Goal: Information Seeking & Learning: Learn about a topic

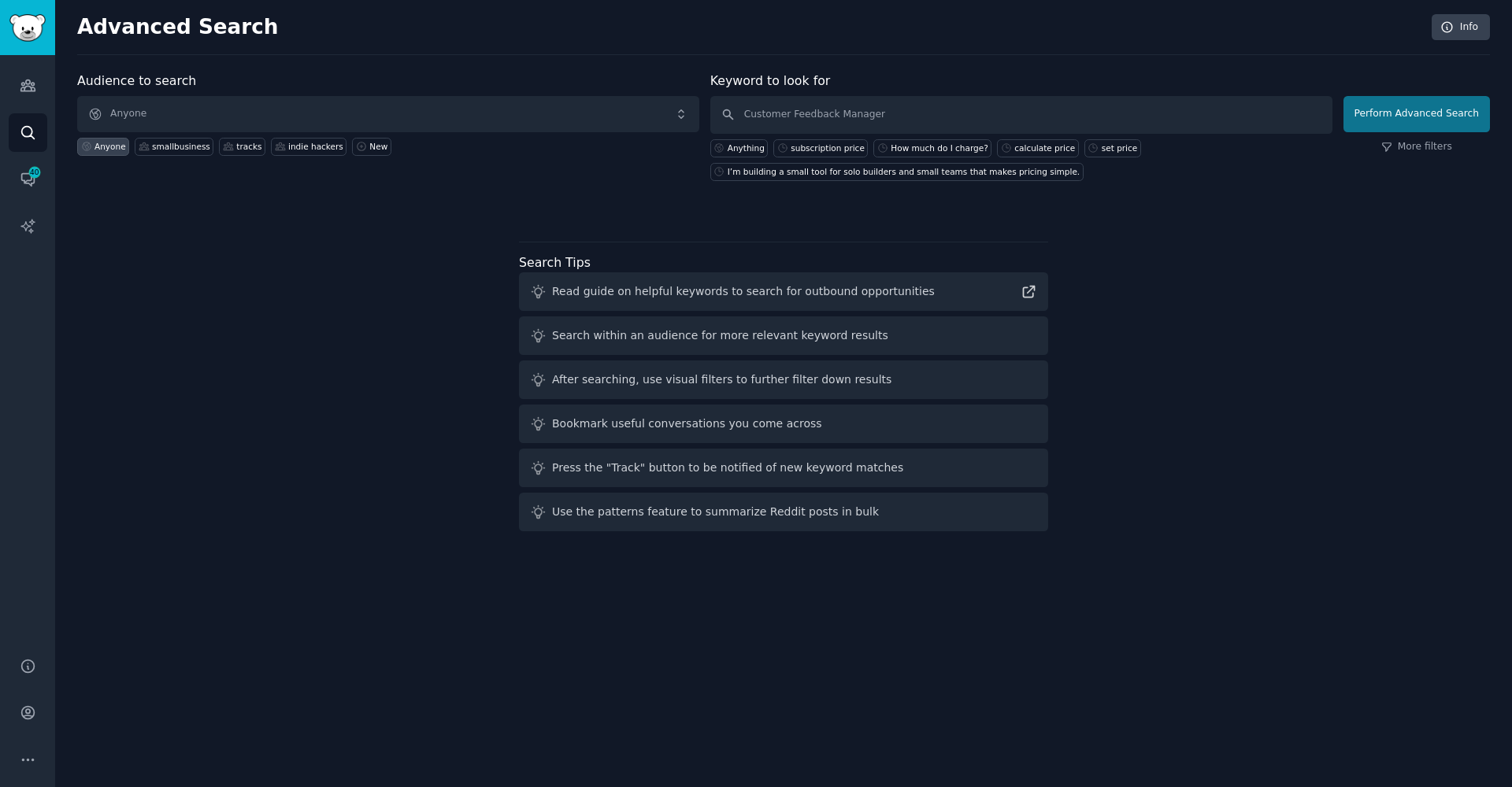
type input "Customer Feedback Manager"
click at [1411, 109] on button "Perform Advanced Search" at bounding box center [1416, 114] width 146 height 36
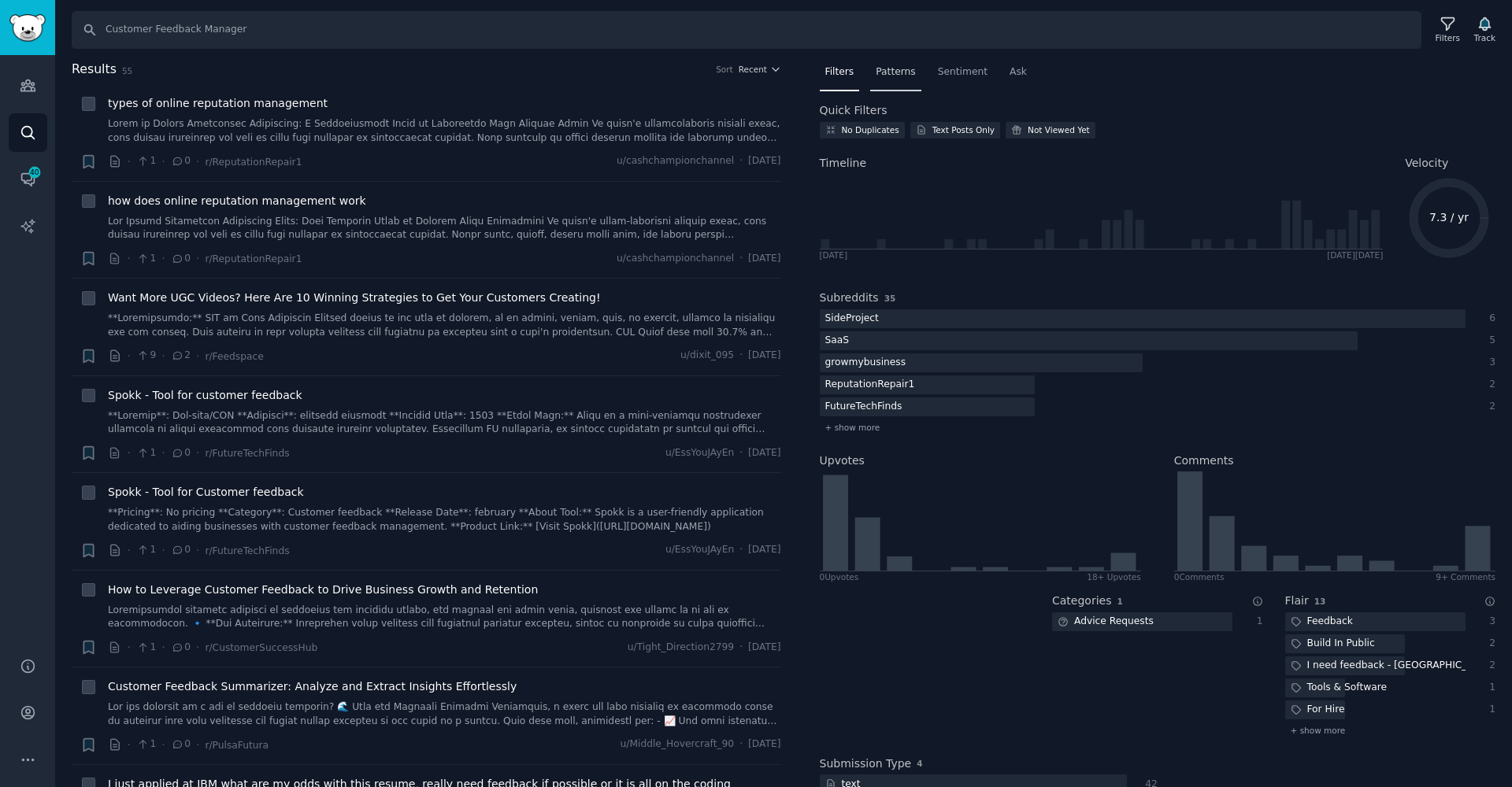
click at [901, 75] on span "Patterns" at bounding box center [895, 72] width 39 height 14
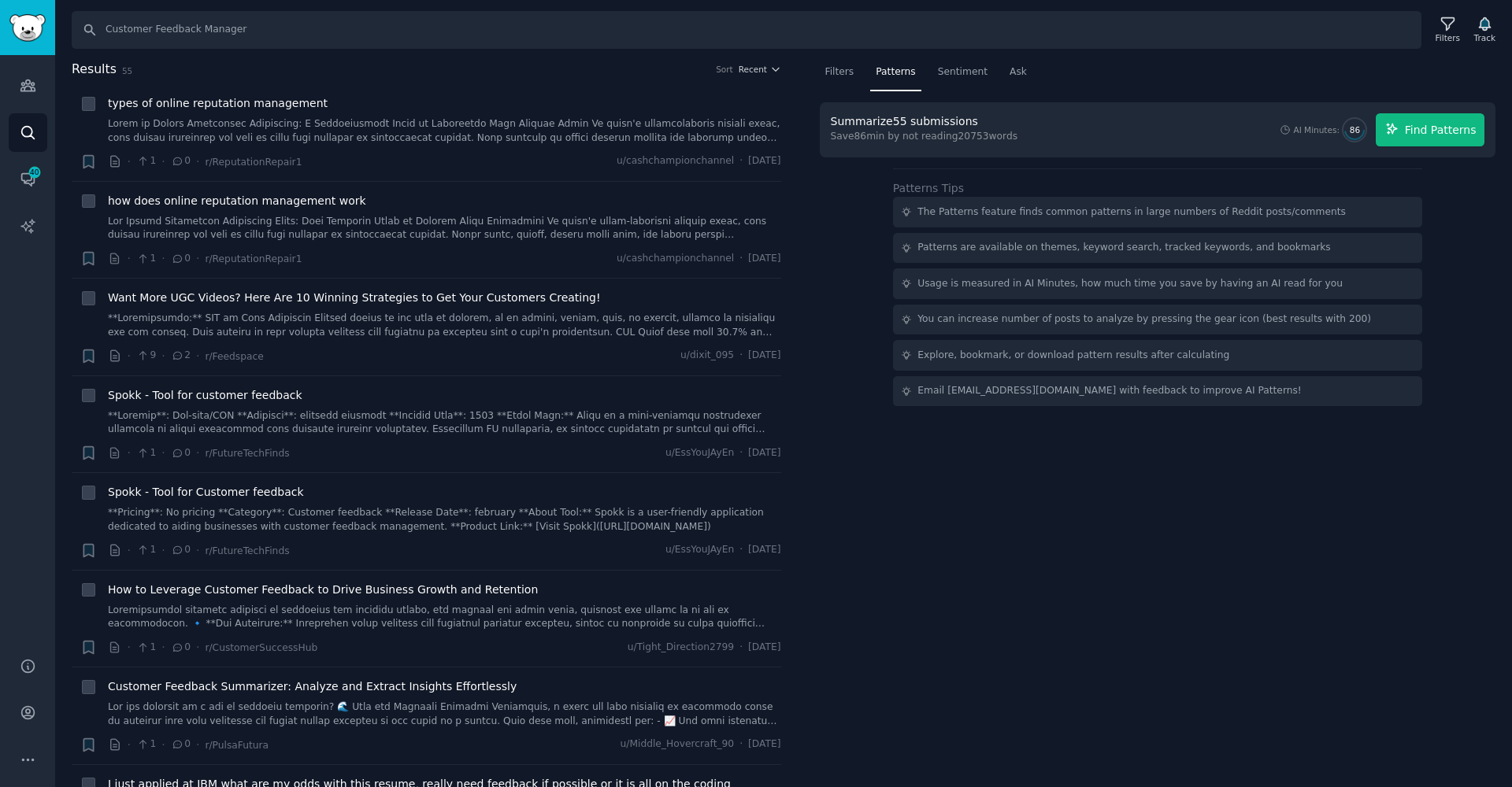
click at [1409, 142] on button "Find Patterns" at bounding box center [1429, 130] width 109 height 33
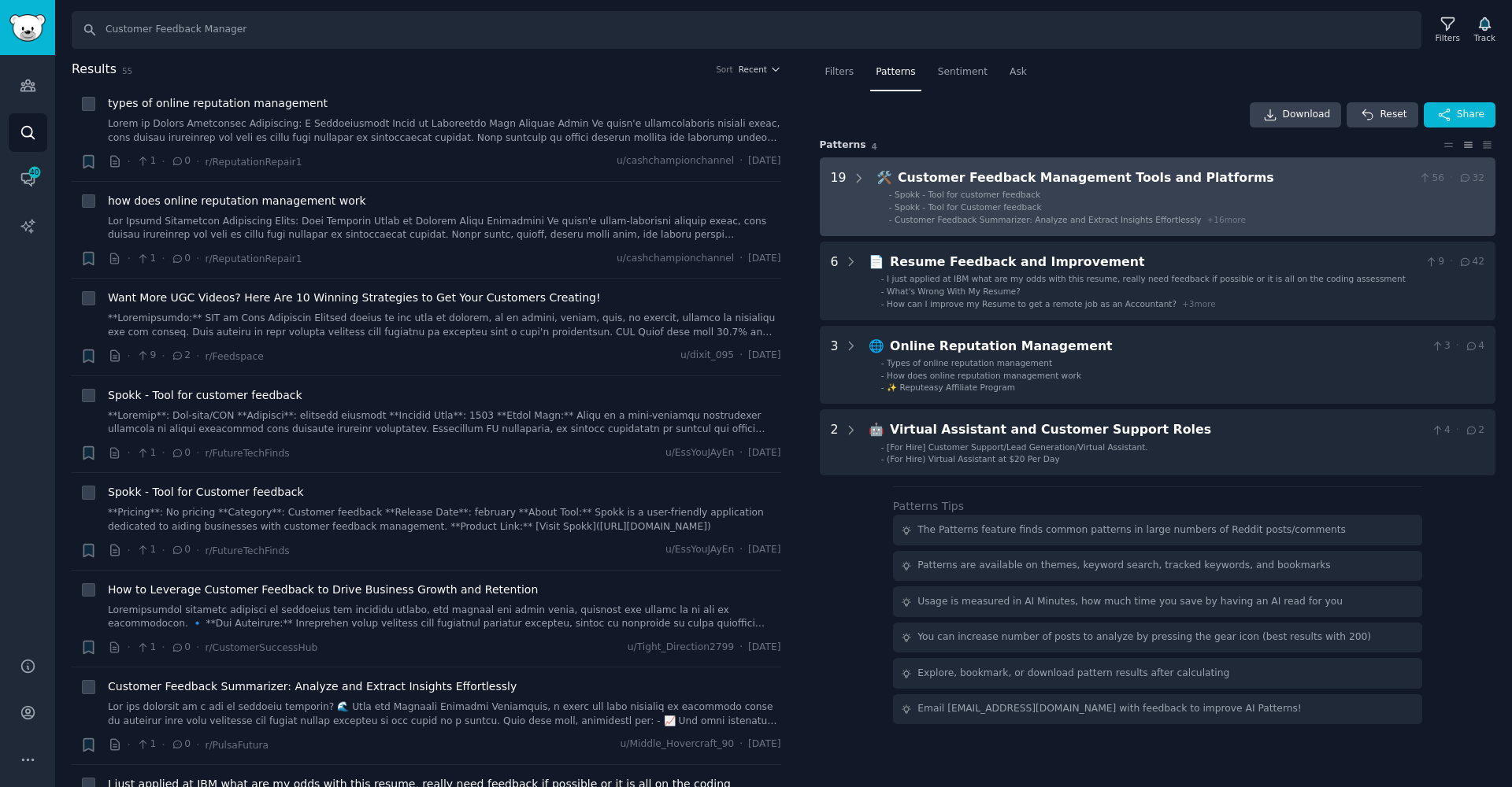
click at [1221, 215] on span "+ 16 more" at bounding box center [1226, 219] width 38 height 9
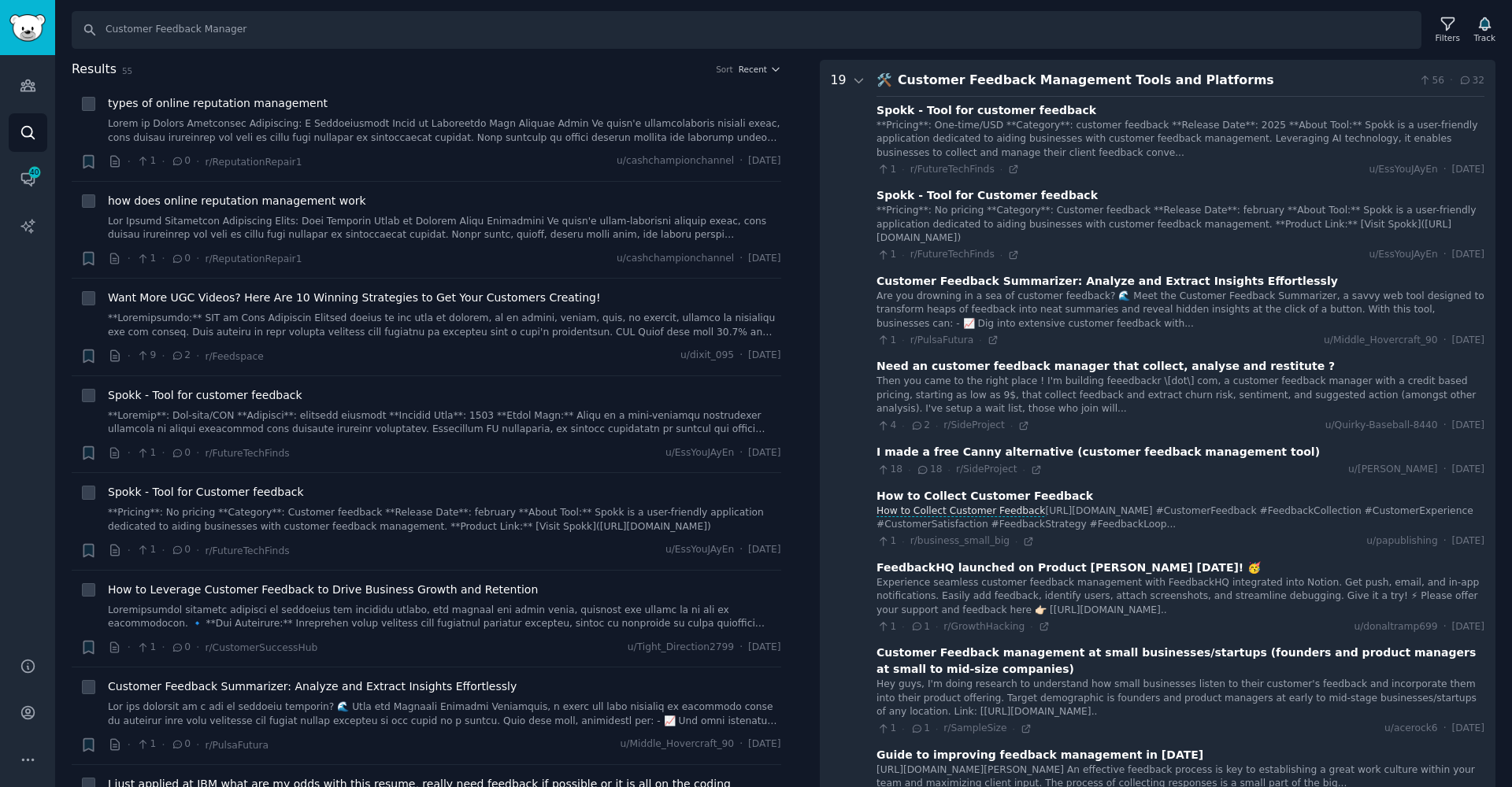
scroll to position [96, 0]
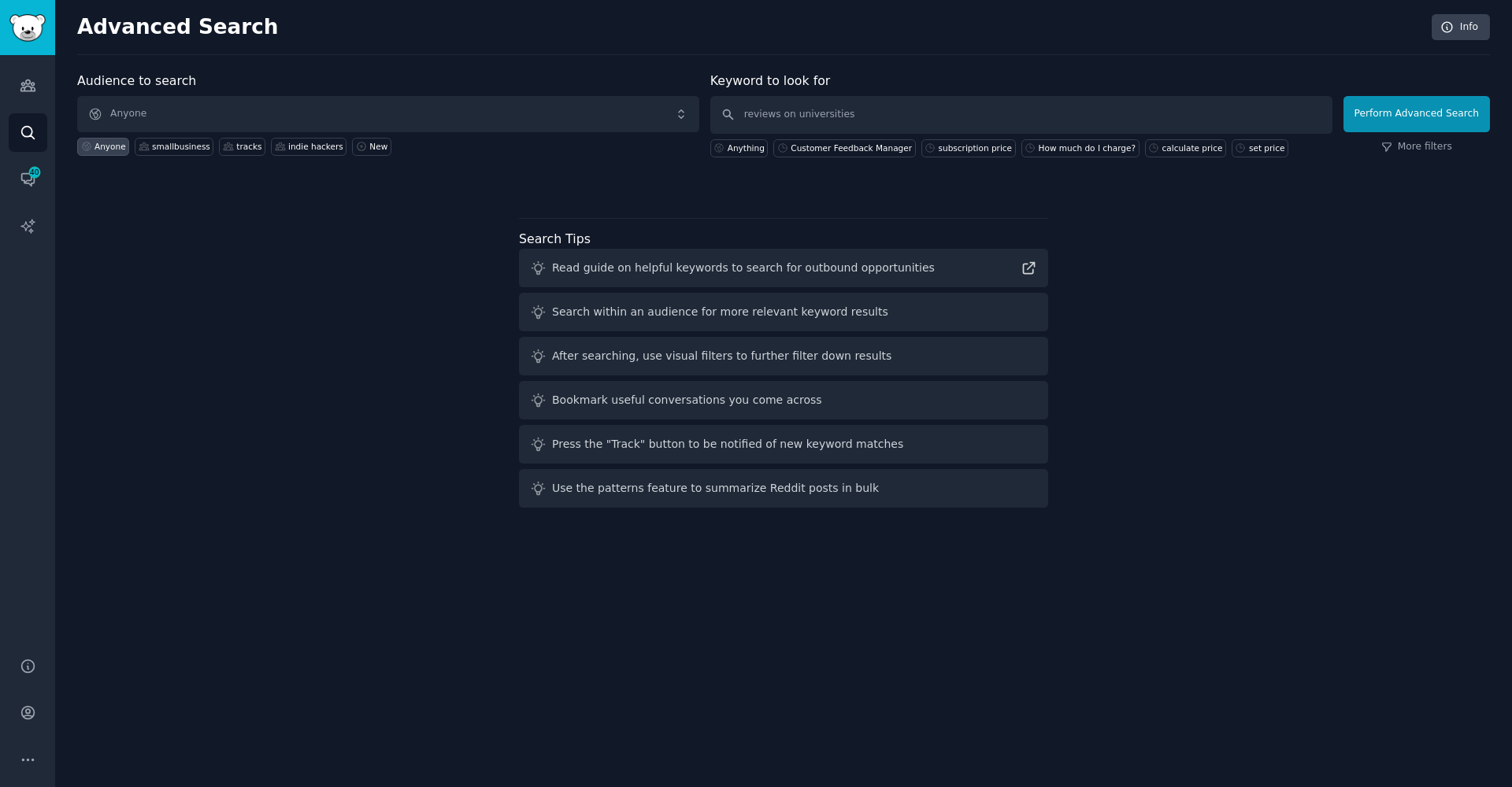
click at [1418, 114] on button "Perform Advanced Search" at bounding box center [1416, 114] width 146 height 36
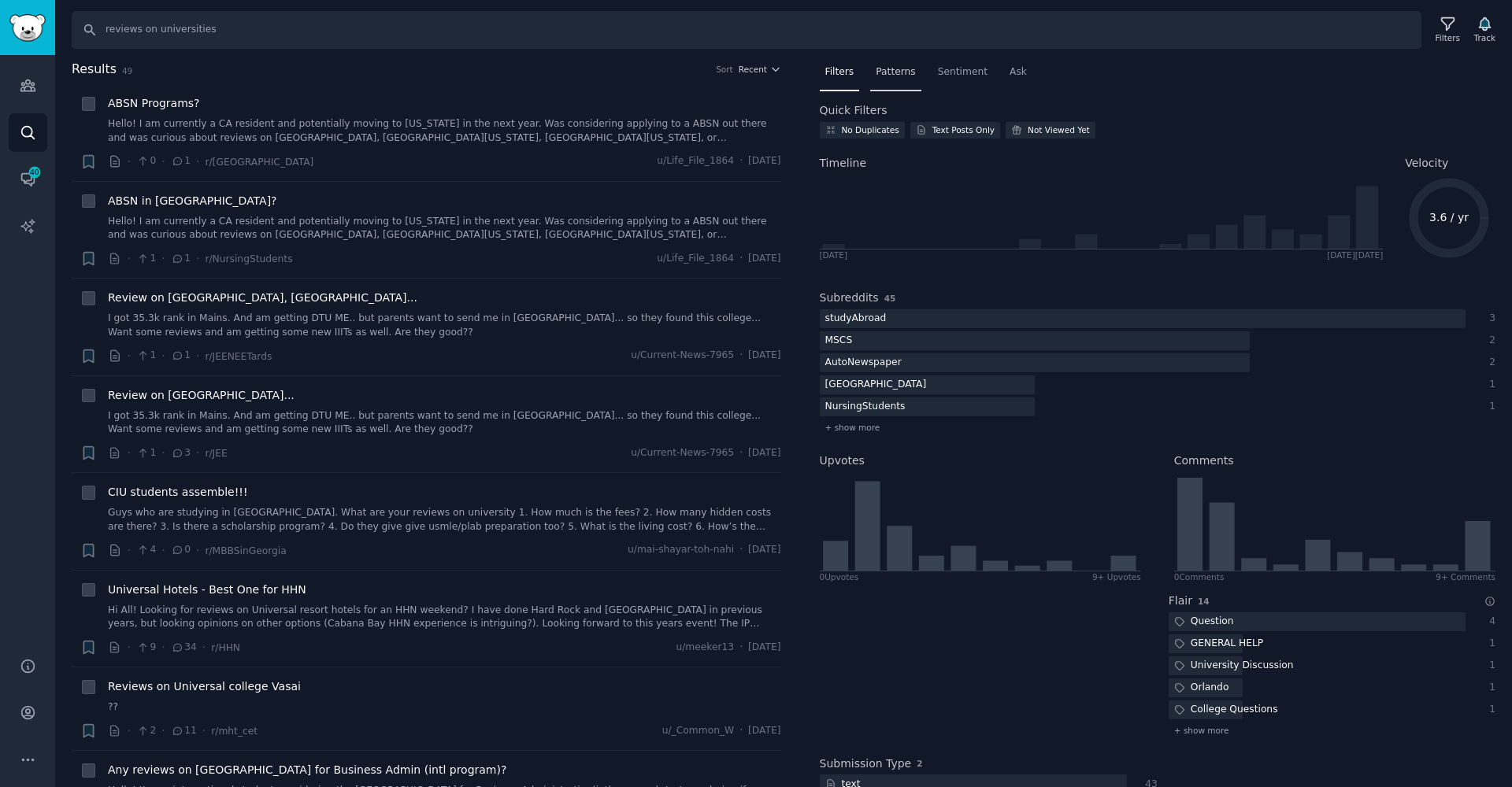
click at [900, 87] on div "Patterns" at bounding box center [895, 76] width 50 height 33
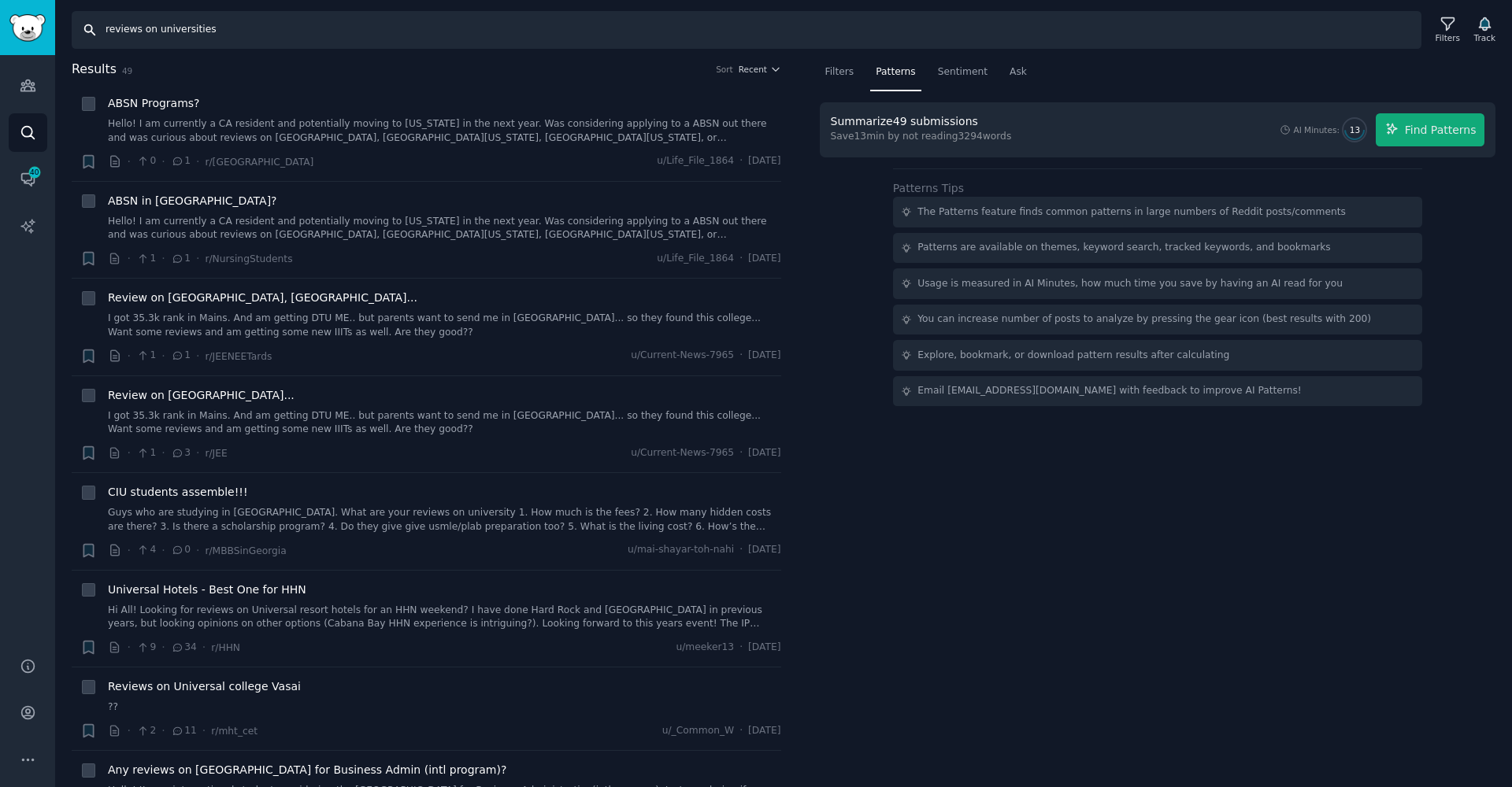
click at [287, 39] on input "reviews on universities" at bounding box center [746, 29] width 1349 height 38
type input "spin to win"
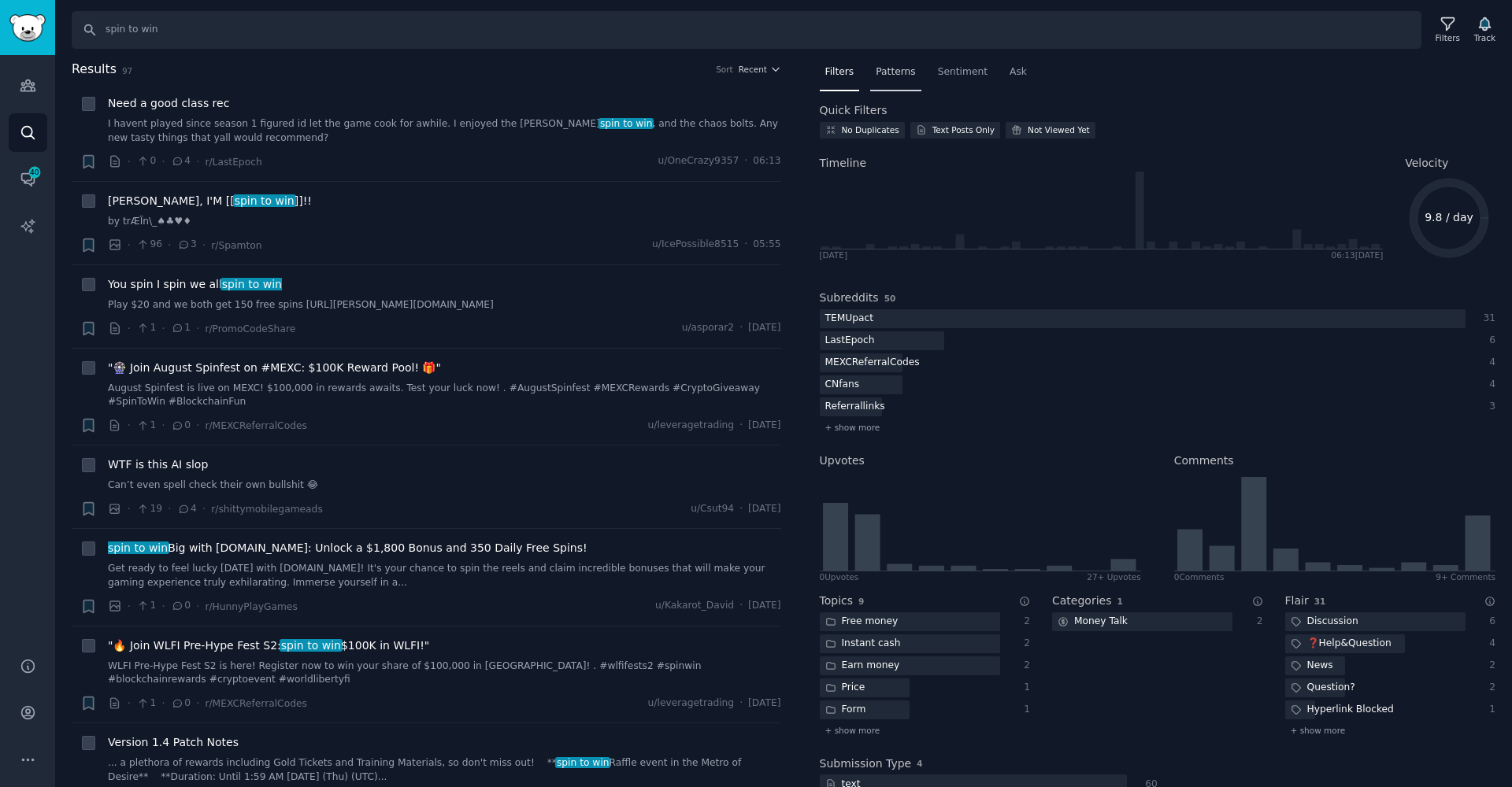
click at [914, 72] on span "Patterns" at bounding box center [895, 72] width 39 height 14
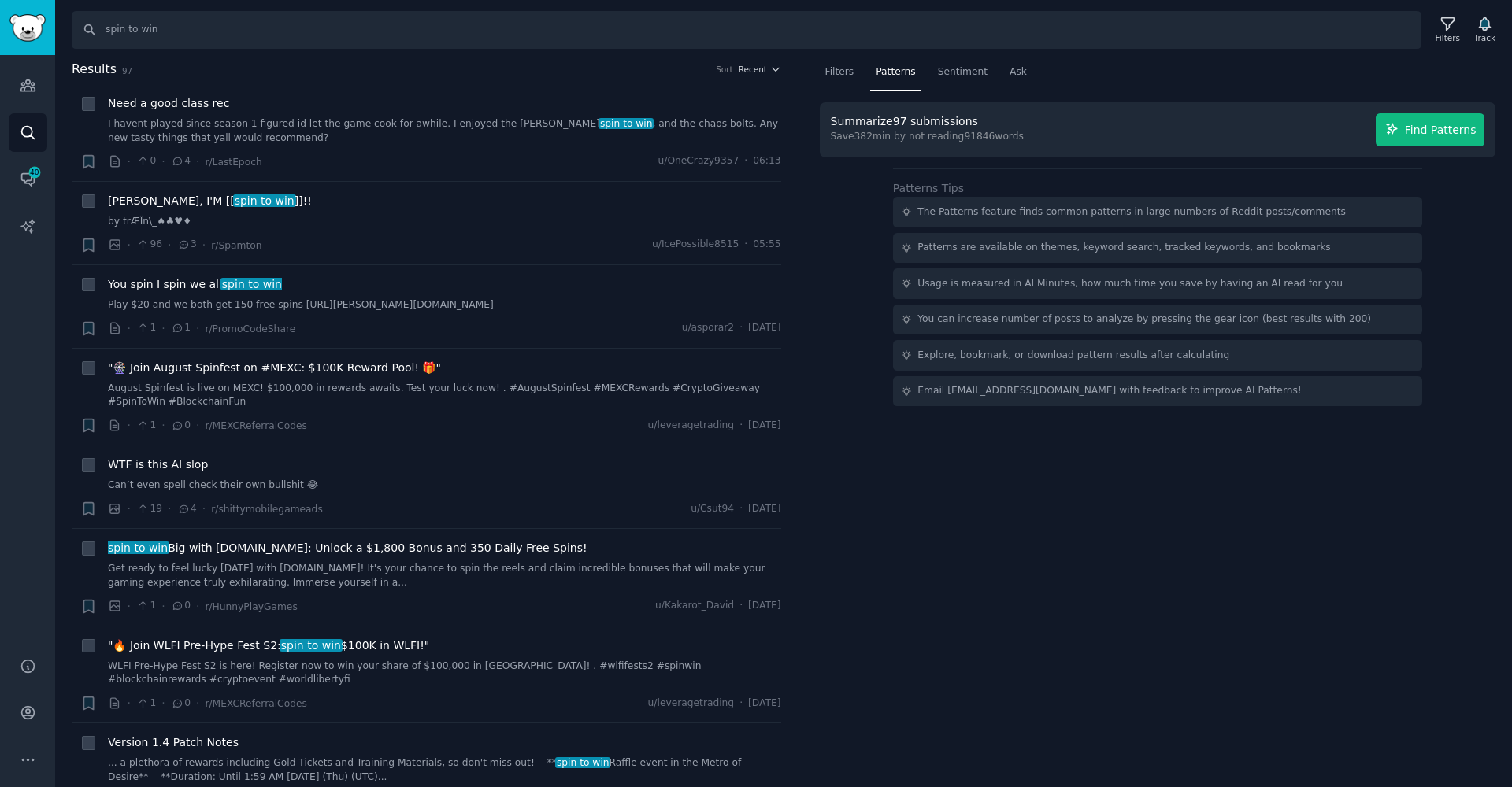
click at [1453, 129] on span "Find Patterns" at bounding box center [1440, 130] width 72 height 17
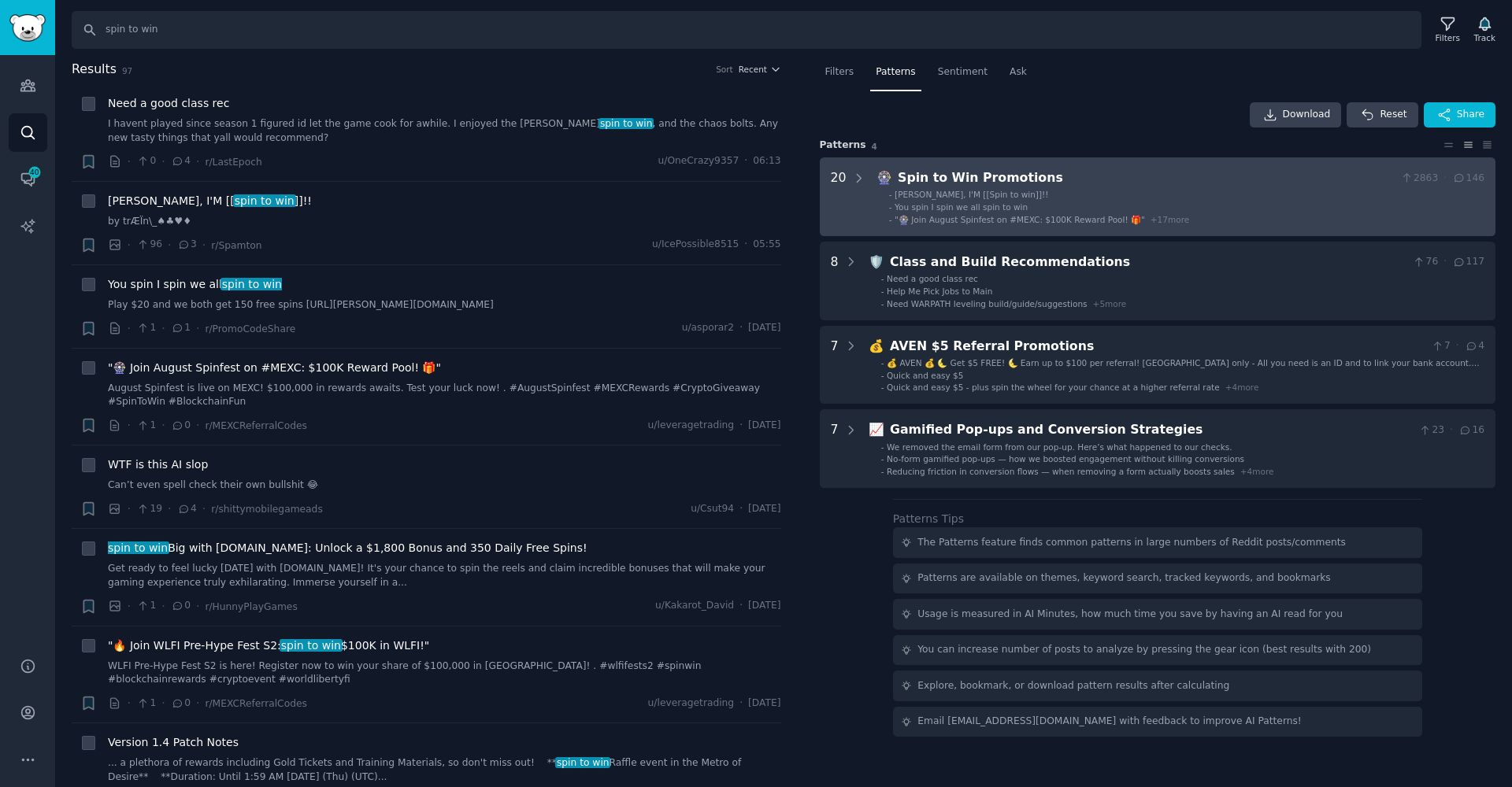
click at [1039, 229] on Promotions "20 🎡 Spin to Win Promotions 2863 · 146 - KRIS, I'M [[Spin to win]]!! - You spin…" at bounding box center [1158, 196] width 677 height 79
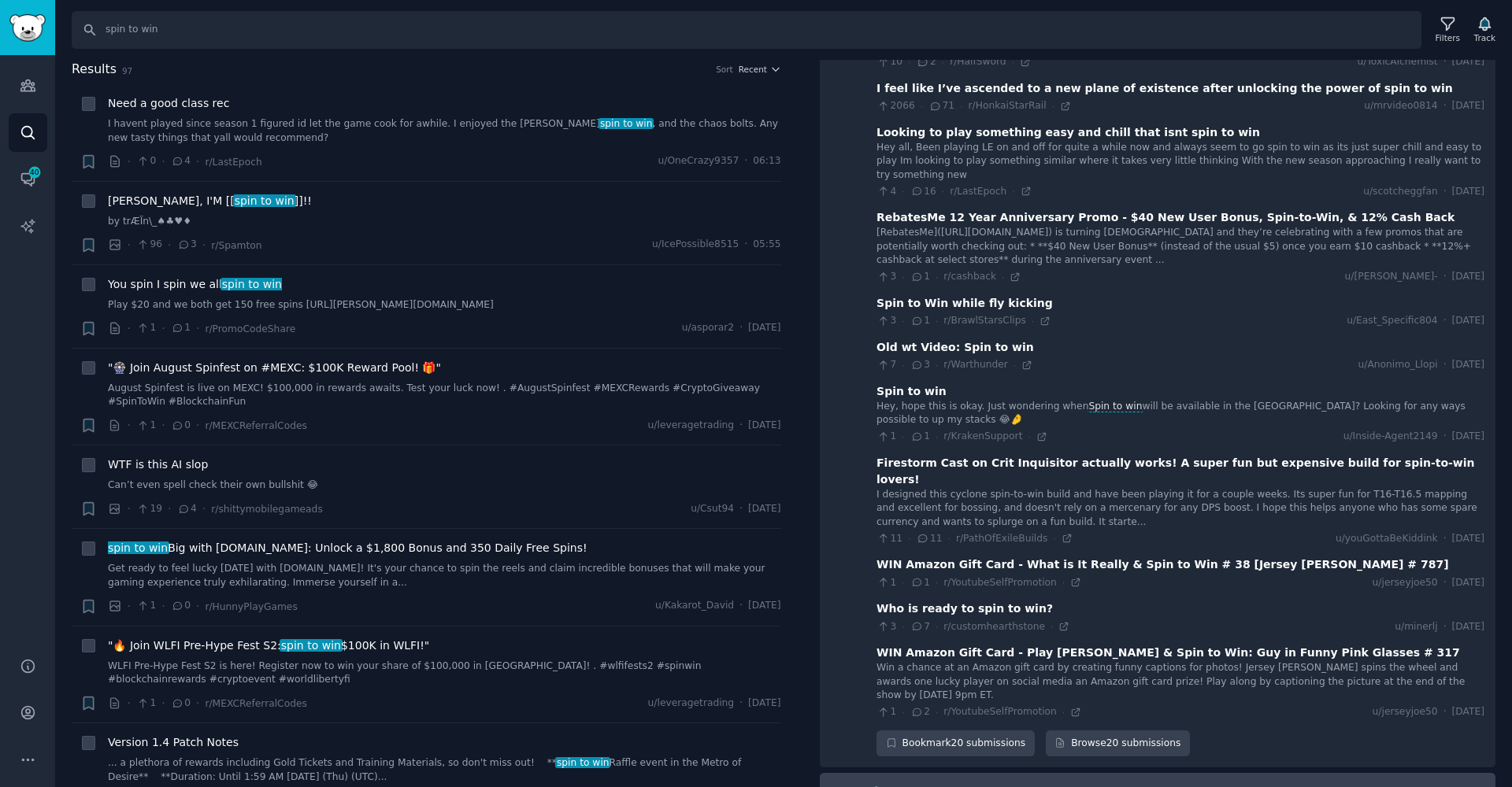
scroll to position [1186, 0]
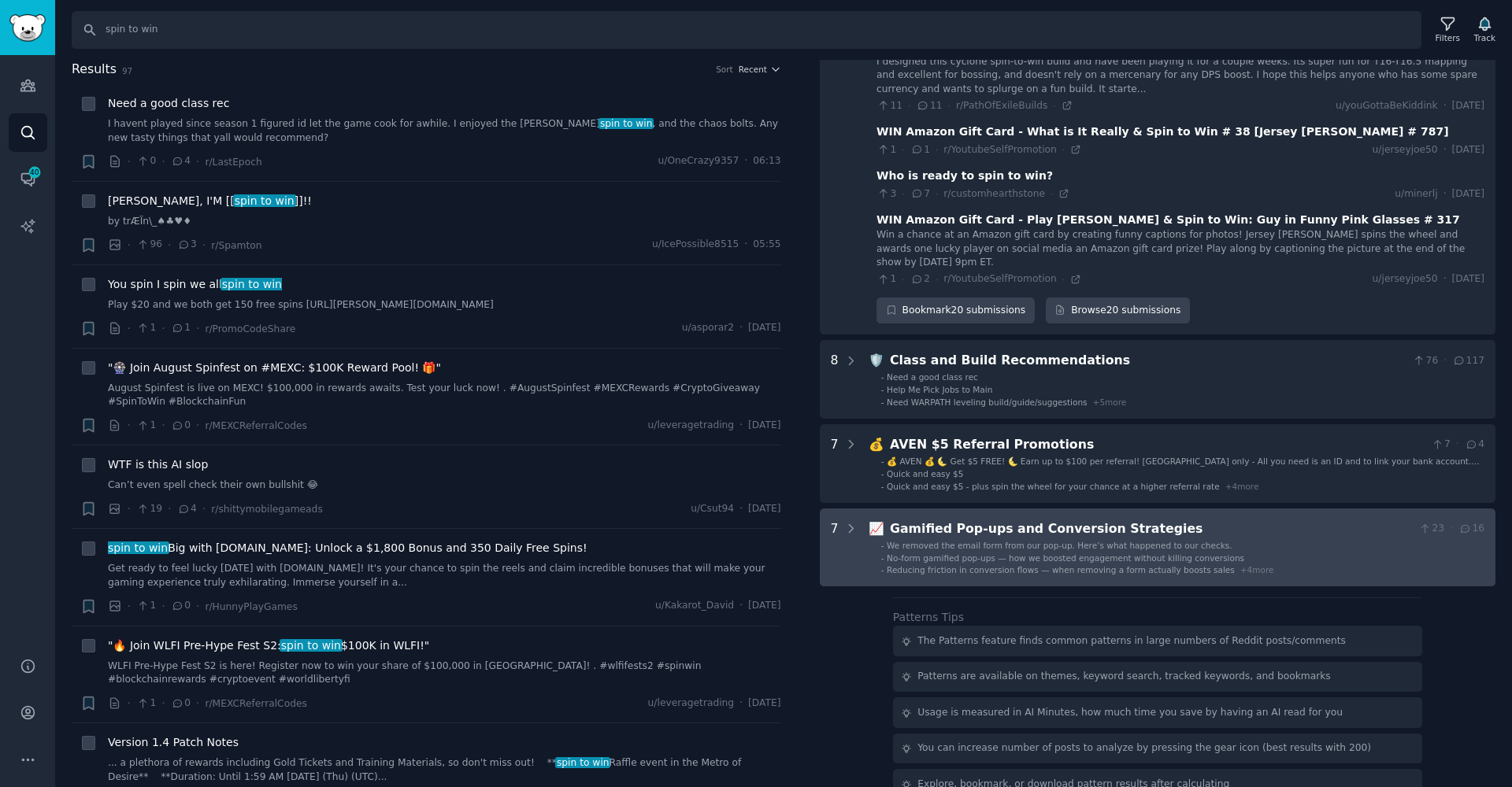
click at [986, 541] on span "We removed the email form from our pop-up. Here’s what happened to our checks." at bounding box center [1059, 545] width 346 height 9
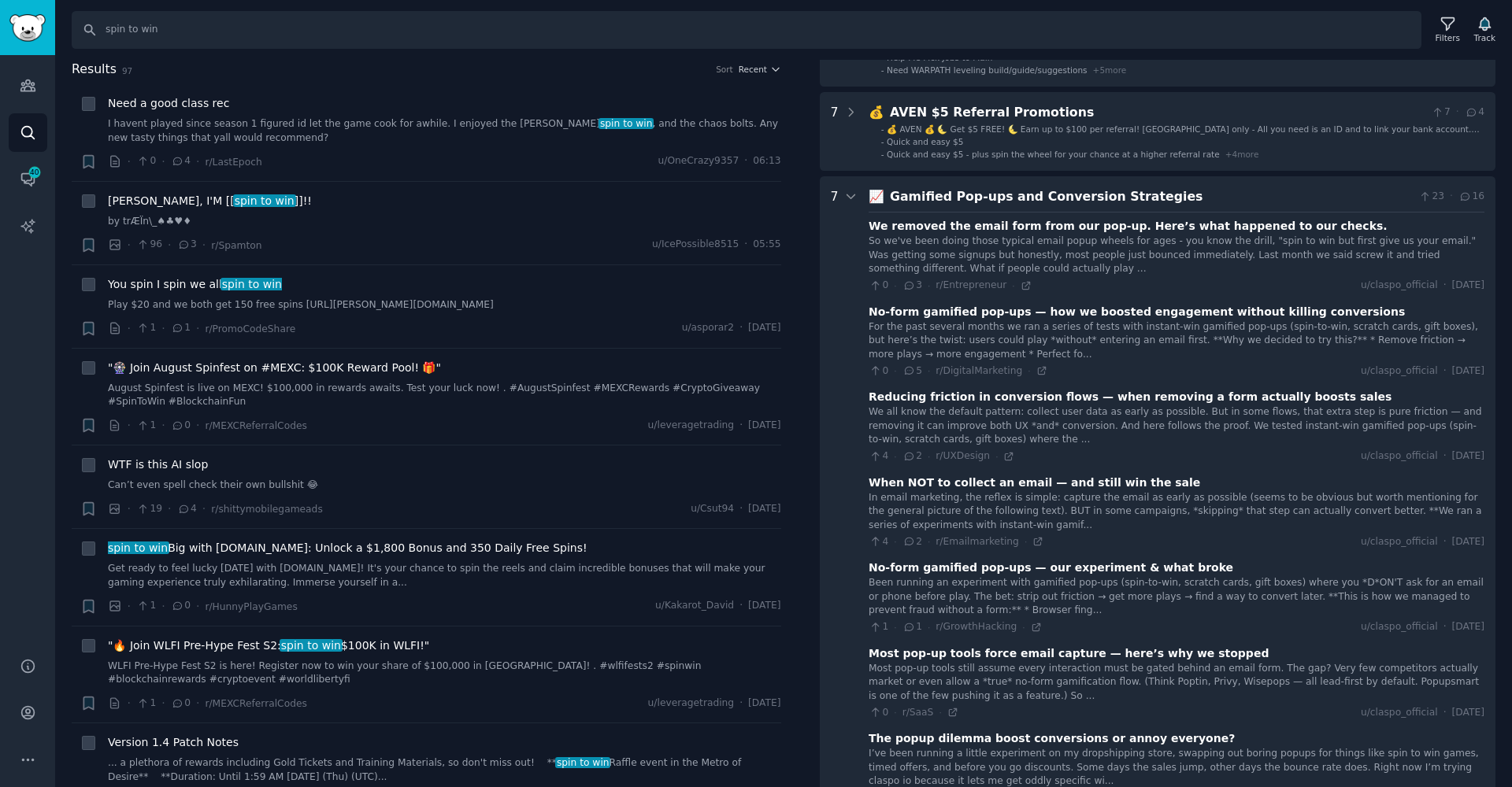
scroll to position [1585, 0]
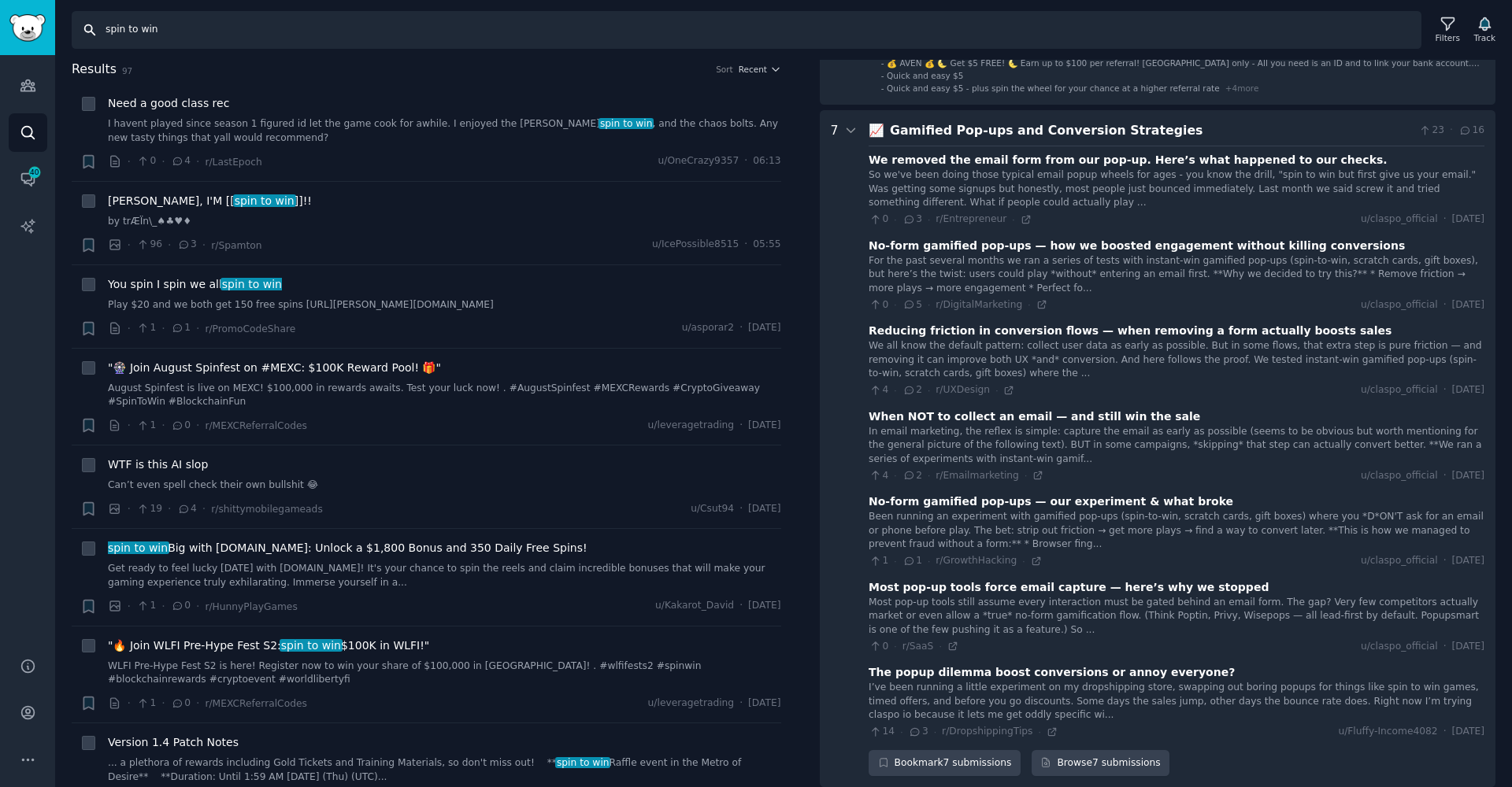
click at [162, 36] on input "spin to win" at bounding box center [746, 29] width 1349 height 38
click at [34, 82] on icon "Sidebar" at bounding box center [28, 85] width 17 height 17
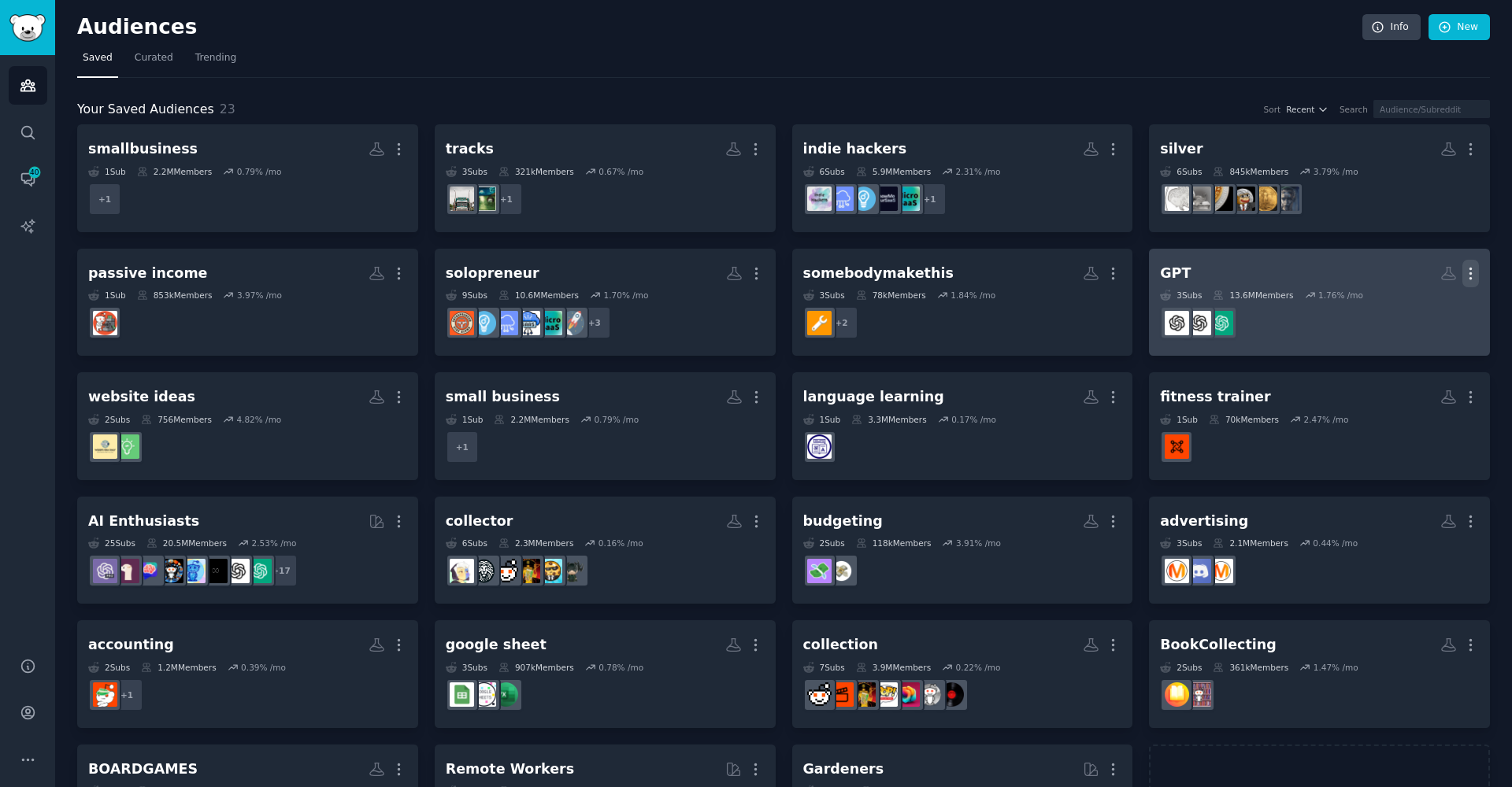
click at [1468, 273] on icon "button" at bounding box center [1470, 274] width 17 height 17
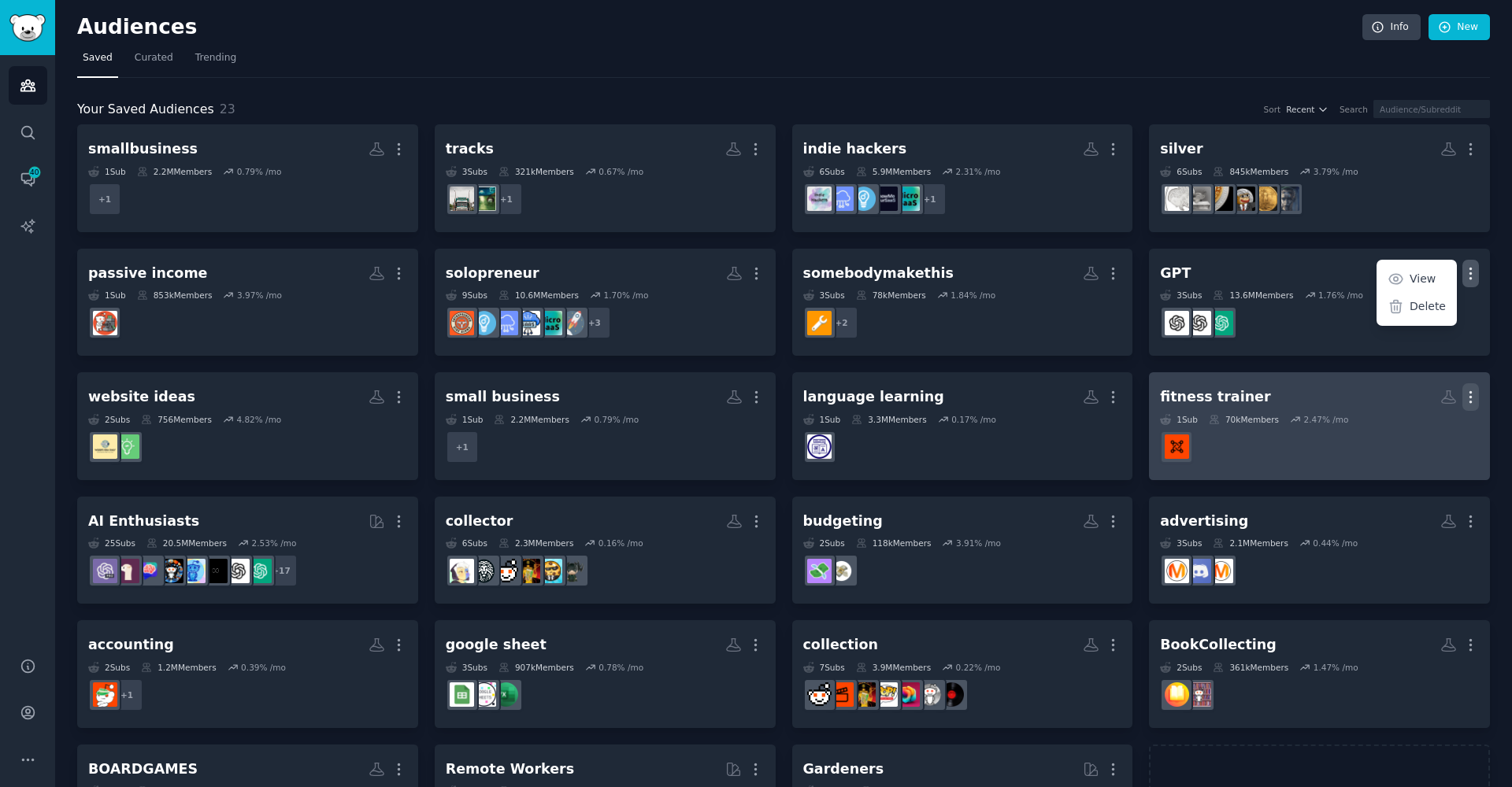
click at [1470, 397] on icon "button" at bounding box center [1471, 397] width 2 height 11
click at [1410, 428] on p "Delete" at bounding box center [1427, 430] width 36 height 17
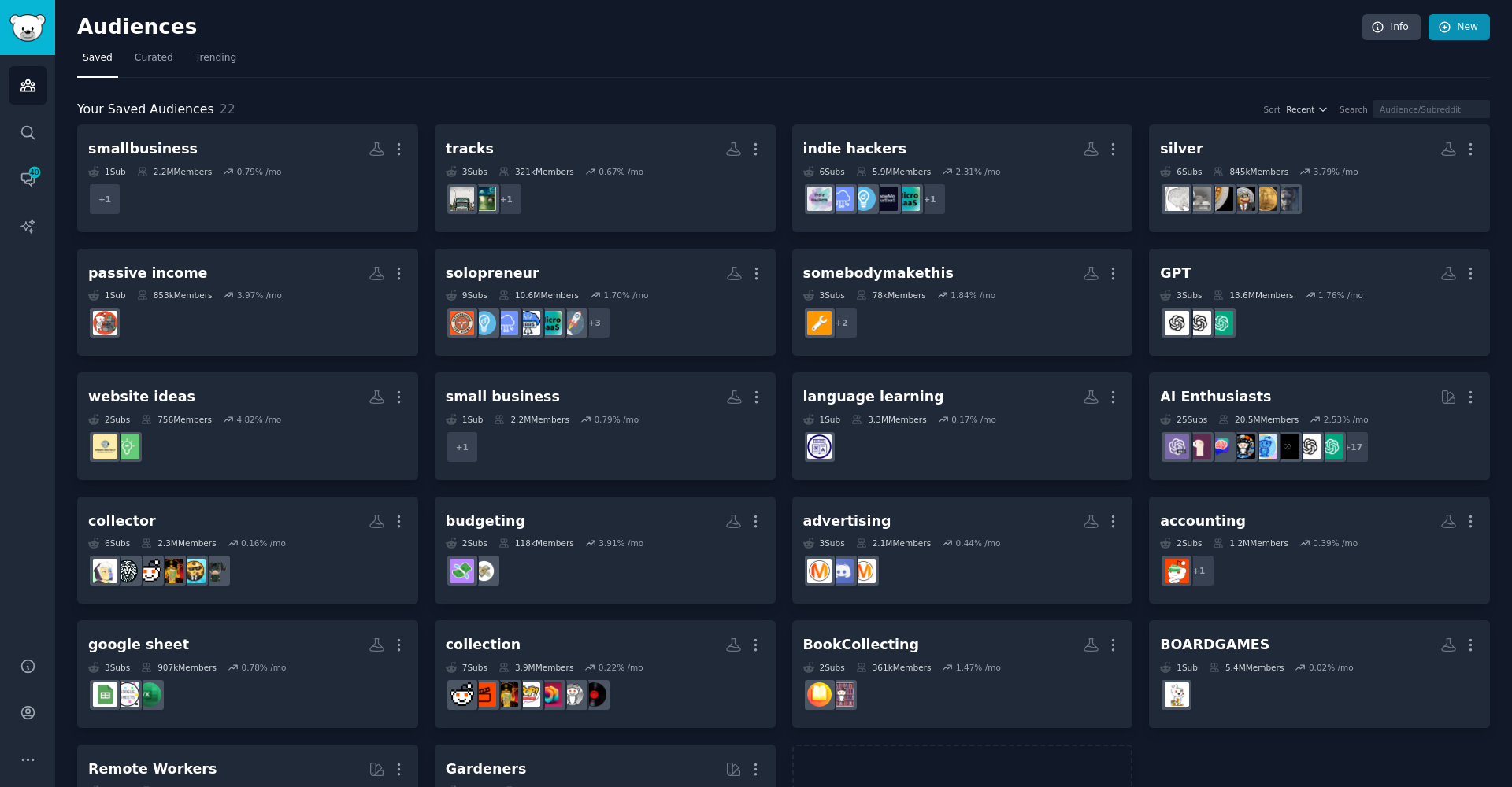
click at [1465, 33] on link "New" at bounding box center [1459, 28] width 62 height 27
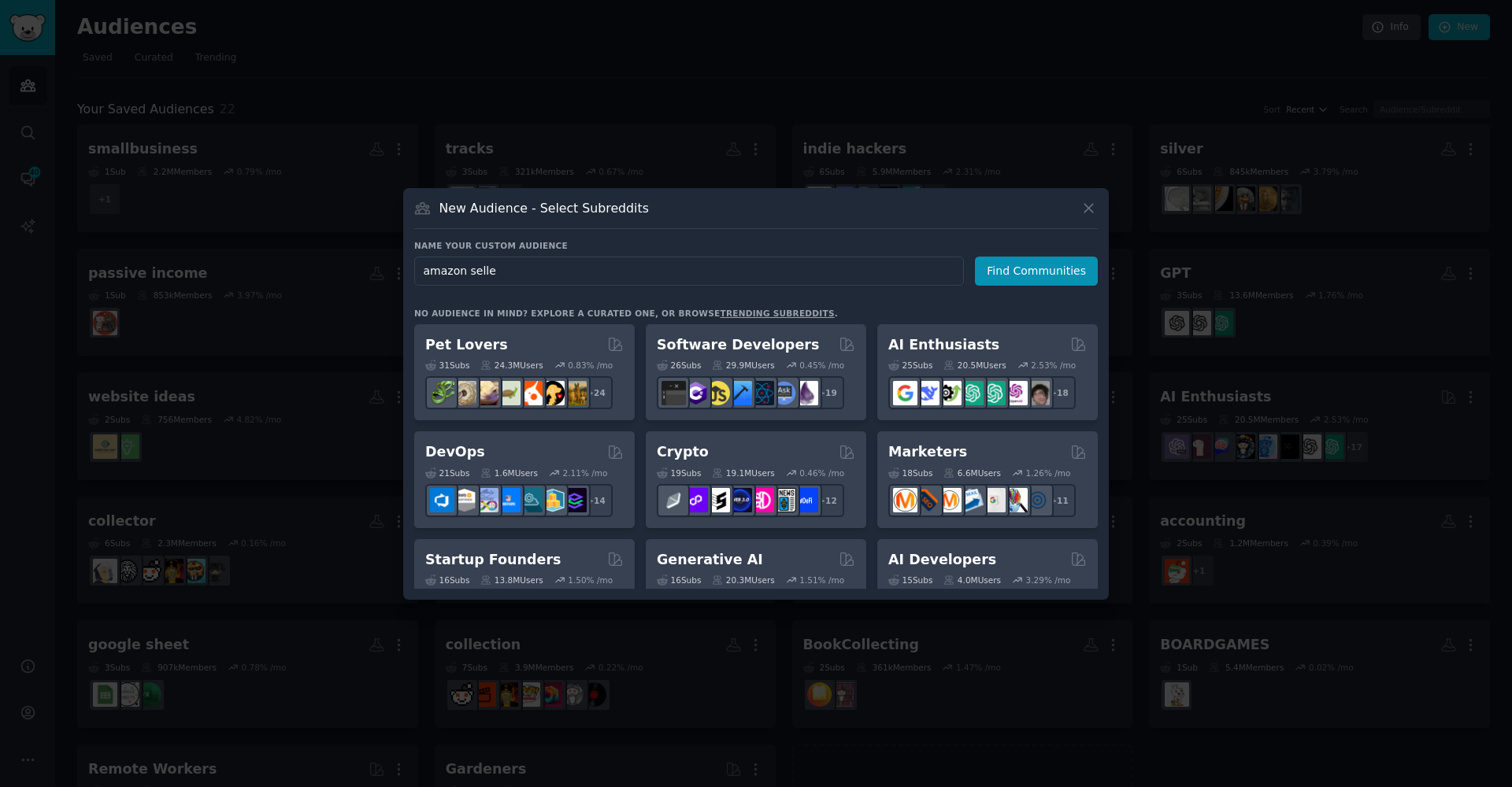
type input "amazon seller"
click at [1038, 271] on button "Find Communities" at bounding box center [1036, 271] width 123 height 29
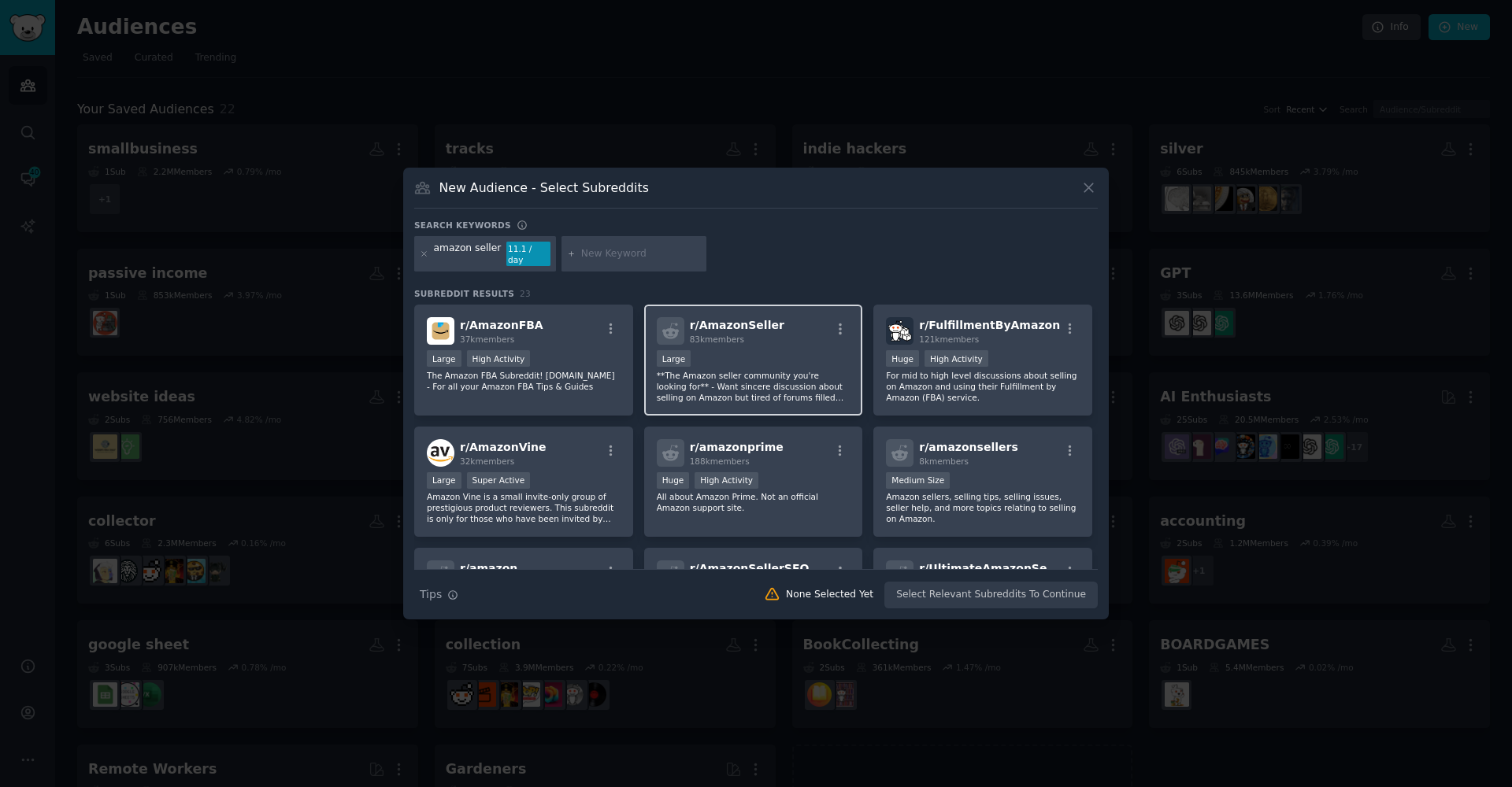
click at [799, 394] on p "**The Amazon seller community you're looking for** - Want sincere discussion ab…" at bounding box center [753, 387] width 194 height 33
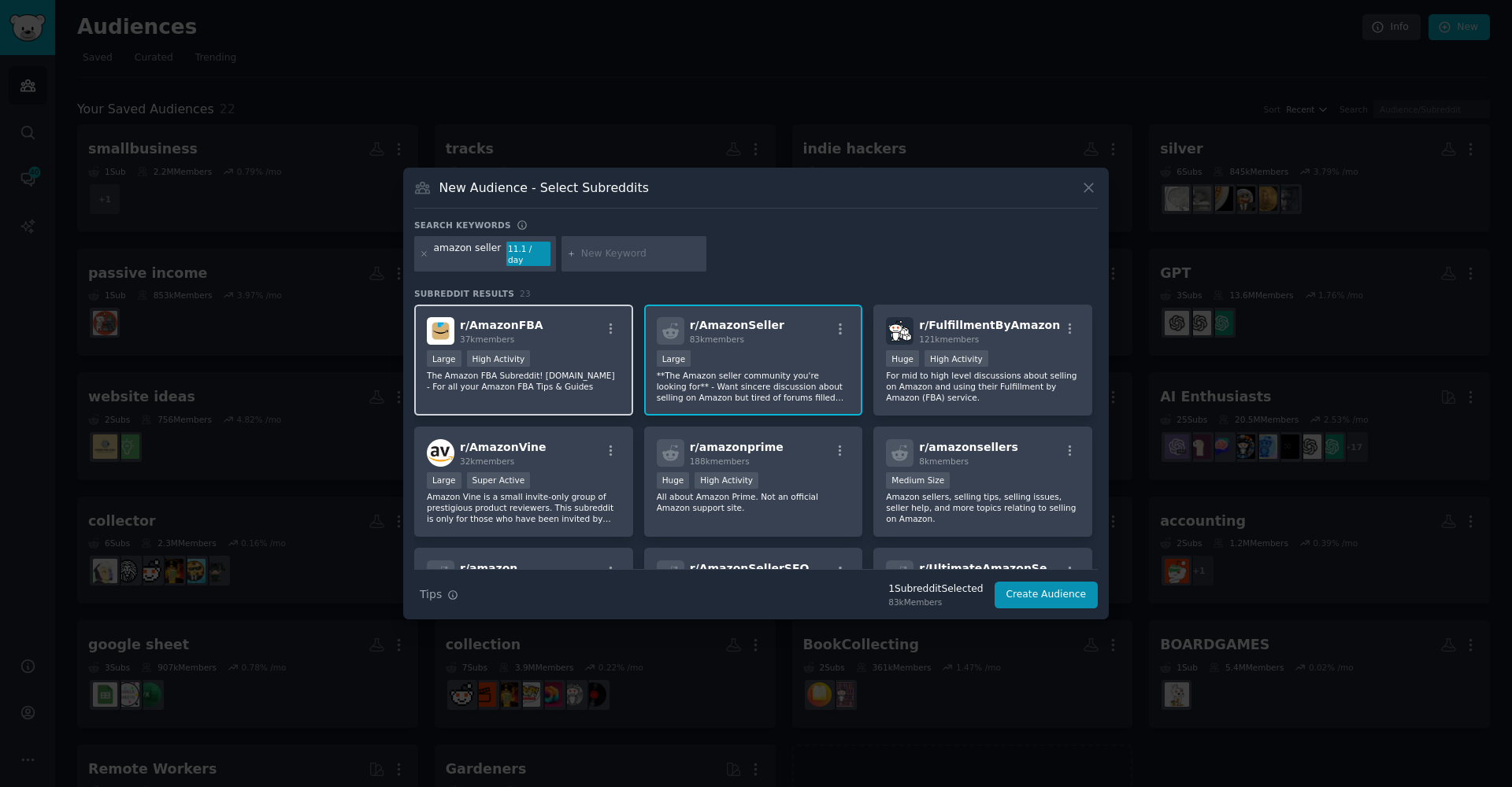
click at [586, 380] on p "The Amazon FBA Subreddit! GarlicPressSeller.com - For all your Amazon FBA Tips …" at bounding box center [524, 381] width 194 height 22
click at [1046, 602] on button "Create Audience" at bounding box center [1046, 595] width 104 height 27
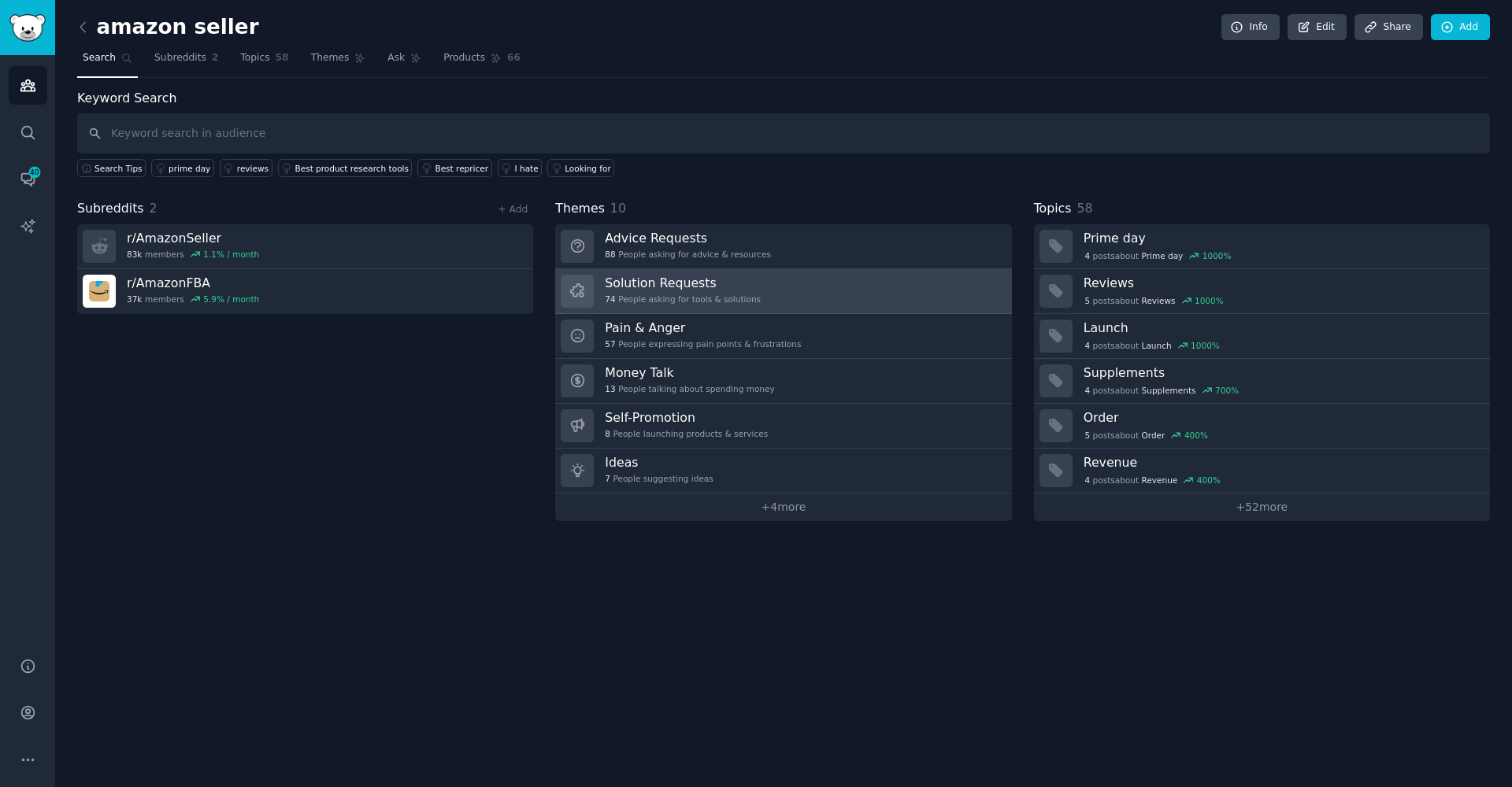
click at [651, 282] on h3 "Solution Requests" at bounding box center [682, 283] width 156 height 17
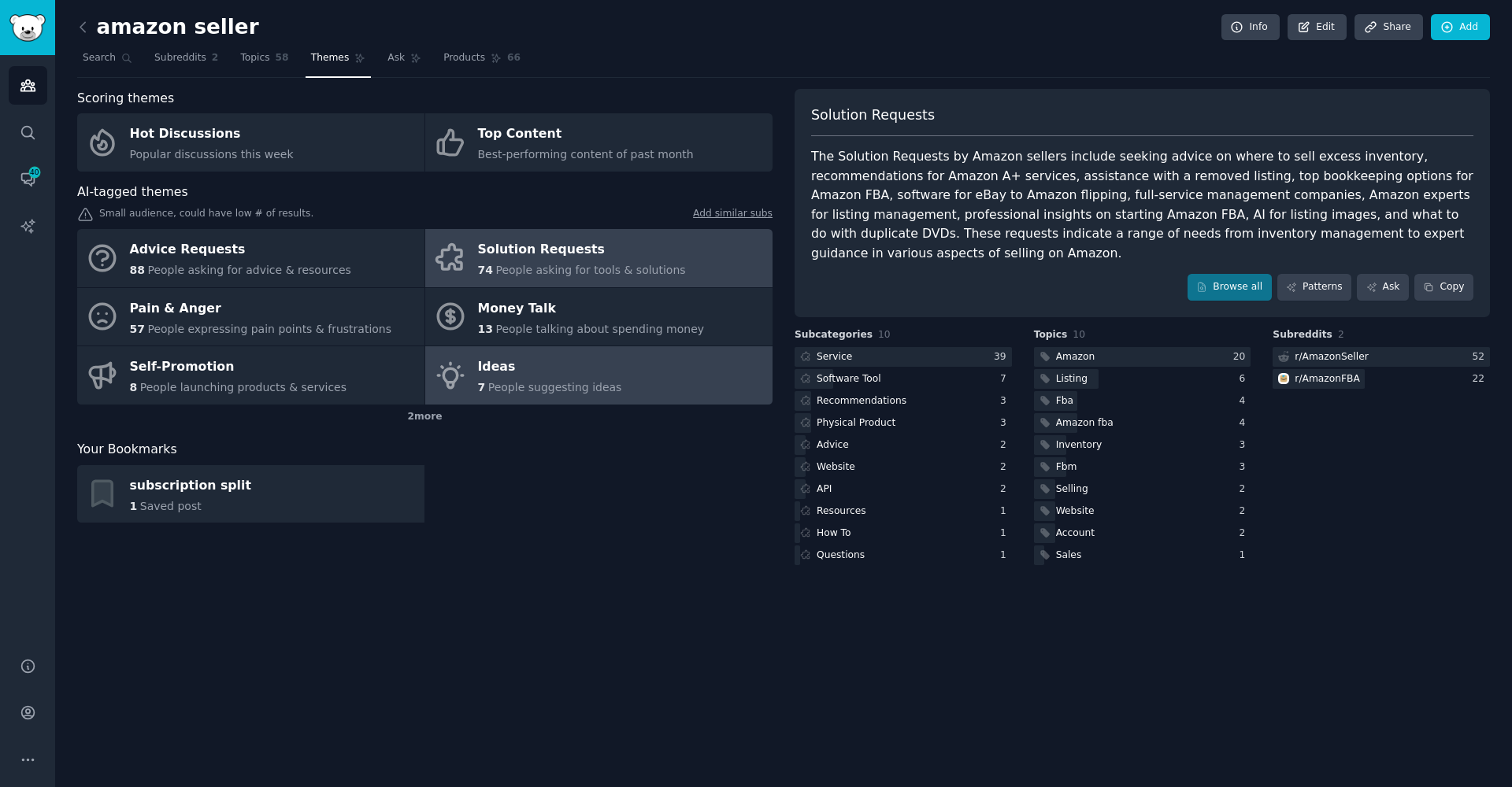
click at [703, 386] on link "Ideas 7 People suggesting ideas" at bounding box center [599, 376] width 348 height 58
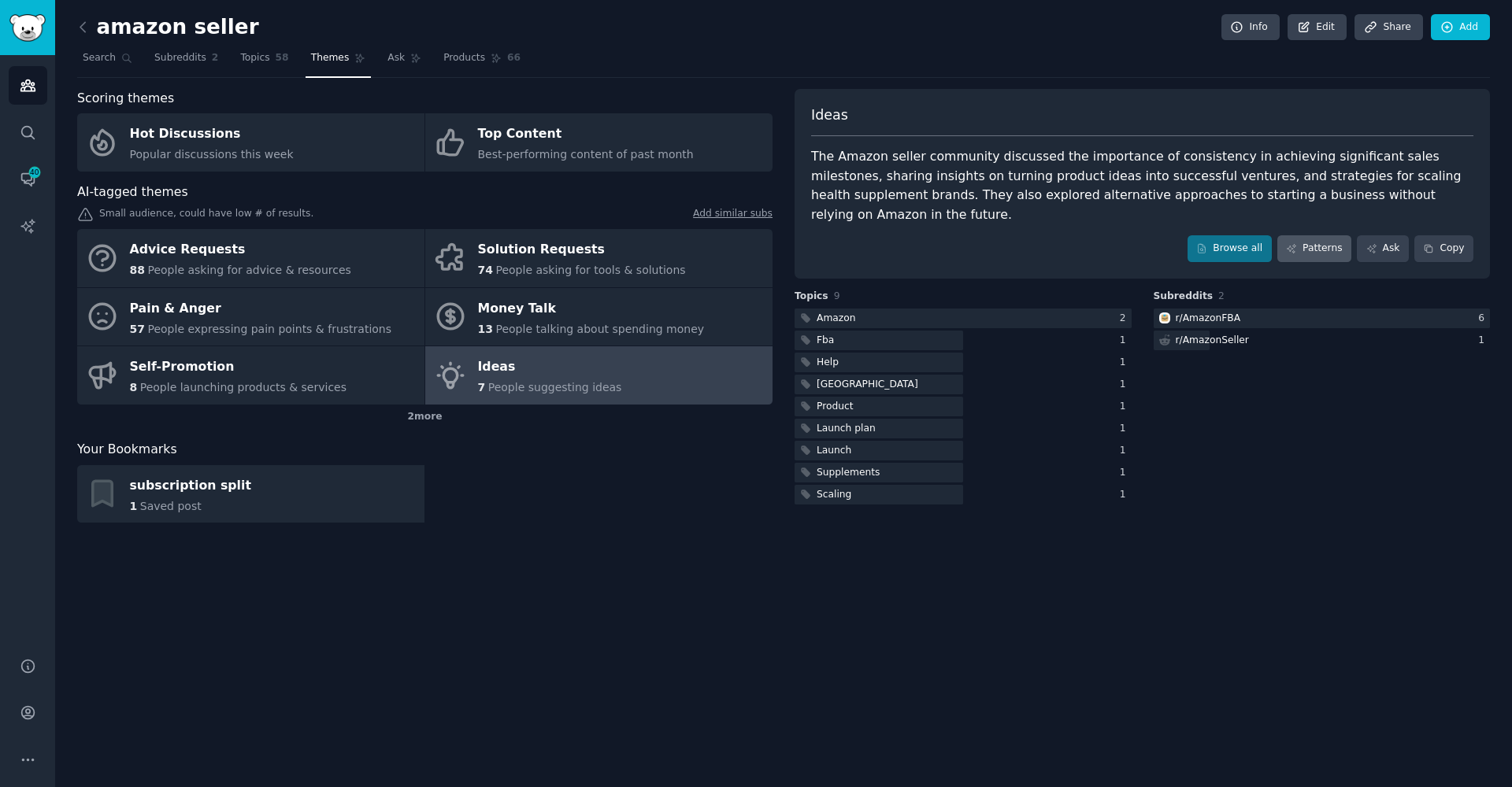
click at [1322, 236] on link "Patterns" at bounding box center [1314, 249] width 74 height 27
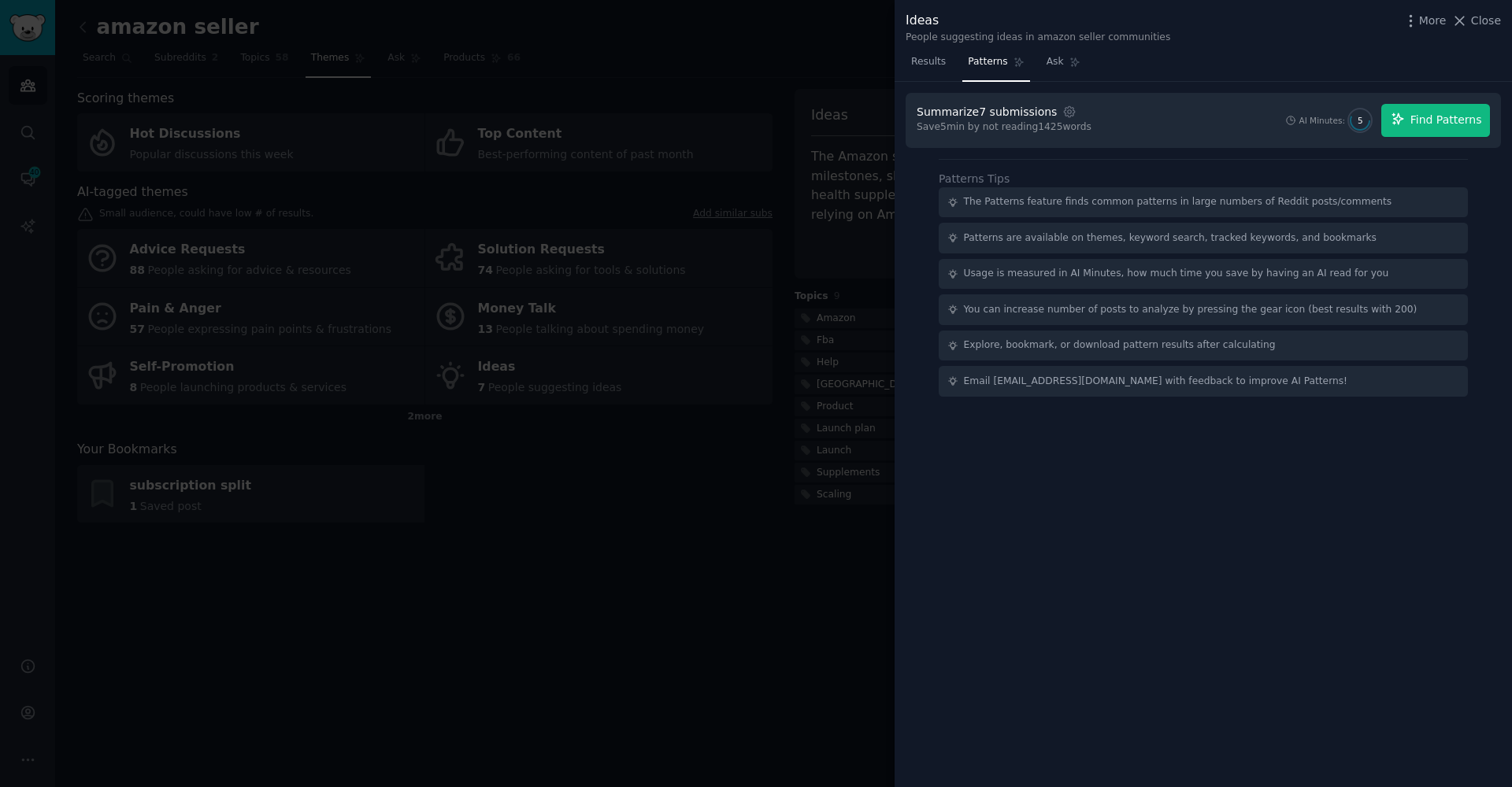
click at [1456, 120] on span "Find Patterns" at bounding box center [1446, 120] width 72 height 17
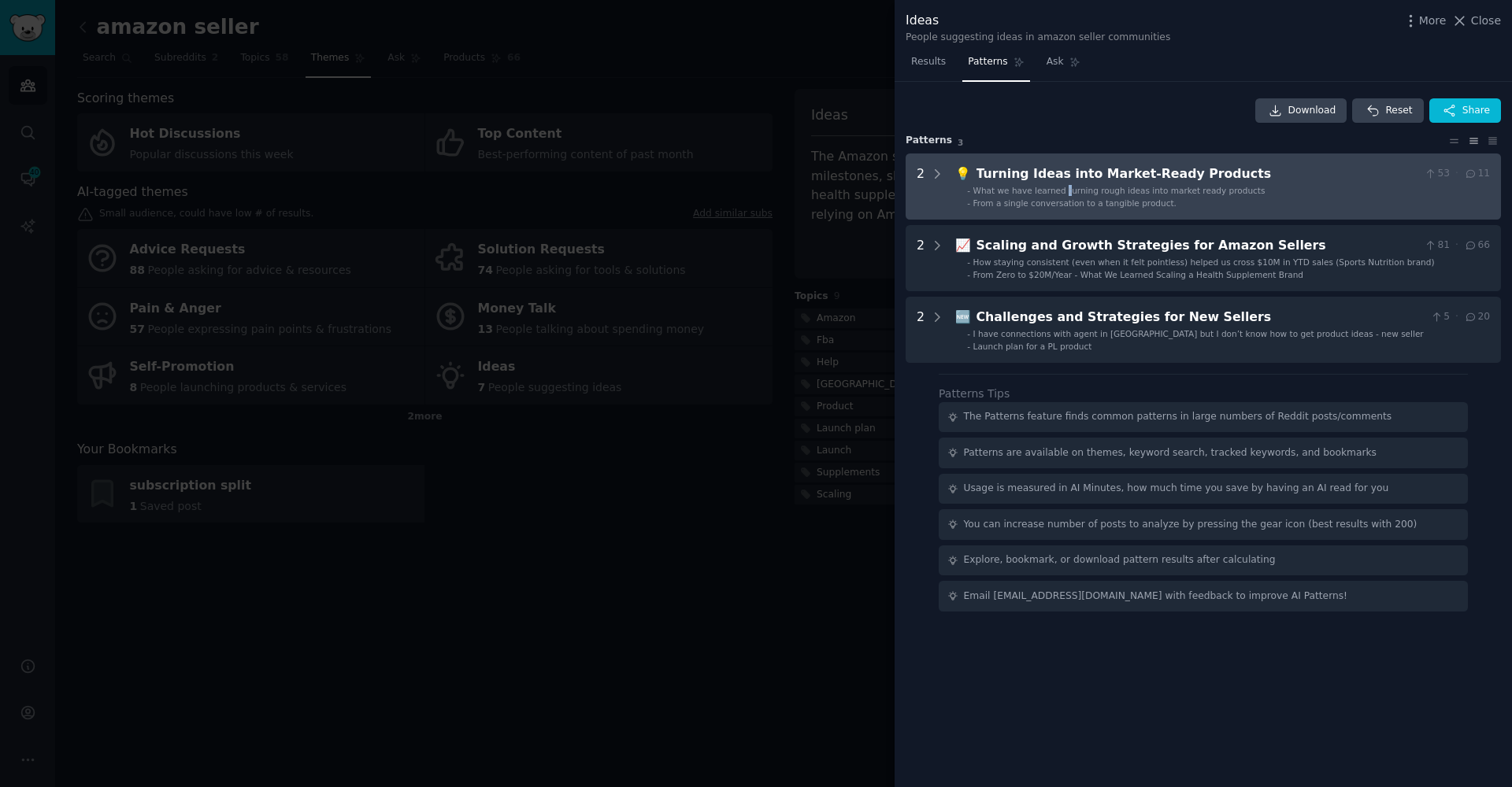
click at [1063, 187] on span "What we have learned turning rough ideas into market ready products" at bounding box center [1119, 190] width 292 height 9
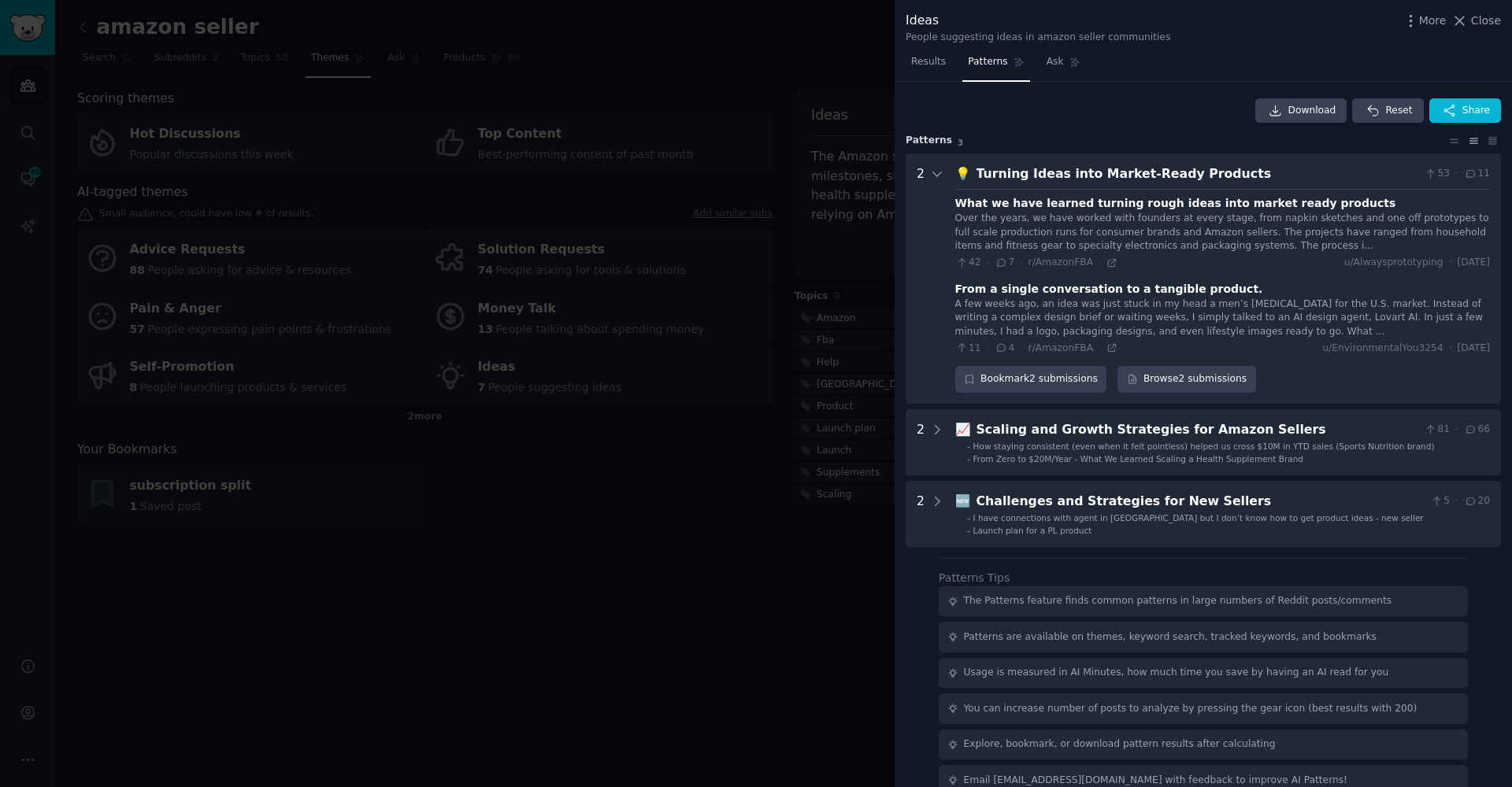
scroll to position [17, 0]
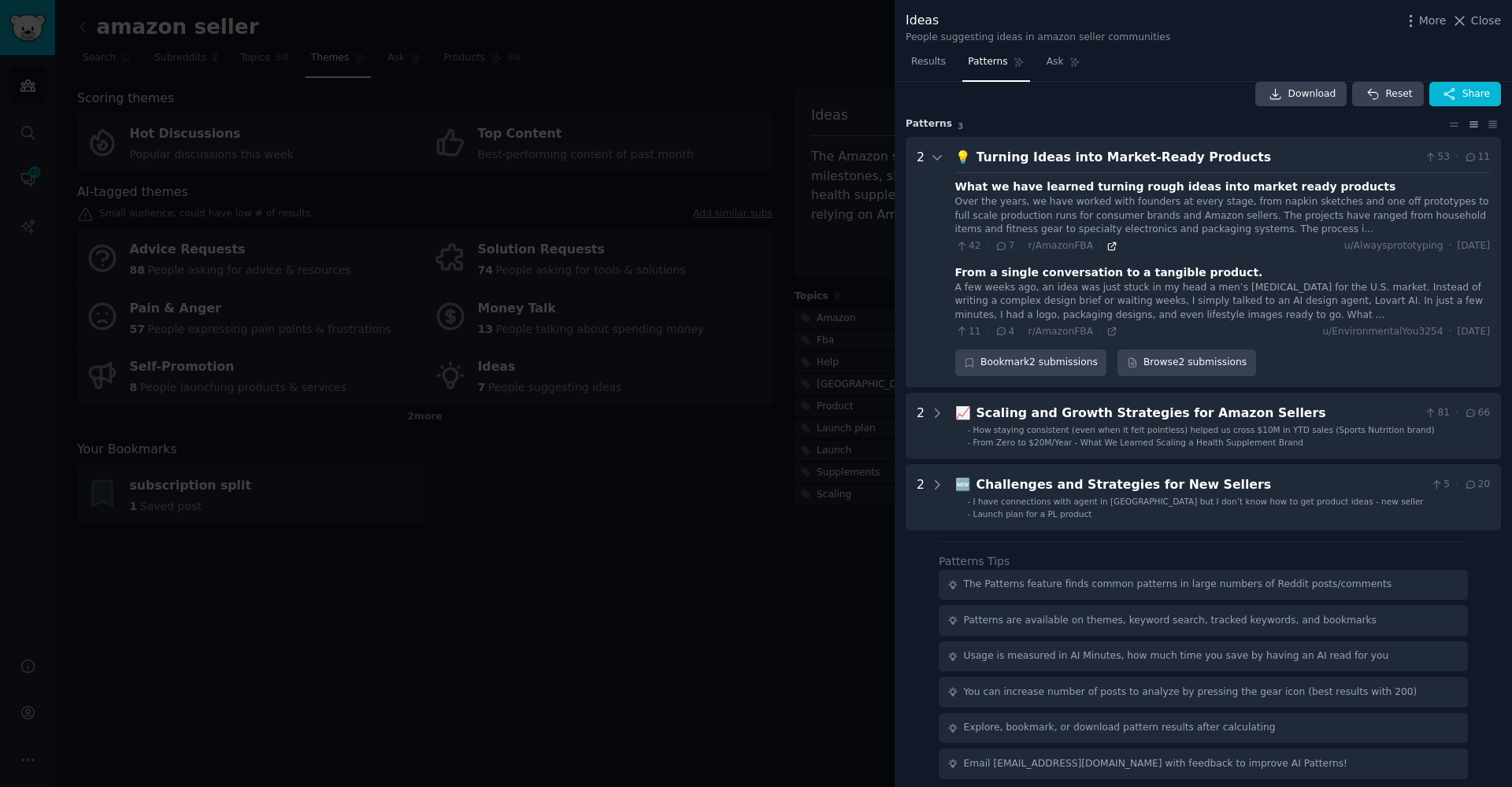
click at [1109, 241] on icon at bounding box center [1111, 246] width 11 height 11
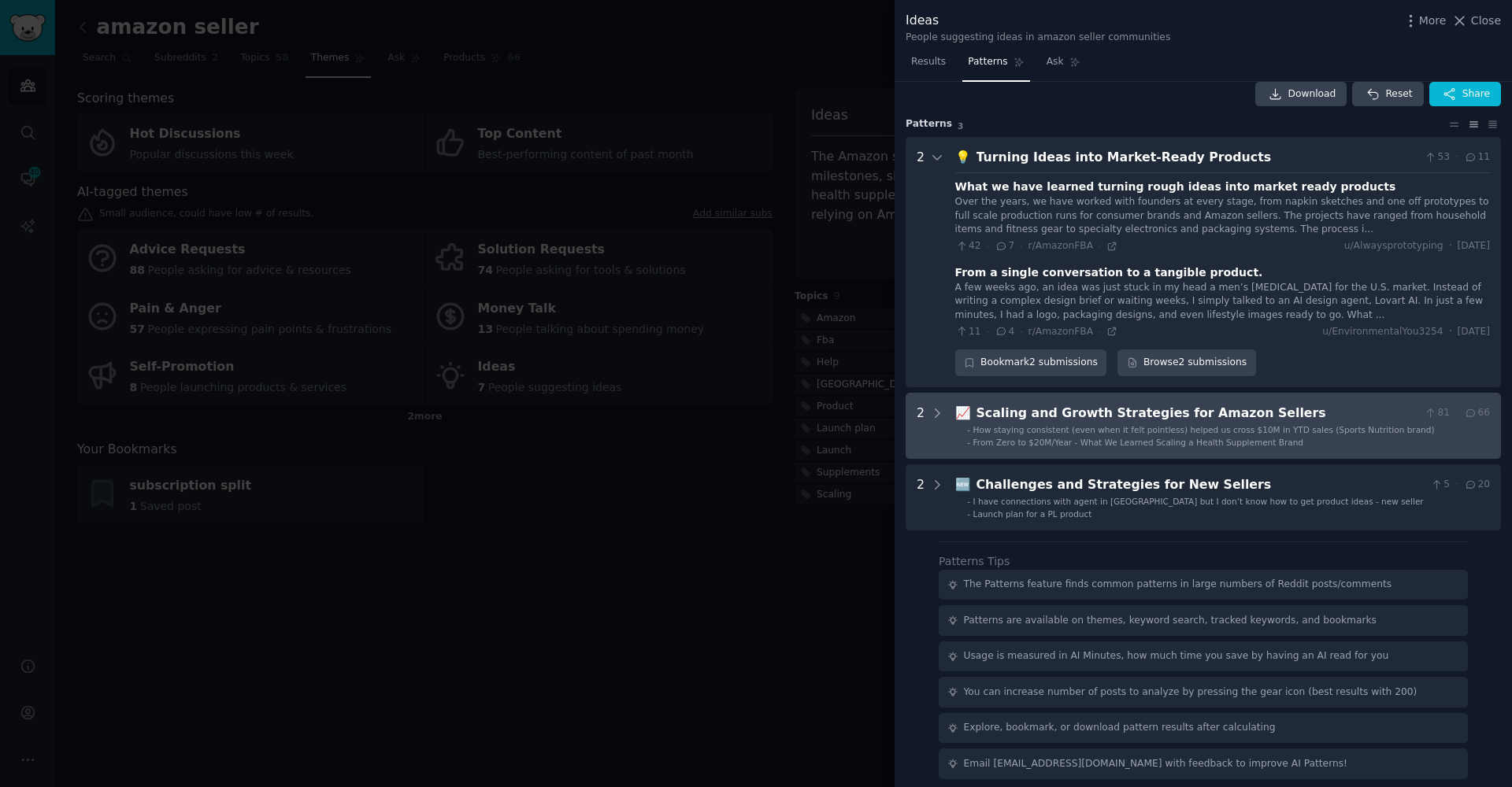
click at [1044, 414] on div "Scaling and Growth Strategies for Amazon Sellers" at bounding box center [1197, 414] width 442 height 20
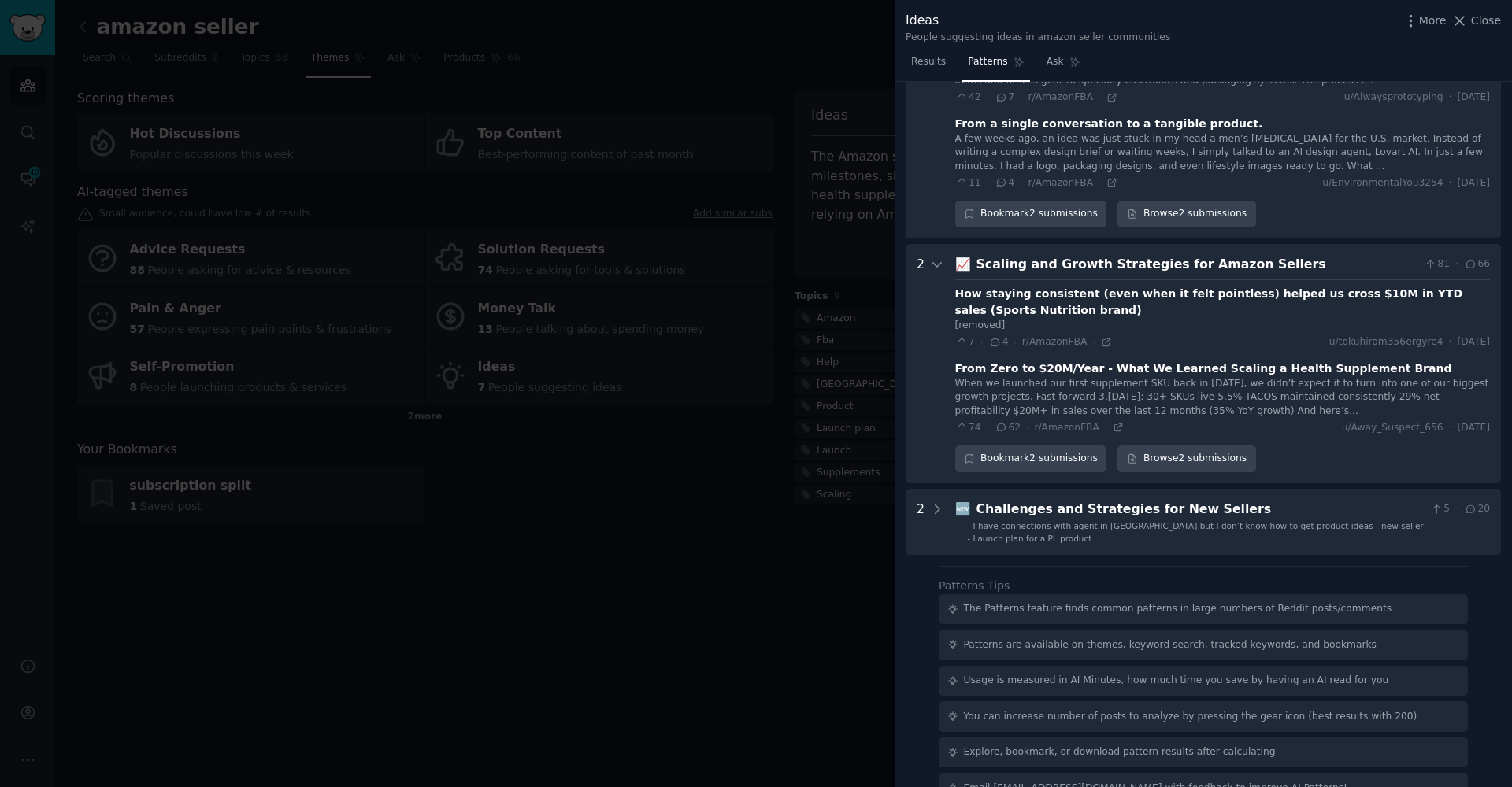
scroll to position [187, 0]
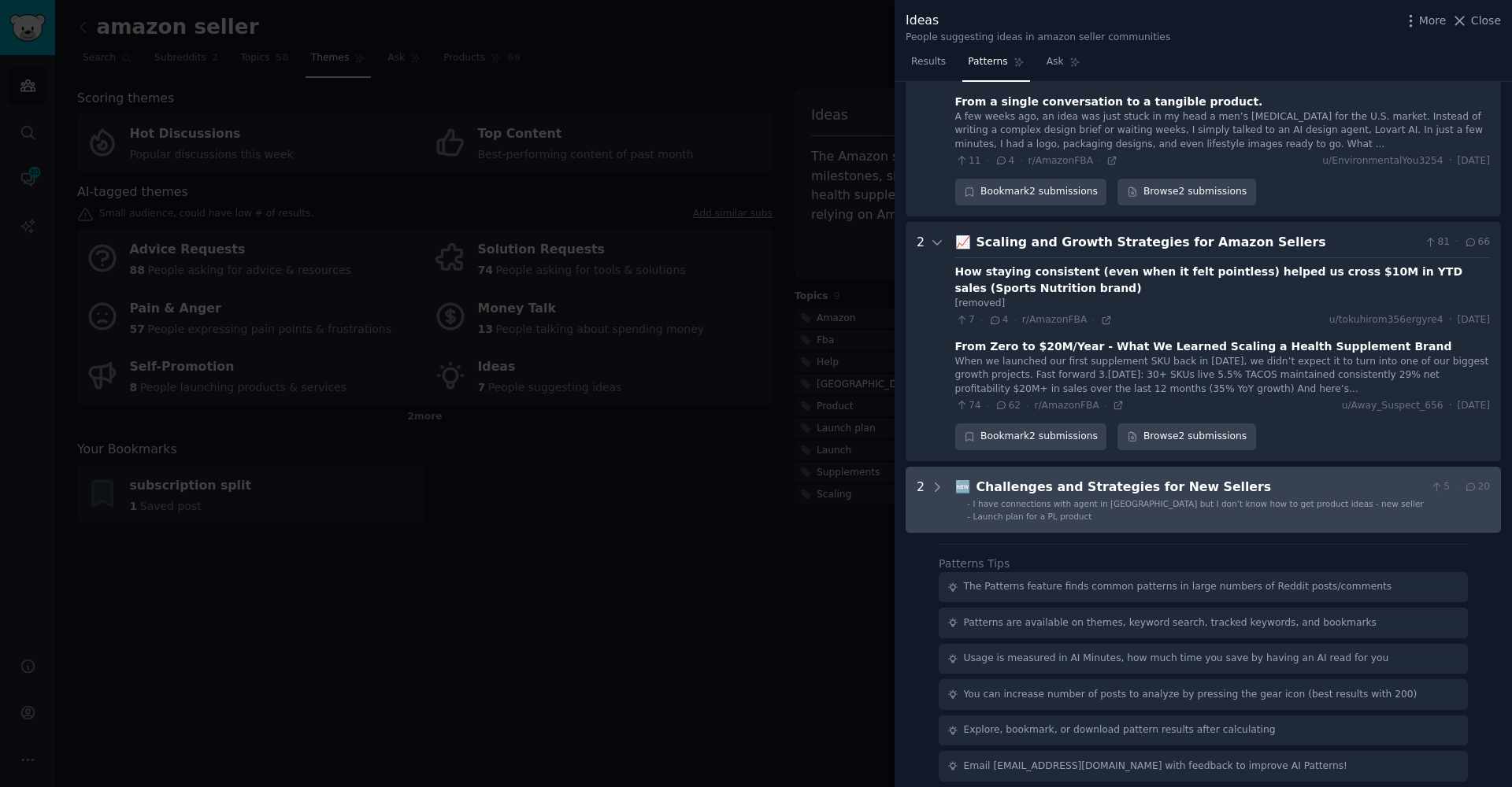
click at [1170, 499] on div "I have connections with agent in China but I don’t know how to get product idea…" at bounding box center [1198, 504] width 450 height 11
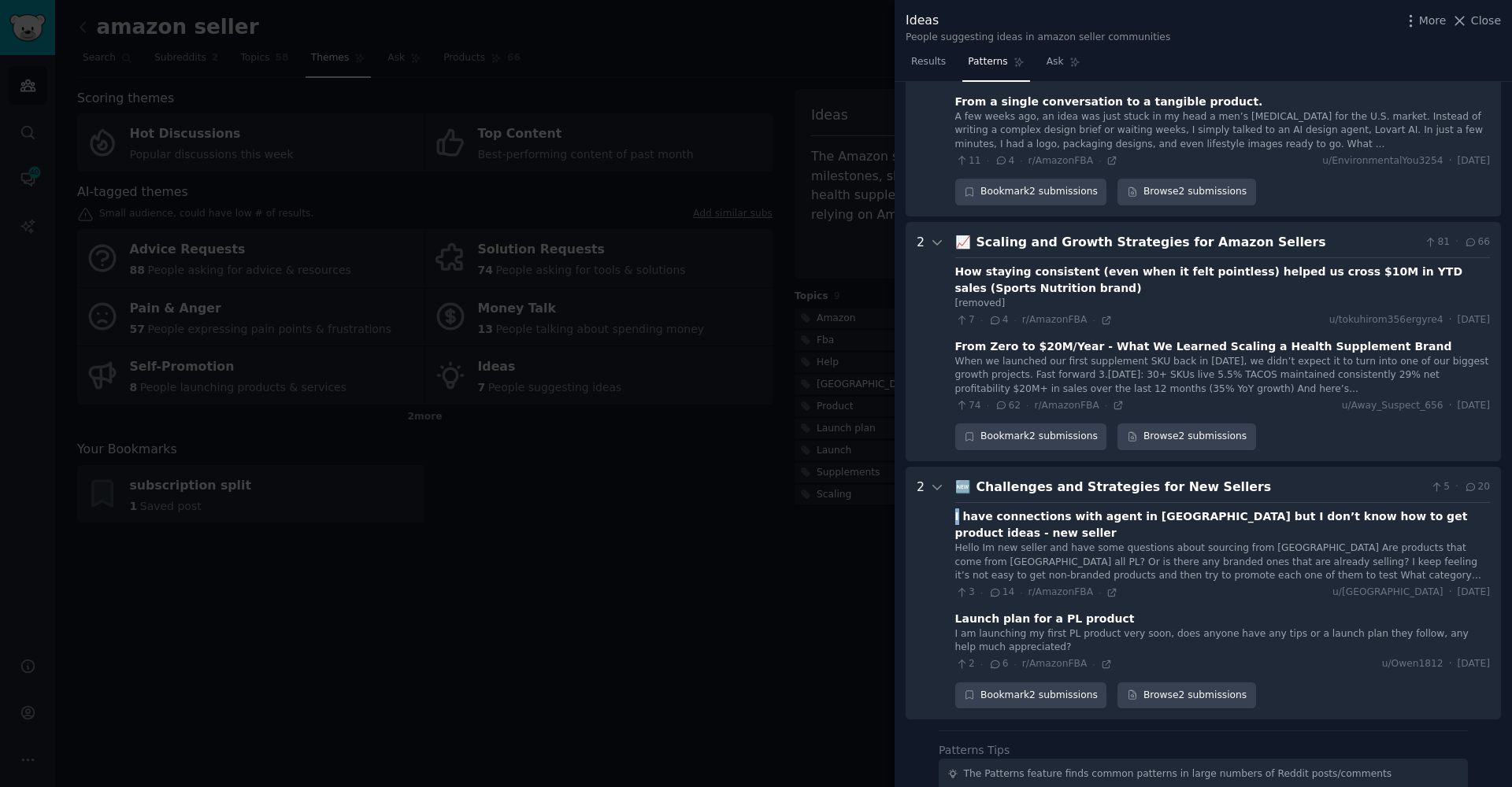
click at [1170, 489] on div "🆕 Challenges and Strategies for New Sellers 5 · 20 I have connections with agen…" at bounding box center [1222, 593] width 535 height 231
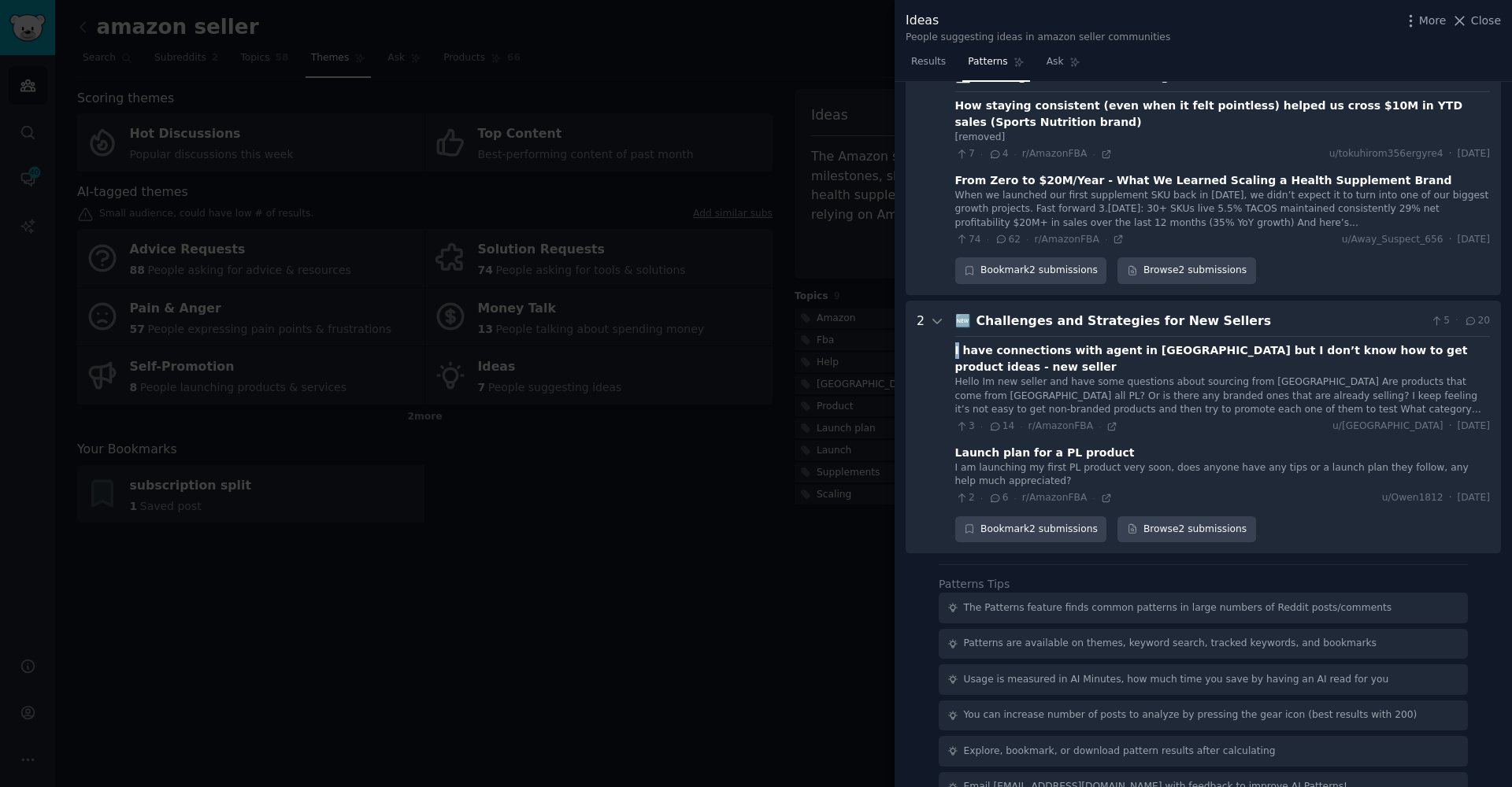
scroll to position [354, 0]
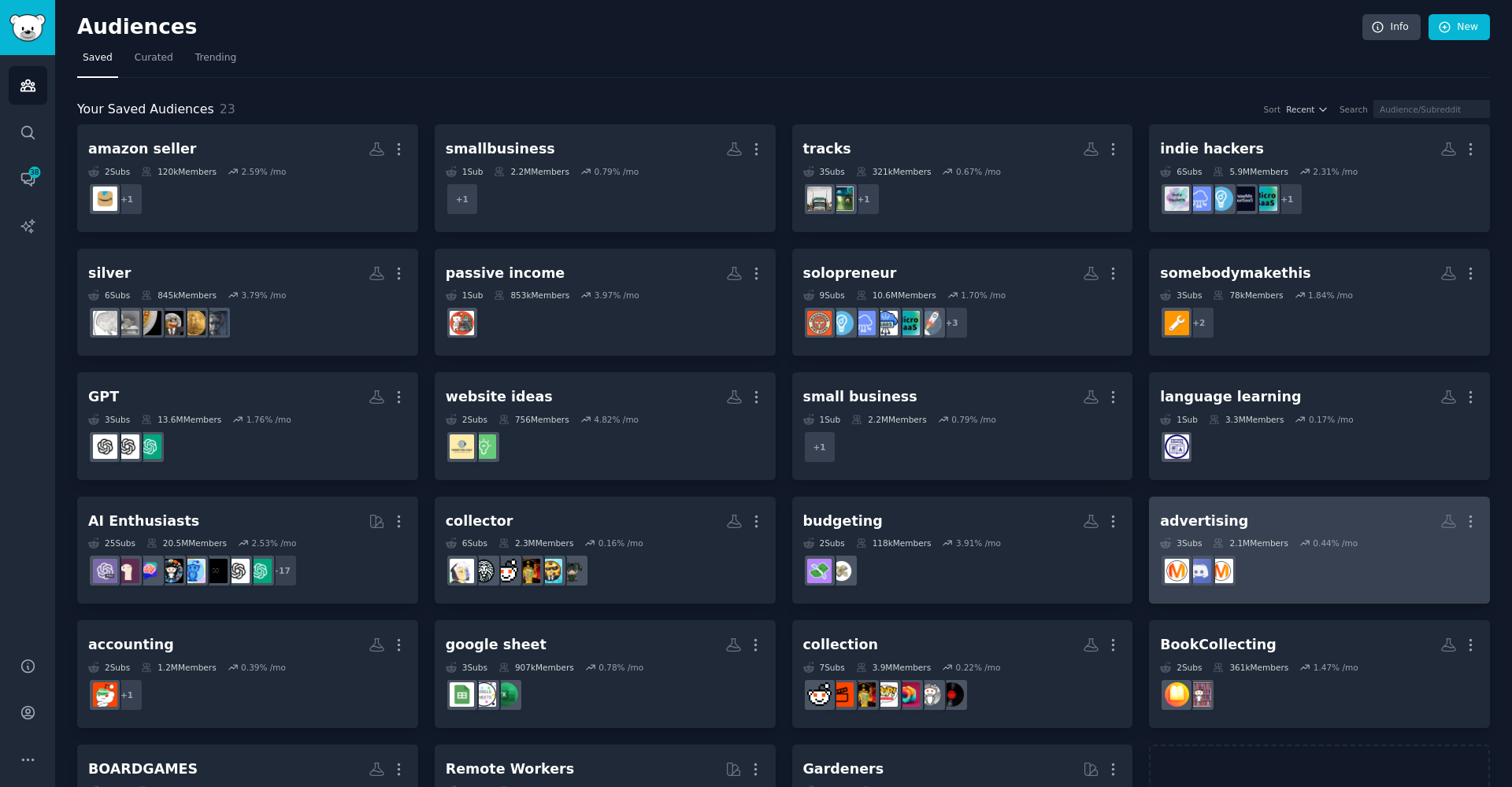
scroll to position [86, 0]
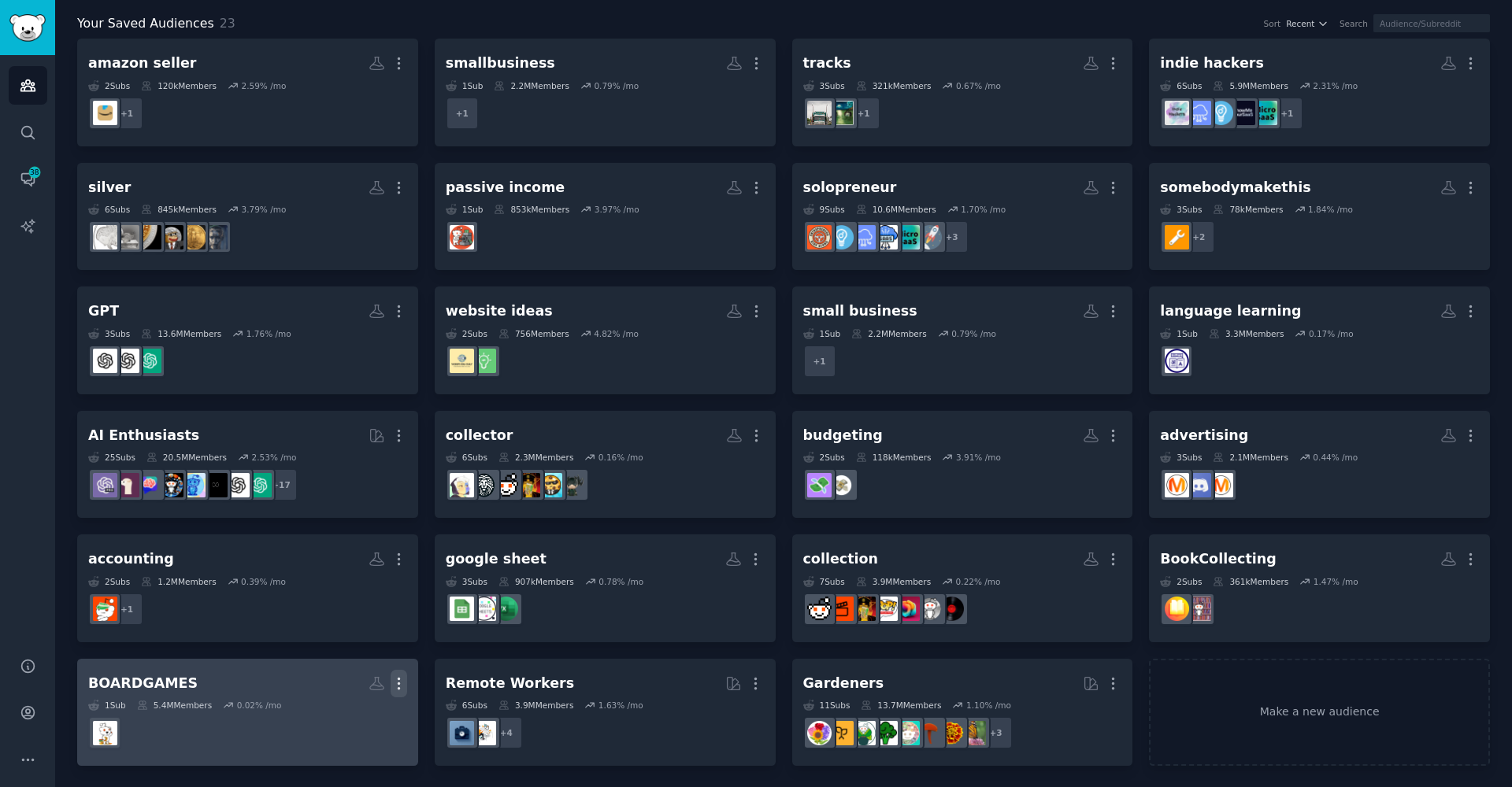
click at [393, 688] on icon "button" at bounding box center [398, 684] width 17 height 17
click at [344, 718] on p "Delete" at bounding box center [355, 717] width 36 height 17
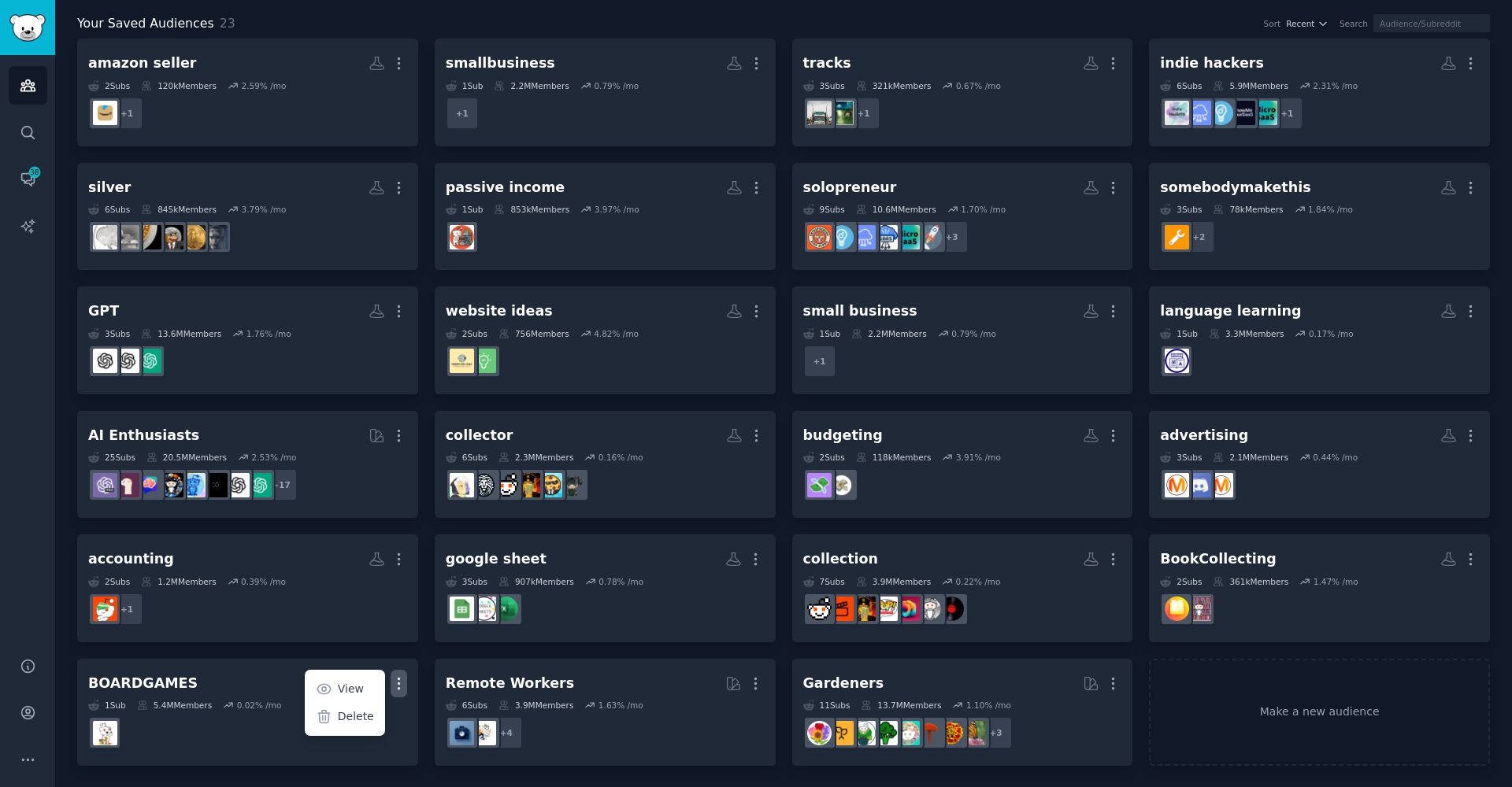
scroll to position [0, 0]
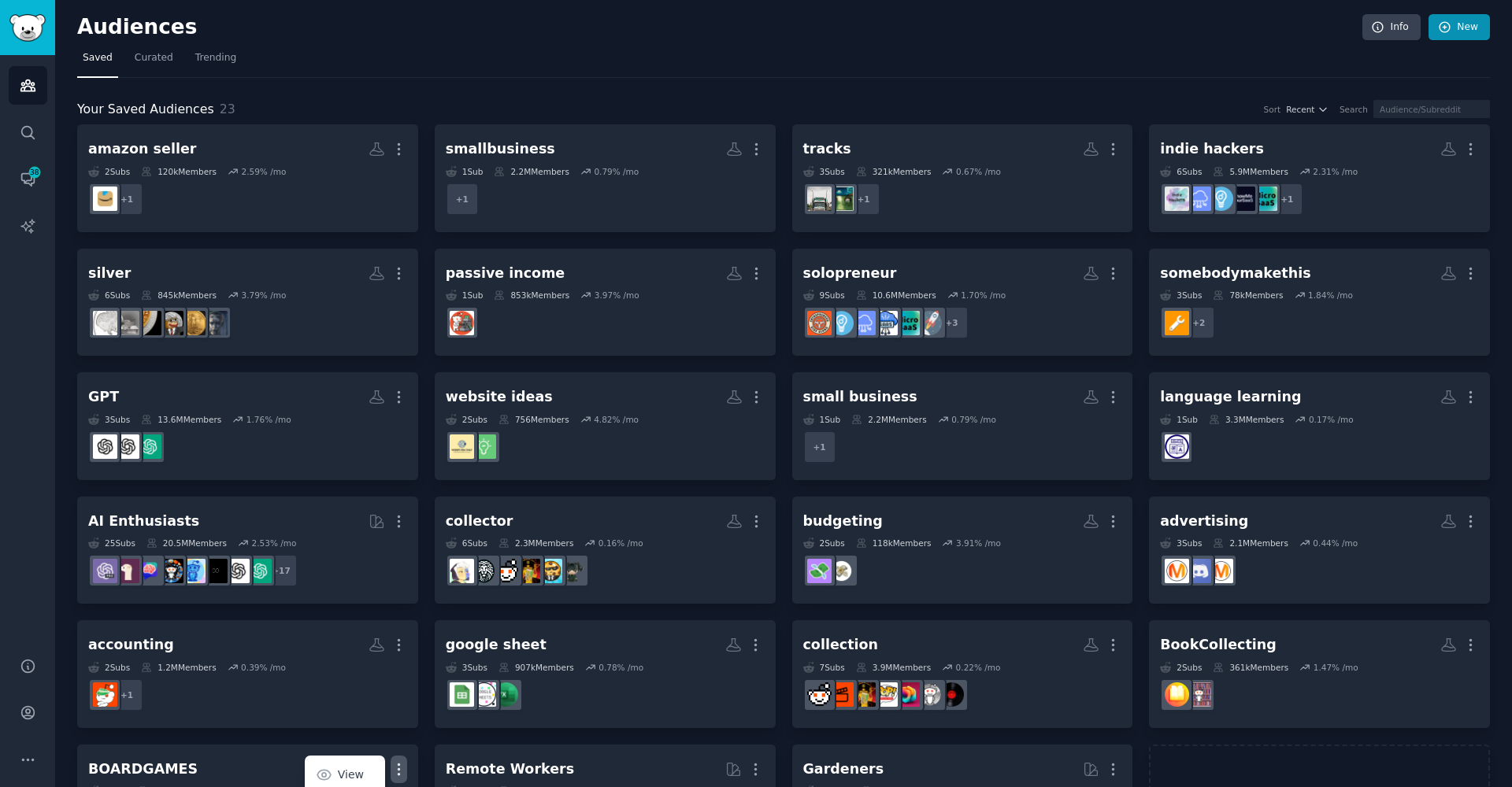
click at [1450, 30] on link "New" at bounding box center [1459, 28] width 62 height 27
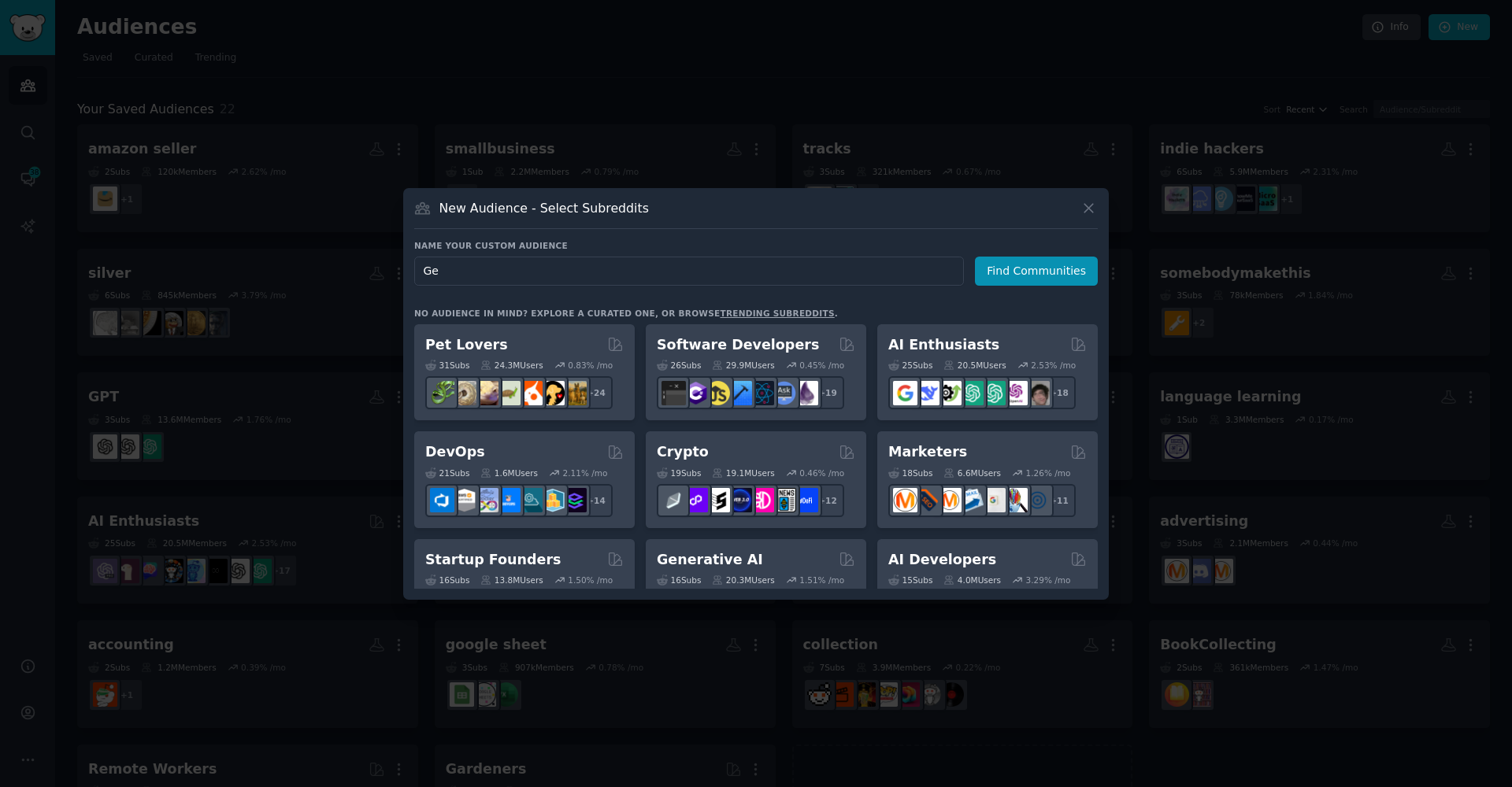
type input "G"
type input "Etsy"
click at [1006, 282] on button "Find Communities" at bounding box center [1036, 271] width 123 height 29
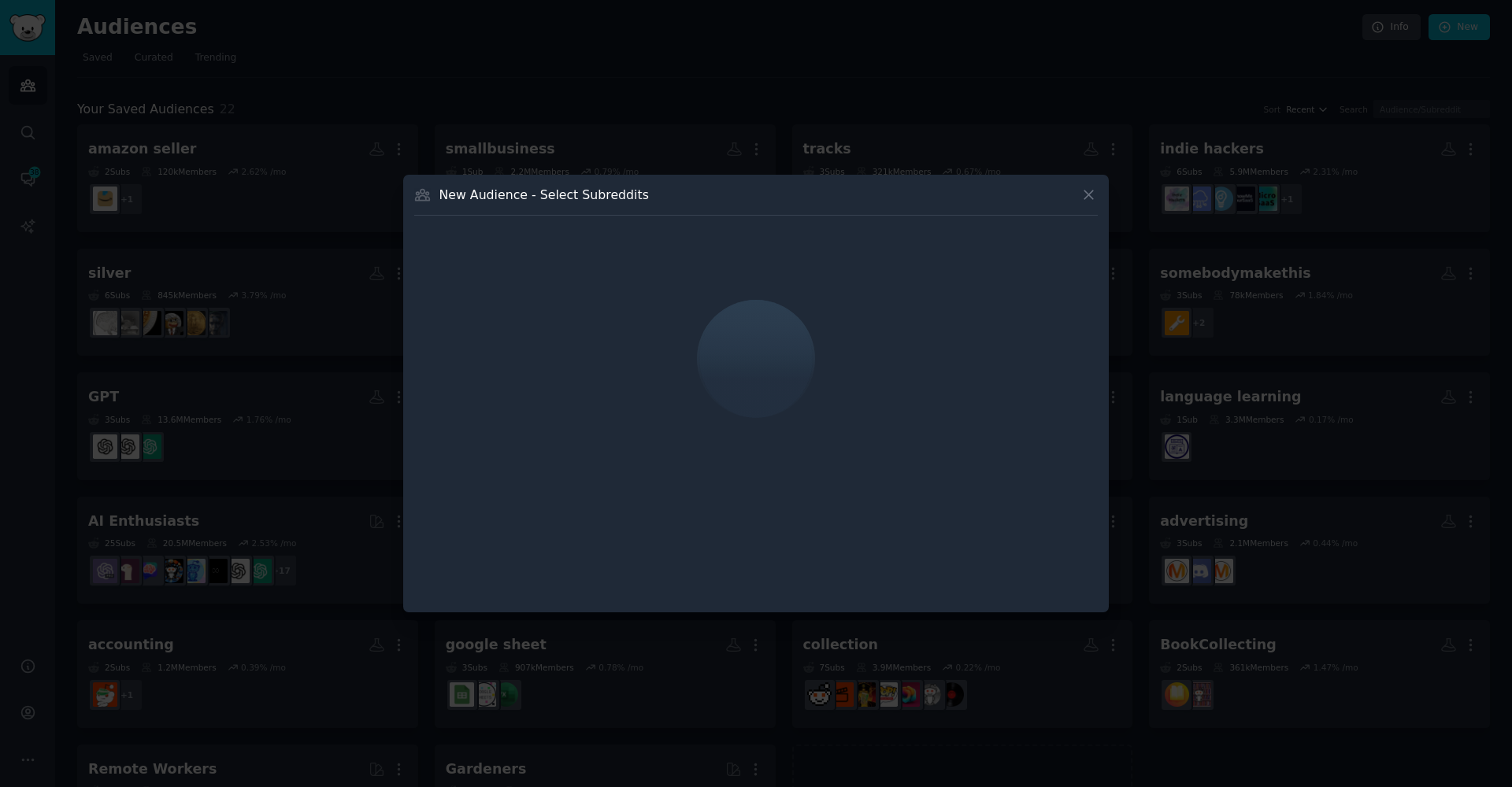
click at [774, 185] on div "New Audience - Select Subreddits" at bounding box center [756, 394] width 705 height 438
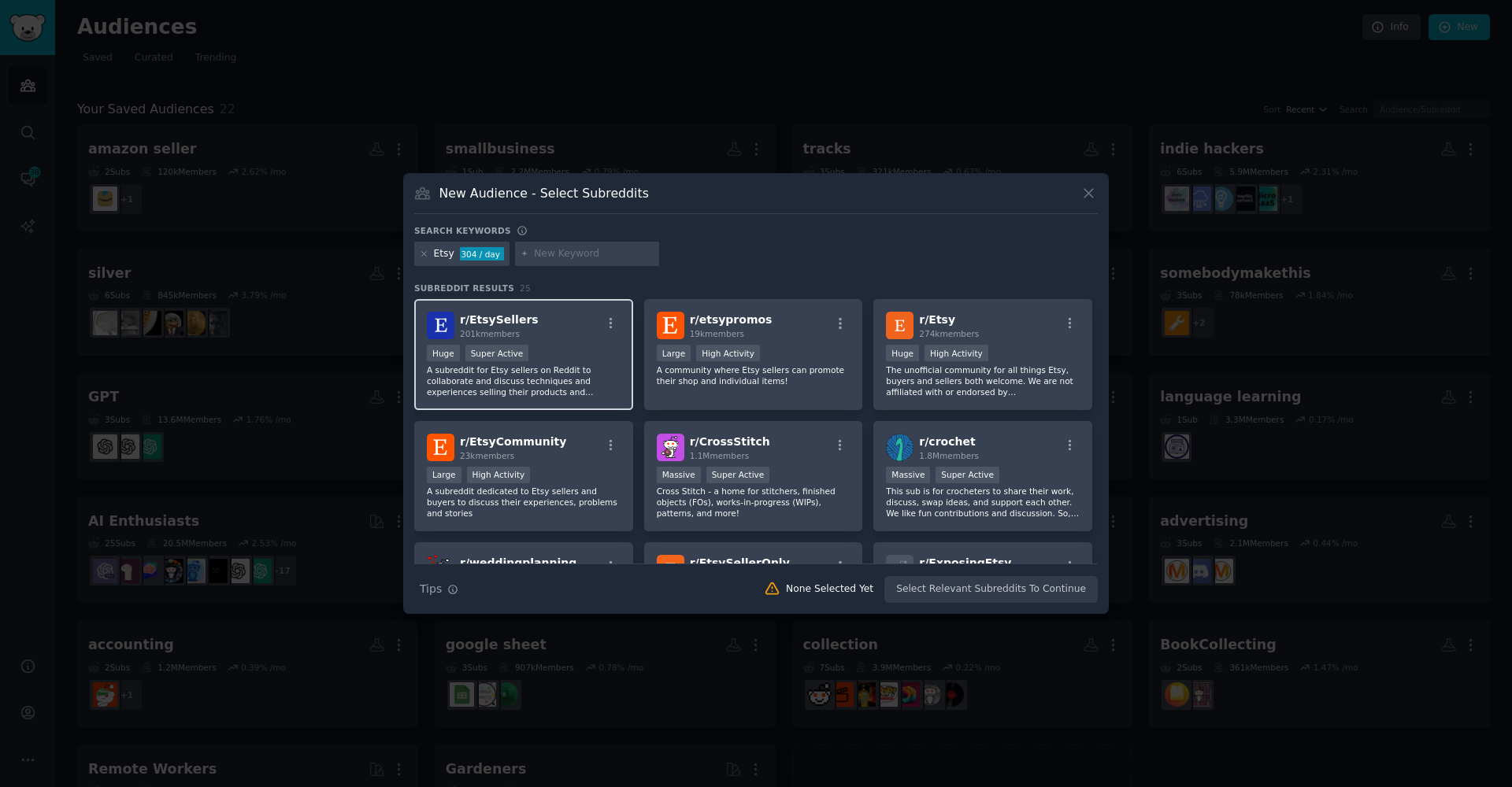
click at [572, 348] on div "Huge Super Active" at bounding box center [524, 355] width 194 height 20
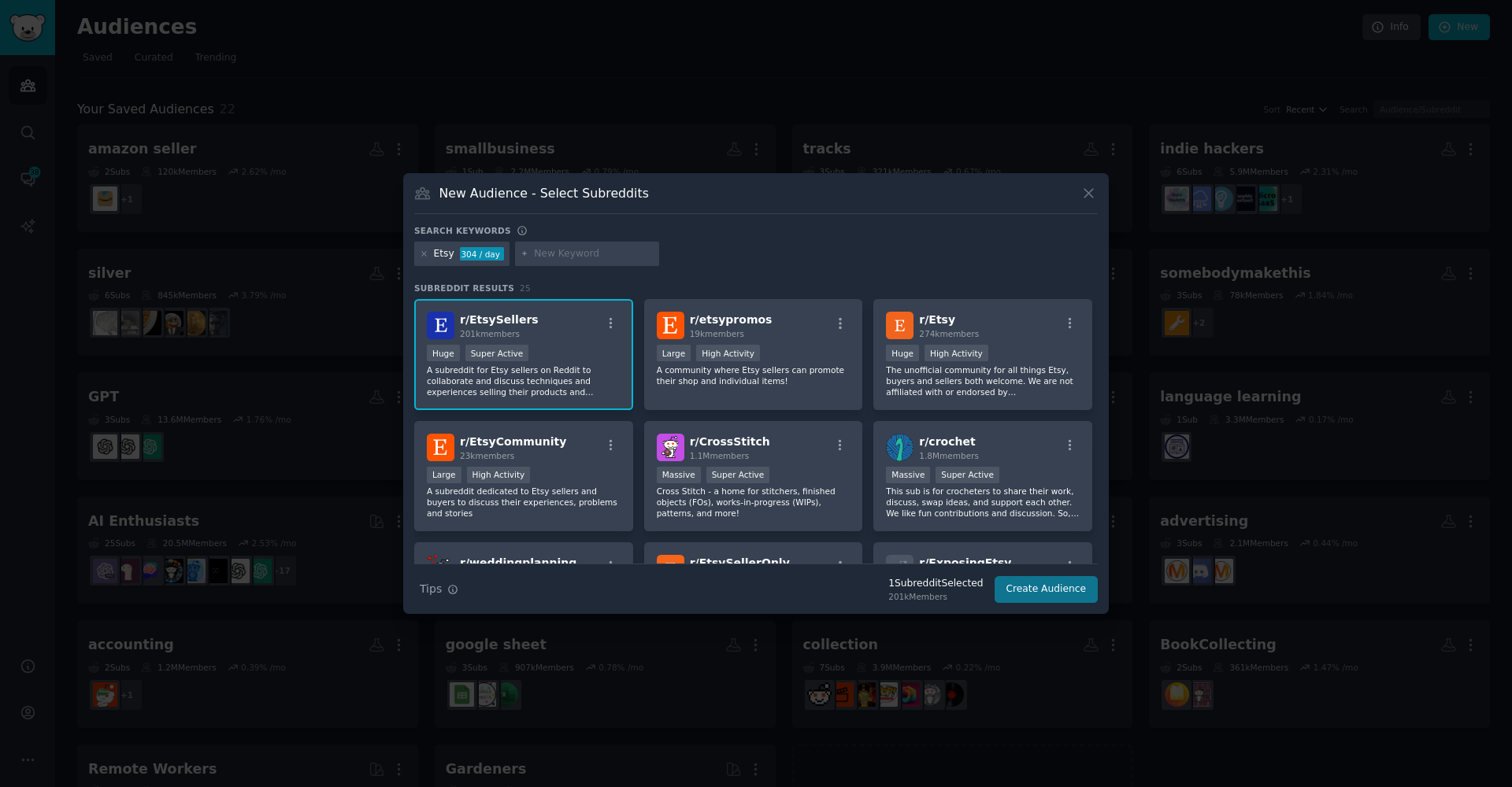
click at [1029, 586] on button "Create Audience" at bounding box center [1046, 590] width 104 height 27
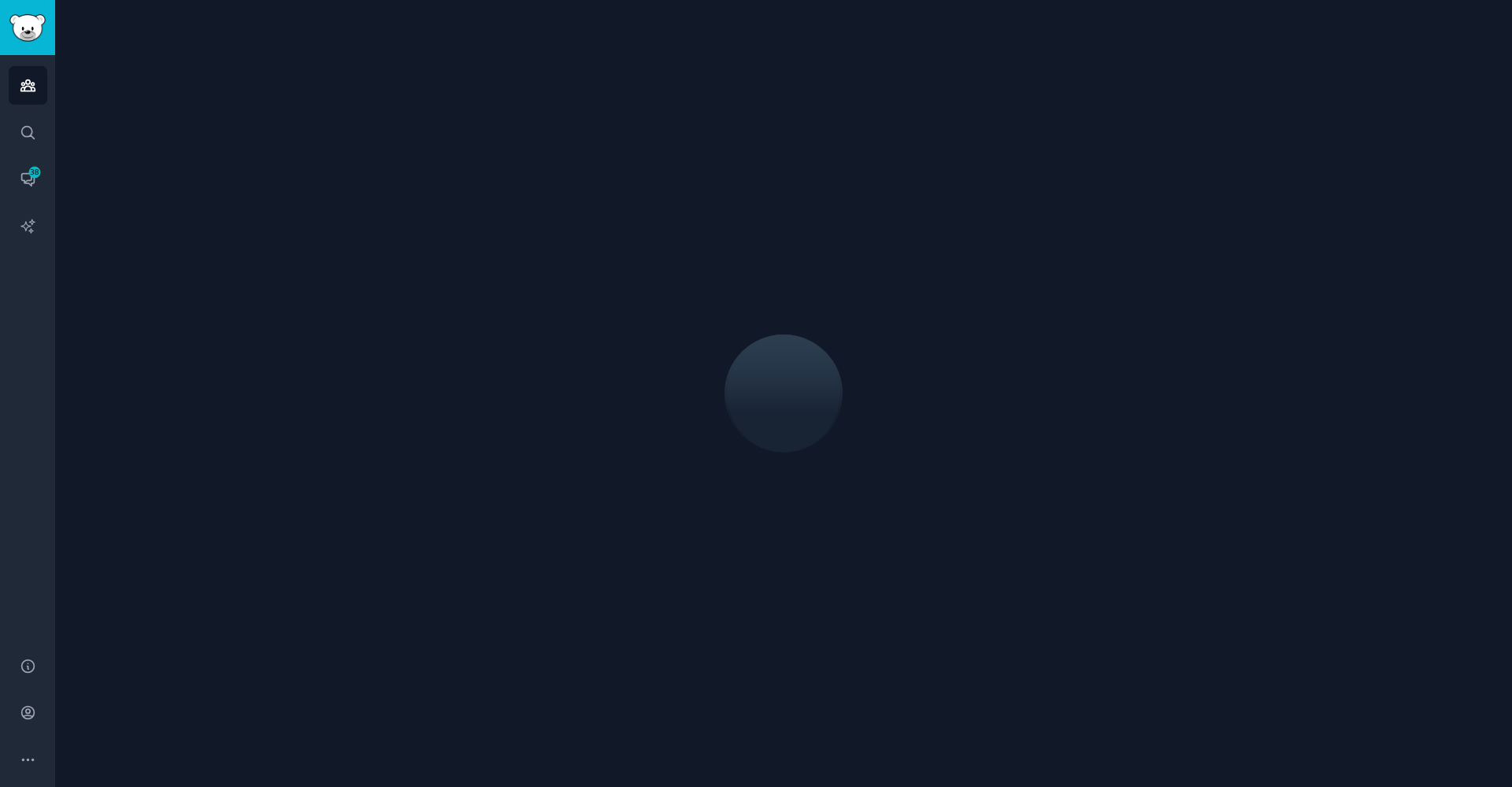
click at [1044, 597] on div at bounding box center [784, 394] width 1457 height 787
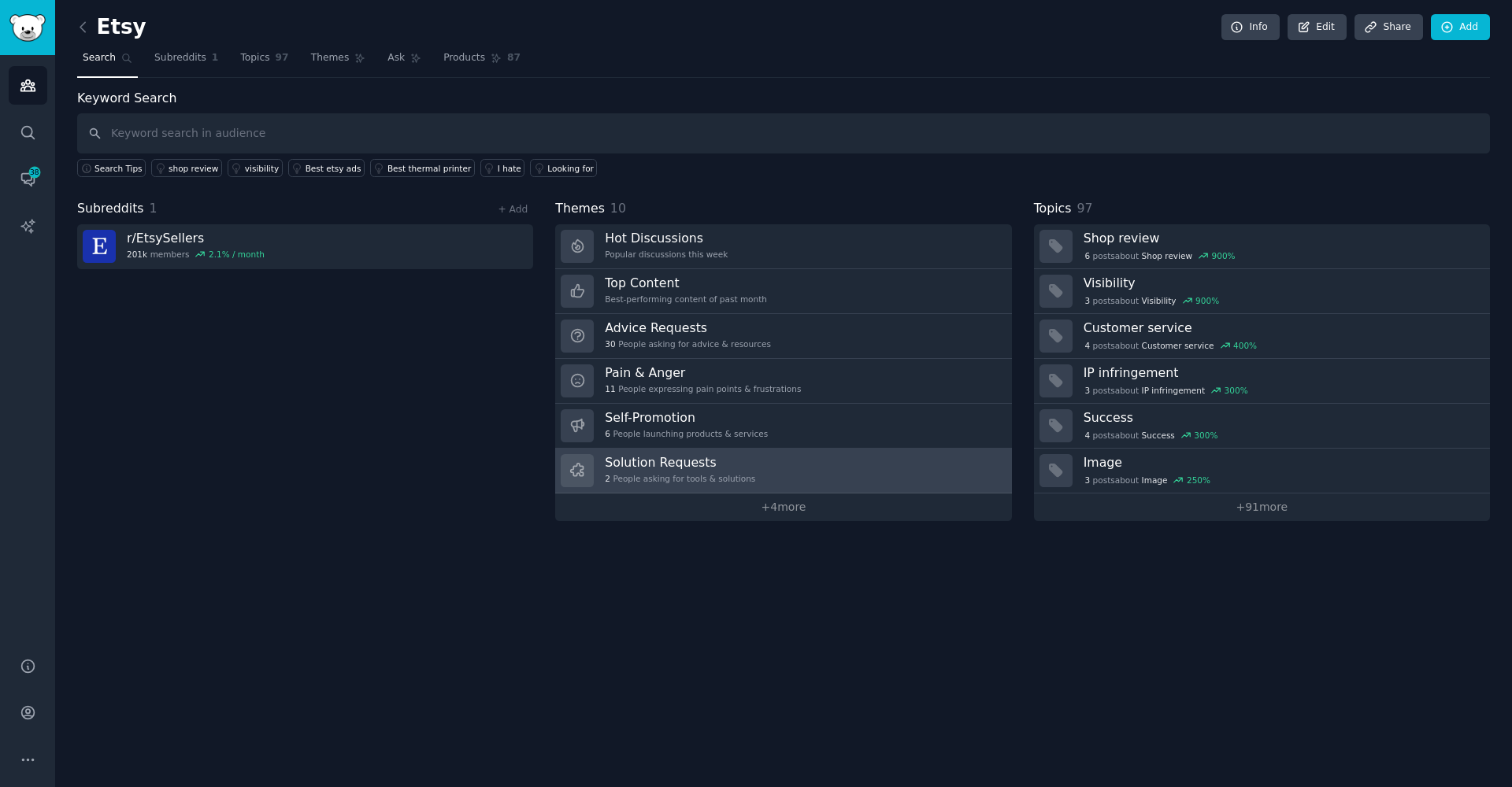
click at [657, 449] on link "Solution Requests 2 People asking for tools & solutions" at bounding box center [783, 471] width 456 height 45
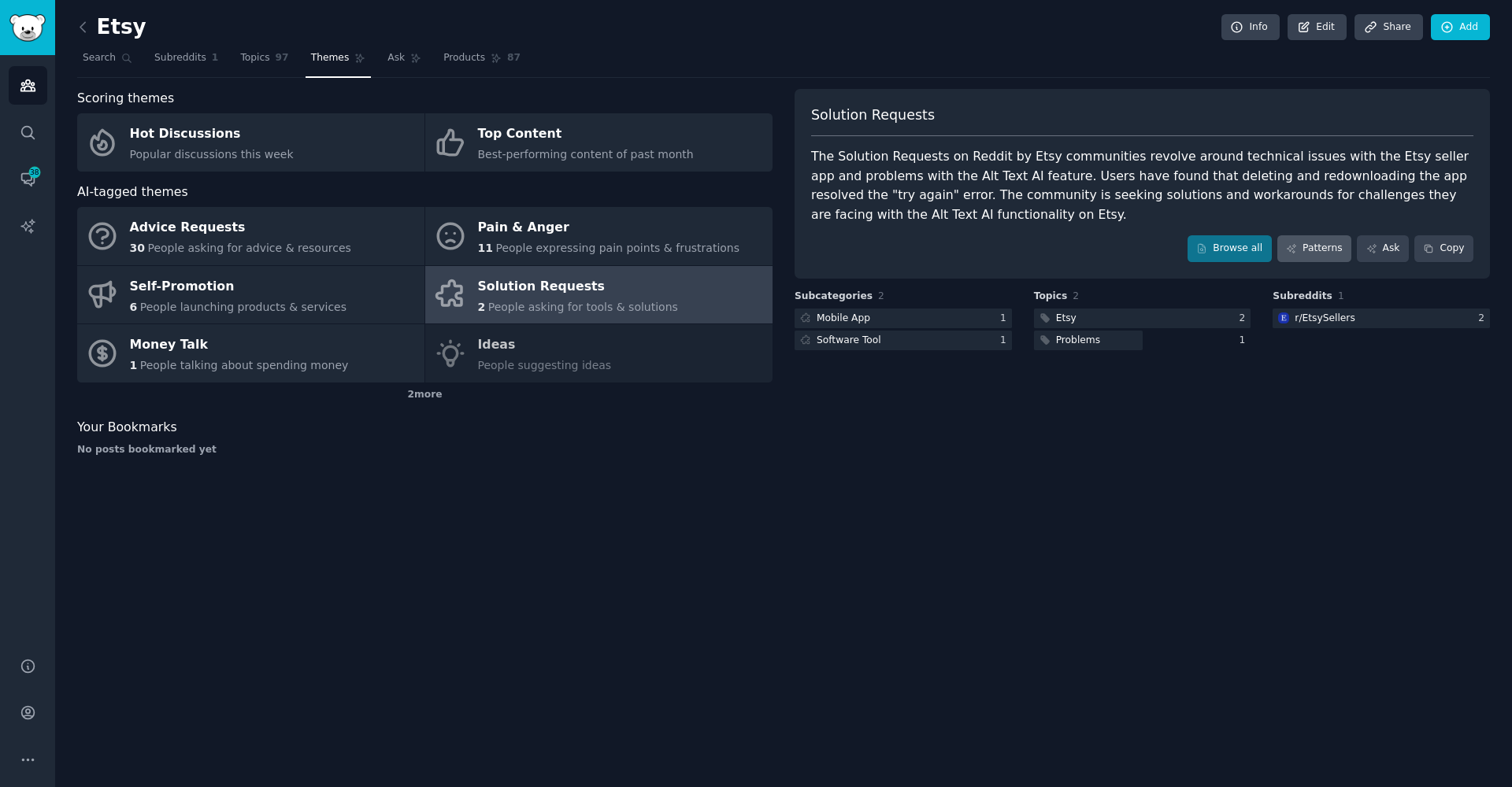
click at [1308, 240] on link "Patterns" at bounding box center [1314, 249] width 74 height 27
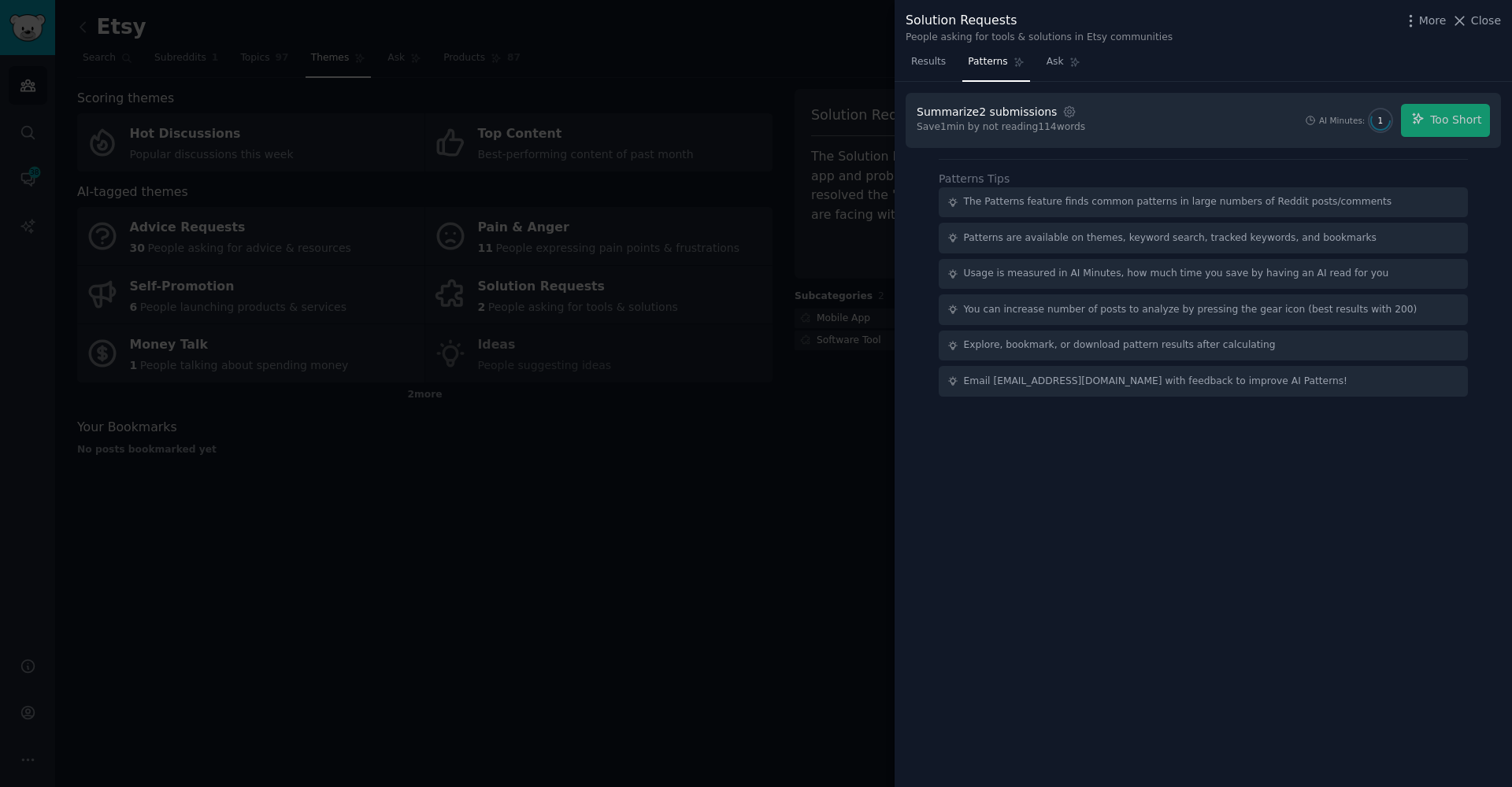
click at [1444, 100] on div "Summarize 2 submissions Settings Save 1 min by not reading 114 words AI Minutes…" at bounding box center [1203, 120] width 596 height 55
click at [1418, 119] on div "AI Minutes: 1 Too Short" at bounding box center [1397, 120] width 185 height 33
click at [917, 62] on span "Results" at bounding box center [927, 62] width 34 height 14
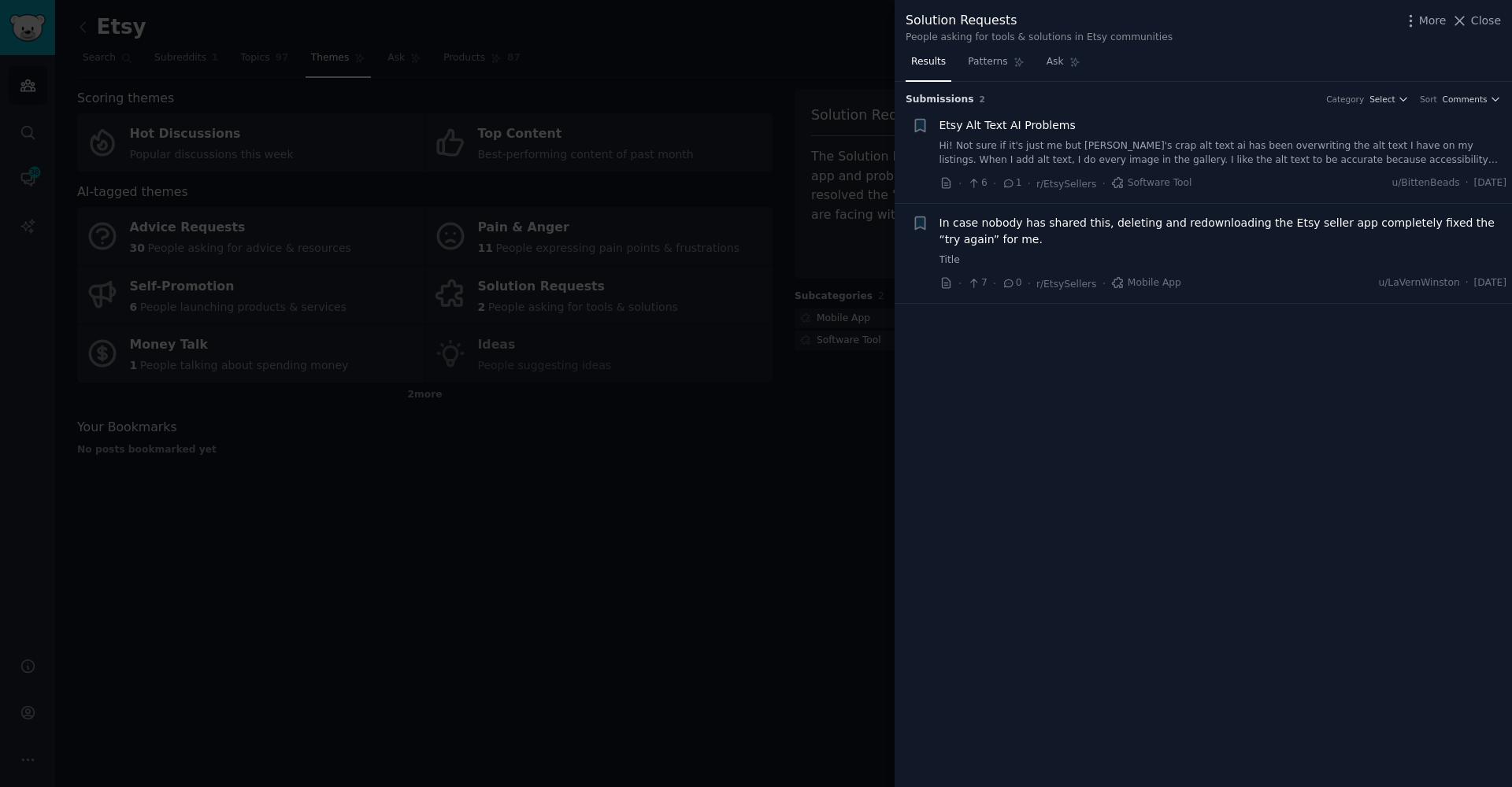
click at [1092, 145] on link "Hi! Not sure if it's just me but [PERSON_NAME]'s crap alt text ai has been over…" at bounding box center [1223, 153] width 568 height 28
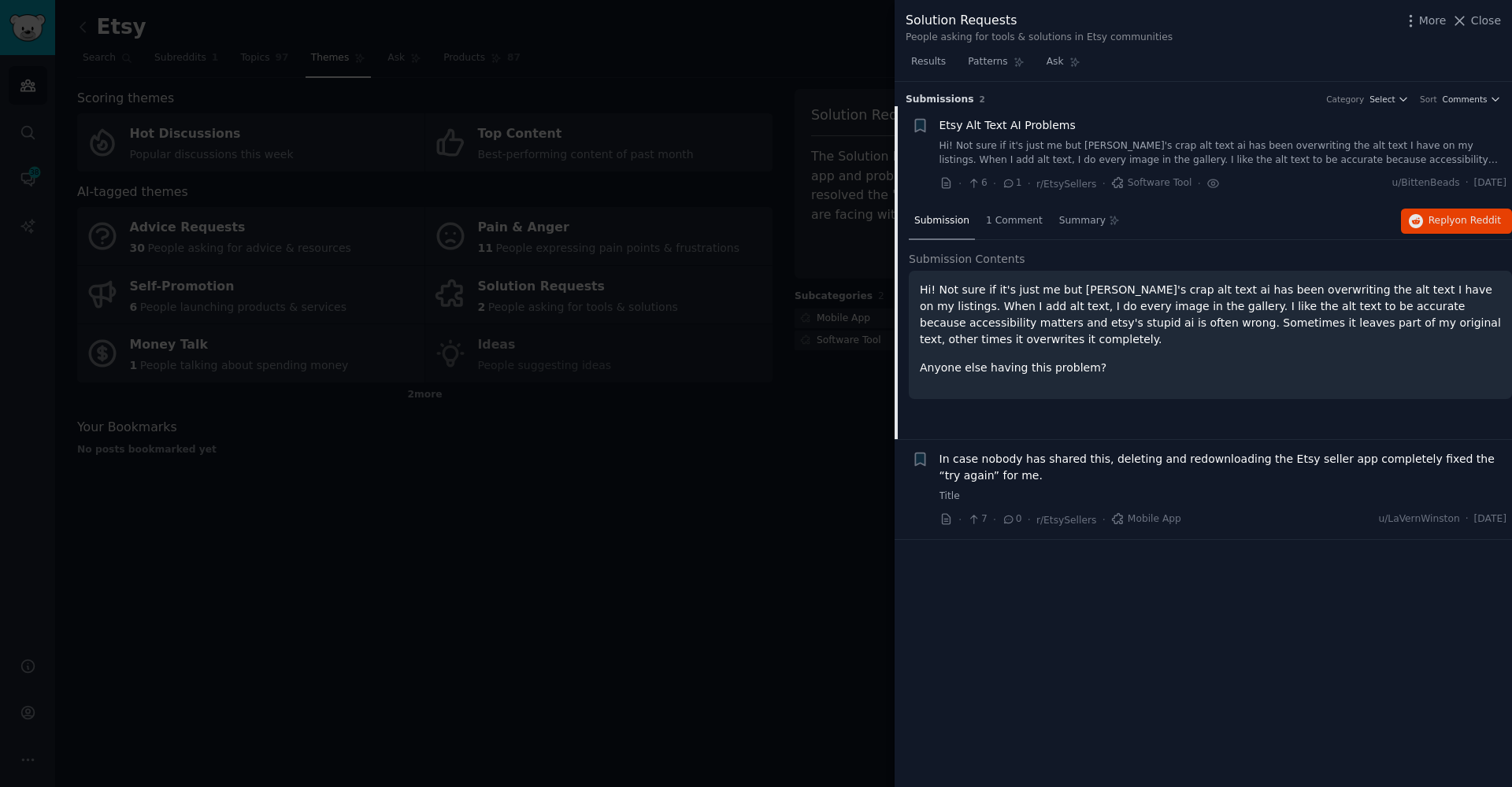
click at [787, 356] on div at bounding box center [756, 394] width 1512 height 787
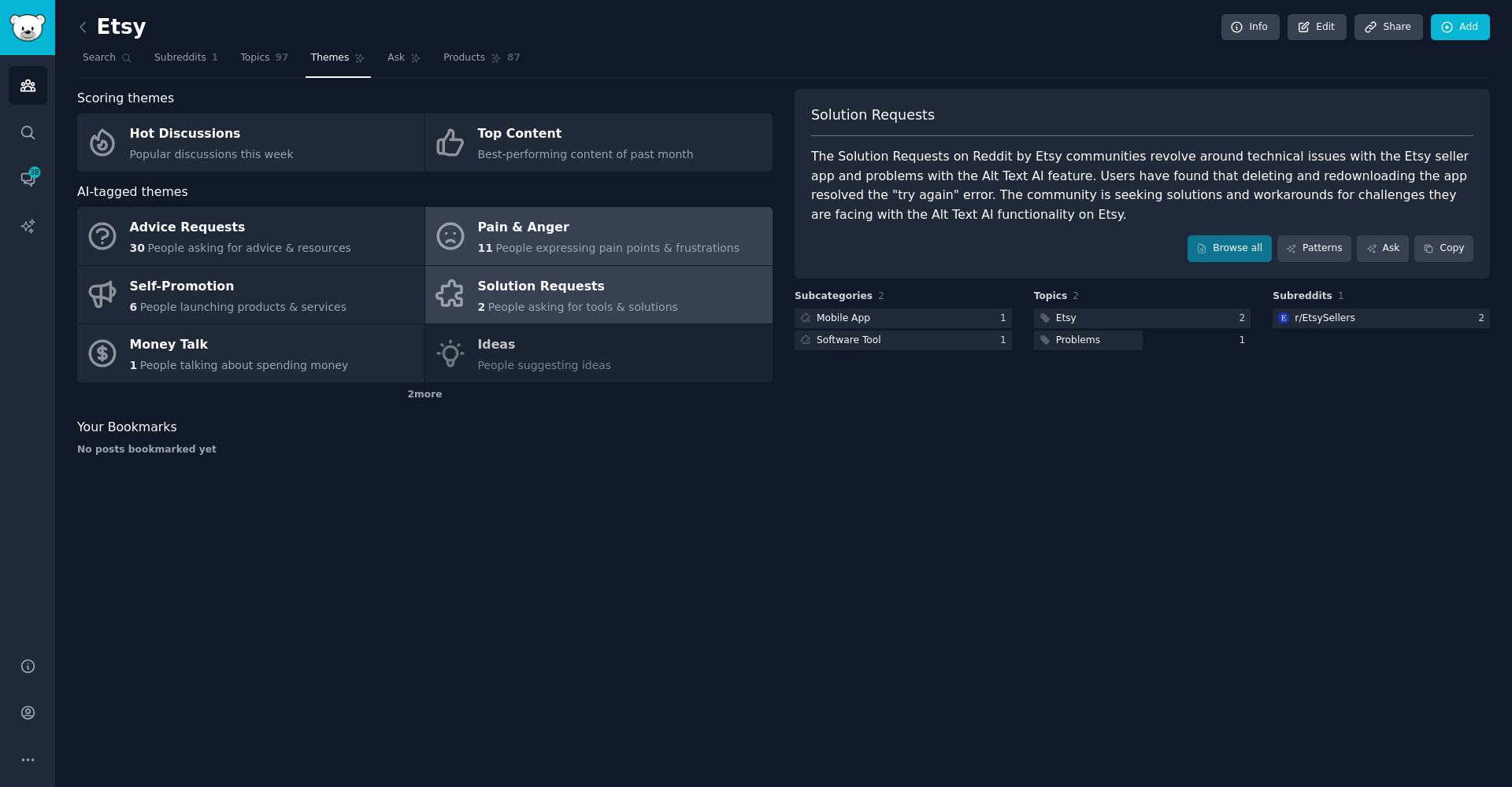
click at [520, 241] on span "People expressing pain points & frustrations" at bounding box center [617, 247] width 244 height 13
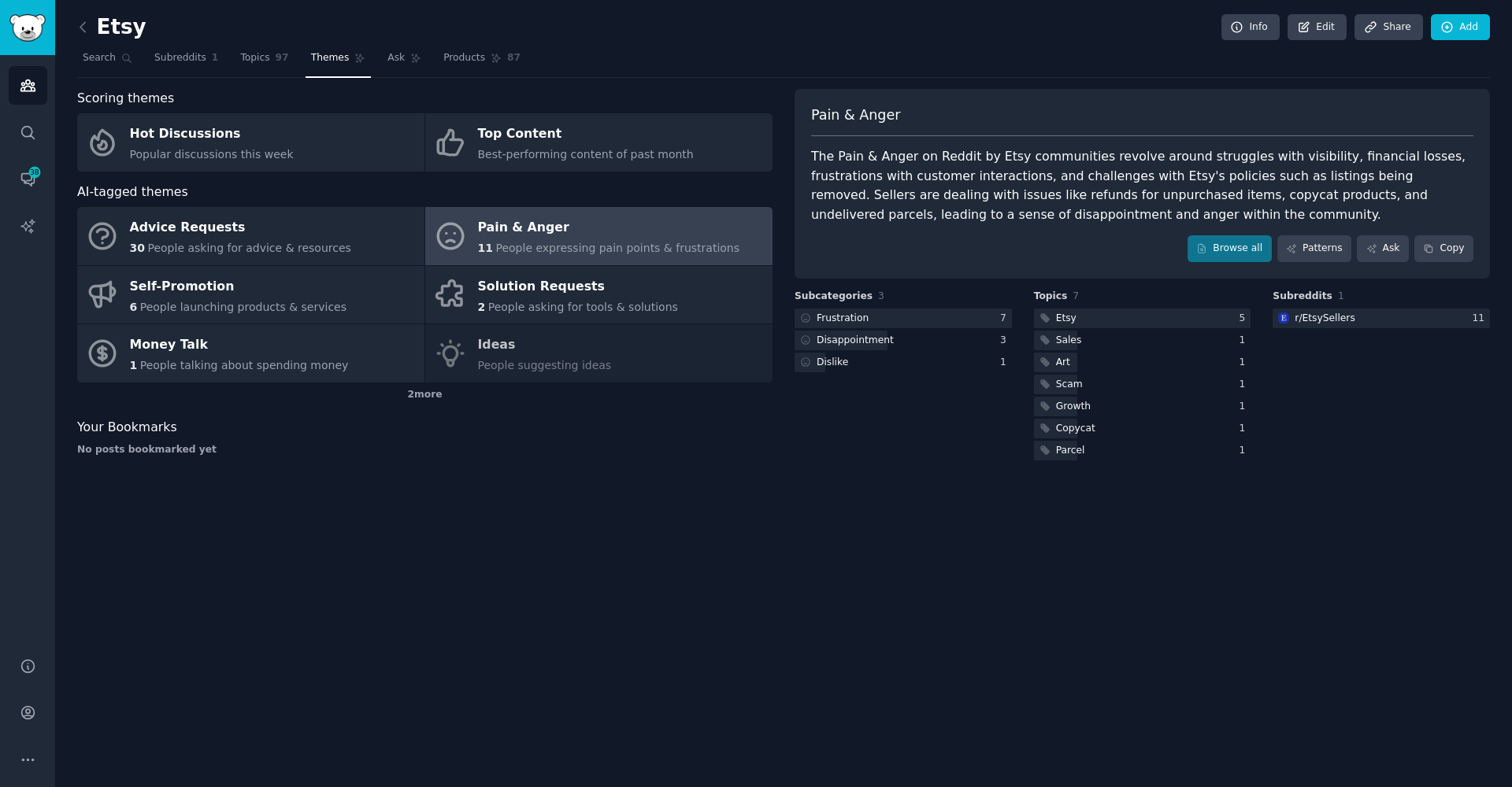
click at [914, 186] on div "The Pain & Anger on Reddit by Etsy communities revolve around struggles with vi…" at bounding box center [1142, 185] width 662 height 77
click at [914, 188] on div "The Pain & Anger on Reddit by Etsy communities revolve around struggles with vi…" at bounding box center [1142, 185] width 662 height 77
click at [1159, 205] on div "The Pain & Anger on Reddit by Etsy communities revolve around struggles with vi…" at bounding box center [1142, 185] width 662 height 77
click at [1160, 197] on div "The Pain & Anger on Reddit by Etsy communities revolve around struggles with vi…" at bounding box center [1142, 185] width 662 height 77
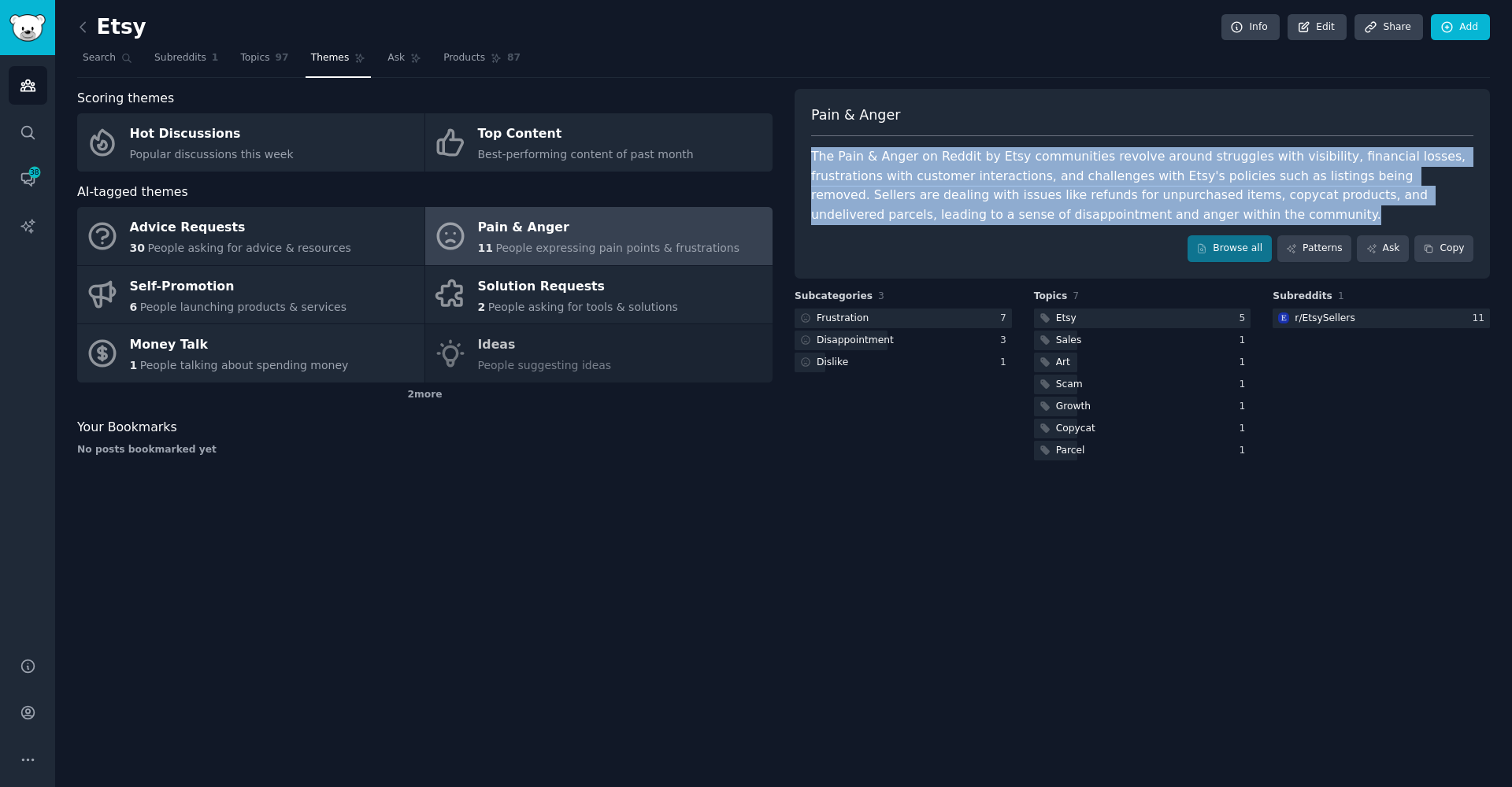
click at [1160, 198] on div "The Pain & Anger on Reddit by Etsy communities revolve around struggles with vi…" at bounding box center [1142, 185] width 662 height 77
click at [1235, 248] on link "Browse all" at bounding box center [1229, 249] width 84 height 27
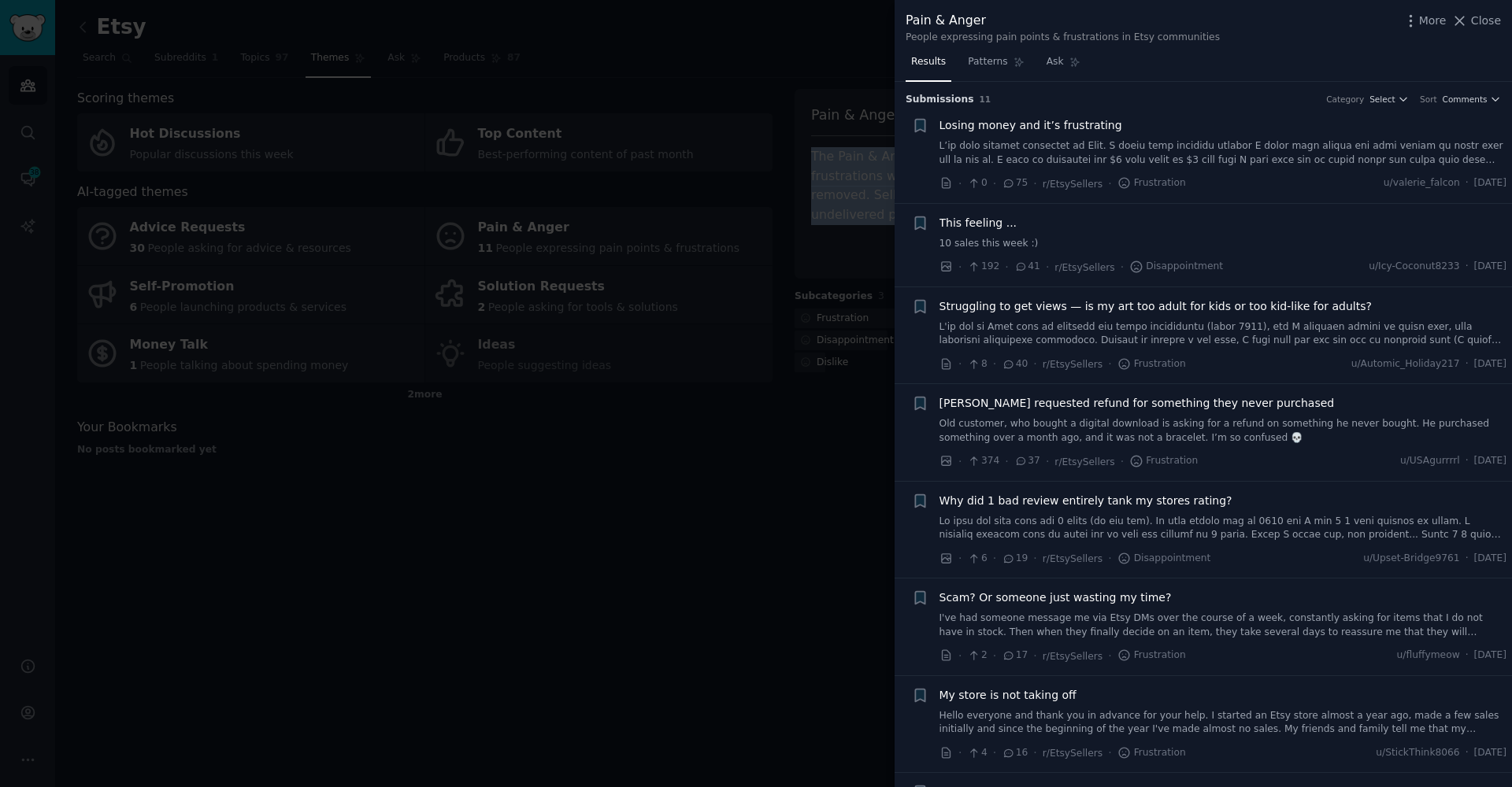
click at [1185, 157] on link at bounding box center [1223, 153] width 568 height 28
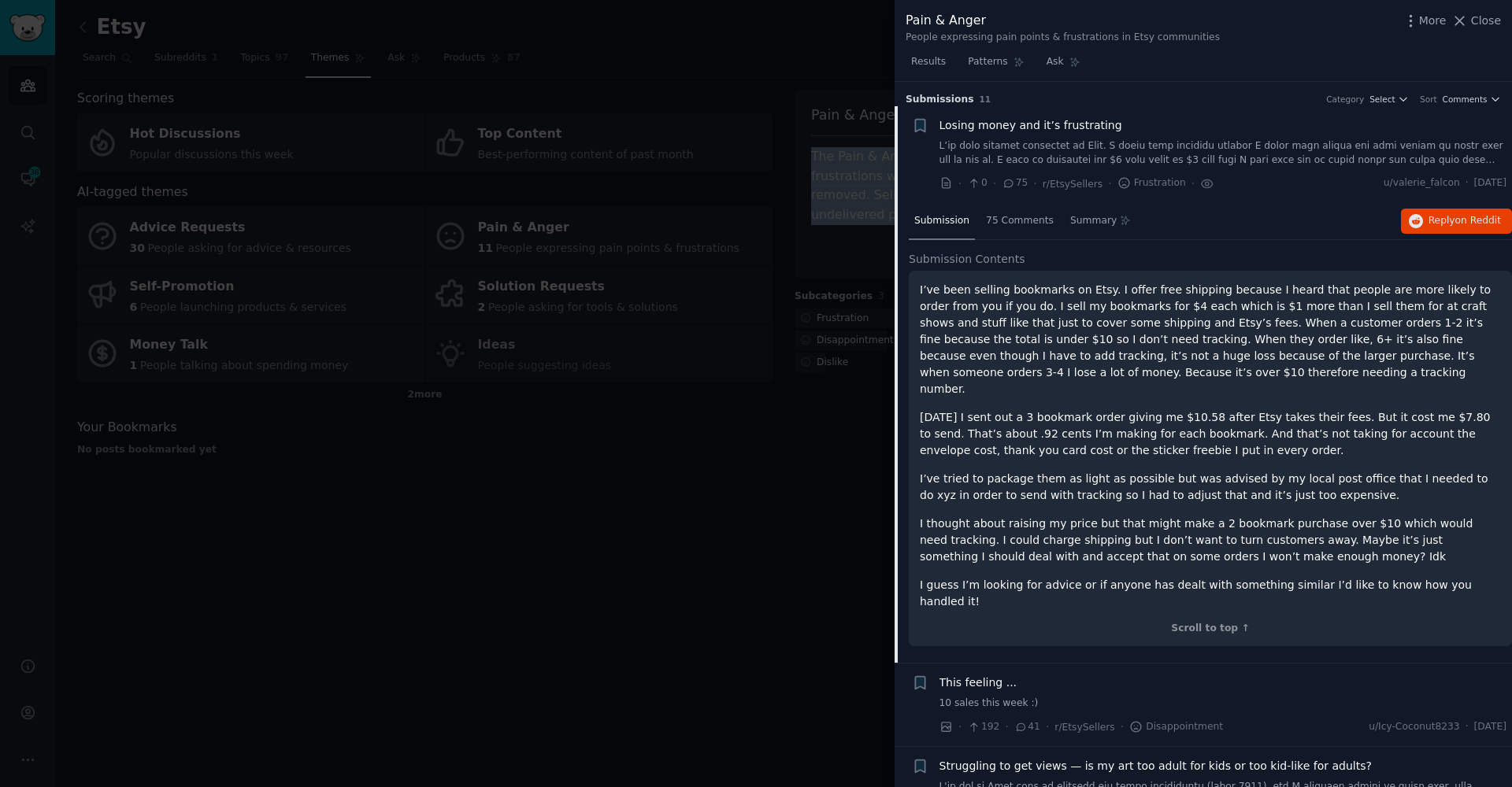
scroll to position [24, 0]
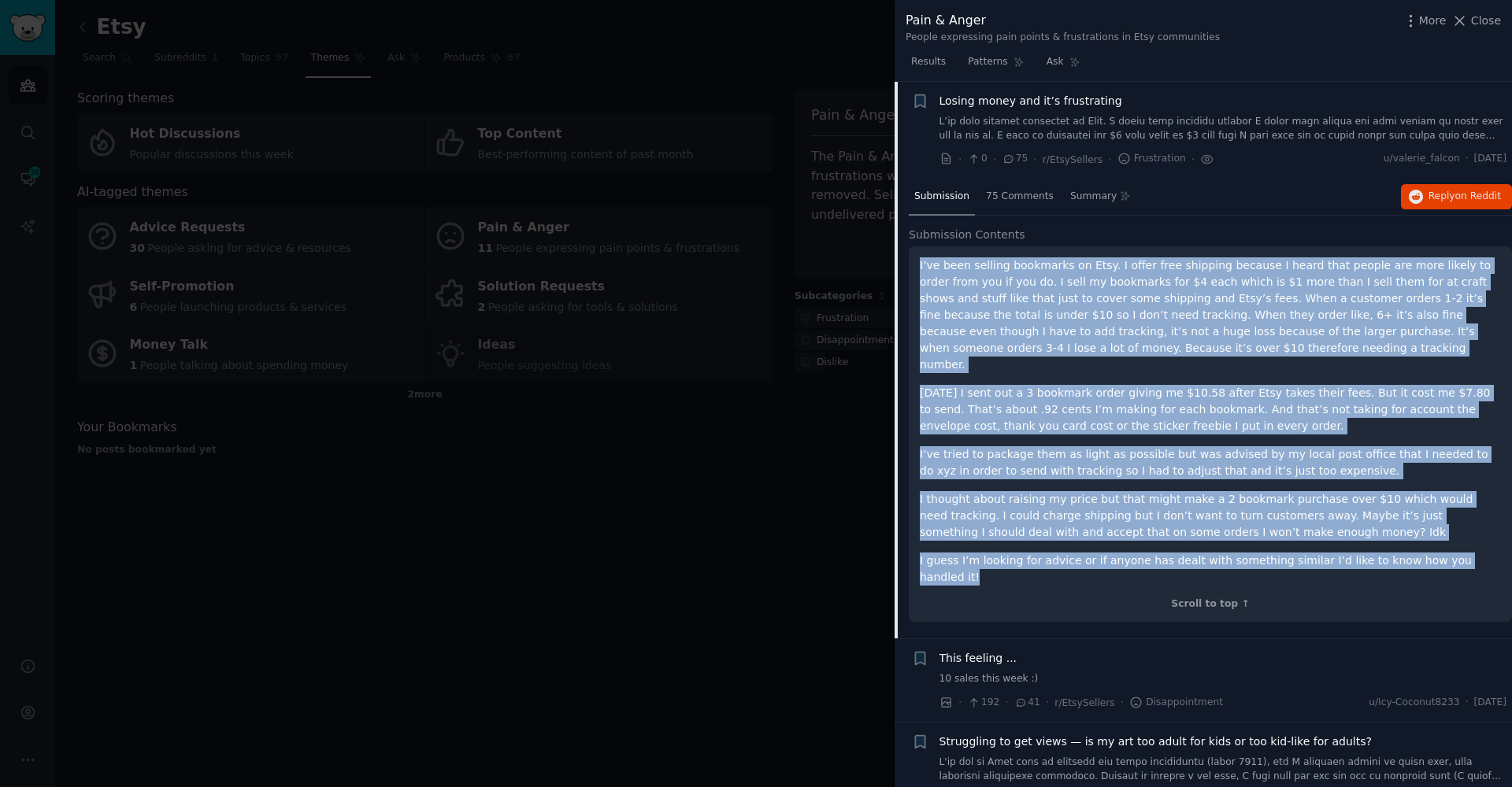
drag, startPoint x: 1479, startPoint y: 540, endPoint x: 933, endPoint y: 247, distance: 619.6
click at [933, 247] on div "I’ve been selling bookmarks on Etsy. I offer free shipping because I heard that…" at bounding box center [1210, 434] width 603 height 376
copy div "L’ip dolo sitamet consectet ad Elit. S doeiu temp incididu utlabor E dolor magn…"
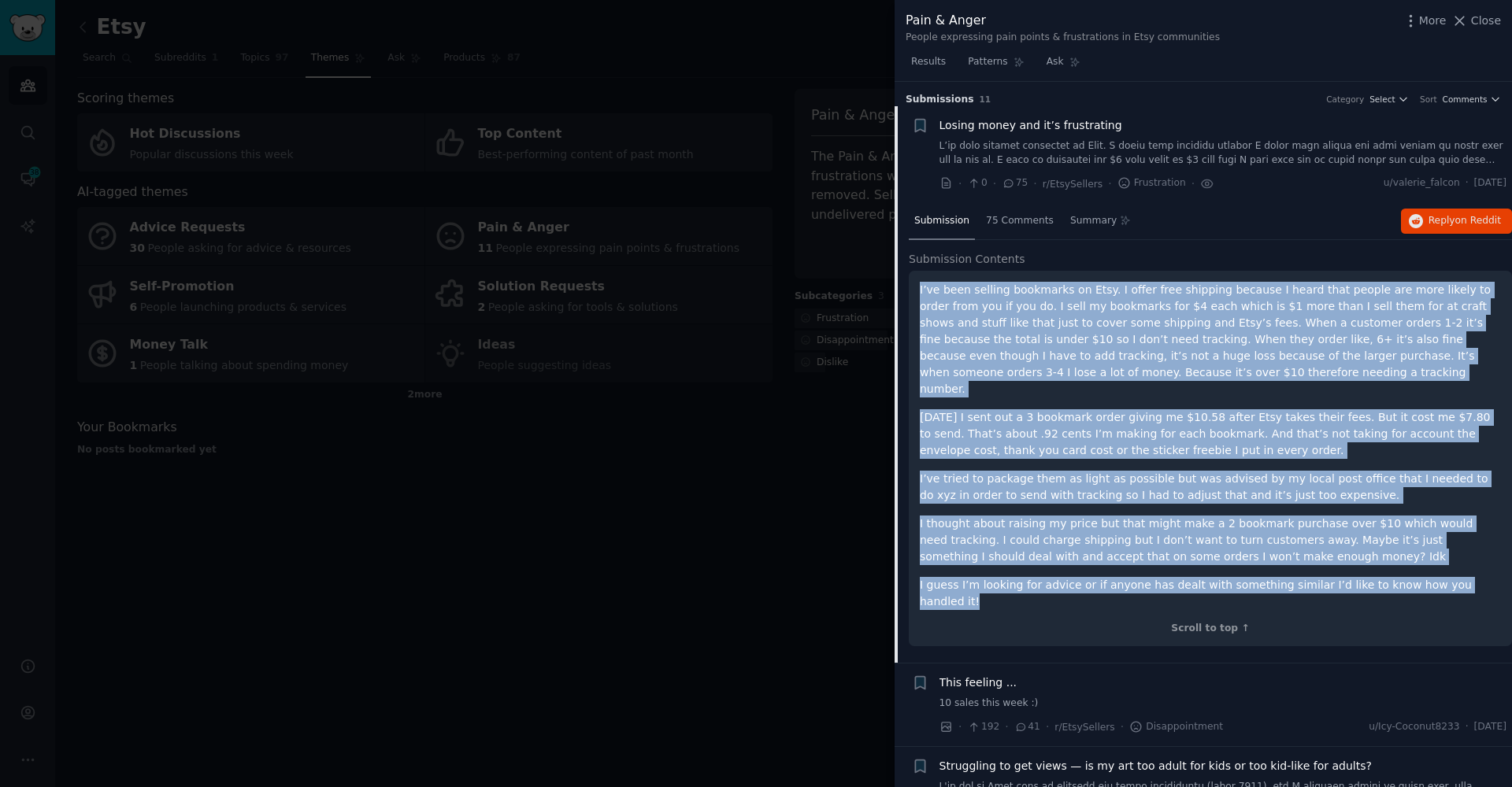
scroll to position [0, 0]
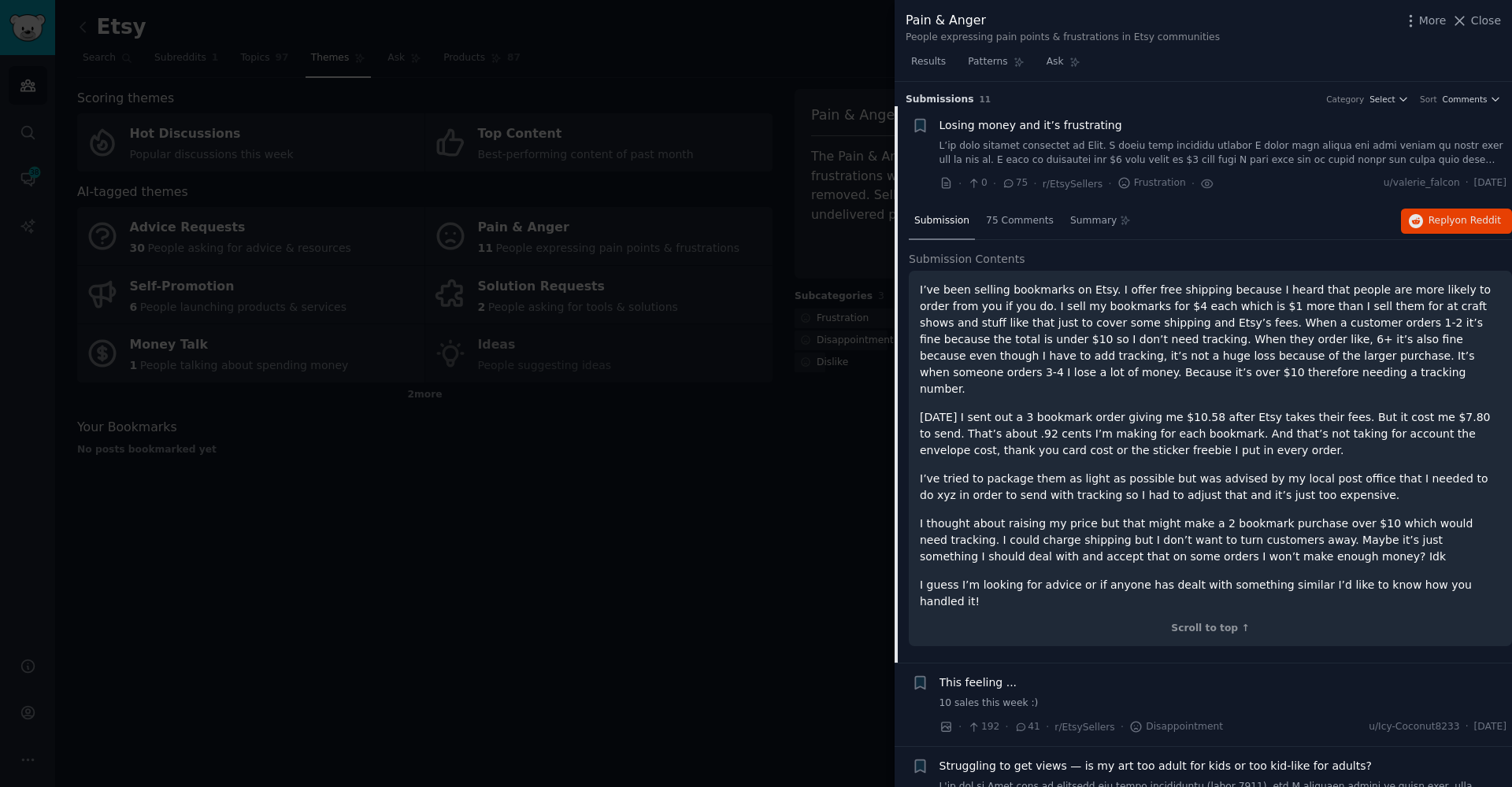
click at [718, 586] on div at bounding box center [756, 394] width 1512 height 787
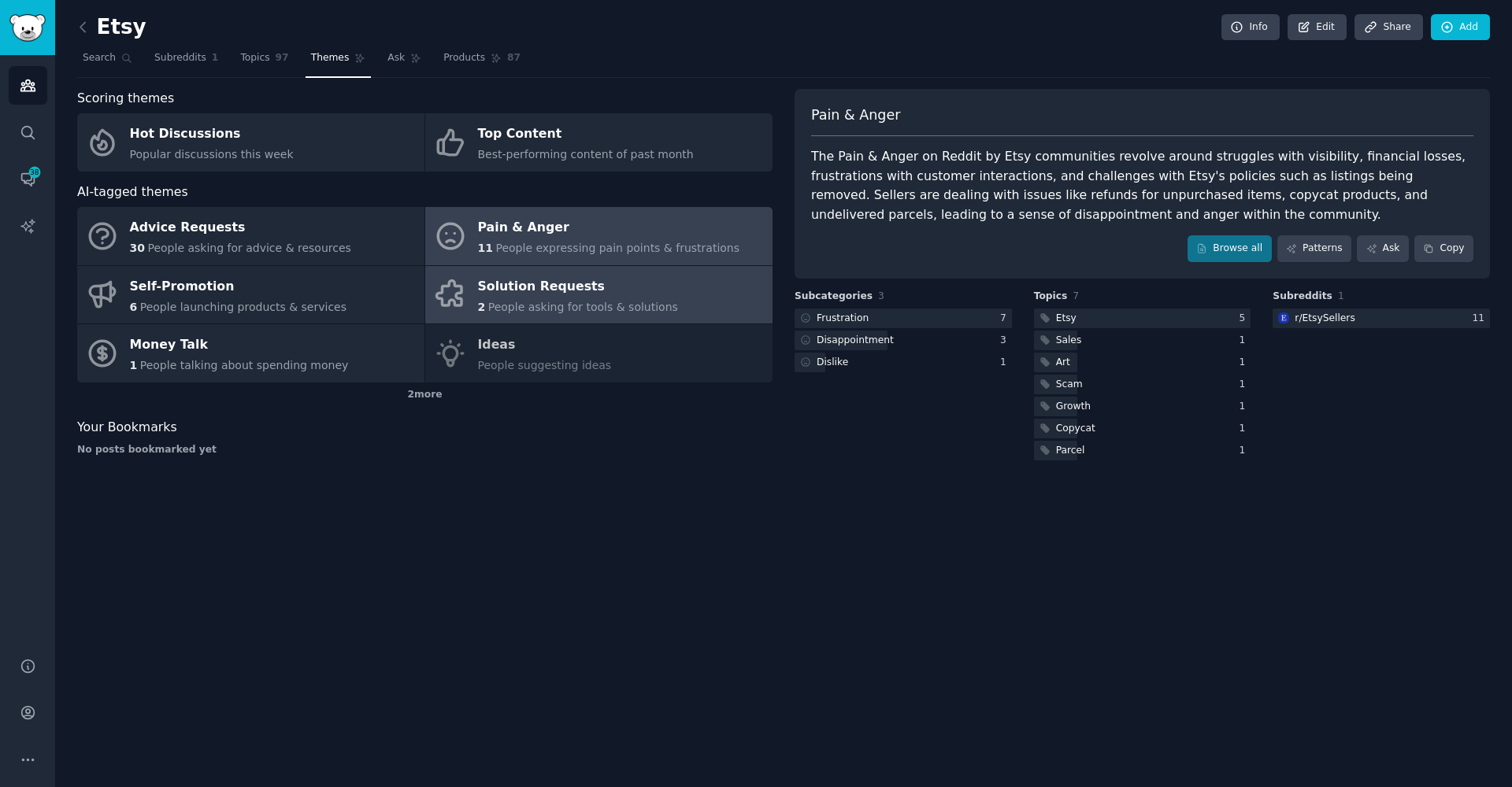
click at [524, 288] on div "Solution Requests" at bounding box center [577, 287] width 200 height 25
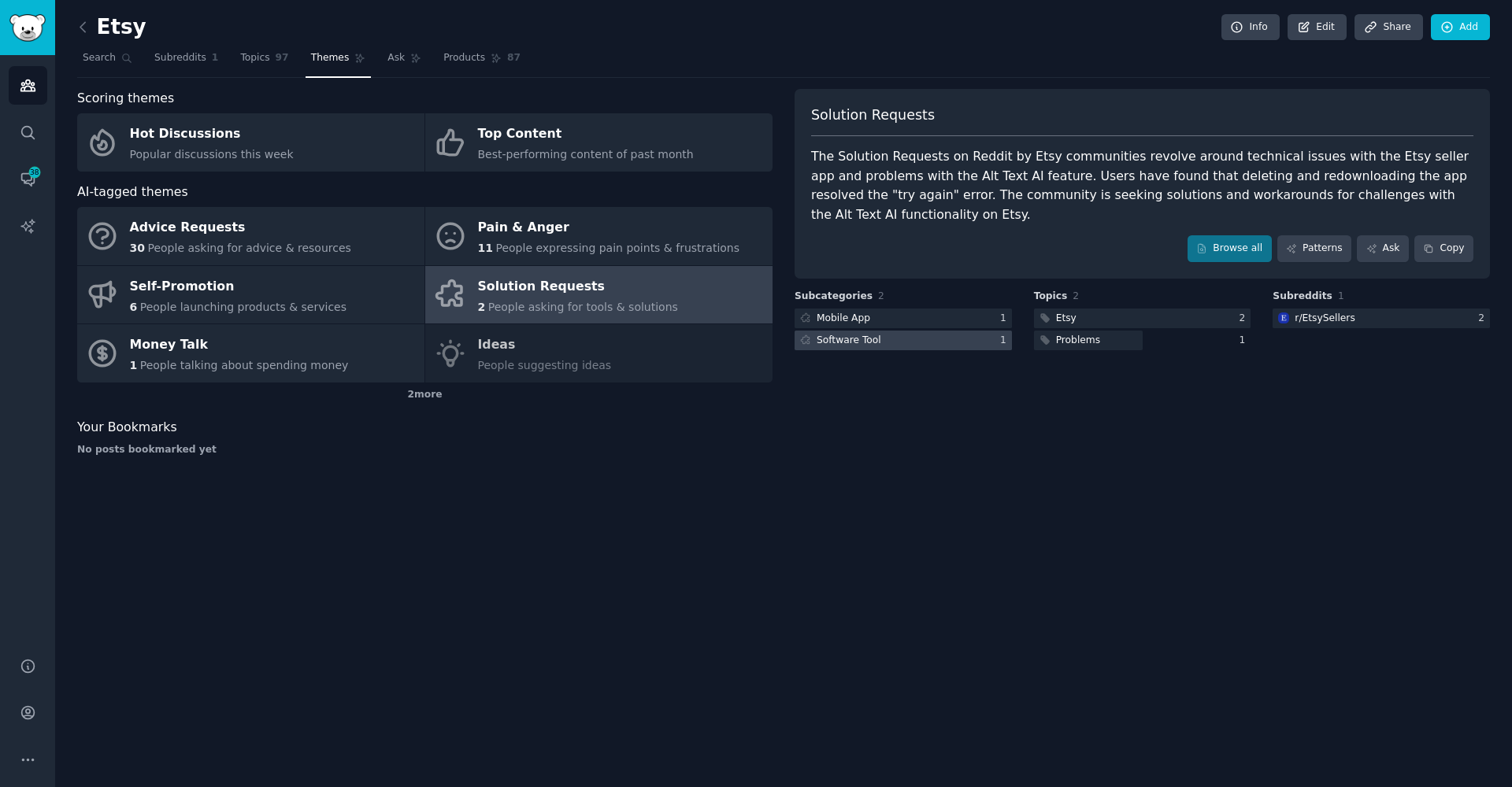
click at [883, 342] on div at bounding box center [903, 341] width 217 height 20
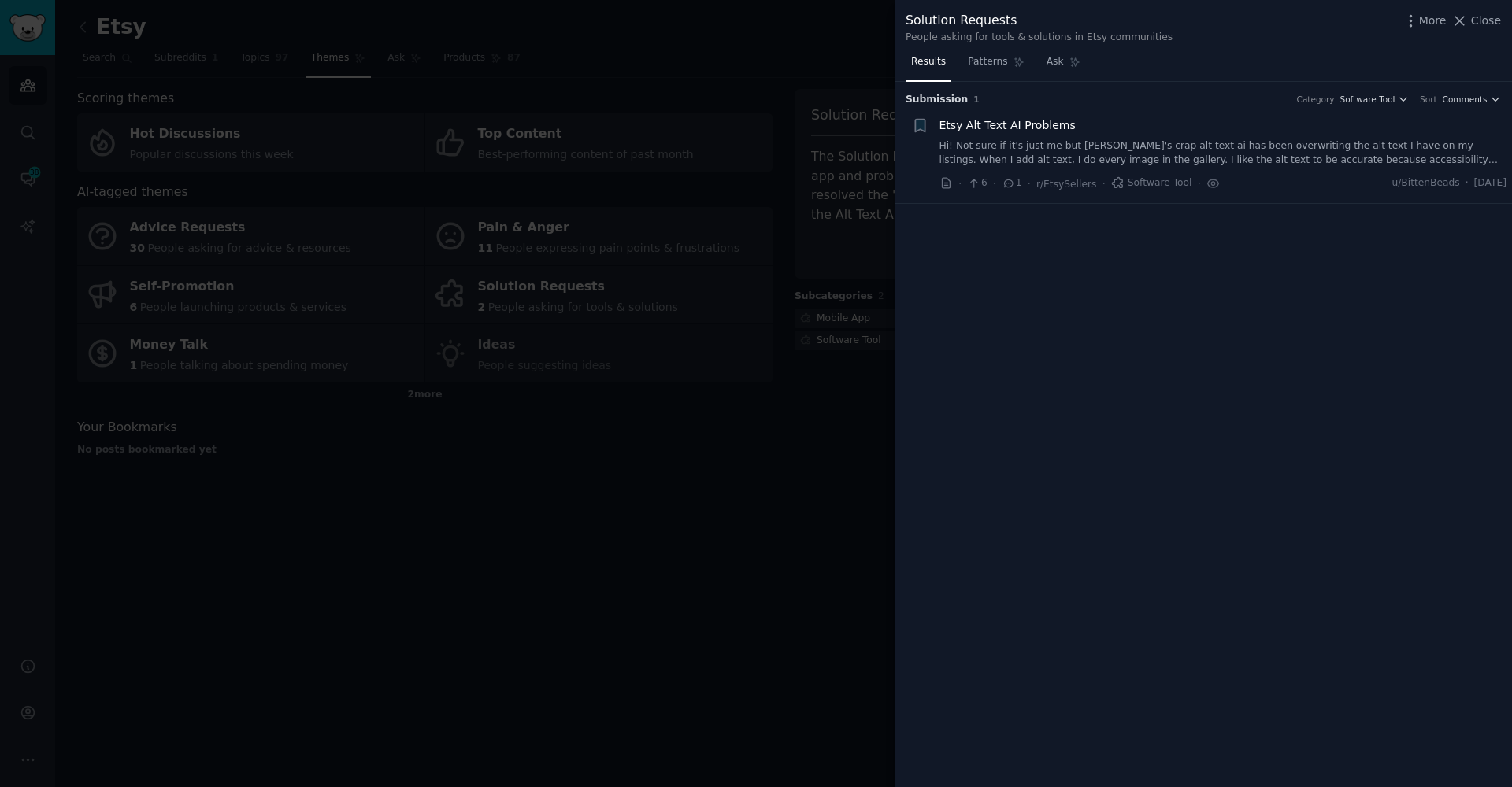
click at [962, 149] on link "Hi! Not sure if it's just me but [PERSON_NAME]'s crap alt text ai has been over…" at bounding box center [1223, 153] width 568 height 28
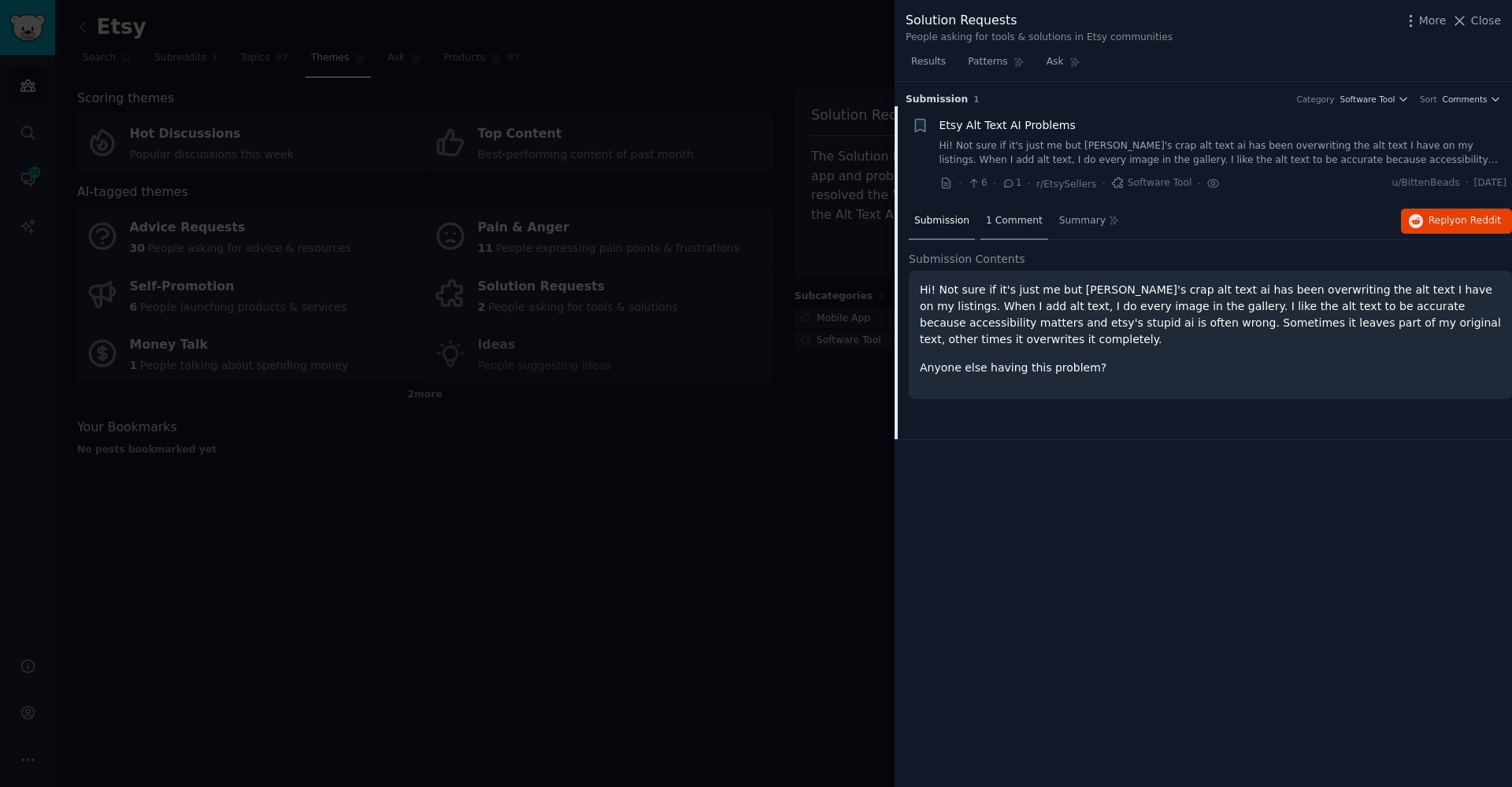
click at [992, 226] on div "1 Comment" at bounding box center [1013, 221] width 68 height 38
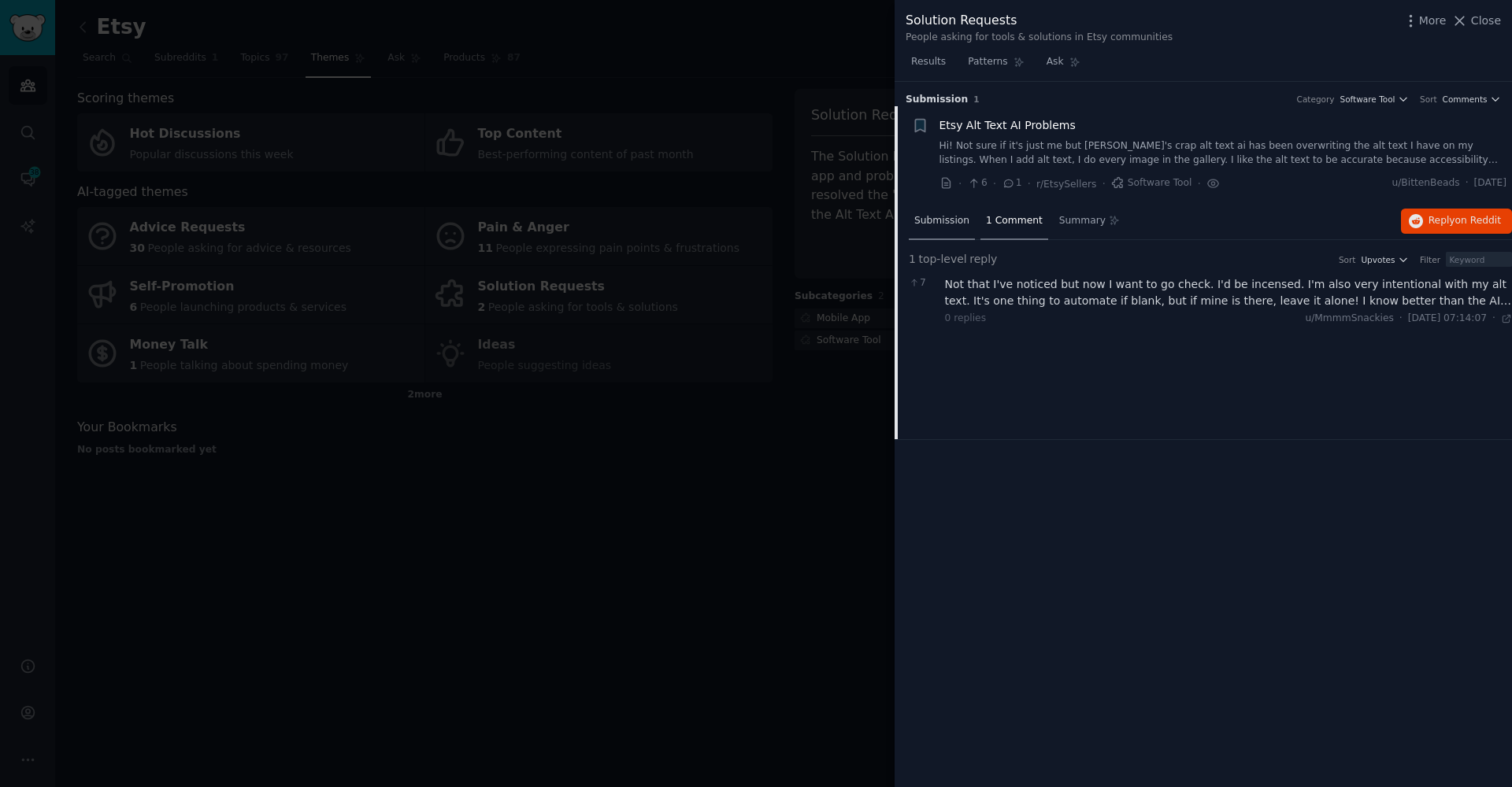
click at [933, 226] on div "Submission" at bounding box center [941, 221] width 66 height 38
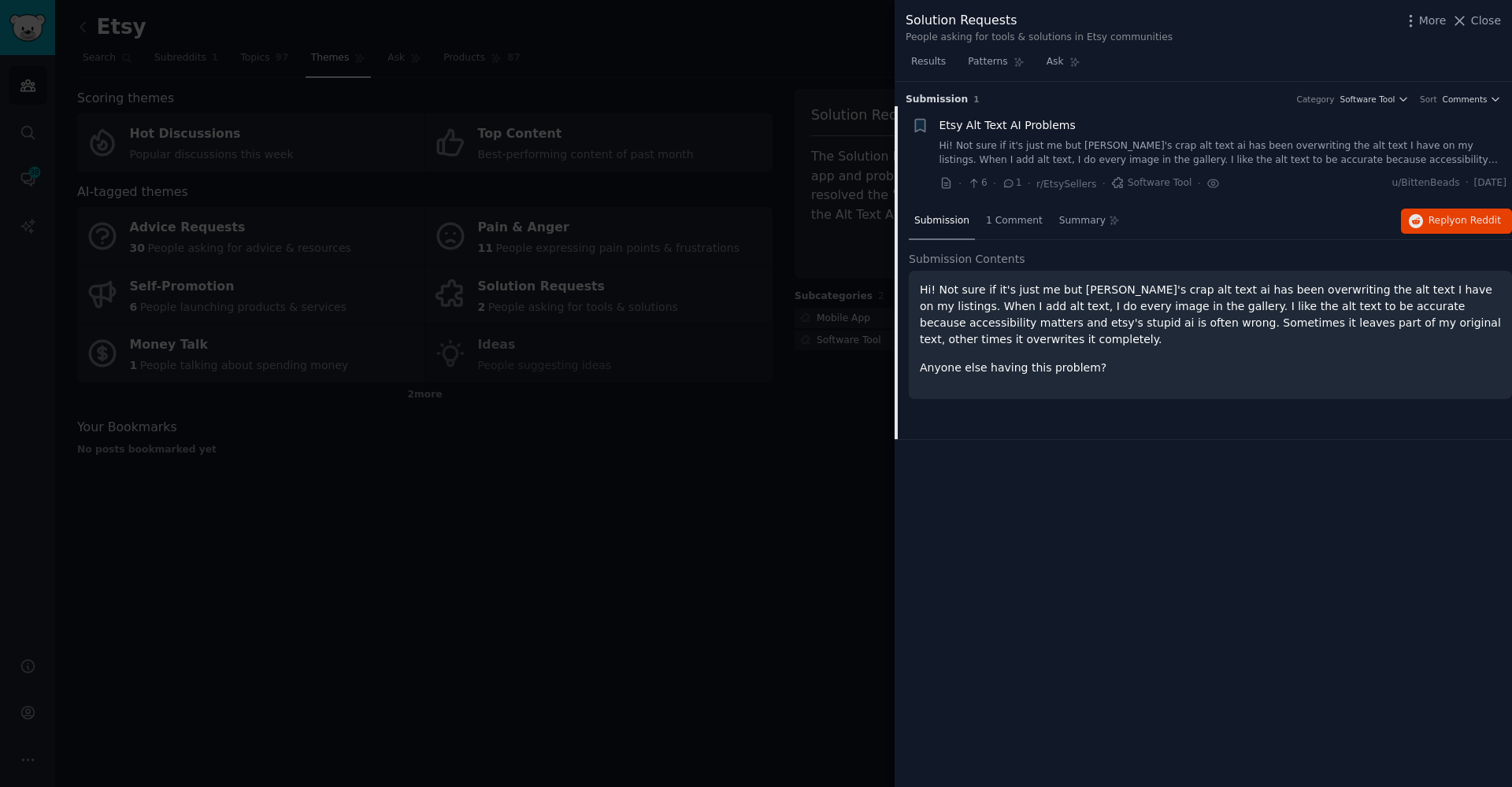
click at [768, 434] on div at bounding box center [756, 394] width 1512 height 787
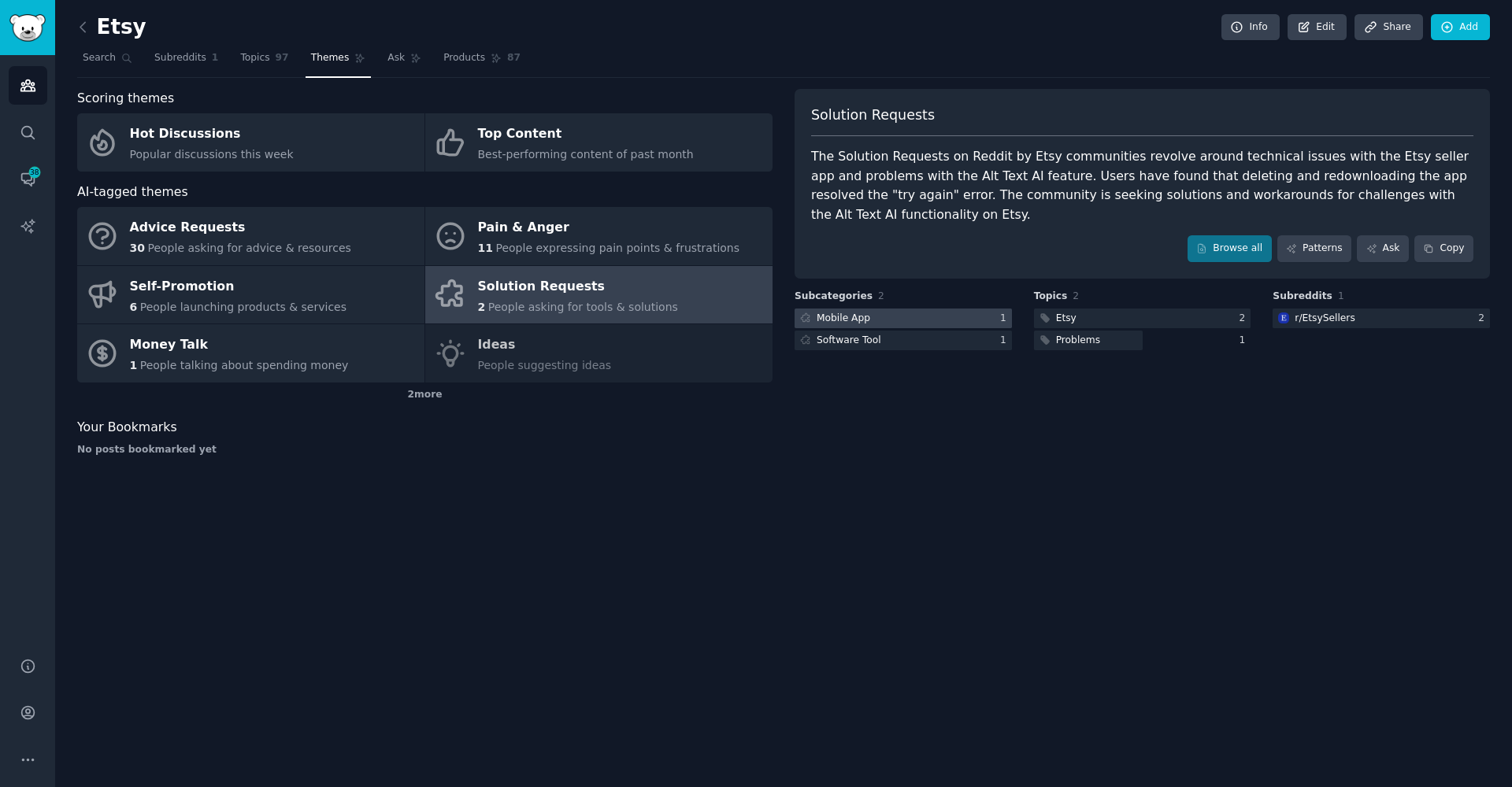
click at [842, 317] on div "Mobile App" at bounding box center [843, 318] width 53 height 14
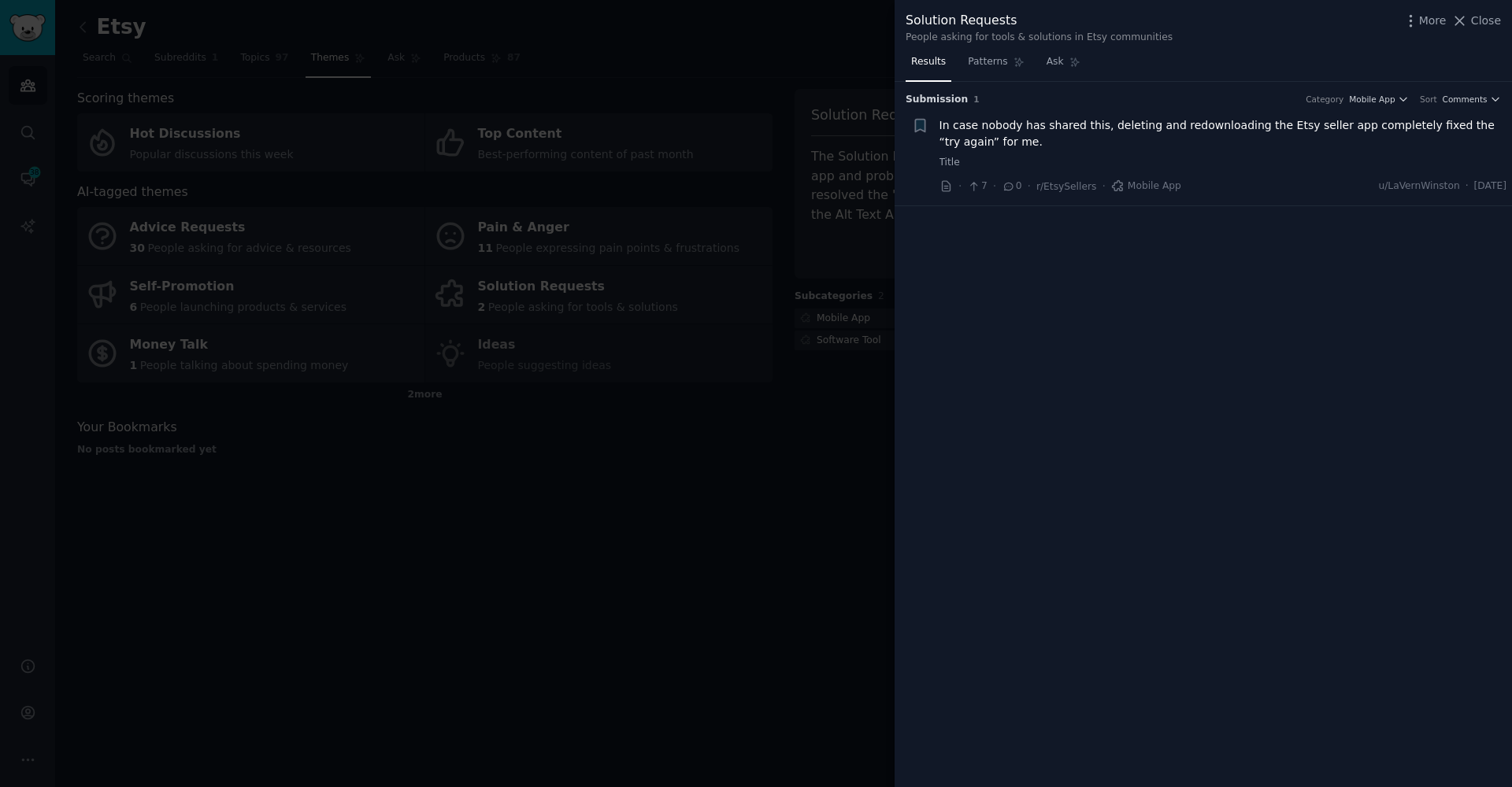
click at [465, 155] on div at bounding box center [756, 394] width 1512 height 787
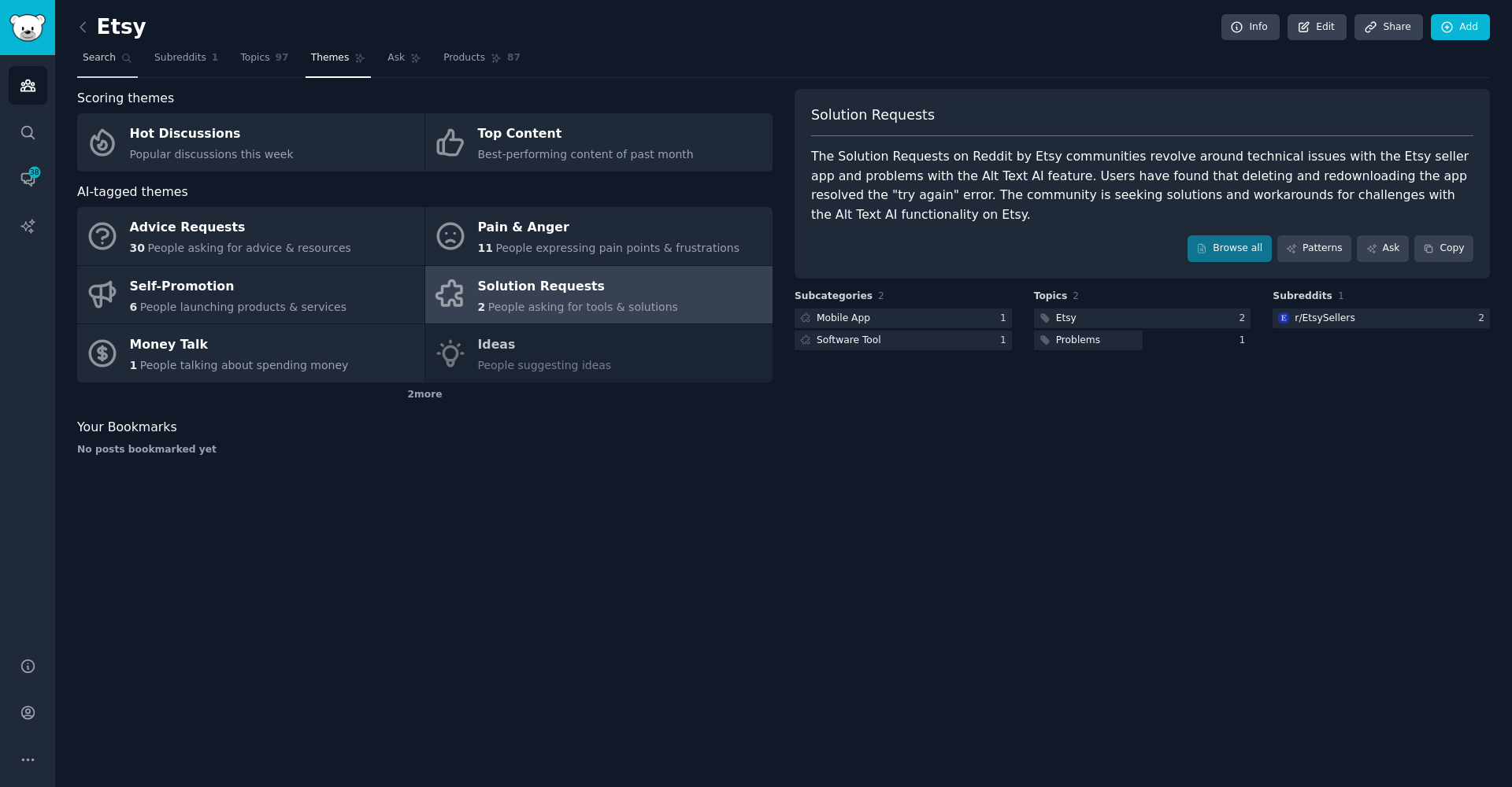
click at [133, 59] on link "Search" at bounding box center [107, 62] width 61 height 33
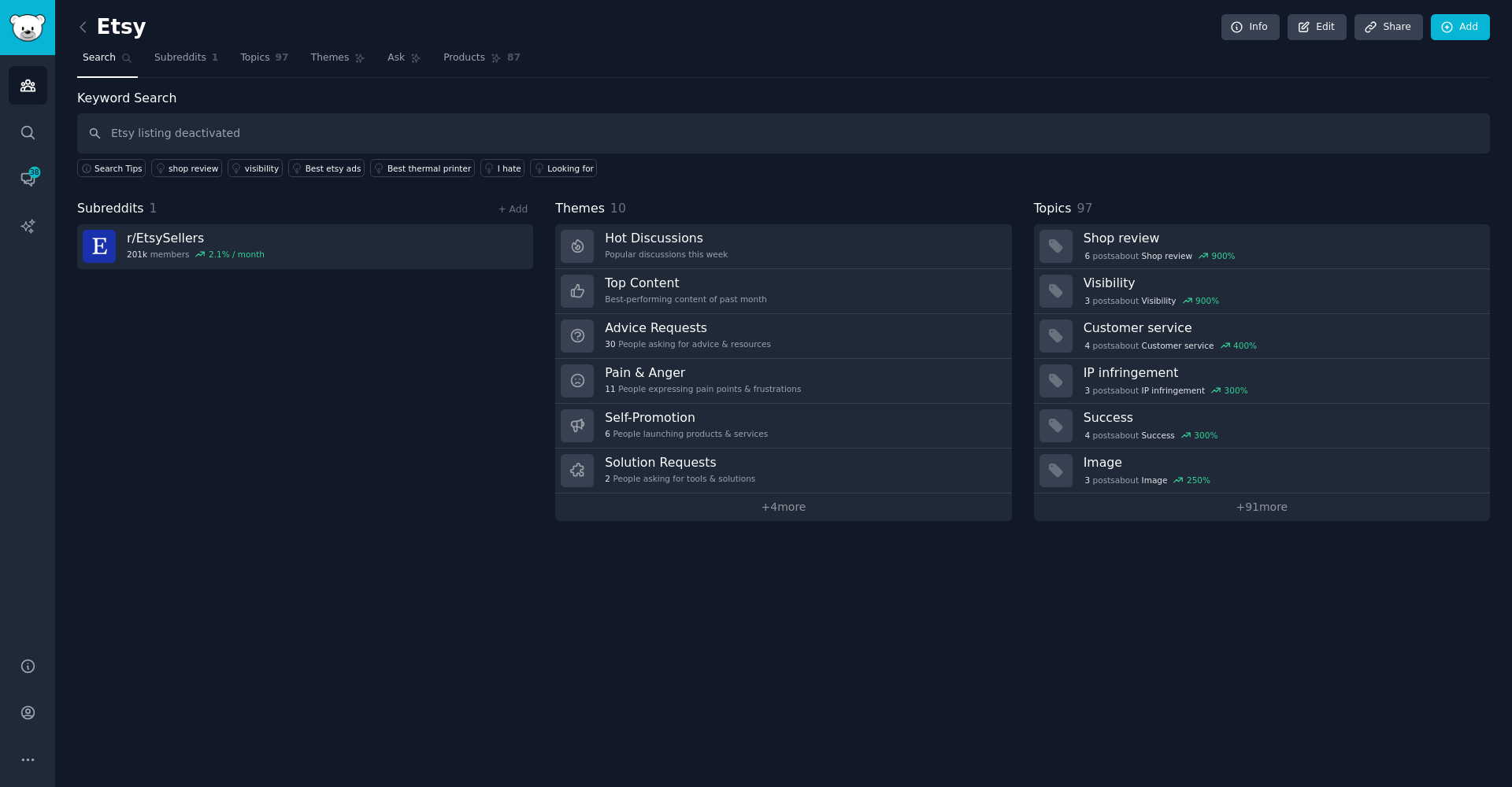
type input "Etsy listing deactivated"
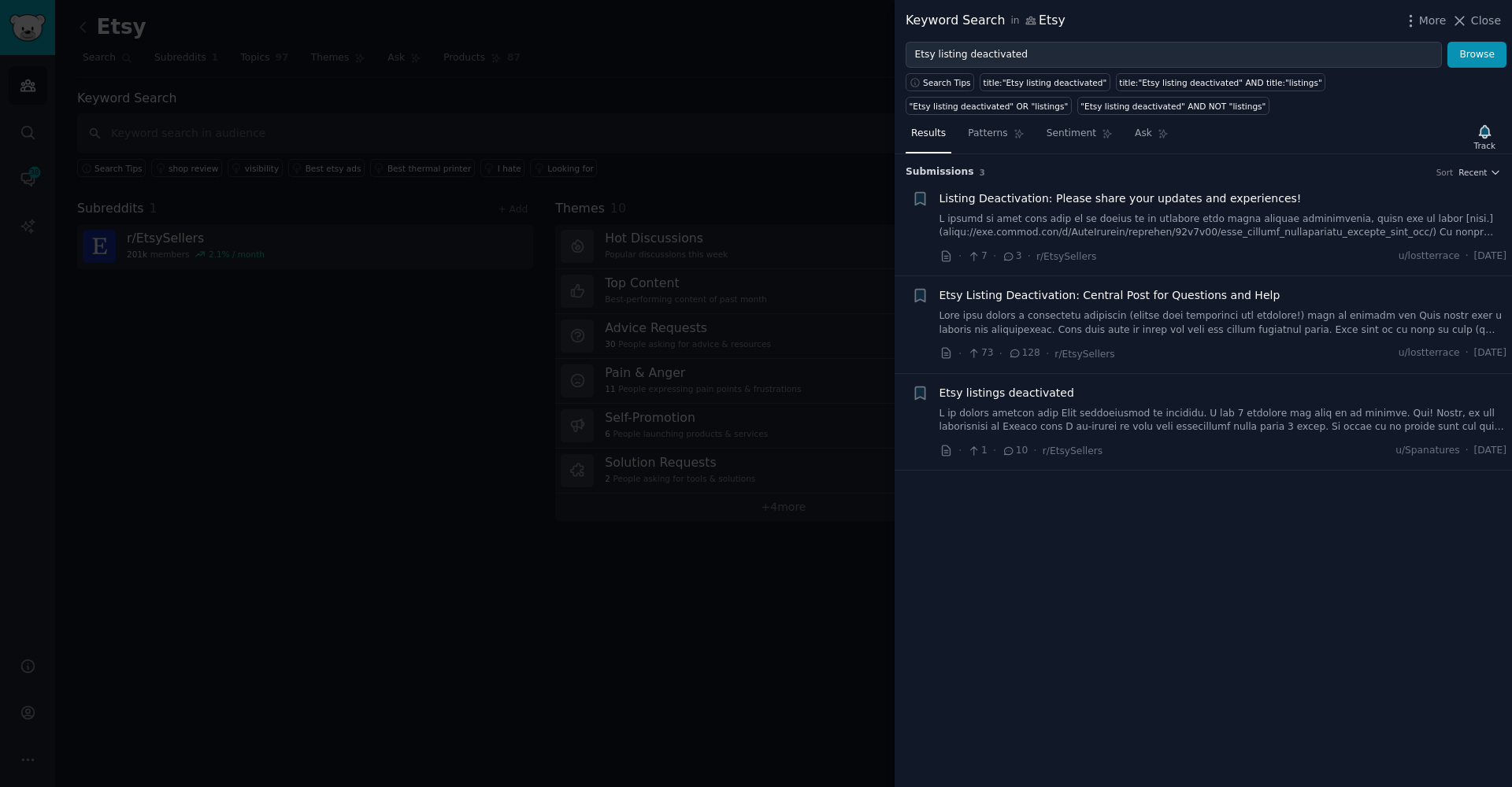
click at [1156, 322] on link at bounding box center [1223, 322] width 568 height 28
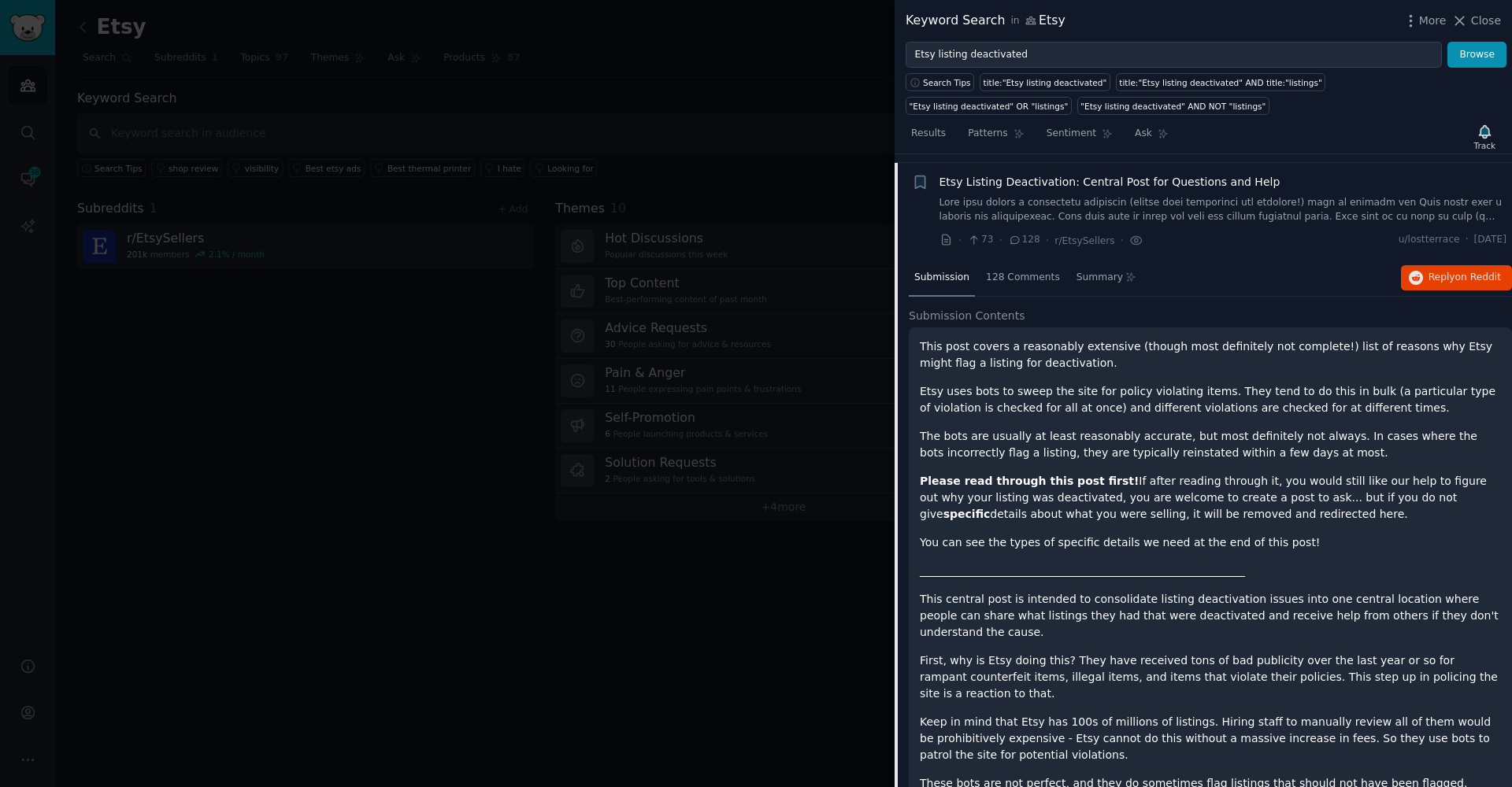
scroll to position [121, 0]
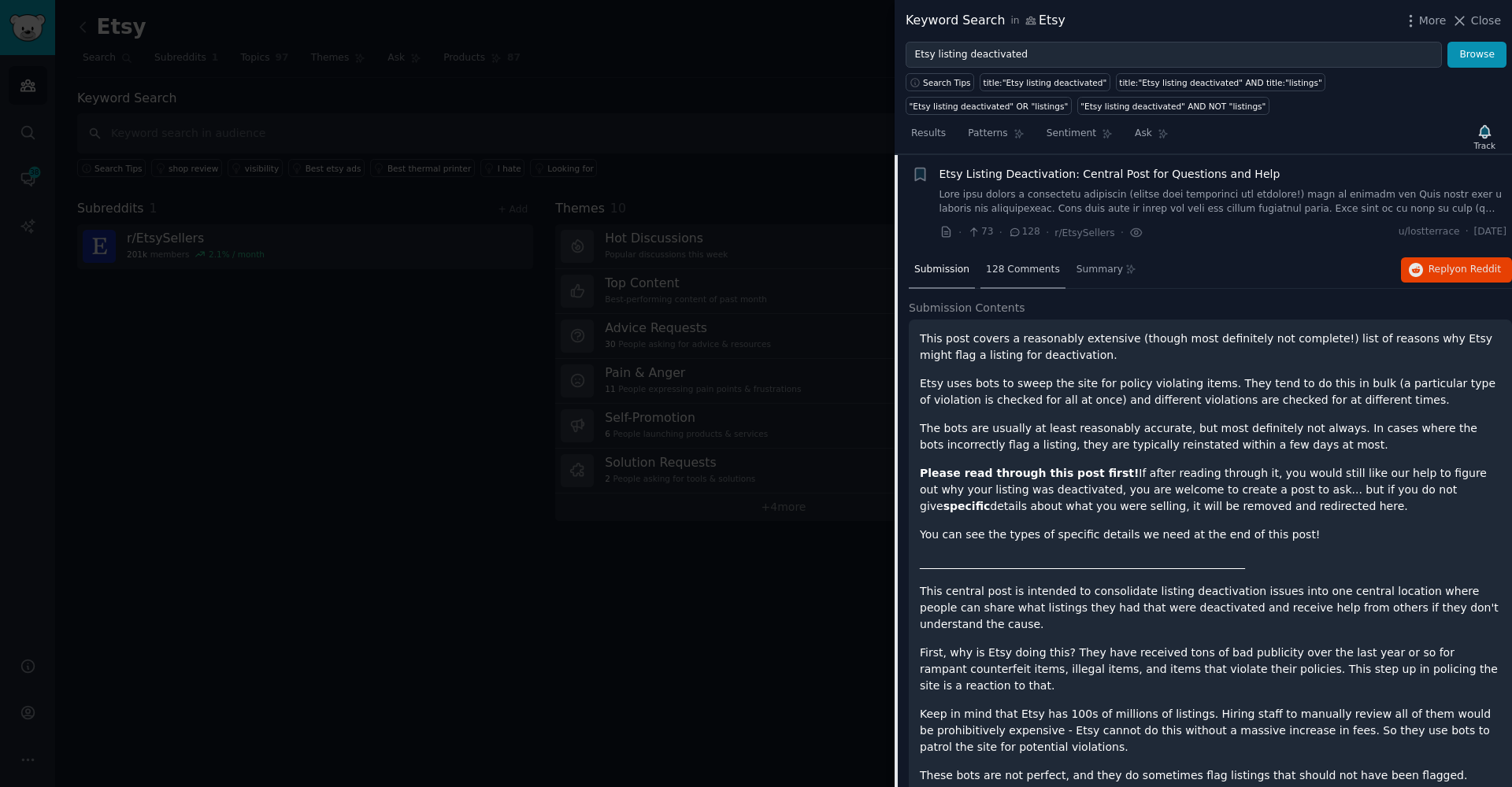
click at [1003, 268] on span "128 Comments" at bounding box center [1022, 270] width 74 height 14
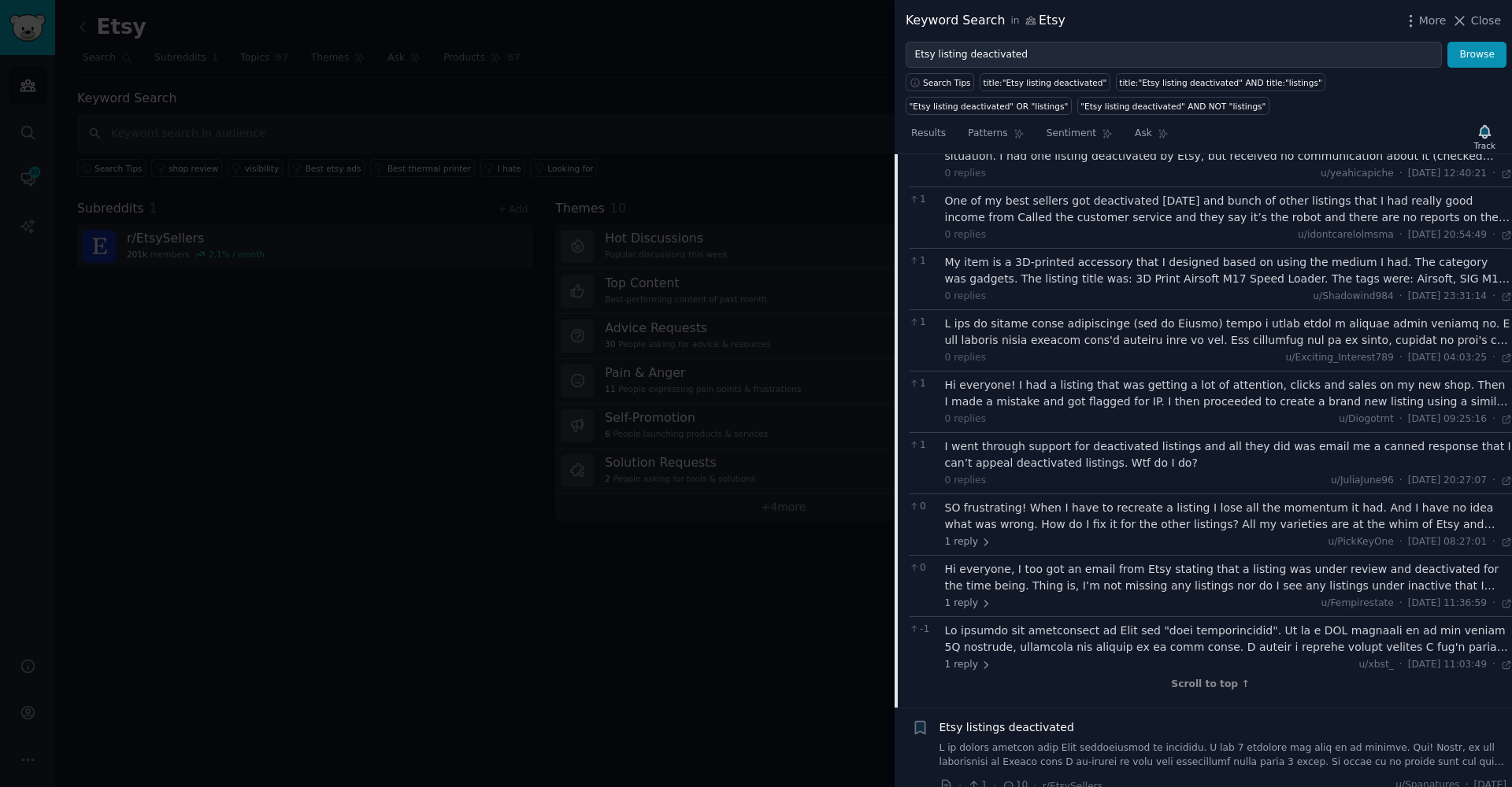
scroll to position [2213, 0]
click at [977, 743] on link at bounding box center [1223, 756] width 568 height 28
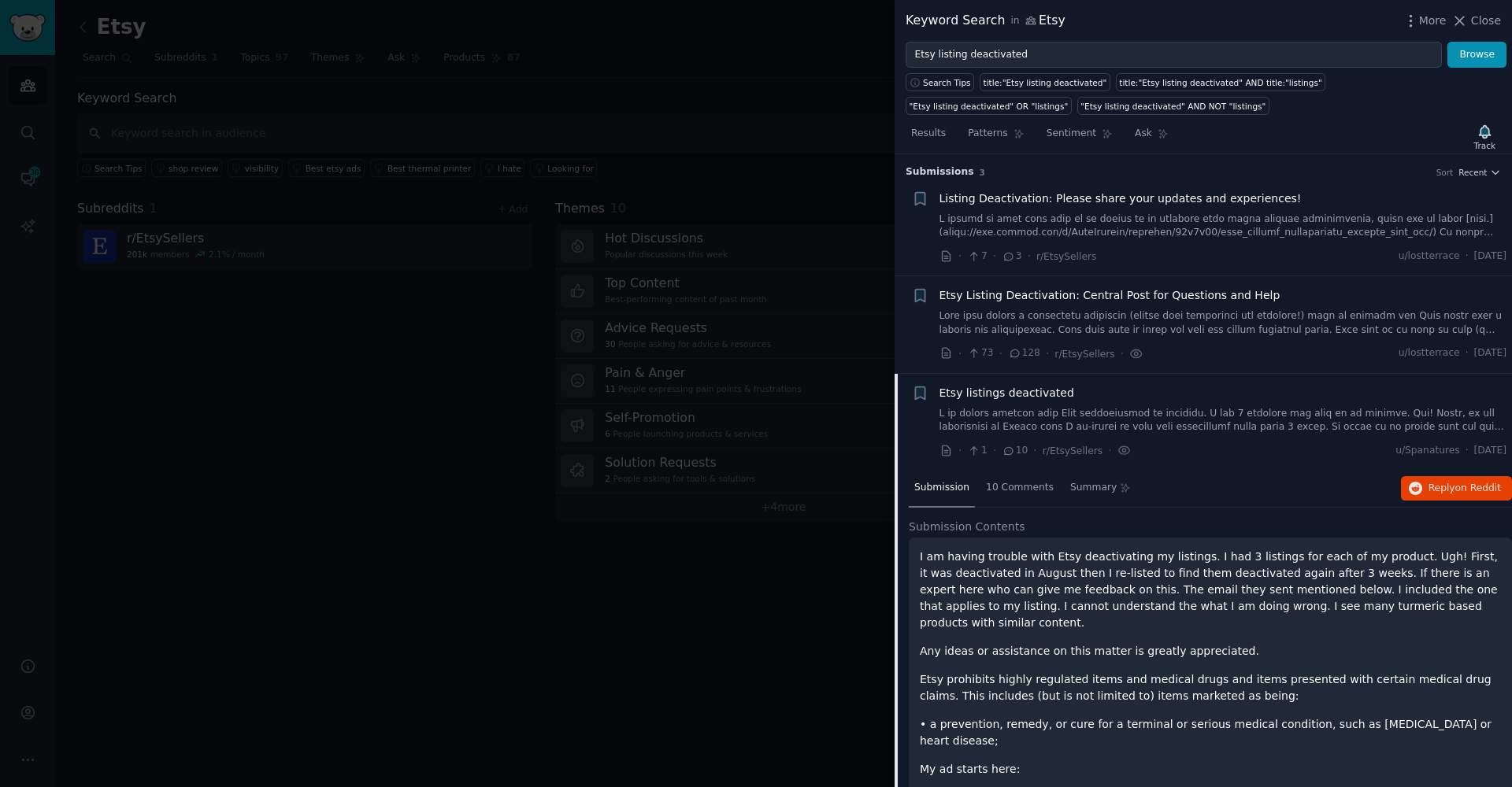
click at [1061, 220] on link at bounding box center [1223, 226] width 568 height 28
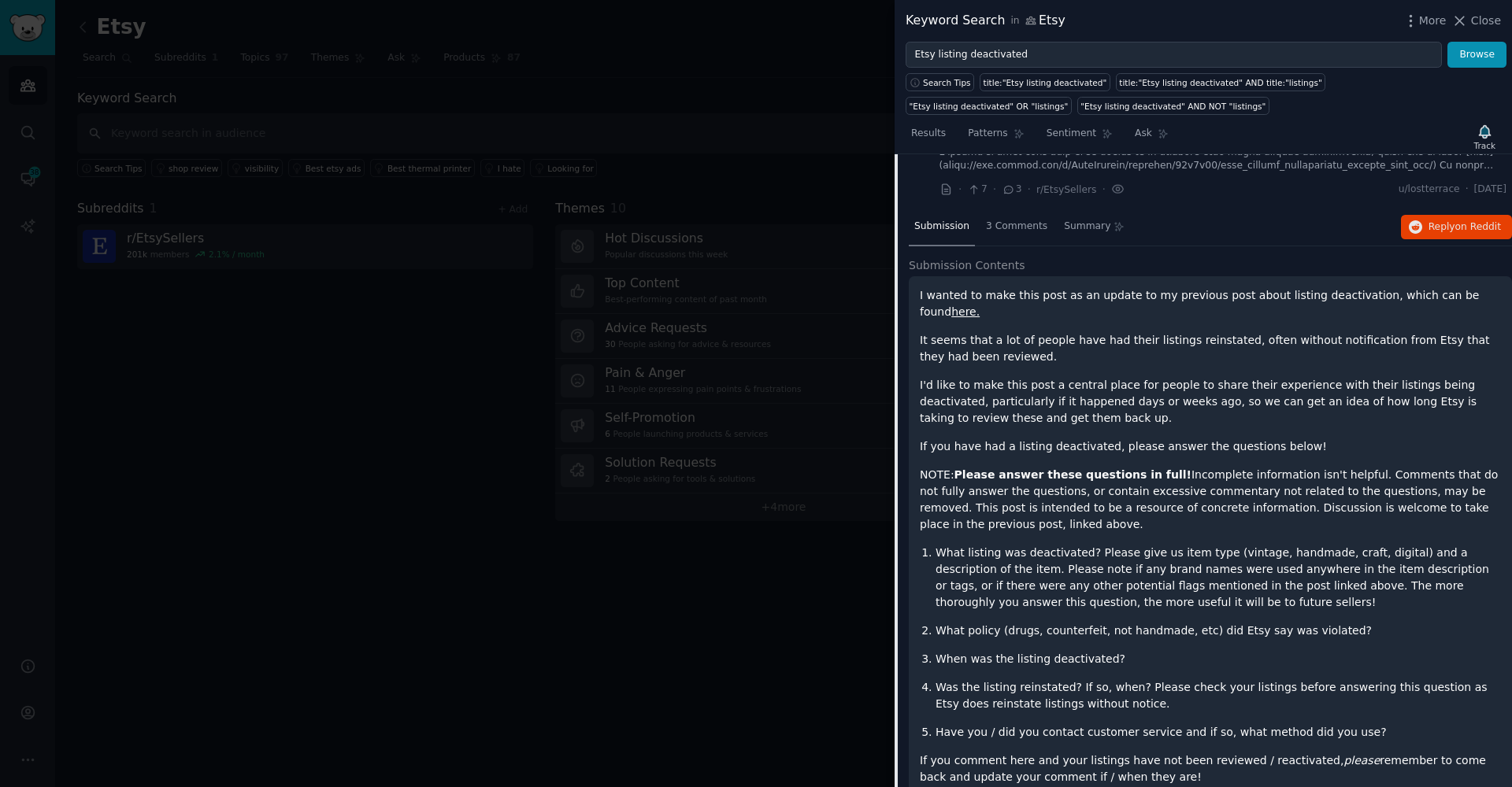
scroll to position [79, 0]
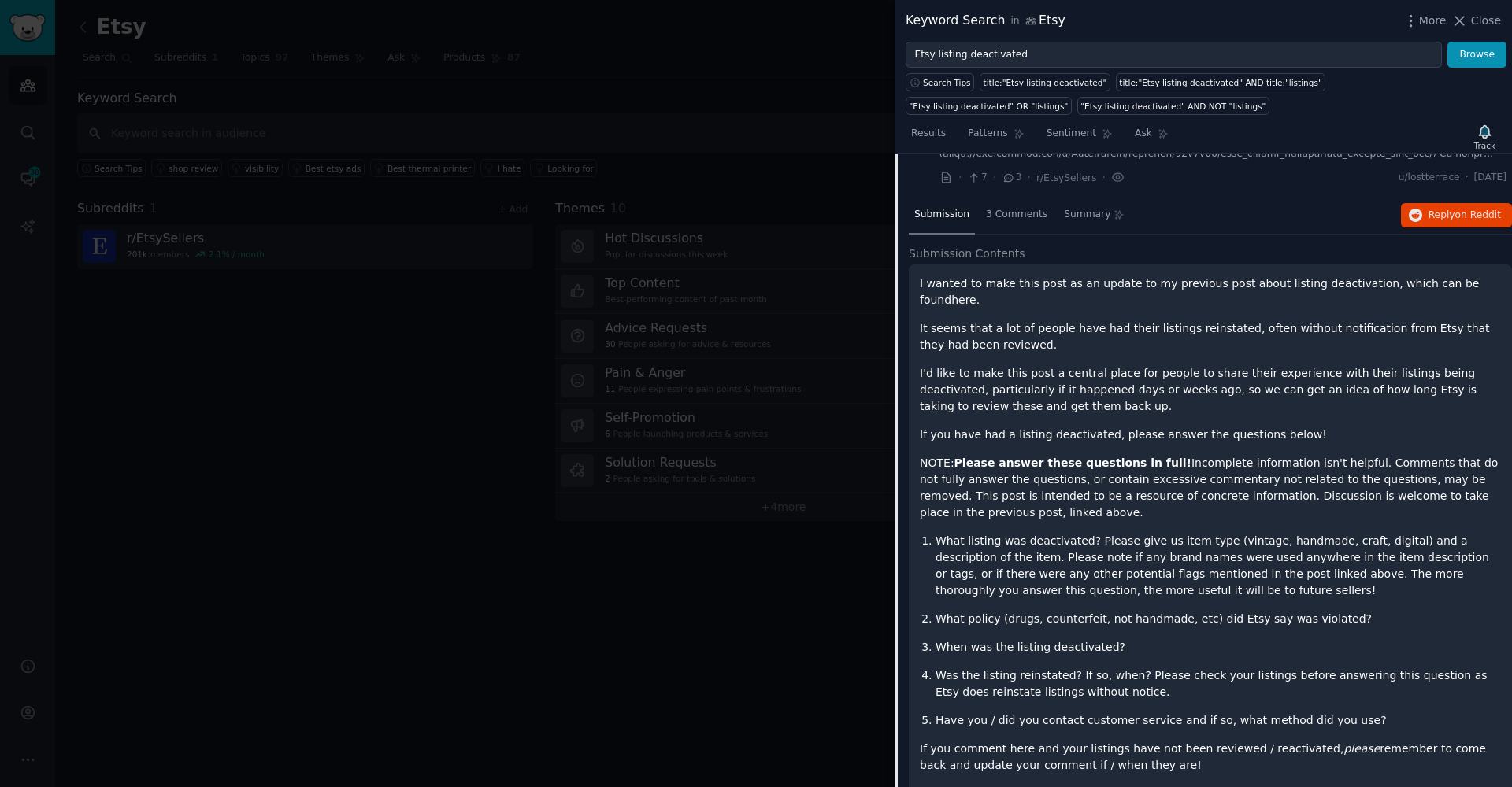
click at [796, 722] on div at bounding box center [756, 394] width 1512 height 787
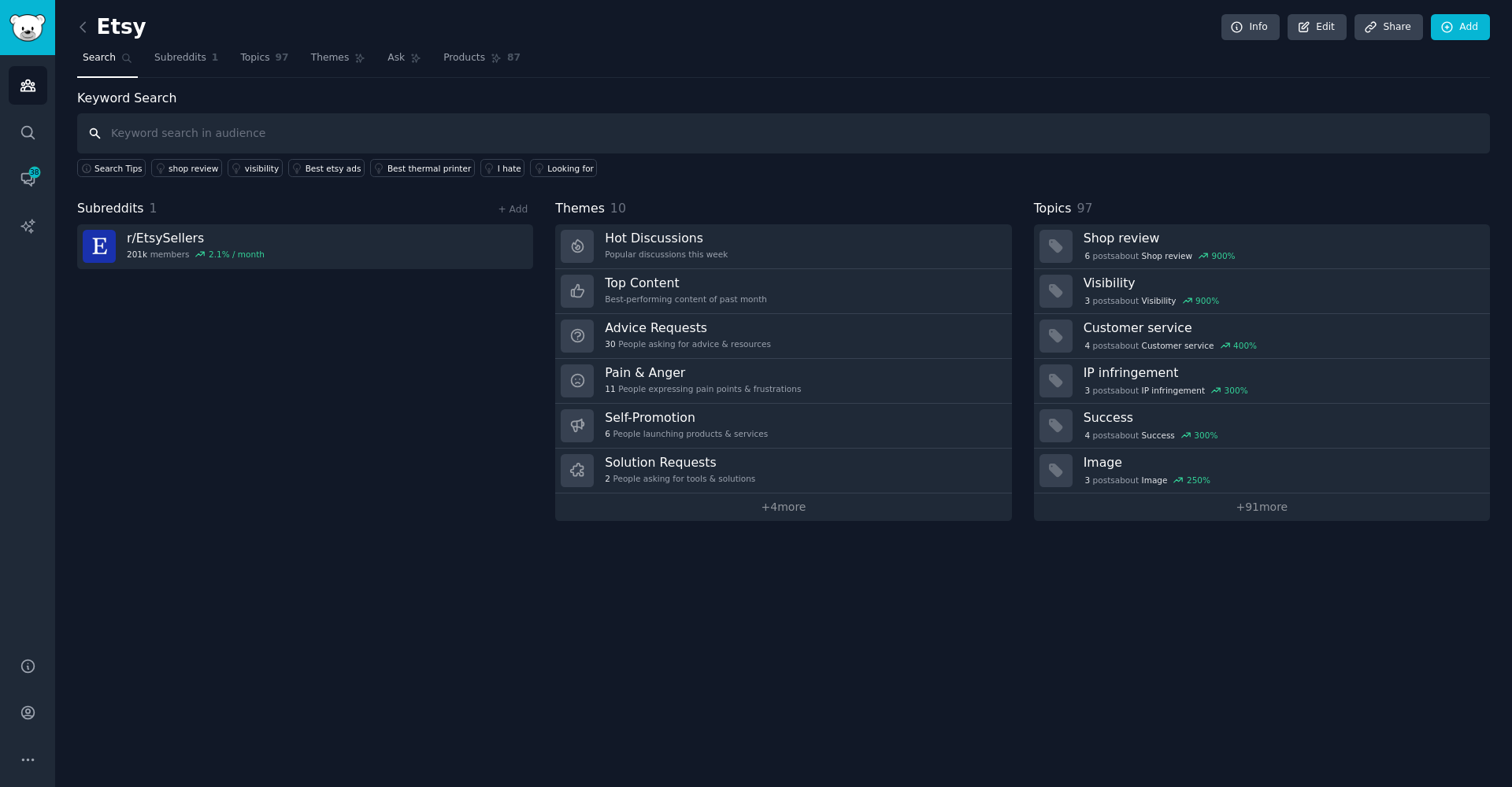
paste input "Etsy listing removed"
type input "Etsy listing removed"
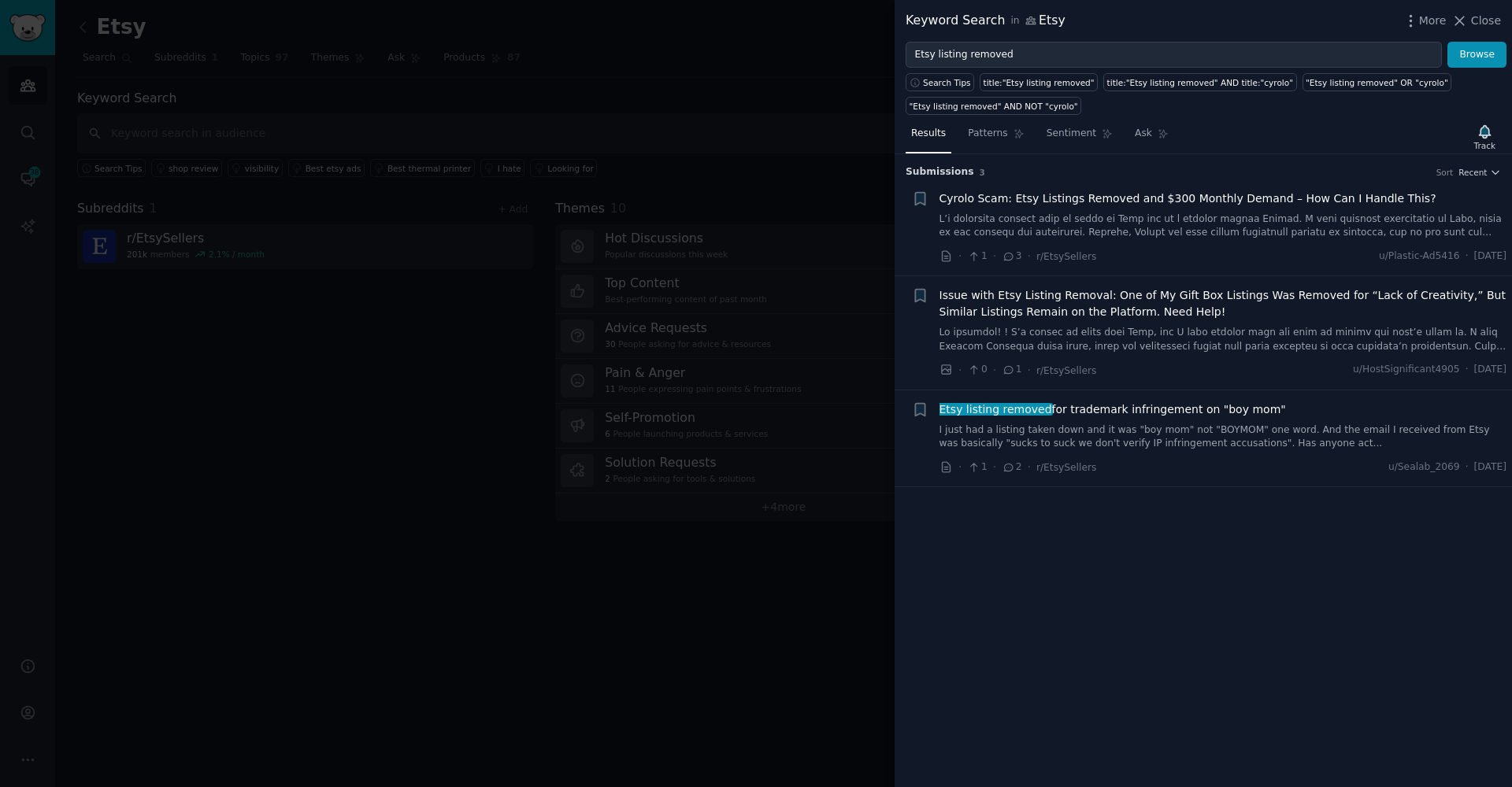
click at [1033, 439] on link "I just had a listing taken down and it was "boy mom" not "BOYMOM" one word. And…" at bounding box center [1223, 437] width 568 height 28
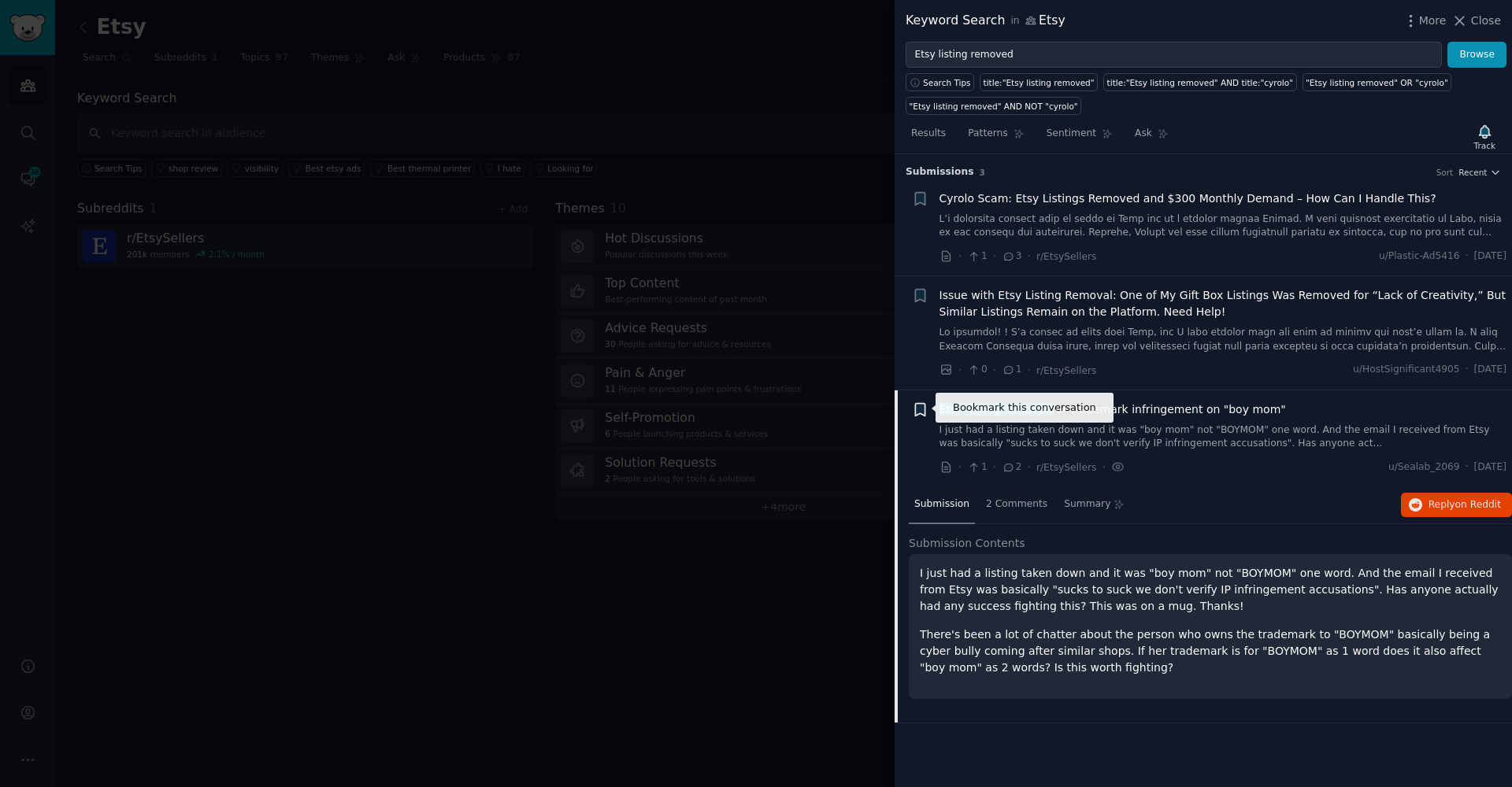
click at [919, 409] on icon "button" at bounding box center [919, 409] width 9 height 13
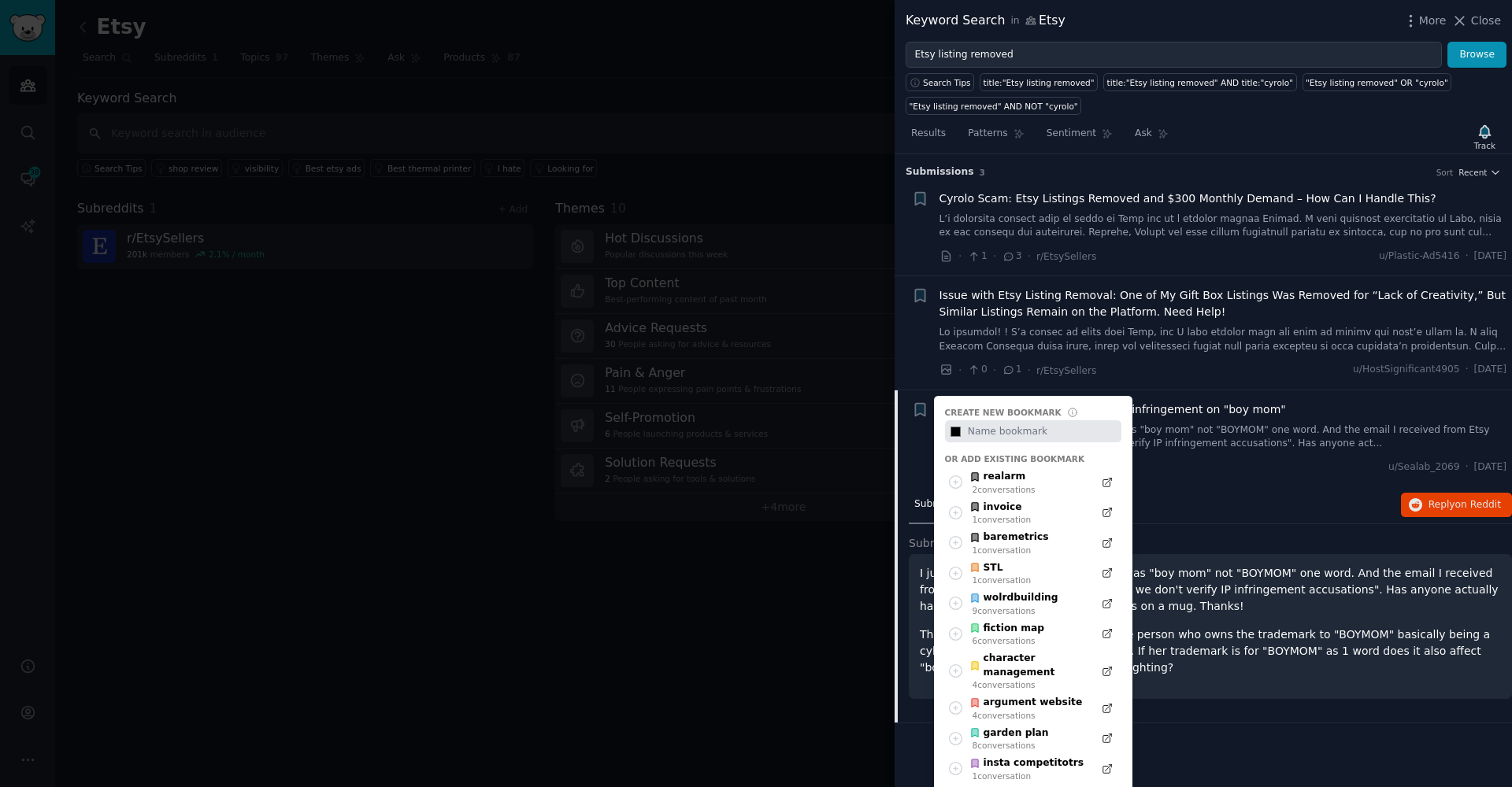
type input "#000000"
type input "у"
type input "#000000"
type input "уе"
type input "#000000"
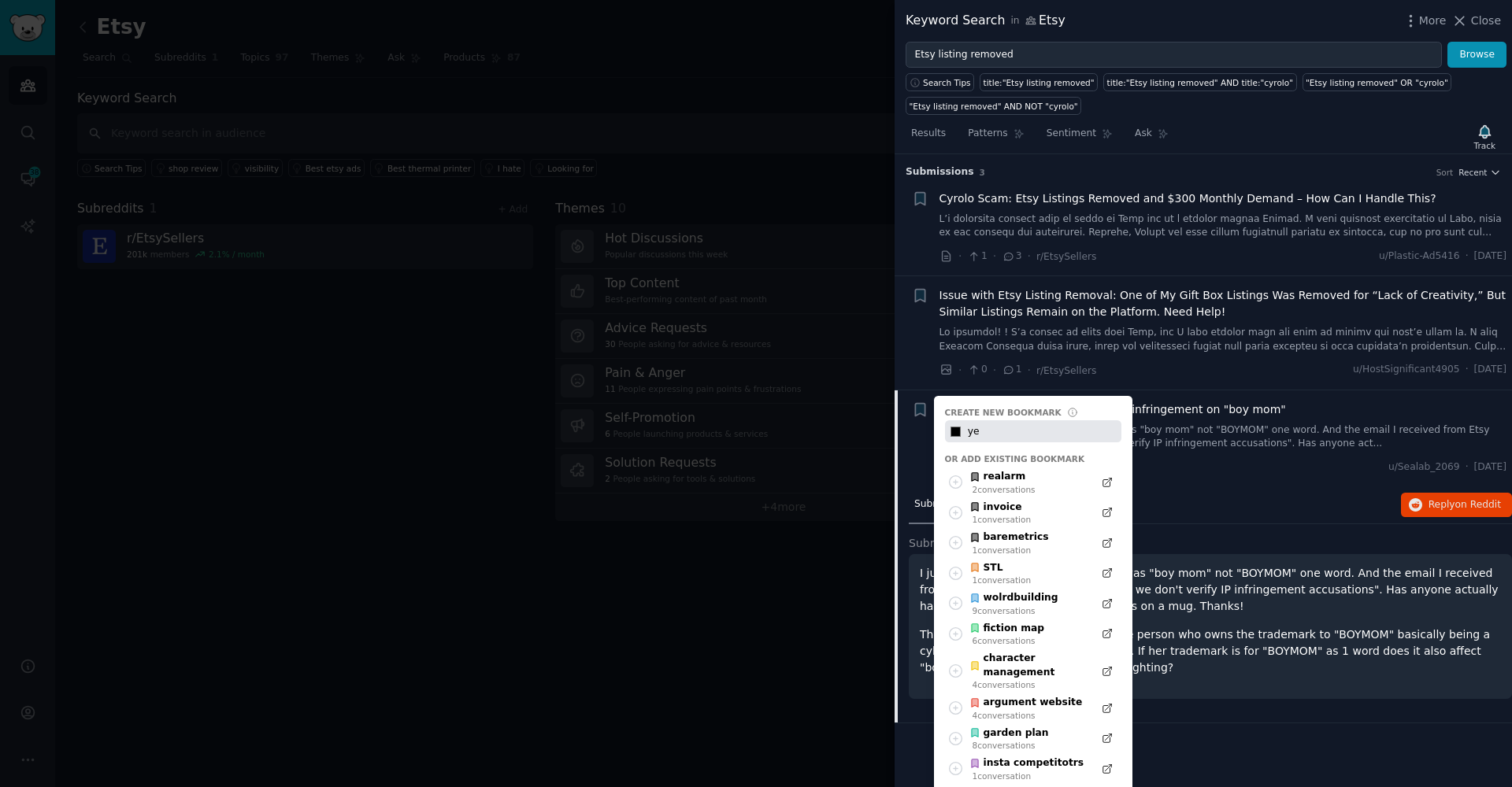
type input "уек"
type input "#000000"
type input "уекс"
type input "#000000"
type input "уексн"
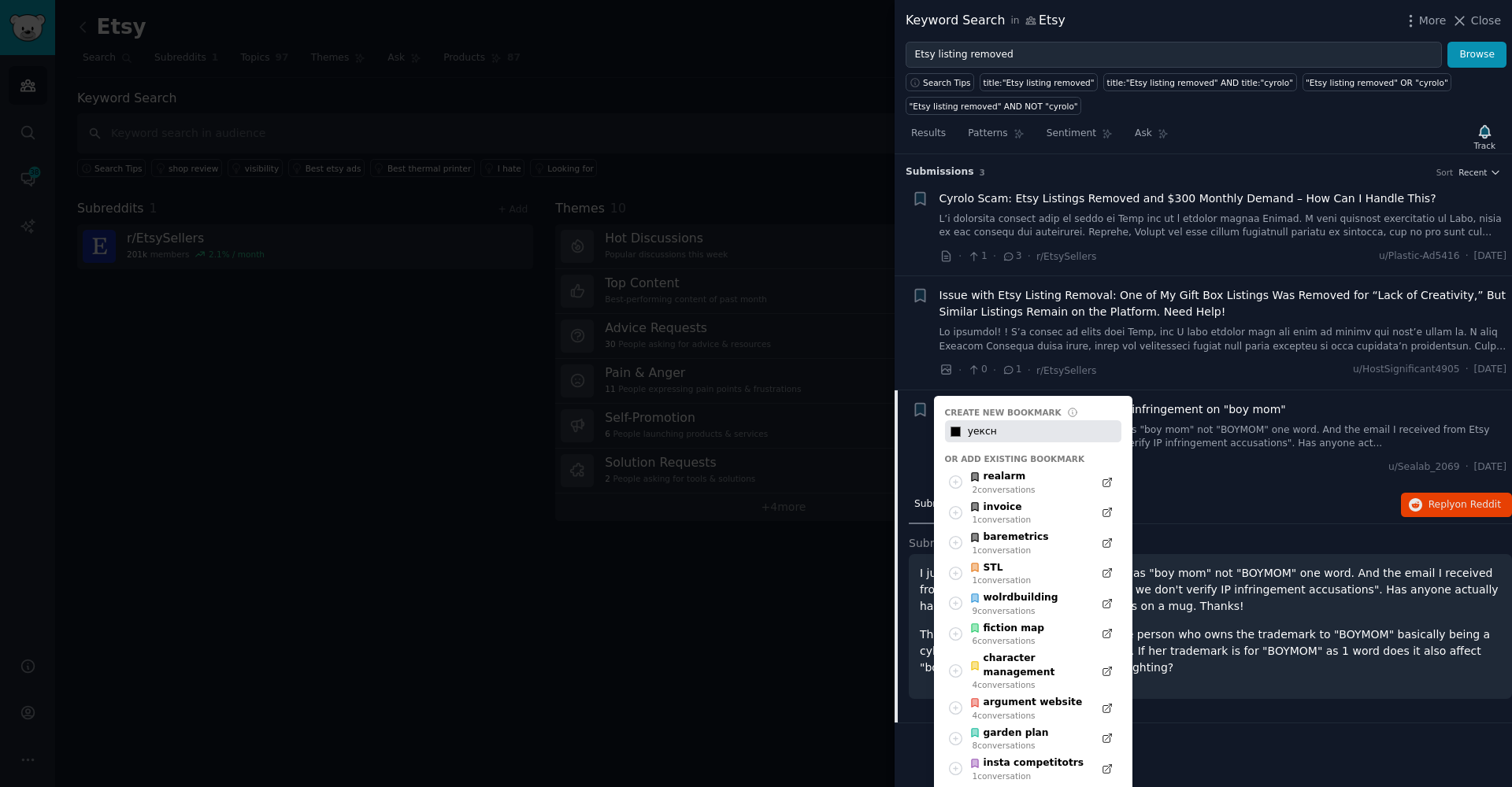
type input "#000000"
type input "уексни"
type input "#000000"
type input "уексниф"
type input "#000000"
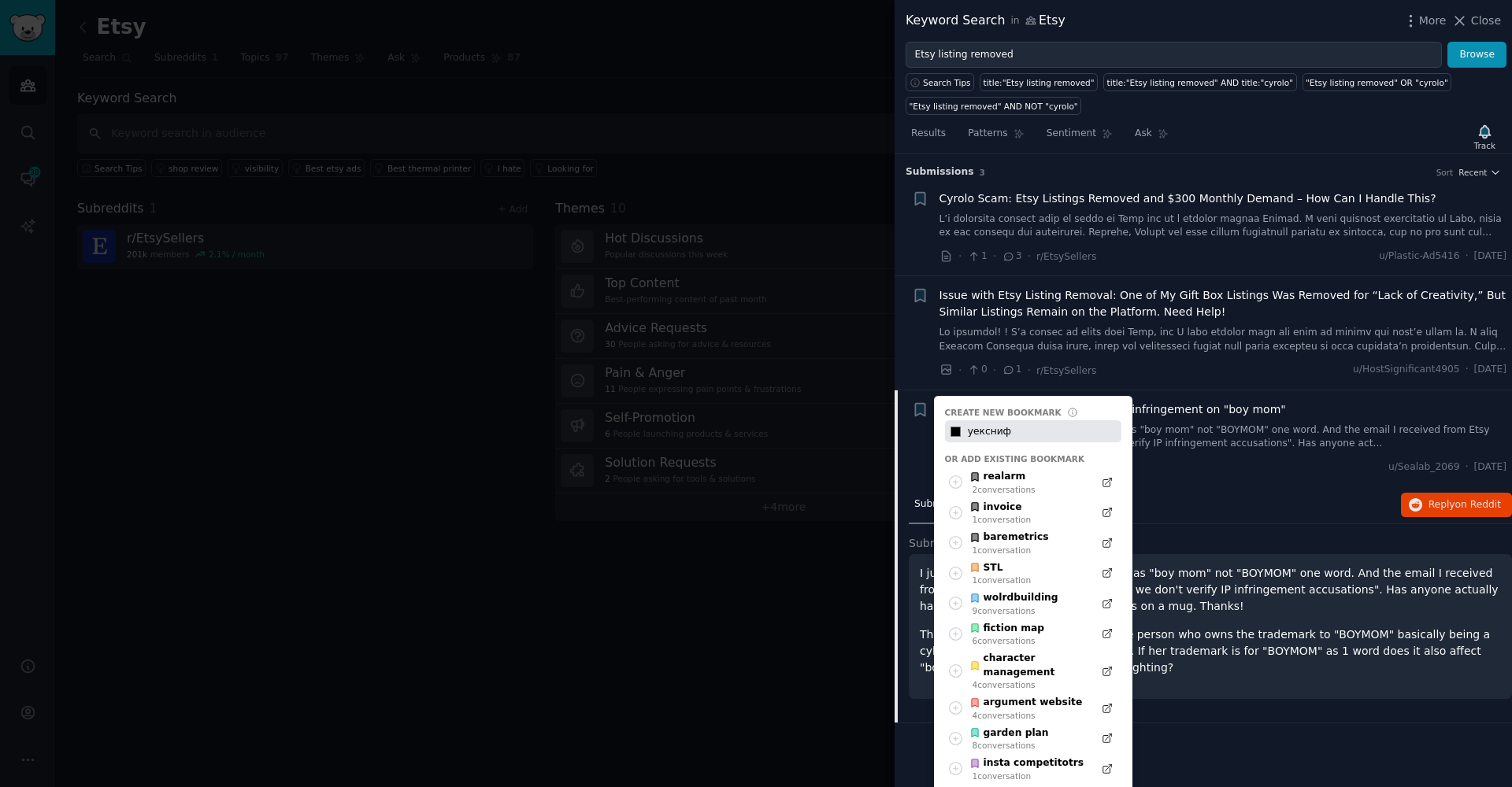
type input "уекснифт"
type input "#000000"
type input "уексниф"
type input "#000000"
type input "уексни"
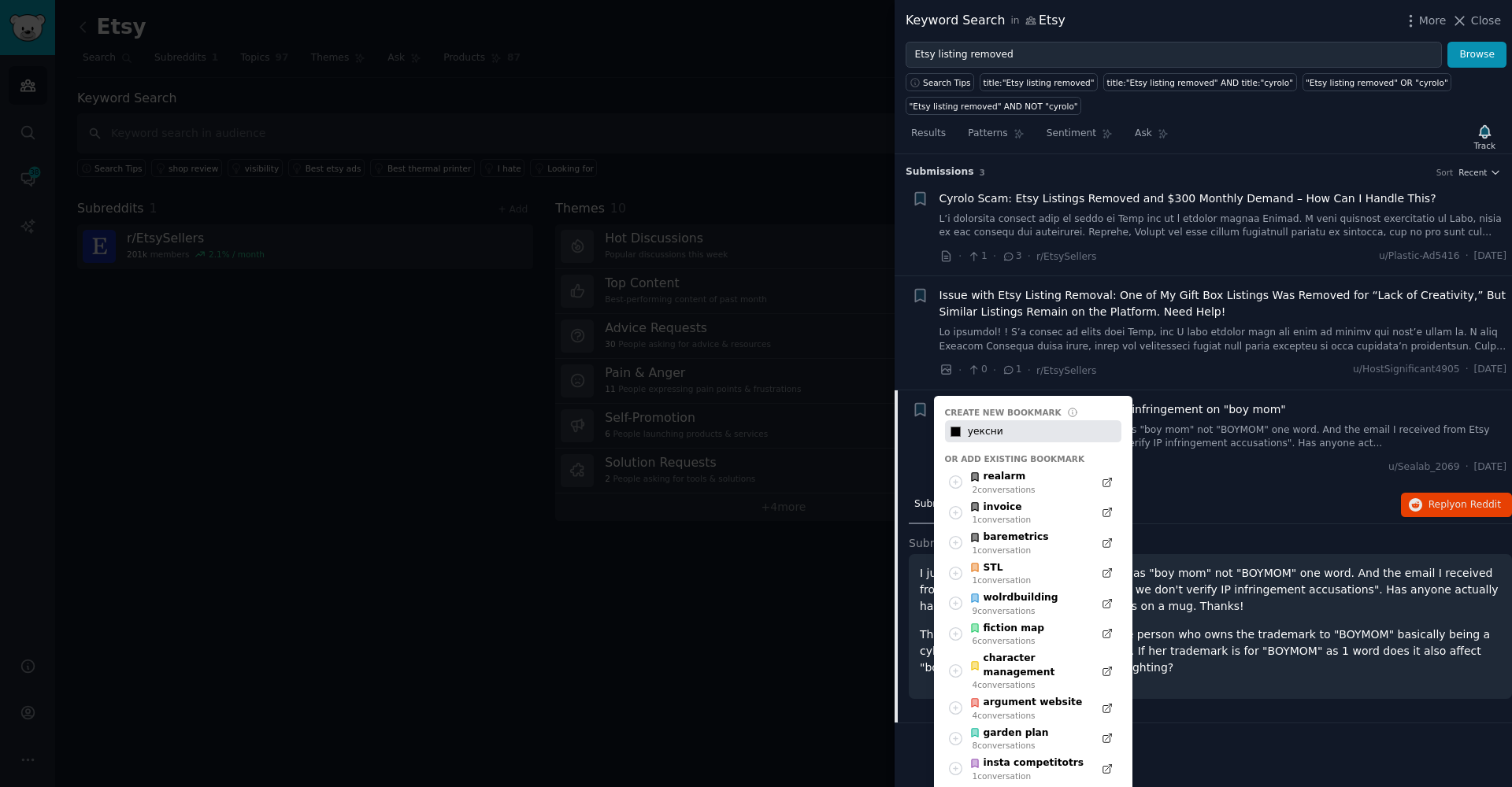
type input "#000000"
type input "уексн"
type input "#000000"
type input "уекс"
type input "#000000"
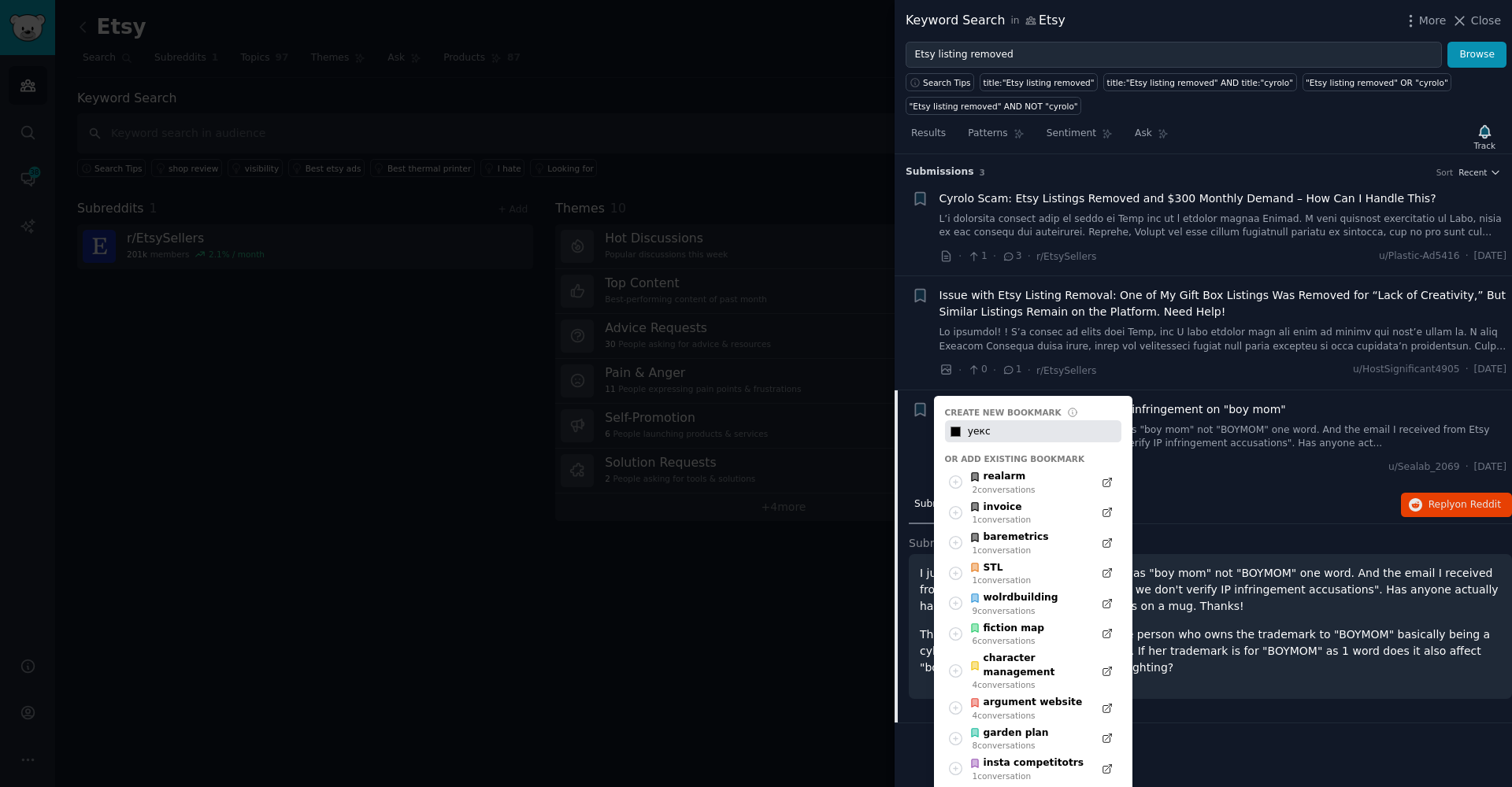
type input "уек"
type input "#000000"
type input "уе"
type input "#000000"
type input "у"
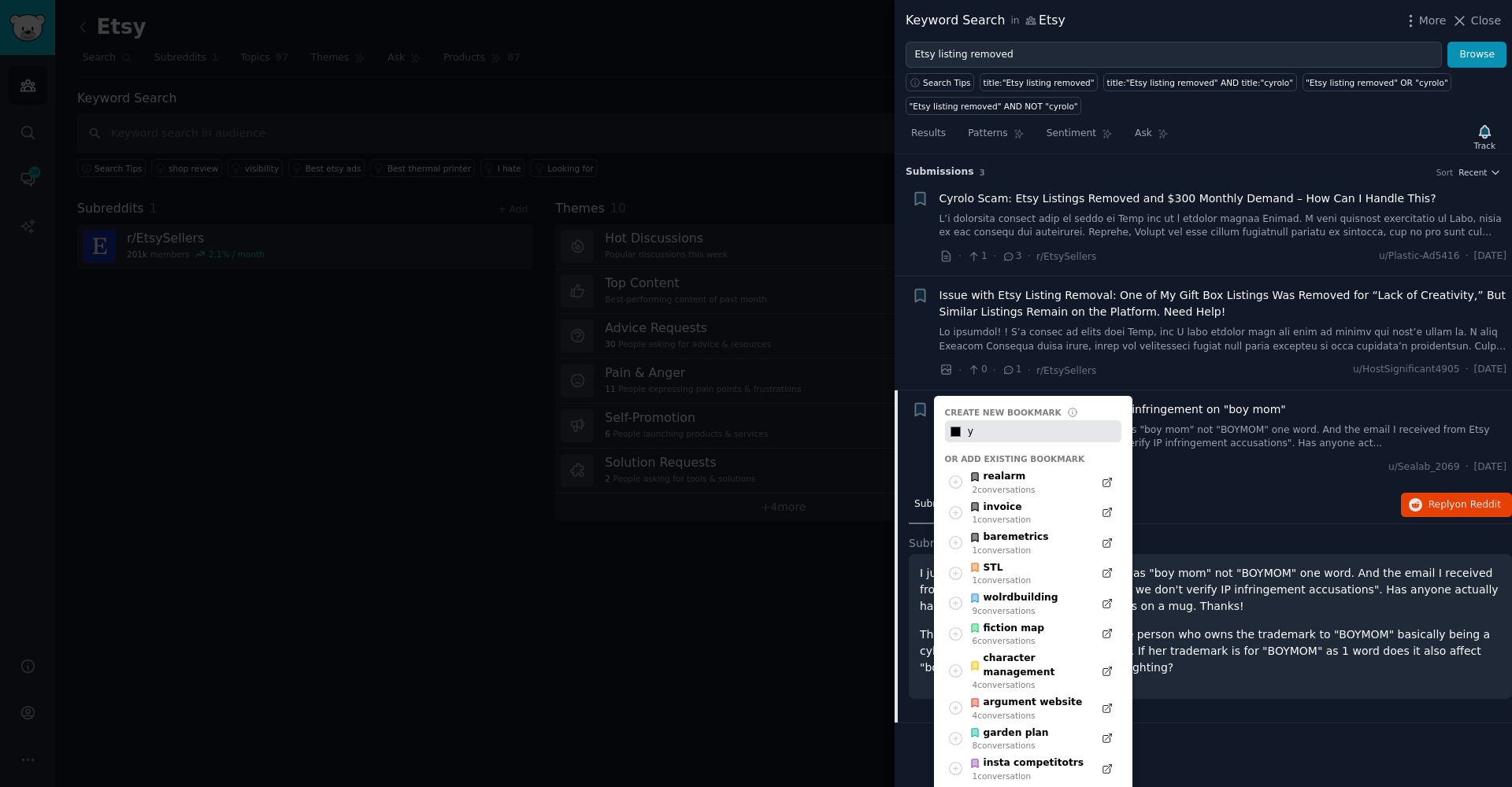
type input "#000000"
click at [955, 433] on input "#000000" at bounding box center [955, 431] width 21 height 22
click at [952, 425] on input "#831100" at bounding box center [955, 431] width 21 height 22
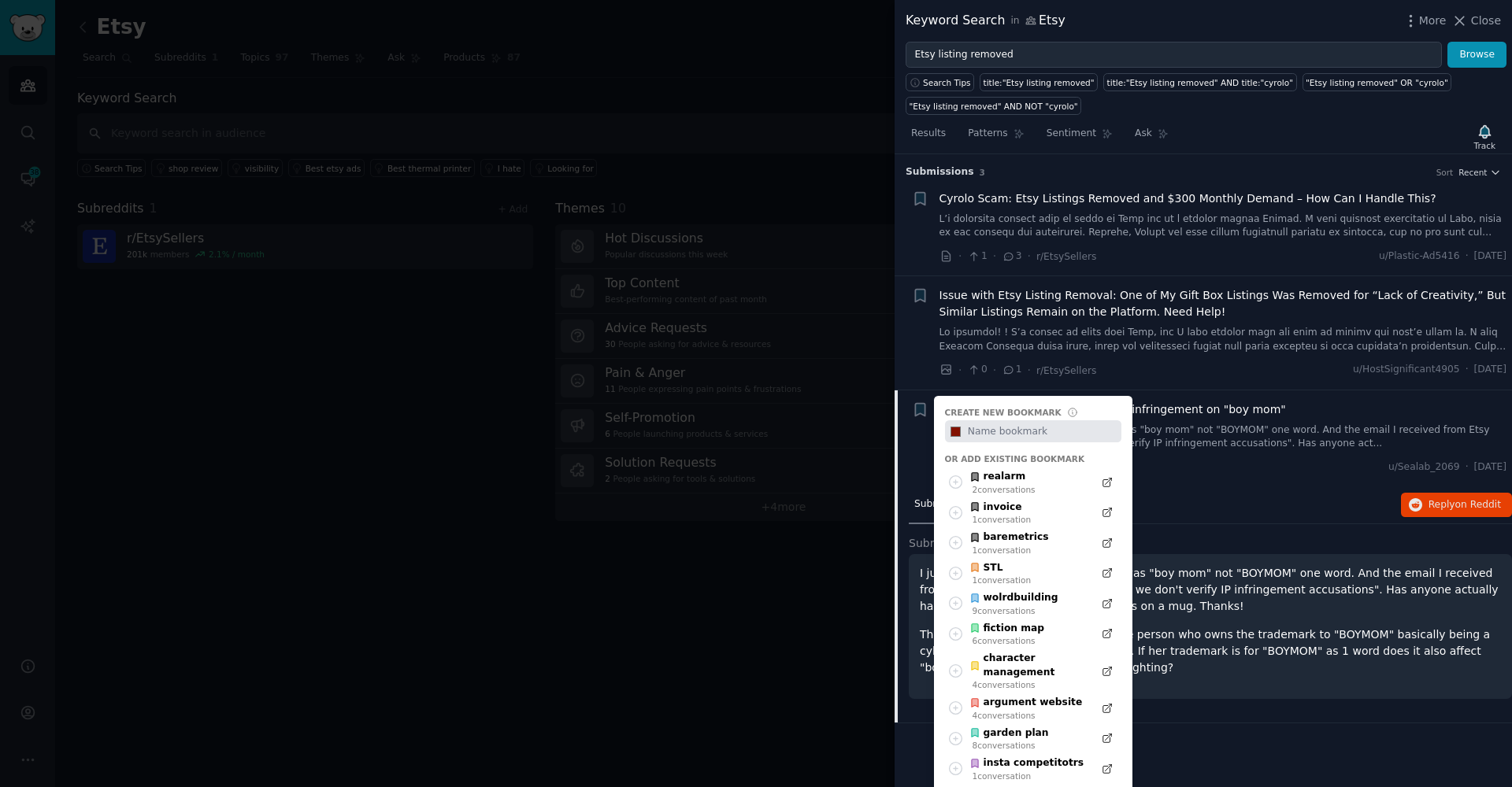
type input "#53d5fd"
click at [1007, 430] on input "text" at bounding box center [1043, 431] width 156 height 22
click at [1007, 429] on input "text" at bounding box center [1043, 431] width 156 height 22
type input "Etsyban"
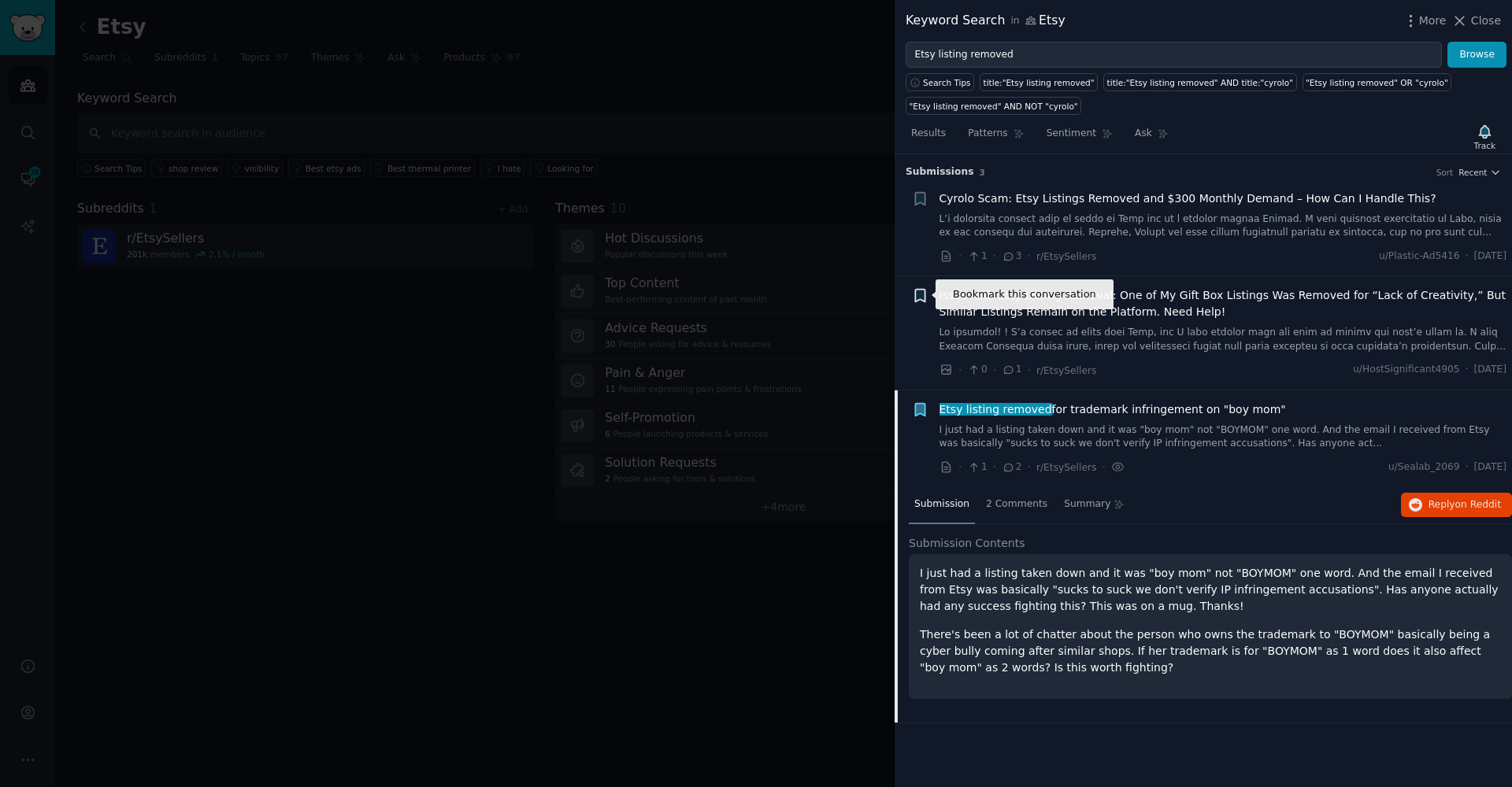
click at [917, 293] on icon "button" at bounding box center [919, 296] width 9 height 13
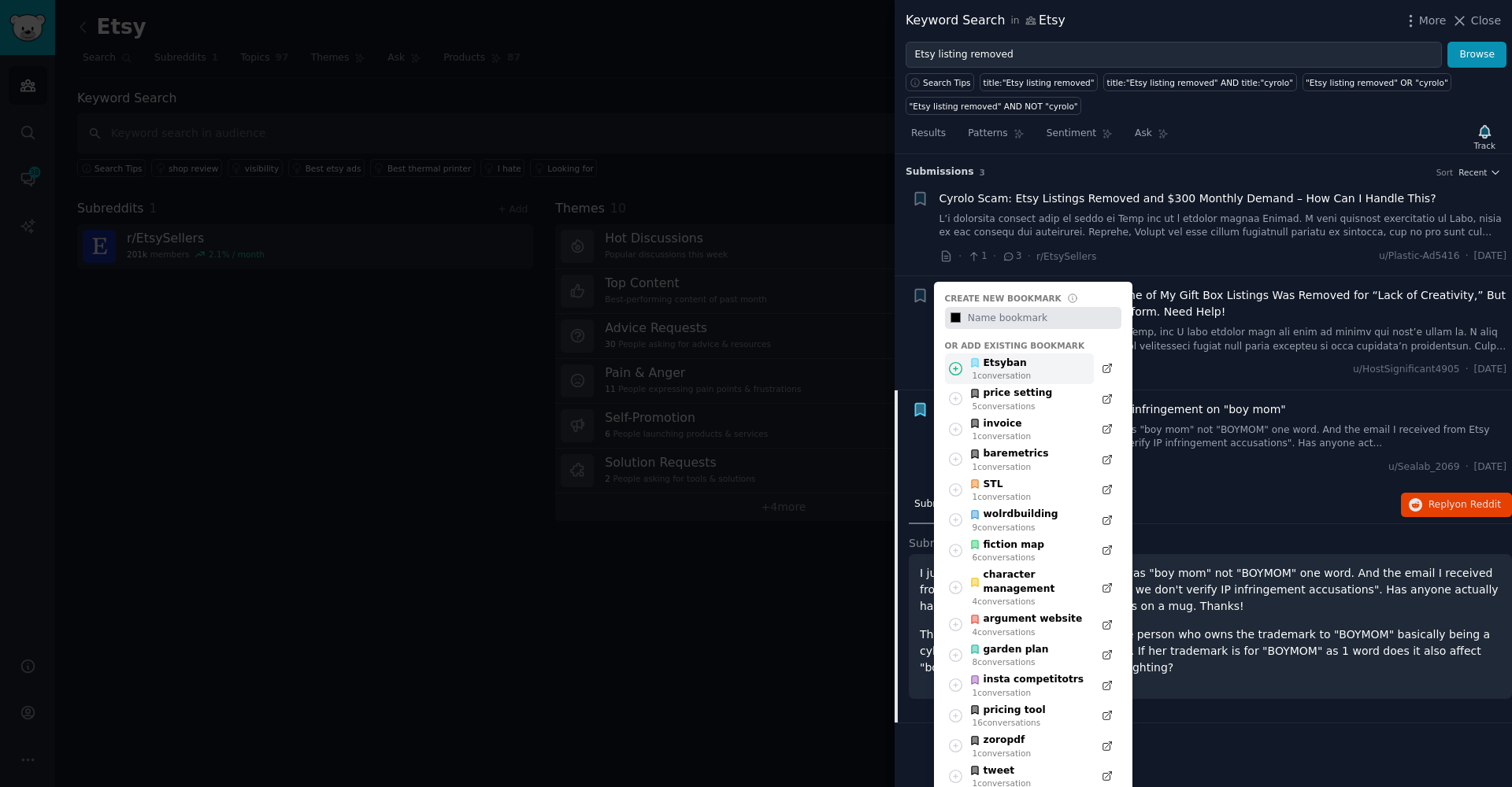
click at [950, 365] on icon at bounding box center [956, 368] width 13 height 13
type input "#000000"
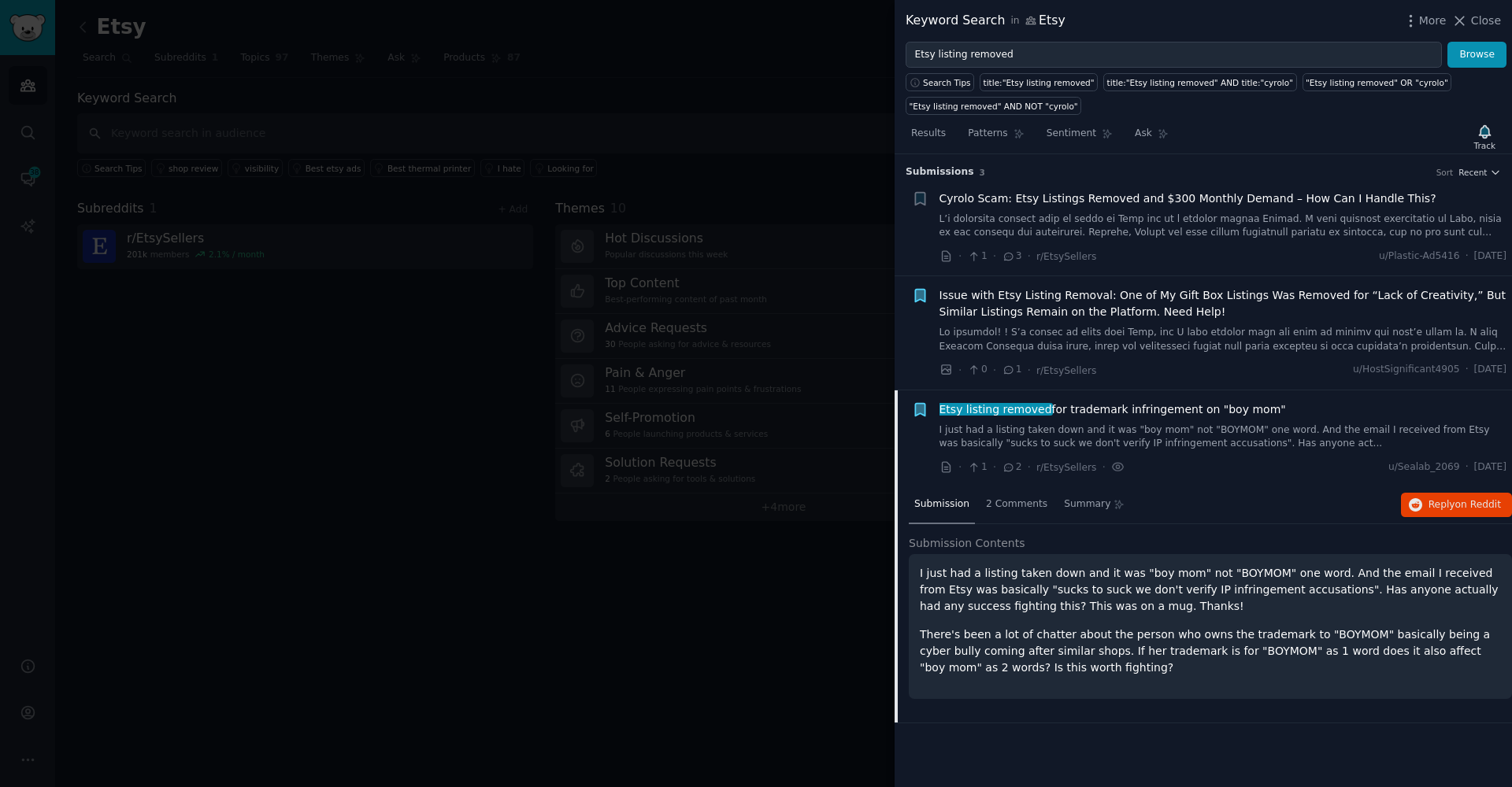
click at [721, 567] on div at bounding box center [756, 394] width 1512 height 787
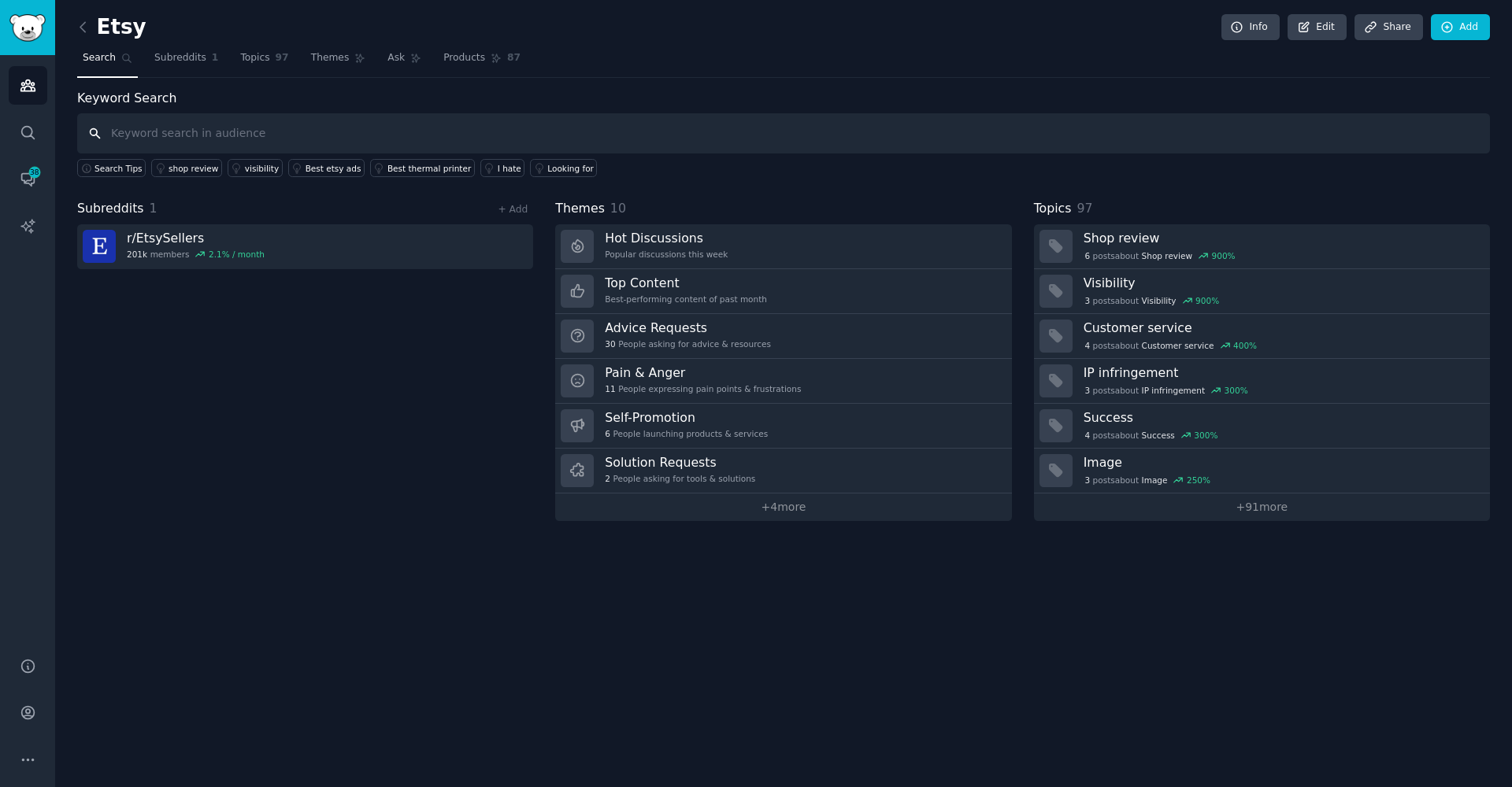
paste input "Etsy listing deactivated"
type input "Etsy listing deactivated"
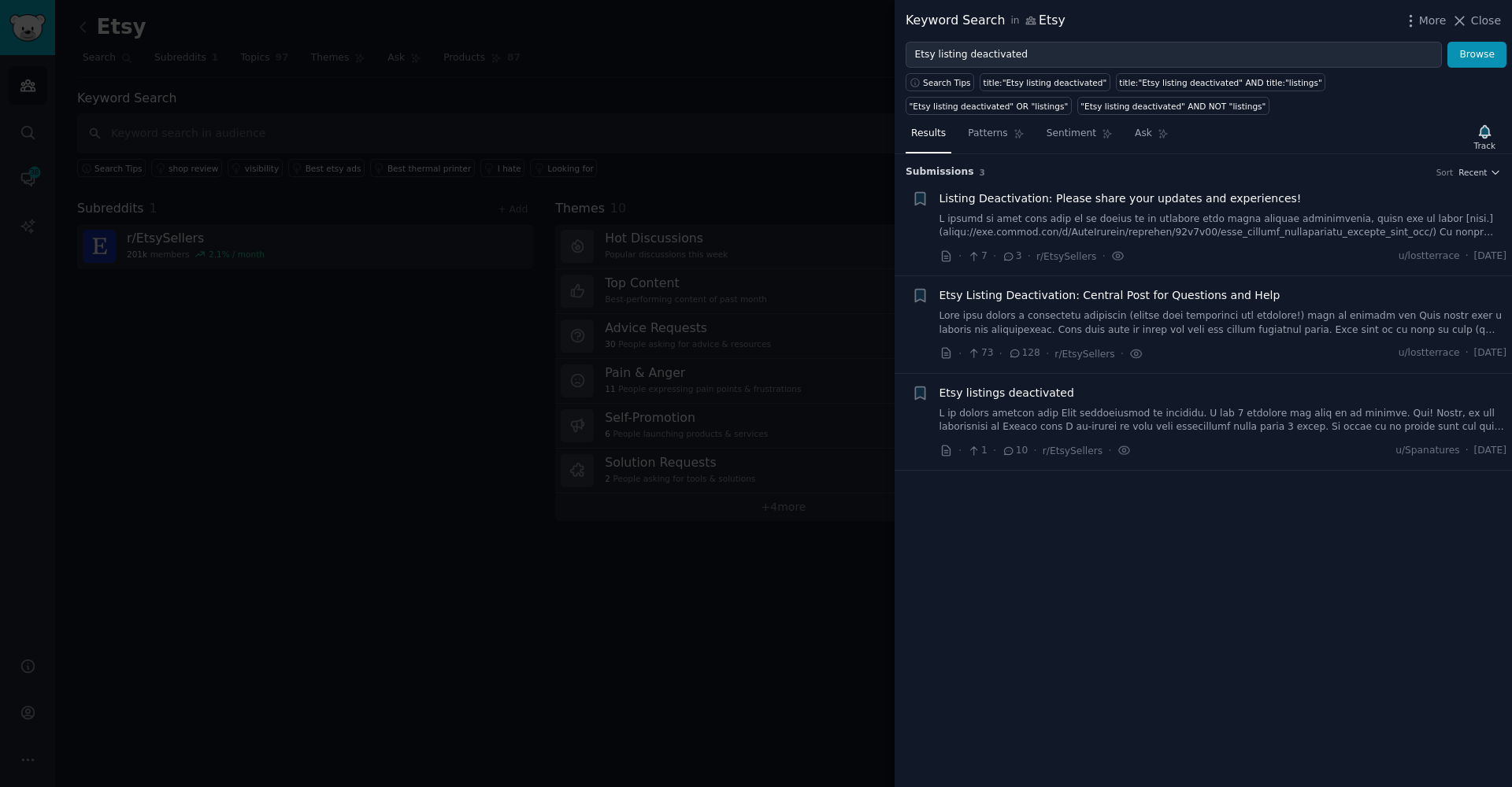
click at [1036, 222] on link at bounding box center [1223, 226] width 568 height 28
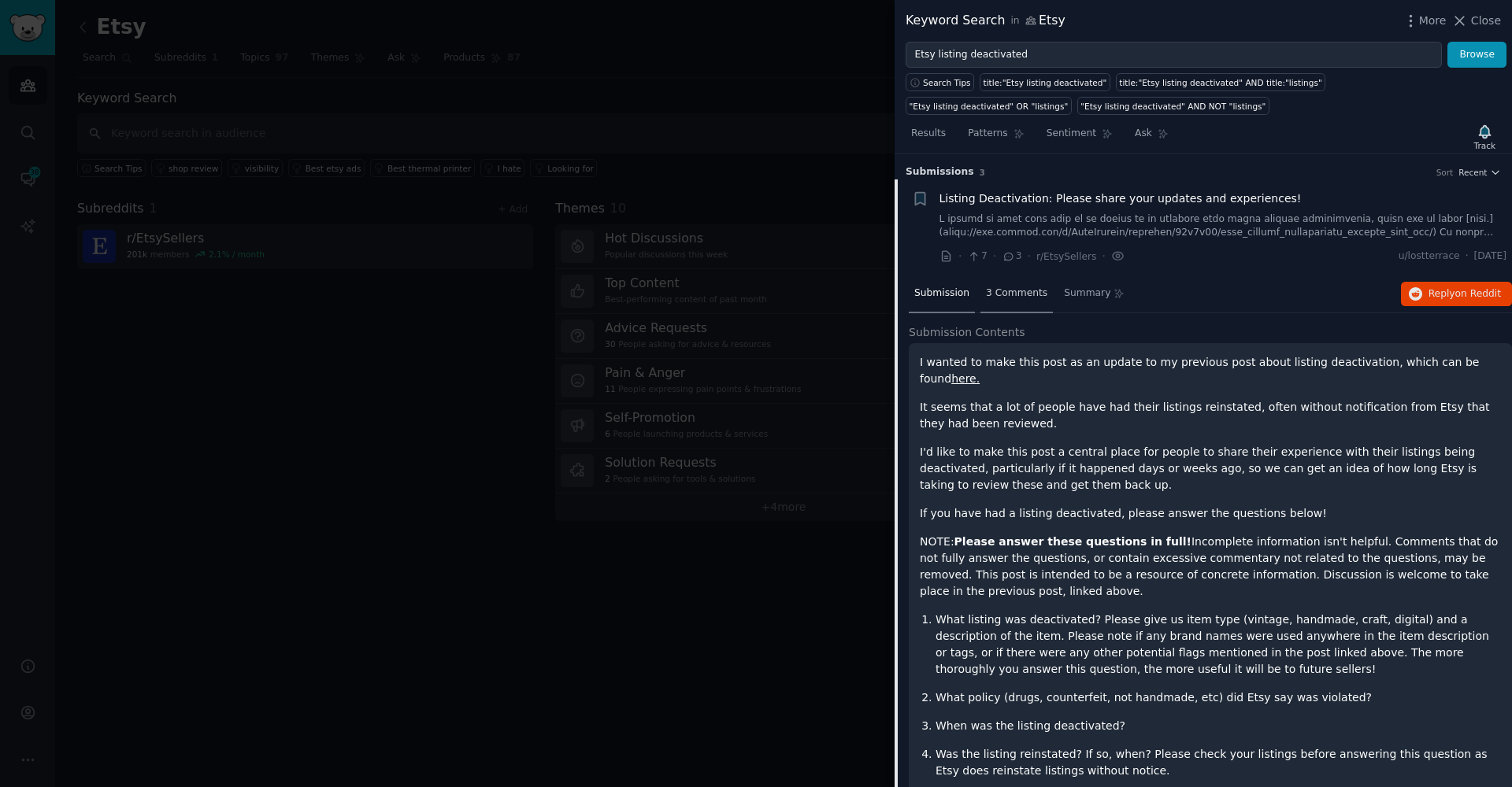
click at [1017, 292] on span "3 Comments" at bounding box center [1017, 293] width 62 height 14
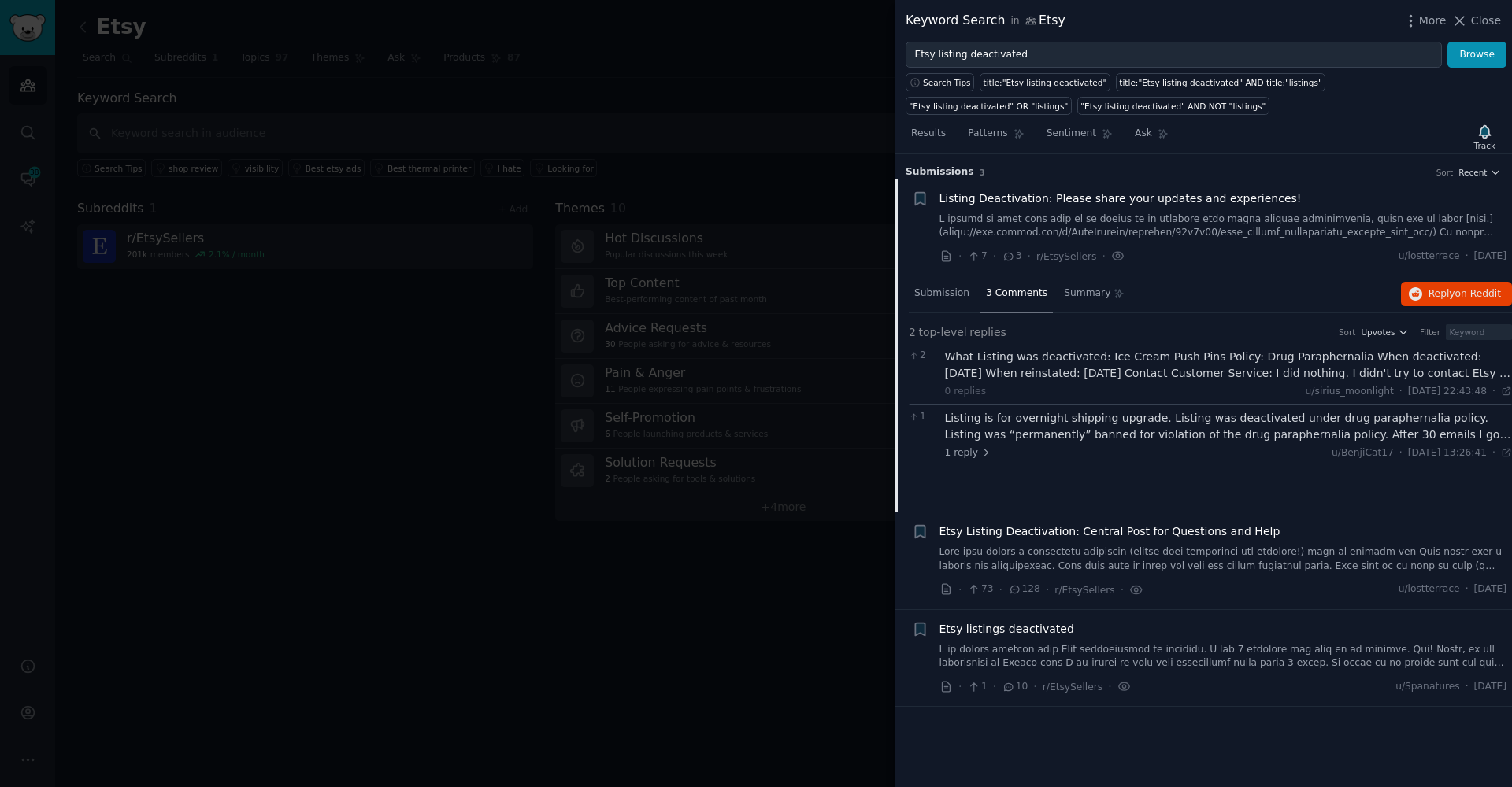
click at [1099, 551] on link at bounding box center [1223, 559] width 568 height 28
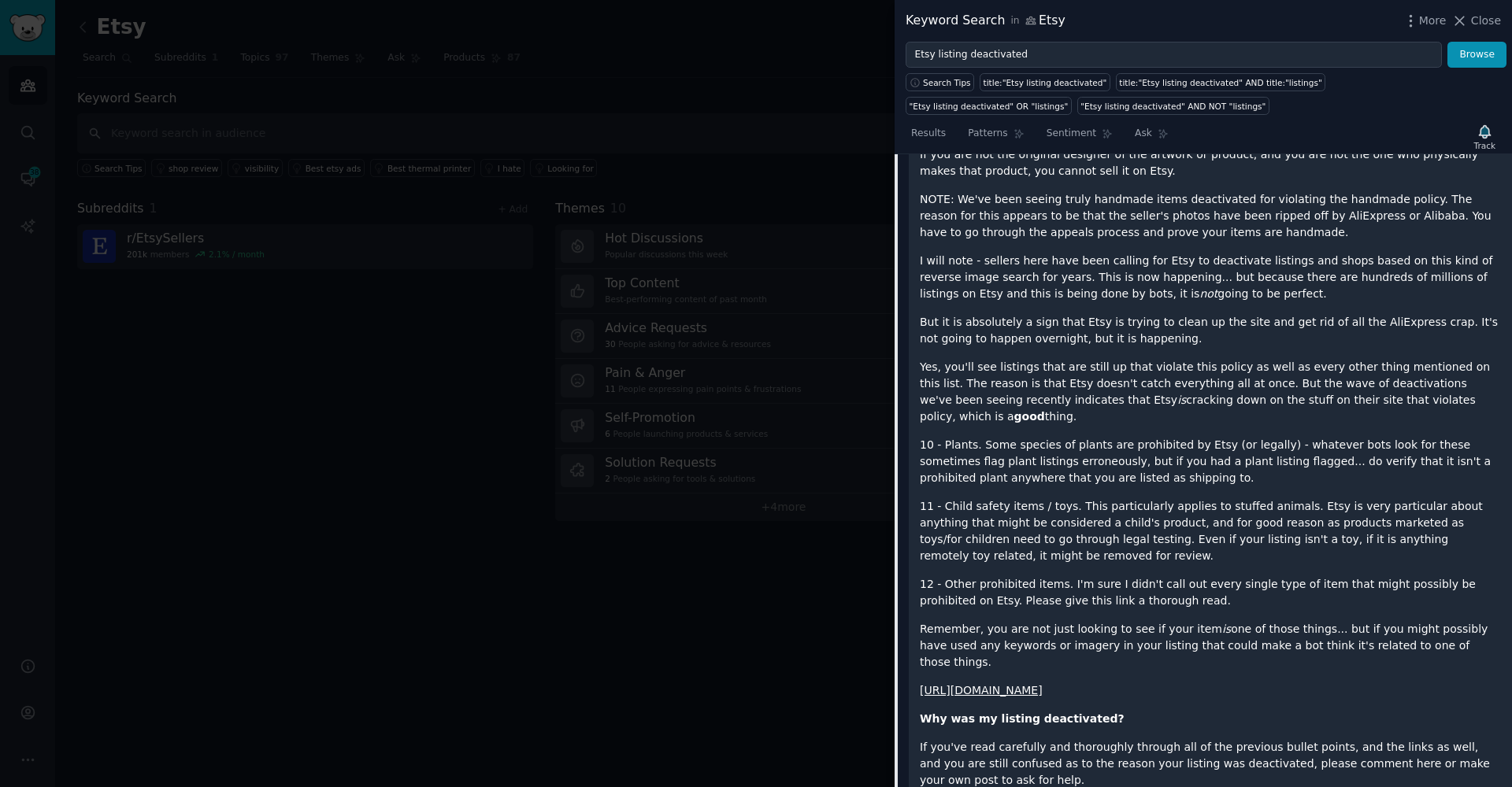
scroll to position [2344, 0]
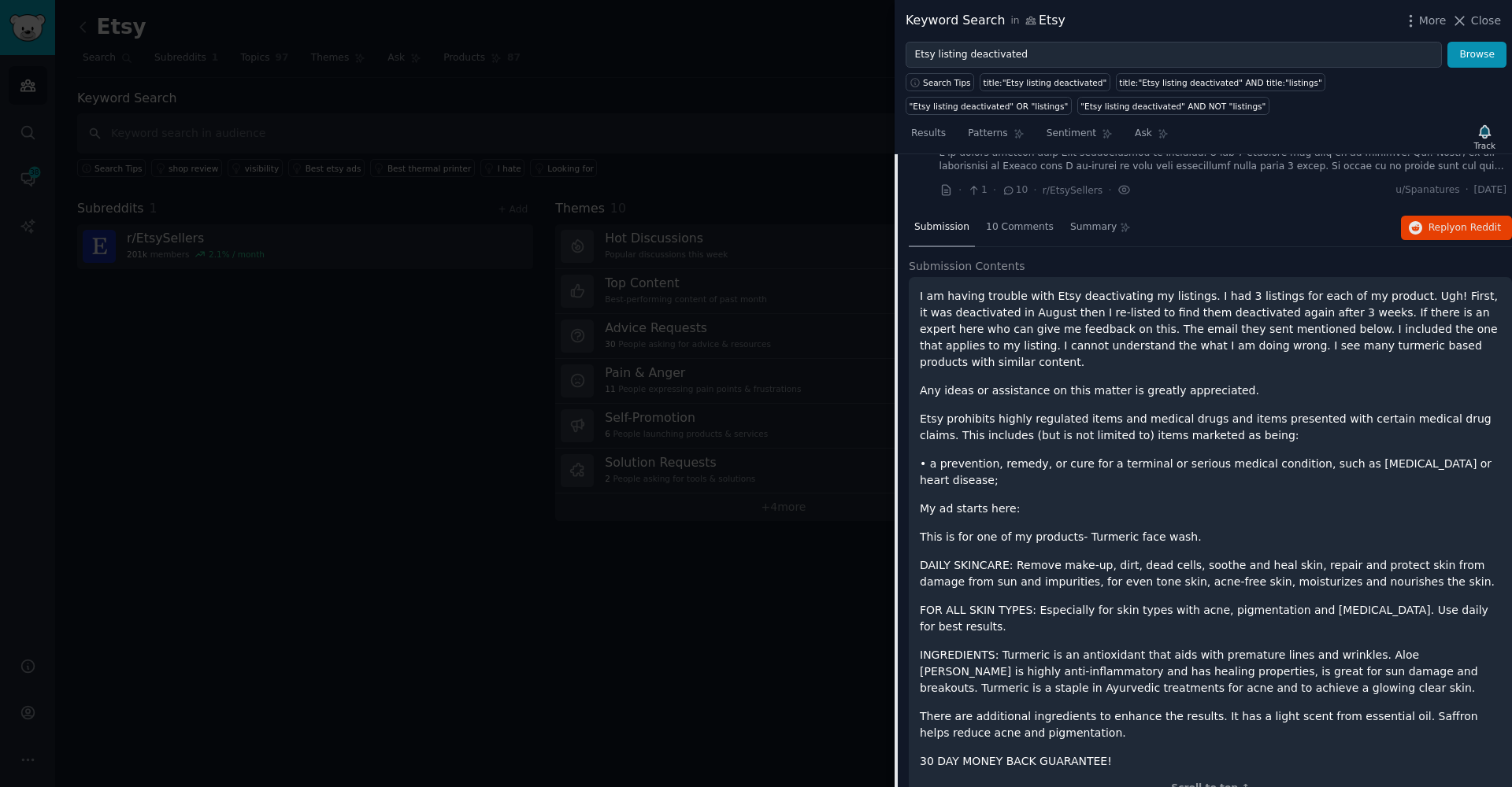
scroll to position [217, 0]
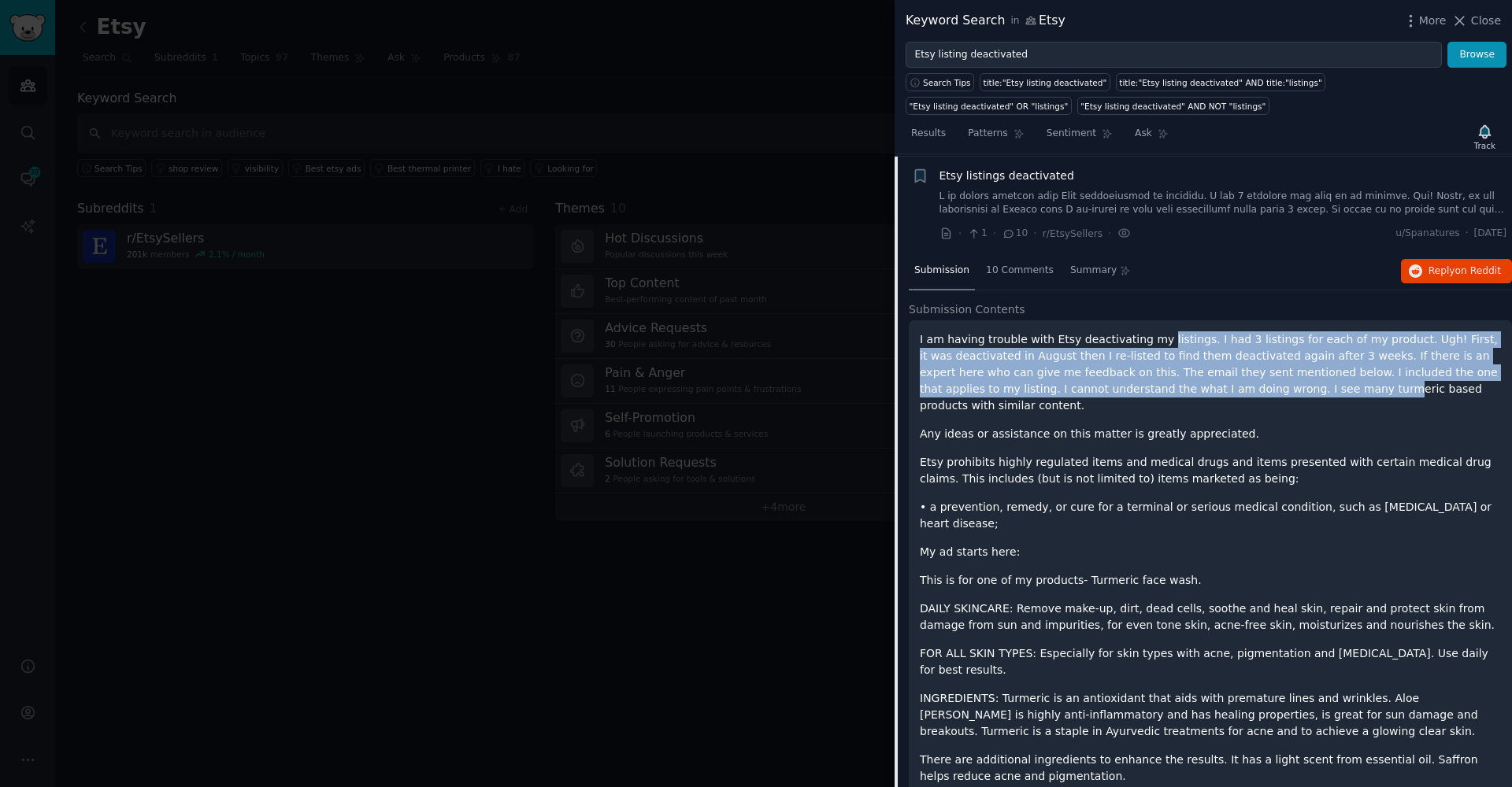
drag, startPoint x: 1152, startPoint y: 342, endPoint x: 1237, endPoint y: 419, distance: 114.7
click at [1236, 389] on p "I am having trouble with Etsy deactivating my listings. I had 3 listings for ea…" at bounding box center [1210, 373] width 581 height 83
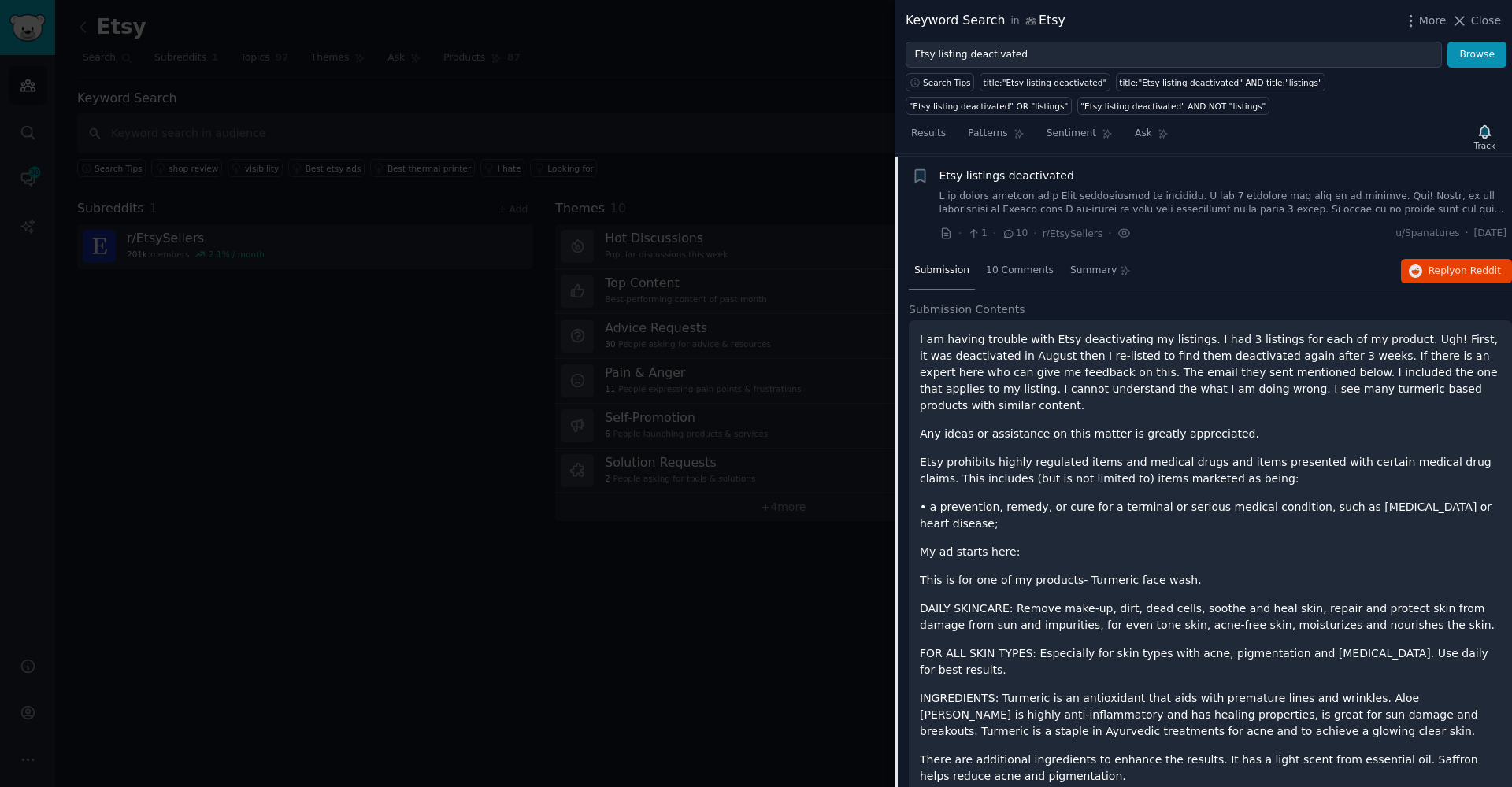
click at [1197, 533] on div "I am having trouble with Etsy deactivating my listings. I had 3 listings for ea…" at bounding box center [1210, 572] width 581 height 482
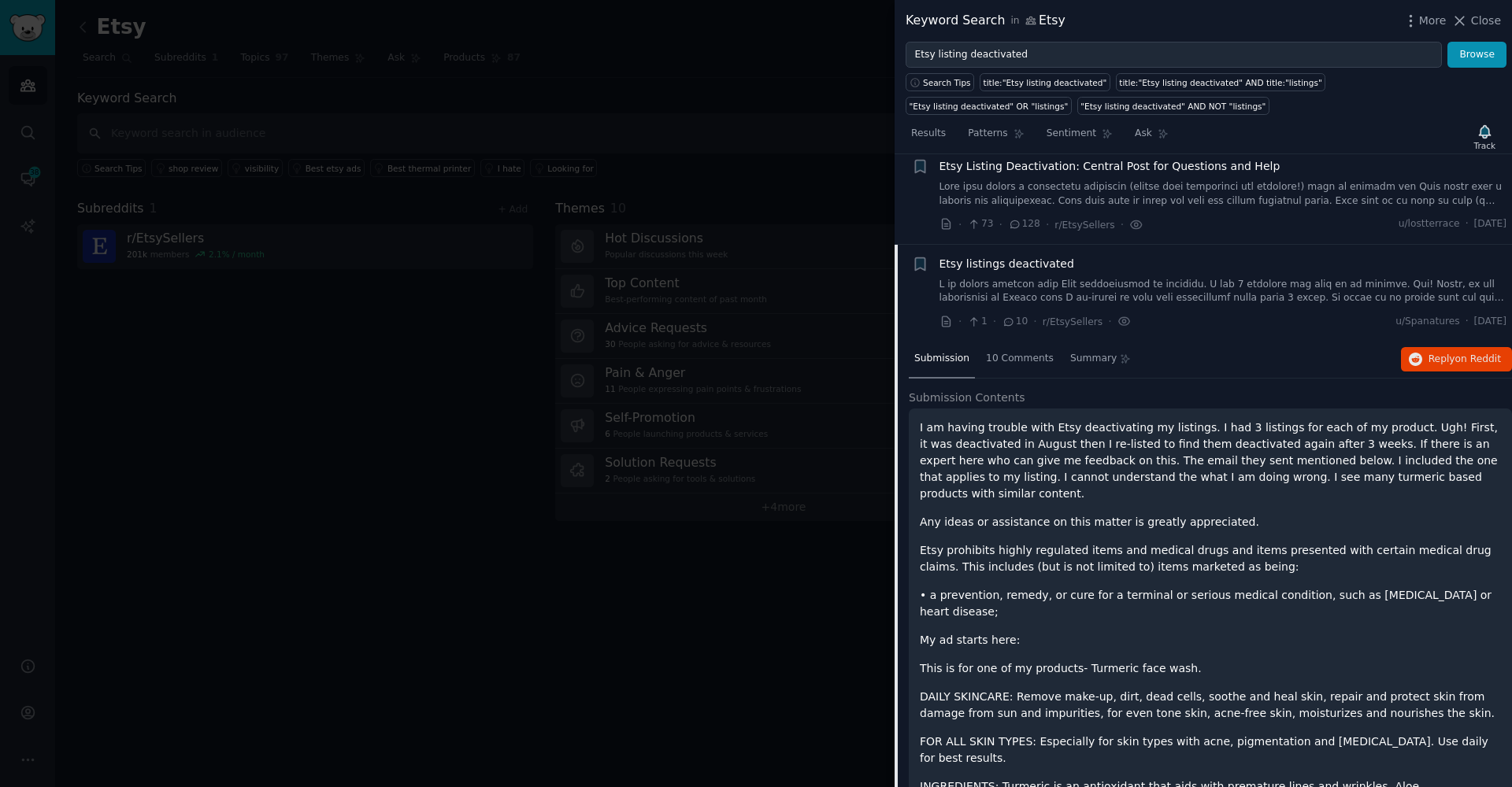
scroll to position [0, 0]
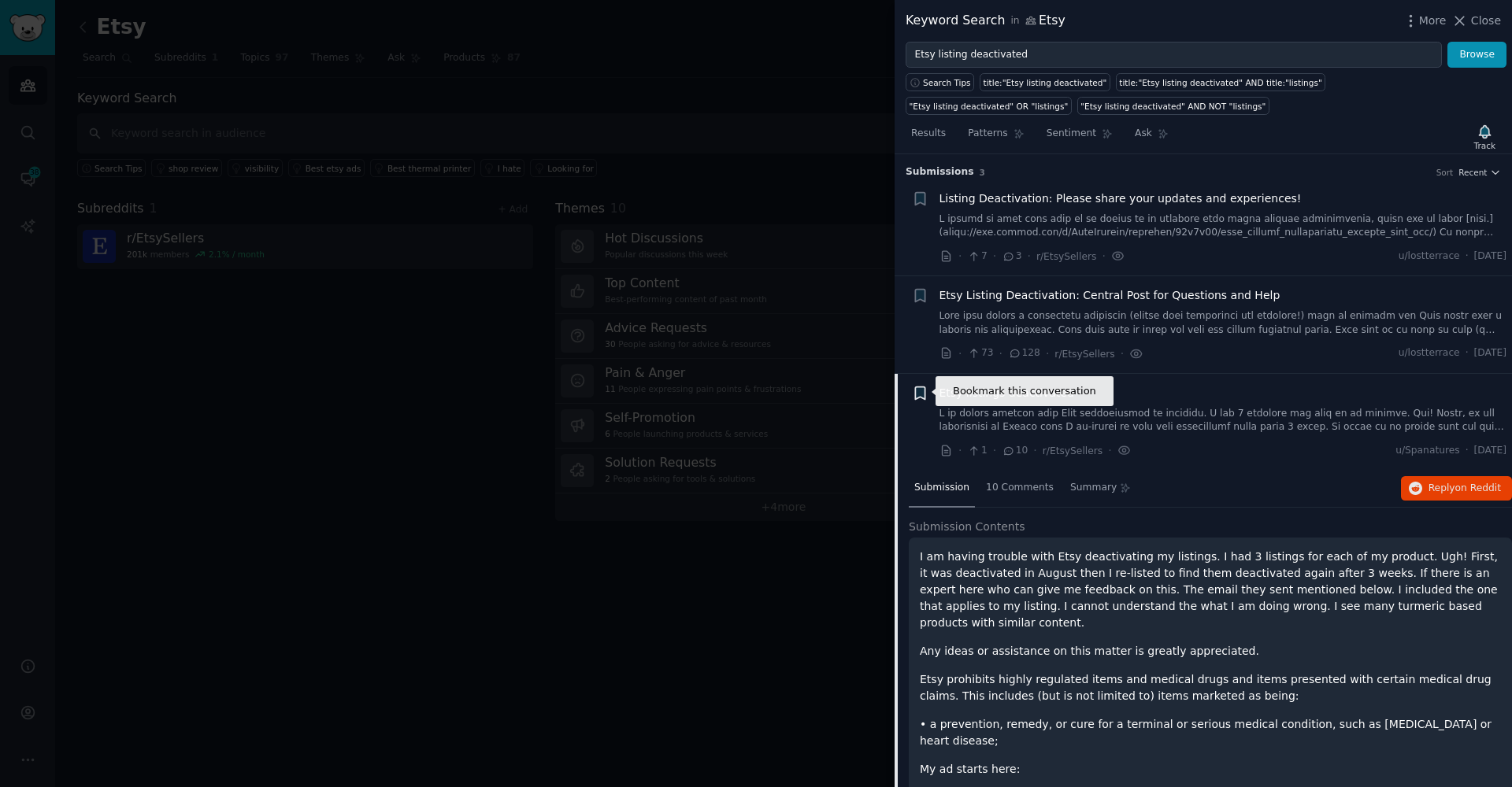
click at [919, 392] on icon "button" at bounding box center [919, 393] width 9 height 13
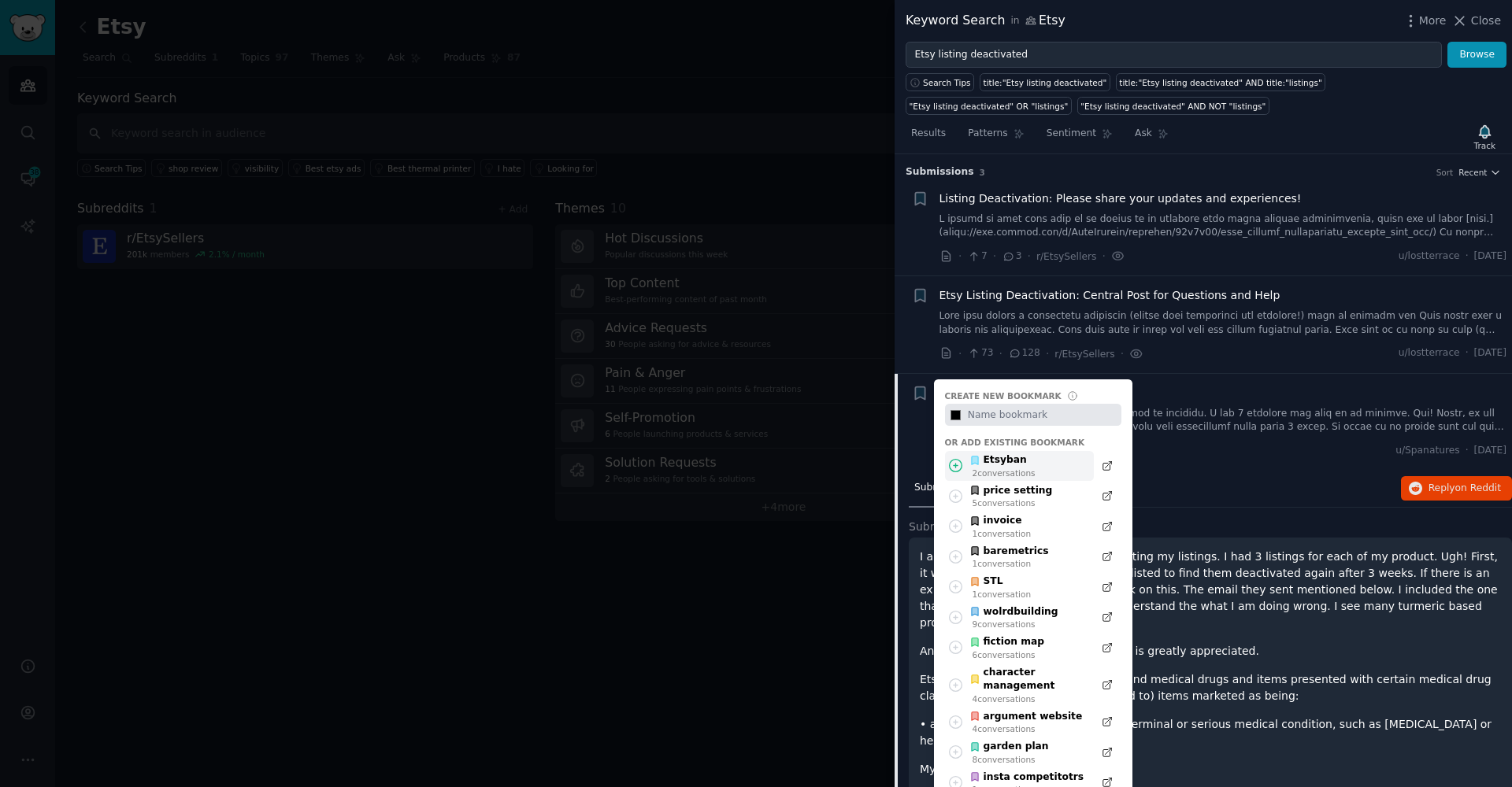
click at [958, 465] on icon at bounding box center [956, 466] width 17 height 17
type input "#000000"
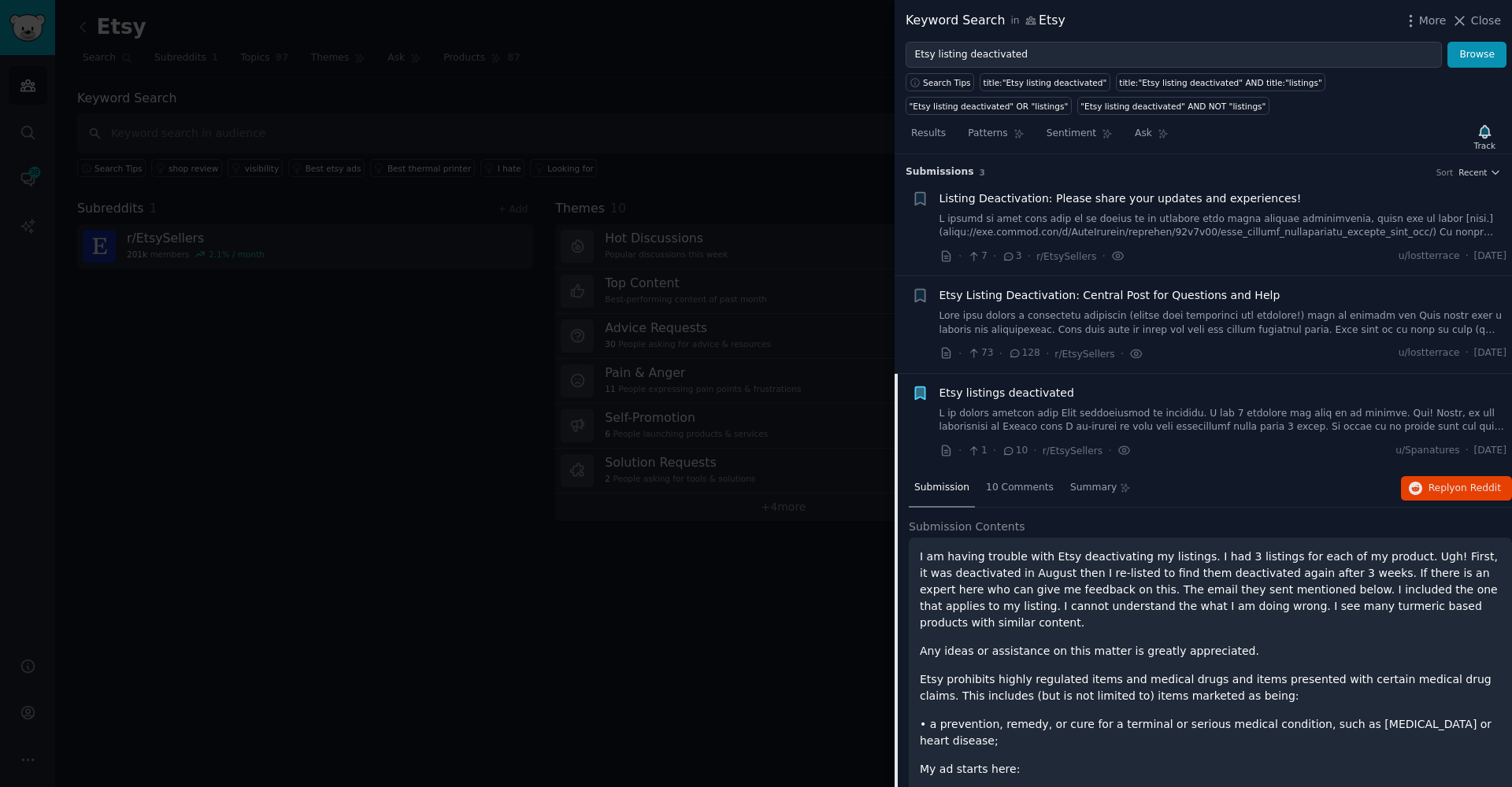
click at [976, 309] on link at bounding box center [1223, 322] width 568 height 28
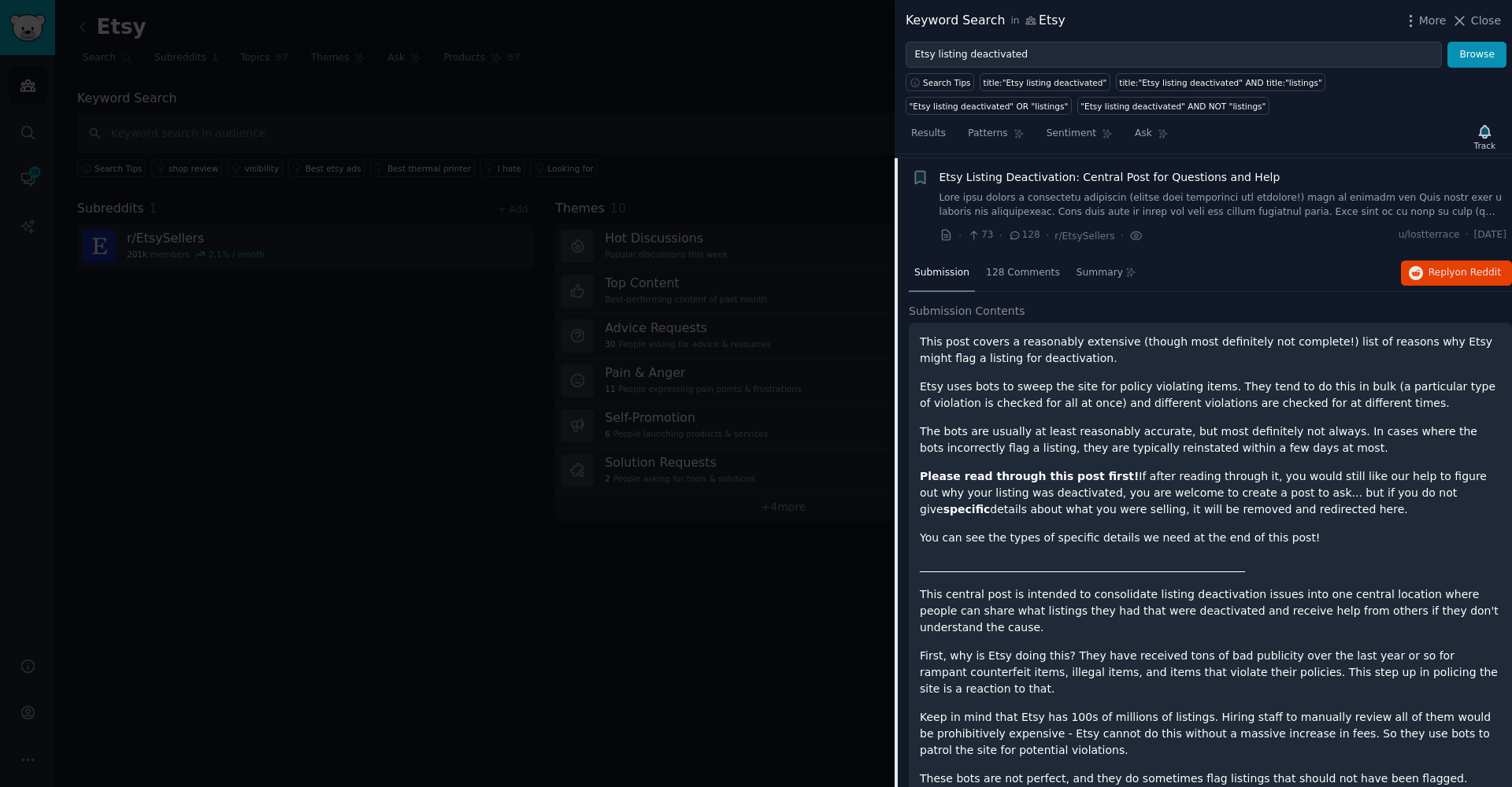
scroll to position [121, 0]
click at [998, 269] on span "128 Comments" at bounding box center [1022, 270] width 74 height 14
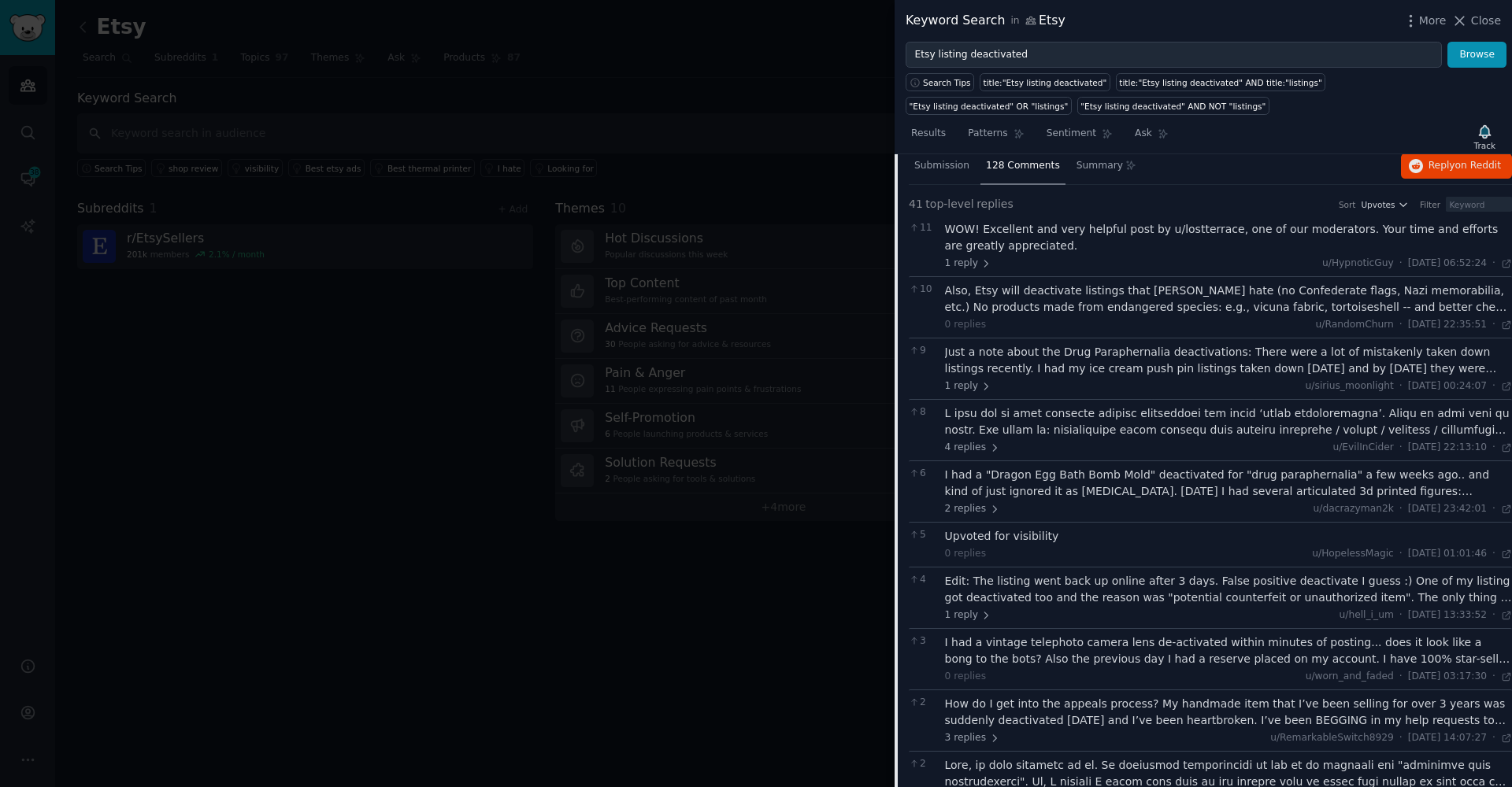
scroll to position [0, 0]
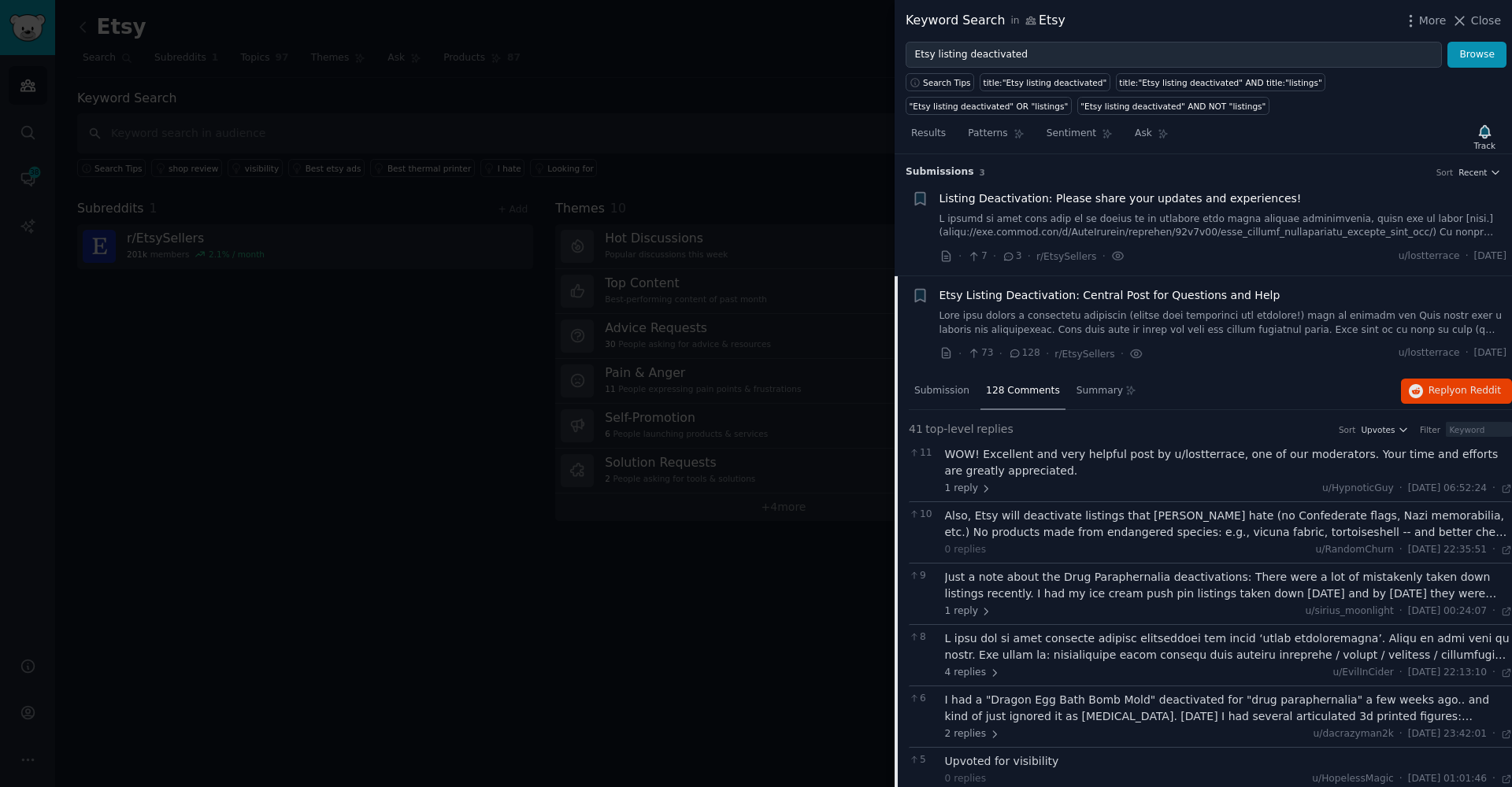
click at [1047, 322] on link at bounding box center [1223, 322] width 568 height 28
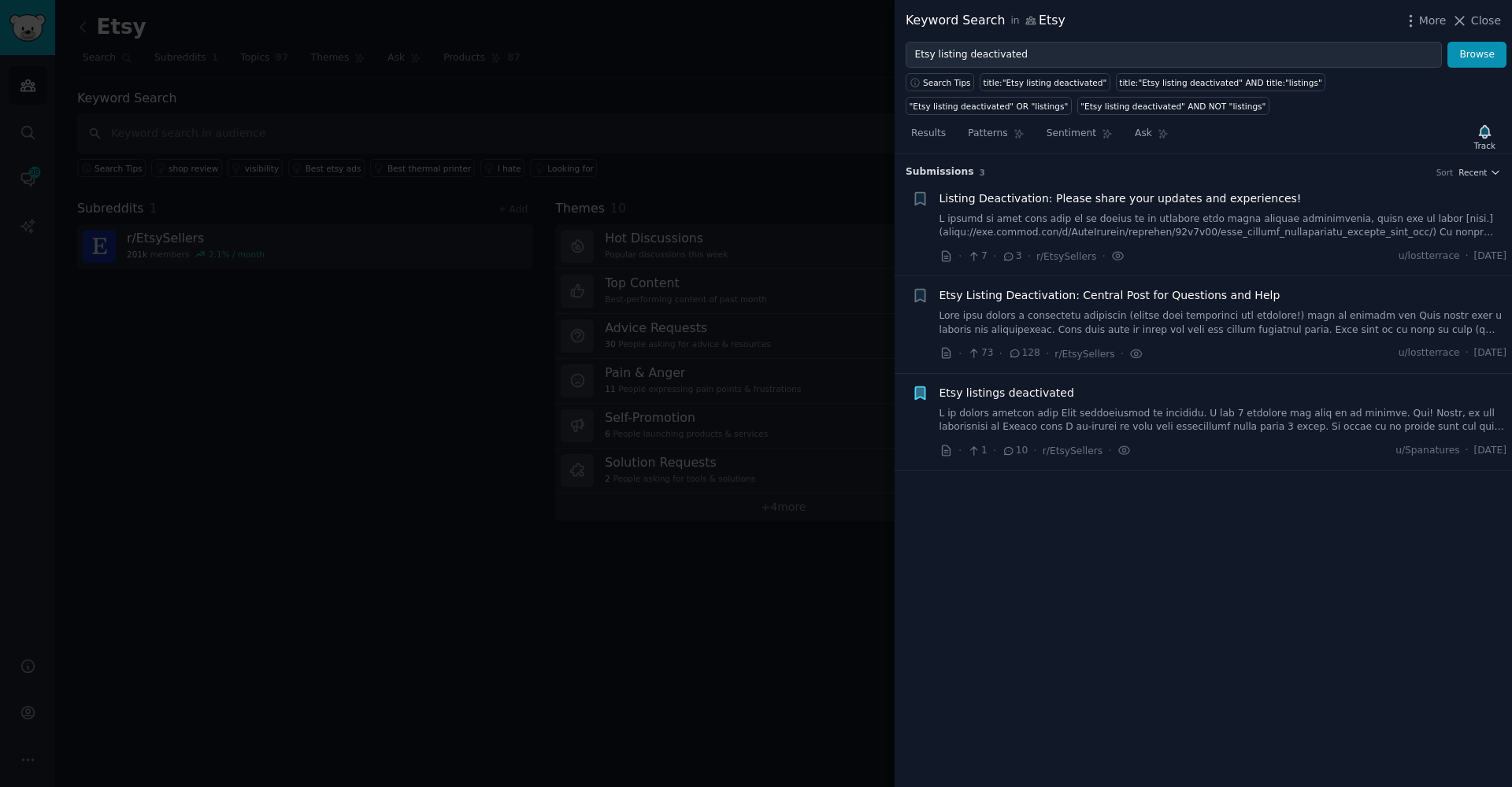
click at [1047, 322] on link at bounding box center [1223, 322] width 568 height 28
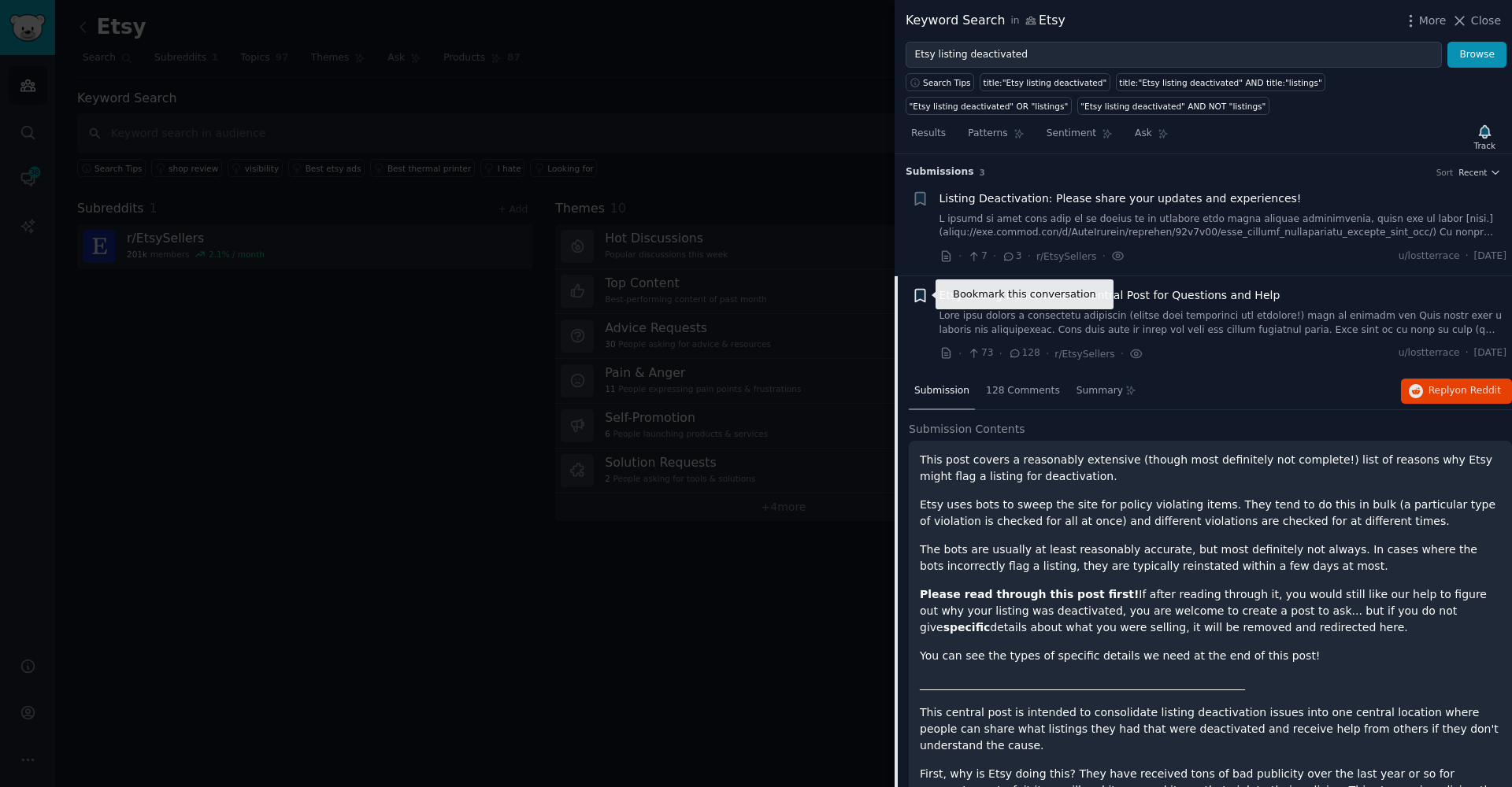
click at [923, 293] on icon "button" at bounding box center [919, 296] width 9 height 13
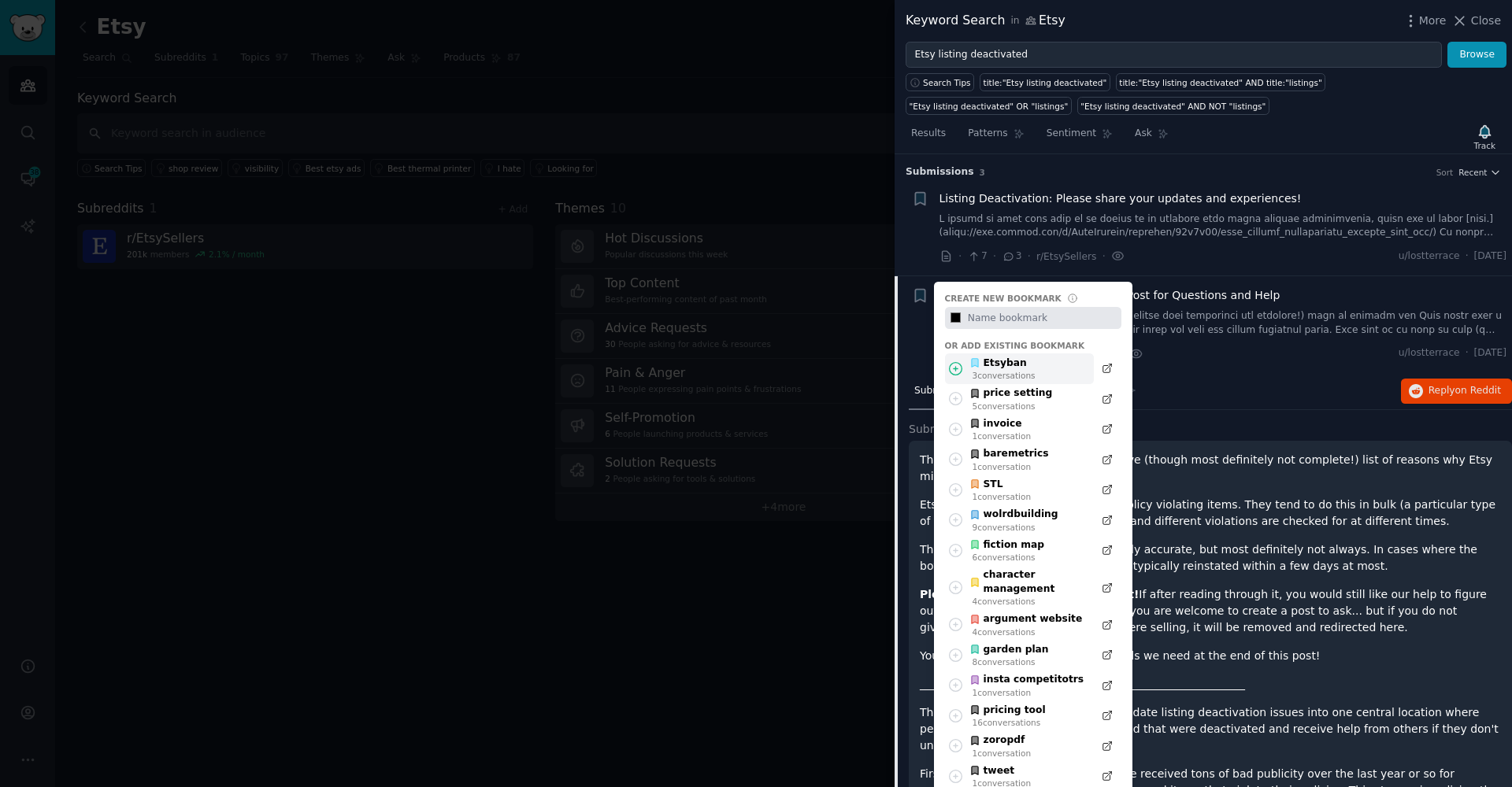
click at [962, 368] on icon at bounding box center [956, 369] width 17 height 17
type input "#000000"
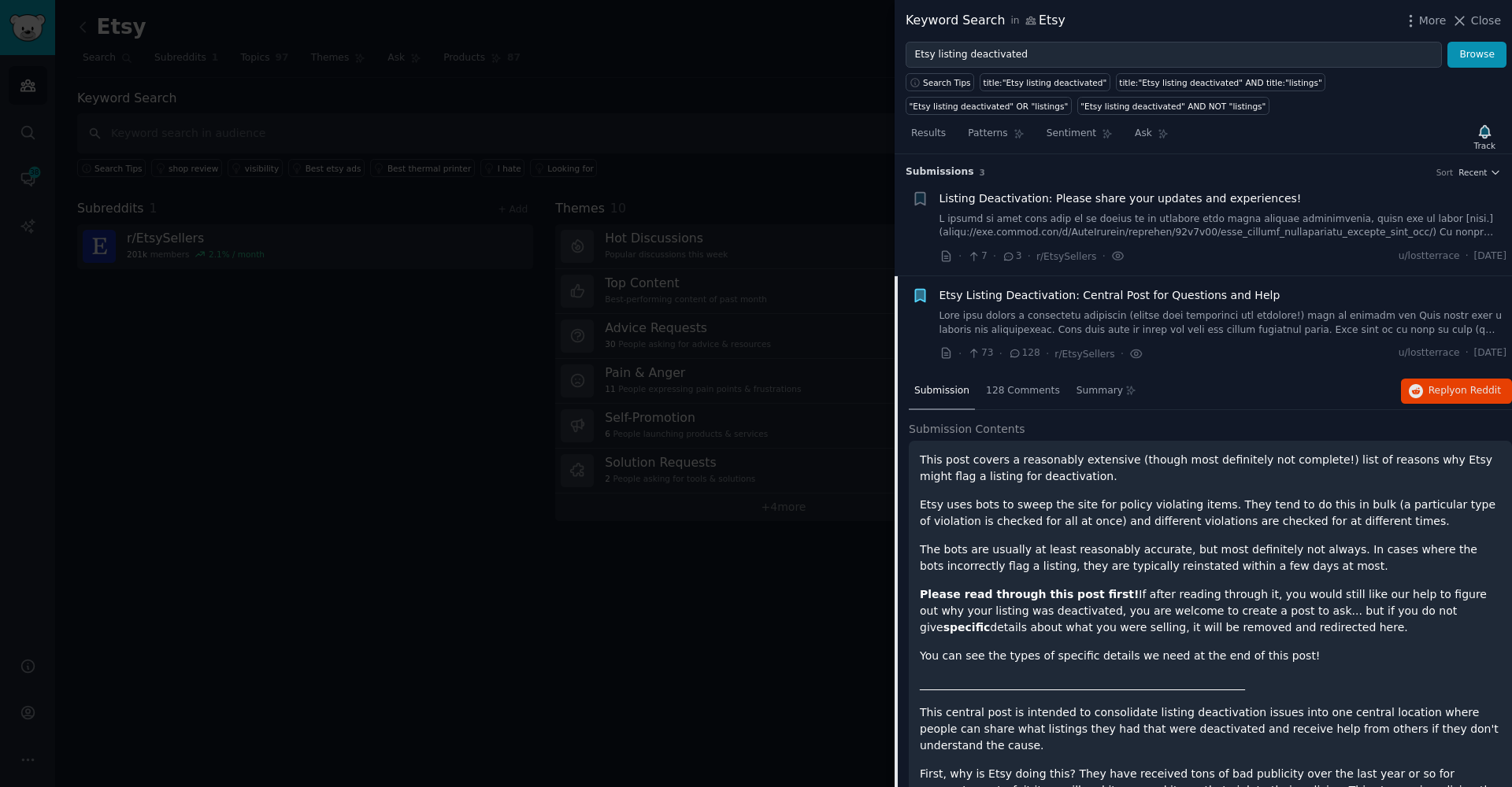
click at [967, 211] on div "Listing Deactivation: Please share your updates and experiences!" at bounding box center [1223, 215] width 568 height 49
click at [972, 227] on link at bounding box center [1223, 226] width 568 height 28
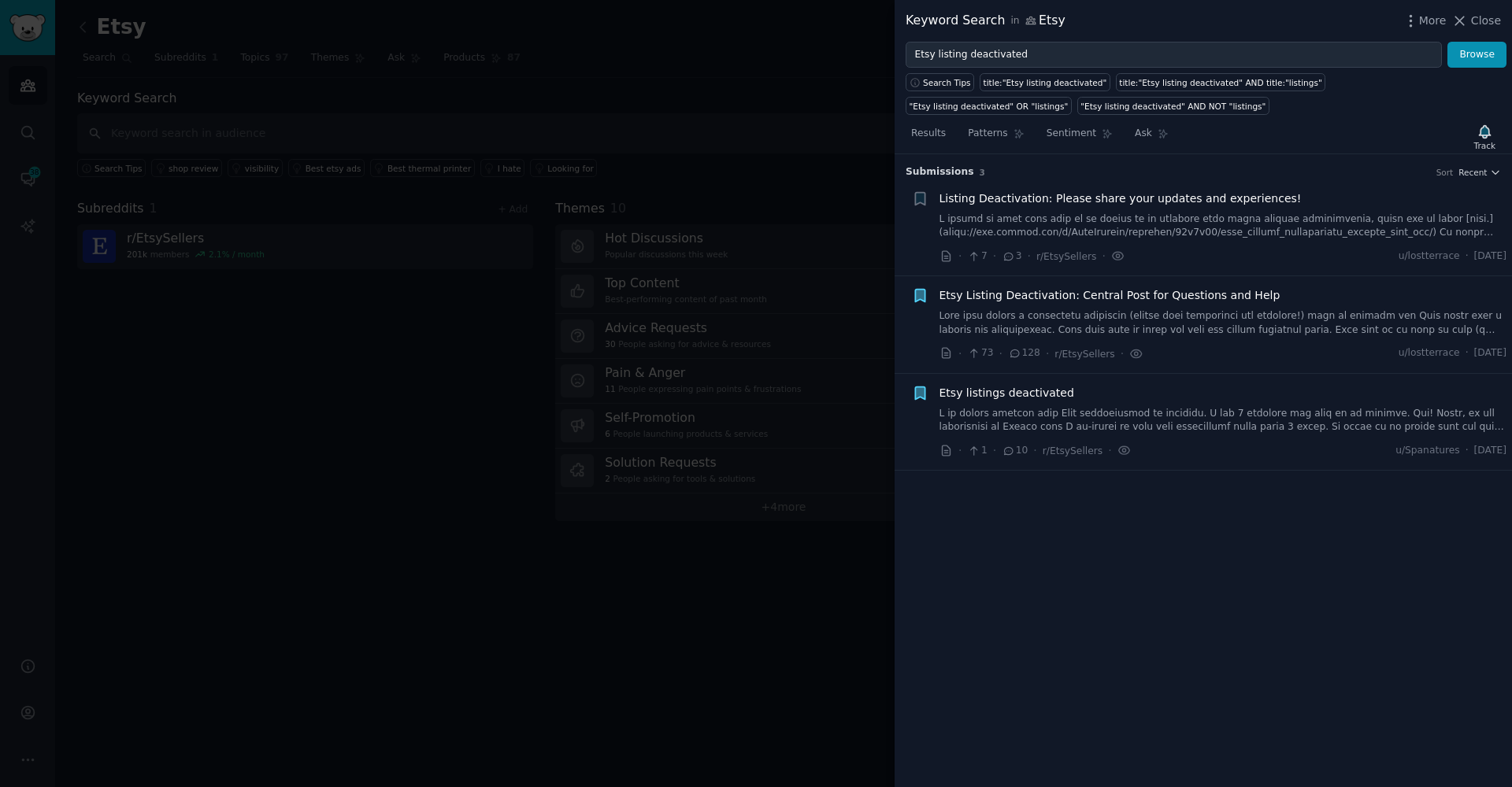
click at [973, 231] on link at bounding box center [1223, 226] width 568 height 28
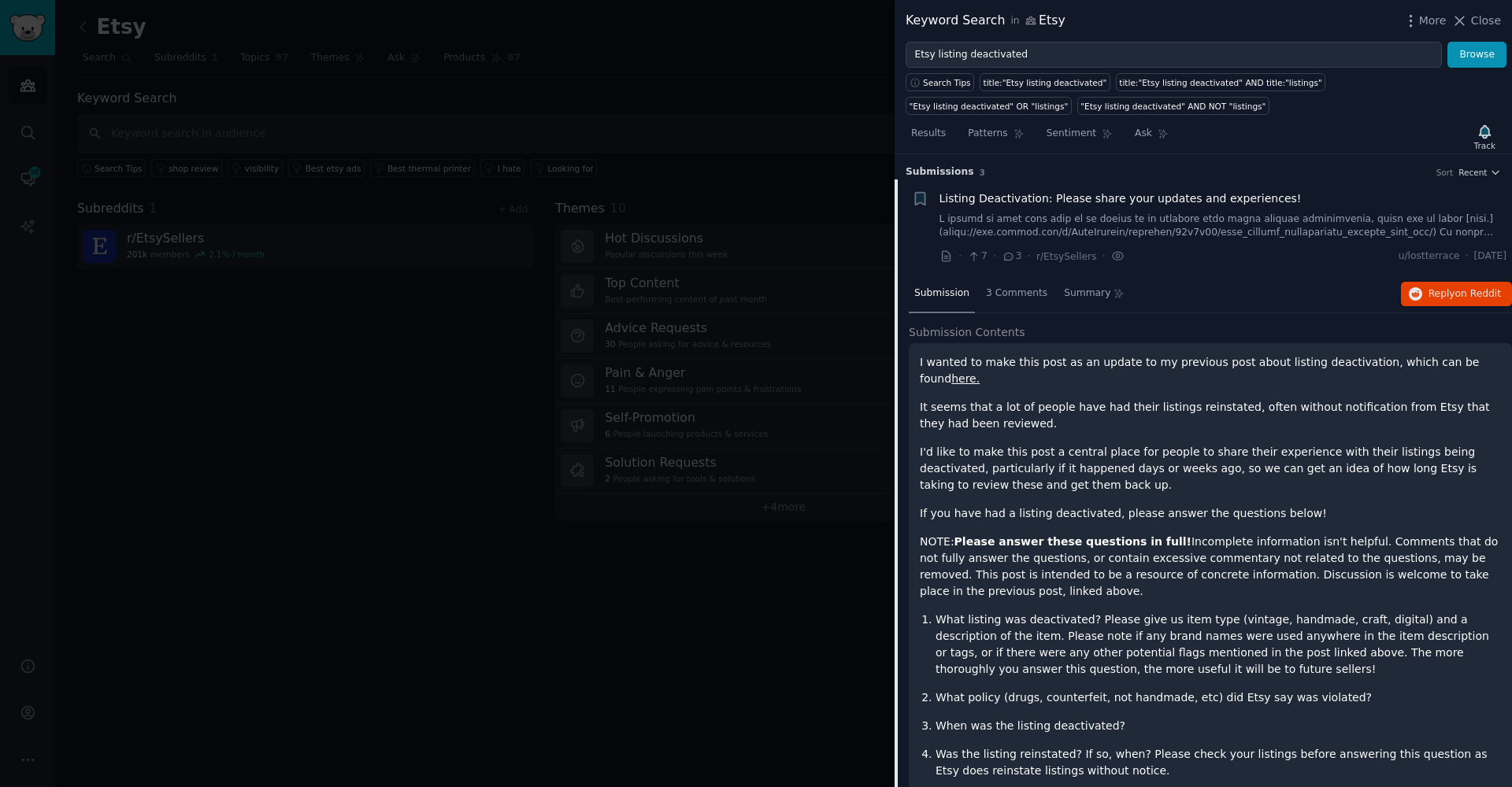
scroll to position [24, 0]
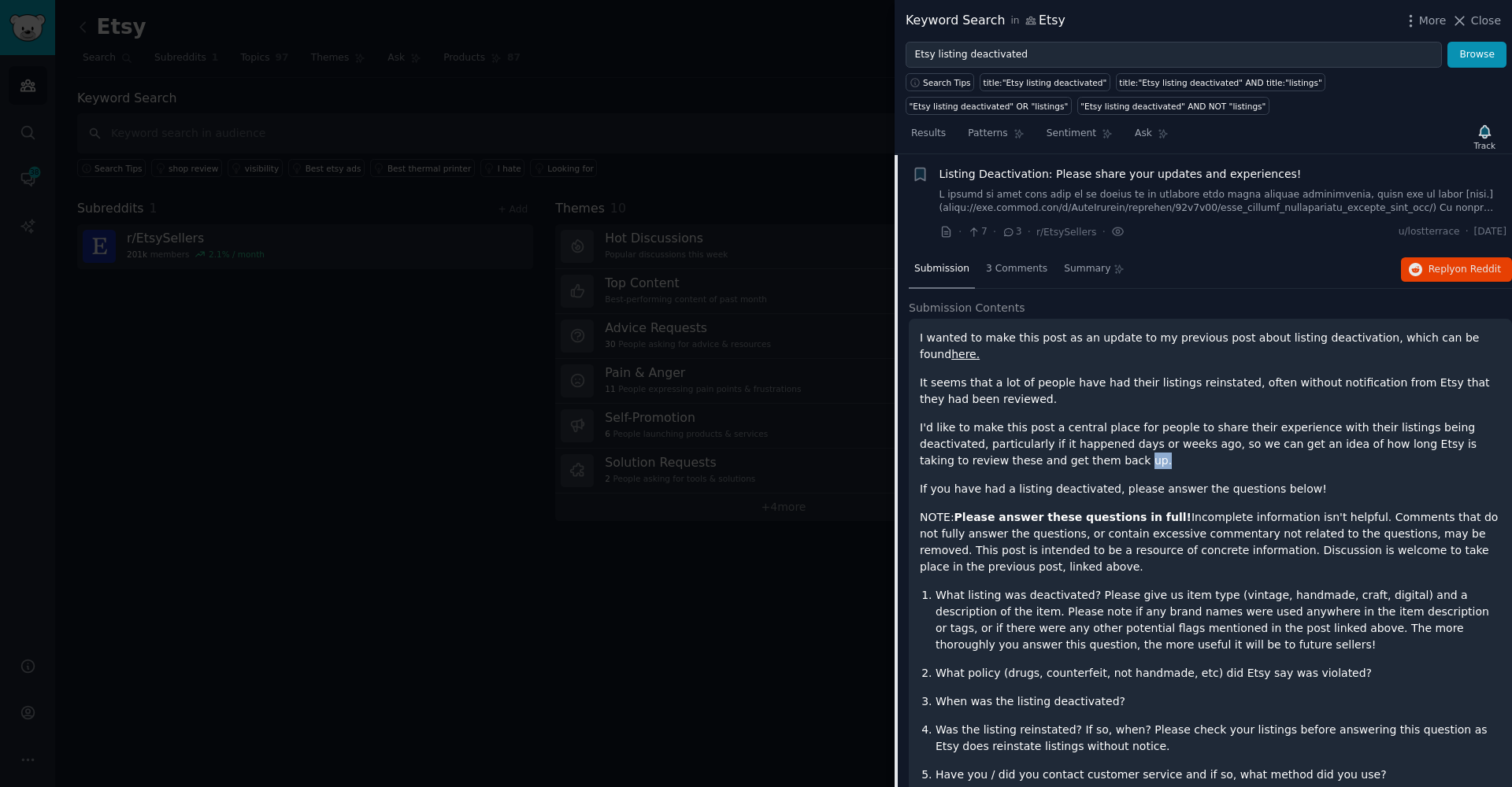
drag, startPoint x: 1041, startPoint y: 446, endPoint x: 1018, endPoint y: 437, distance: 24.7
click at [1018, 437] on p "I'd like to make this post a central place for people to share their experience…" at bounding box center [1210, 444] width 581 height 49
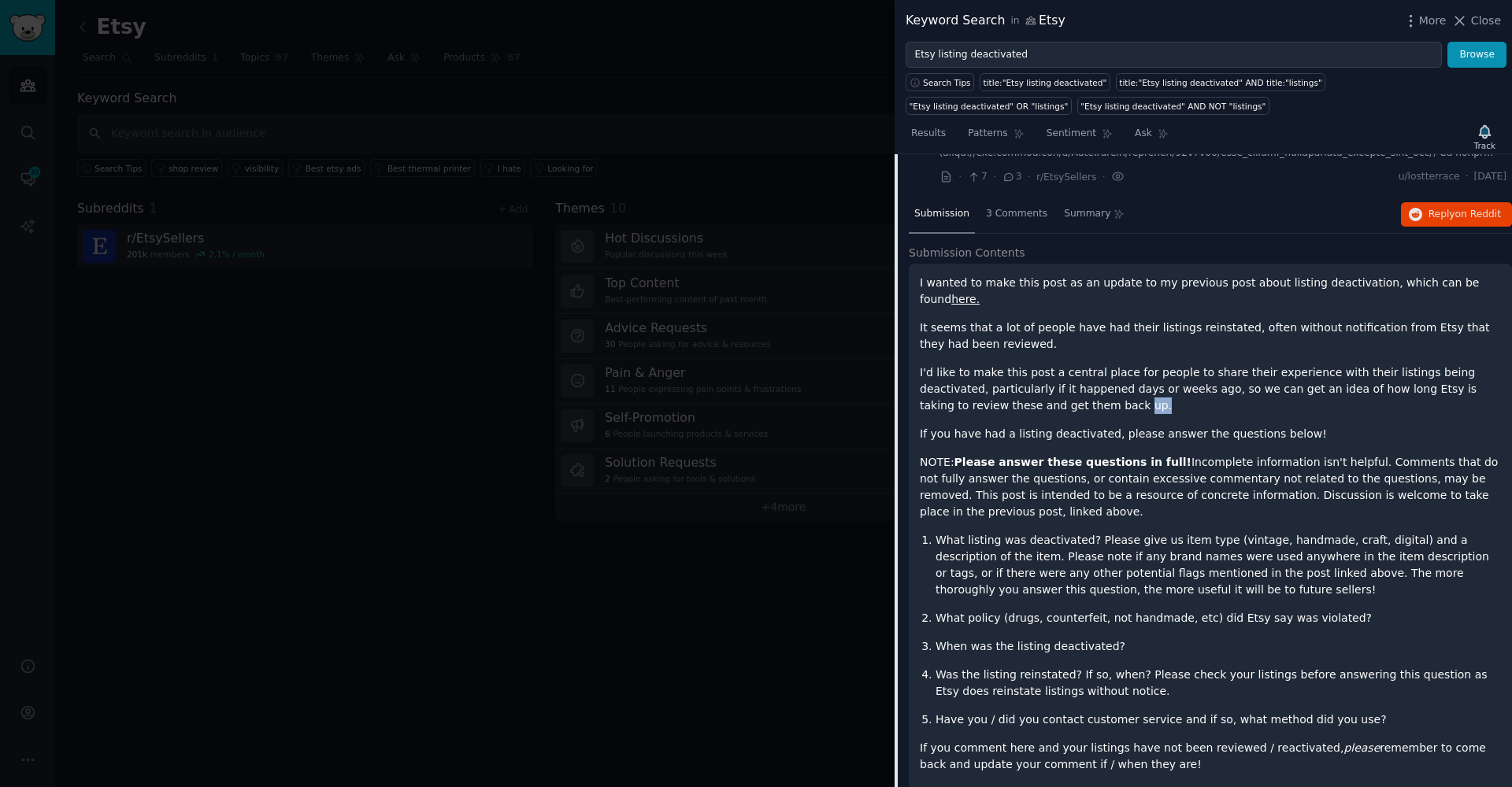
scroll to position [0, 0]
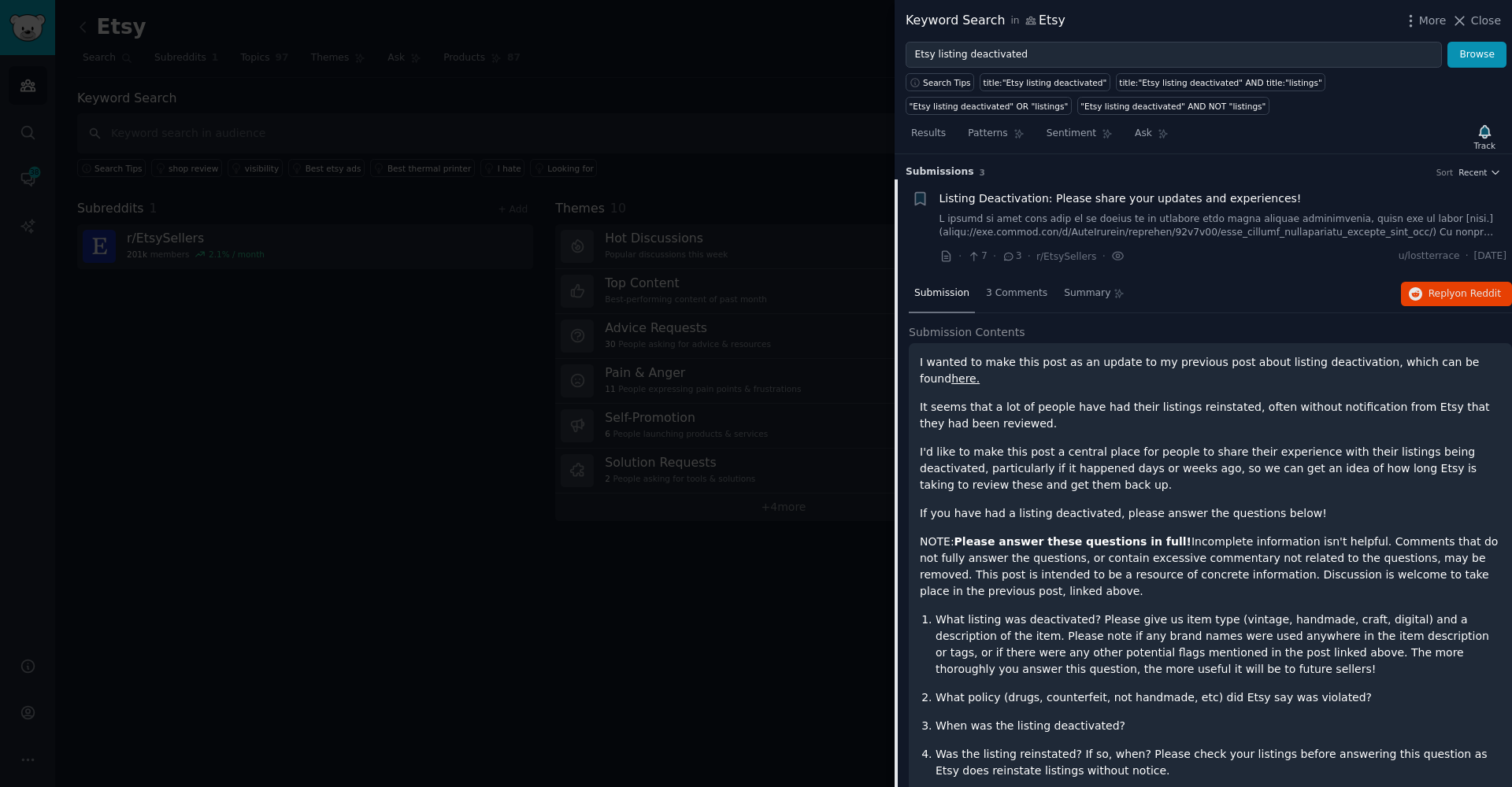
click at [1109, 505] on p "If you have had a listing deactivated, please answer the questions below!" at bounding box center [1210, 514] width 581 height 17
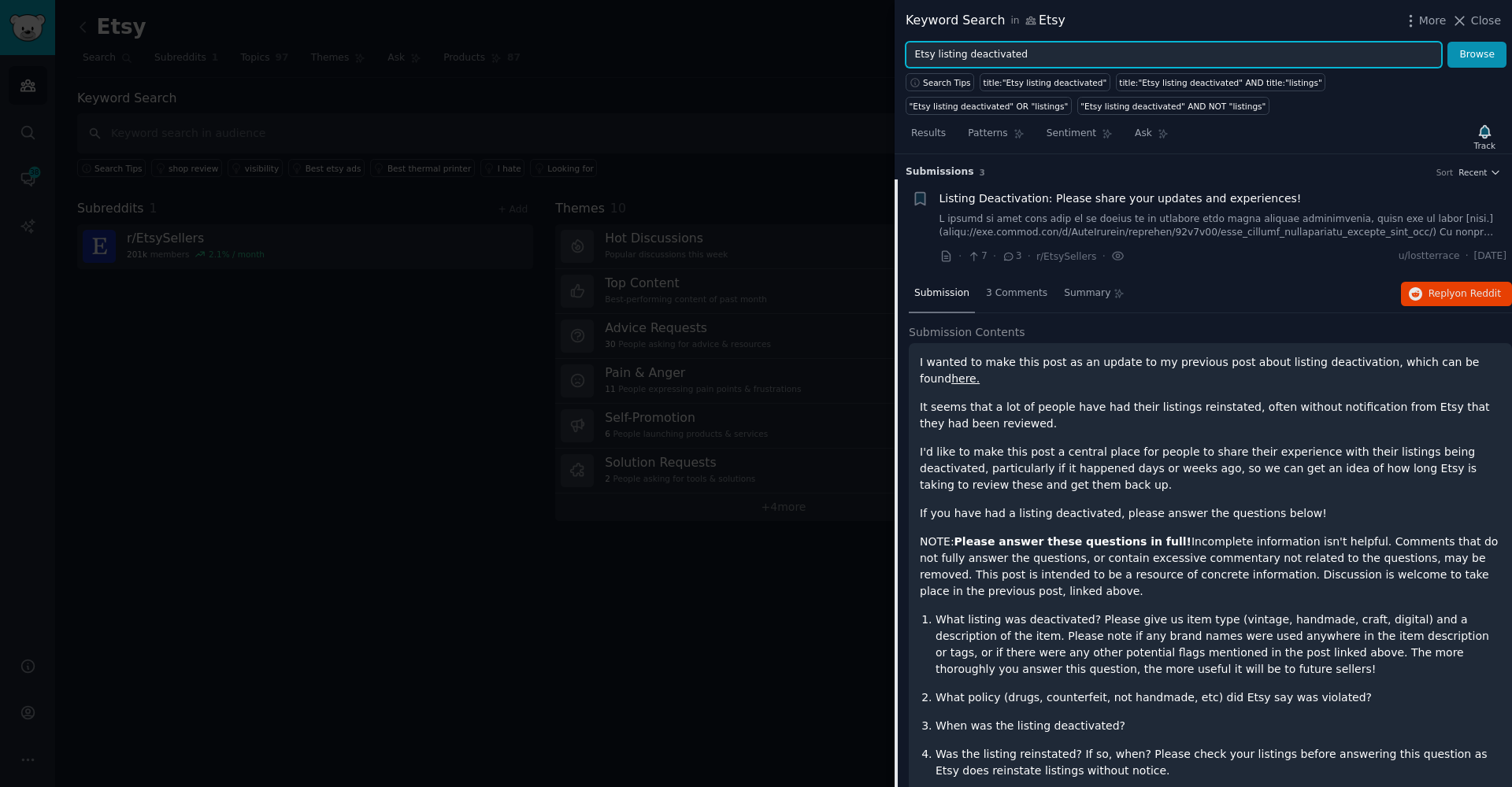
click at [1002, 56] on input "Etsy listing deactivated" at bounding box center [1174, 55] width 536 height 27
click at [934, 51] on input "Etsy listing deactivated" at bounding box center [1174, 55] width 536 height 27
click at [927, 55] on input "Etsy listing deactivated" at bounding box center [1174, 55] width 536 height 27
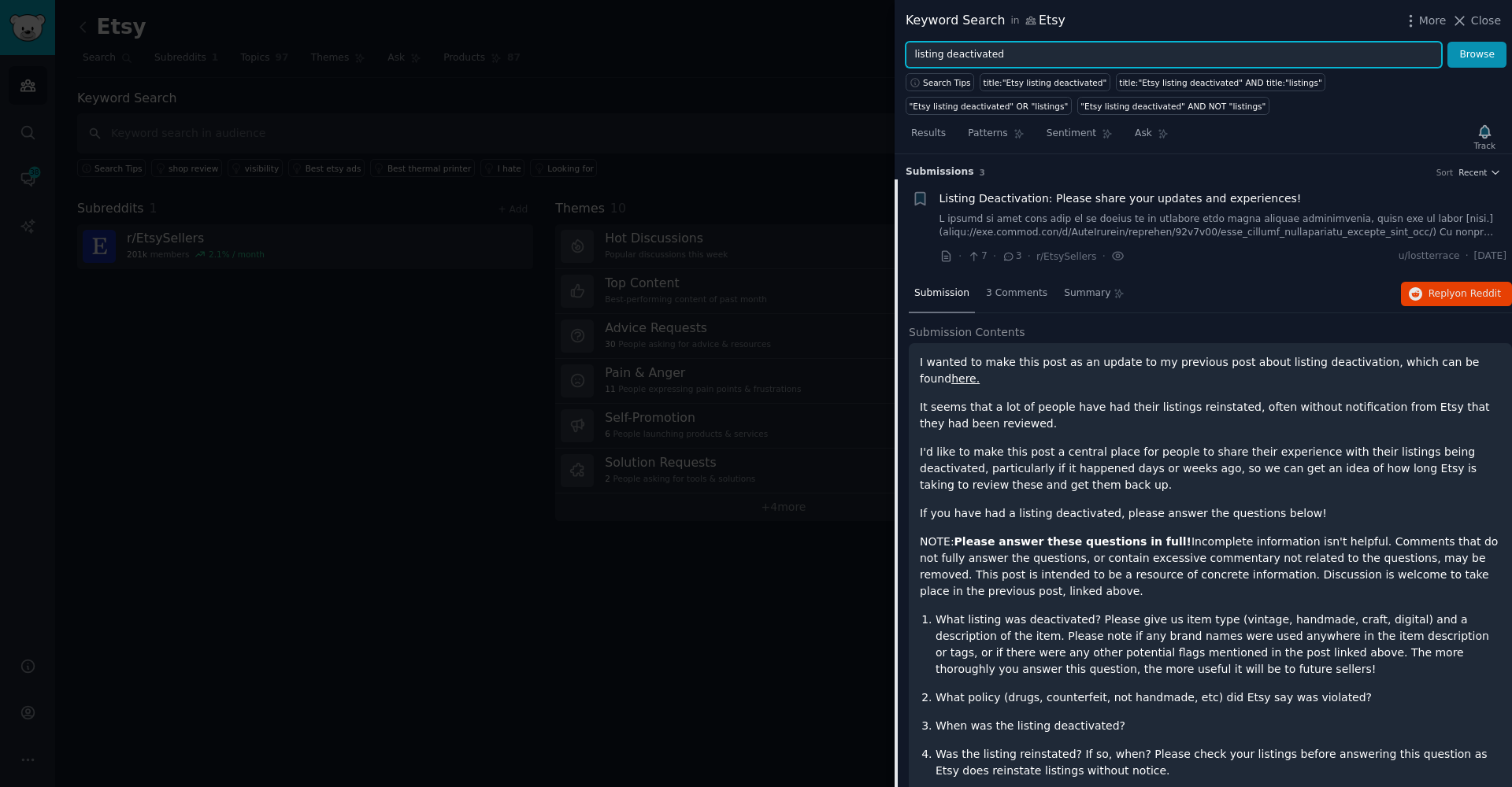
type input "listing deactivated"
click at [1477, 54] on button "Browse" at bounding box center [1476, 55] width 59 height 27
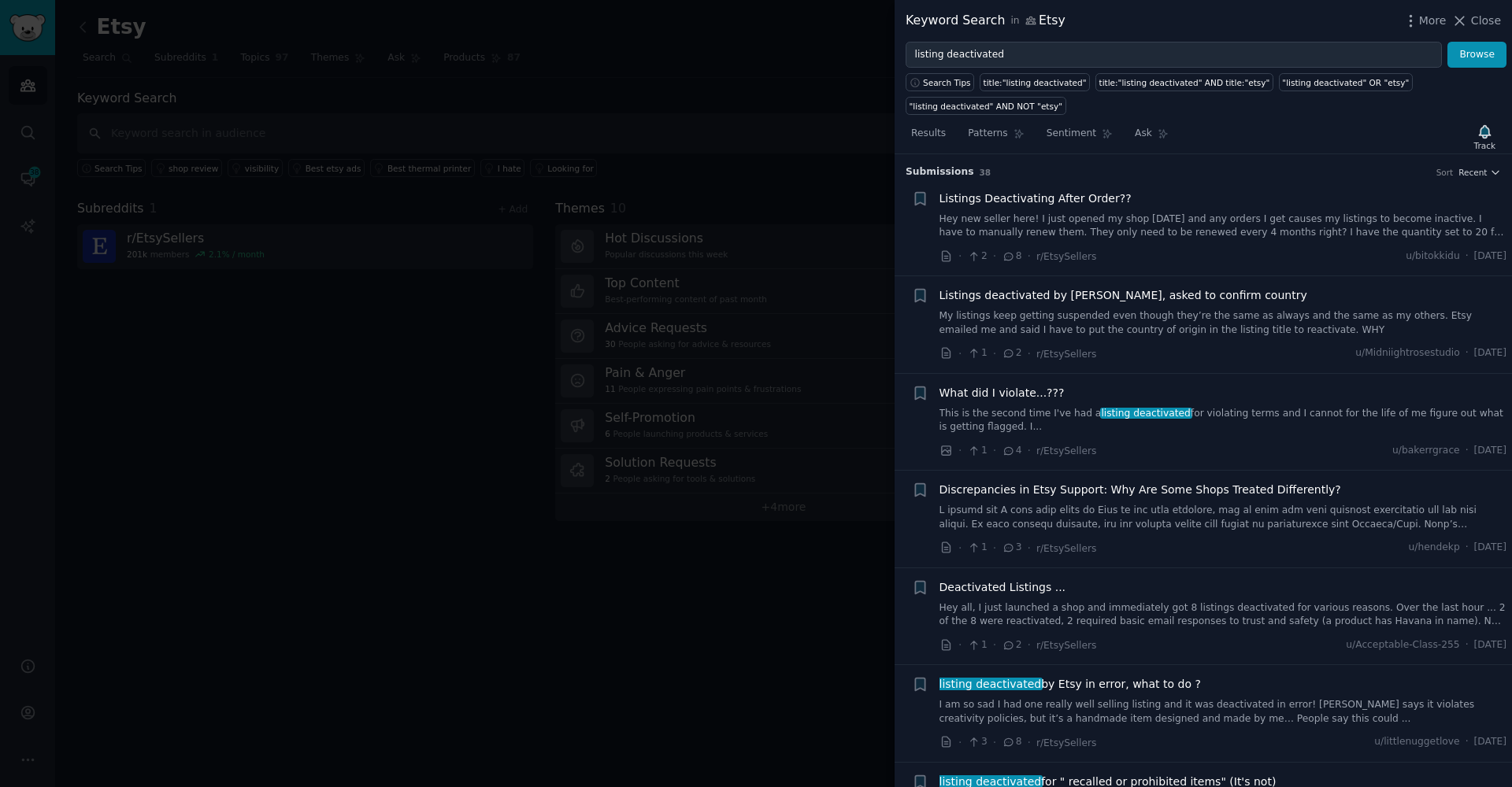
click at [1137, 221] on link "Hey new seller here! I just opened my shop [DATE] and any orders I get causes m…" at bounding box center [1223, 226] width 568 height 28
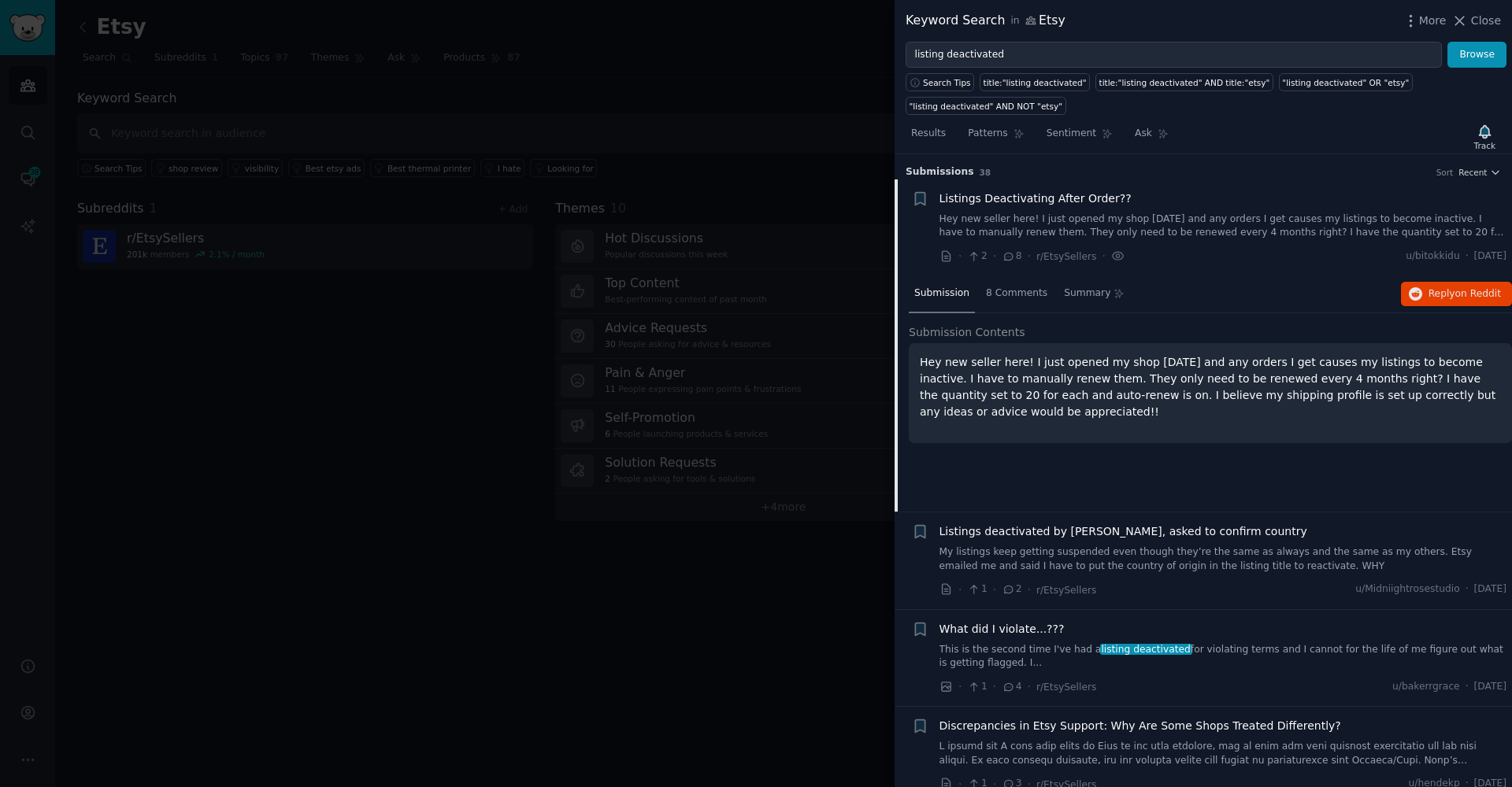
scroll to position [24, 0]
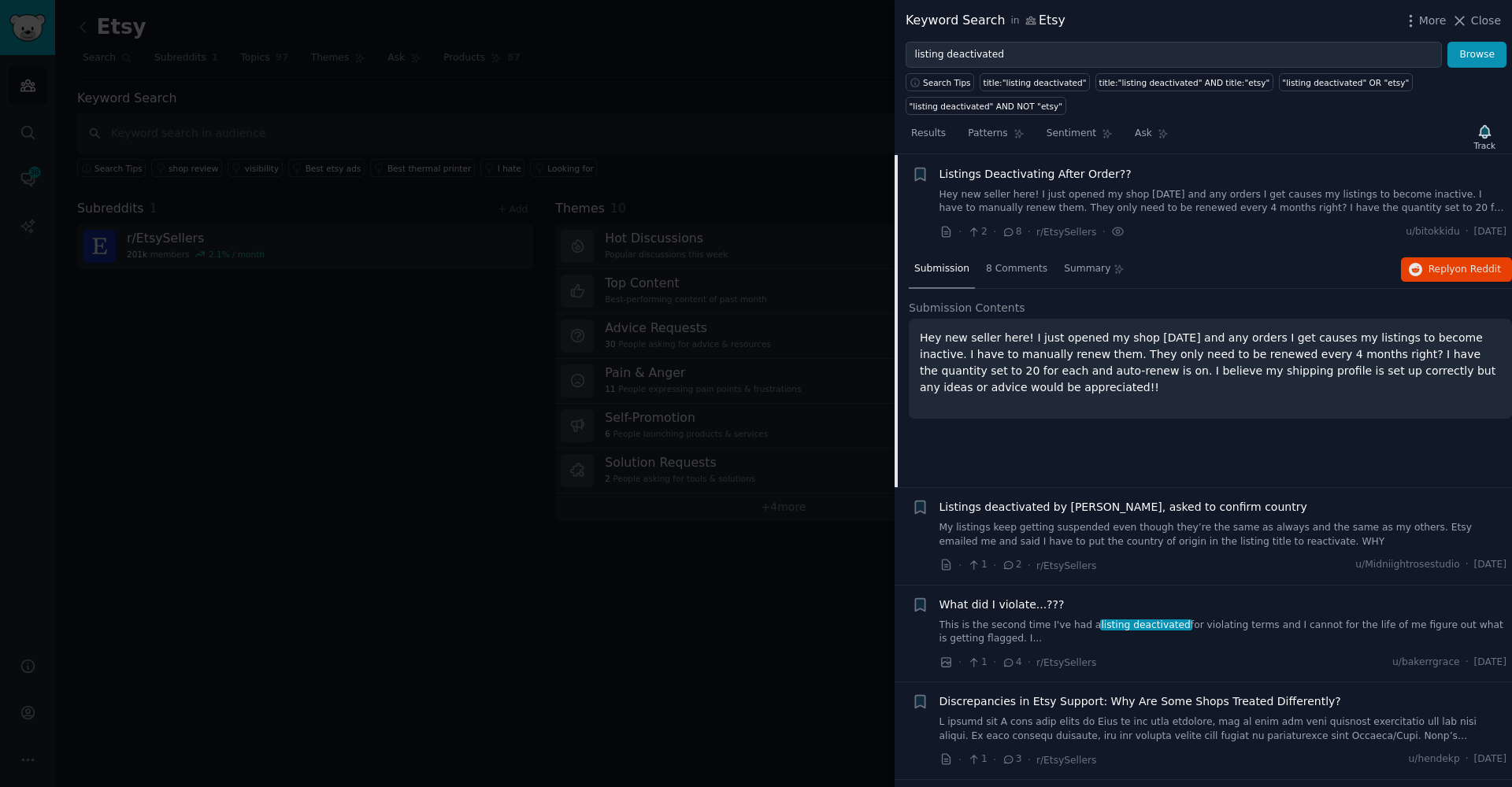
click at [1165, 352] on p "Hey new seller here! I just opened my shop [DATE] and any orders I get causes m…" at bounding box center [1210, 363] width 581 height 66
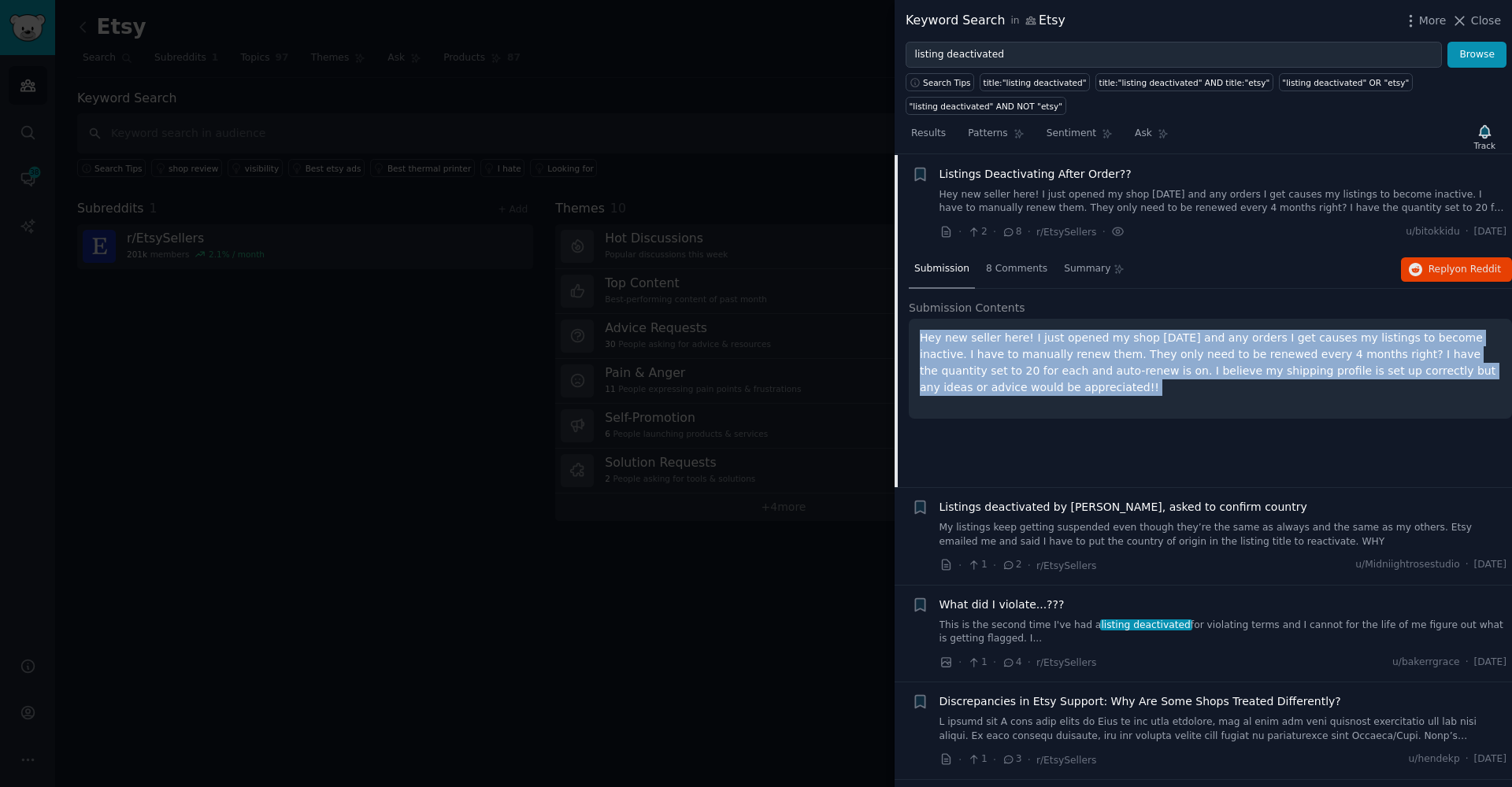
click at [1165, 352] on p "Hey new seller here! I just opened my shop [DATE] and any orders I get causes m…" at bounding box center [1210, 363] width 581 height 66
click at [1163, 358] on p "Hey new seller here! I just opened my shop [DATE] and any orders I get causes m…" at bounding box center [1210, 363] width 581 height 66
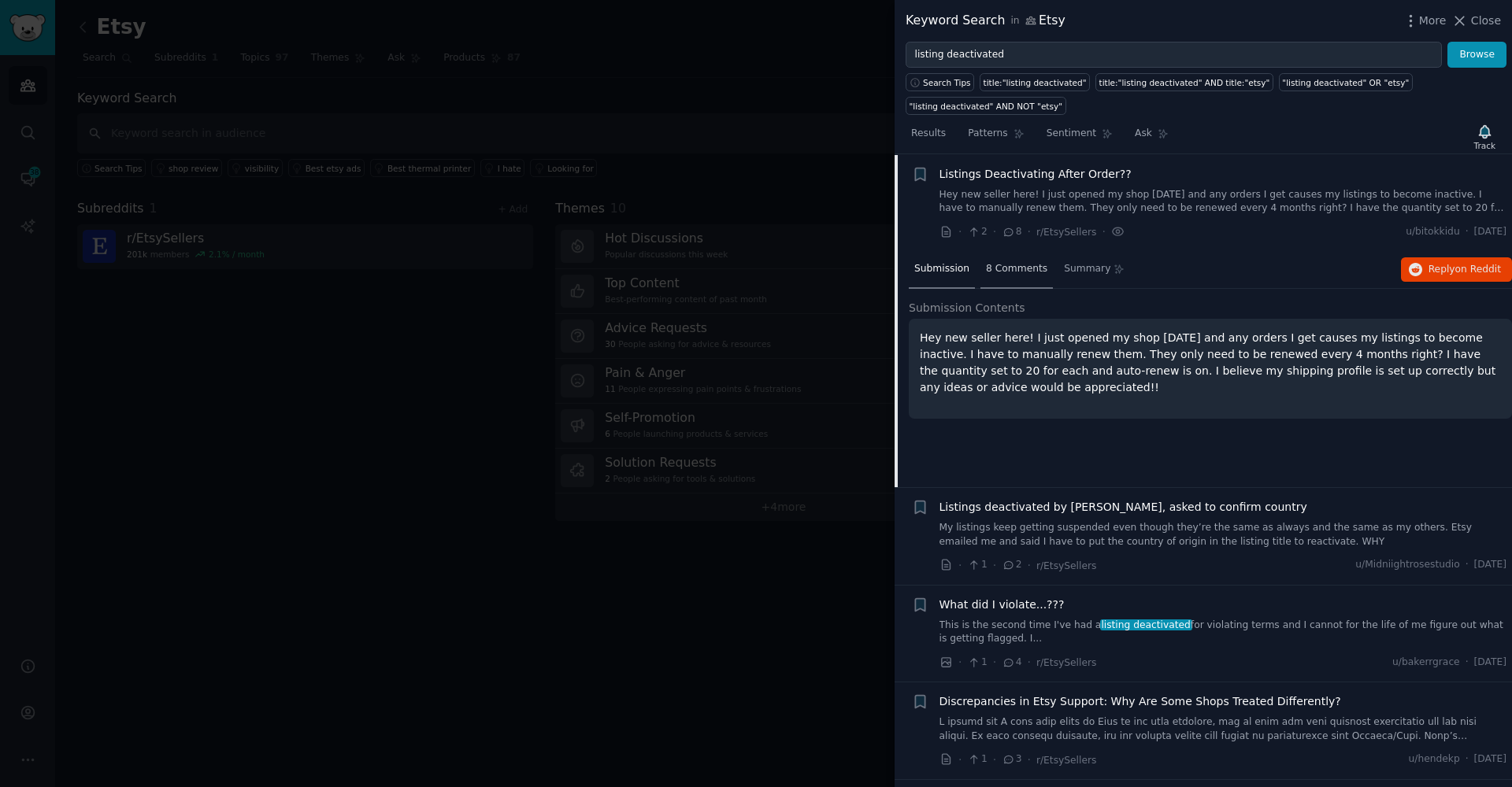
click at [1034, 272] on span "8 Comments" at bounding box center [1017, 269] width 62 height 14
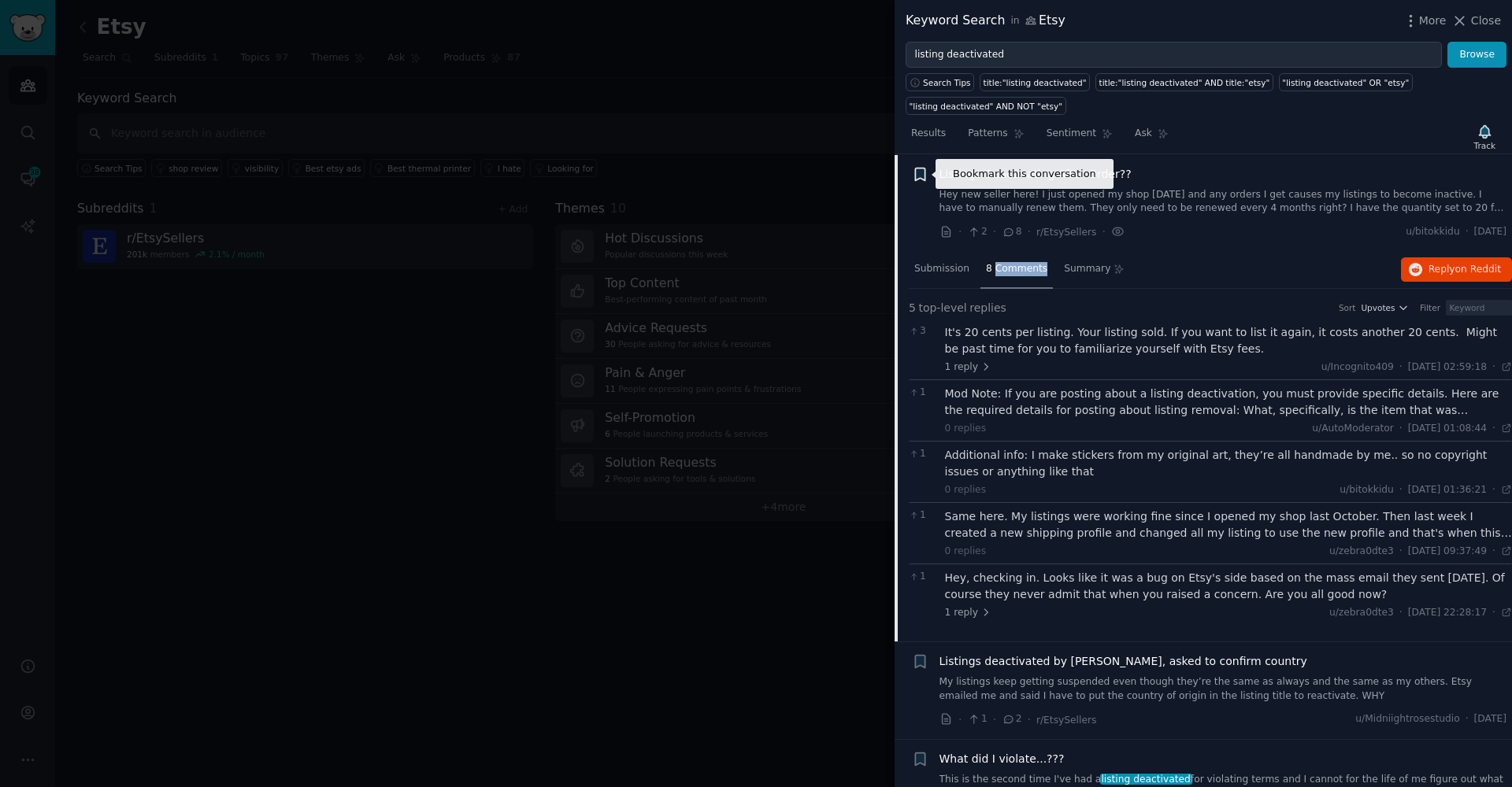
click at [916, 172] on icon "button" at bounding box center [919, 174] width 9 height 13
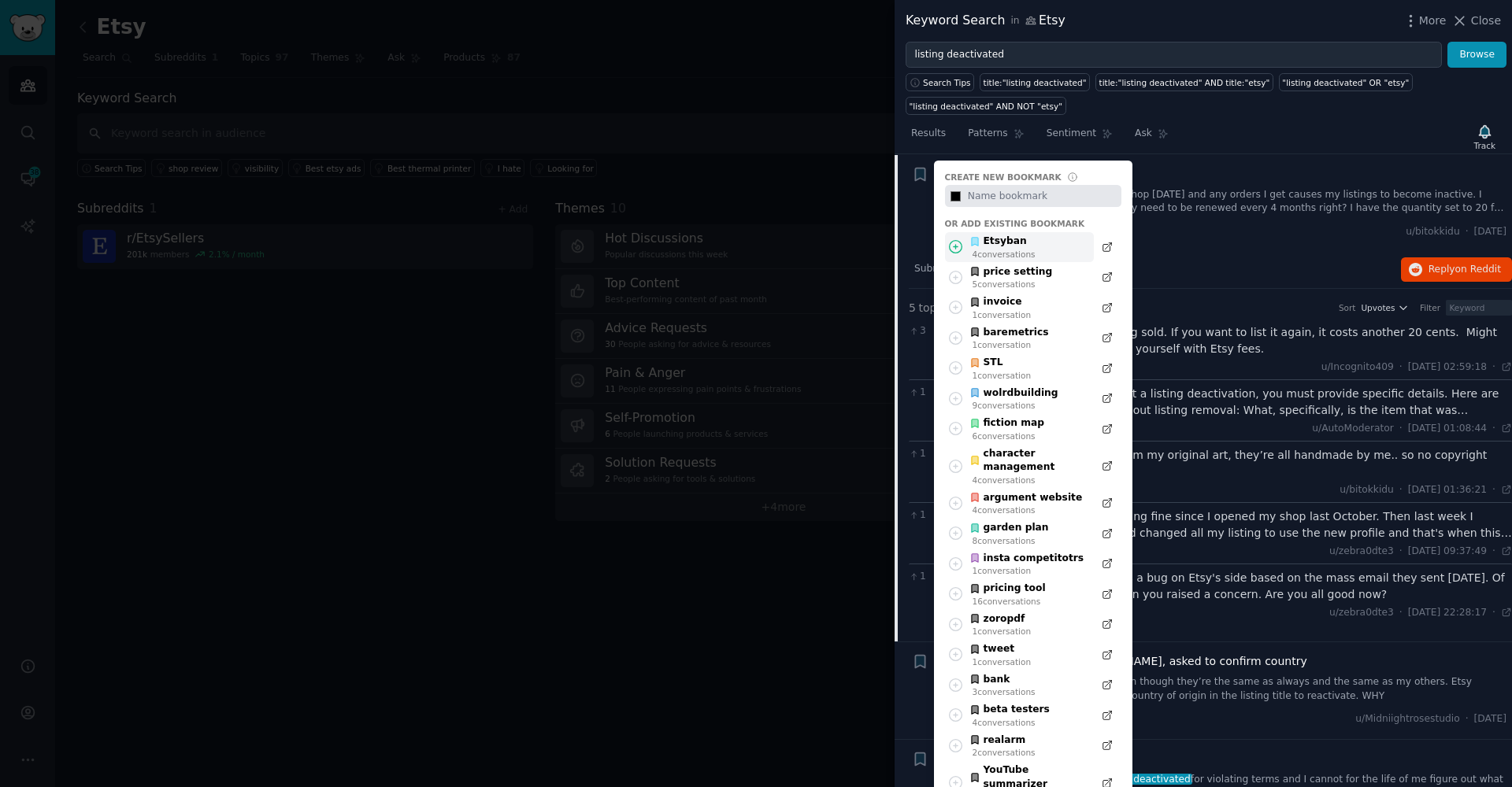
click at [955, 251] on icon at bounding box center [956, 247] width 17 height 17
type input "#000000"
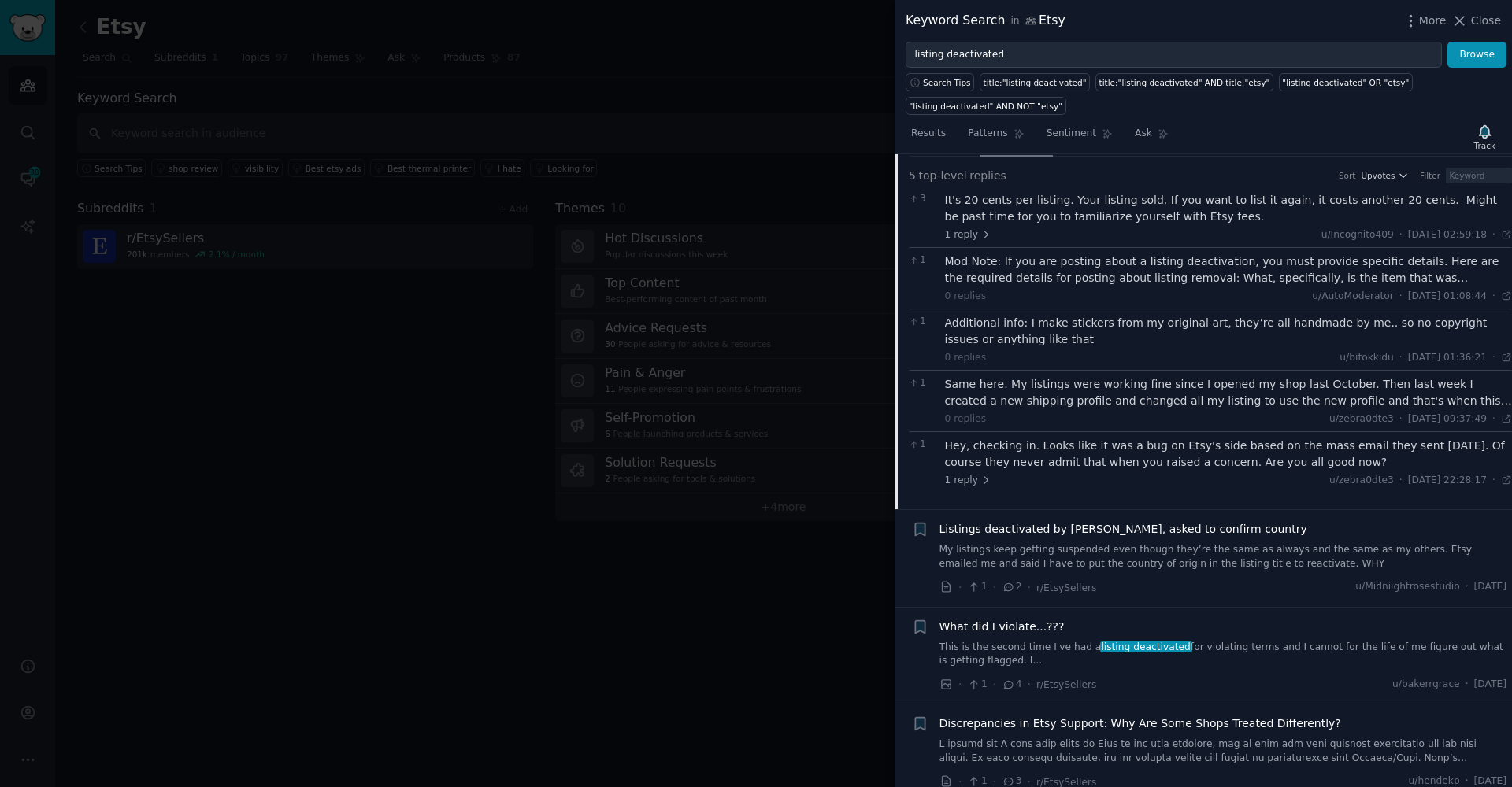
scroll to position [264, 0]
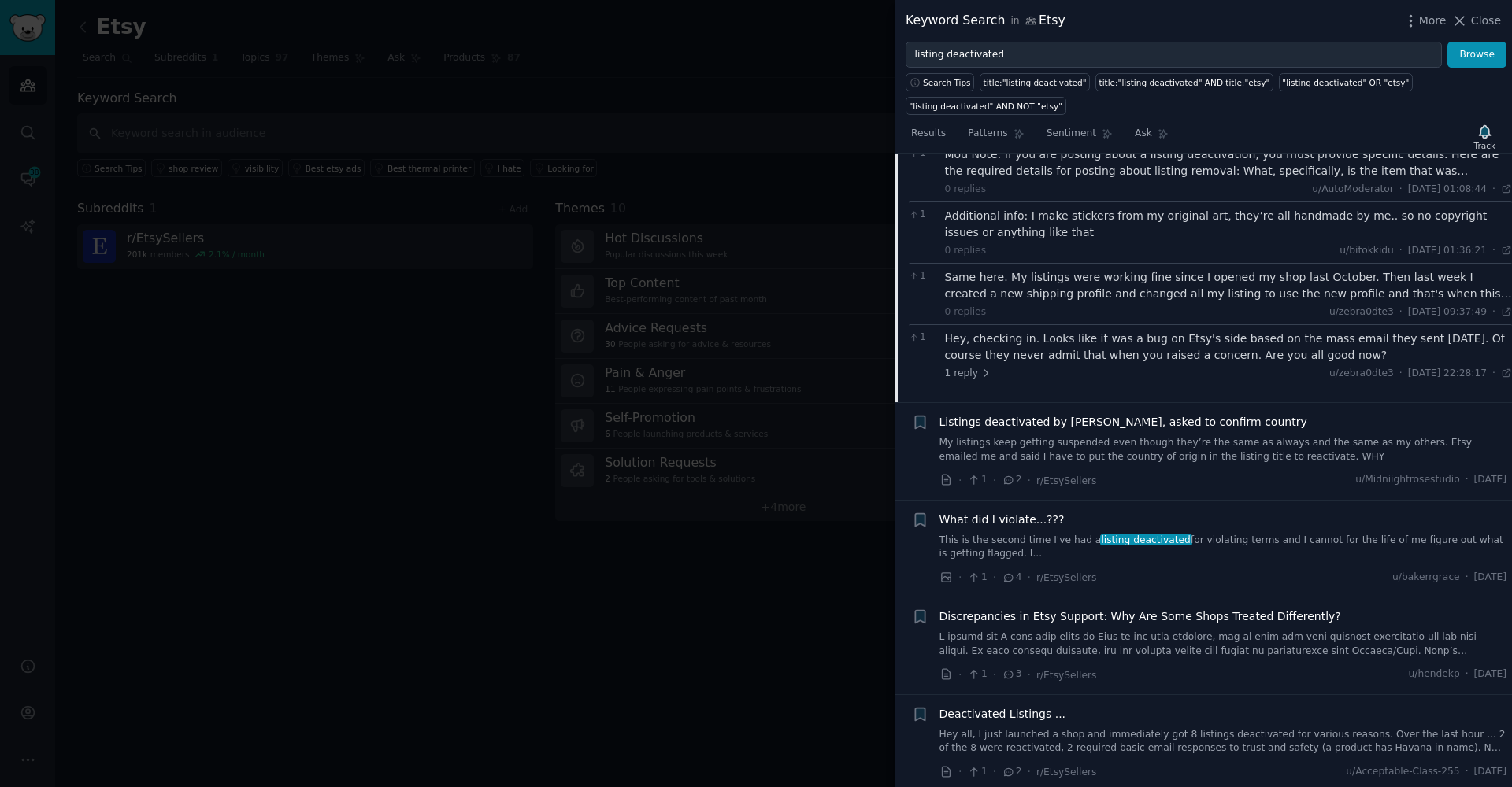
click at [1126, 446] on link "My listings keep getting suspended even though they’re the same as always and t…" at bounding box center [1223, 449] width 568 height 28
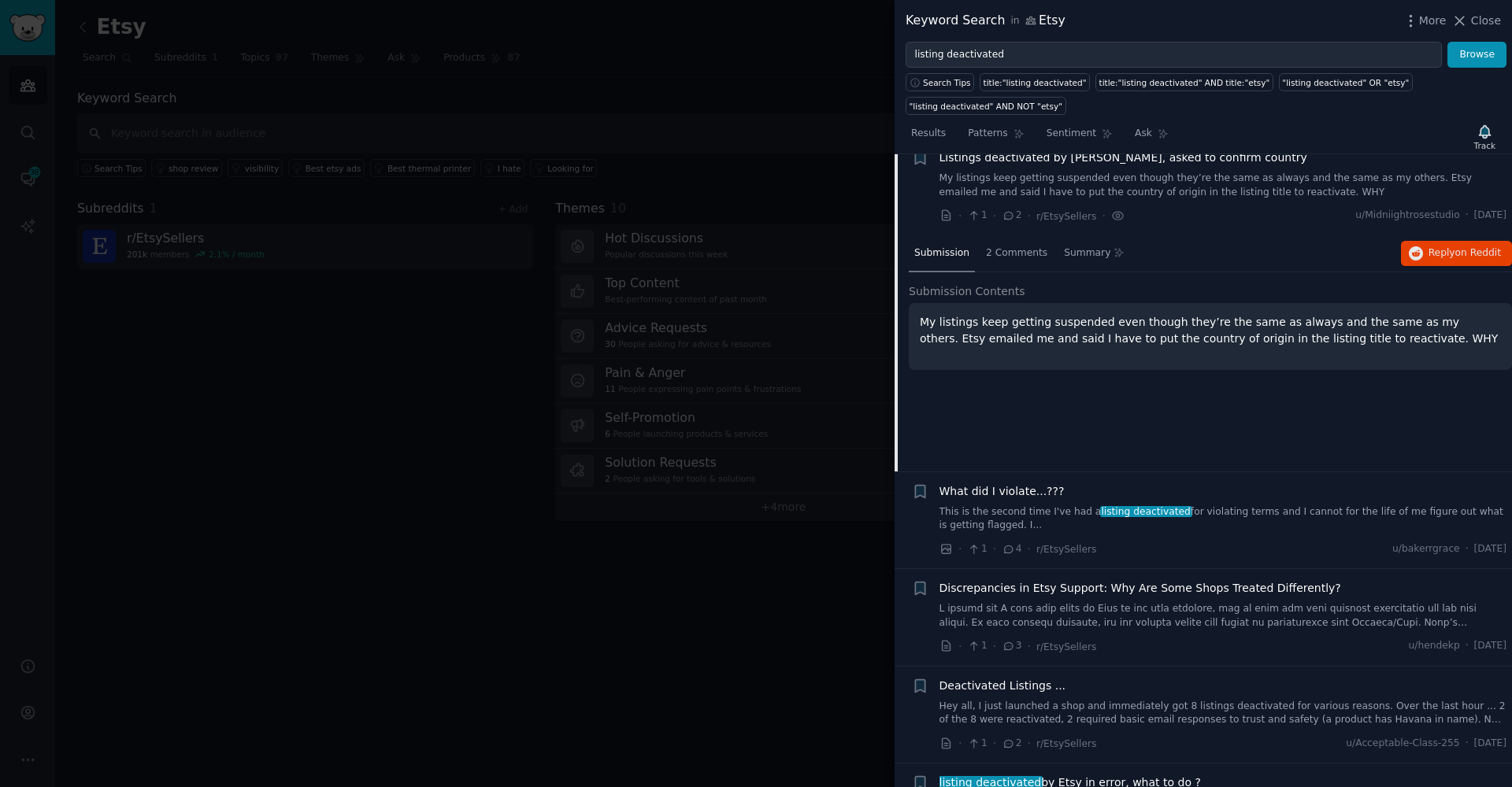
scroll to position [120, 0]
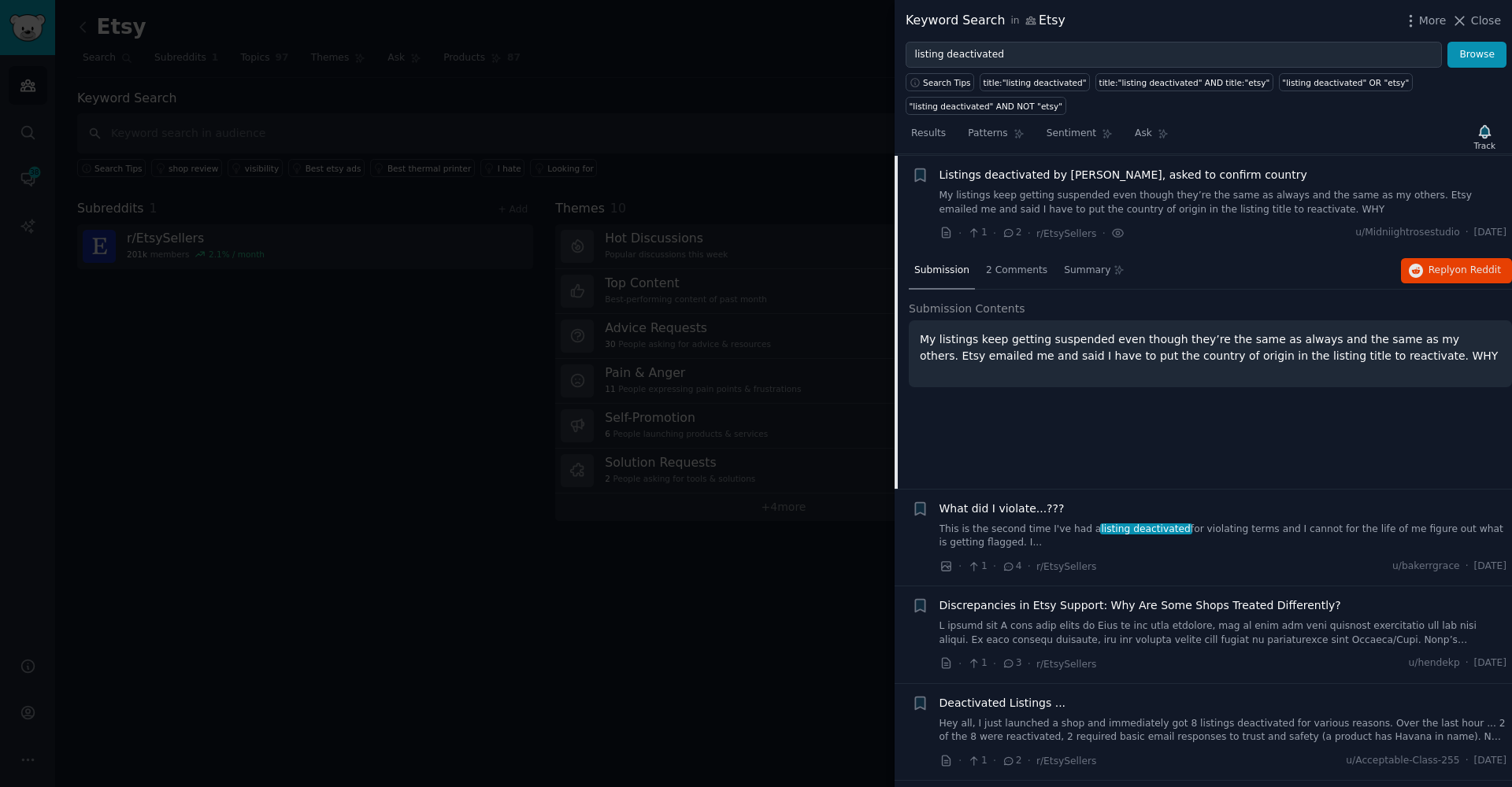
click at [1022, 334] on p "My listings keep getting suspended even though they’re the same as always and t…" at bounding box center [1210, 348] width 581 height 33
click at [1023, 344] on p "My listings keep getting suspended even though they’re the same as always and t…" at bounding box center [1210, 348] width 581 height 33
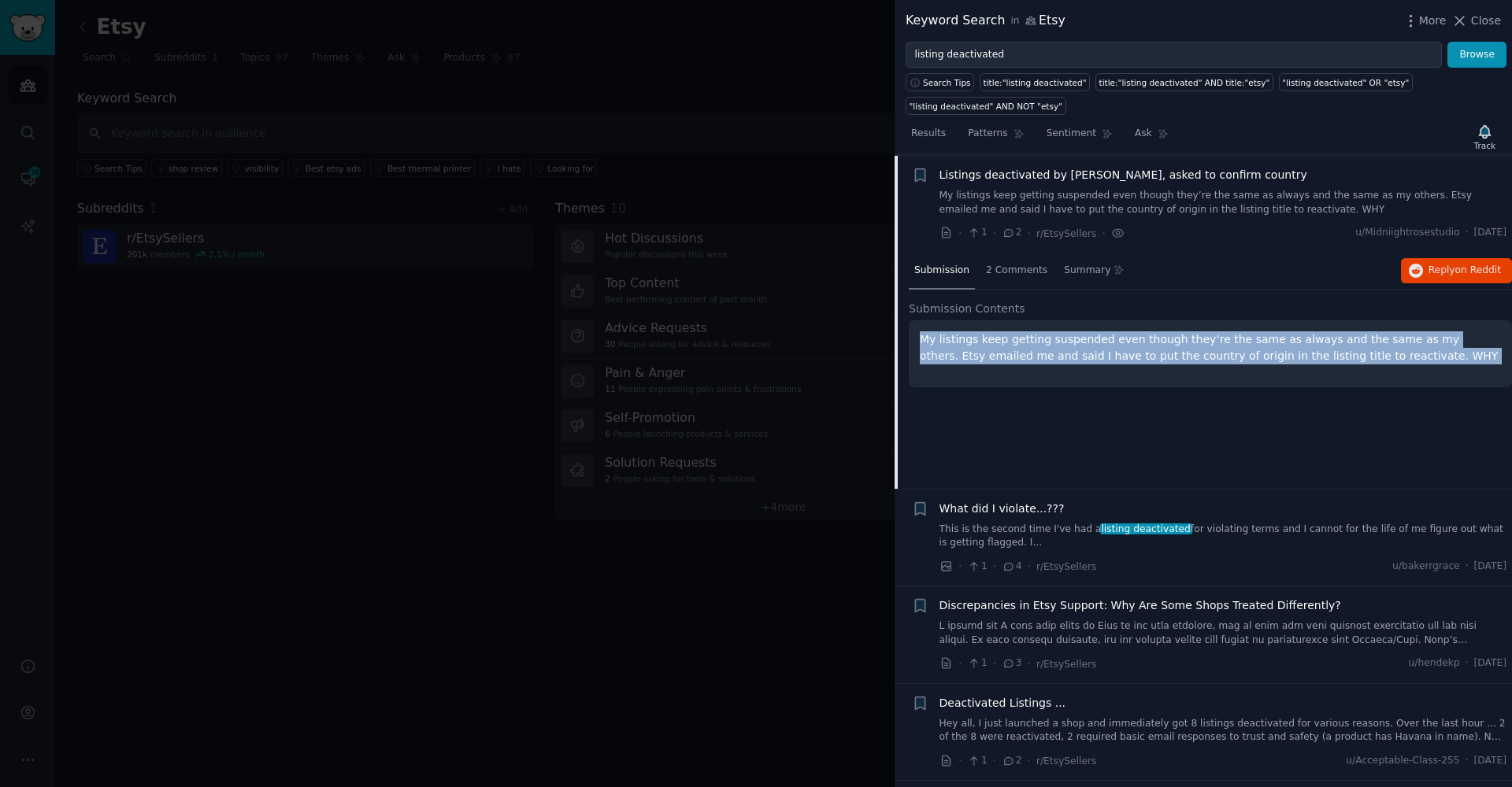
click at [1023, 344] on p "My listings keep getting suspended even though they’re the same as always and t…" at bounding box center [1210, 348] width 581 height 33
click at [1049, 363] on div "My listings keep getting suspended even though they’re the same as always and t…" at bounding box center [1210, 354] width 603 height 67
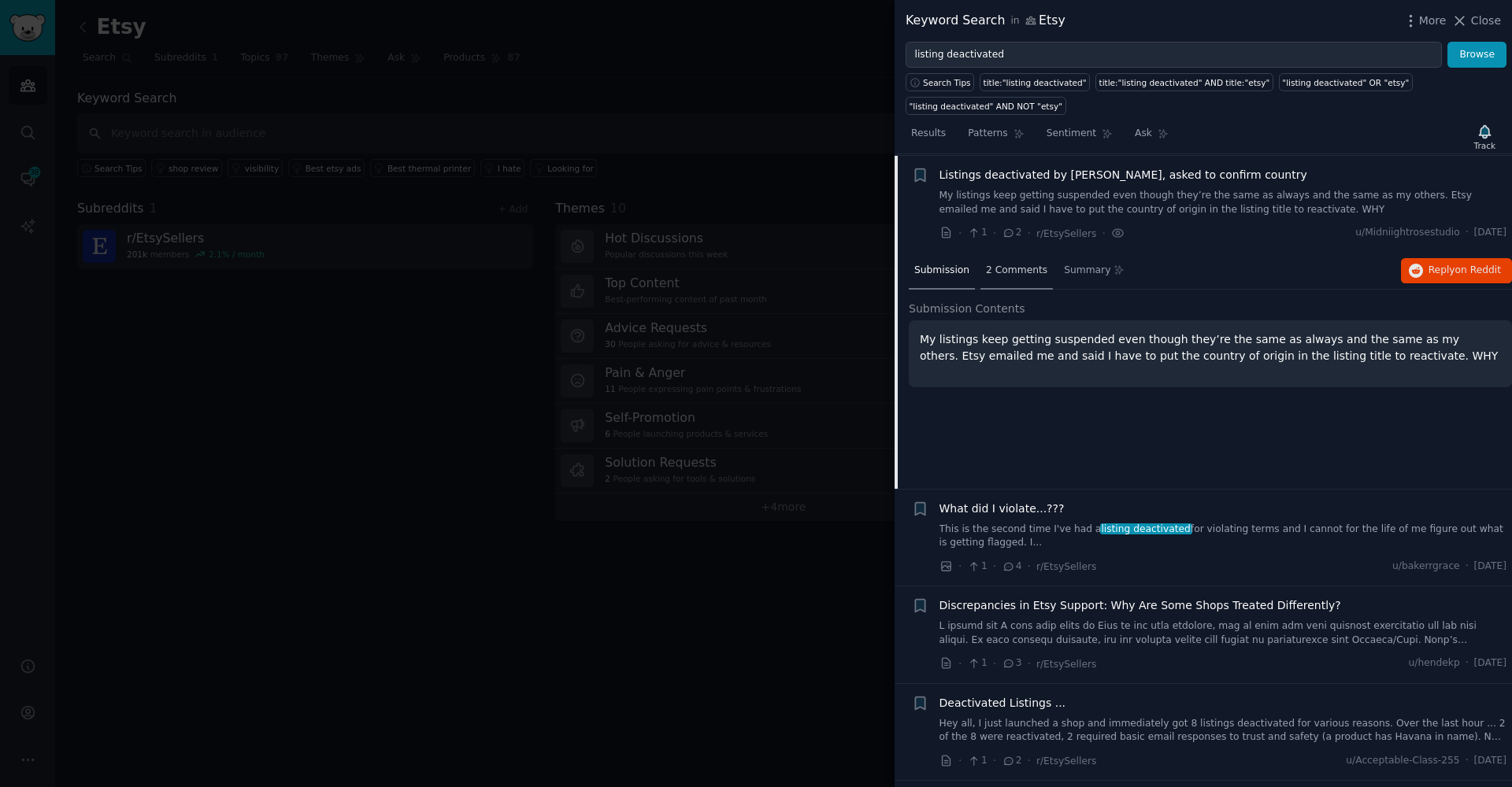
click at [1016, 280] on div "2 Comments" at bounding box center [1016, 272] width 73 height 38
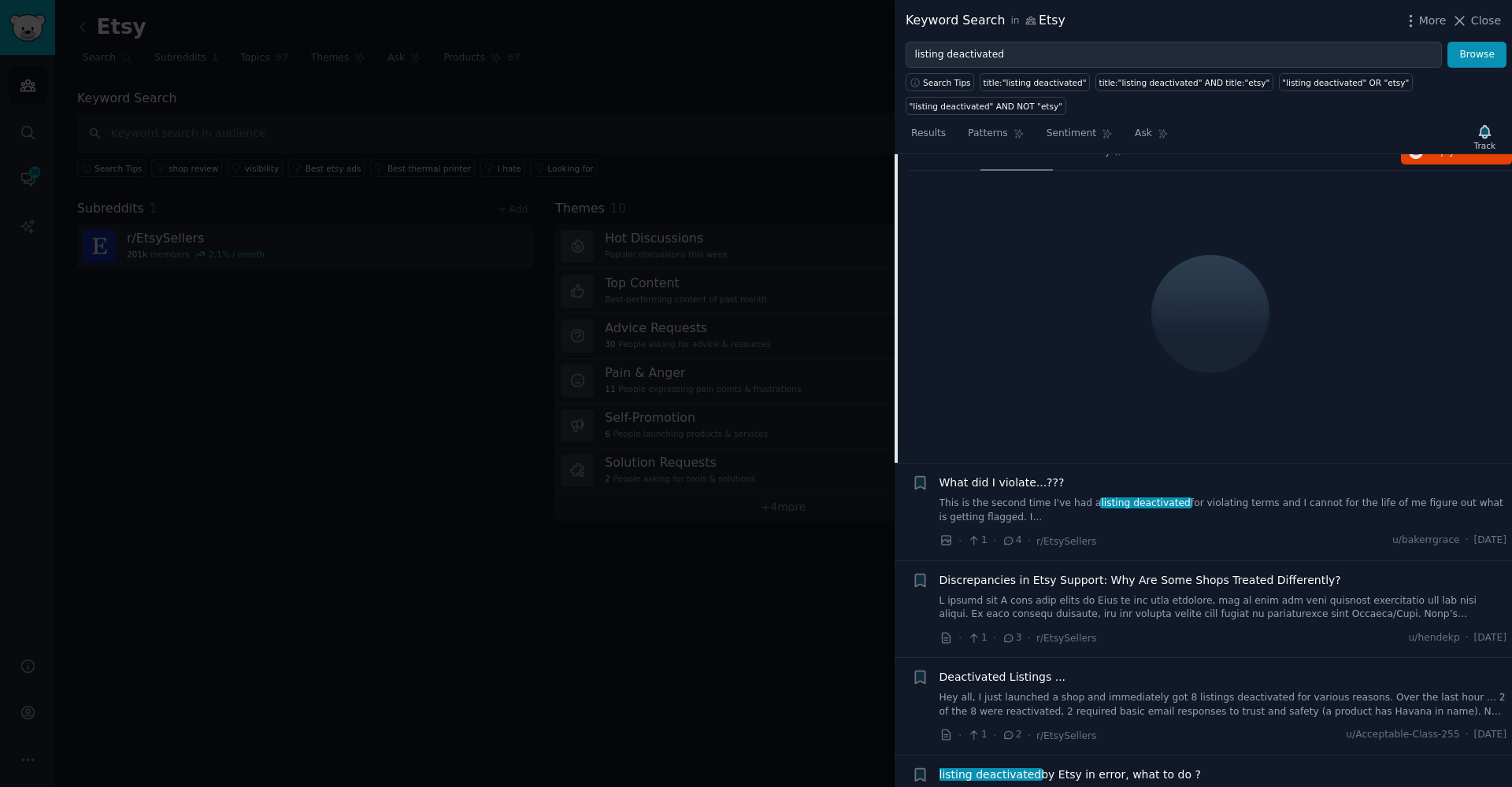
scroll to position [354, 0]
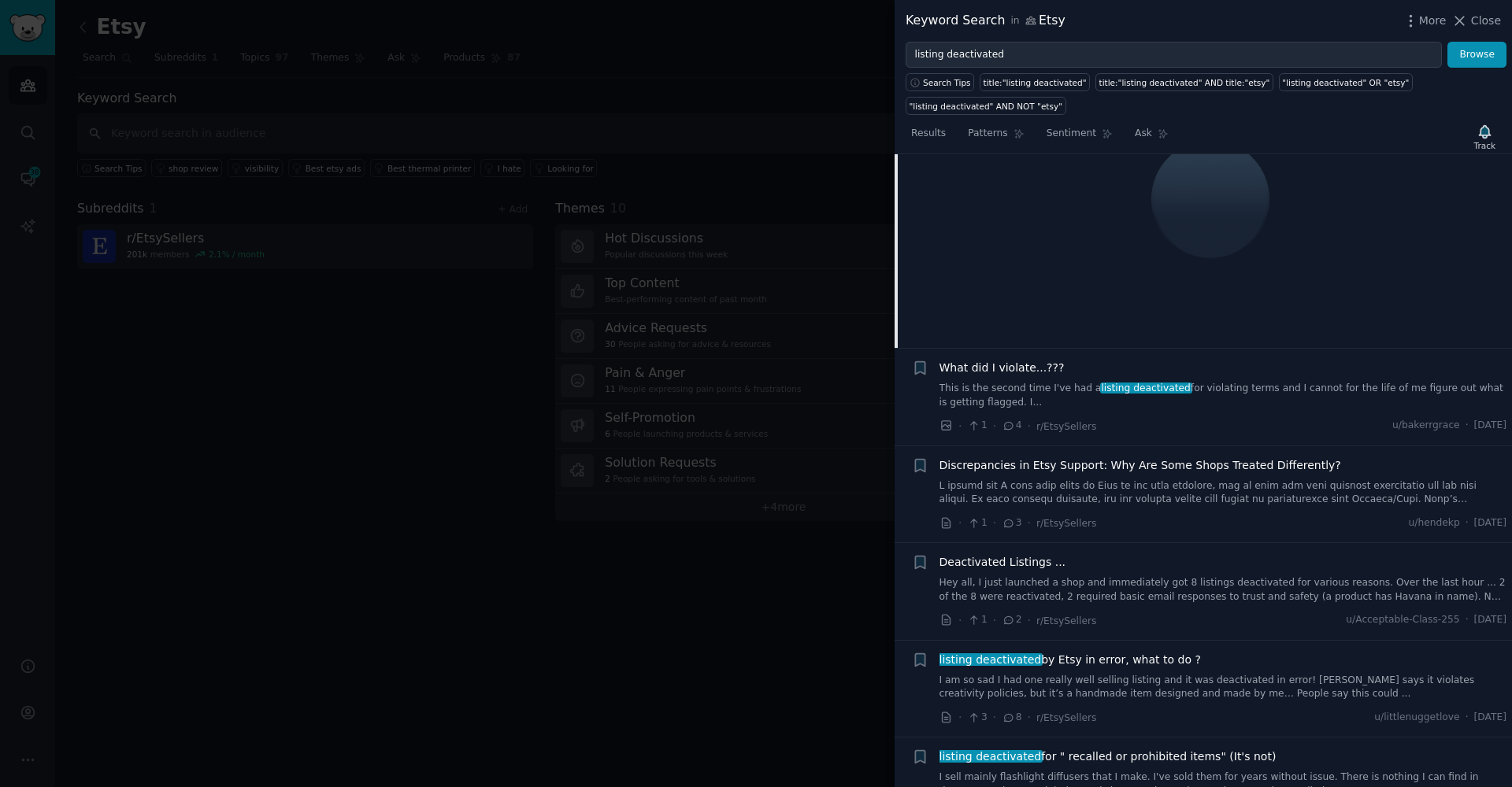
click at [1000, 388] on link "This is the second time I've had a listing deactivated for violating terms and …" at bounding box center [1223, 395] width 568 height 28
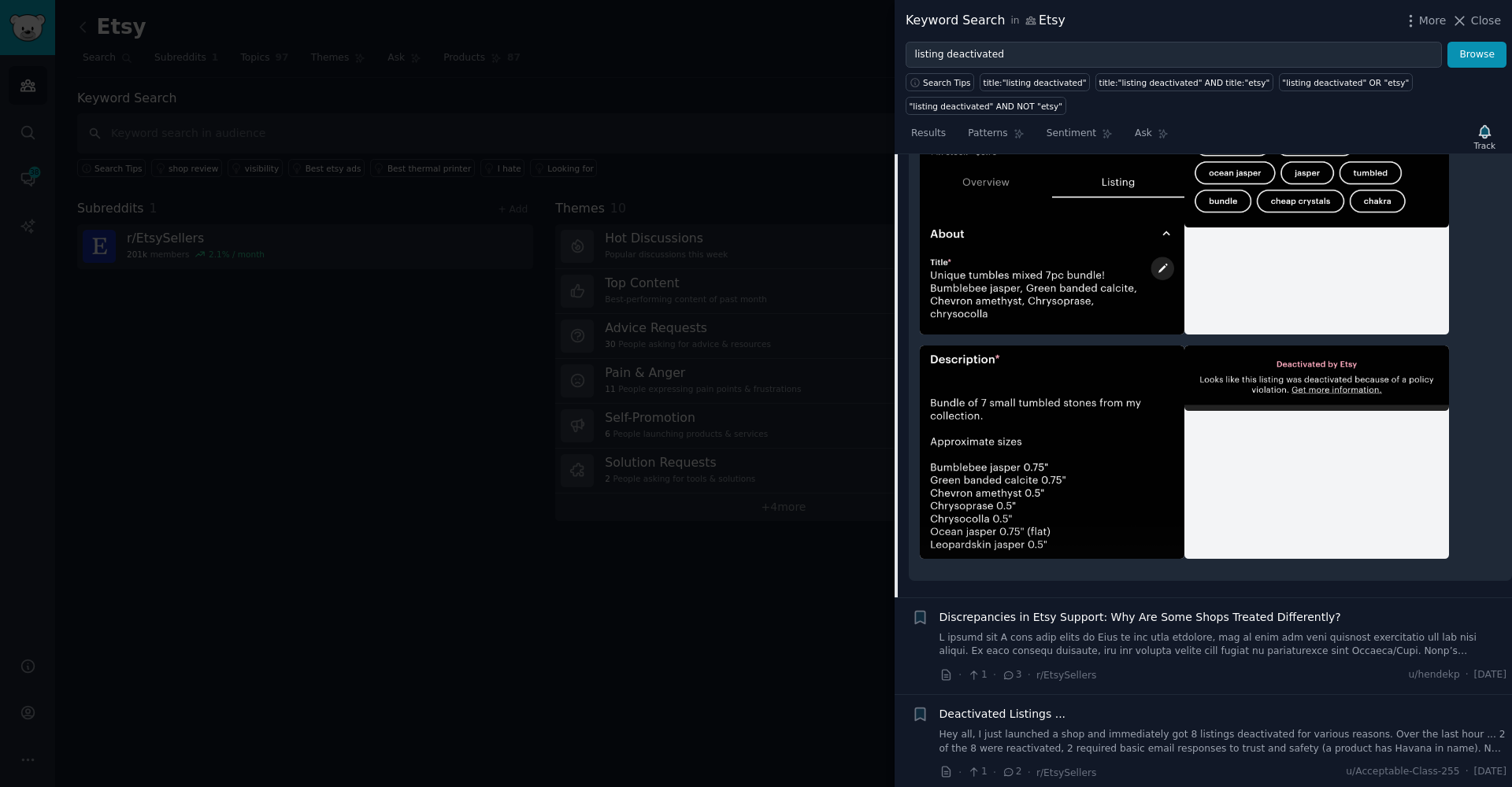
scroll to position [146, 0]
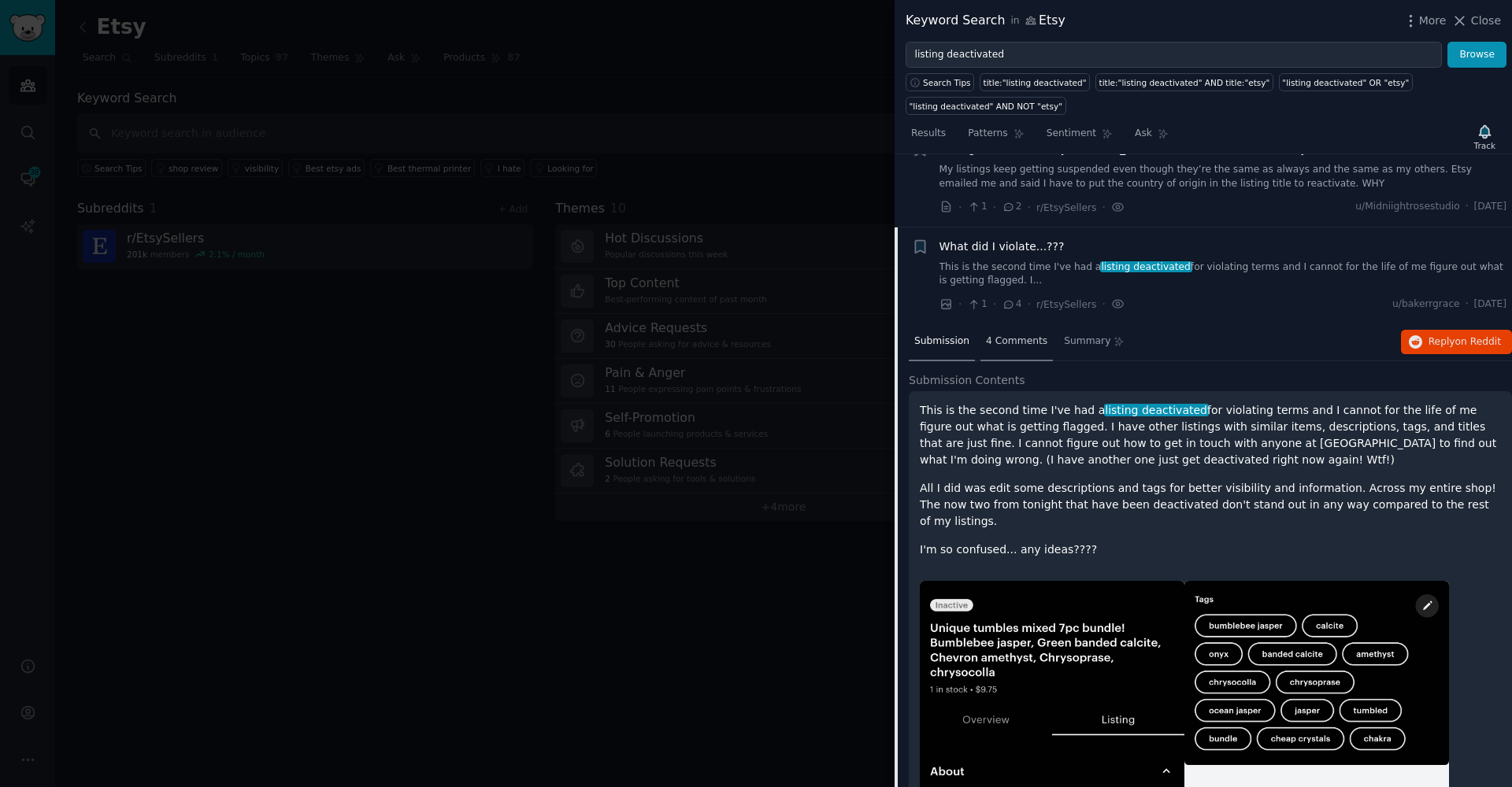
click at [1022, 337] on span "4 Comments" at bounding box center [1017, 342] width 62 height 14
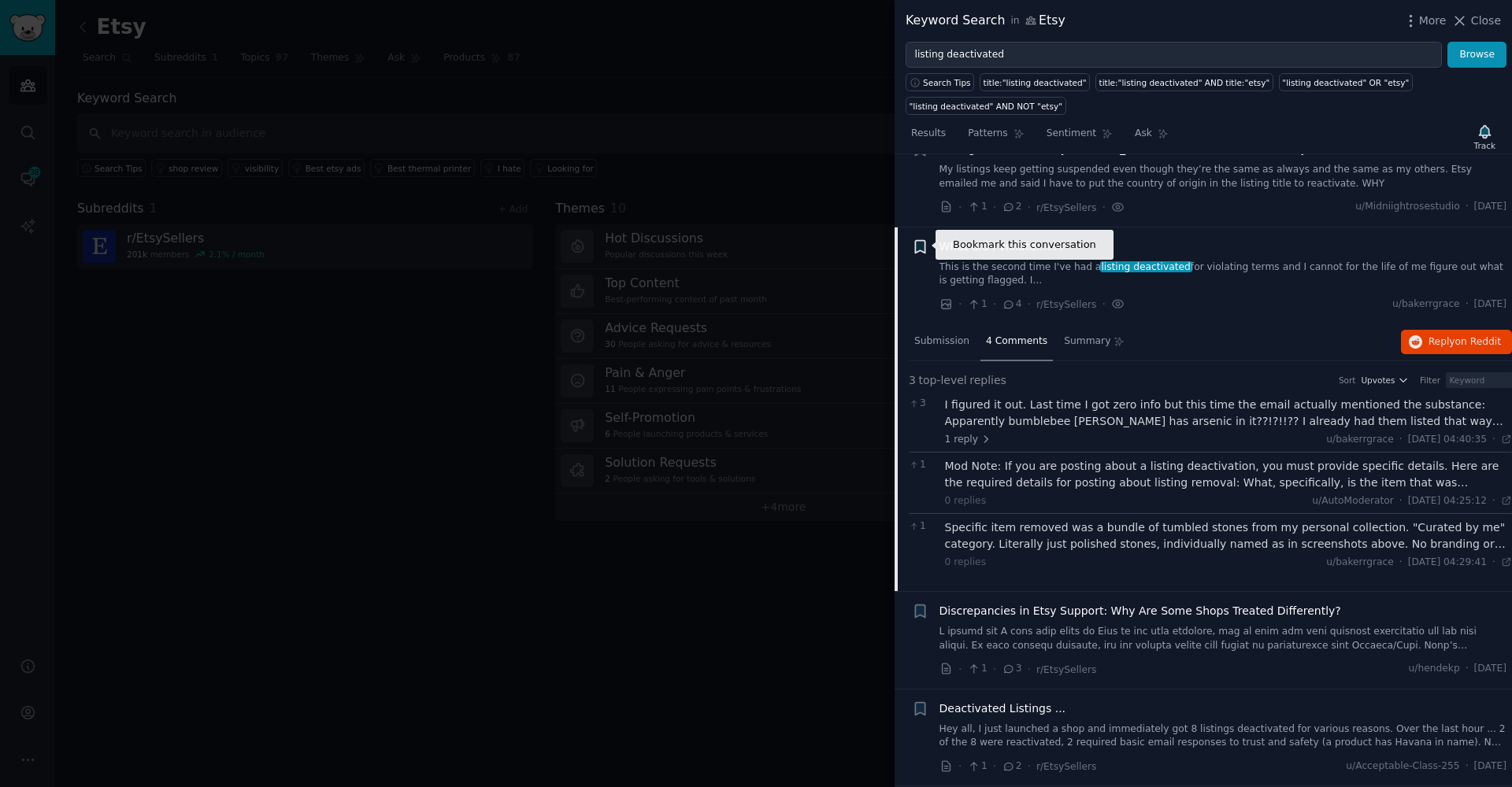
click at [918, 246] on icon "button" at bounding box center [919, 246] width 9 height 13
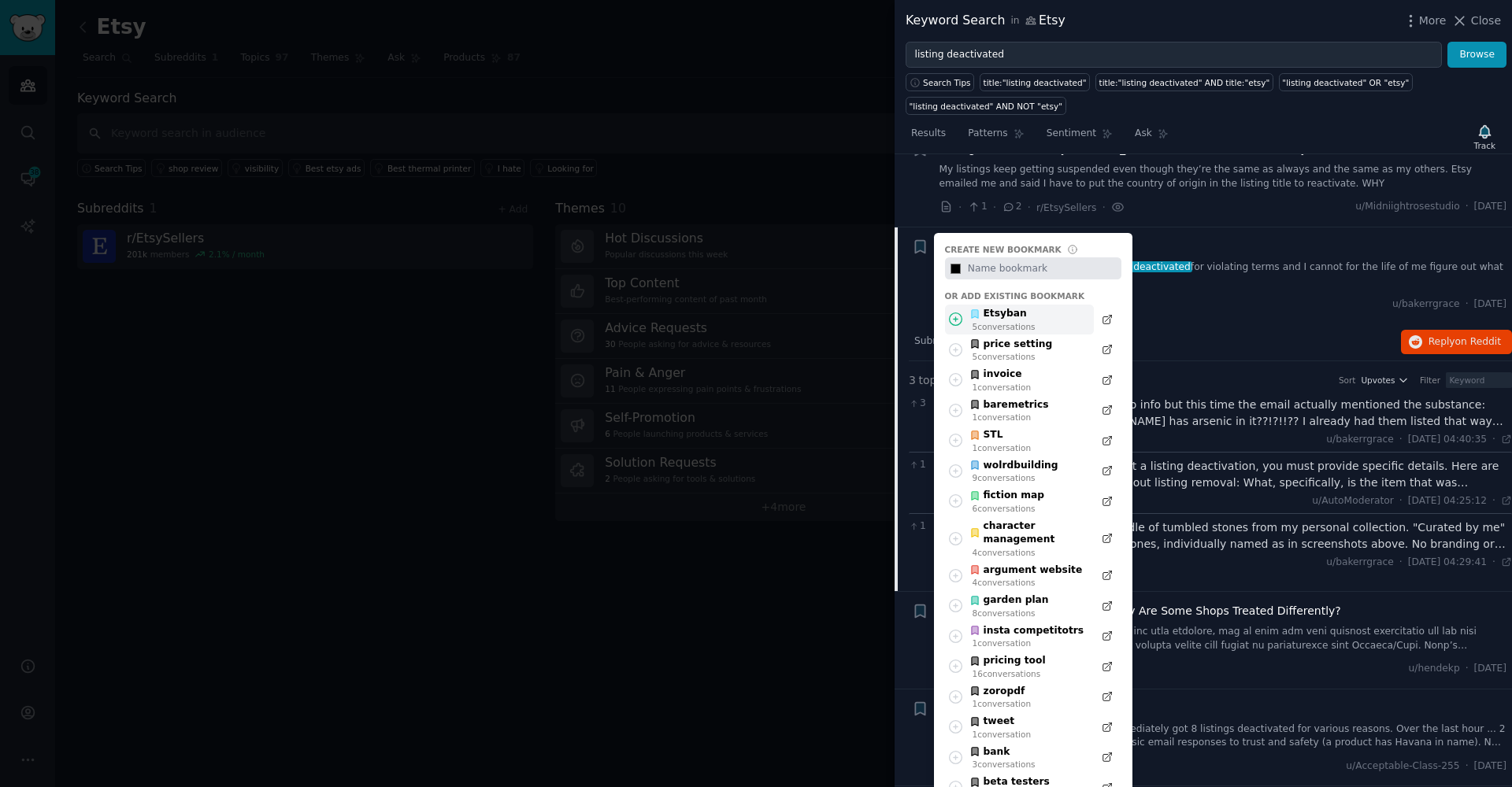
click at [954, 317] on icon at bounding box center [956, 319] width 13 height 13
type input "#000000"
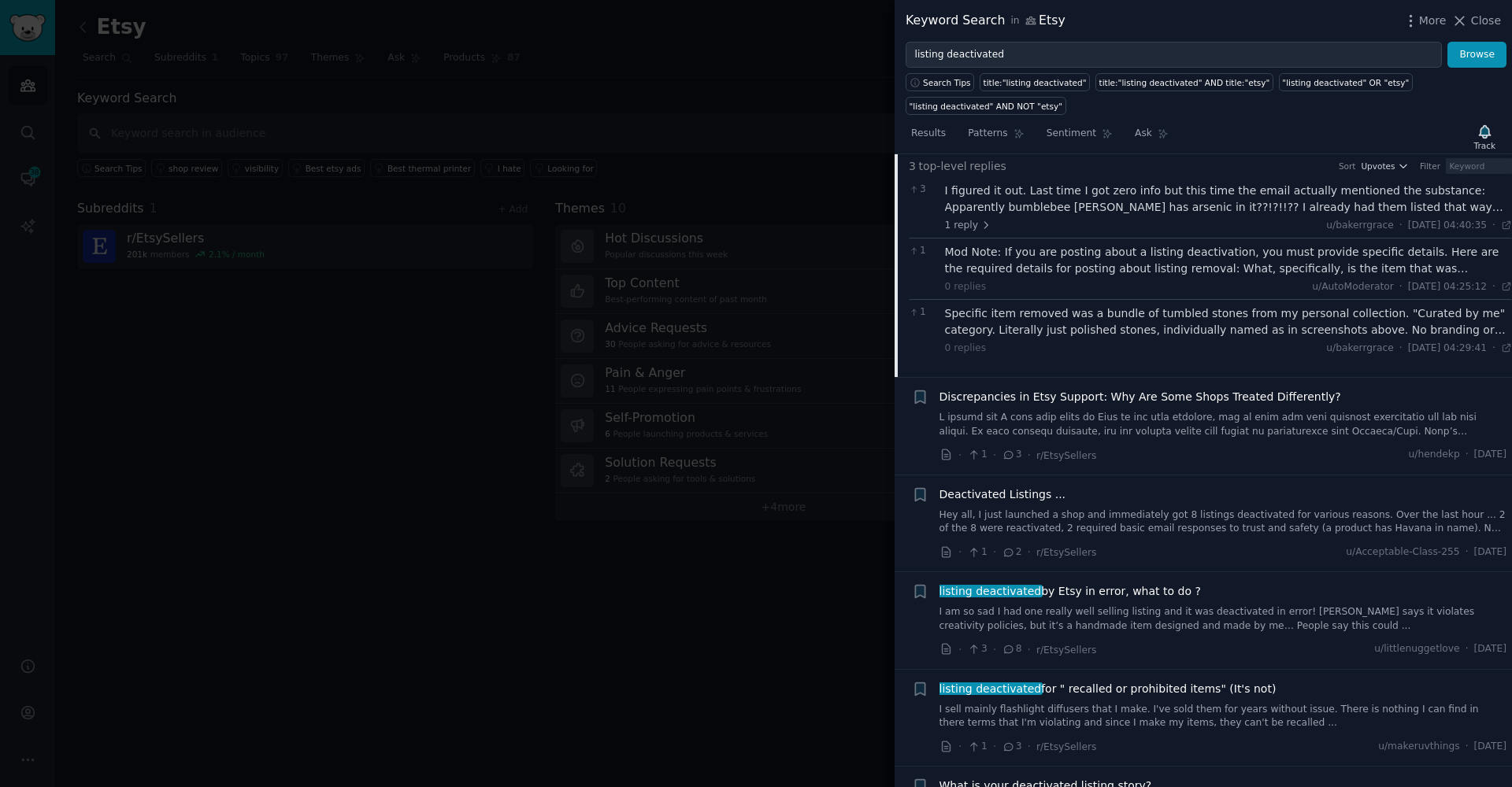
scroll to position [470, 0]
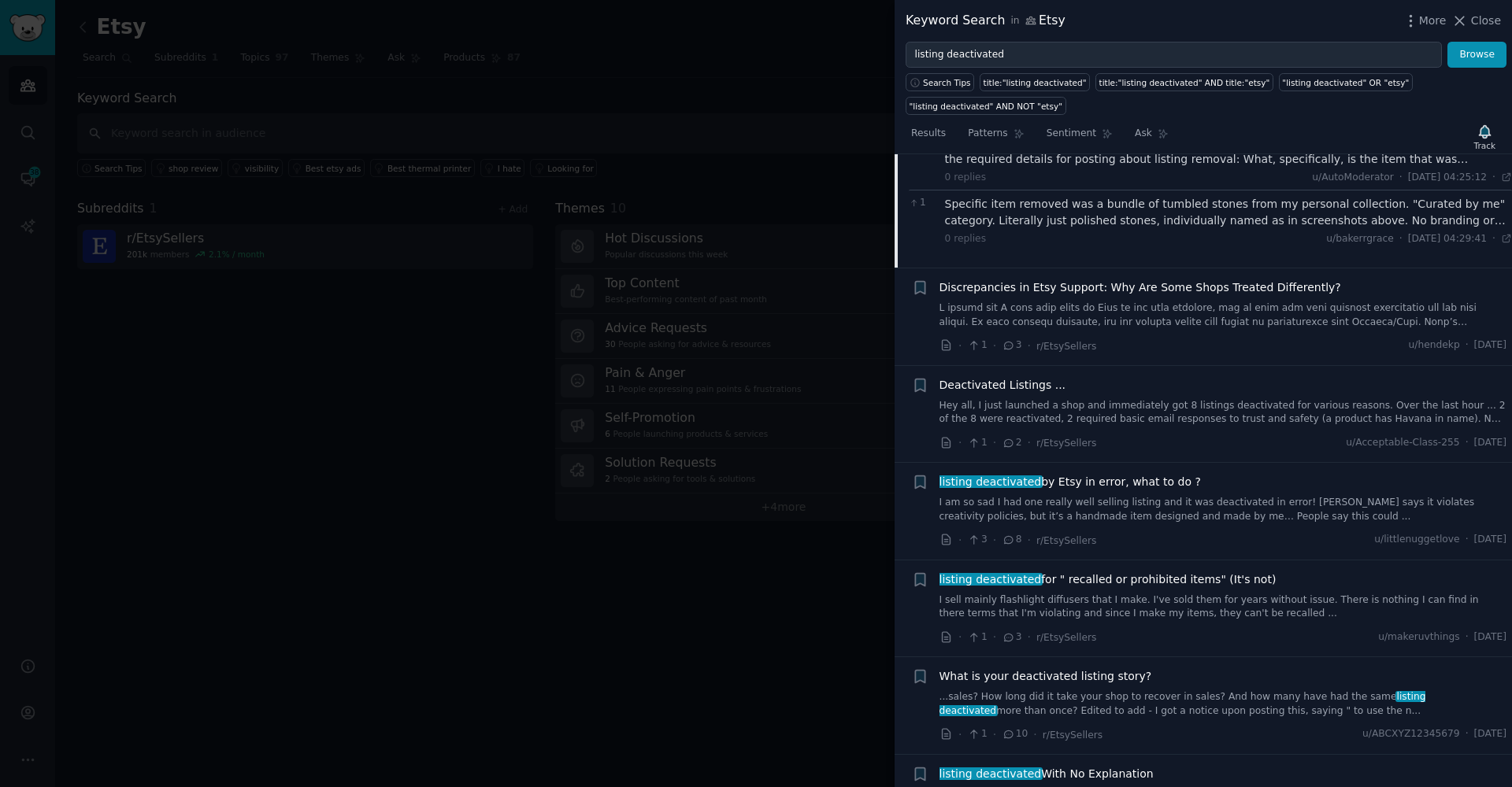
click at [1087, 391] on div "Deactivated Listings ... Hey all, I just launched a shop and immediately got 8 …" at bounding box center [1223, 401] width 568 height 49
click at [1088, 404] on link "Hey all, I just launched a shop and immediately got 8 listings deactivated for …" at bounding box center [1223, 413] width 568 height 28
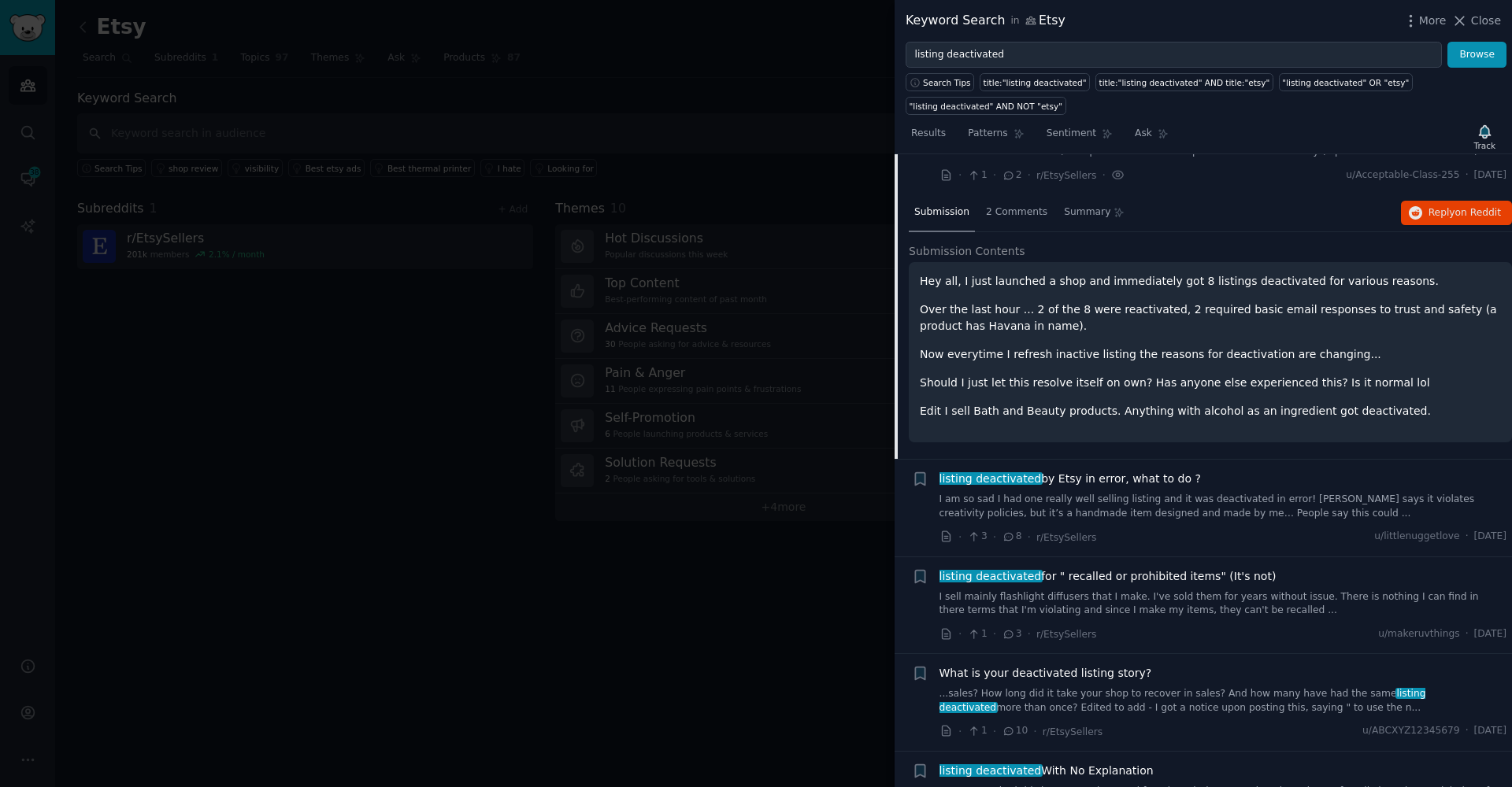
scroll to position [410, 0]
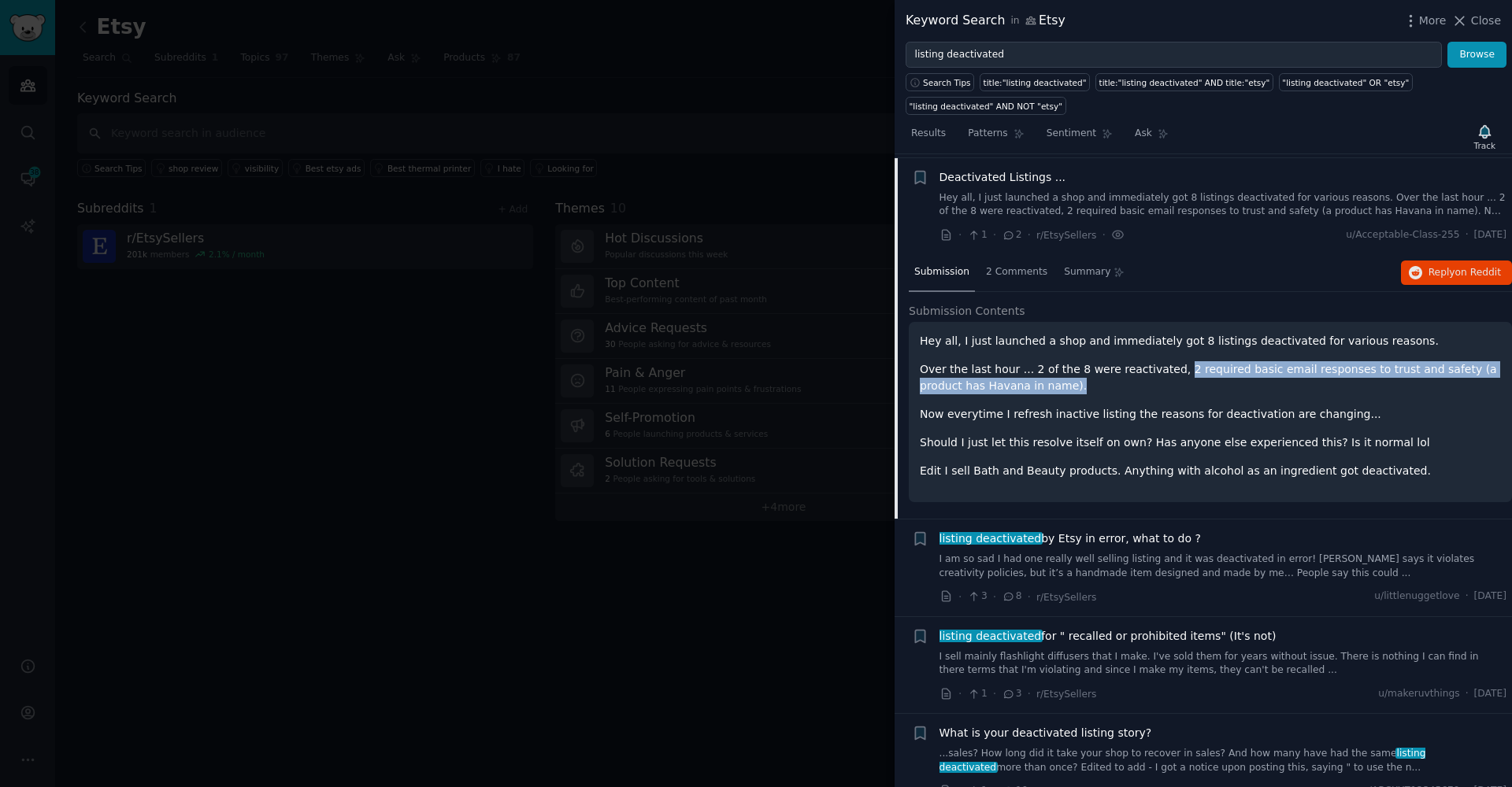
drag, startPoint x: 1171, startPoint y: 365, endPoint x: 1169, endPoint y: 377, distance: 12.2
click at [1169, 377] on p "Over the last hour ... 2 of the 8 were reactivated, 2 required basic email resp…" at bounding box center [1210, 378] width 581 height 33
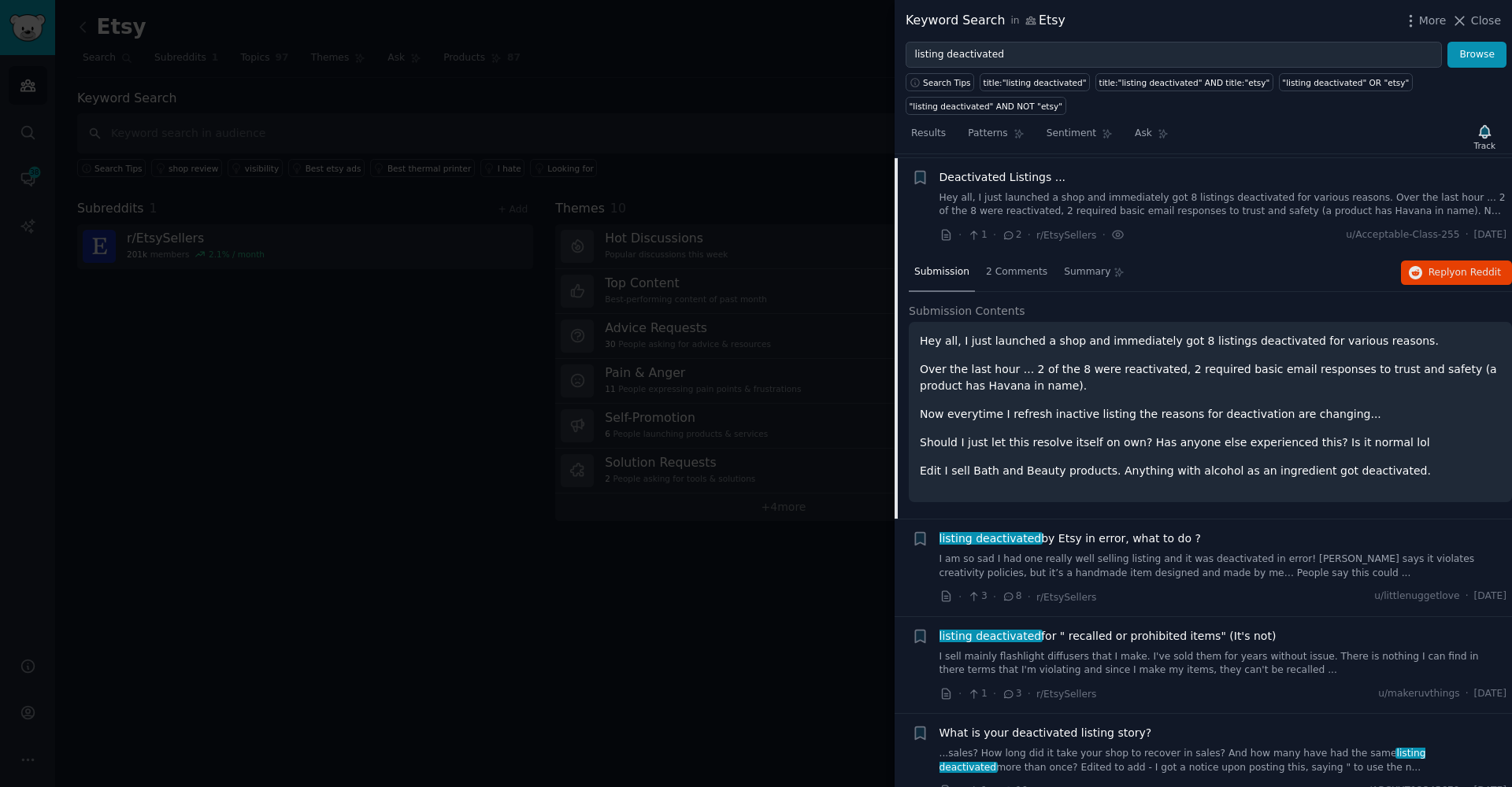
scroll to position [495, 0]
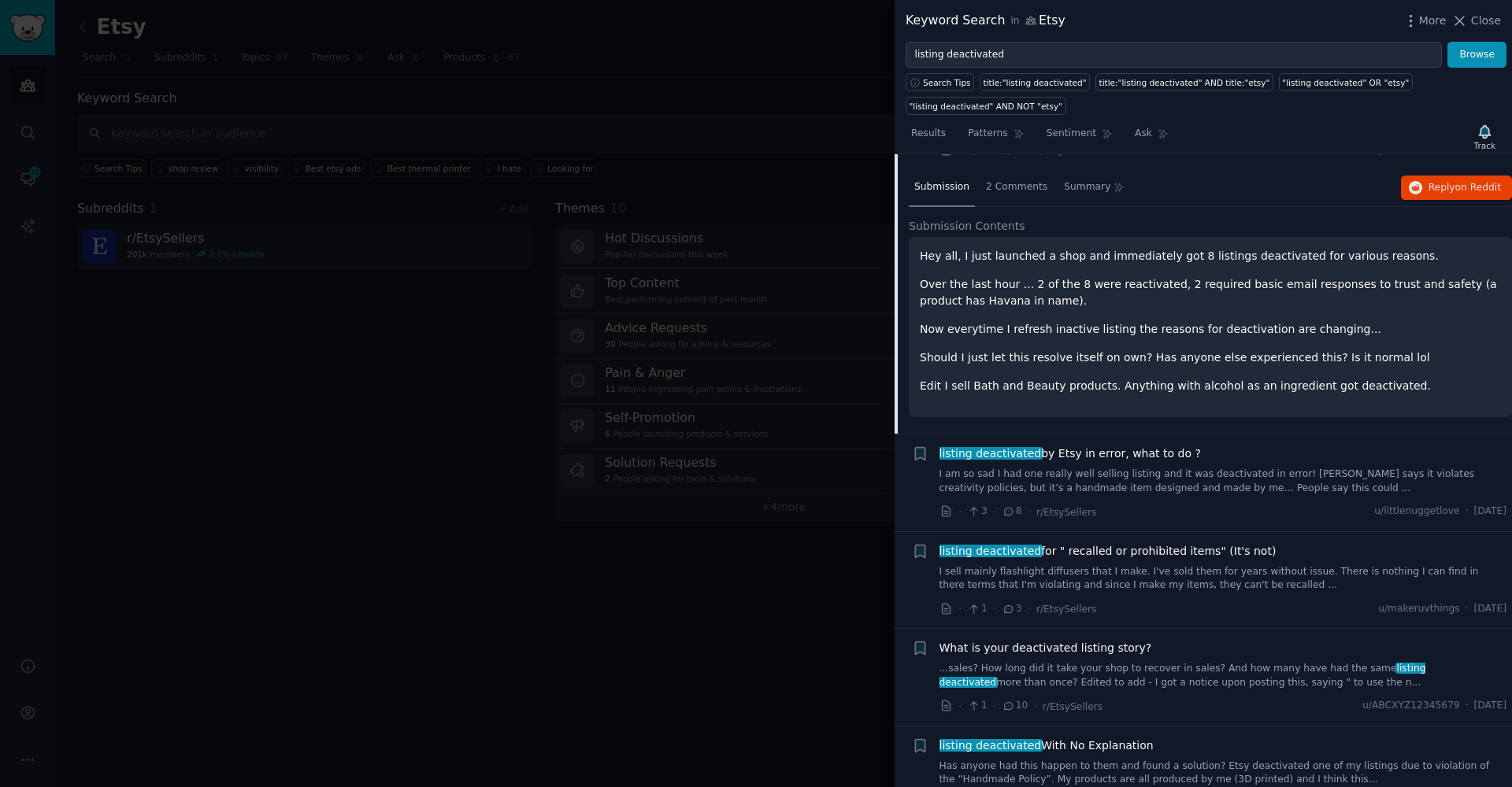
click at [1082, 482] on link "I am so sad I had one really well selling listing and it was deactivated in err…" at bounding box center [1223, 481] width 568 height 28
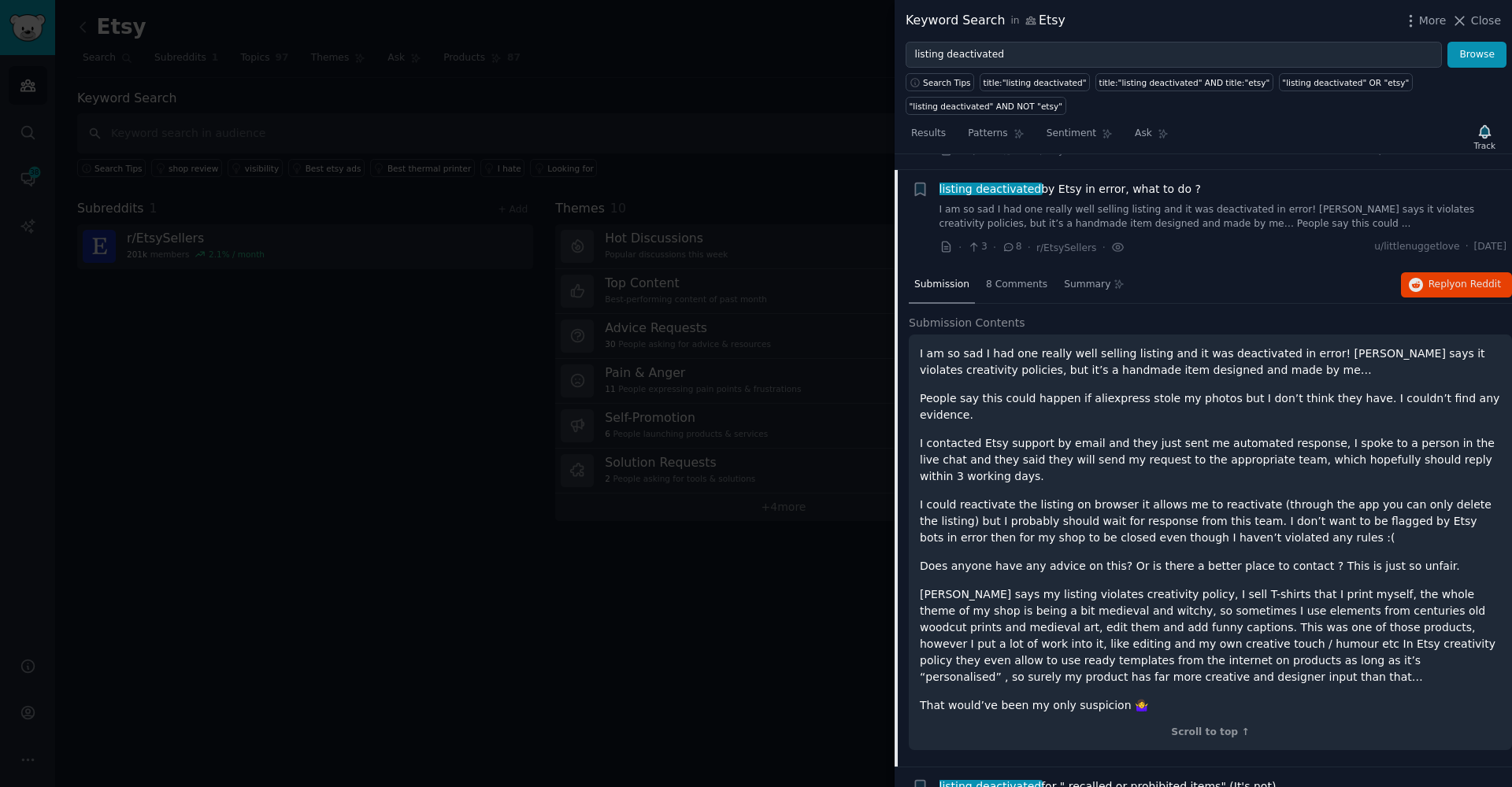
scroll to position [507, 0]
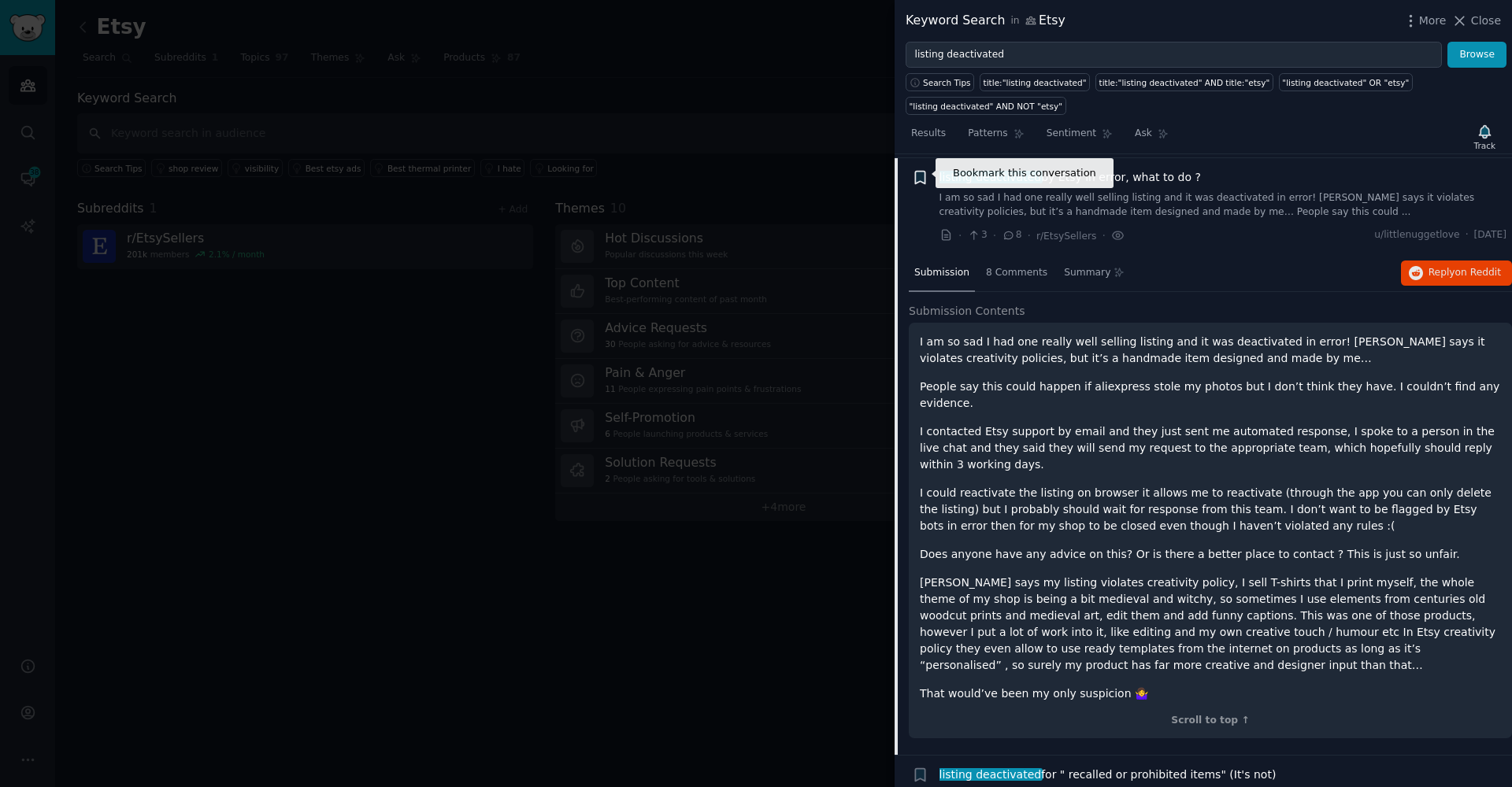
click at [922, 176] on icon "button" at bounding box center [919, 177] width 9 height 13
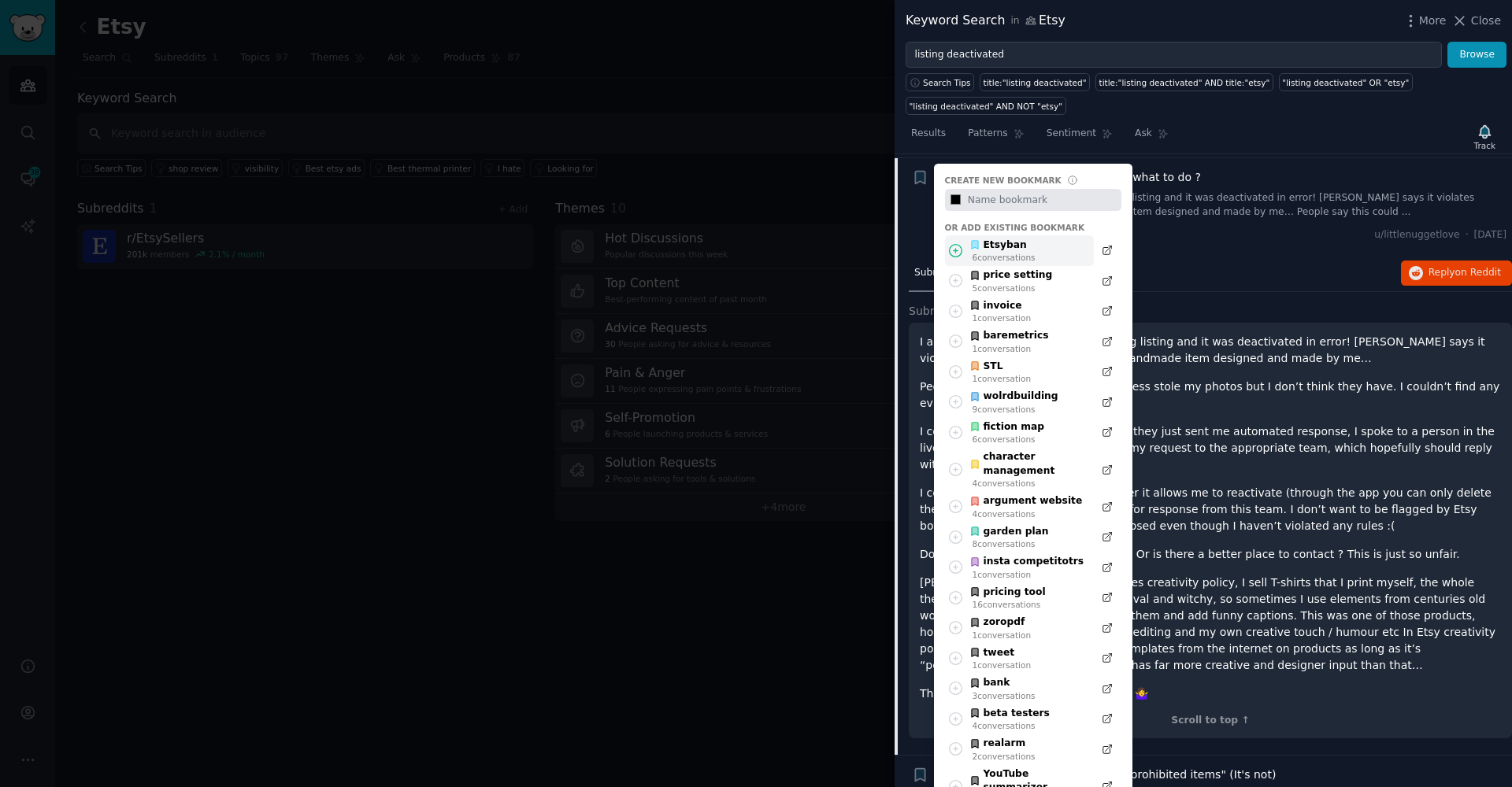
click at [950, 246] on icon at bounding box center [956, 250] width 13 height 13
type input "#000000"
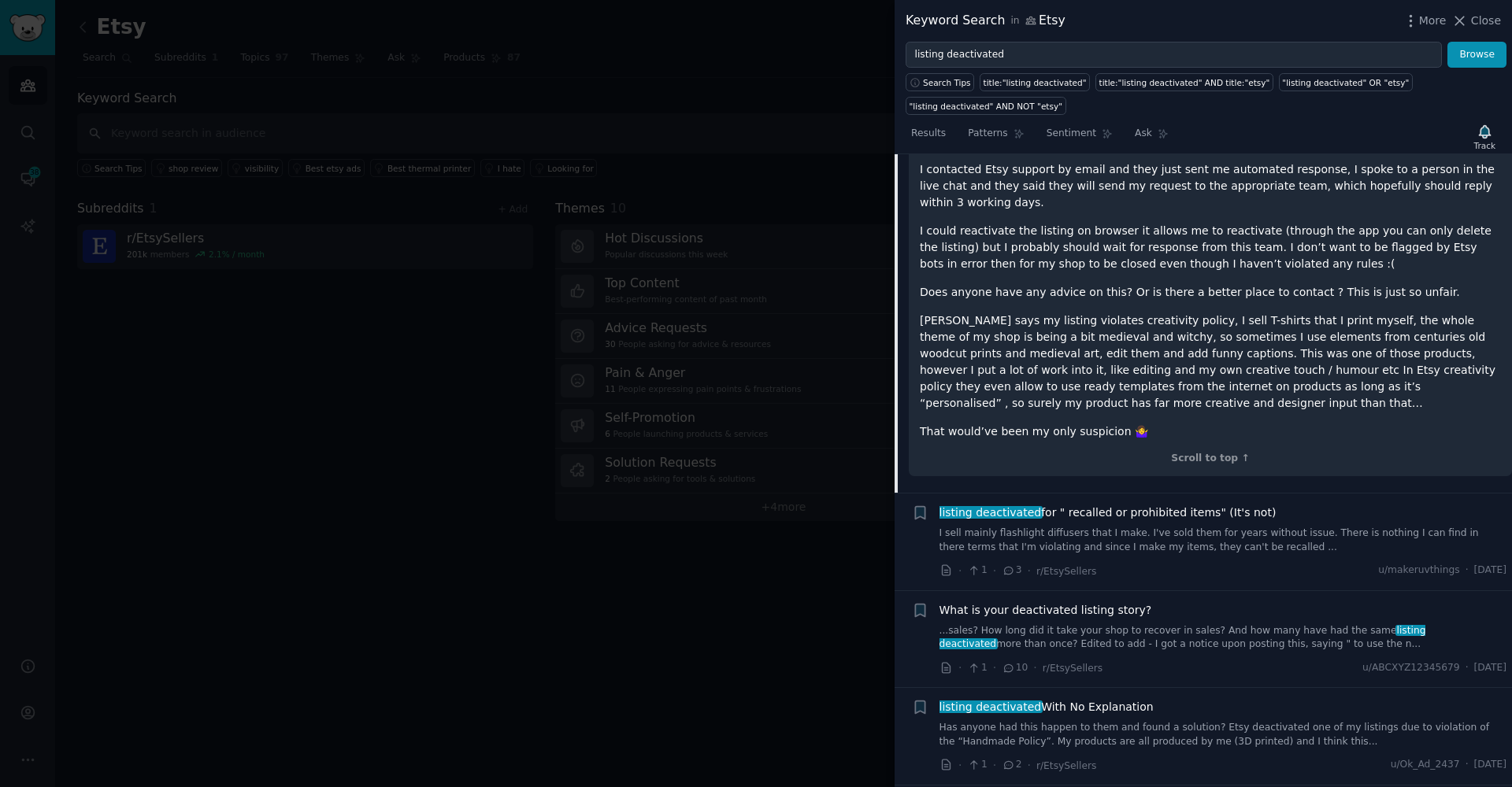
scroll to position [898, 0]
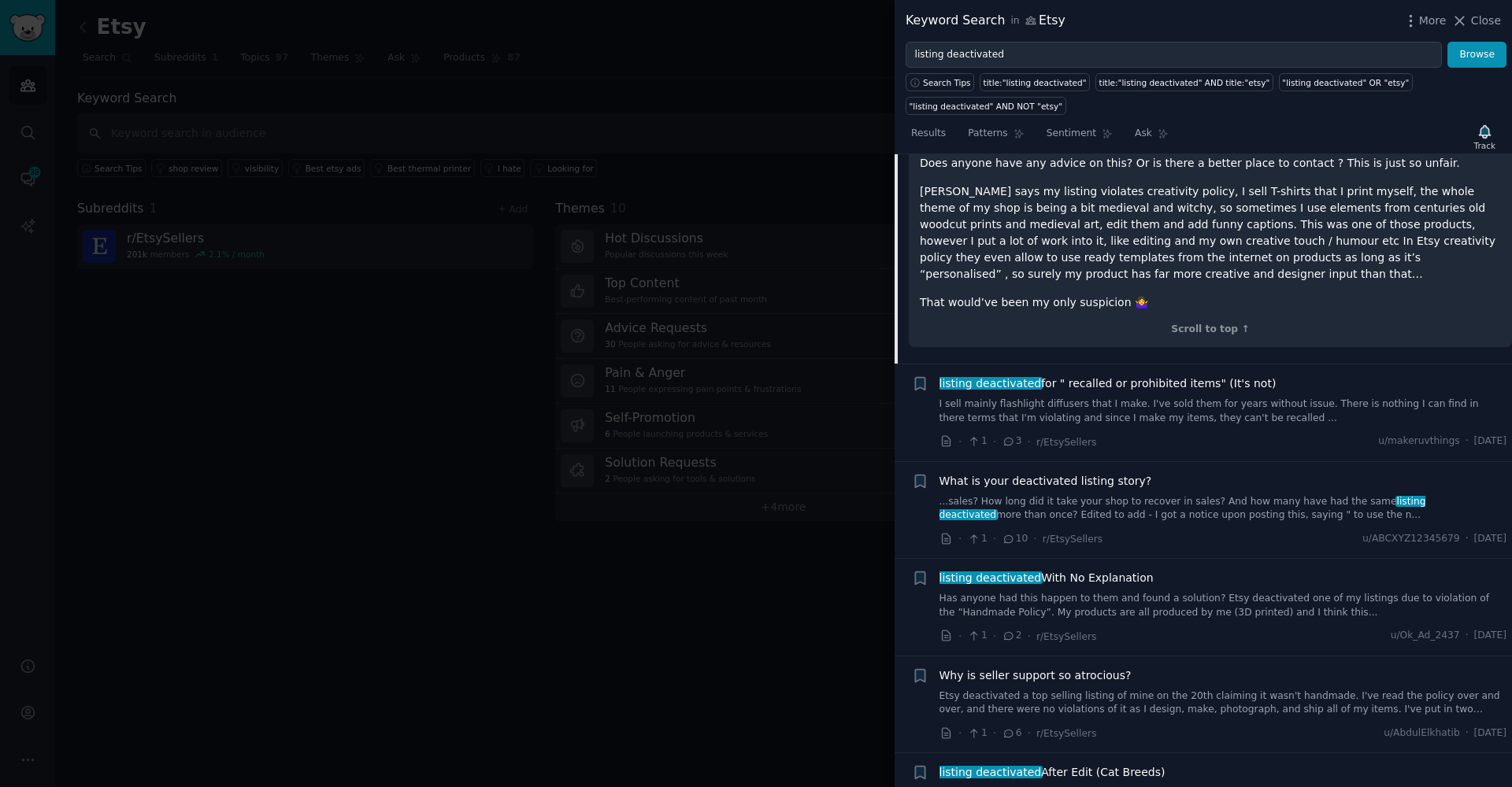
click at [1088, 401] on link "I sell mainly flashlight diffusers that I make. I've sold them for years withou…" at bounding box center [1223, 411] width 568 height 28
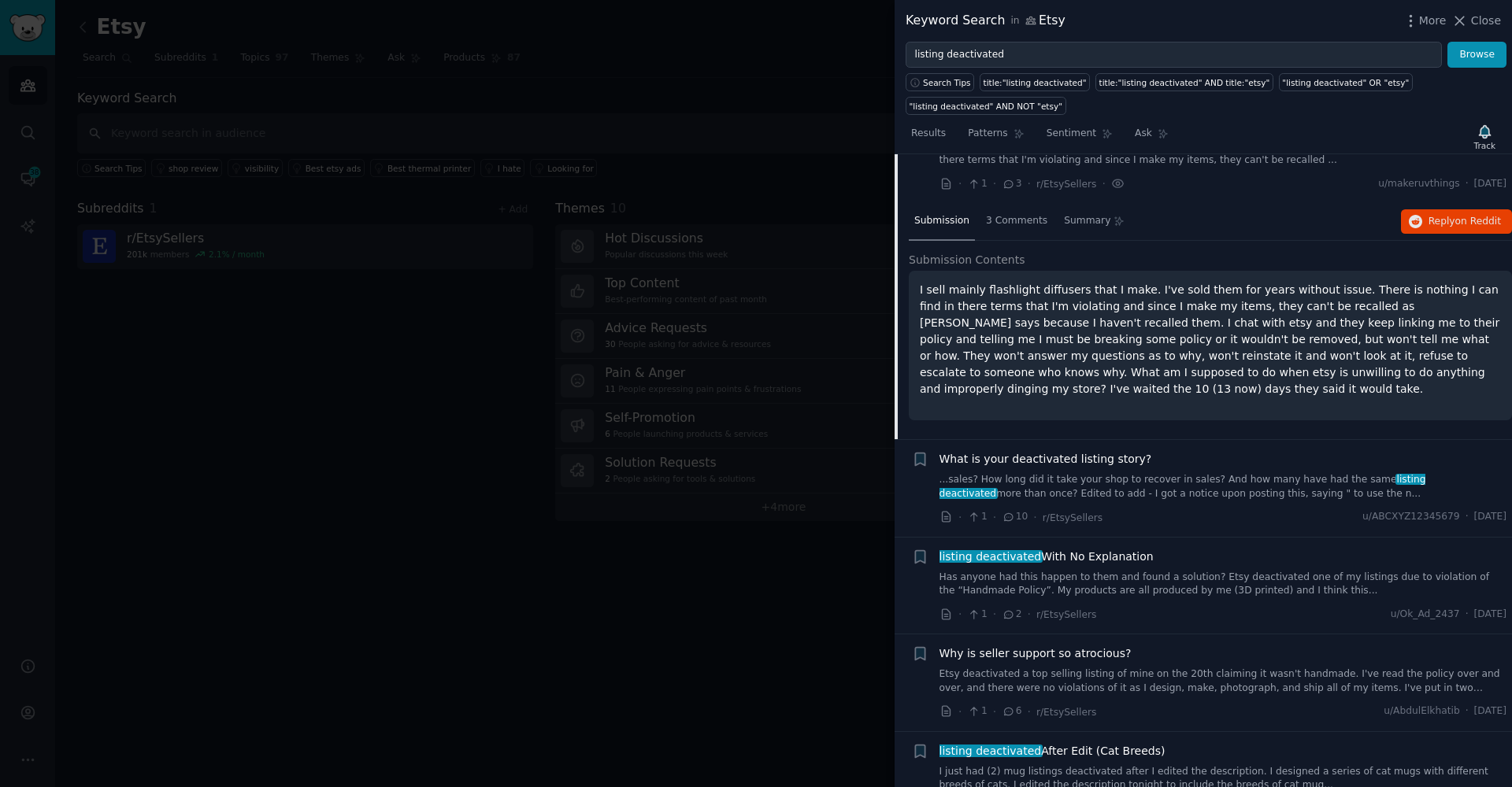
scroll to position [603, 0]
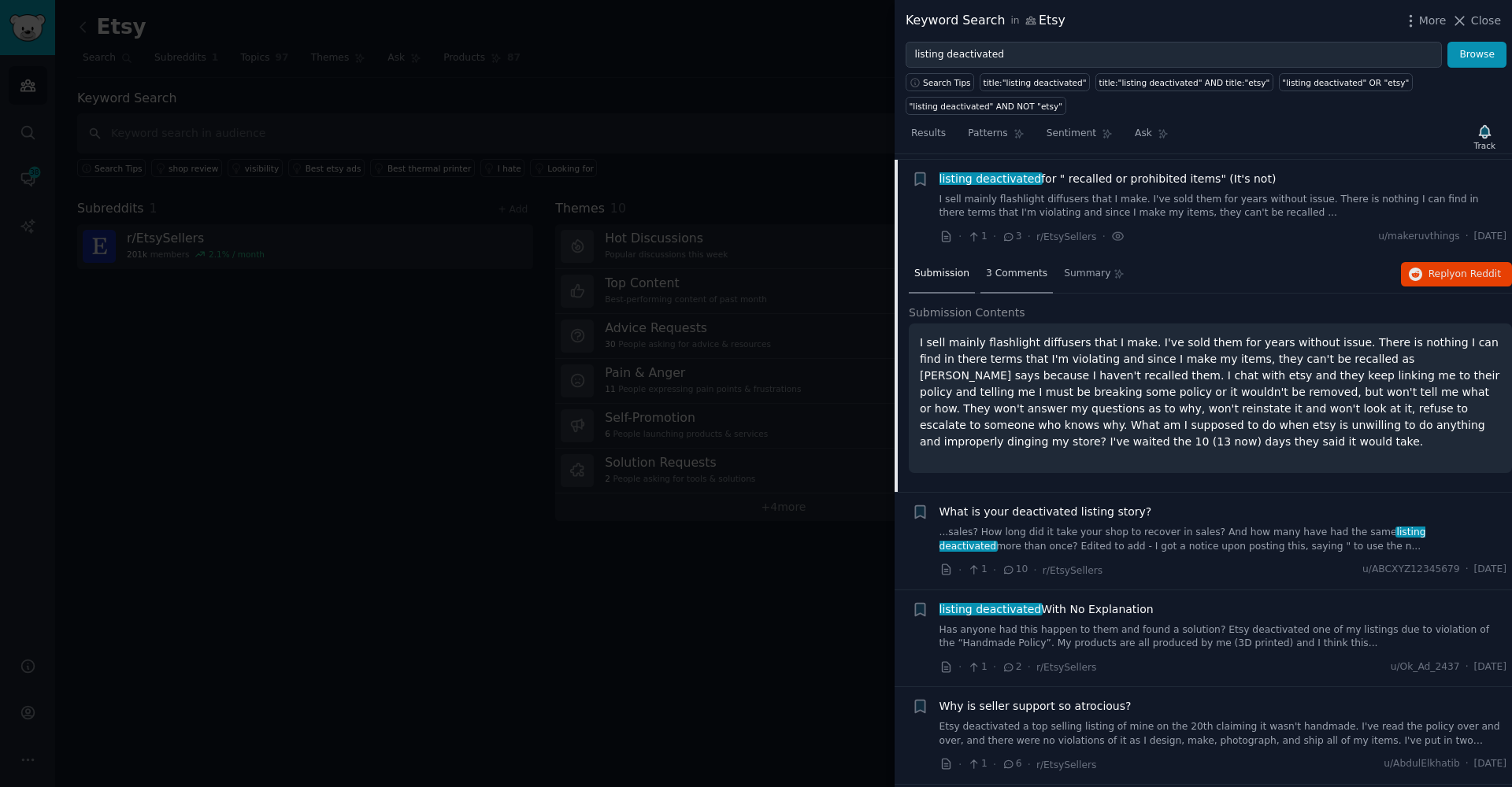
click at [1016, 278] on div "3 Comments" at bounding box center [1016, 274] width 73 height 38
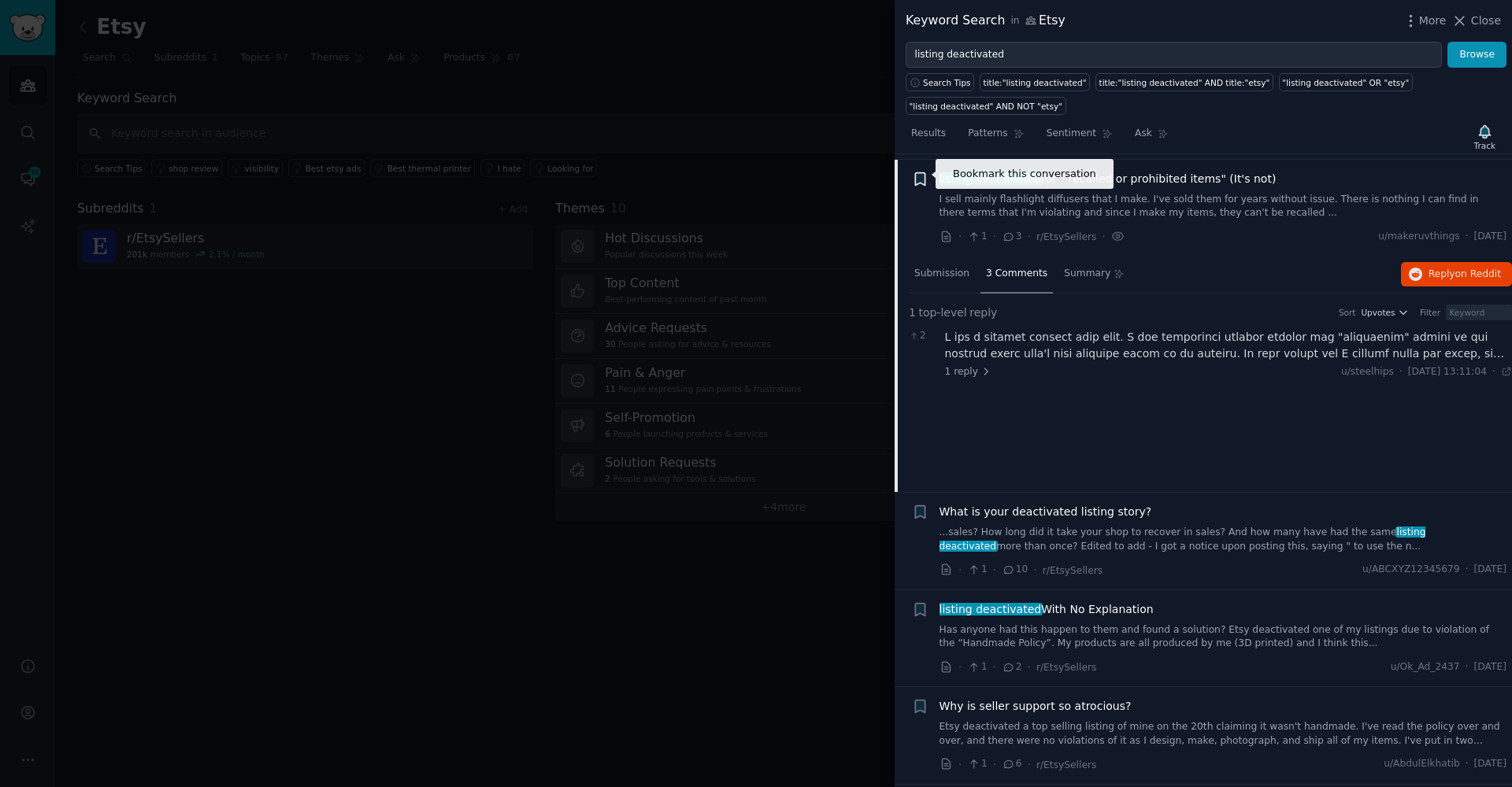
click at [922, 172] on icon "button" at bounding box center [919, 178] width 9 height 13
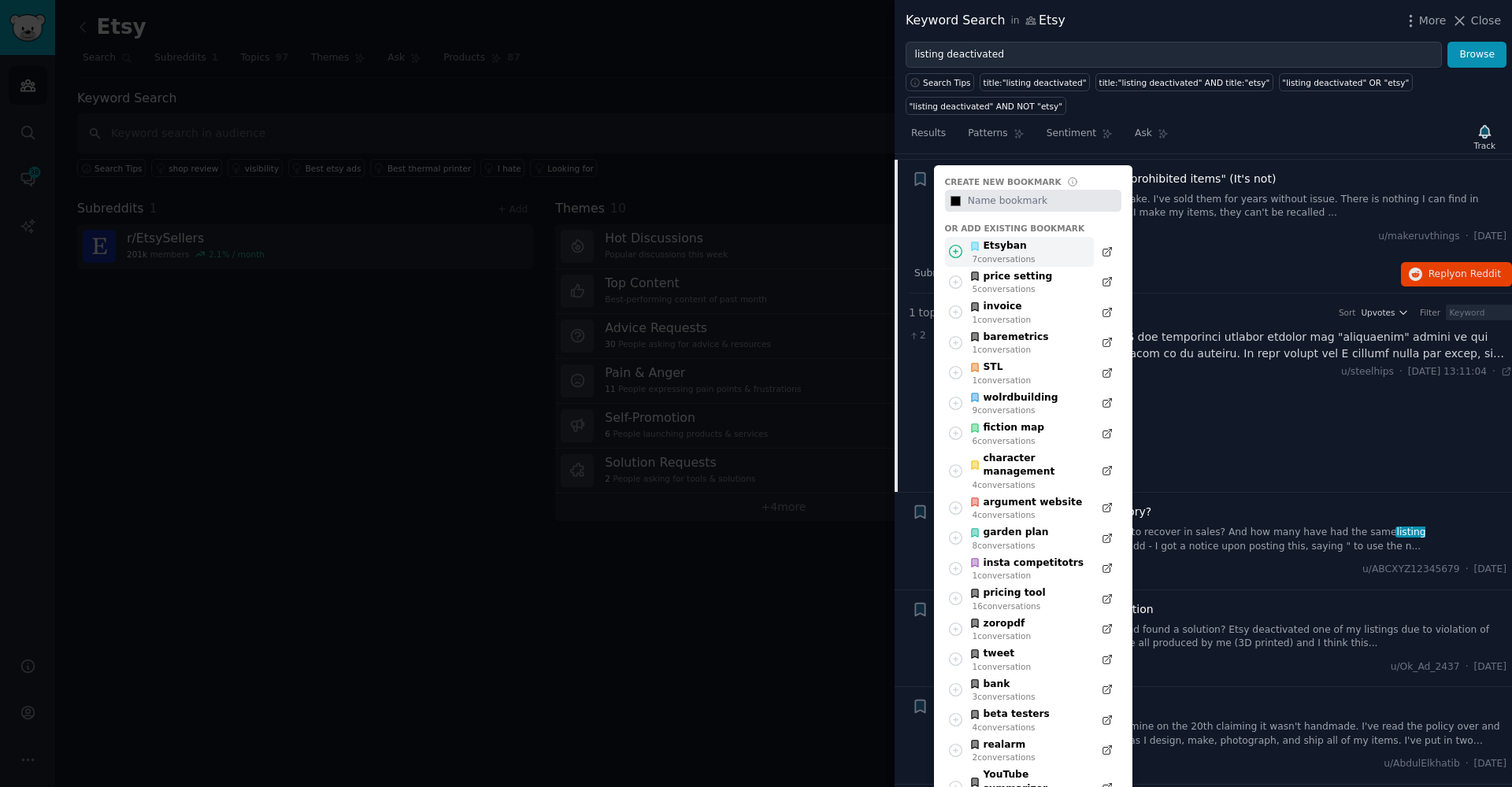
click at [959, 246] on icon at bounding box center [956, 251] width 17 height 17
type input "#000000"
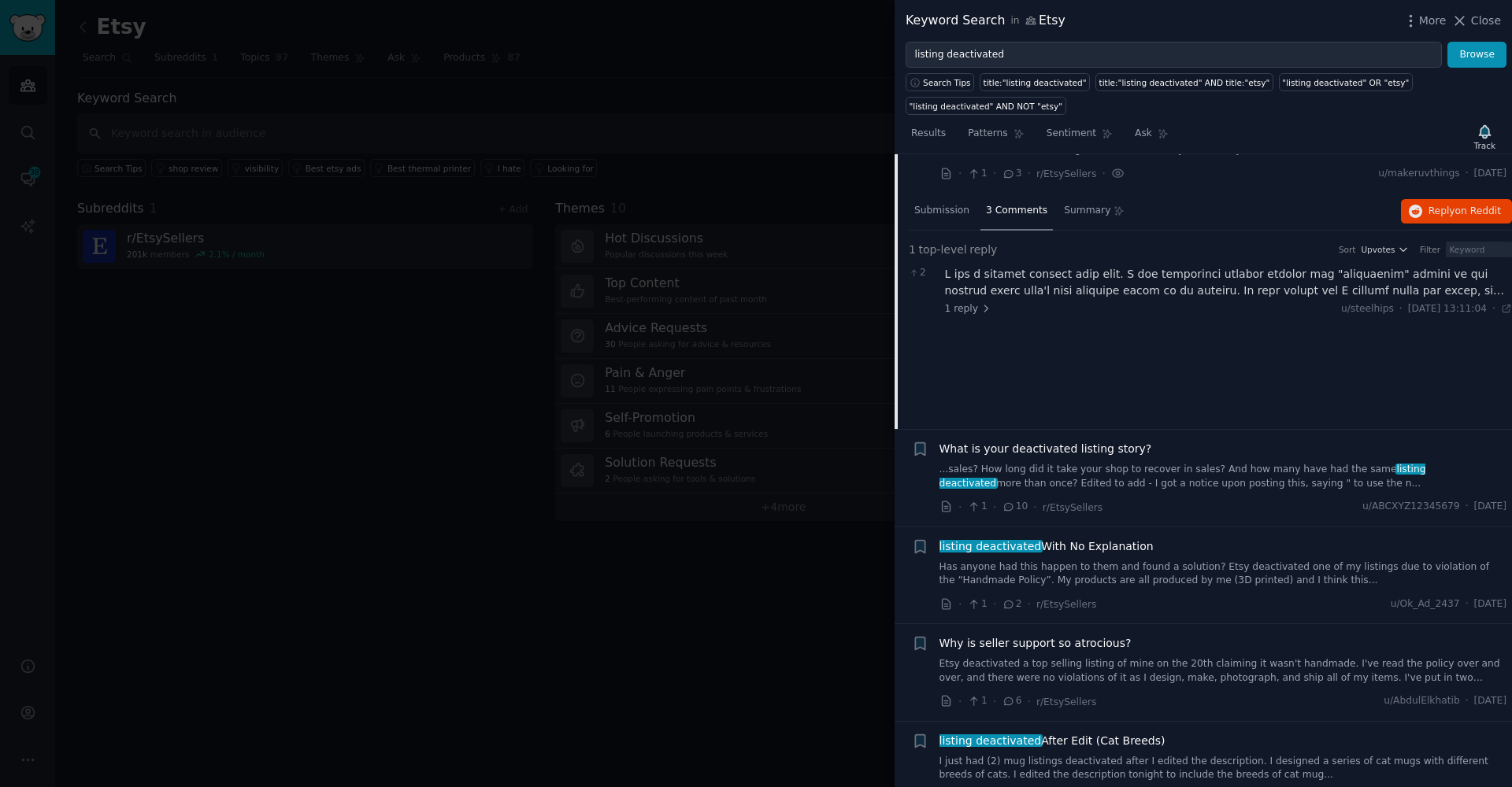
scroll to position [707, 0]
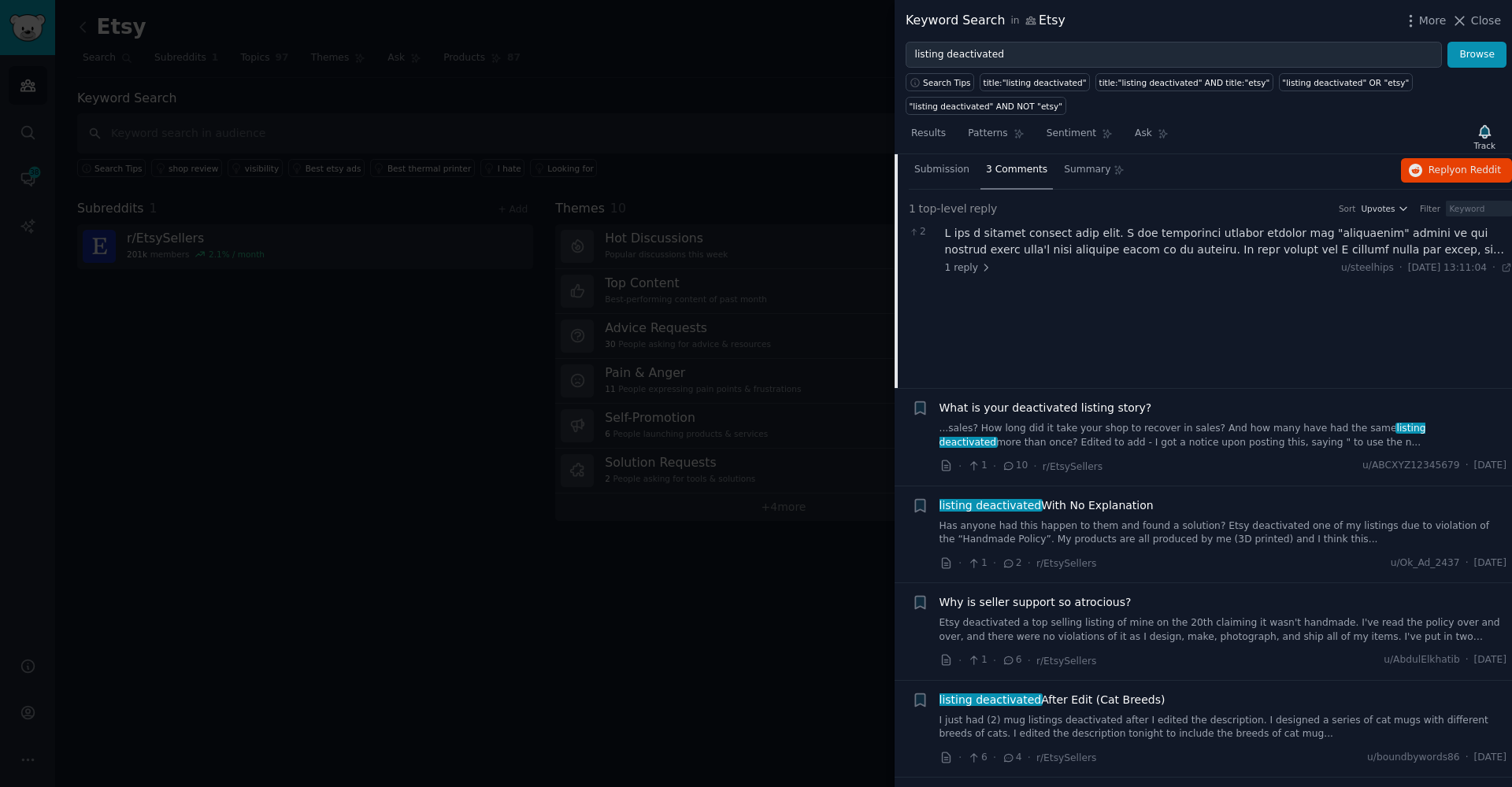
click at [1074, 422] on link "...sales? How long did it take your shop to recover in sales? And how many have…" at bounding box center [1223, 435] width 568 height 28
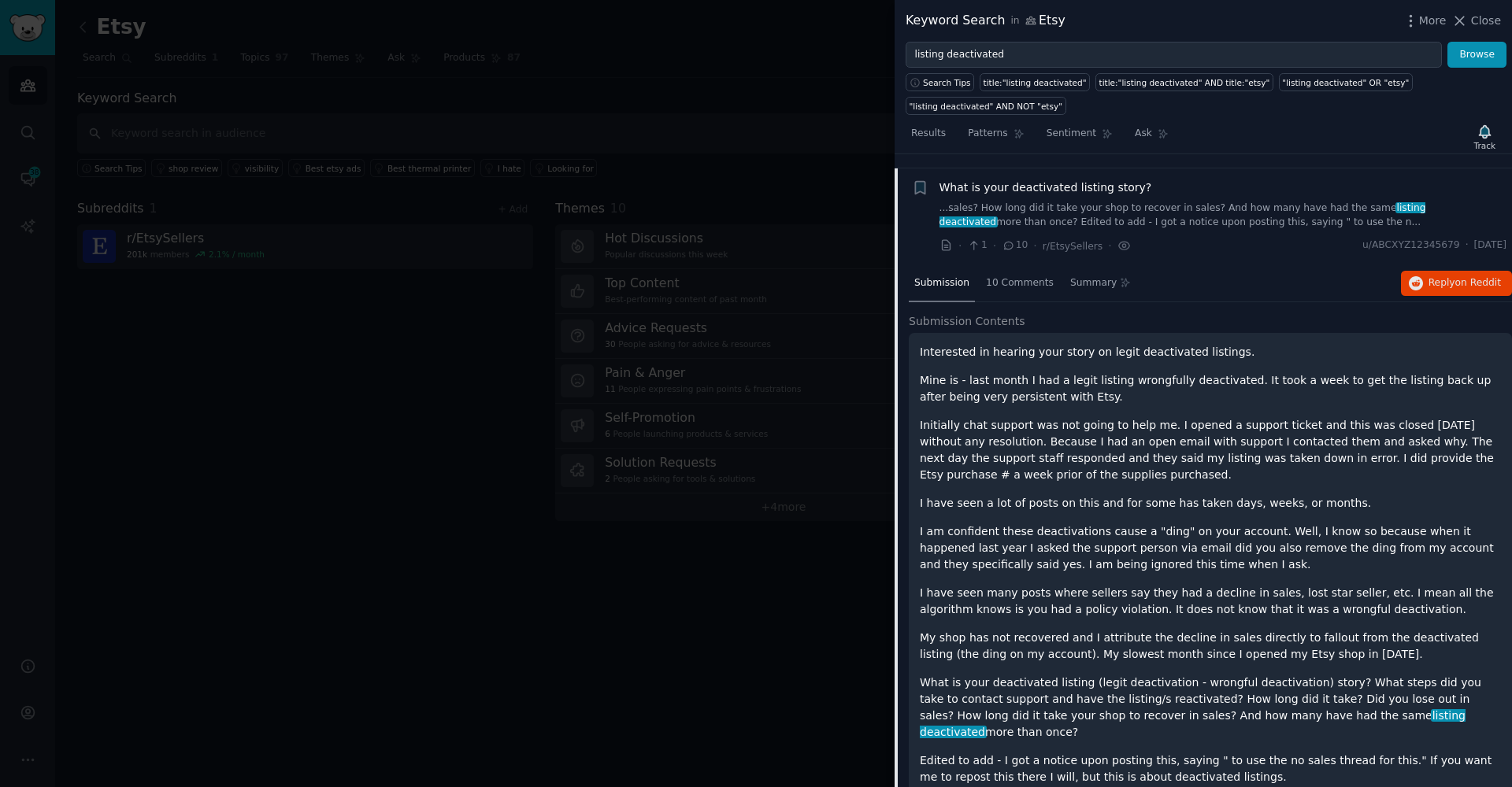
scroll to position [561, 0]
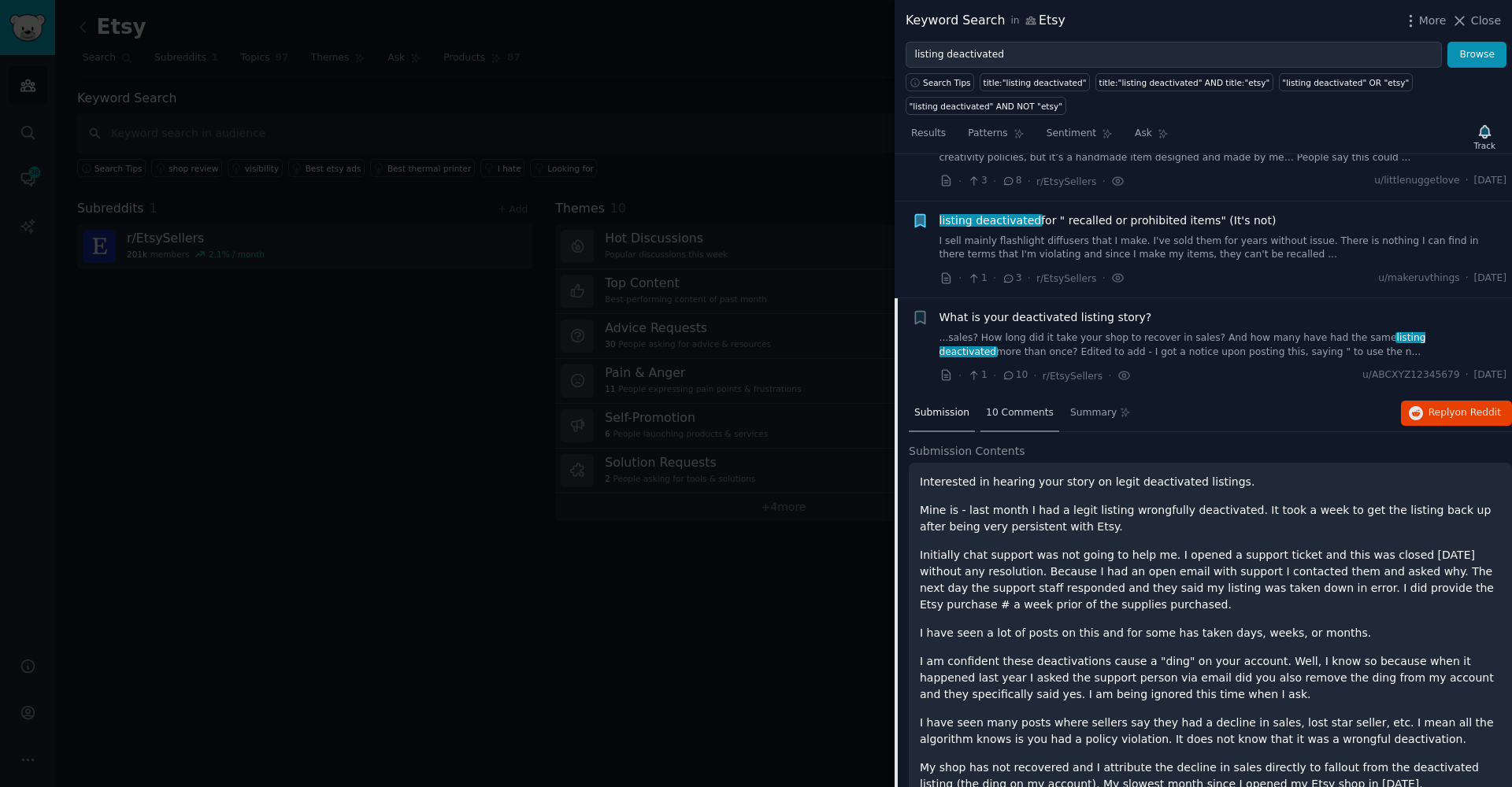
click at [1017, 406] on span "10 Comments" at bounding box center [1019, 413] width 68 height 14
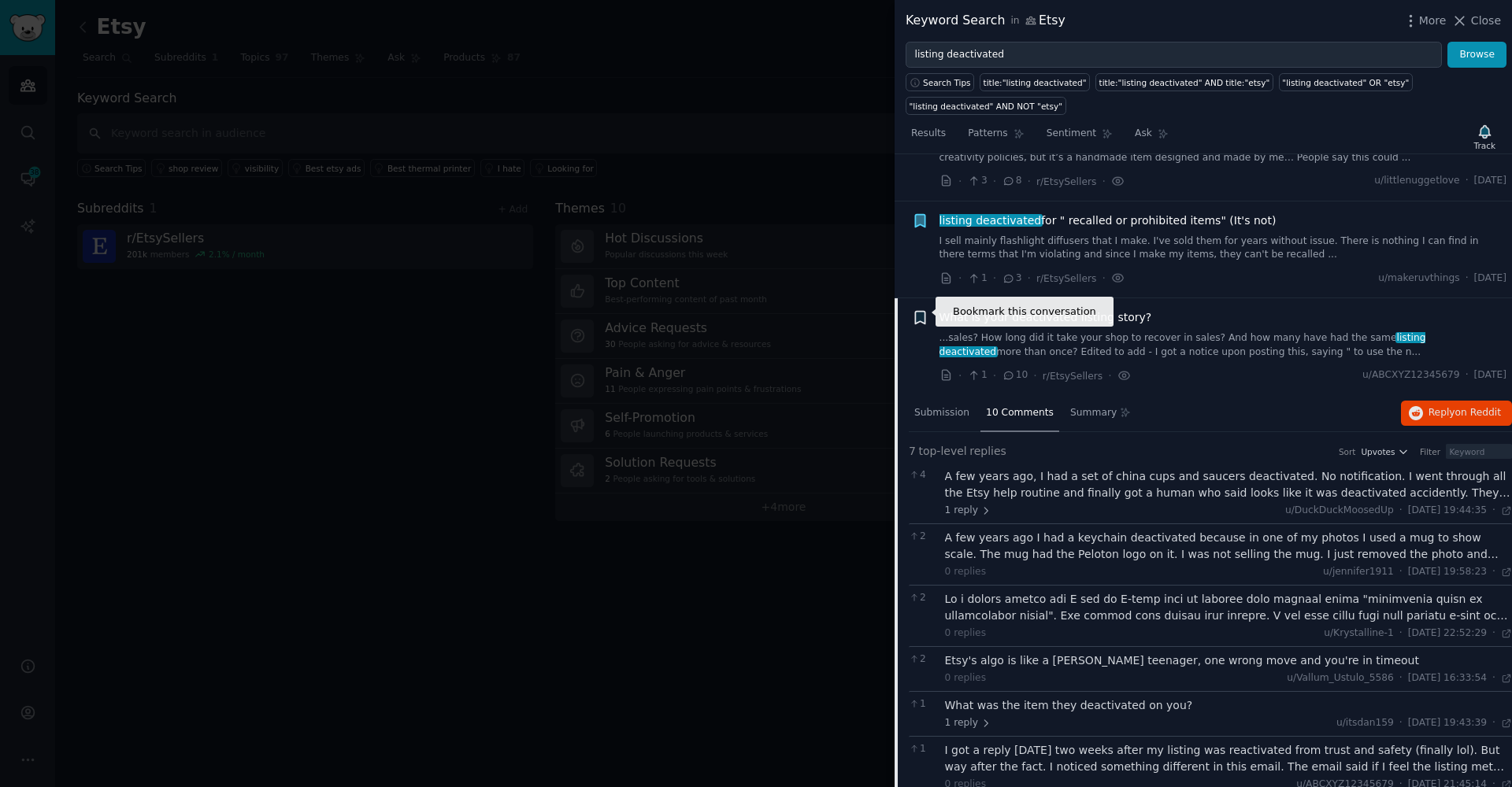
click at [919, 316] on icon "button" at bounding box center [919, 317] width 9 height 13
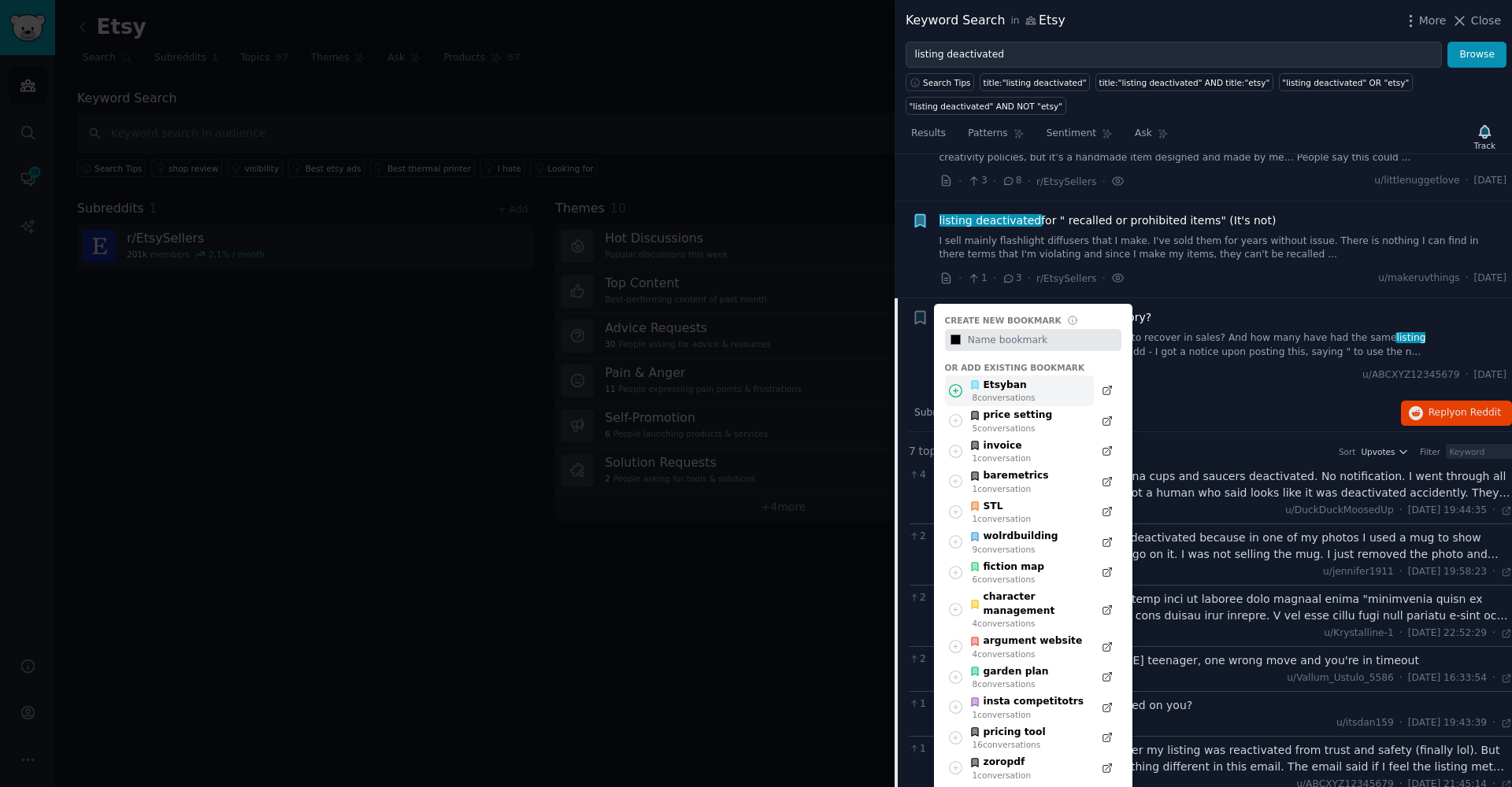
click at [951, 383] on icon at bounding box center [956, 391] width 17 height 17
type input "#000000"
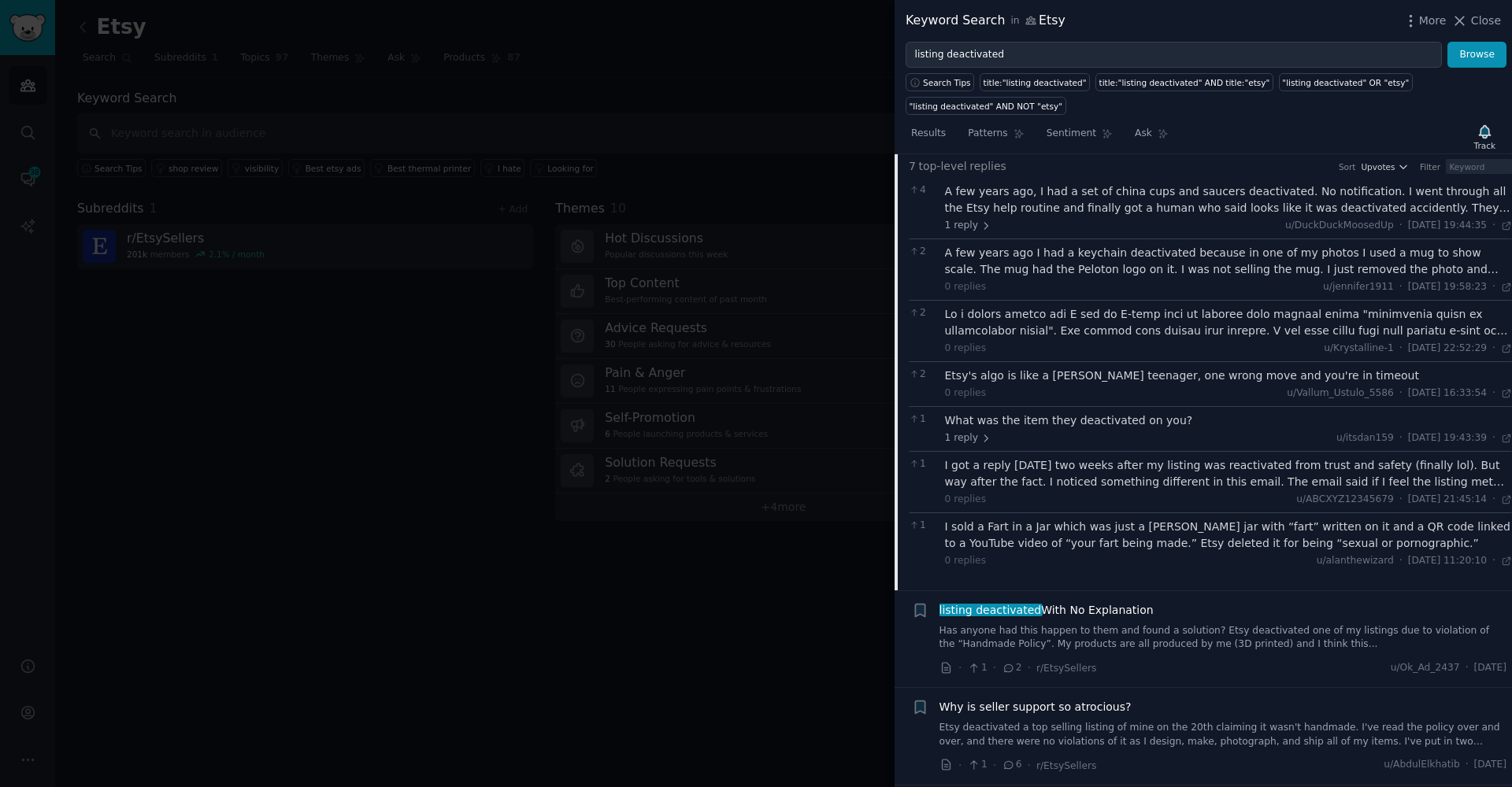
scroll to position [953, 0]
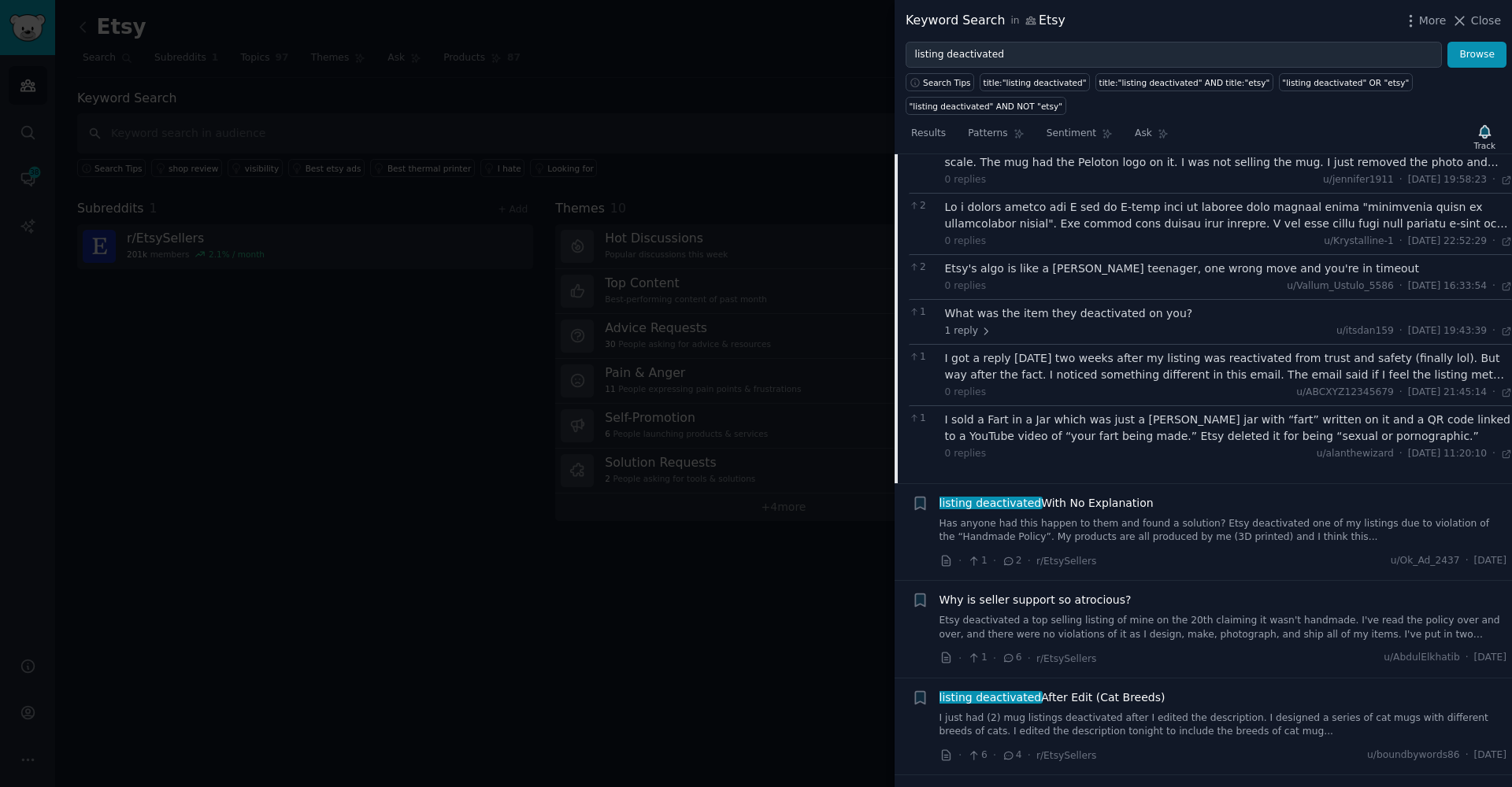
click at [1164, 517] on link "Has anyone had this happen to them and found a solution? Etsy deactivated one o…" at bounding box center [1223, 531] width 568 height 28
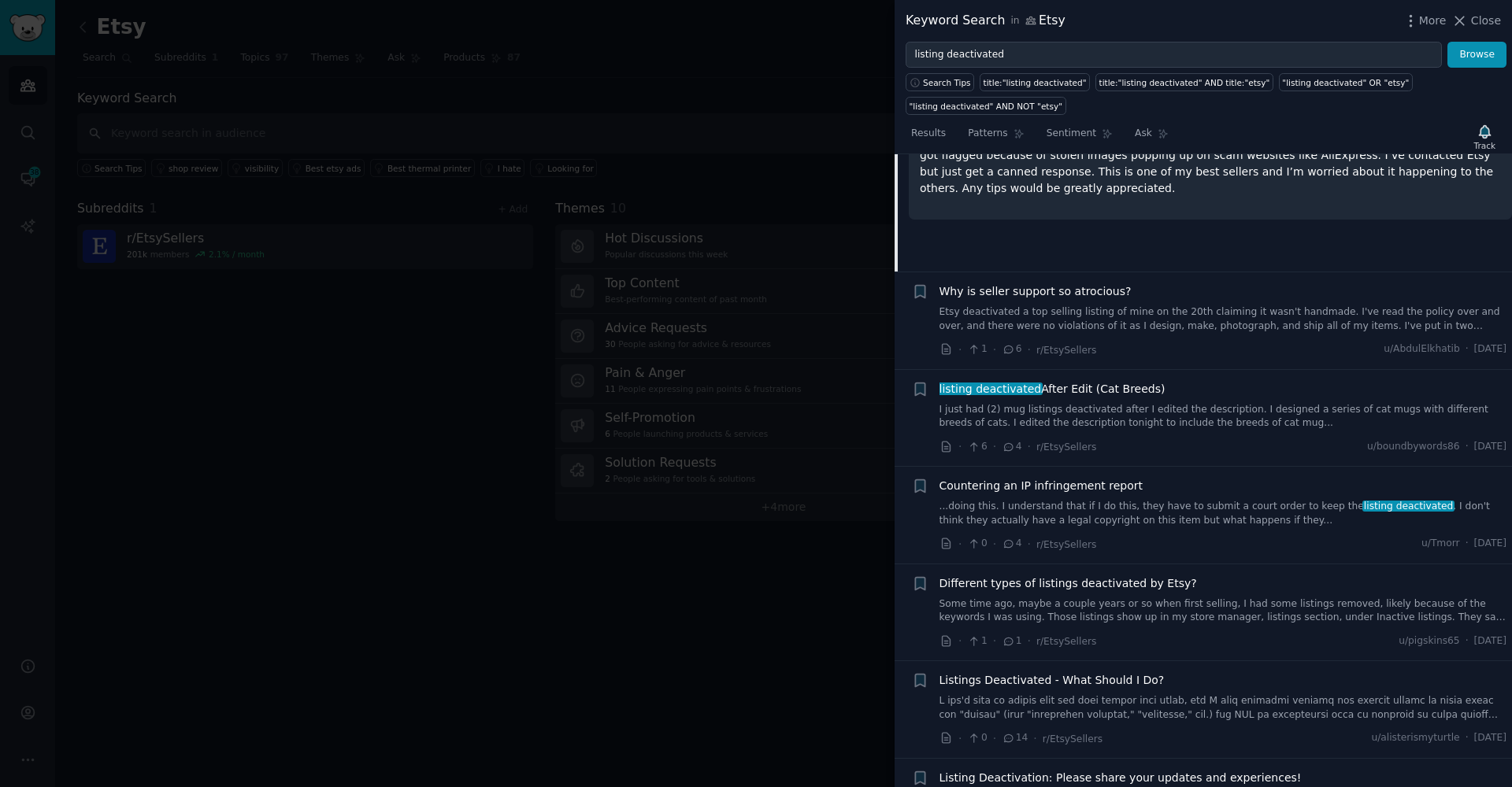
scroll to position [772, 0]
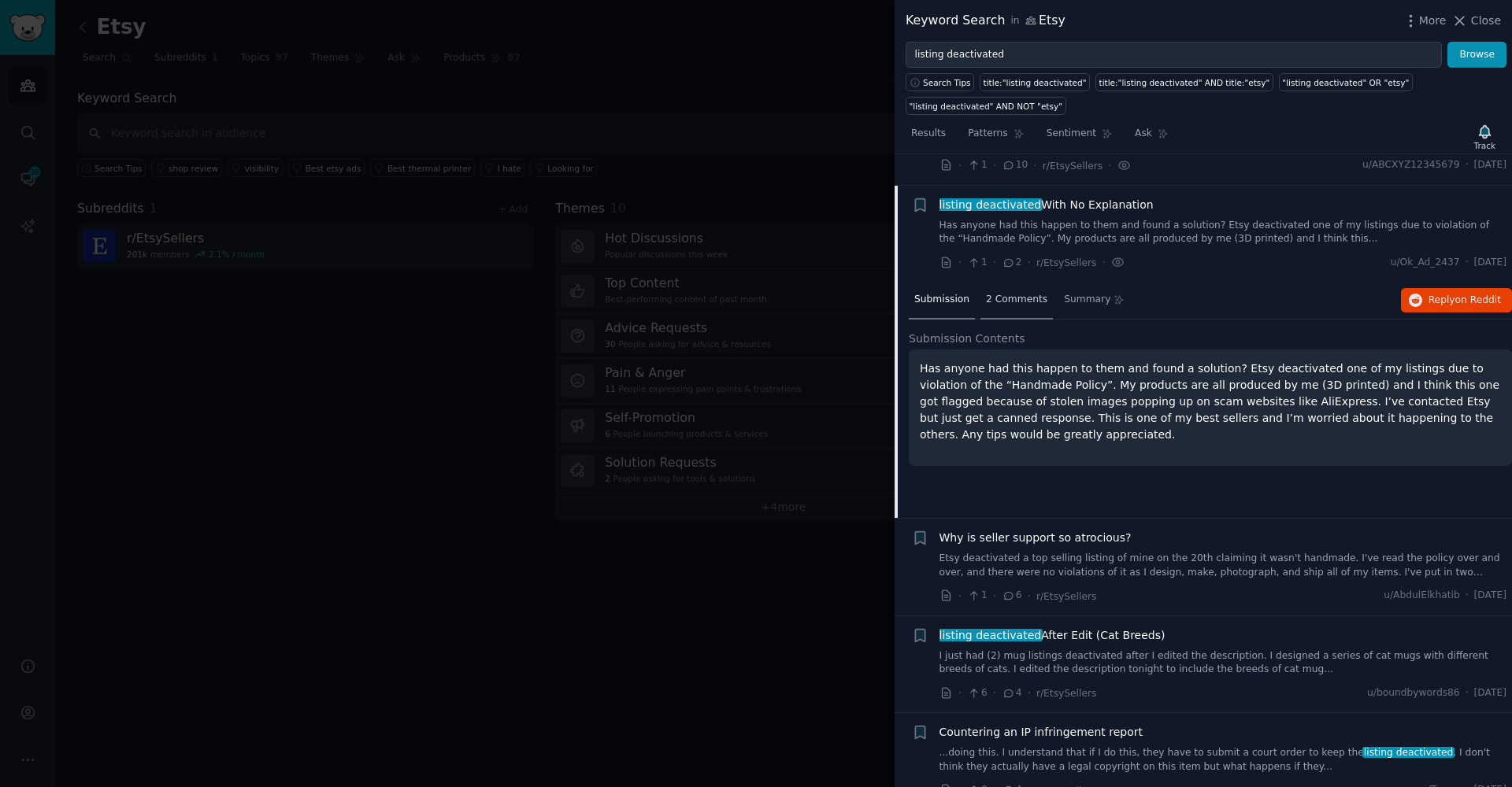
click at [1010, 300] on div "2 Comments" at bounding box center [1016, 300] width 73 height 38
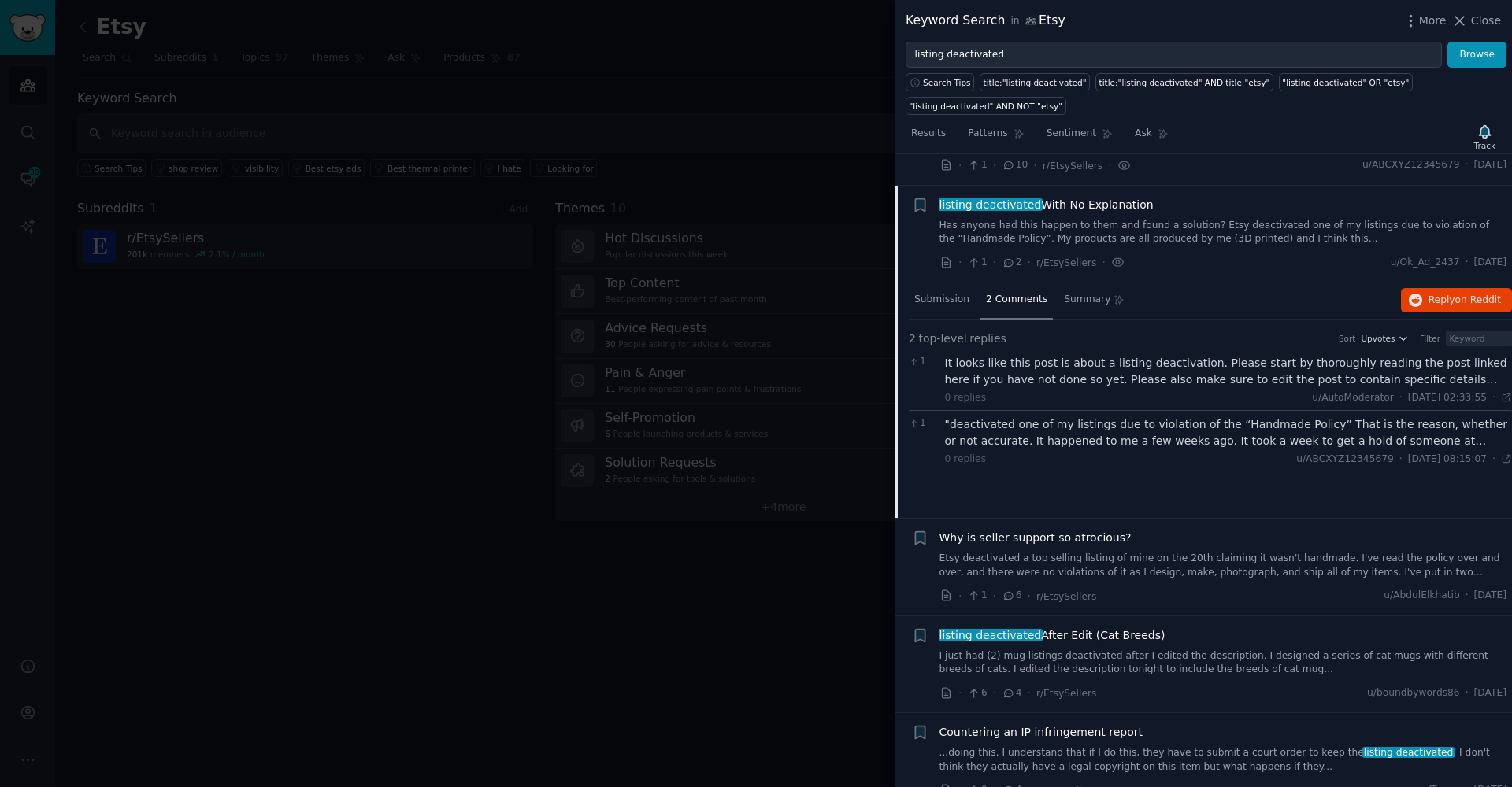
click at [1019, 434] on div ""deactivated one of my listings due to violation of the “Handmade Policy” That …" at bounding box center [1229, 434] width 568 height 33
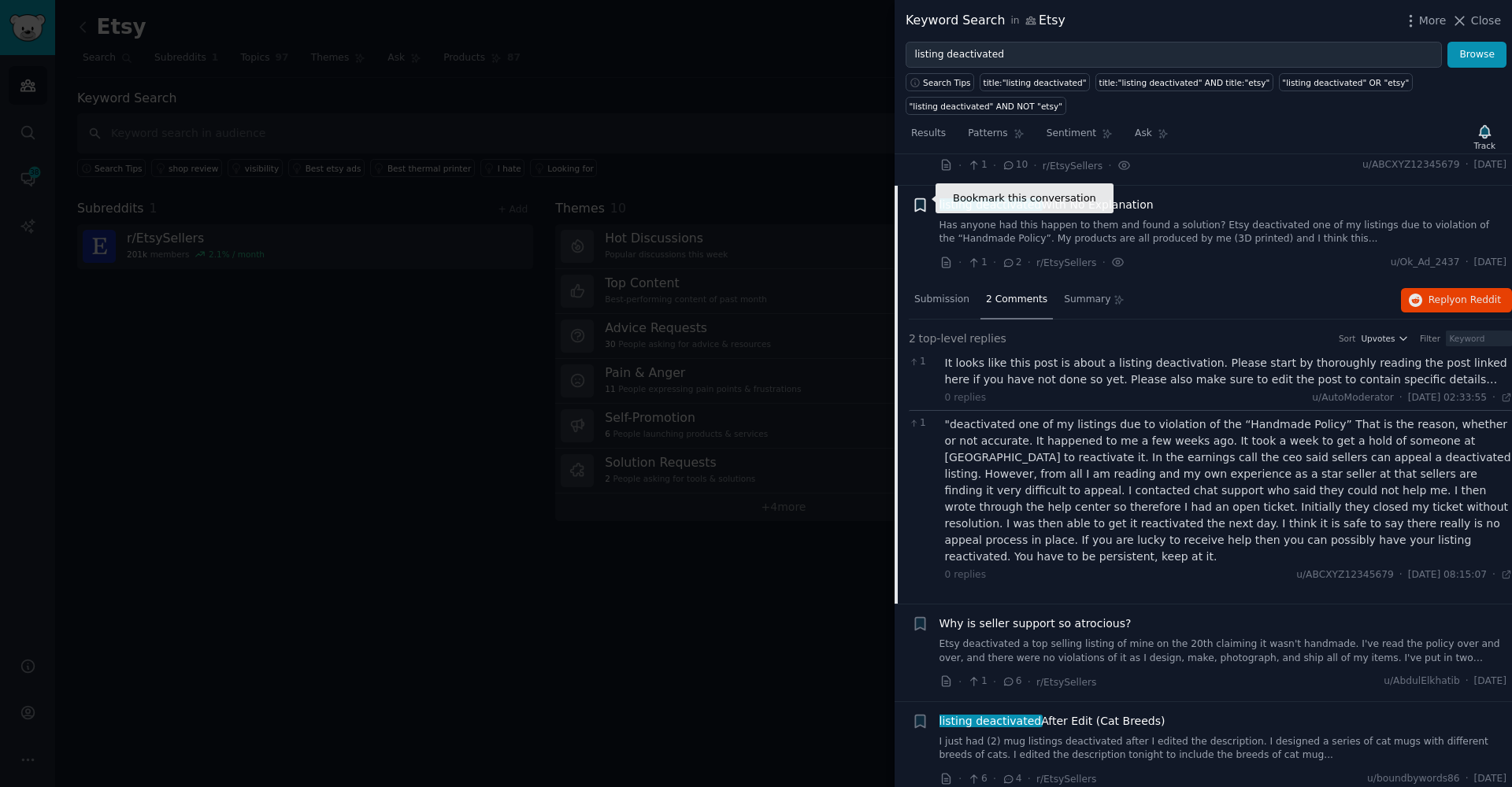
click at [918, 200] on icon "button" at bounding box center [919, 205] width 9 height 13
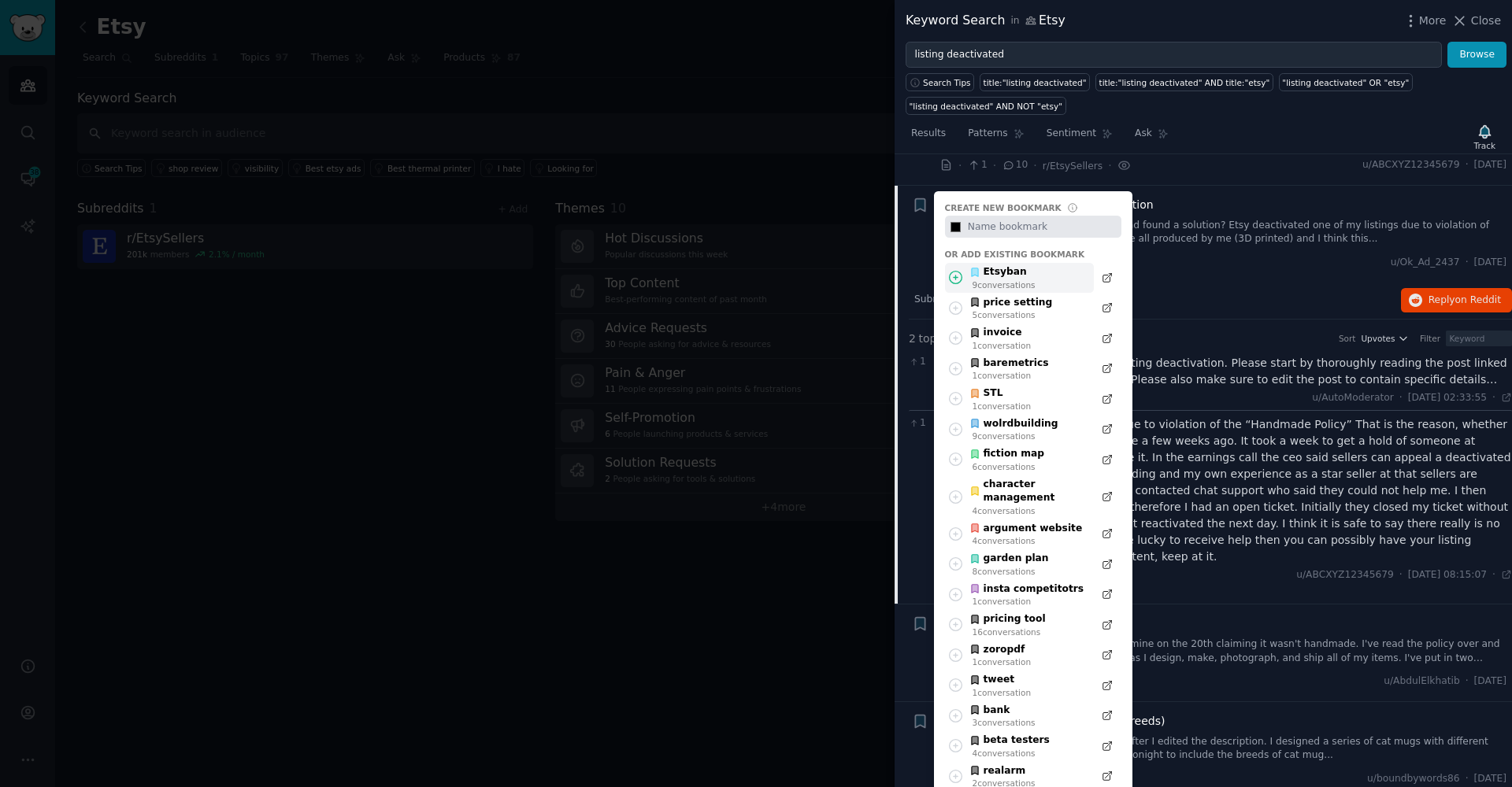
click at [953, 269] on icon at bounding box center [956, 277] width 17 height 17
type input "#000000"
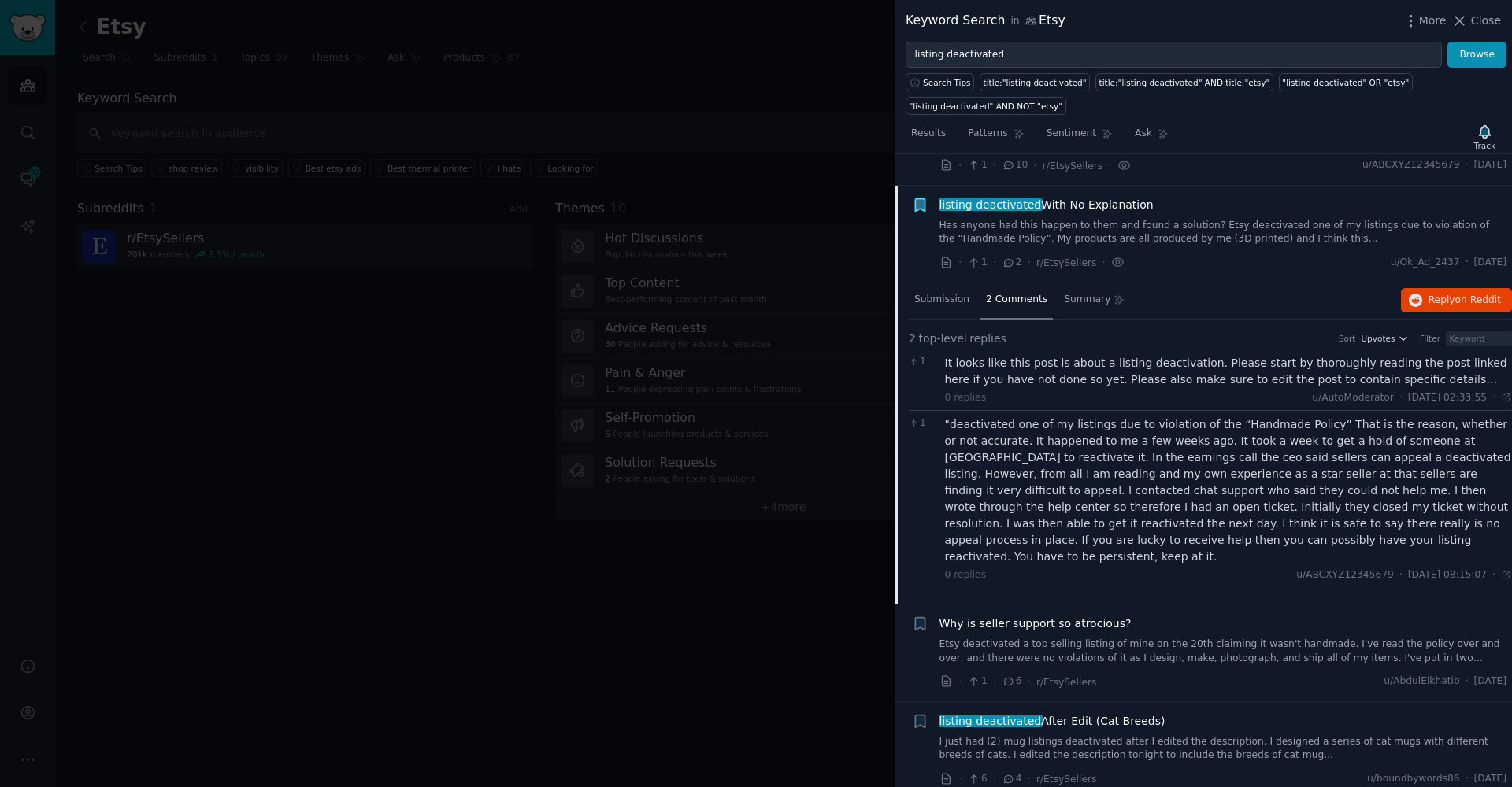
click at [1190, 433] on div ""deactivated one of my listings due to violation of the “Handmade Policy” That …" at bounding box center [1229, 491] width 568 height 149
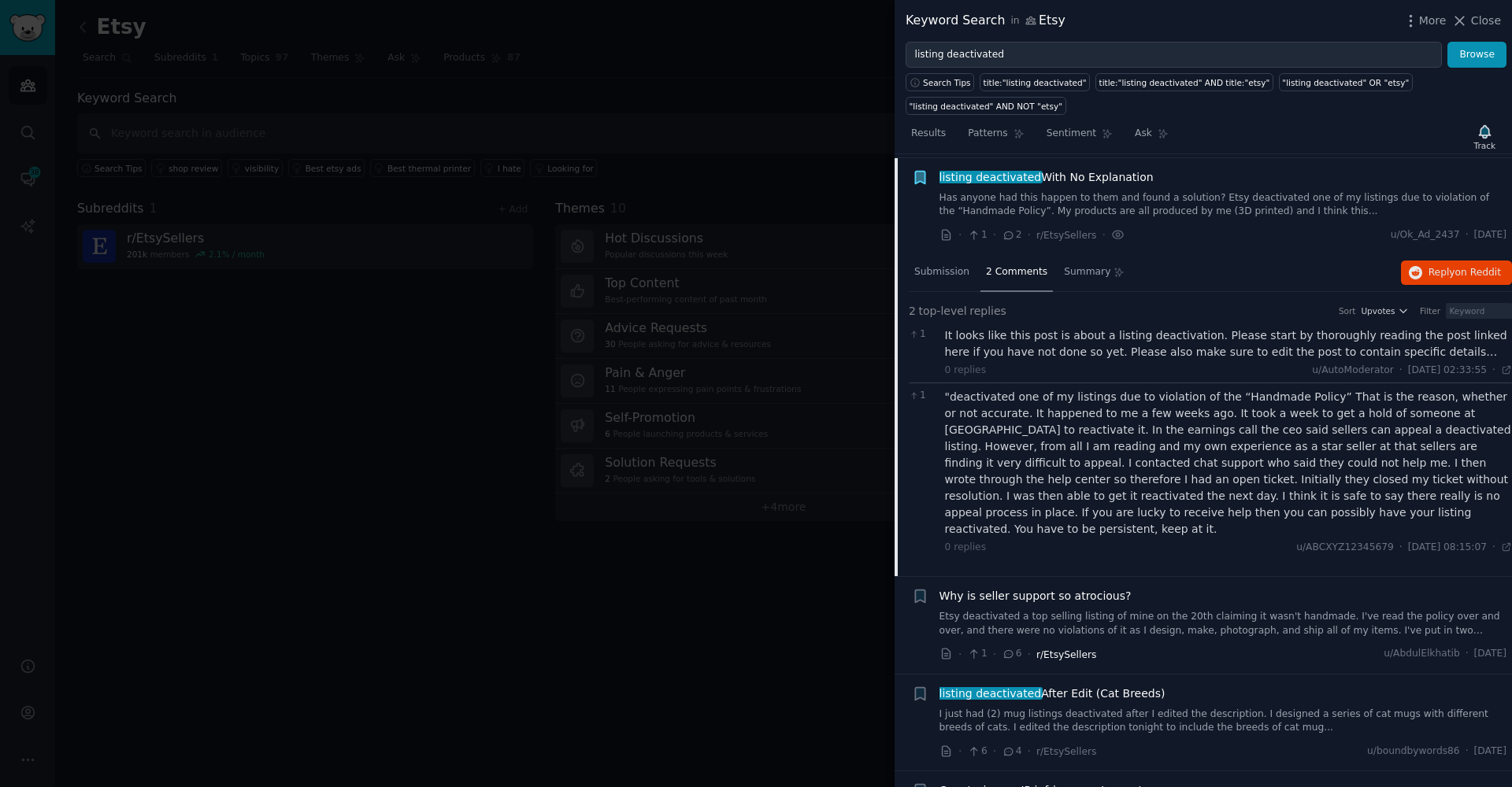
scroll to position [894, 0]
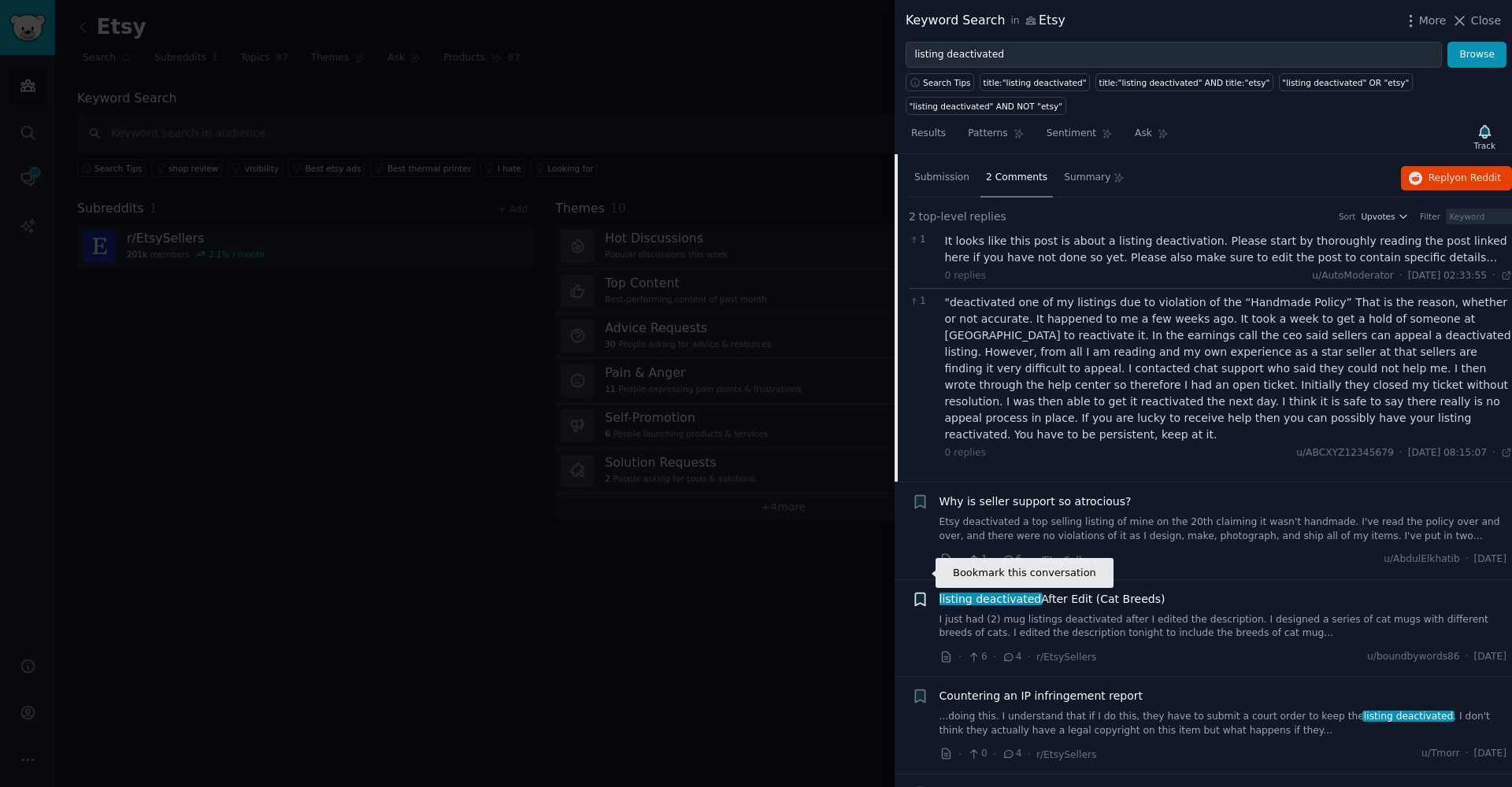
click at [916, 593] on icon "button" at bounding box center [919, 599] width 9 height 13
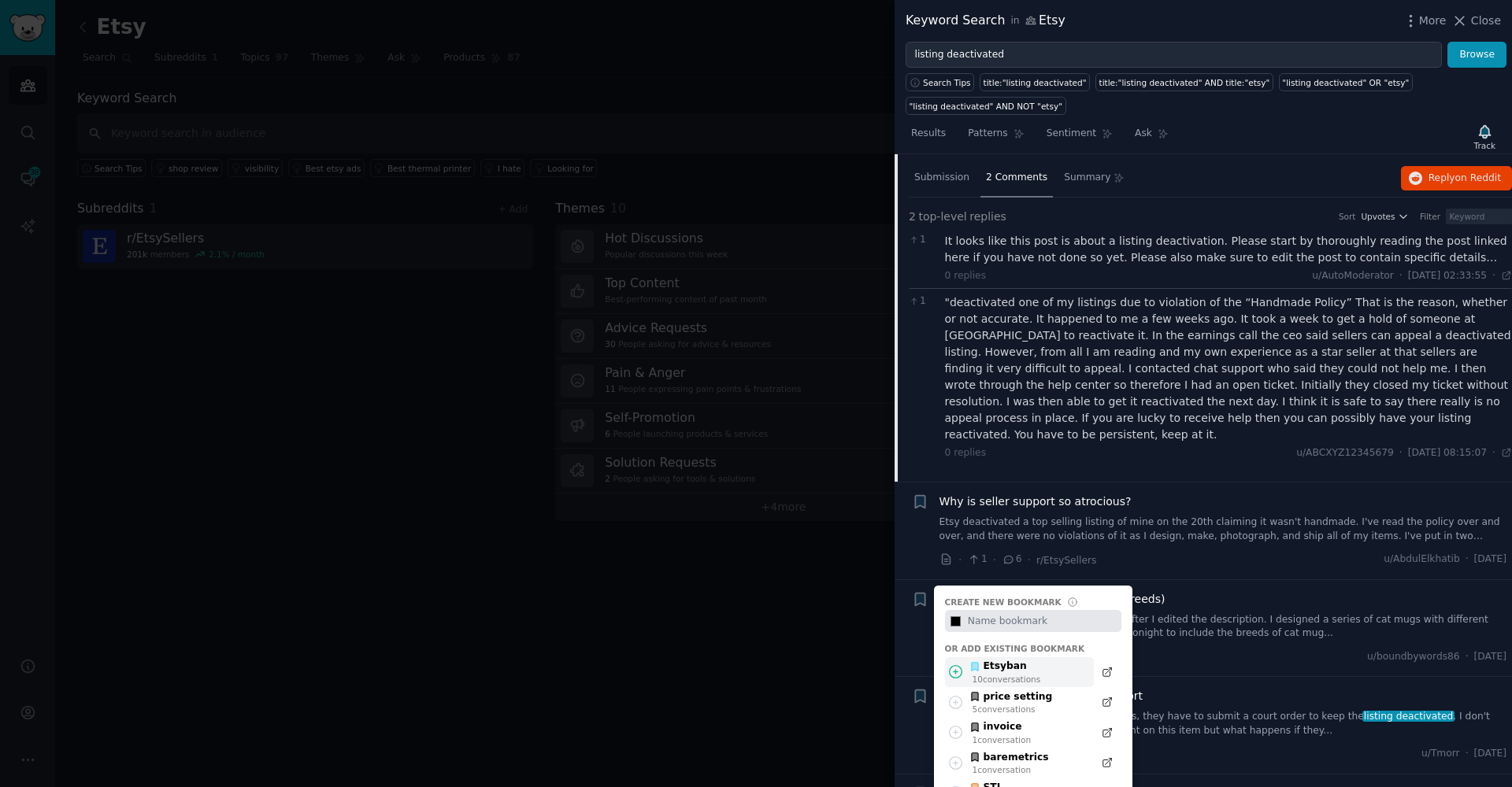
click at [956, 666] on icon at bounding box center [956, 672] width 13 height 13
type input "#000000"
click at [1332, 592] on div "listing deactivated After Edit (Cat Breeds)" at bounding box center [1223, 600] width 568 height 17
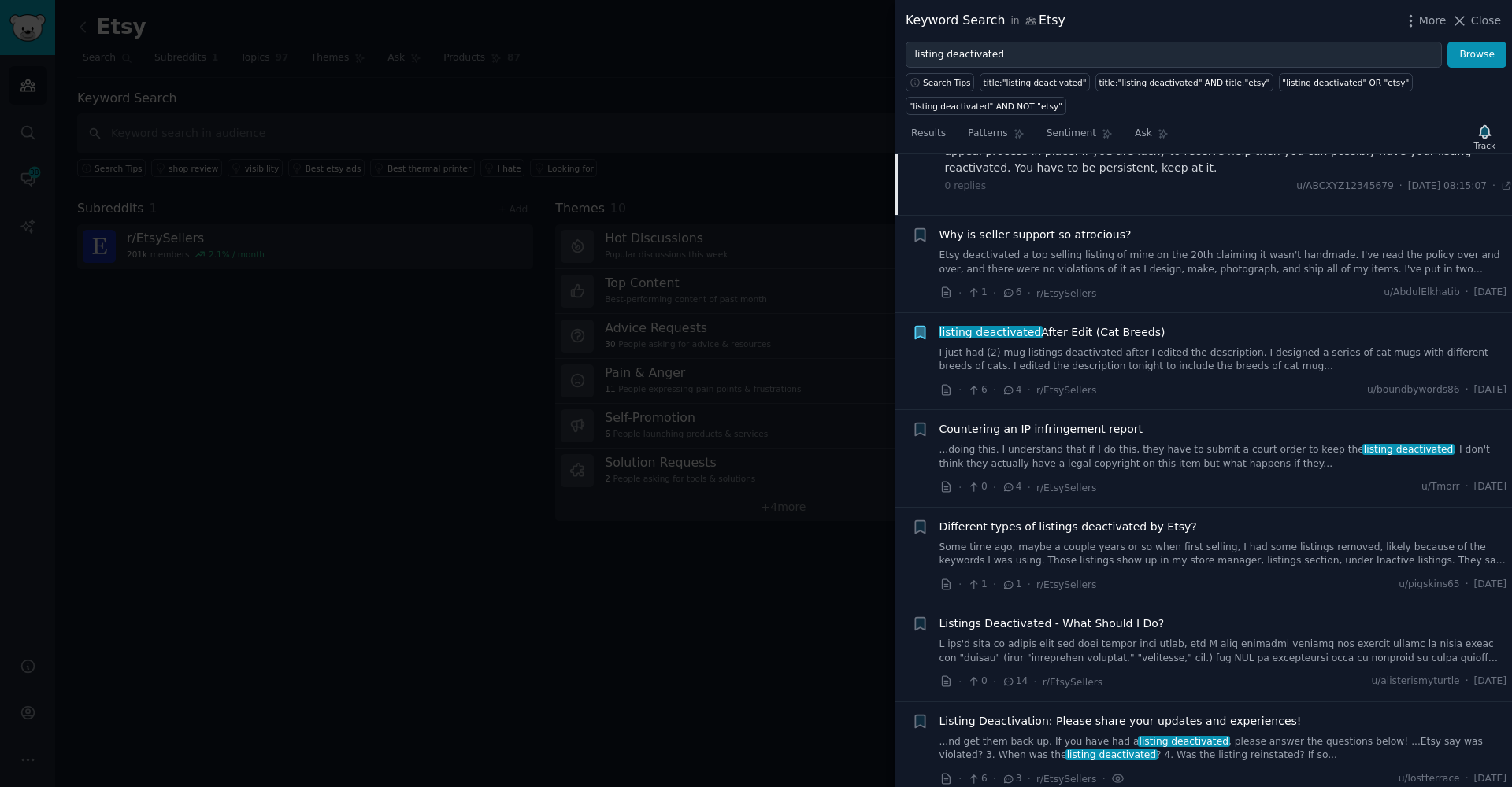
scroll to position [1161, 0]
click at [977, 541] on link "Some time ago, maybe a couple years or so when first selling, I had some listin…" at bounding box center [1223, 554] width 568 height 28
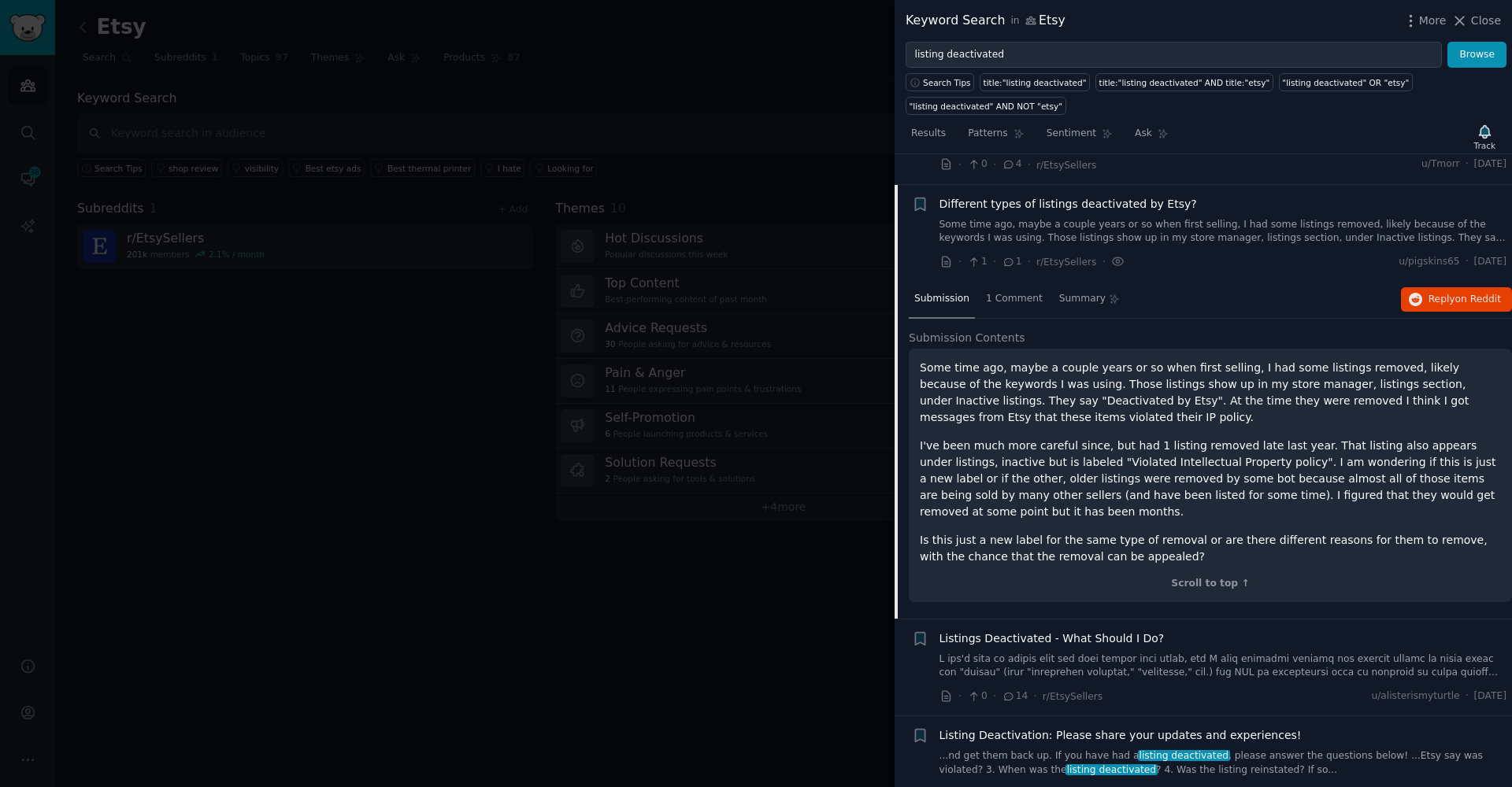
scroll to position [1182, 0]
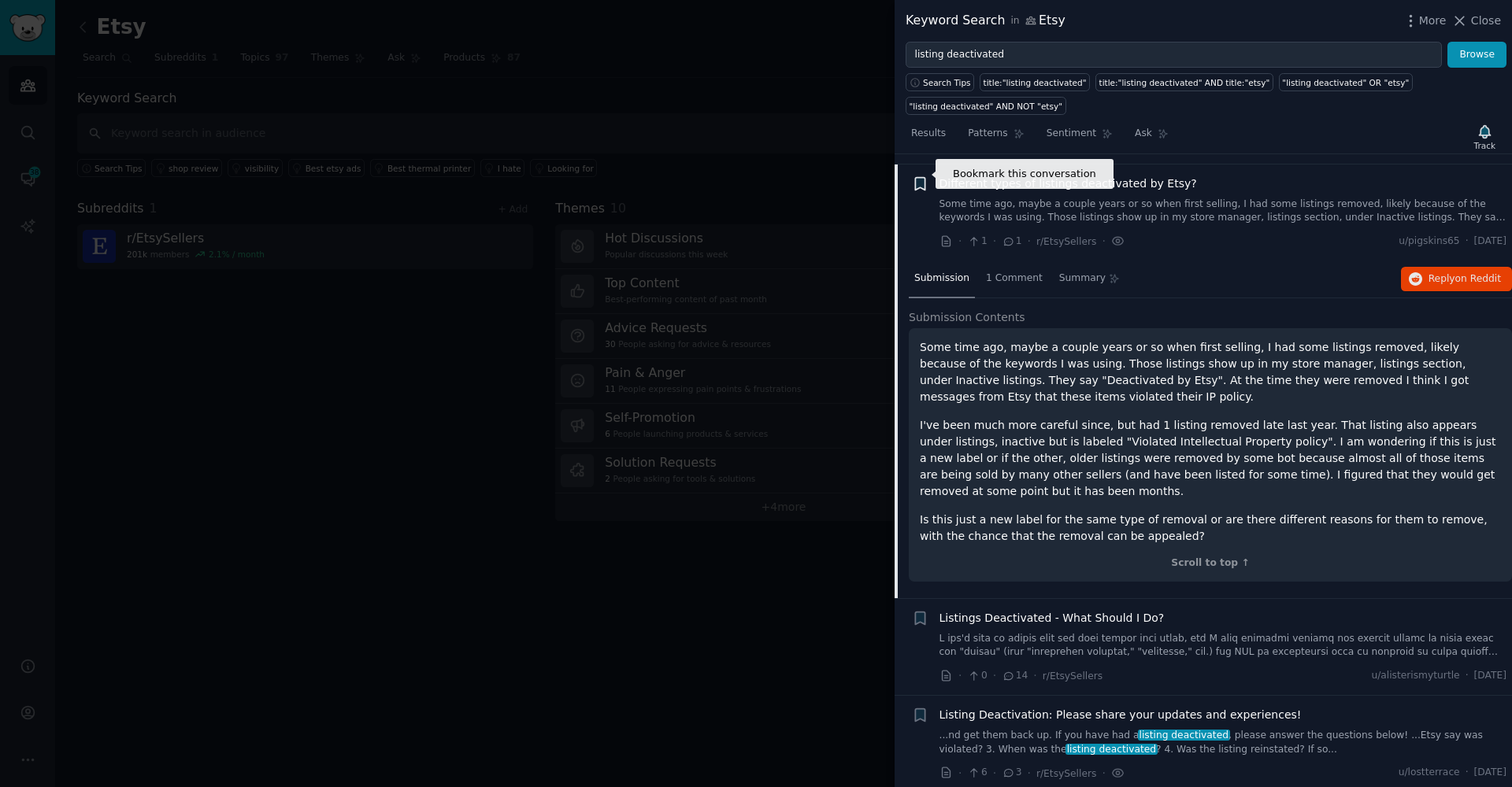
click at [918, 177] on icon "button" at bounding box center [919, 183] width 9 height 13
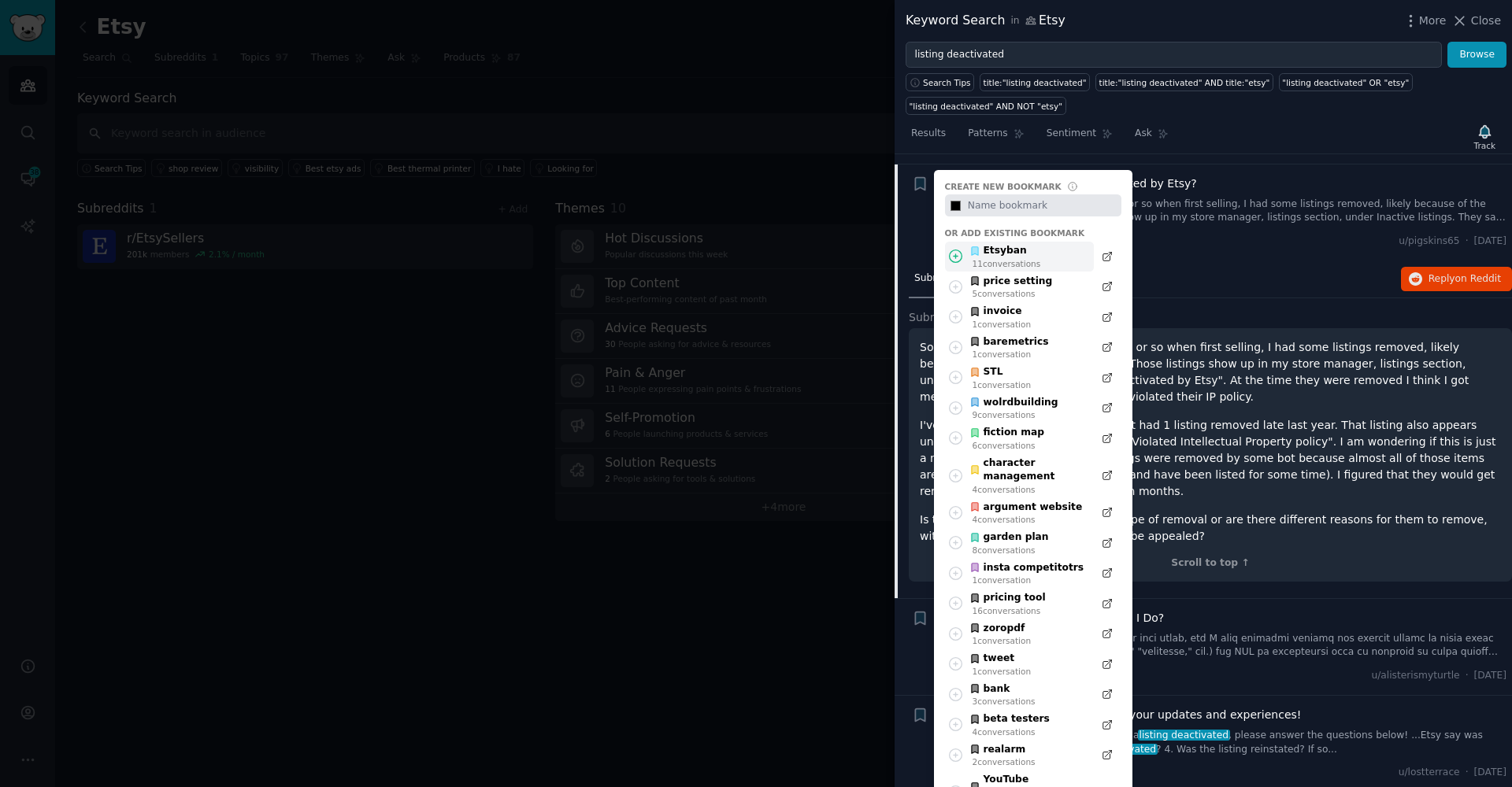
click at [957, 251] on icon at bounding box center [956, 256] width 13 height 13
type input "#000000"
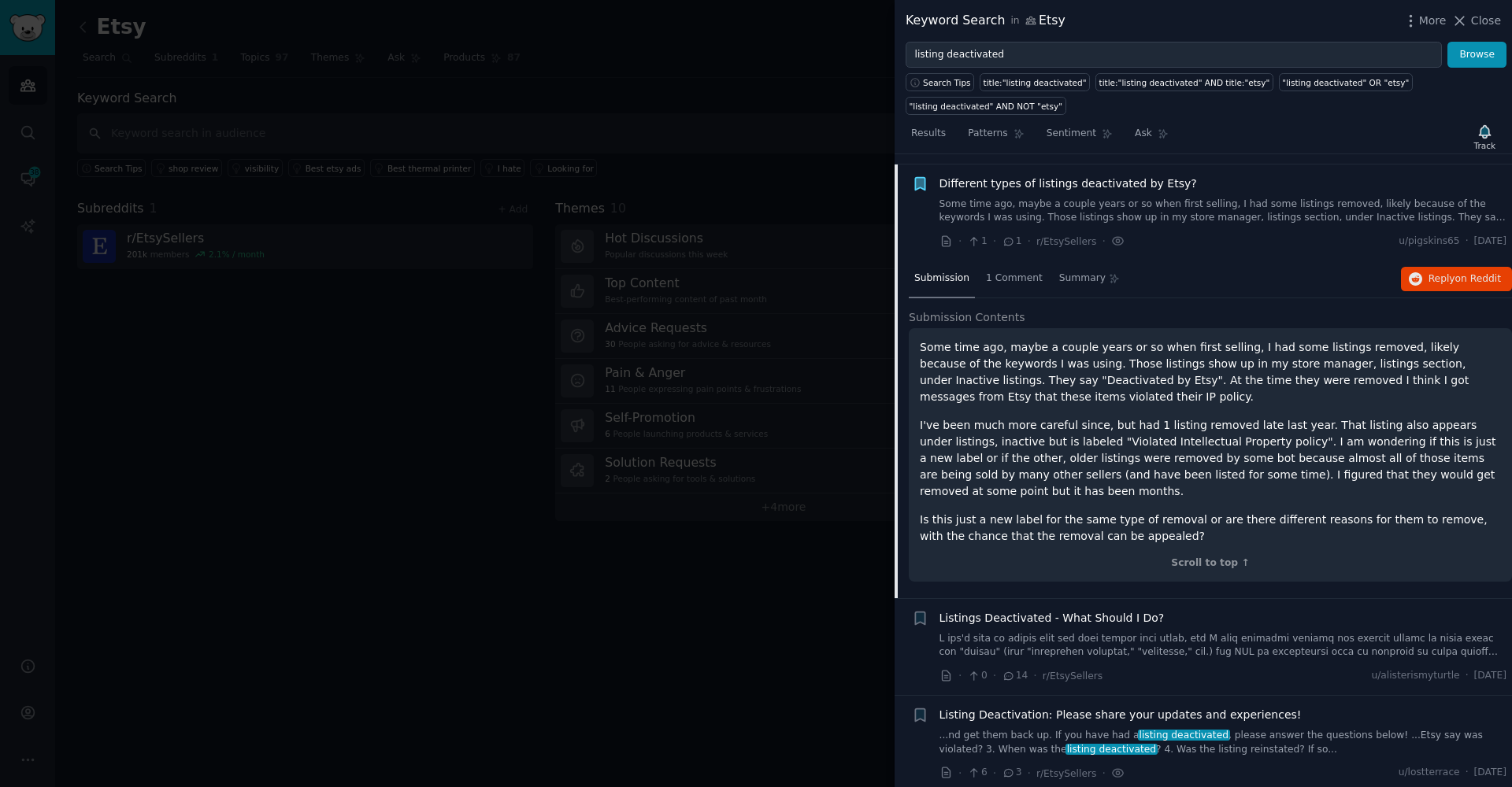
click at [1327, 433] on p "I've been much more careful since, but had 1 listing removed late last year. Th…" at bounding box center [1210, 459] width 581 height 83
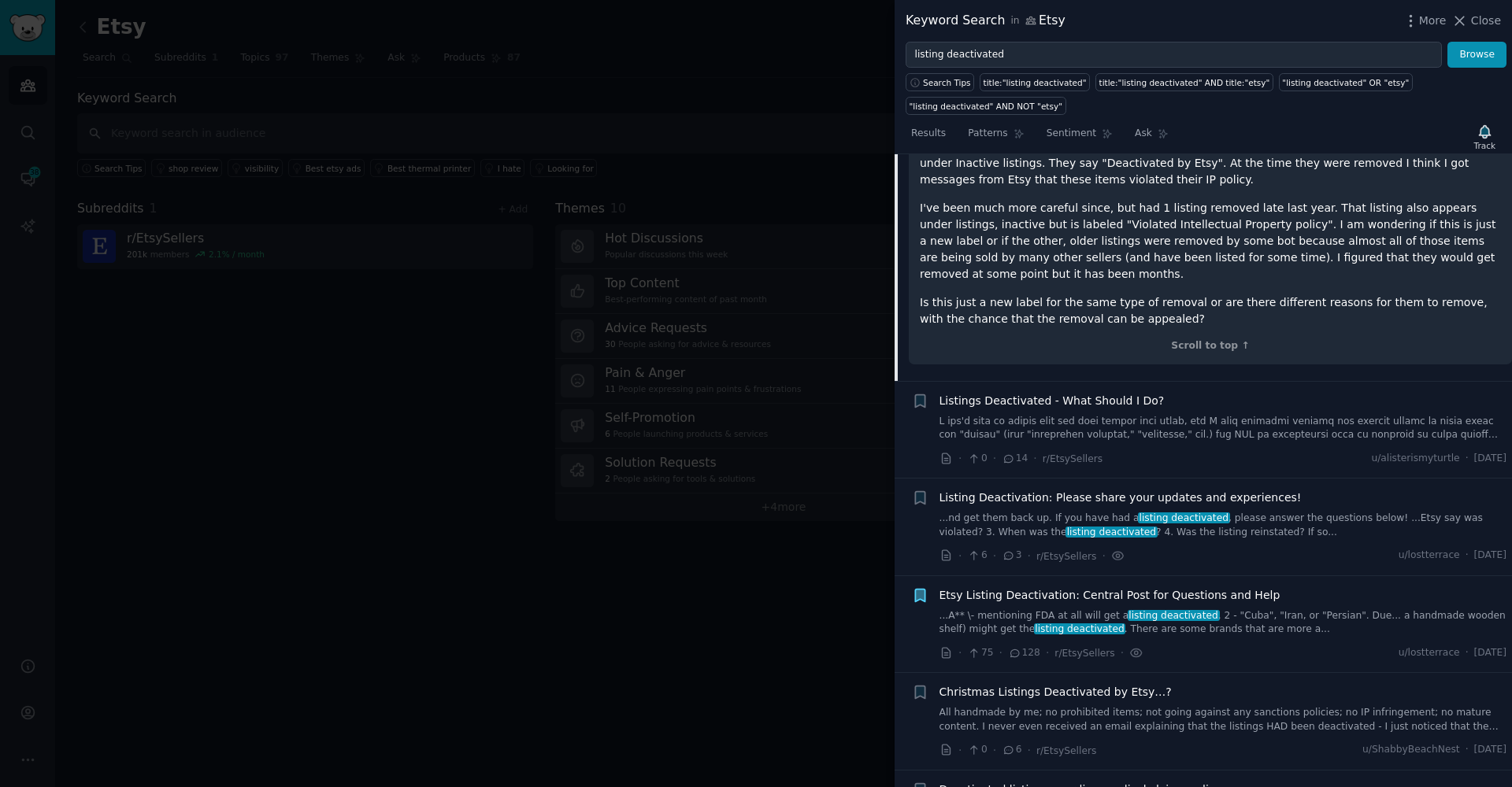
scroll to position [1409, 0]
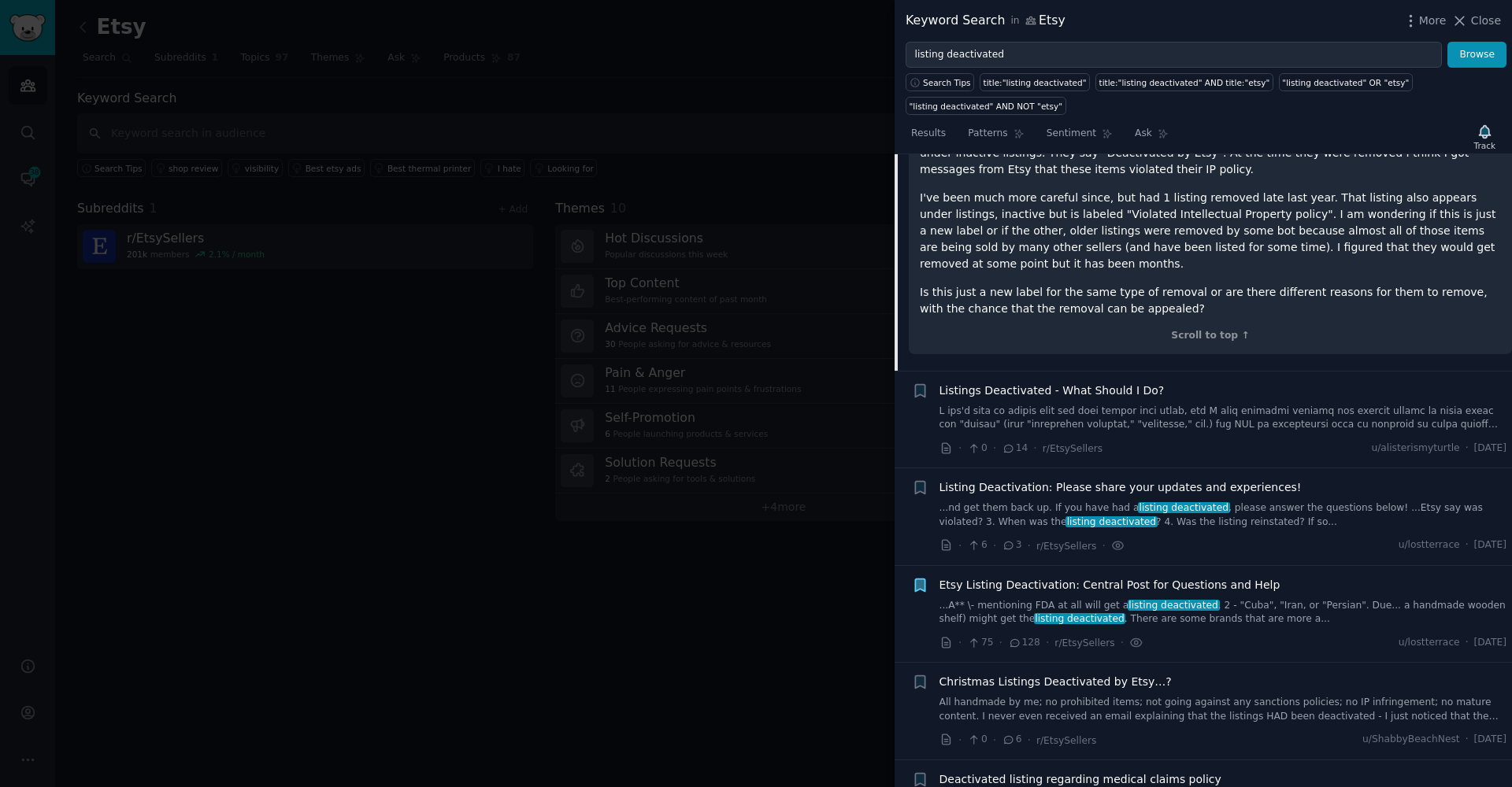
click at [1209, 412] on link at bounding box center [1223, 418] width 568 height 28
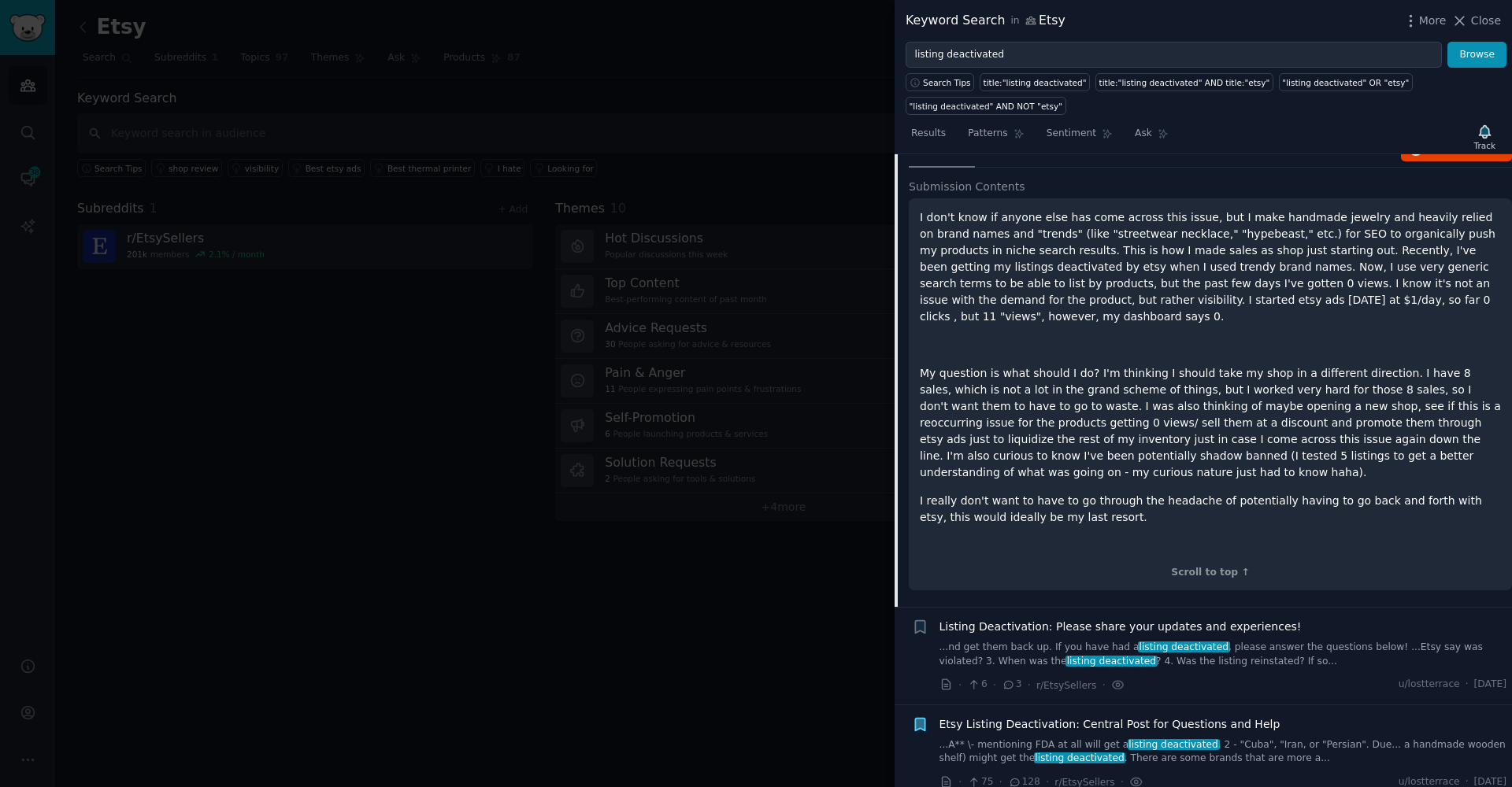
scroll to position [1278, 0]
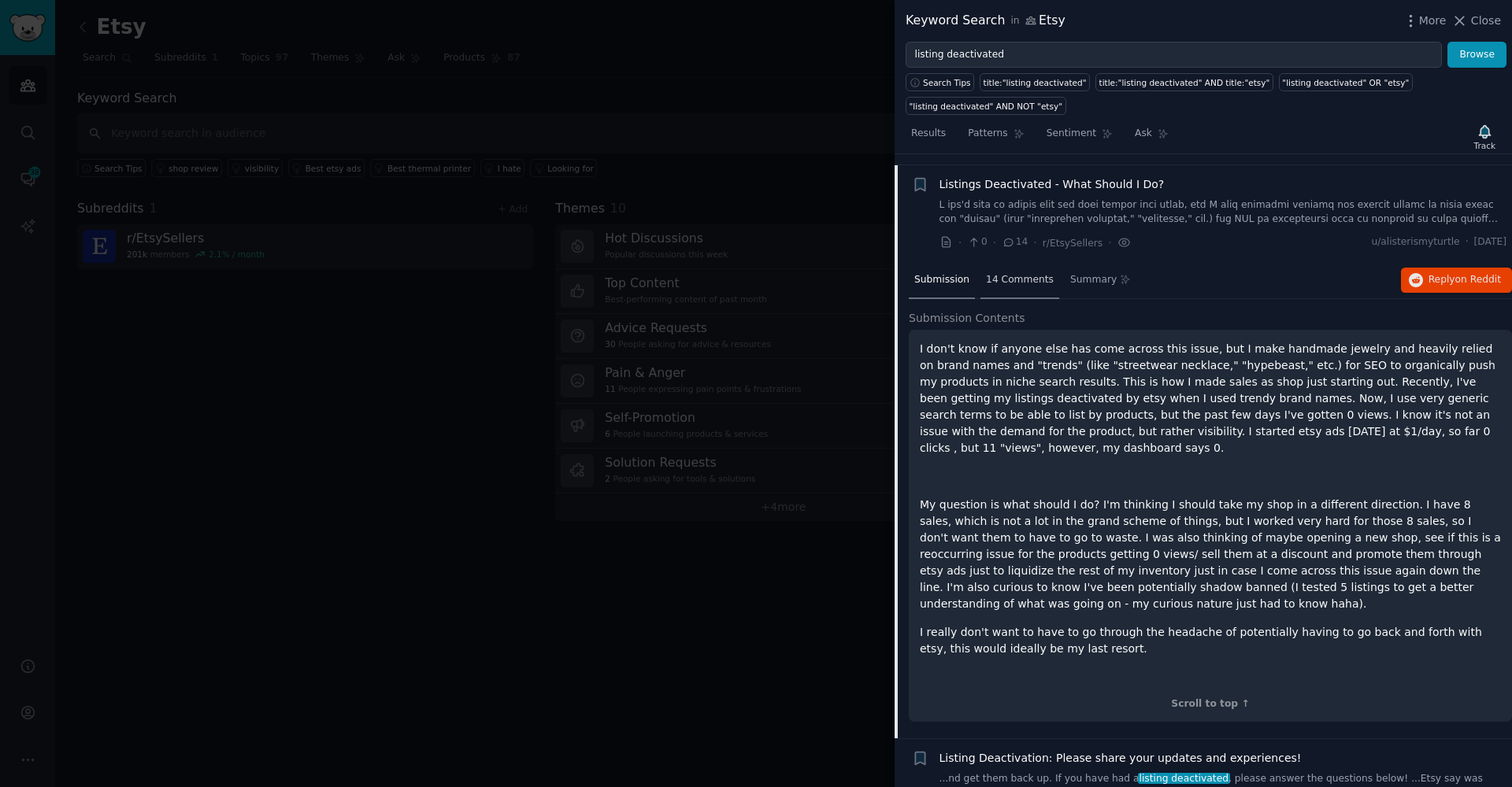
click at [1012, 276] on div "14 Comments" at bounding box center [1019, 281] width 79 height 38
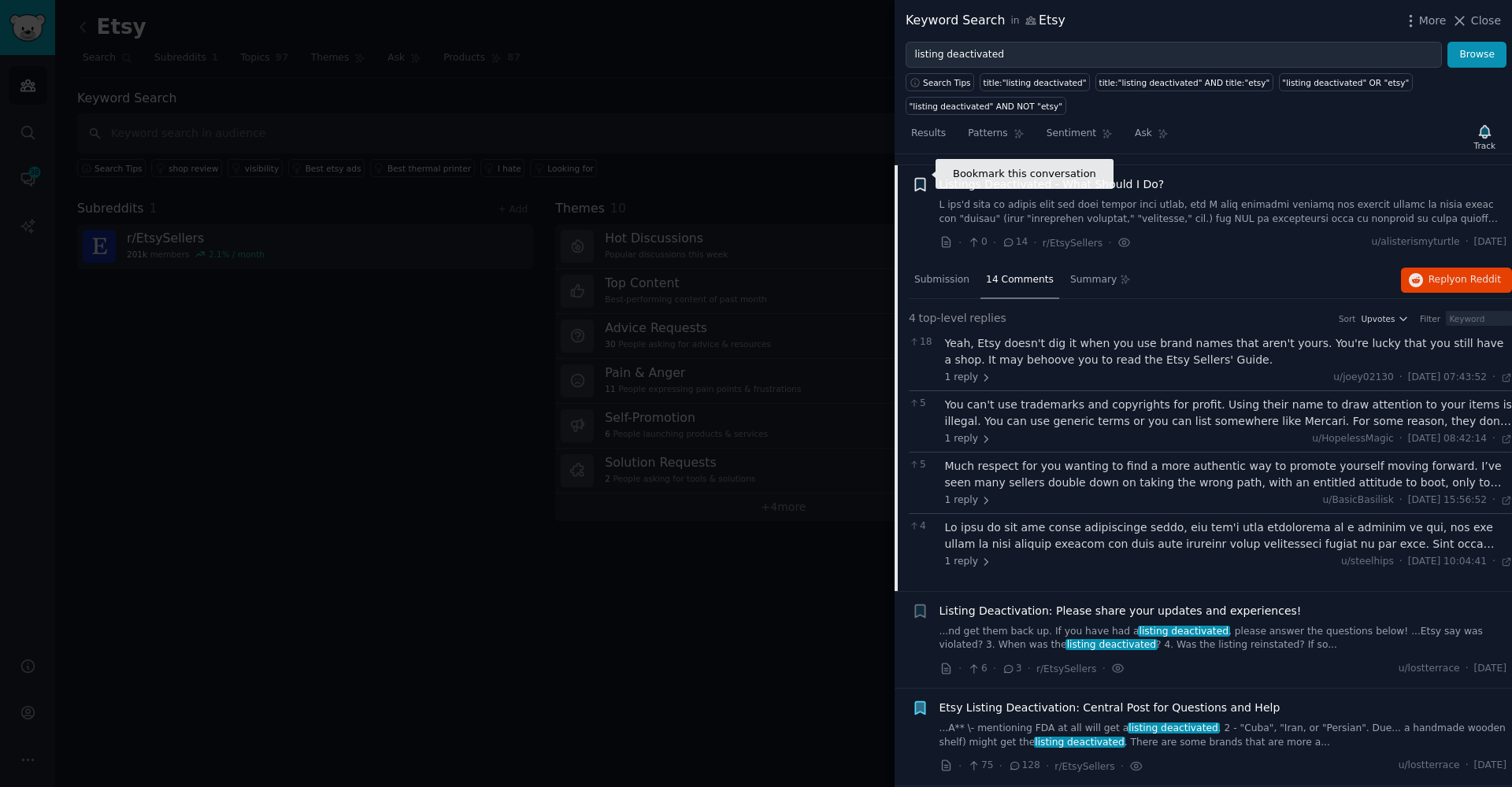
click at [916, 179] on icon "button" at bounding box center [919, 185] width 9 height 13
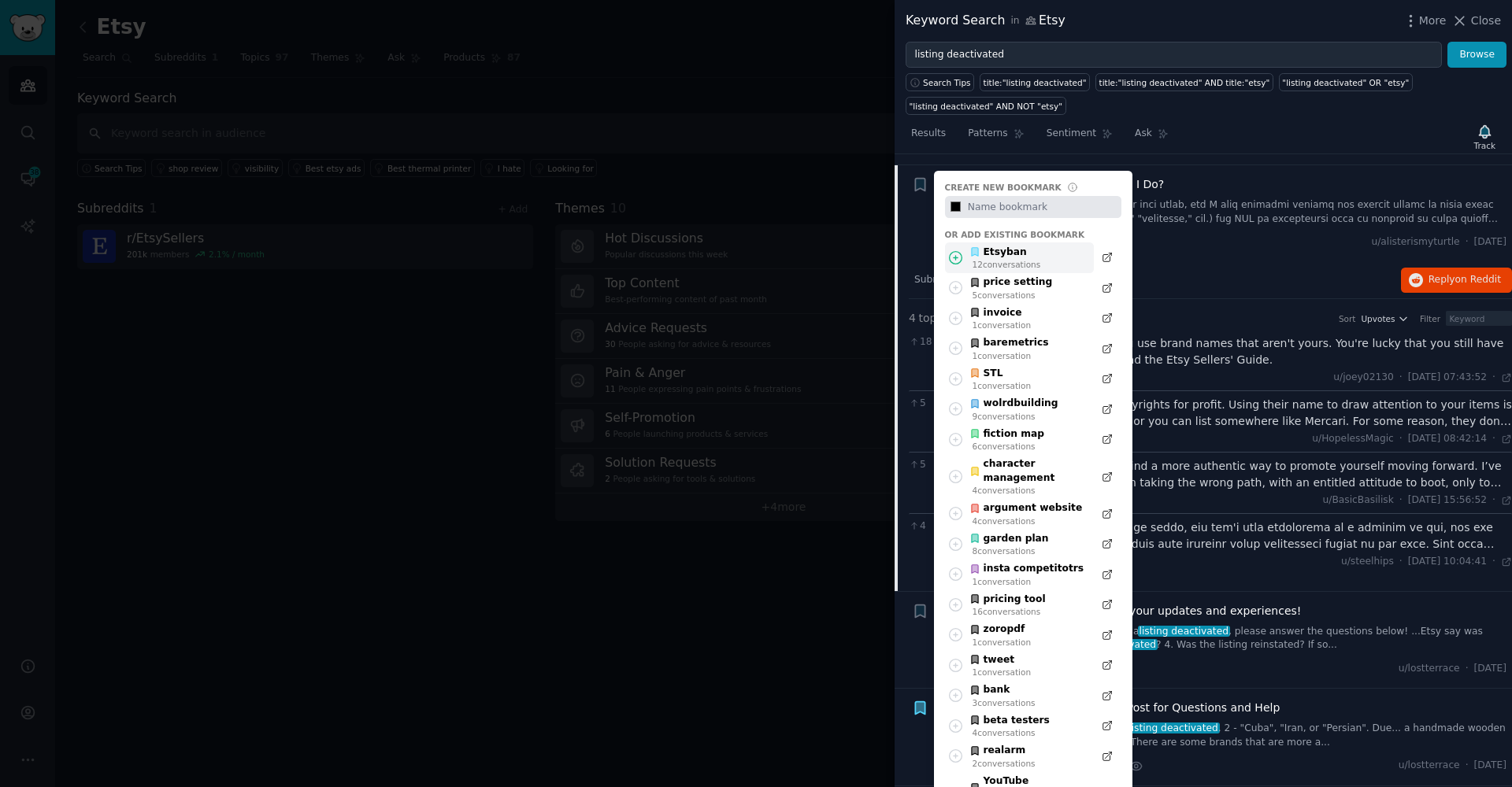
click at [956, 250] on icon at bounding box center [956, 258] width 17 height 17
type input "#000000"
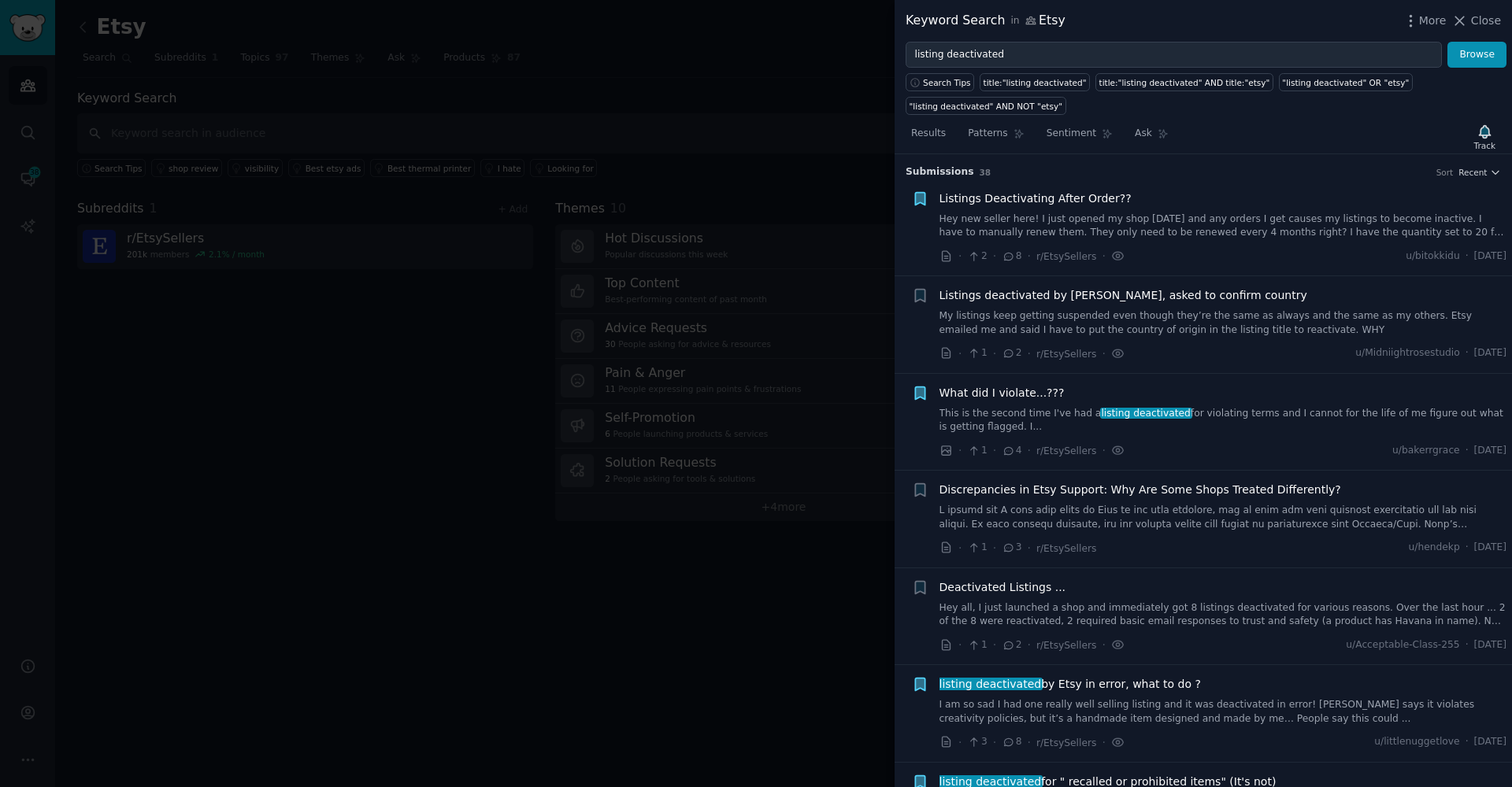
scroll to position [0, 0]
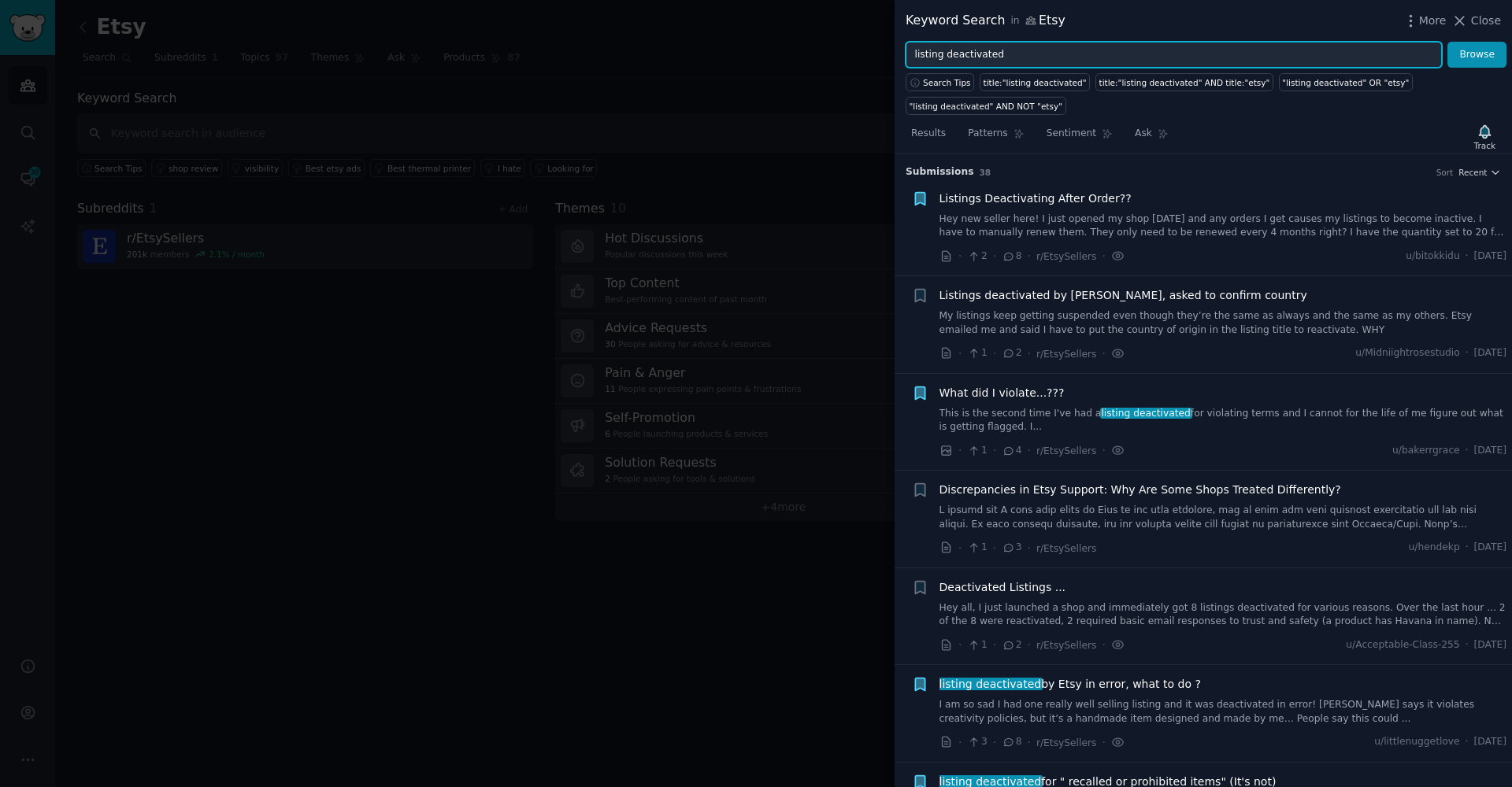
click at [982, 53] on input "listing deactivated" at bounding box center [1174, 55] width 536 height 27
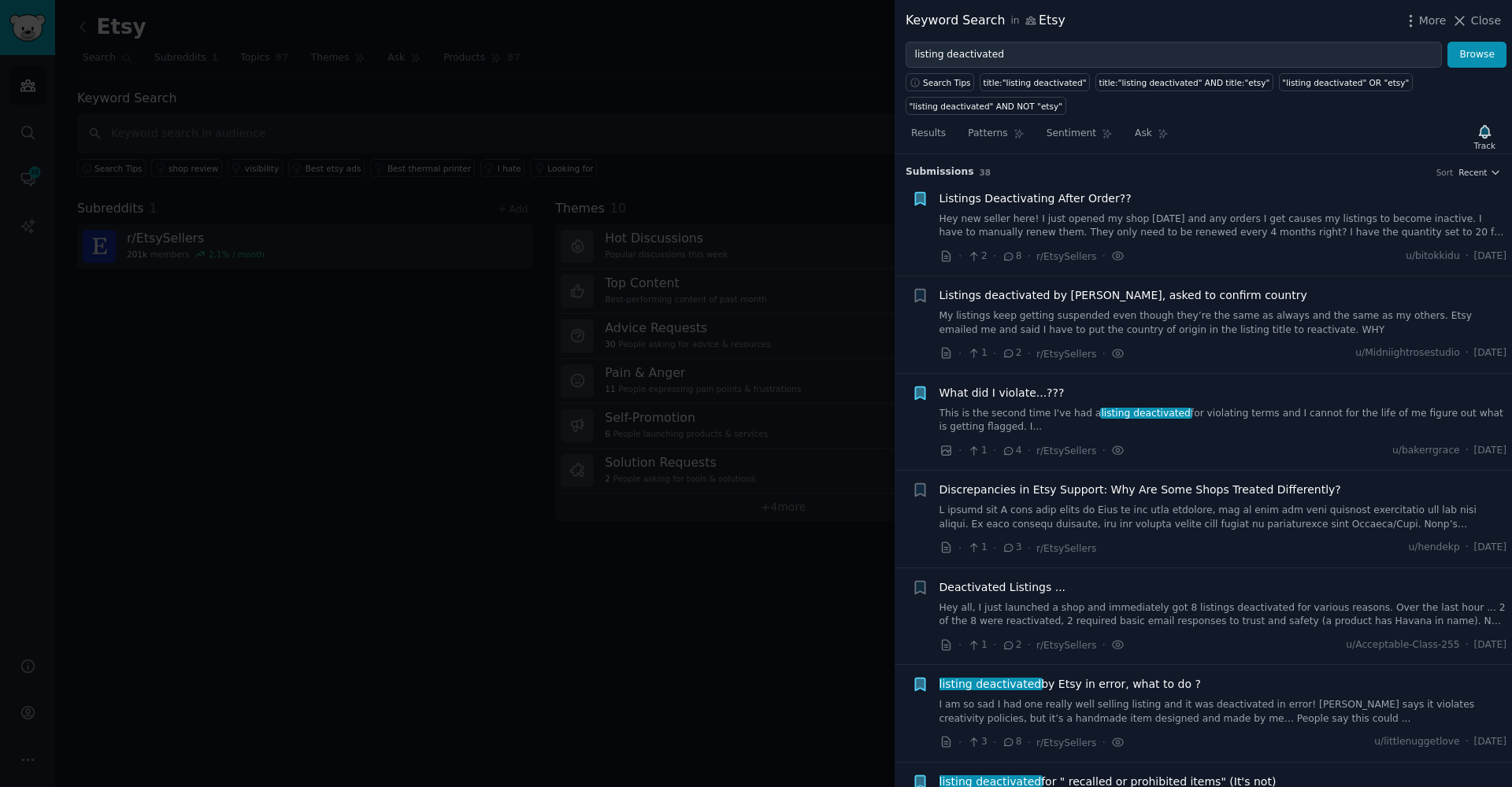
click at [1007, 222] on link "Hey new seller here! I just opened my shop [DATE] and any orders I get causes m…" at bounding box center [1223, 226] width 568 height 28
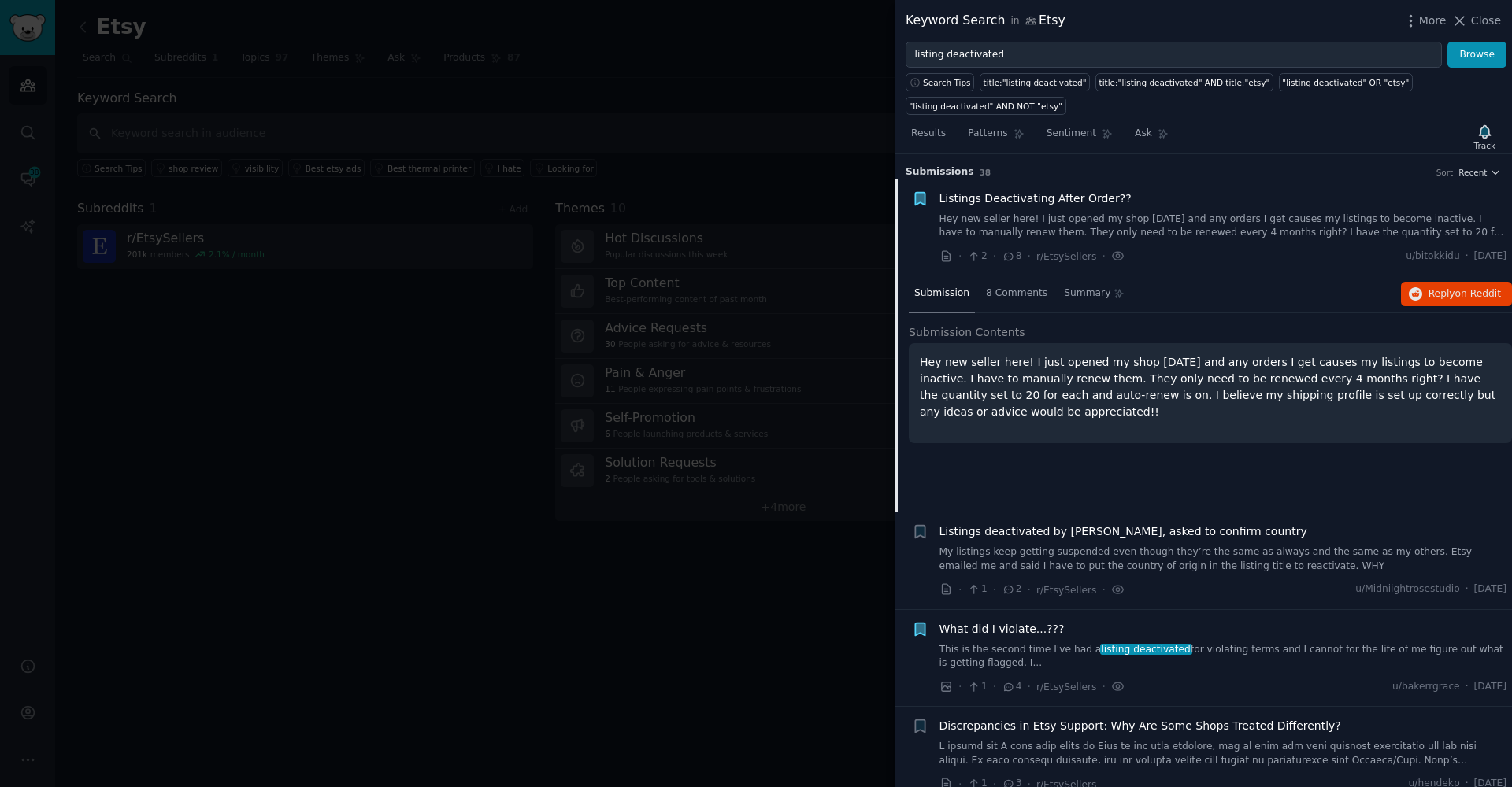
scroll to position [24, 0]
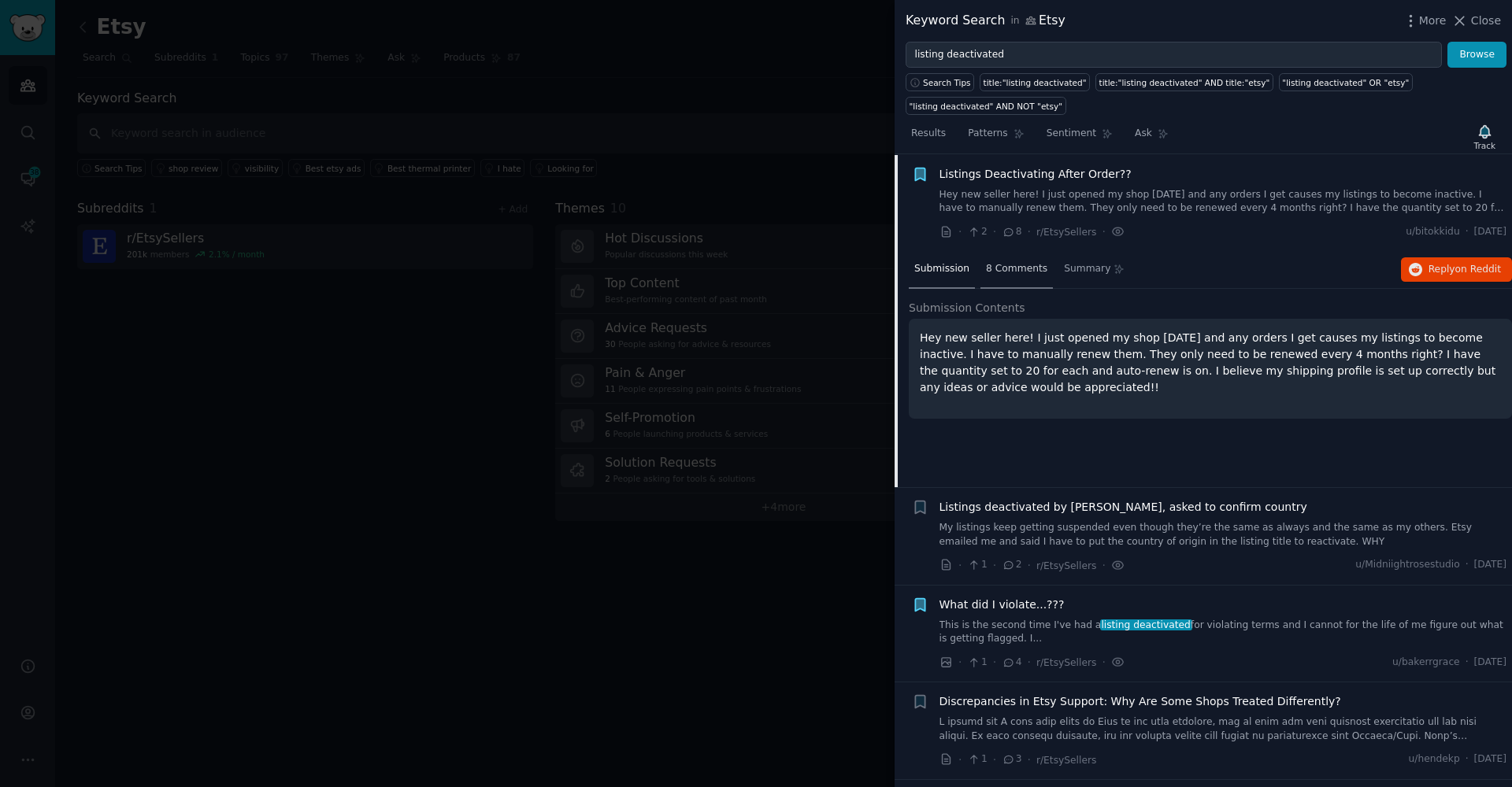
click at [997, 263] on span "8 Comments" at bounding box center [1017, 269] width 62 height 14
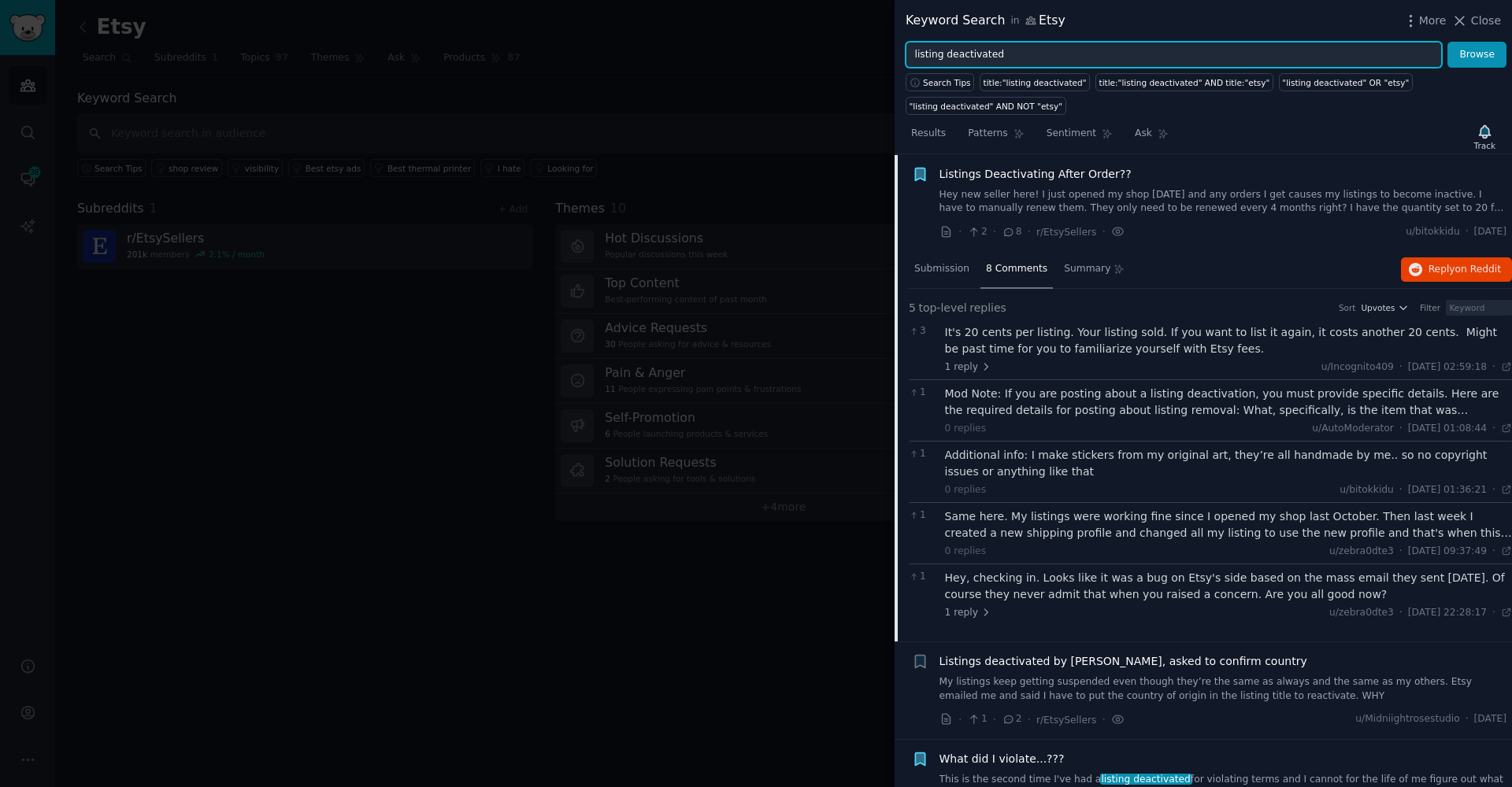
click at [985, 62] on input "listing deactivated" at bounding box center [1174, 55] width 536 height 27
paste input "Etsy listing taken down"
click at [1477, 54] on button "Browse" at bounding box center [1476, 55] width 59 height 27
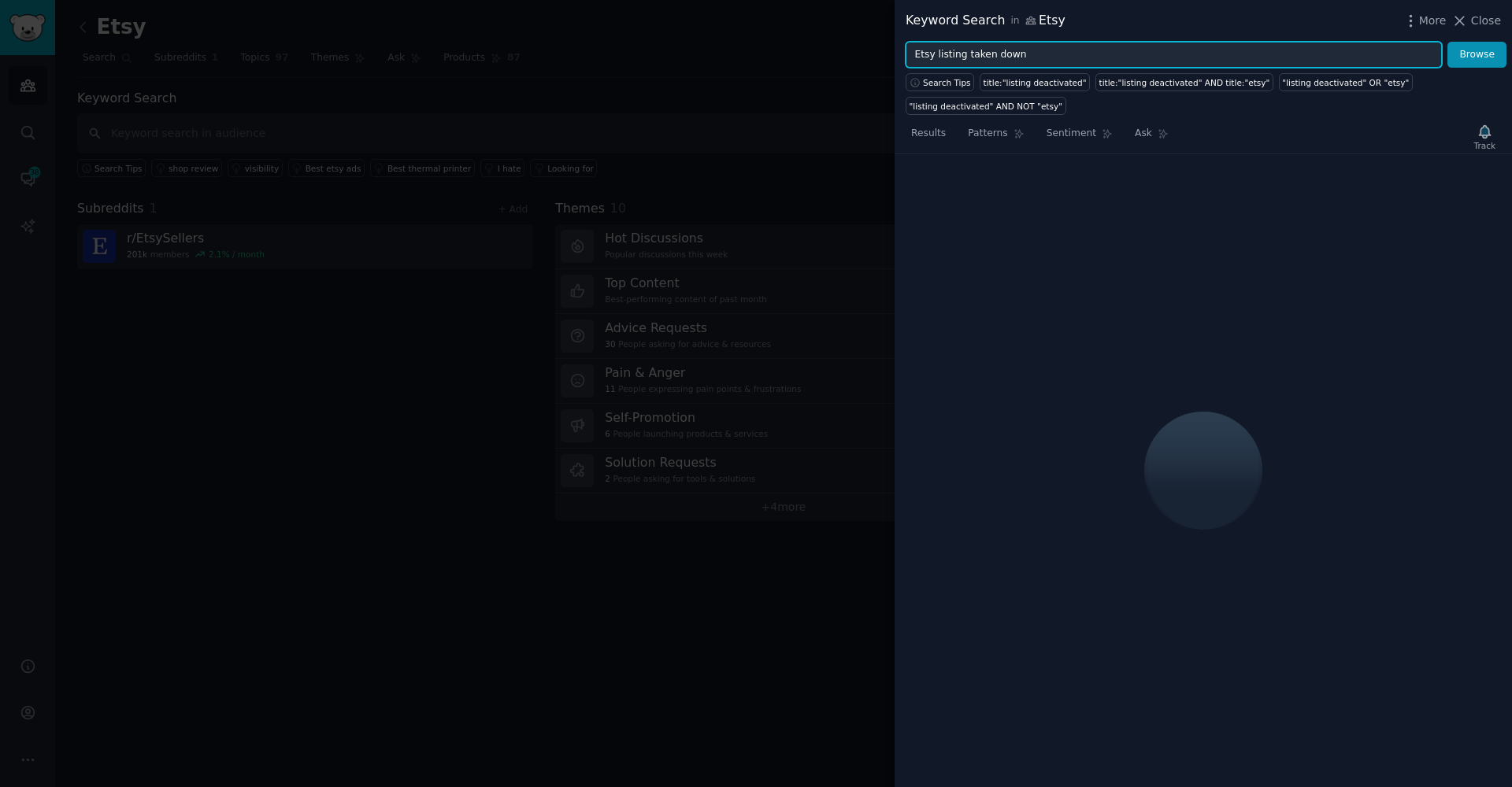
click at [918, 55] on input "Etsy listing taken down" at bounding box center [1174, 55] width 536 height 27
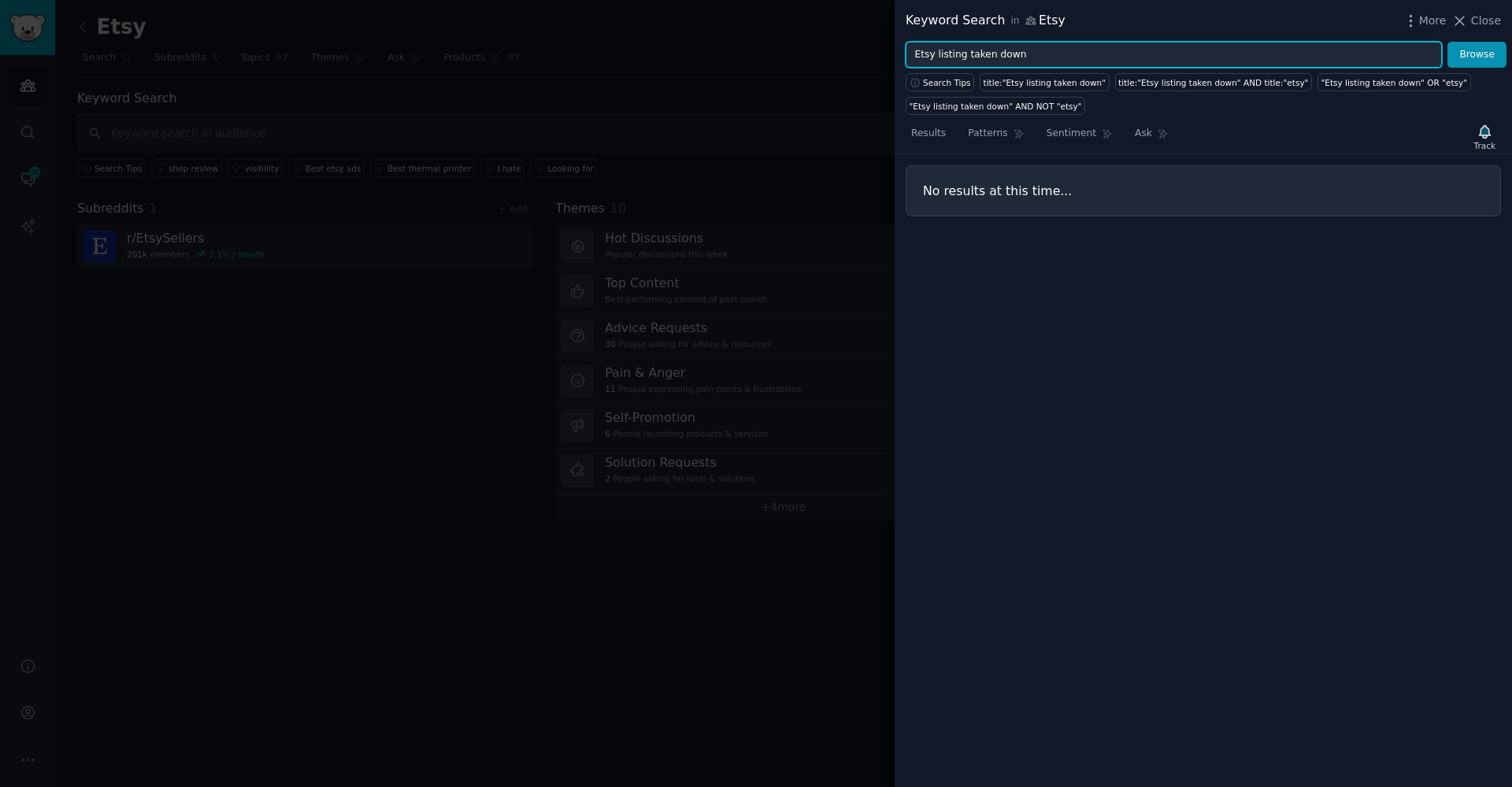
click at [918, 55] on input "Etsy listing taken down" at bounding box center [1174, 55] width 536 height 27
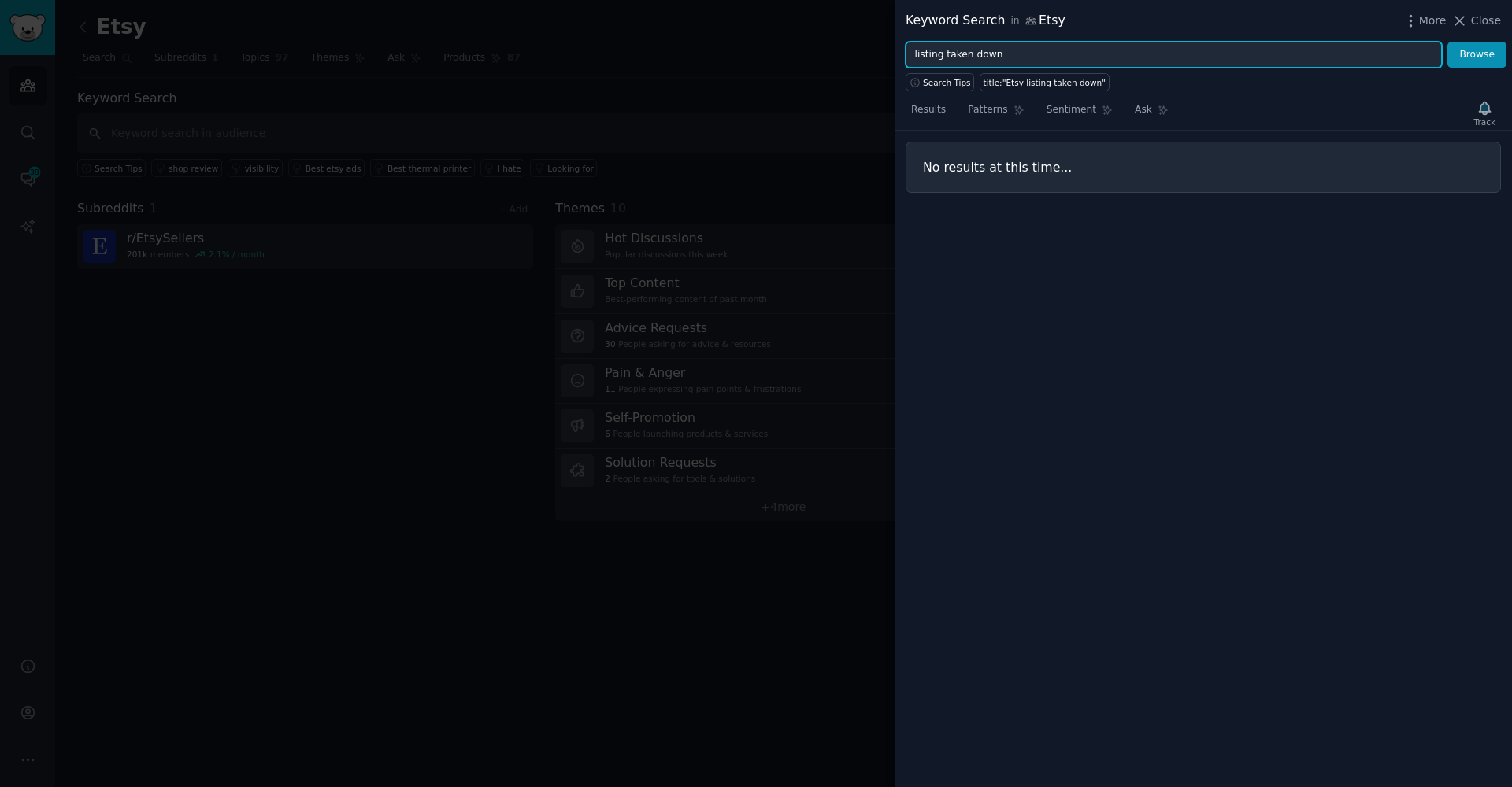
type input "listing taken down"
click at [1477, 54] on button "Browse" at bounding box center [1476, 55] width 59 height 27
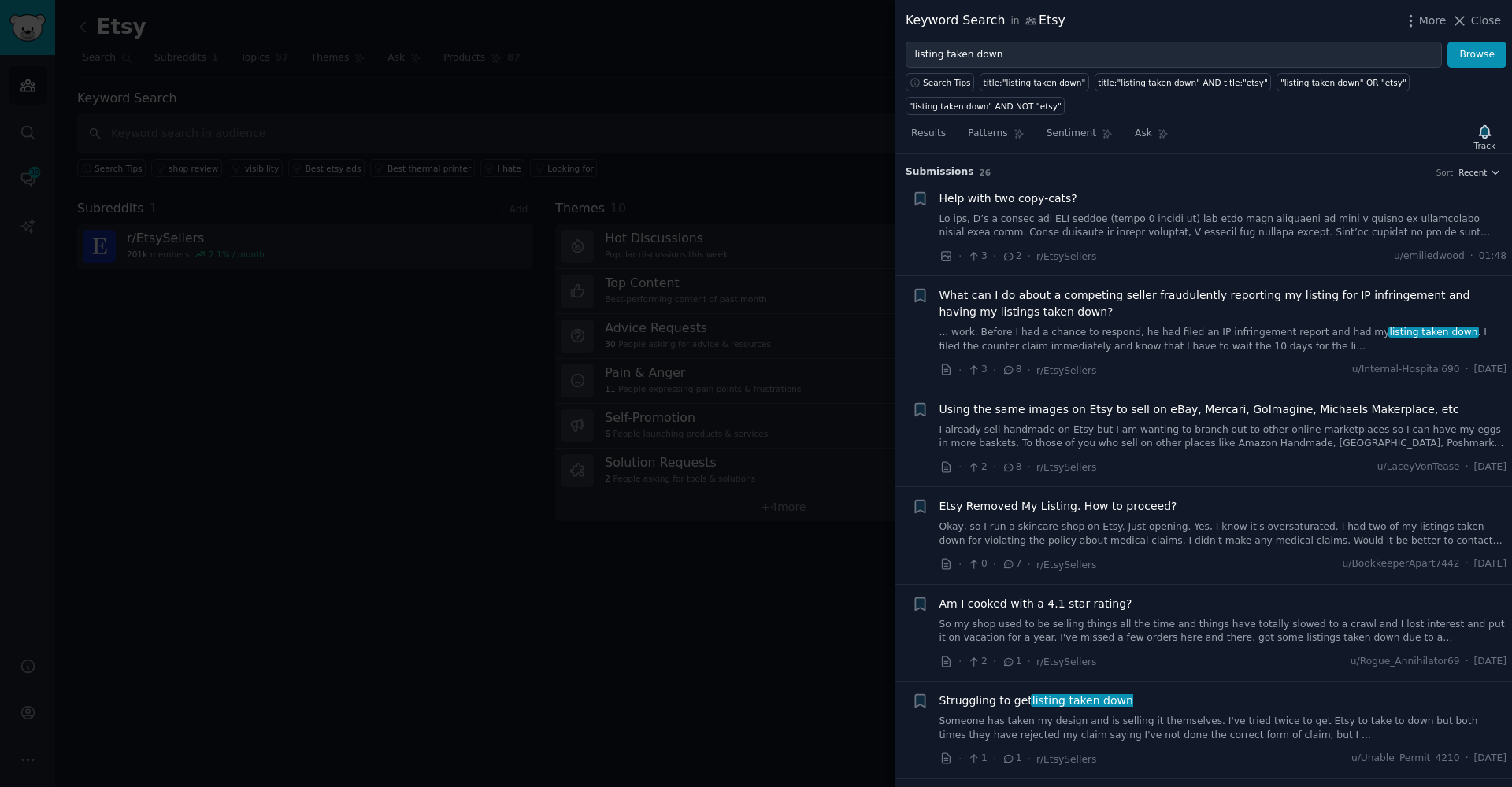
click at [1146, 334] on link "... work. Before I had a chance to respond, he had filed an IP infringement rep…" at bounding box center [1223, 339] width 568 height 28
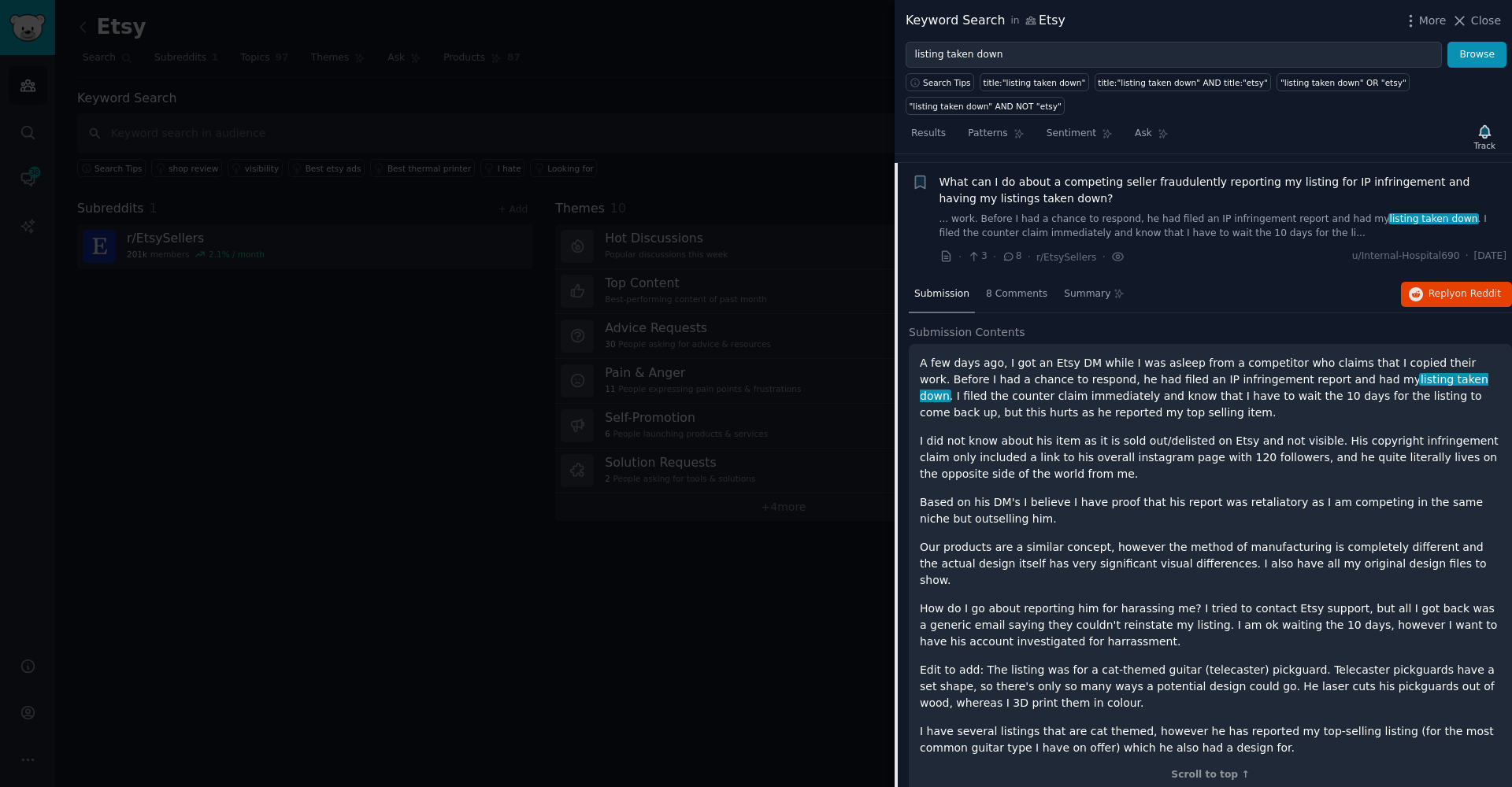
scroll to position [121, 0]
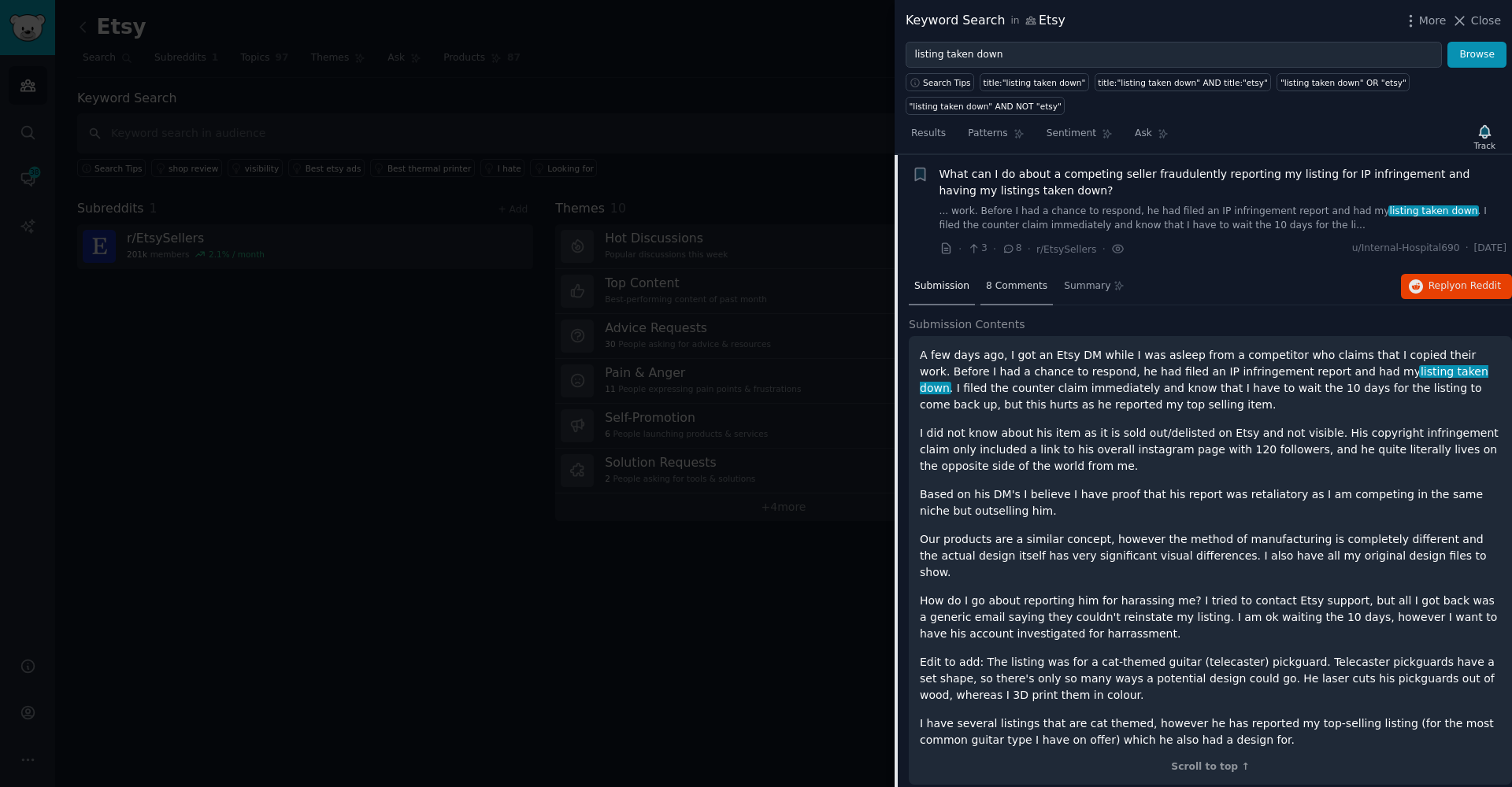
click at [989, 289] on span "8 Comments" at bounding box center [1017, 287] width 62 height 14
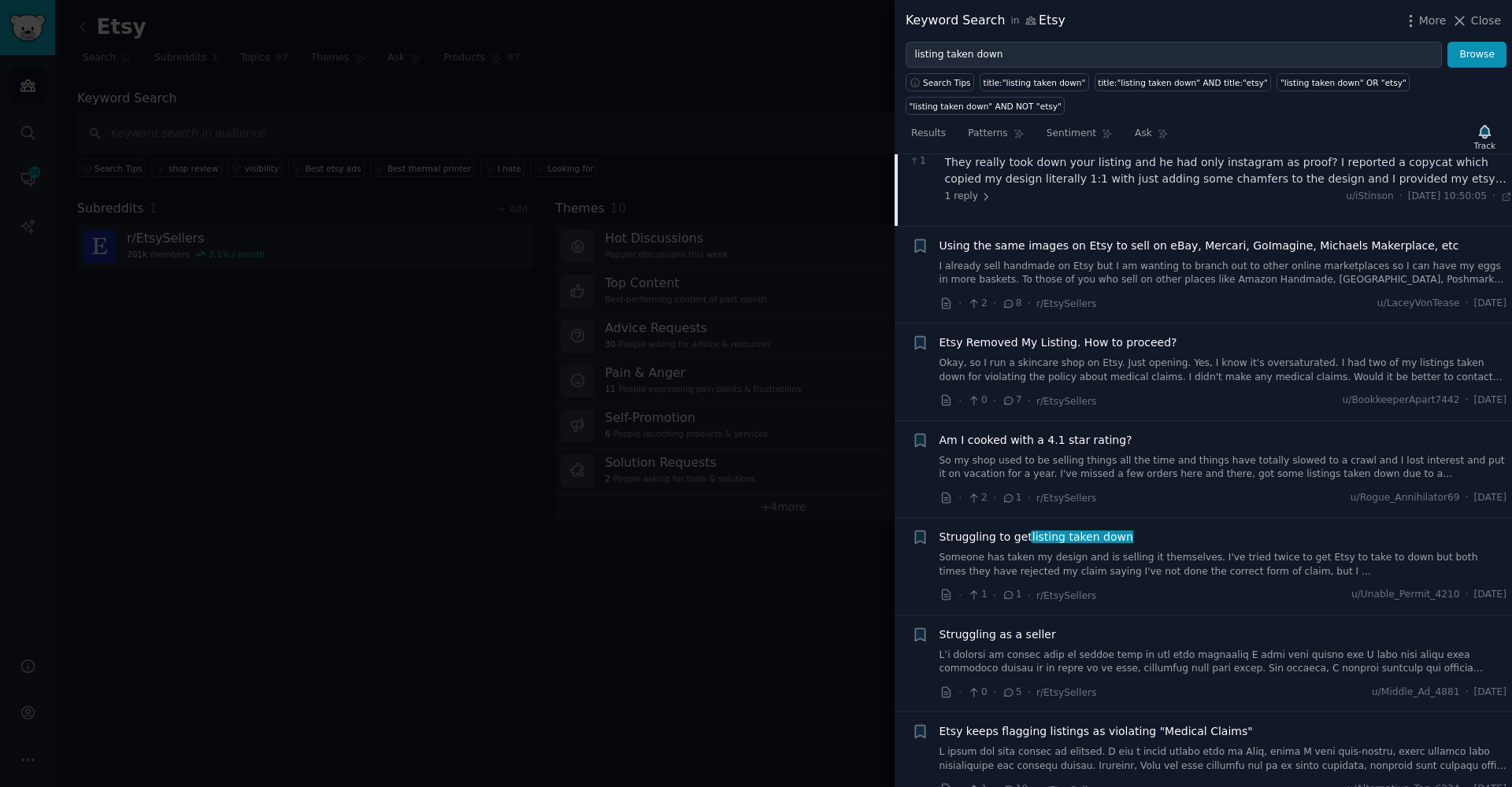
scroll to position [443, 0]
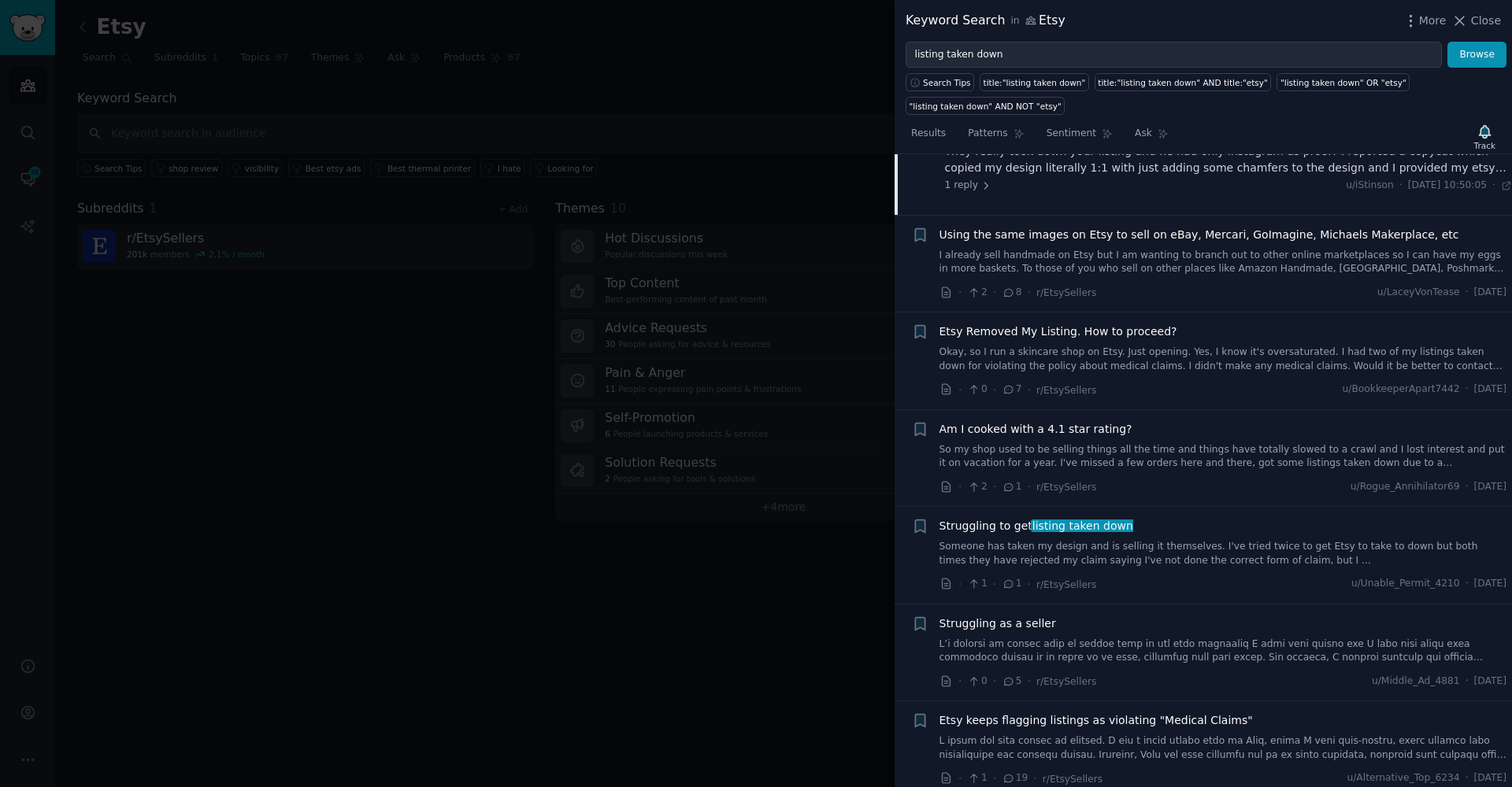
click at [1012, 348] on link "Okay, so I run a skincare shop on Etsy. Just opening. Yes, I know it's oversatu…" at bounding box center [1223, 359] width 568 height 28
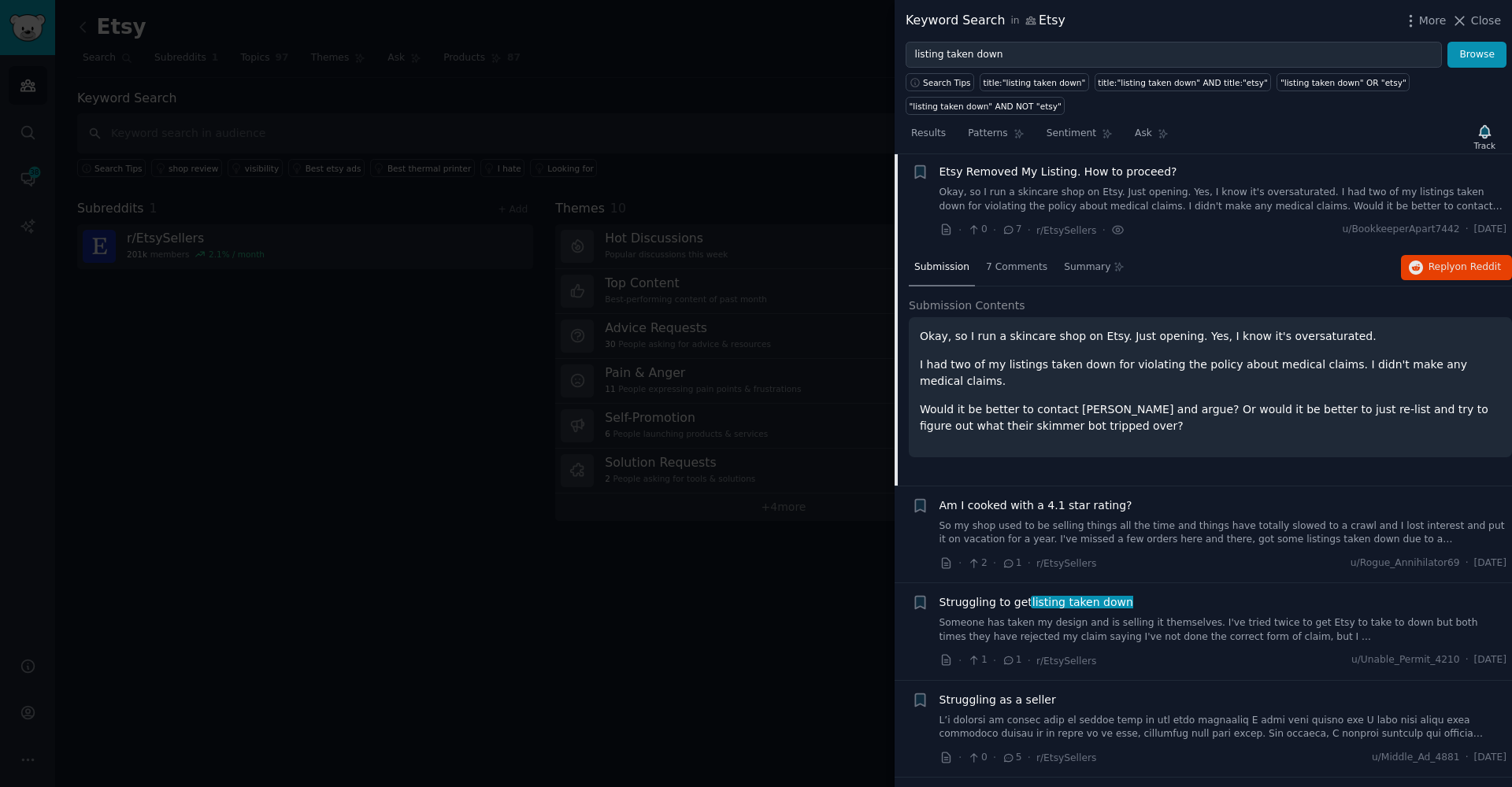
scroll to position [330, 0]
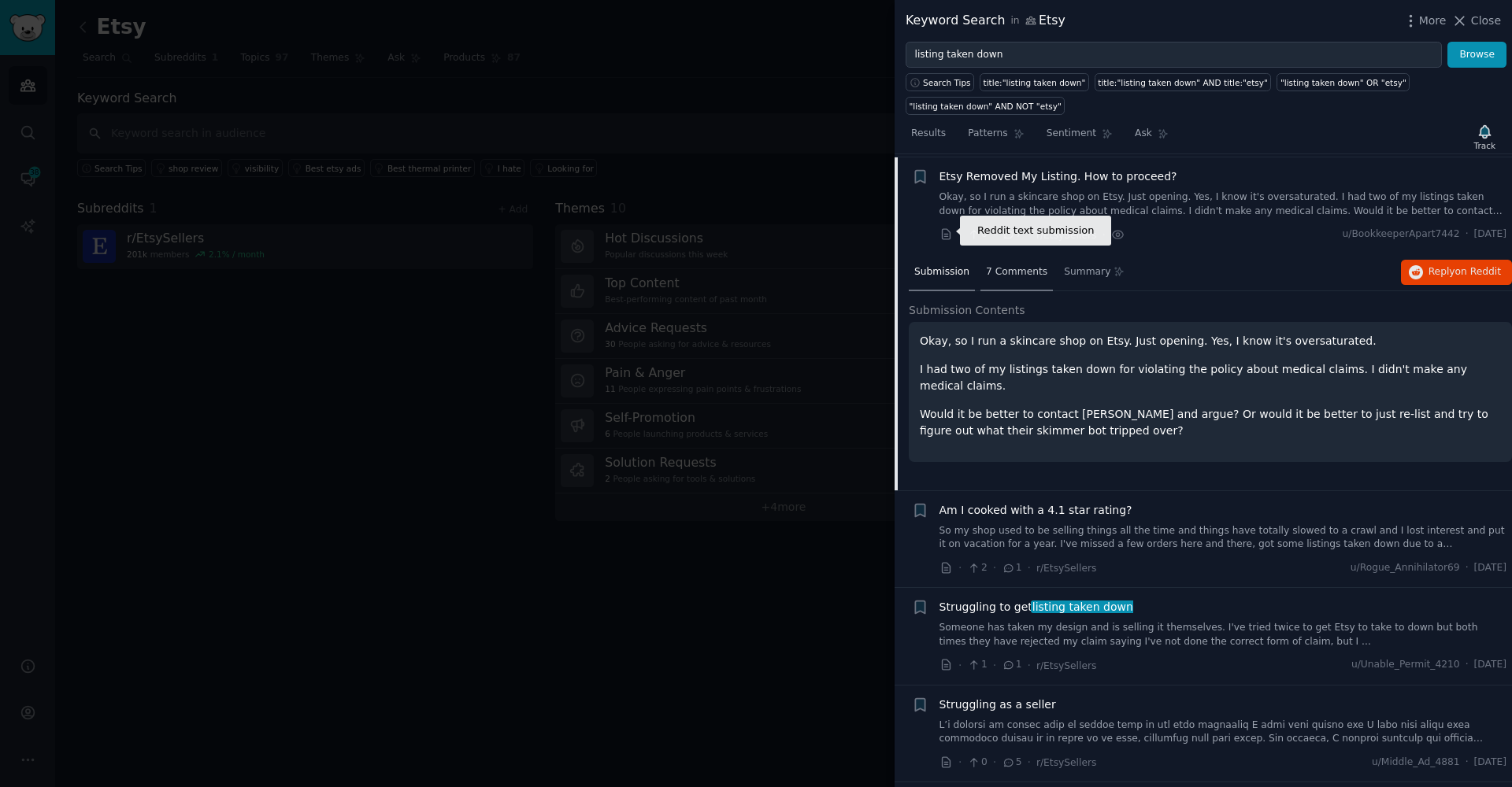
click at [995, 278] on div "7 Comments" at bounding box center [1016, 272] width 73 height 38
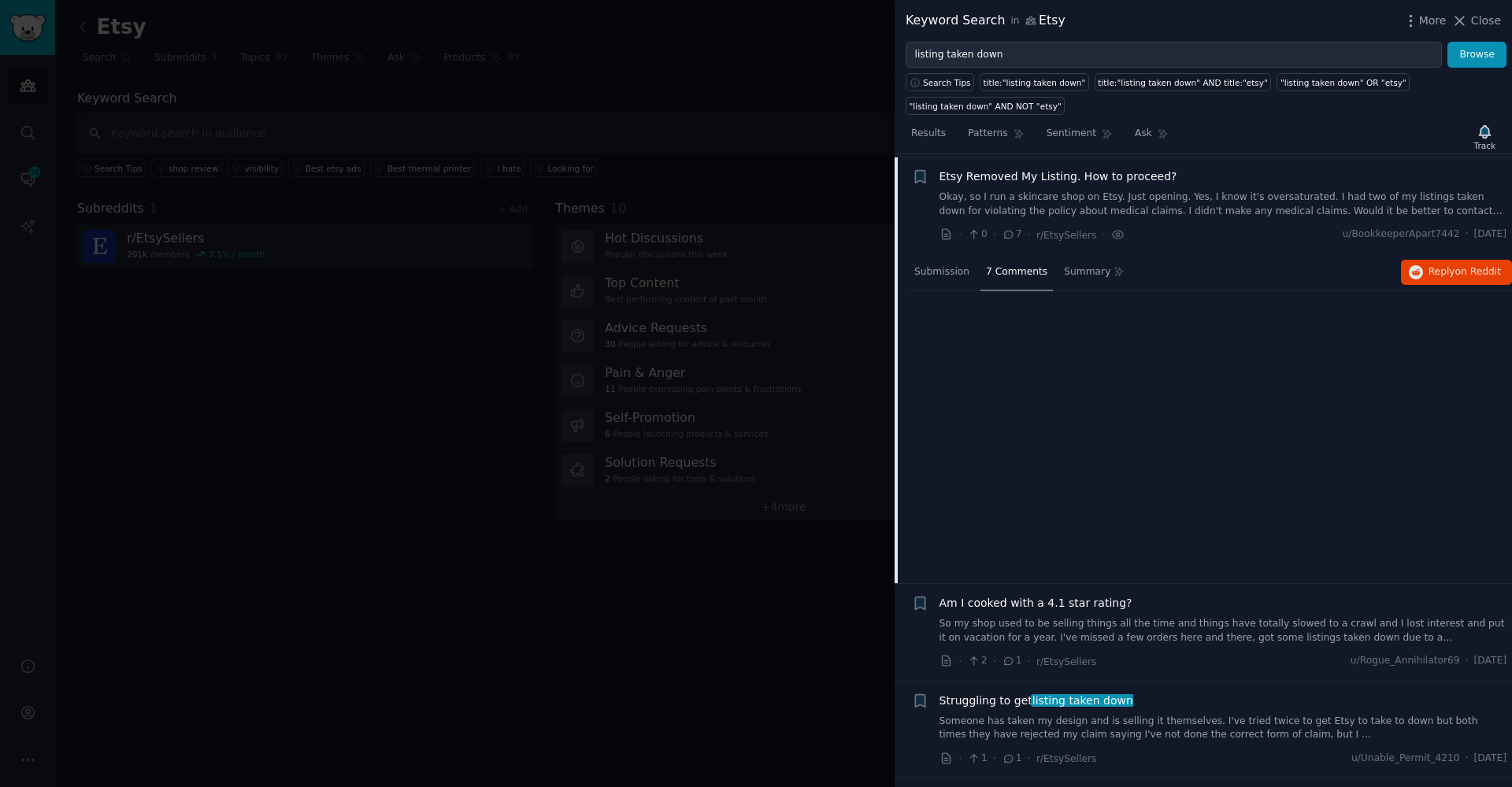
click at [995, 278] on div "7 Comments" at bounding box center [1016, 272] width 73 height 38
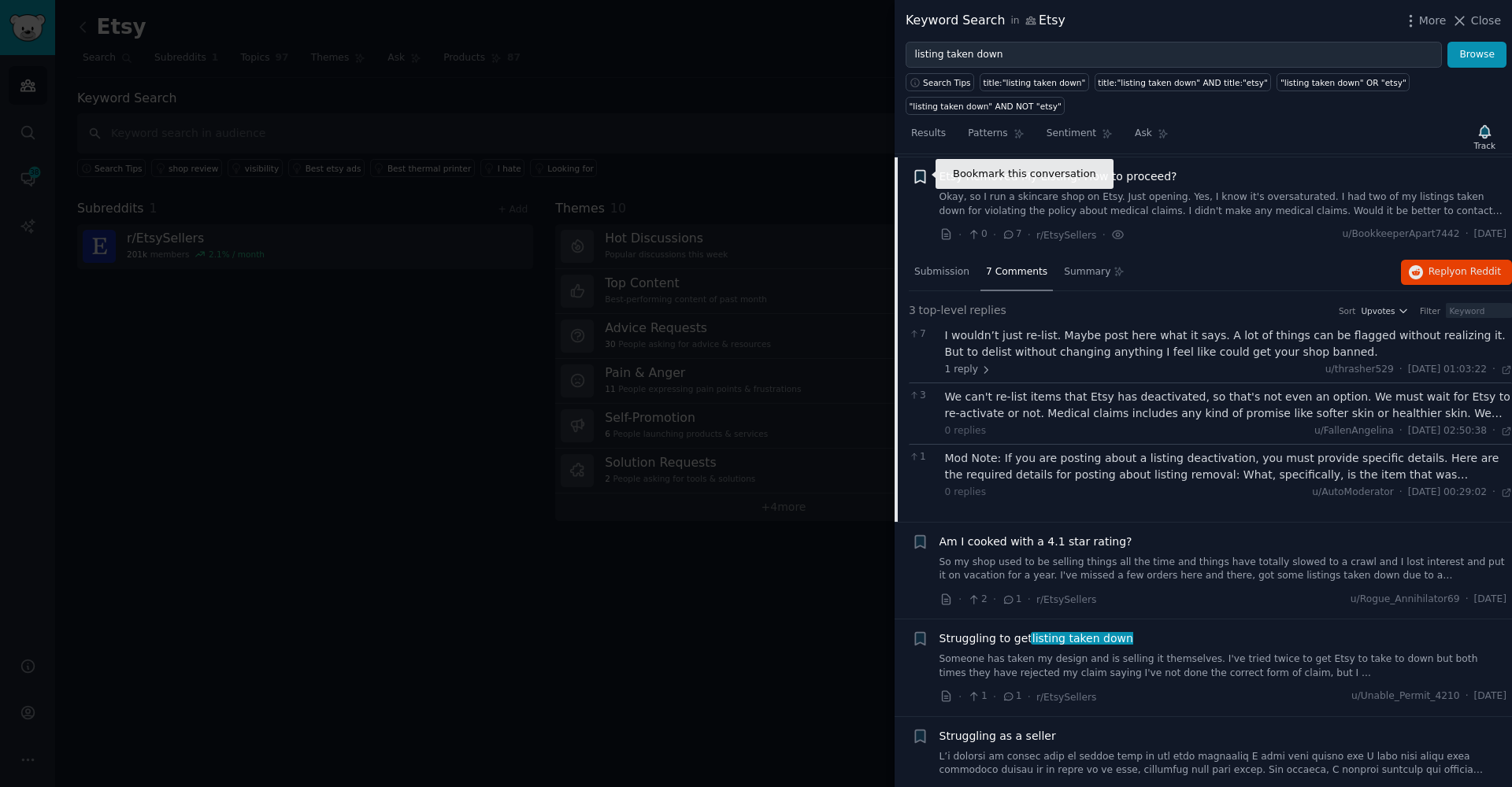
click at [921, 175] on icon "button" at bounding box center [919, 177] width 9 height 13
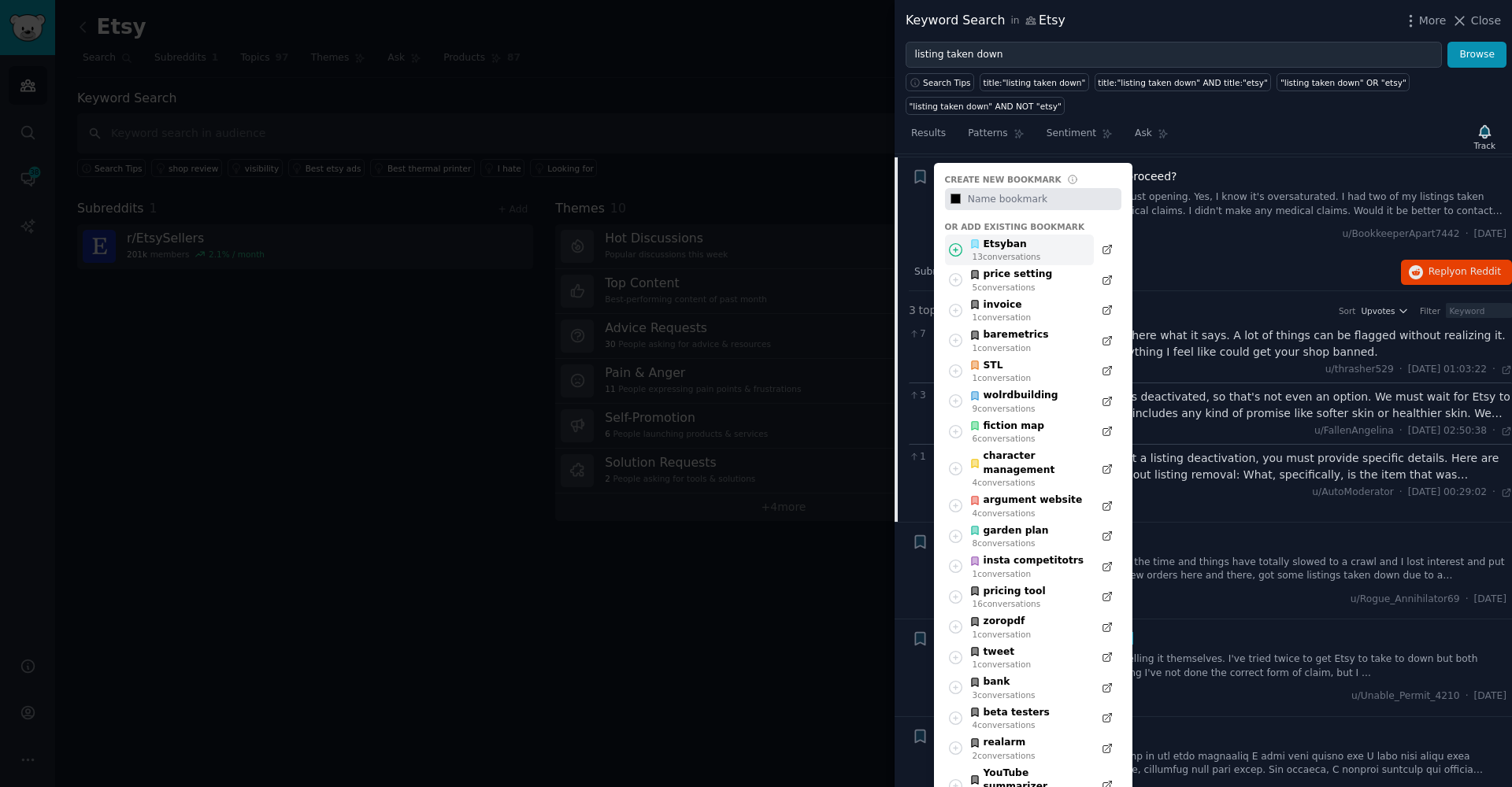
click at [959, 246] on icon at bounding box center [956, 250] width 17 height 17
type input "#000000"
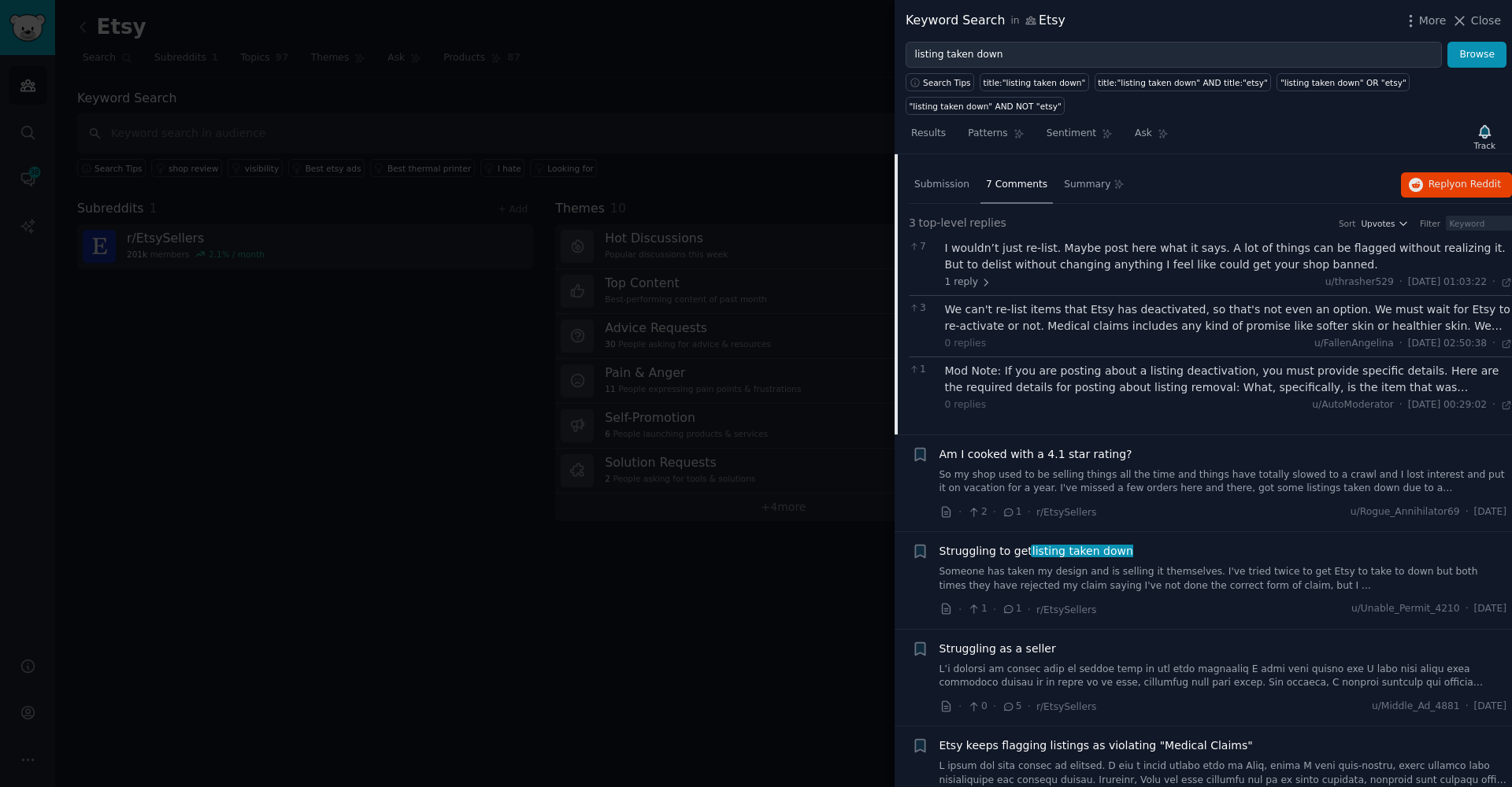
scroll to position [531, 0]
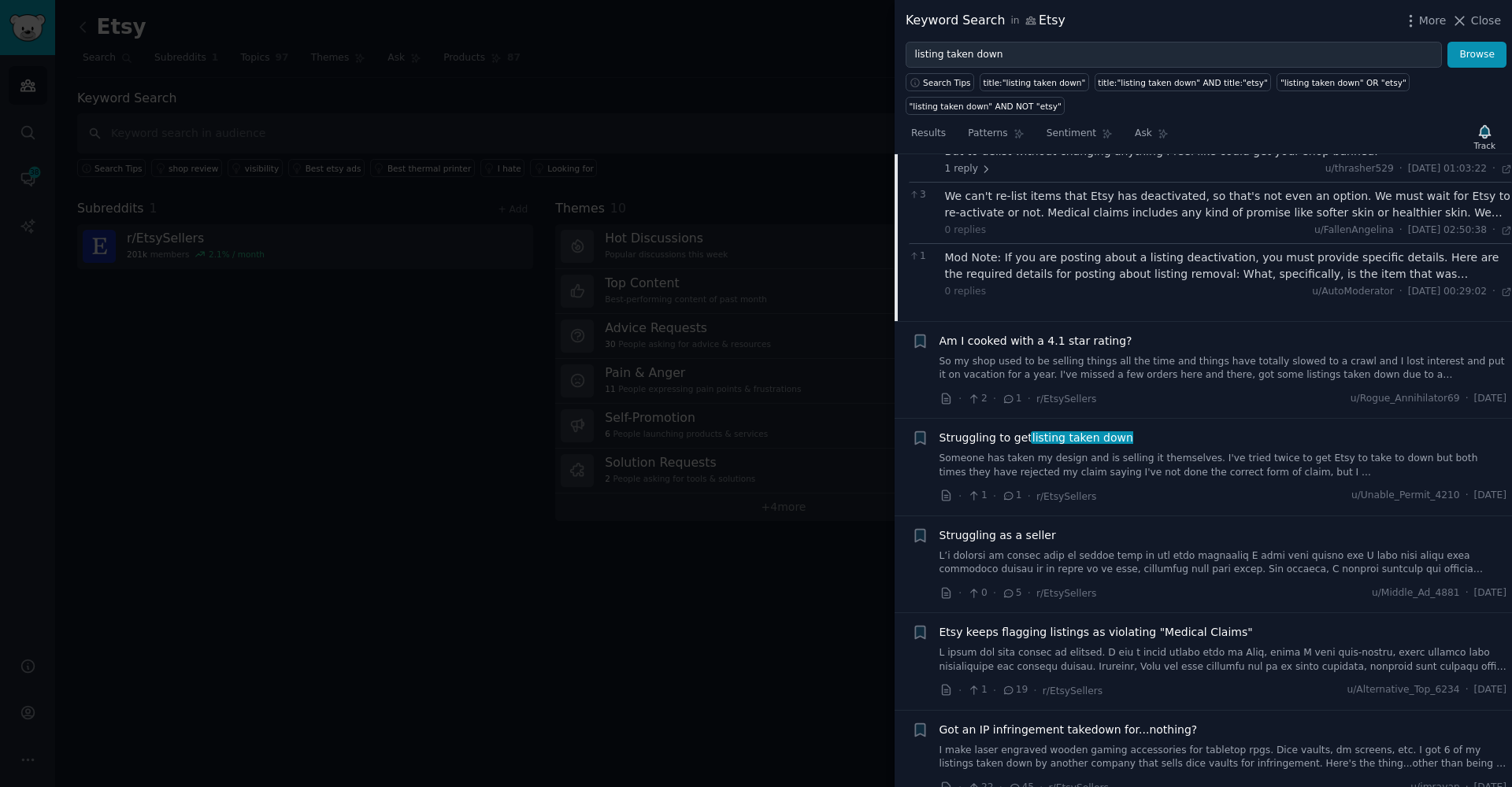
click at [1103, 460] on link "Someone has taken my design and is selling it themselves. I've tried twice to g…" at bounding box center [1223, 465] width 568 height 28
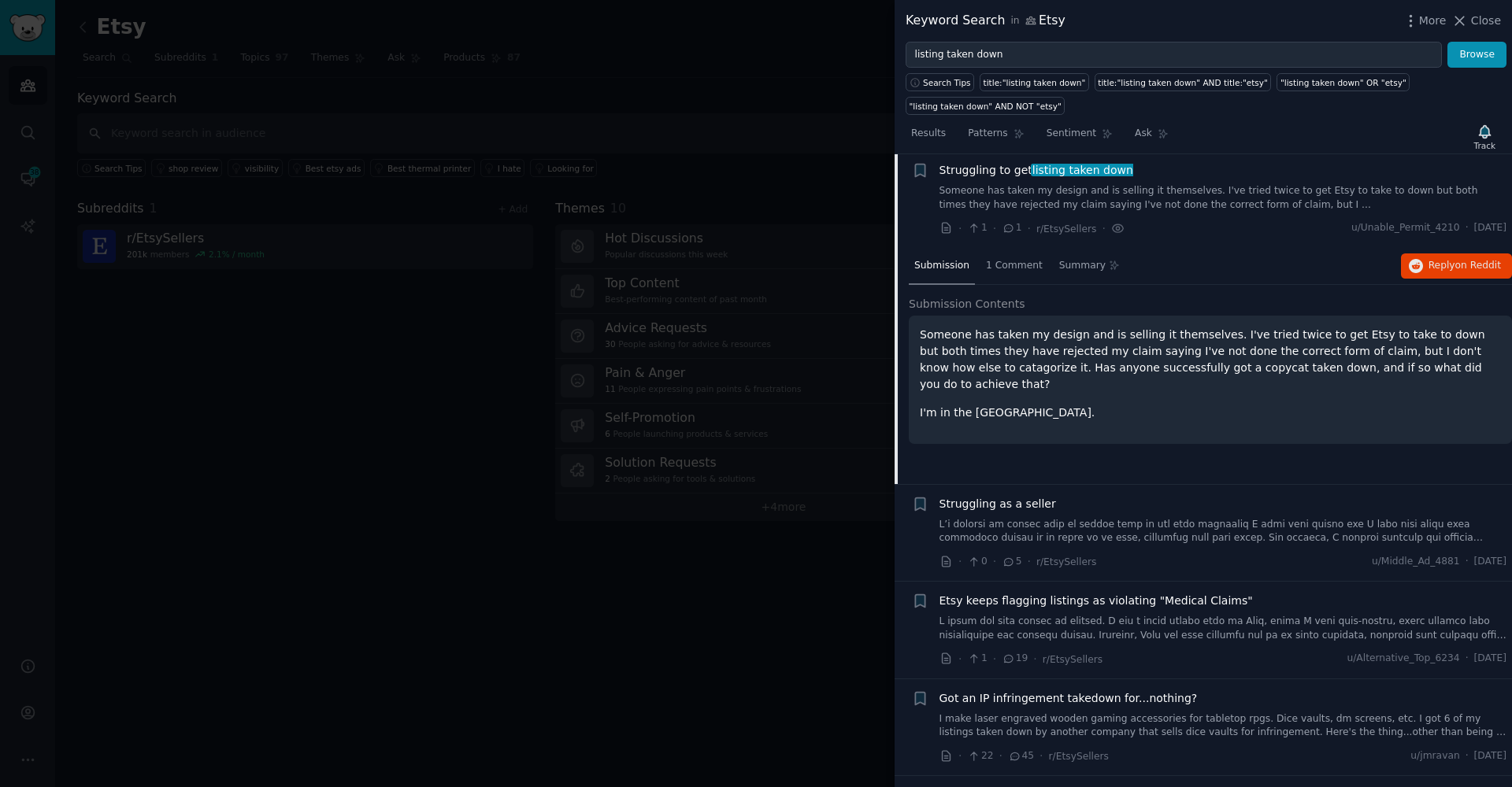
scroll to position [523, 0]
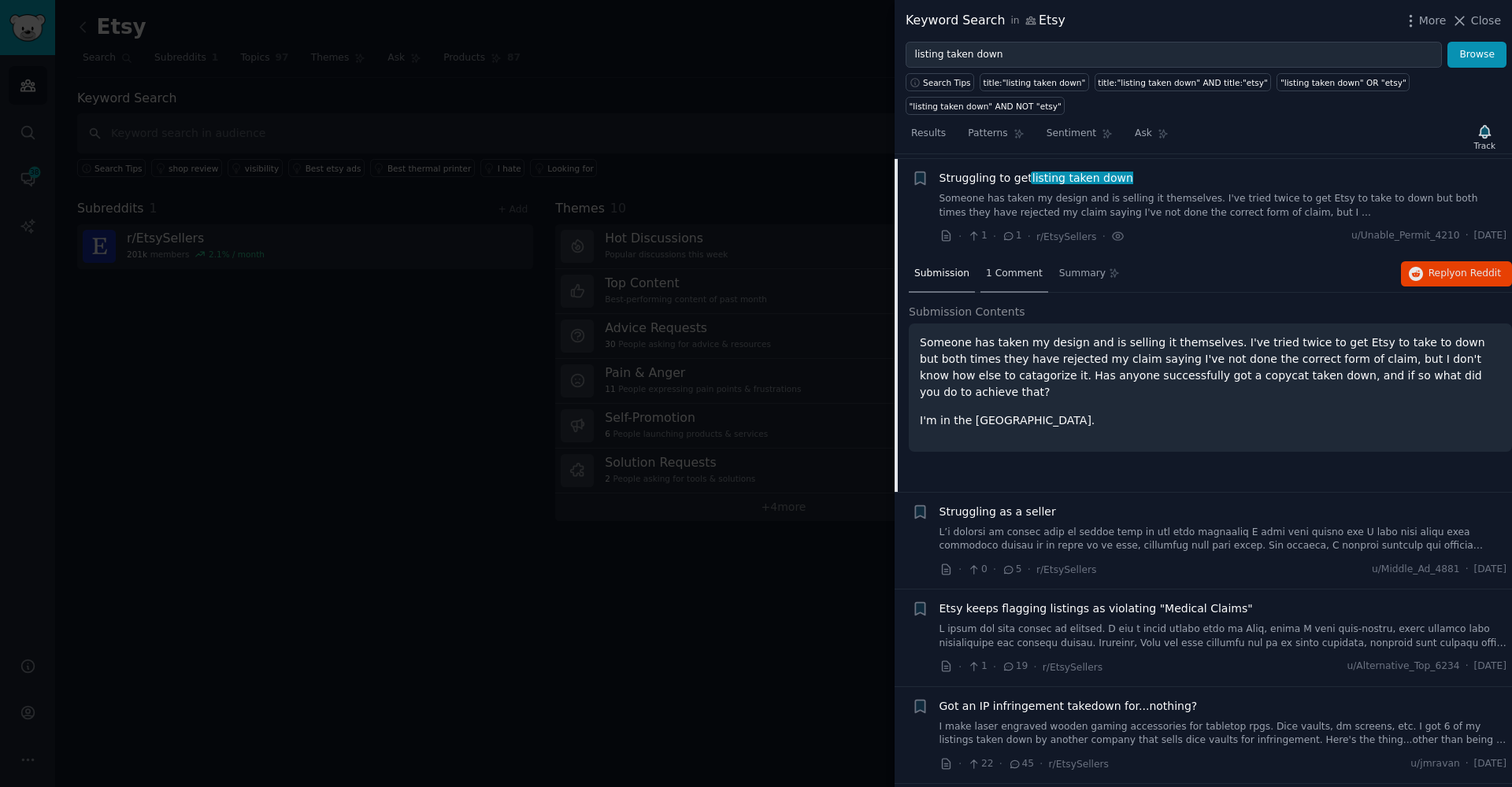
click at [1005, 256] on div "1 Comment" at bounding box center [1013, 274] width 68 height 38
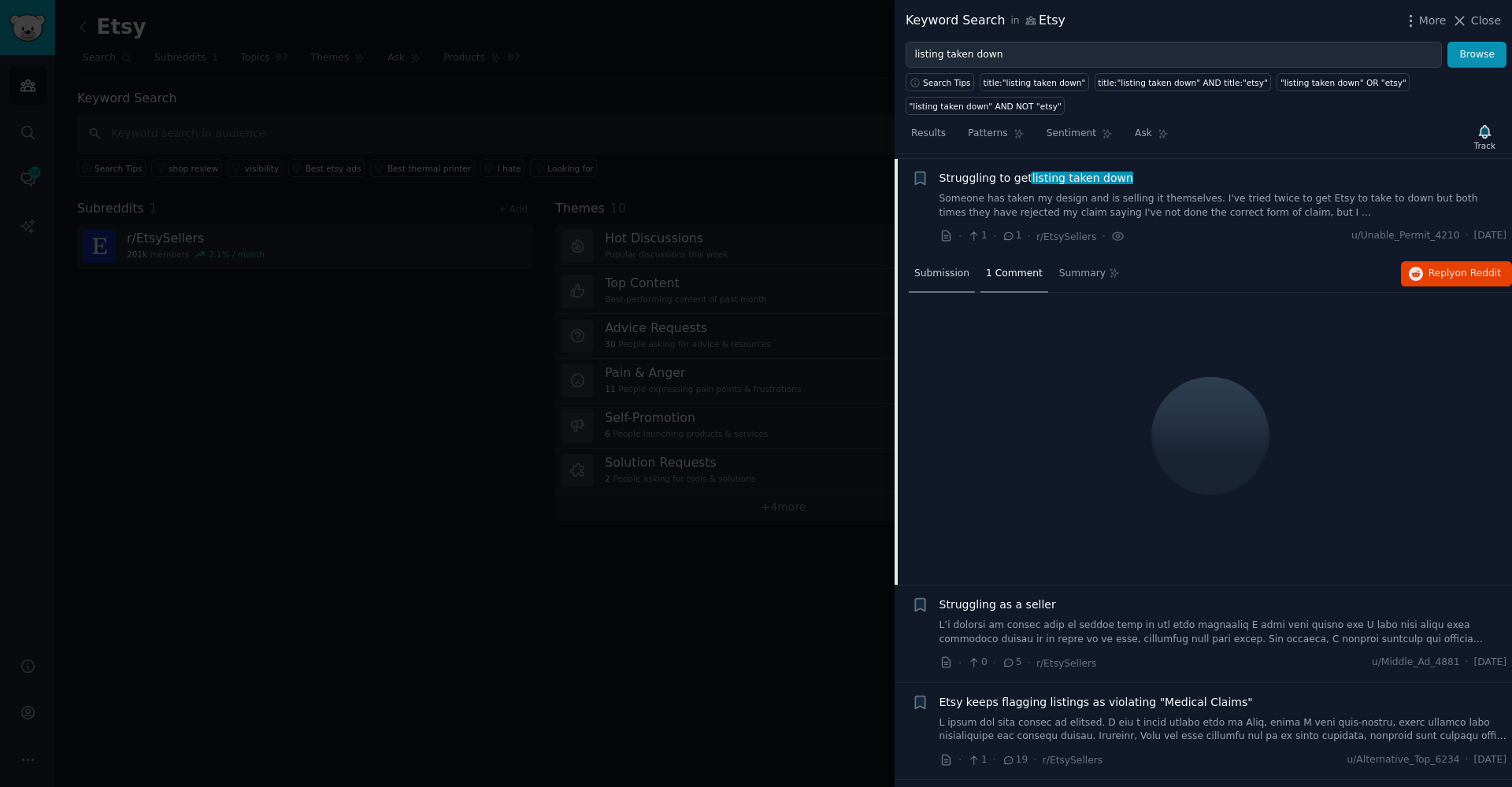
click at [938, 273] on span "Submission" at bounding box center [941, 273] width 55 height 14
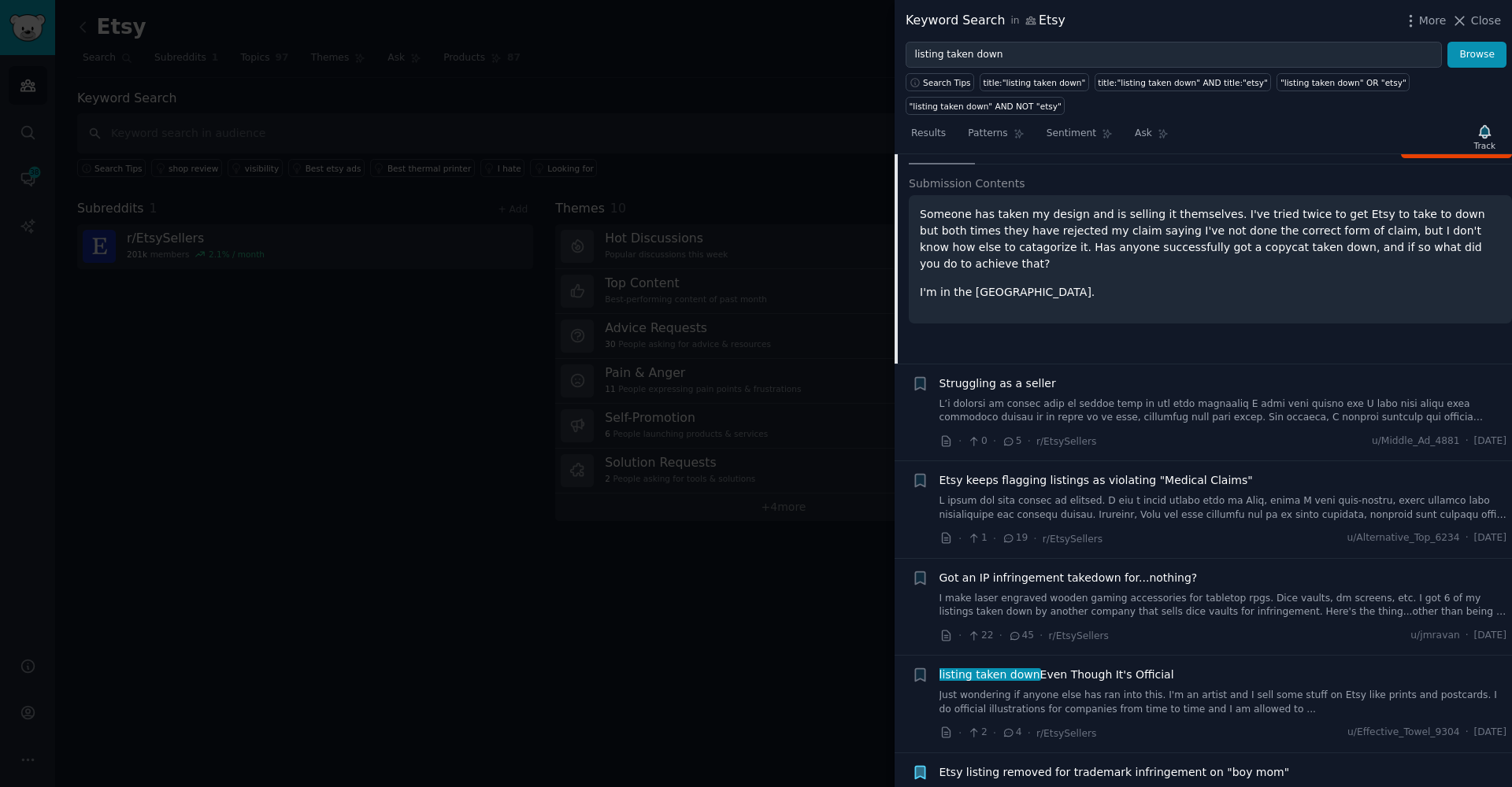
scroll to position [800, 0]
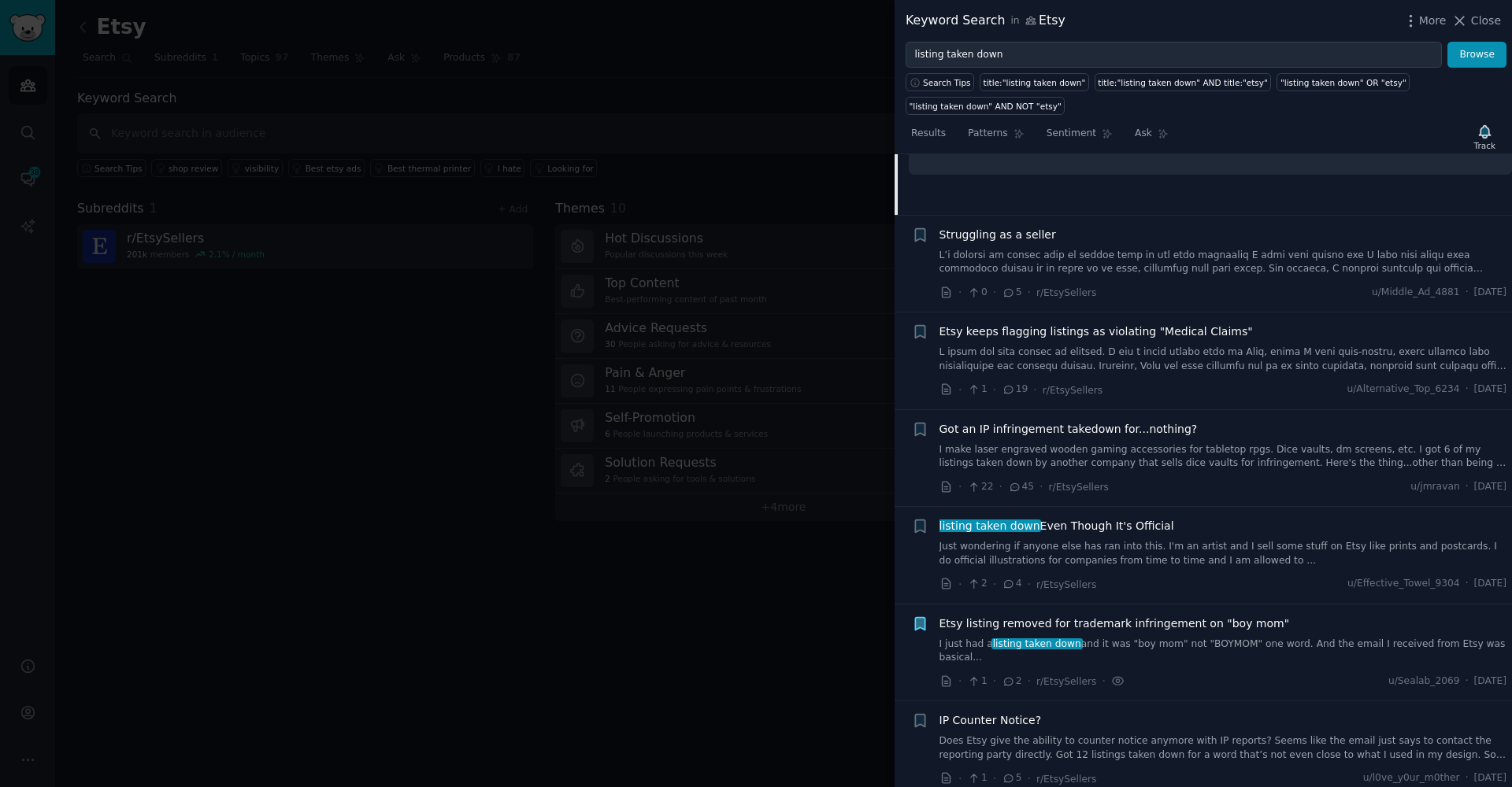
click at [982, 271] on div "Struggling as a seller · 0 · 5 · r/EtsySellers u/Middle_Ad_4881 · [DATE]" at bounding box center [1223, 264] width 568 height 75
click at [982, 261] on link at bounding box center [1223, 262] width 568 height 28
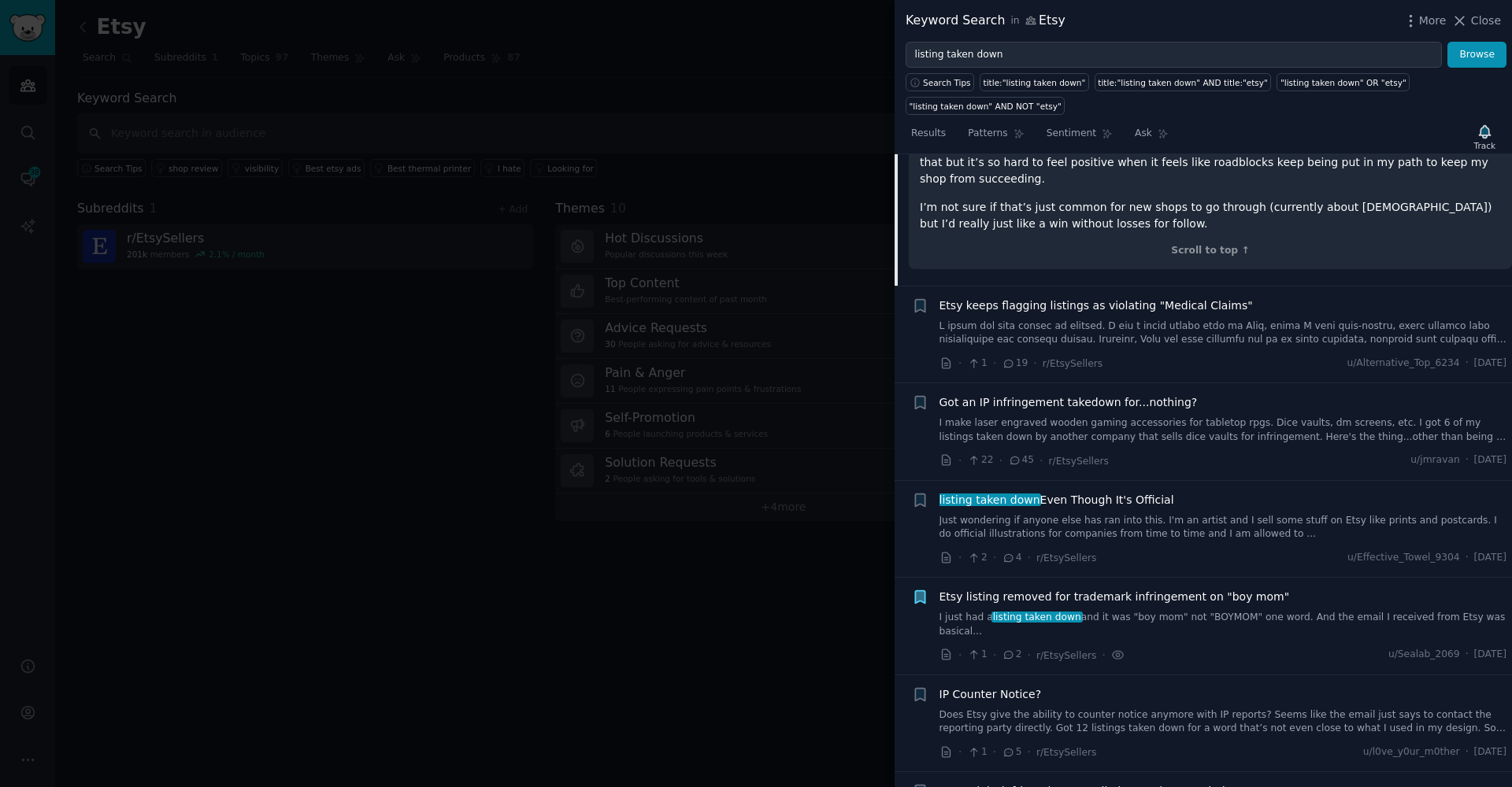
scroll to position [1293, 0]
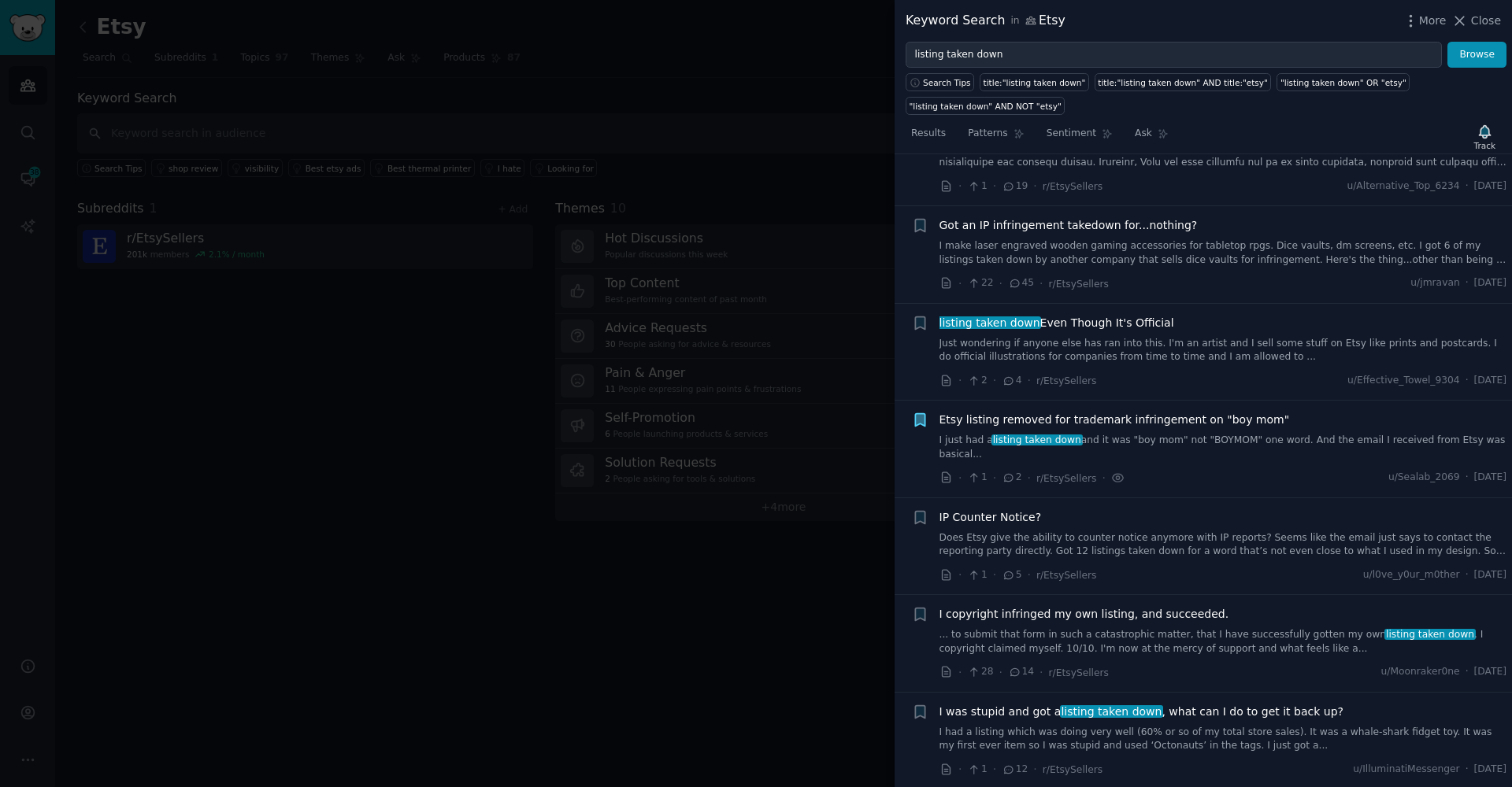
click at [1151, 337] on link "Just wondering if anyone else has ran into this. I'm an artist and I sell some …" at bounding box center [1223, 350] width 568 height 28
click at [1151, 510] on div "IP Counter Notice? Does Etsy give the ability to counter notice anymore with IP…" at bounding box center [1223, 547] width 568 height 75
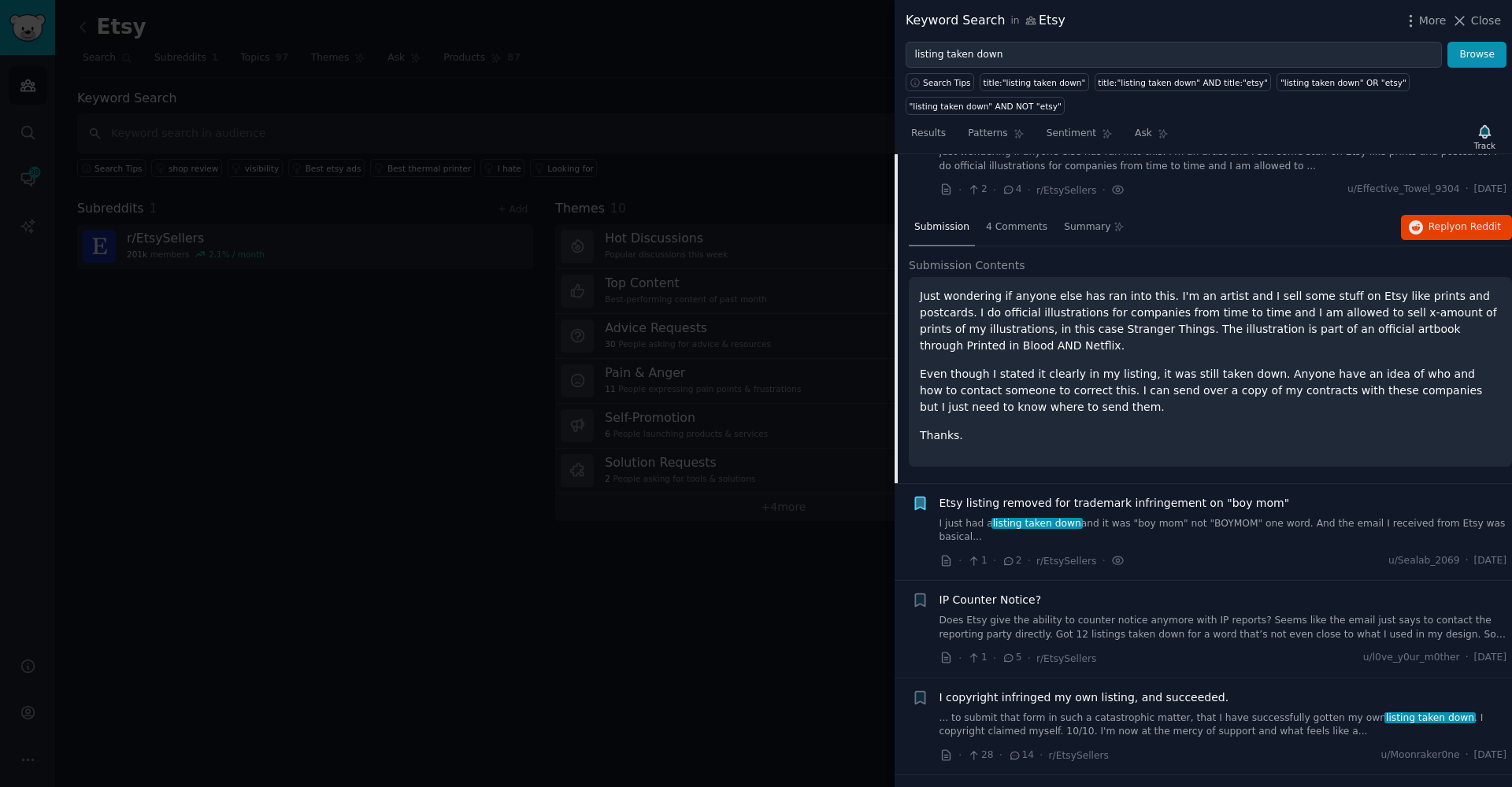
scroll to position [909, 0]
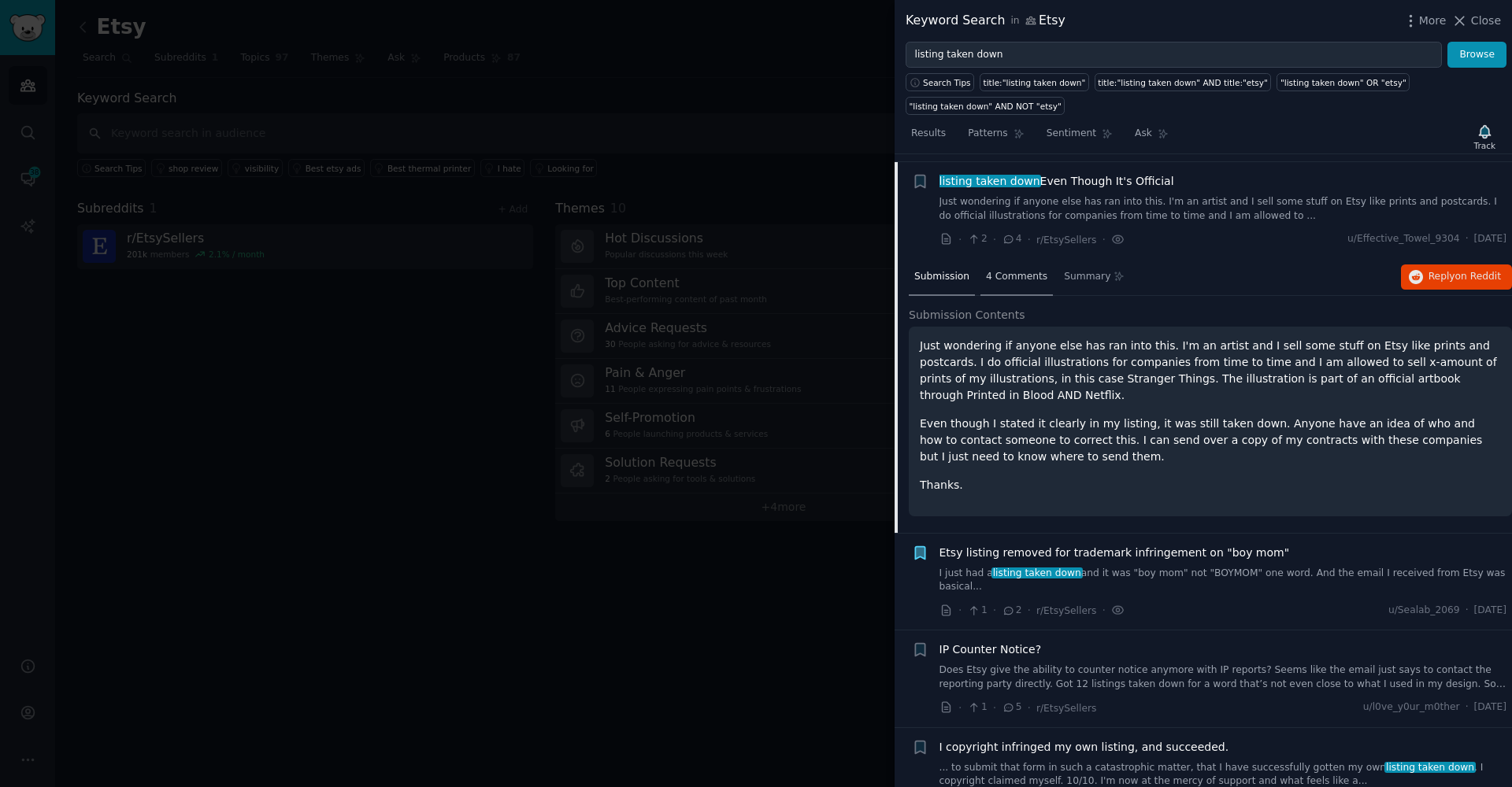
click at [1016, 270] on span "4 Comments" at bounding box center [1017, 277] width 62 height 14
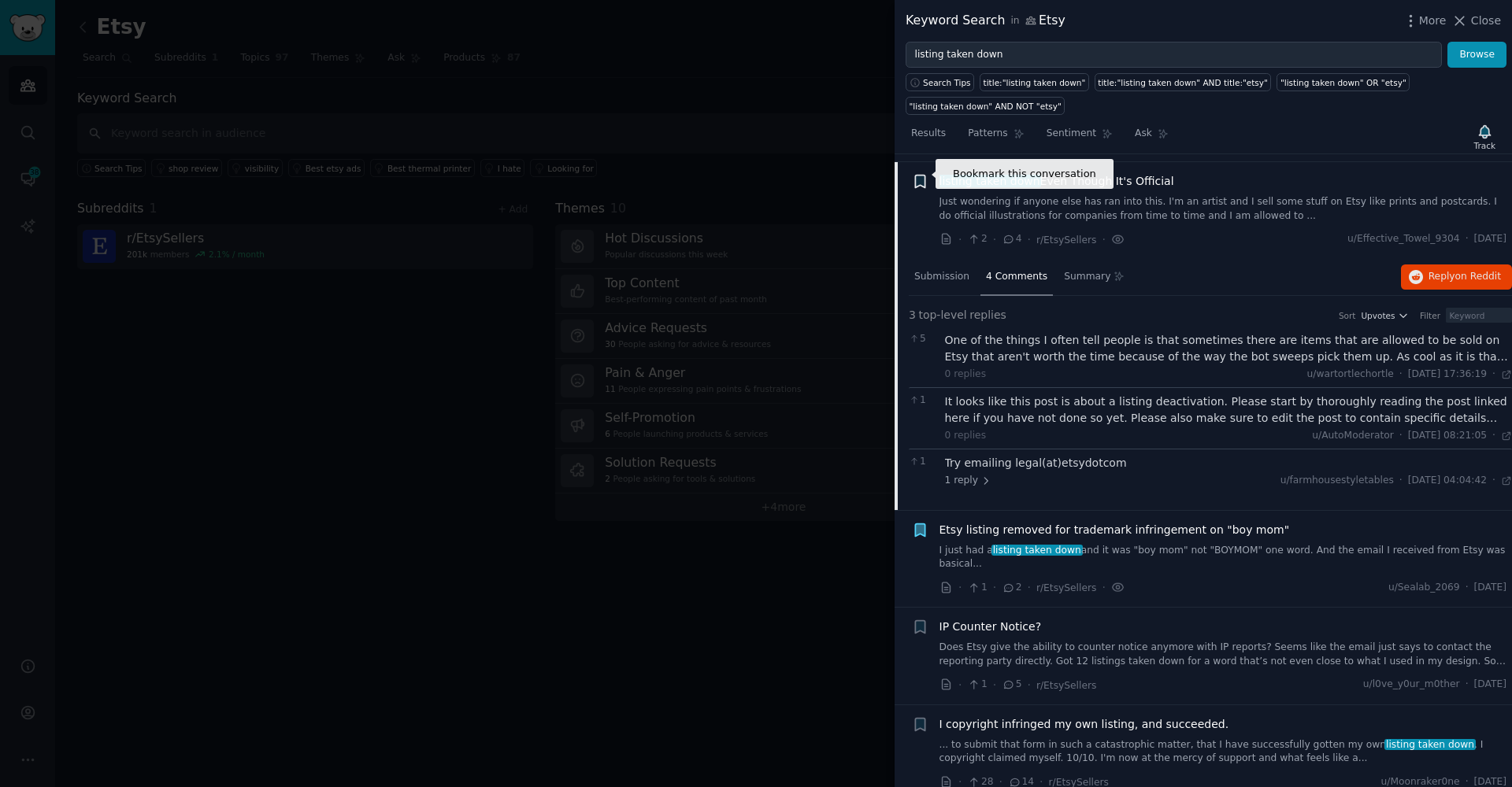
click at [920, 175] on icon "button" at bounding box center [919, 181] width 9 height 13
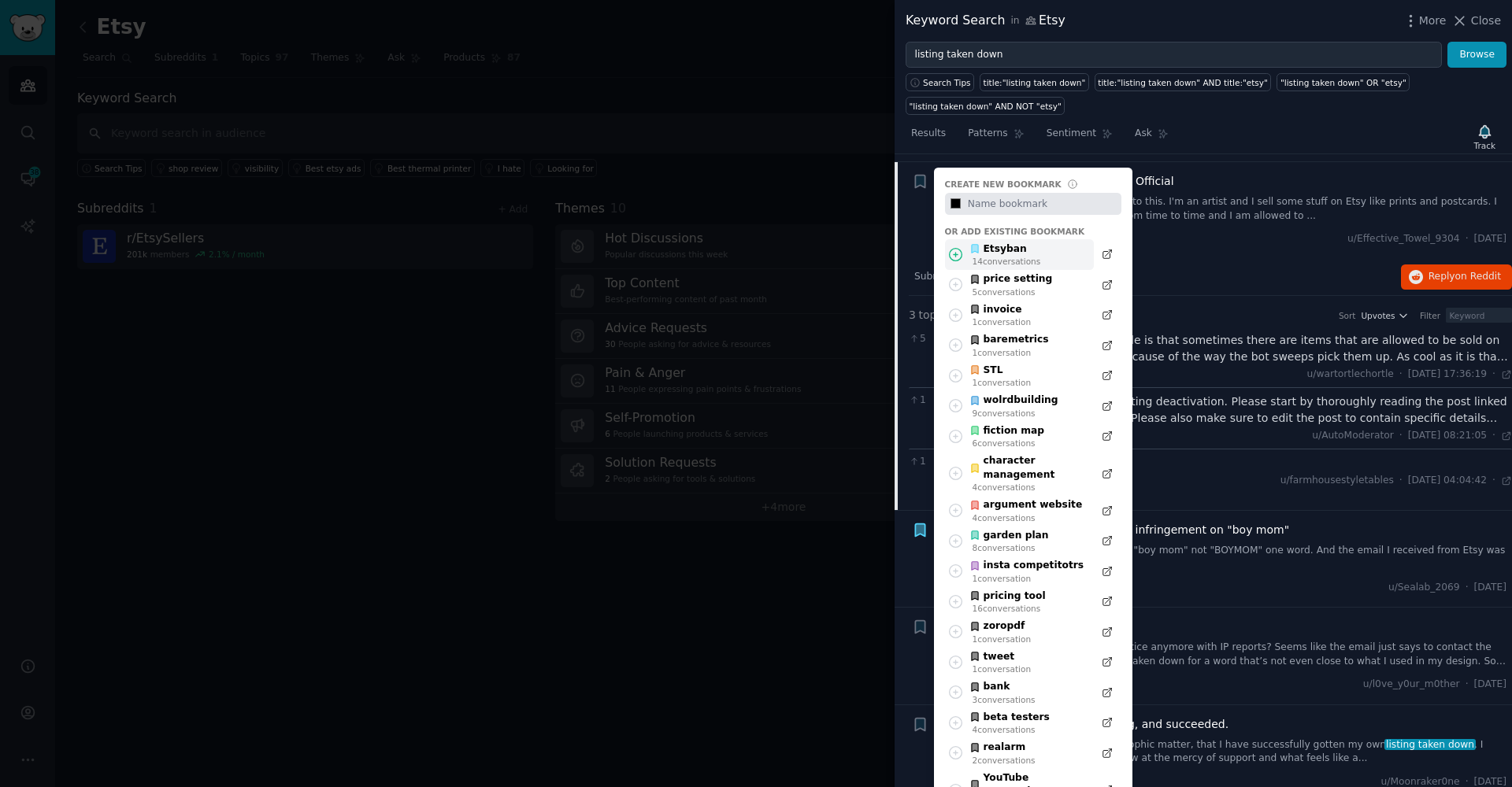
click at [952, 250] on icon at bounding box center [956, 255] width 17 height 17
type input "#000000"
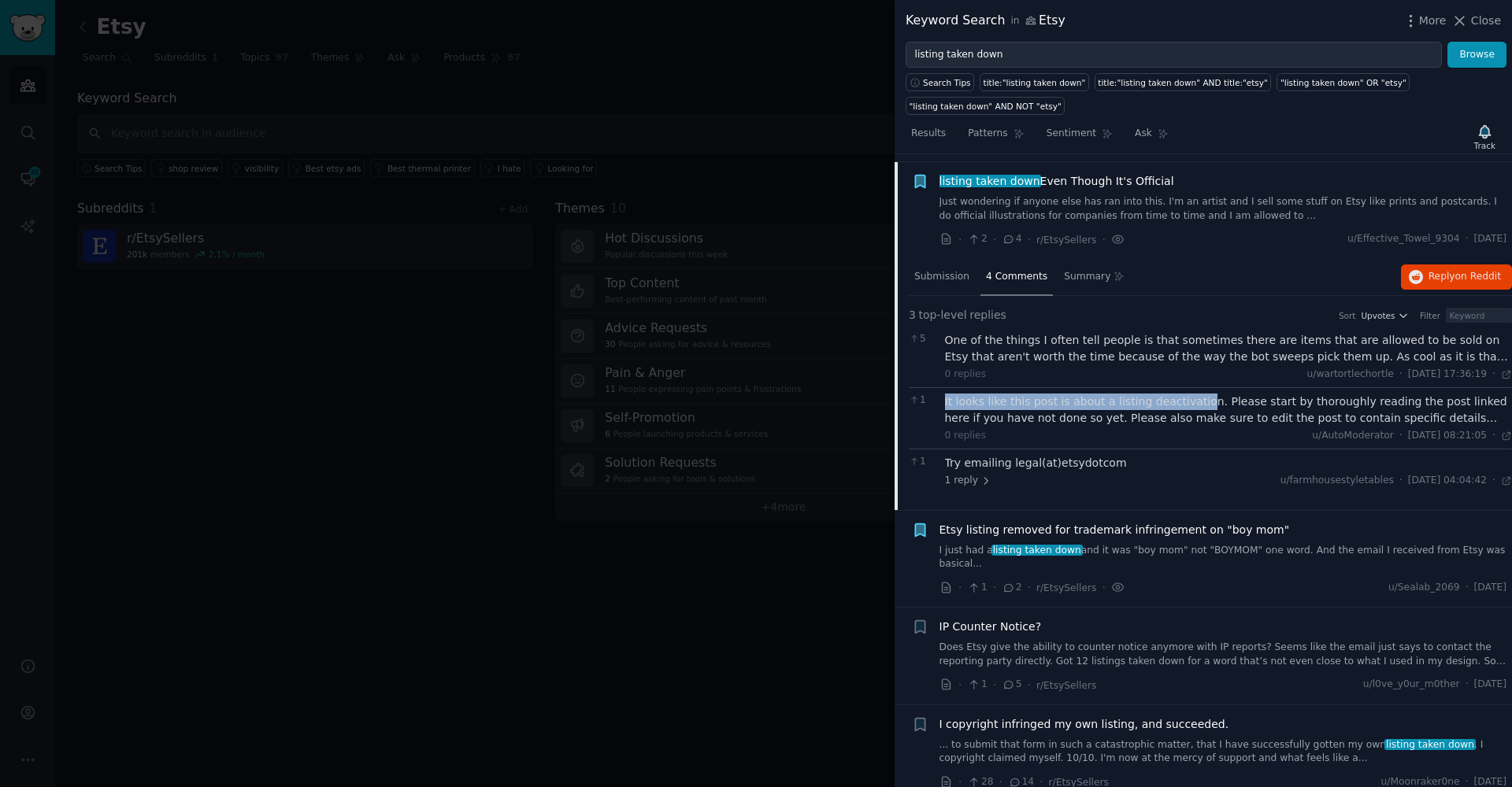
drag, startPoint x: 943, startPoint y: 394, endPoint x: 1184, endPoint y: 379, distance: 241.5
click at [1195, 388] on div "1 It looks like this post is about a listing deactivation. Please start by thor…" at bounding box center [1210, 419] width 603 height 62
copy div "It looks like this post is about a listing deactivatio"
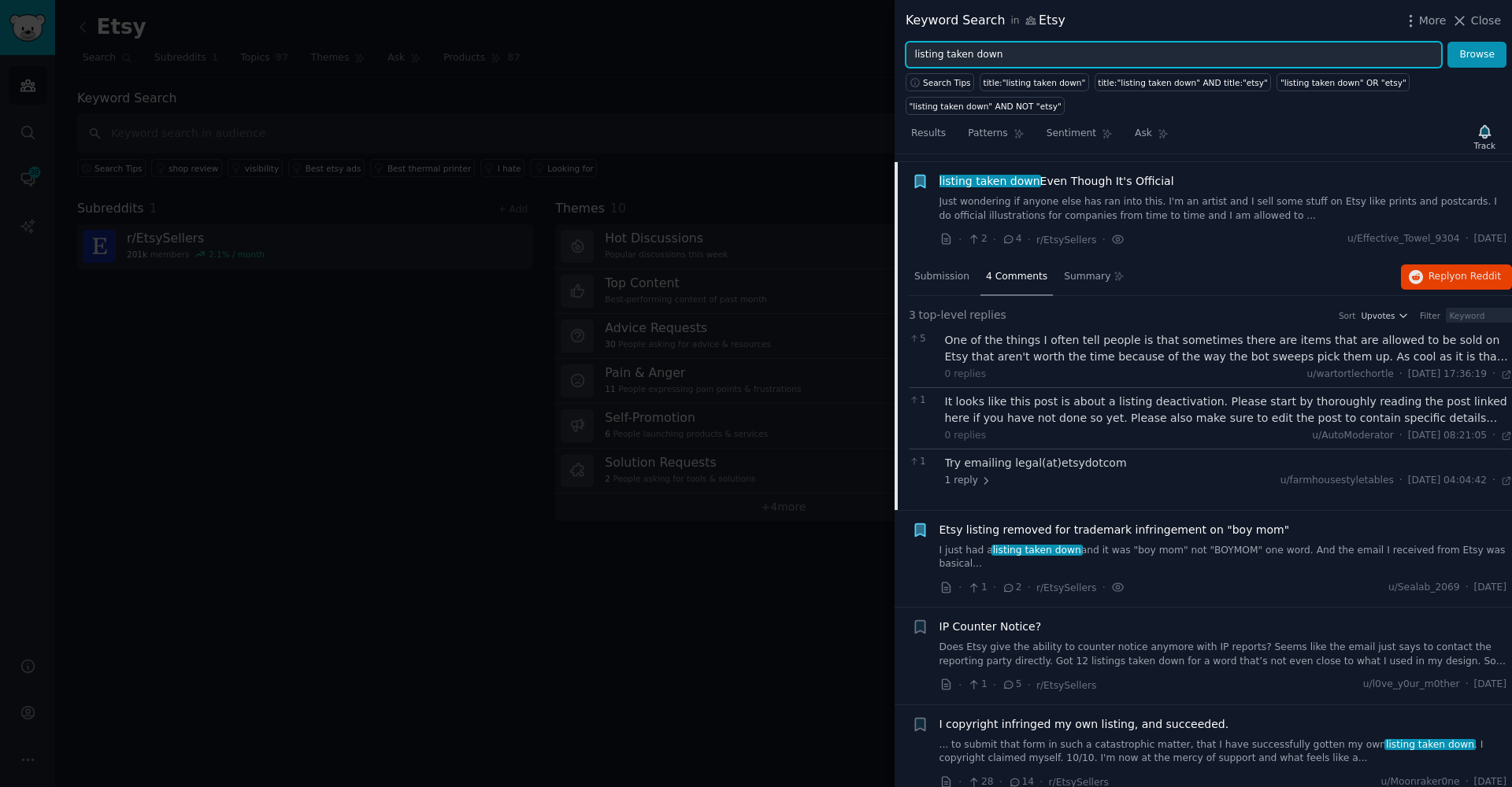
click at [982, 55] on input "listing taken down" at bounding box center [1174, 55] width 536 height 27
paste input "It looks like this post is about a listing deactivatio"
type input "It looks like this post is about a listing deactivatio"
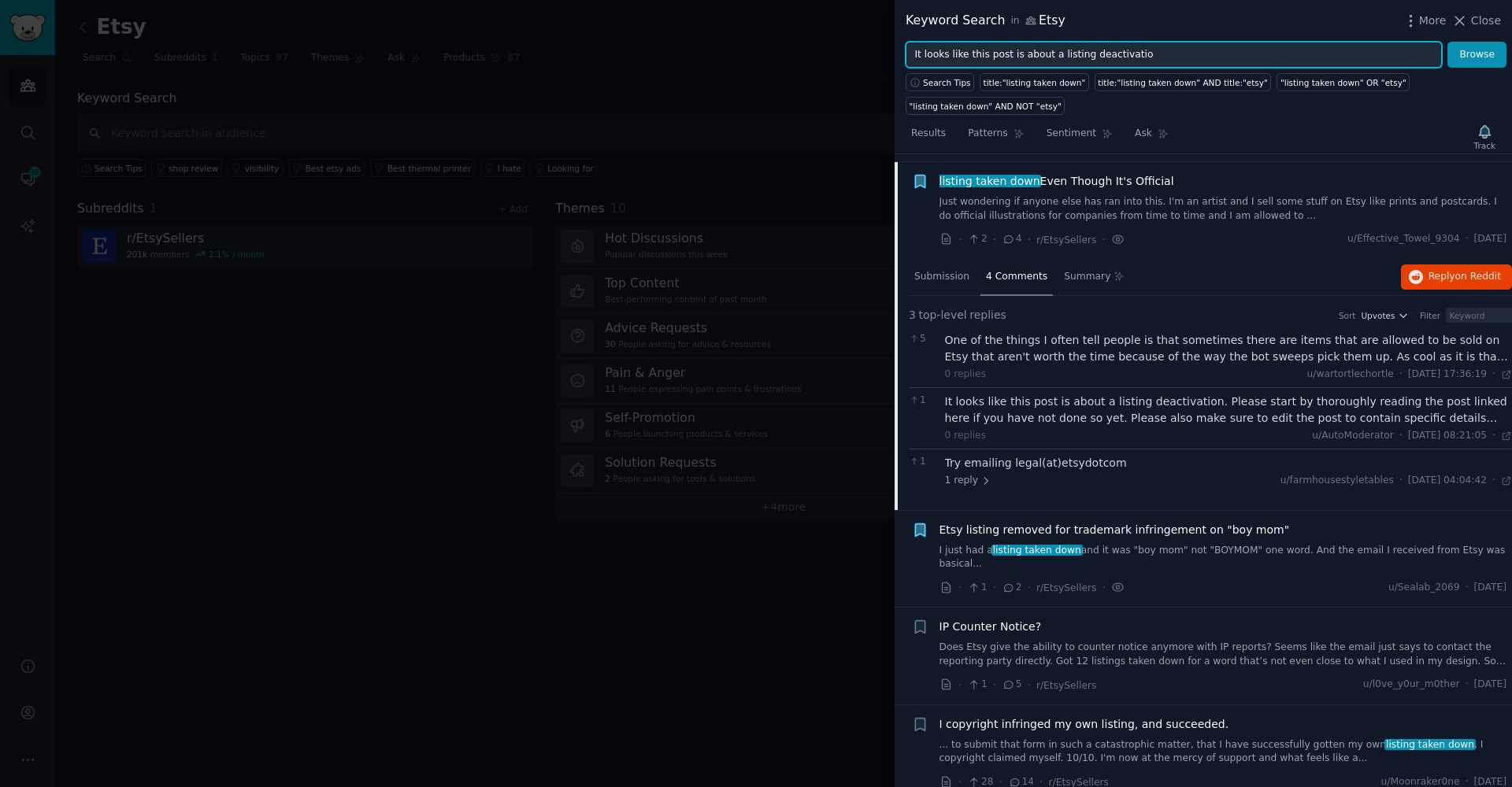
click at [1477, 54] on button "Browse" at bounding box center [1476, 55] width 59 height 27
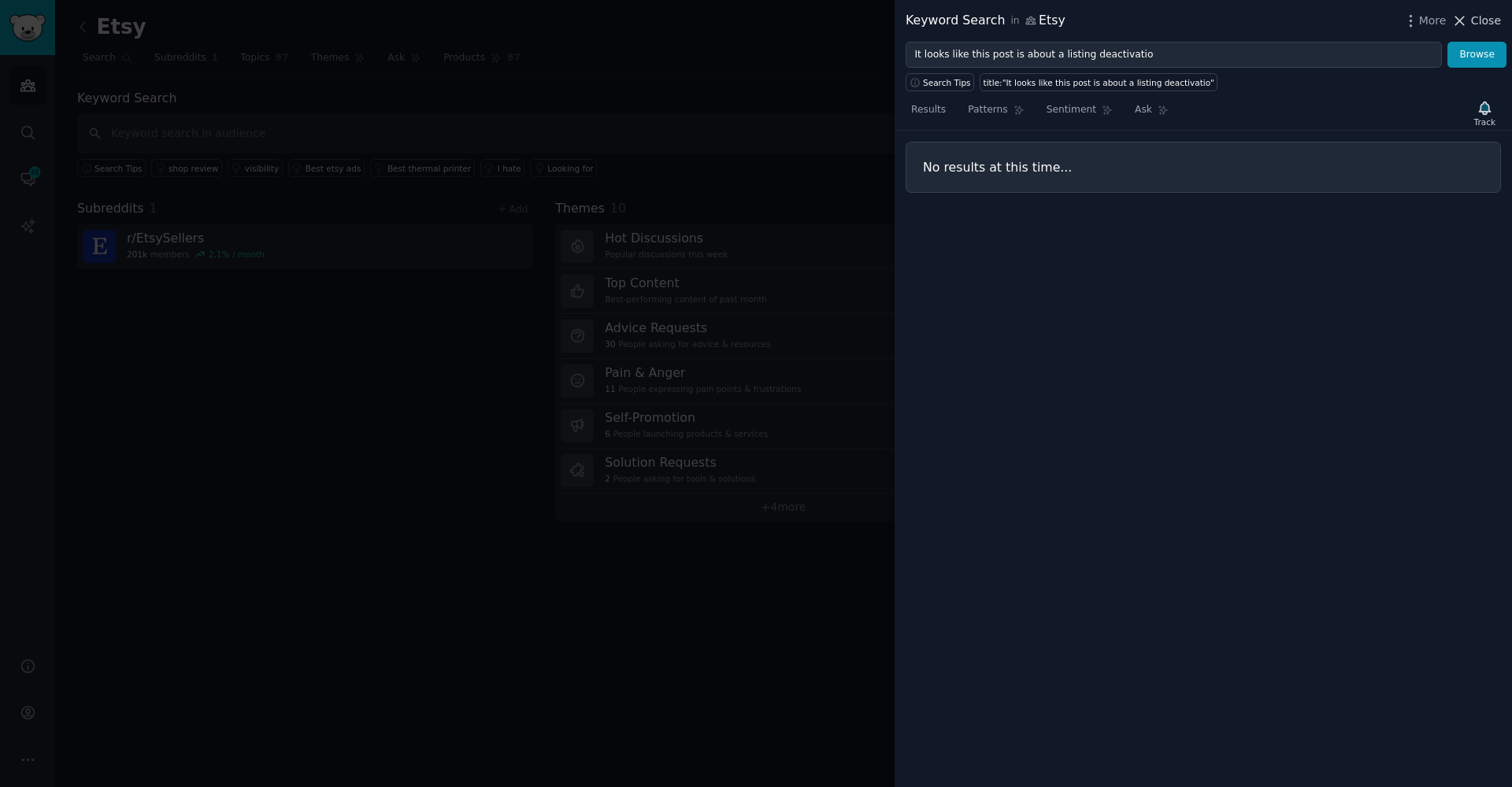
click at [1475, 23] on span "Close" at bounding box center [1486, 21] width 30 height 17
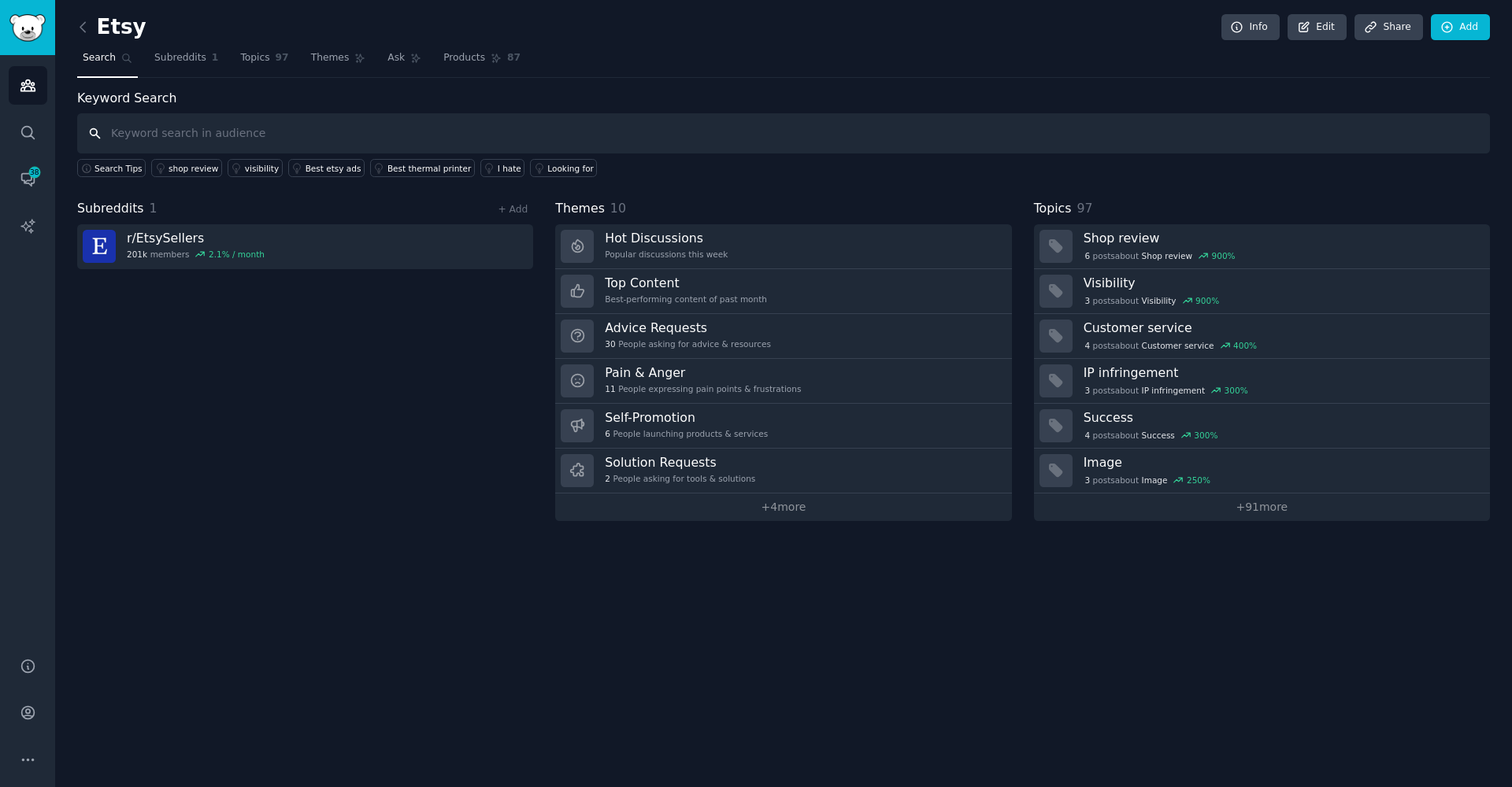
paste input "It looks like this post is about a listing deactivatio"
click at [312, 130] on input "It looks like this post is about a listing deactivatio" at bounding box center [783, 134] width 1413 height 40
paste input "Etsy listing suspended"
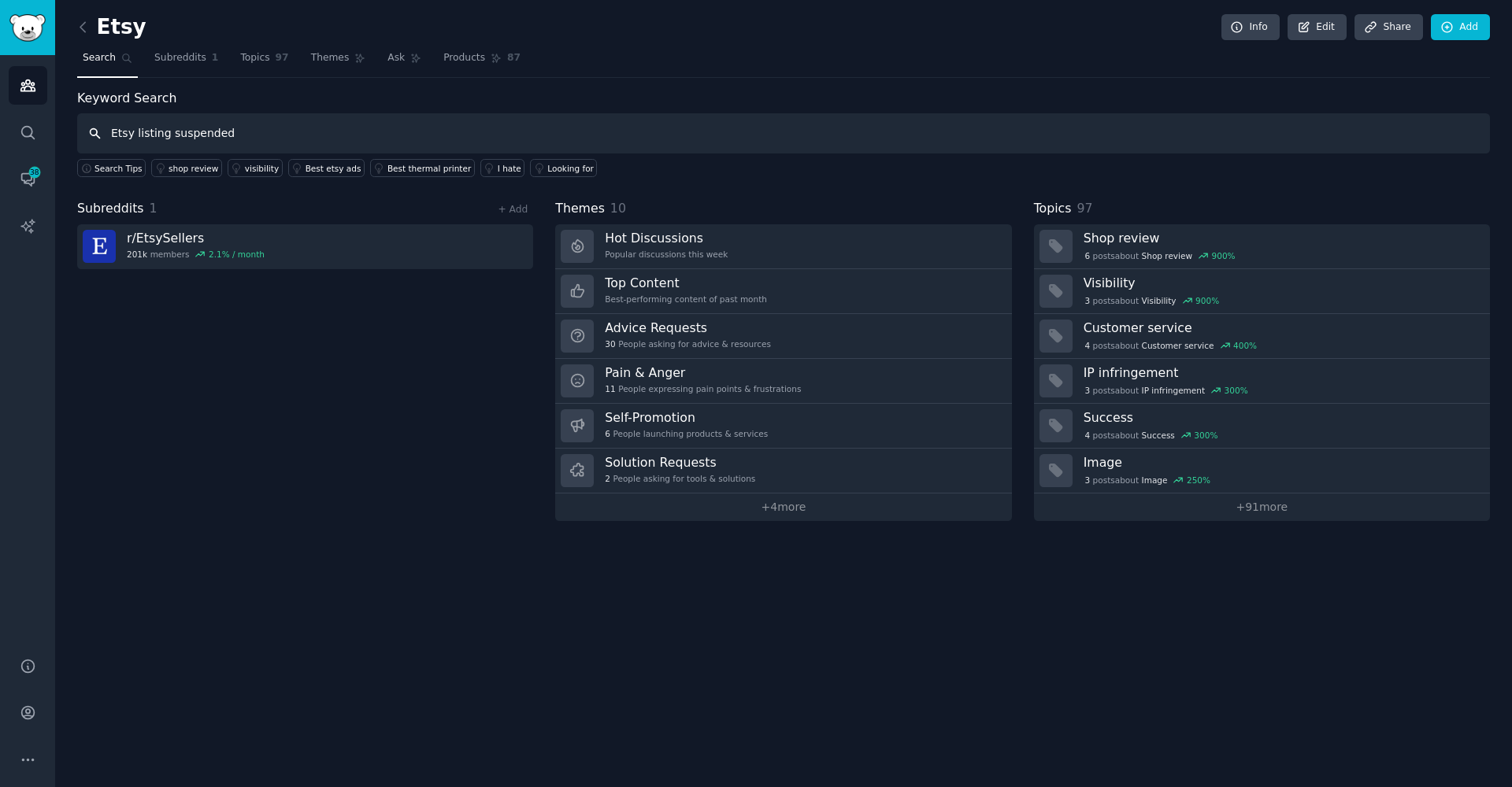
type input "Etsy listing suspended"
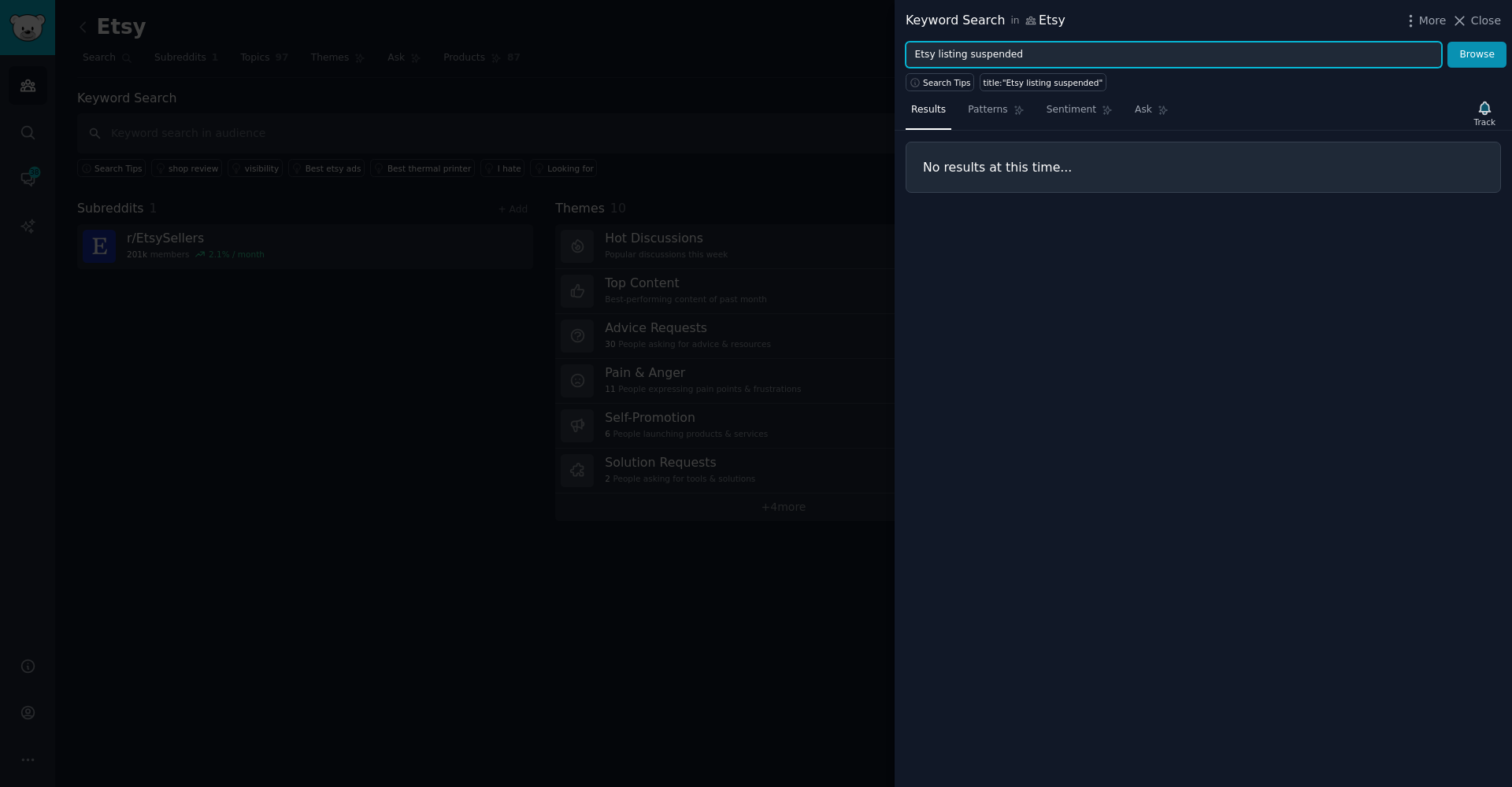
click at [962, 54] on input "Etsy listing suspended" at bounding box center [1174, 55] width 536 height 27
paste input "product bann"
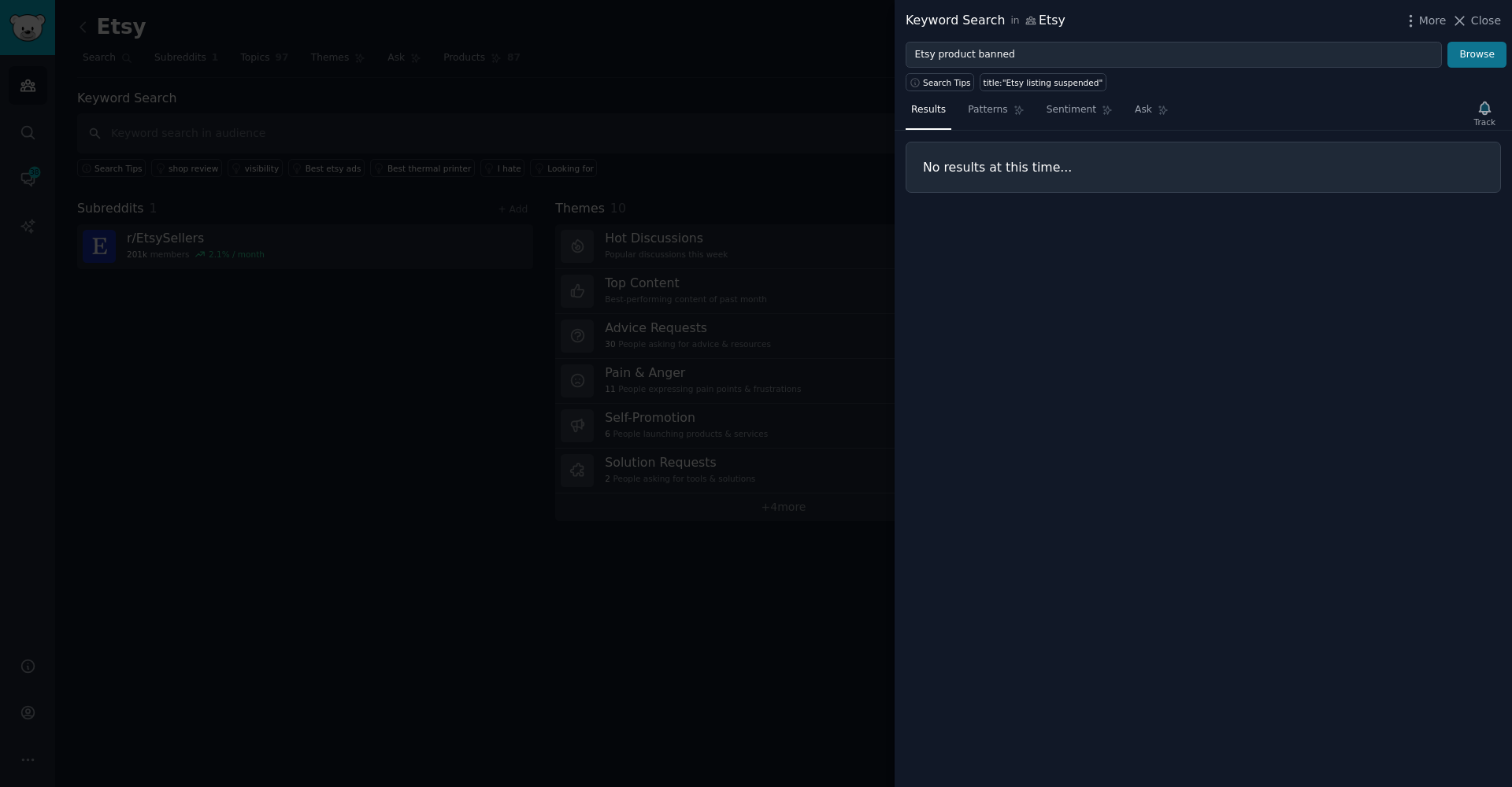
click at [1451, 57] on button "Browse" at bounding box center [1476, 55] width 59 height 27
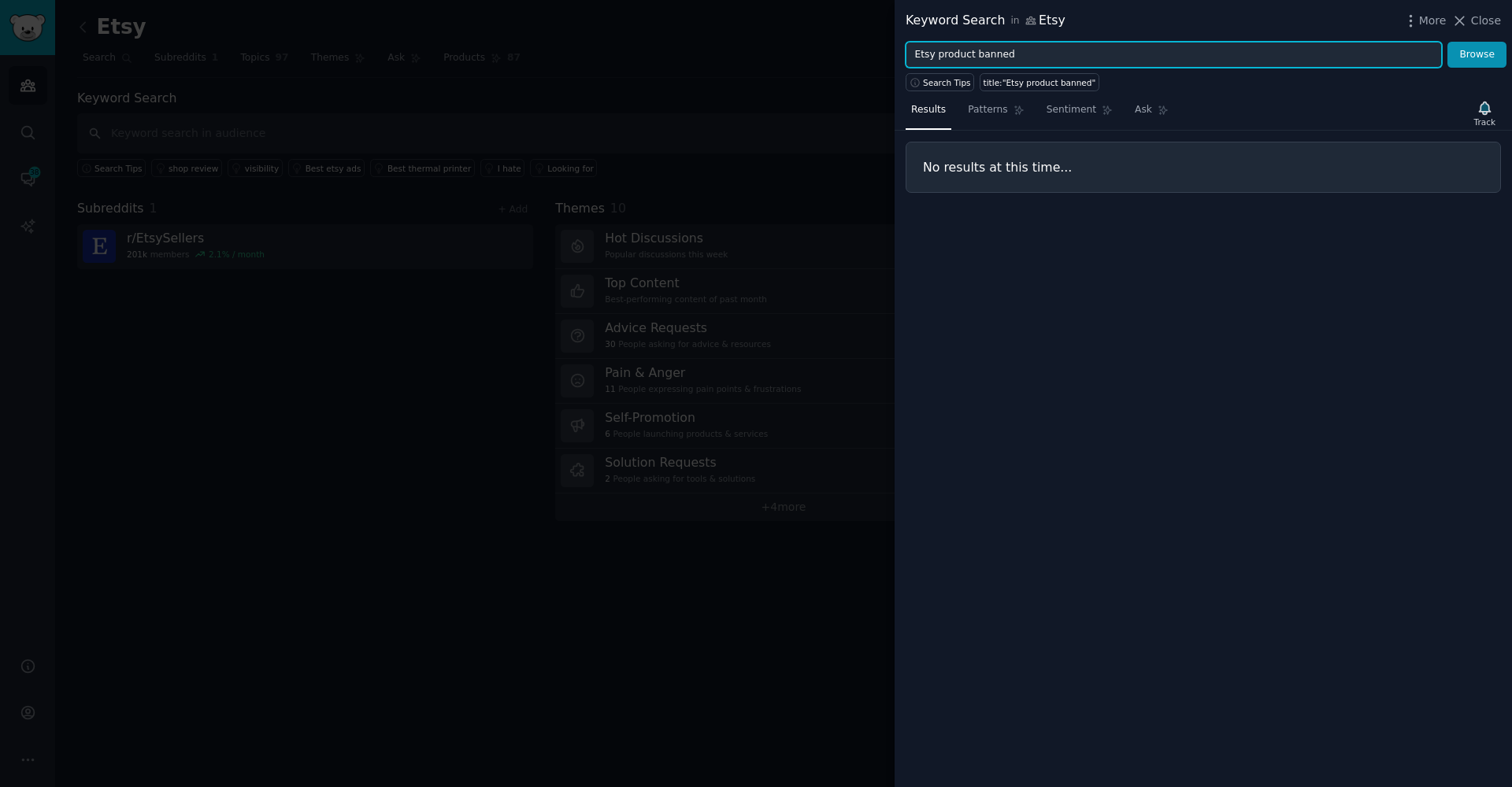
click at [941, 60] on input "Etsy product banned" at bounding box center [1174, 55] width 536 height 27
click at [923, 55] on input "Etsy product banned" at bounding box center [1174, 55] width 536 height 27
click at [1477, 54] on button "Browse" at bounding box center [1476, 55] width 59 height 27
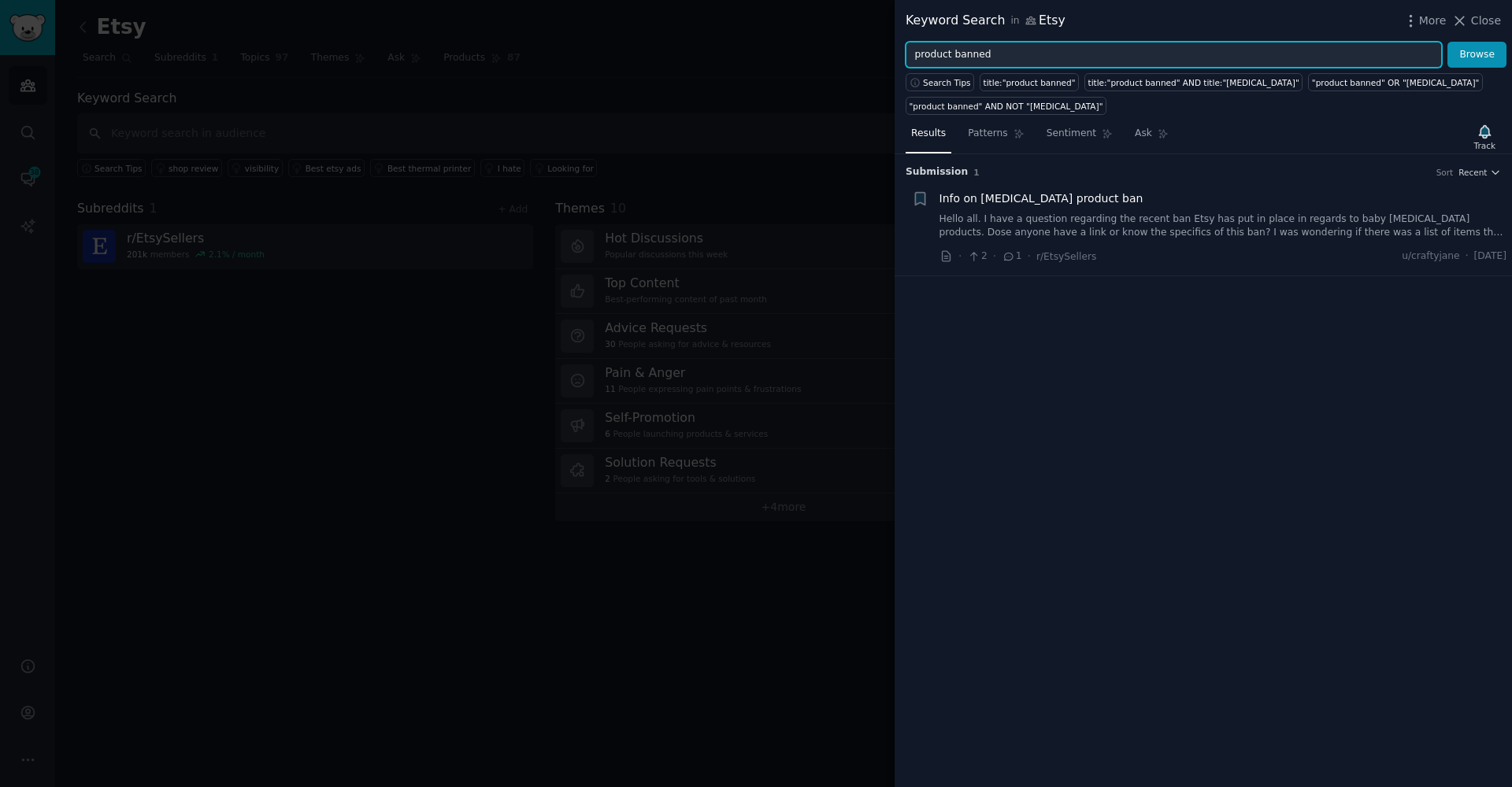
click at [946, 53] on input "product banned" at bounding box center [1174, 55] width 536 height 27
paste input "listing suspend"
click at [1477, 54] on button "Browse" at bounding box center [1476, 55] width 59 height 27
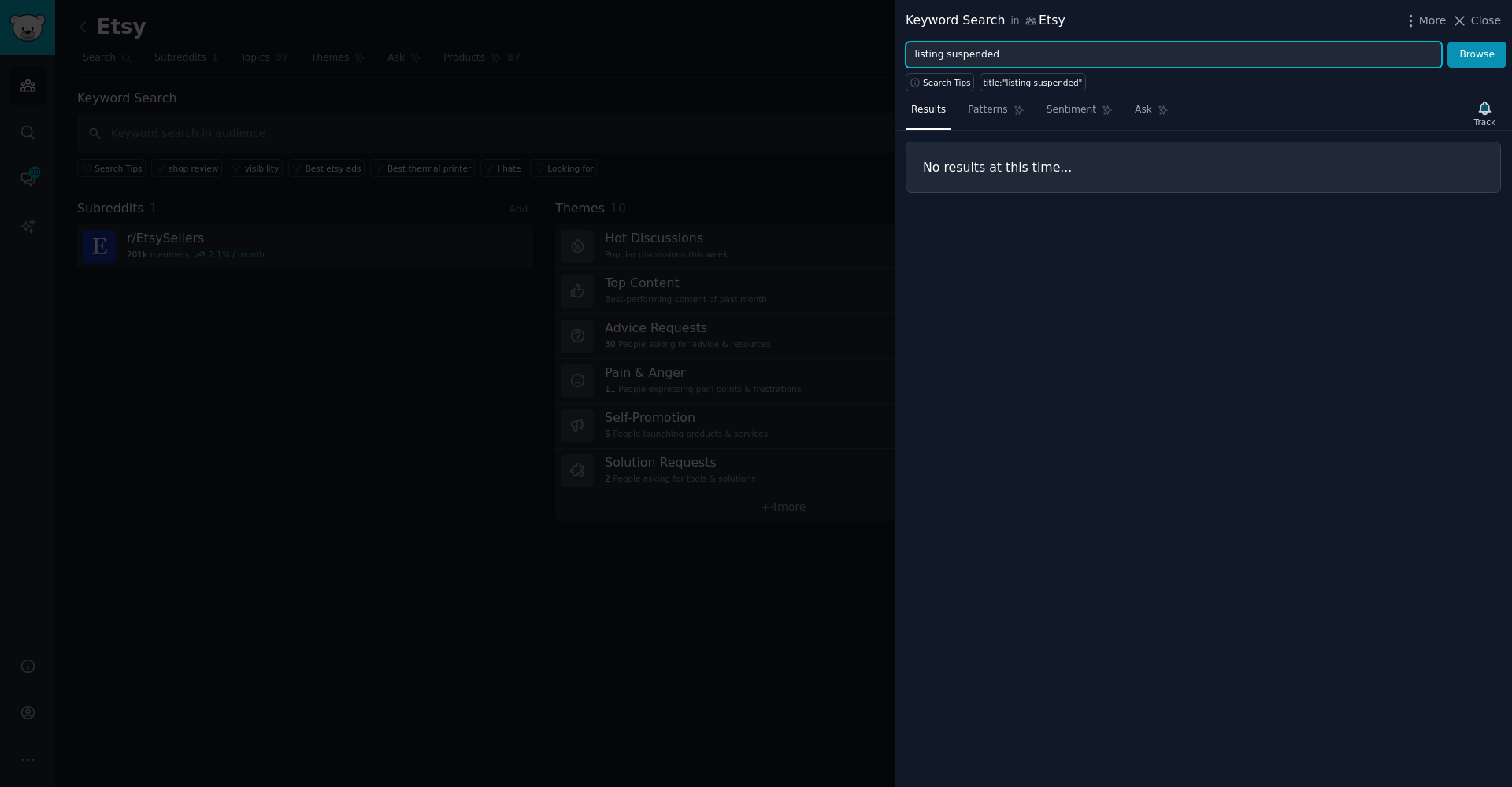
click at [978, 56] on input "listing suspended" at bounding box center [1174, 55] width 536 height 27
paste input "policy issue"
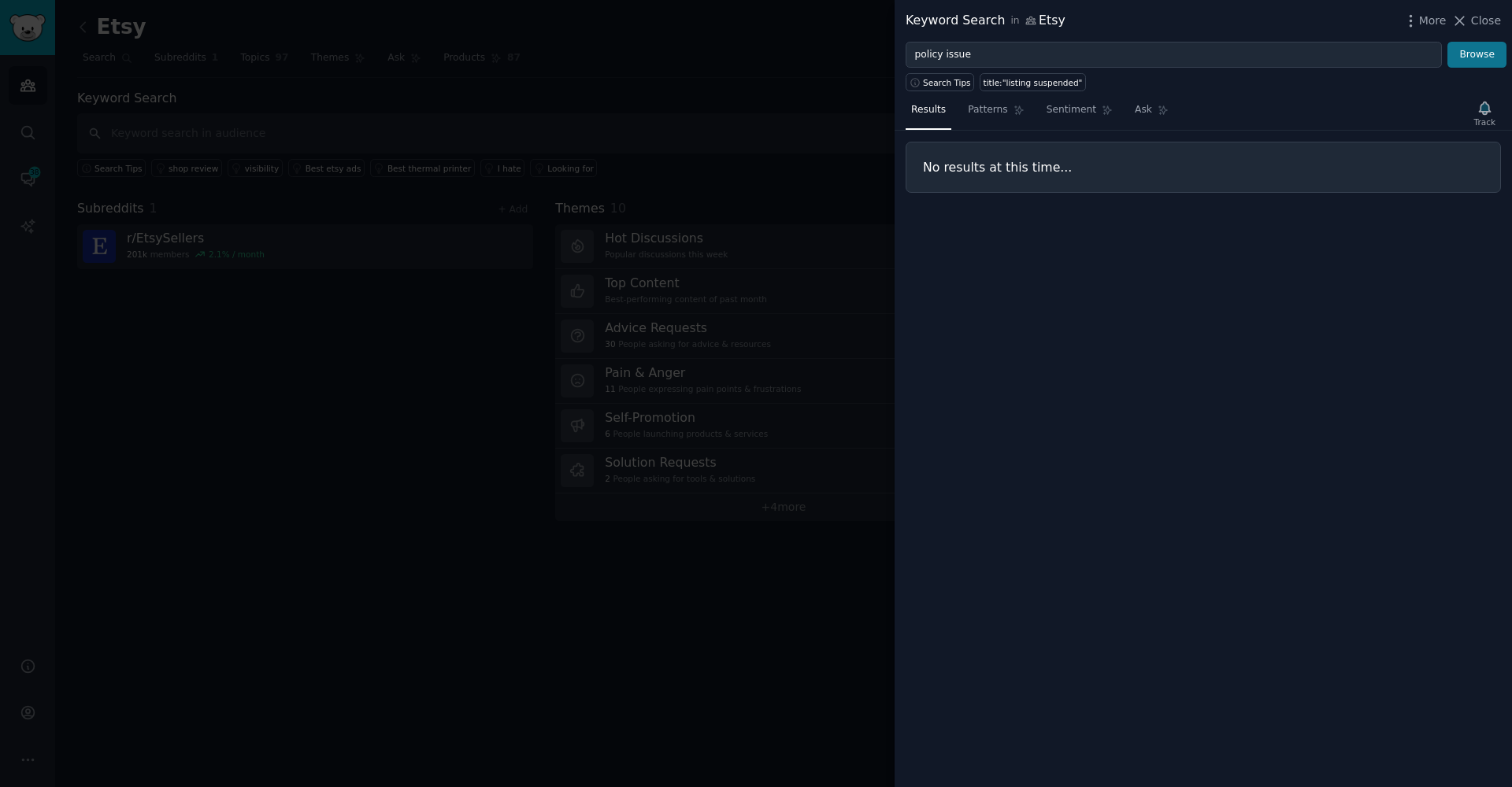
click at [1472, 53] on button "Browse" at bounding box center [1476, 55] width 59 height 27
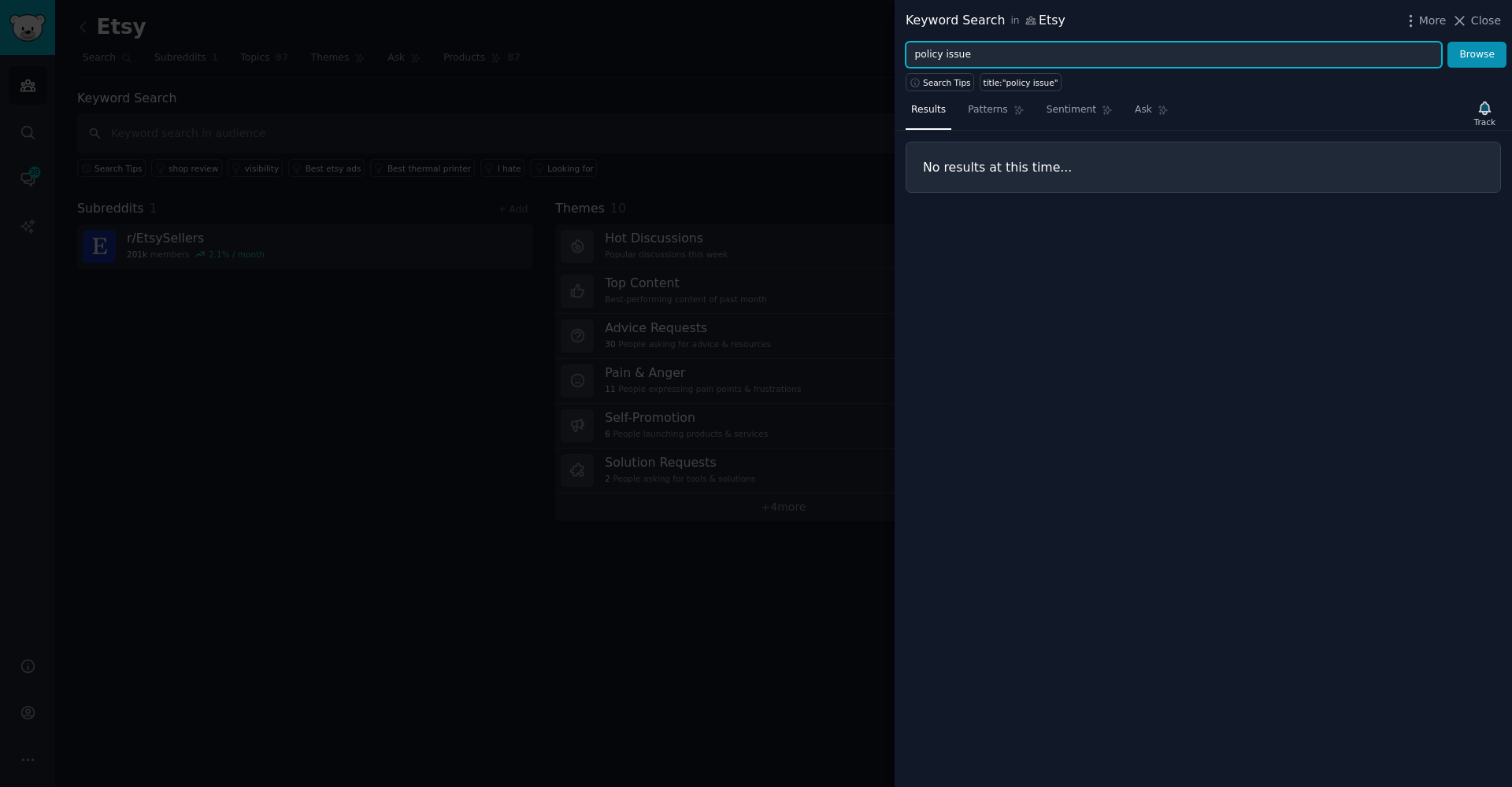
click at [941, 60] on input "policy issue" at bounding box center [1174, 55] width 536 height 27
paste input "restricted word"
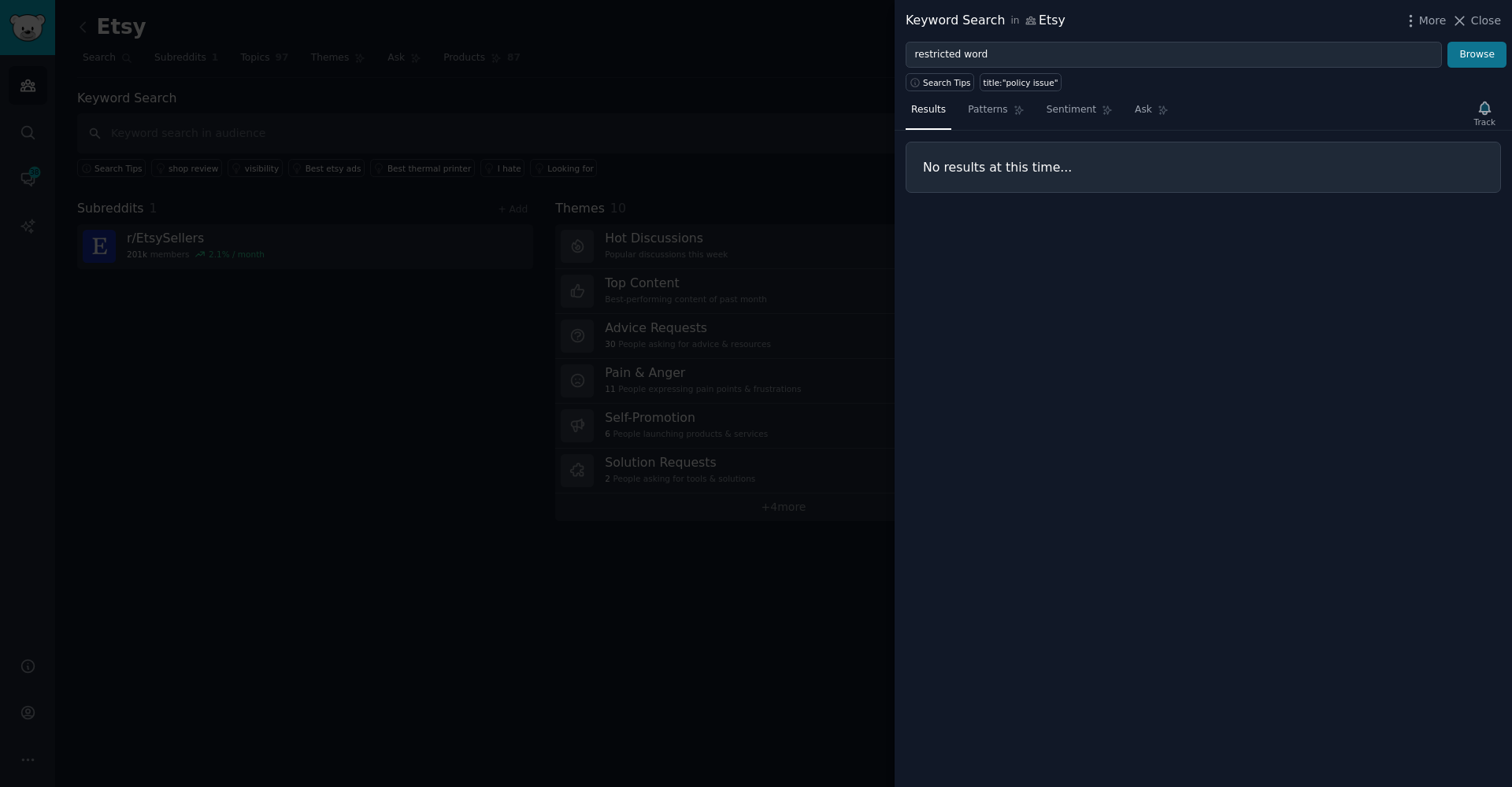
click at [1484, 56] on button "Browse" at bounding box center [1476, 55] width 59 height 27
click at [969, 37] on div "Keyword Search in Etsy More Close" at bounding box center [1203, 21] width 617 height 42
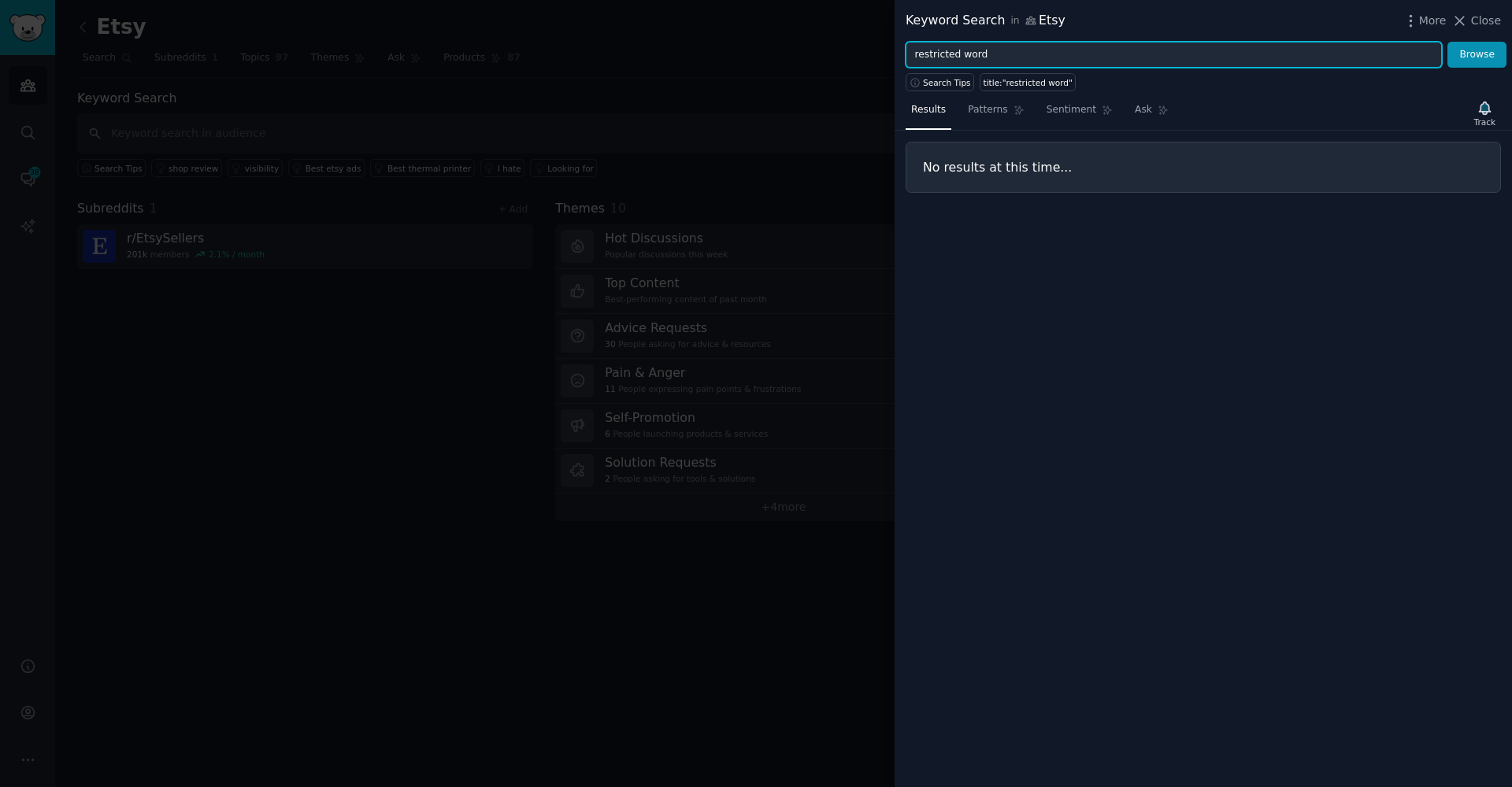
click at [955, 48] on input "restricted word" at bounding box center [1174, 55] width 536 height 27
paste input "banned words"
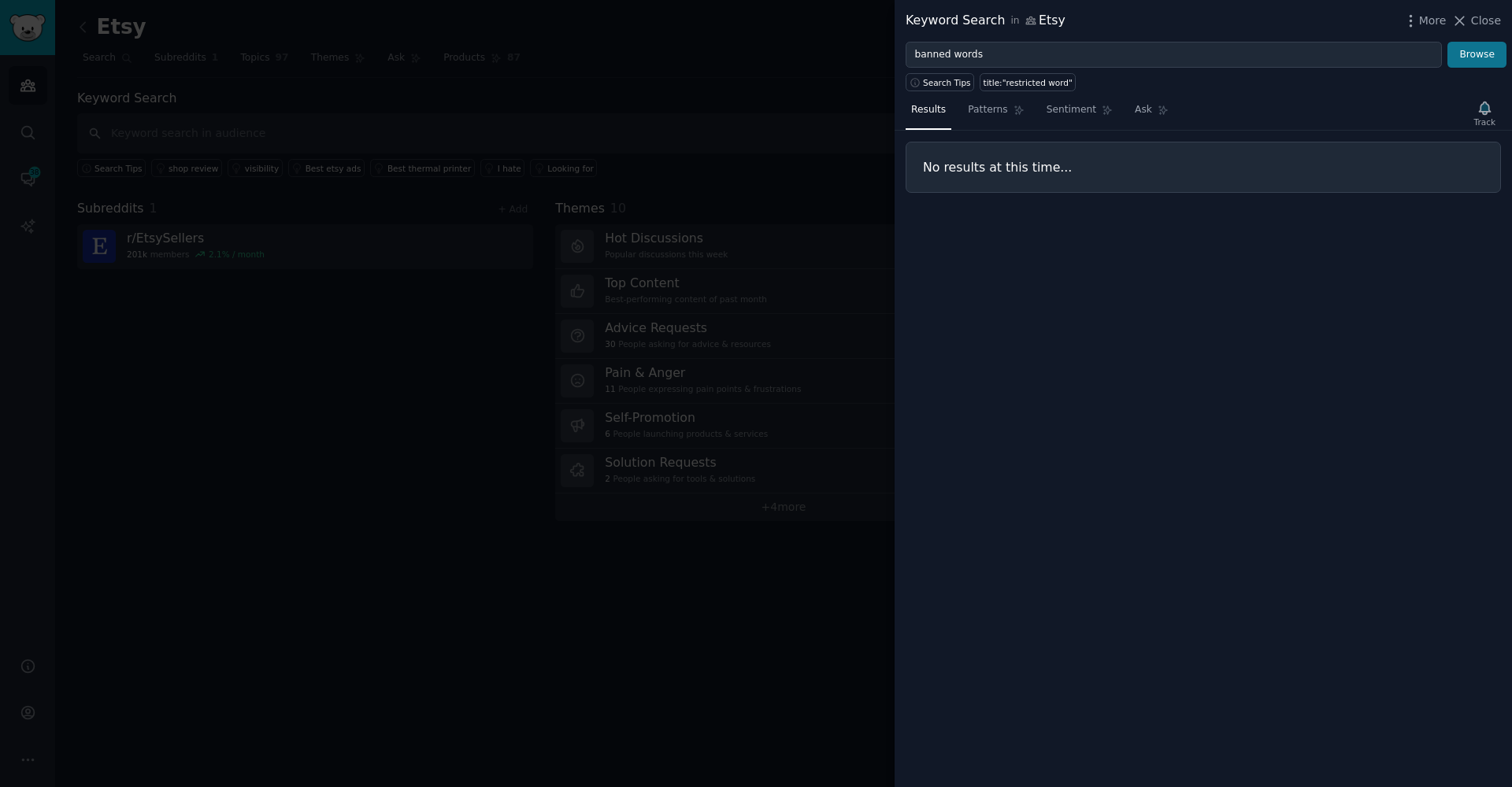
click at [1478, 47] on button "Browse" at bounding box center [1476, 55] width 59 height 27
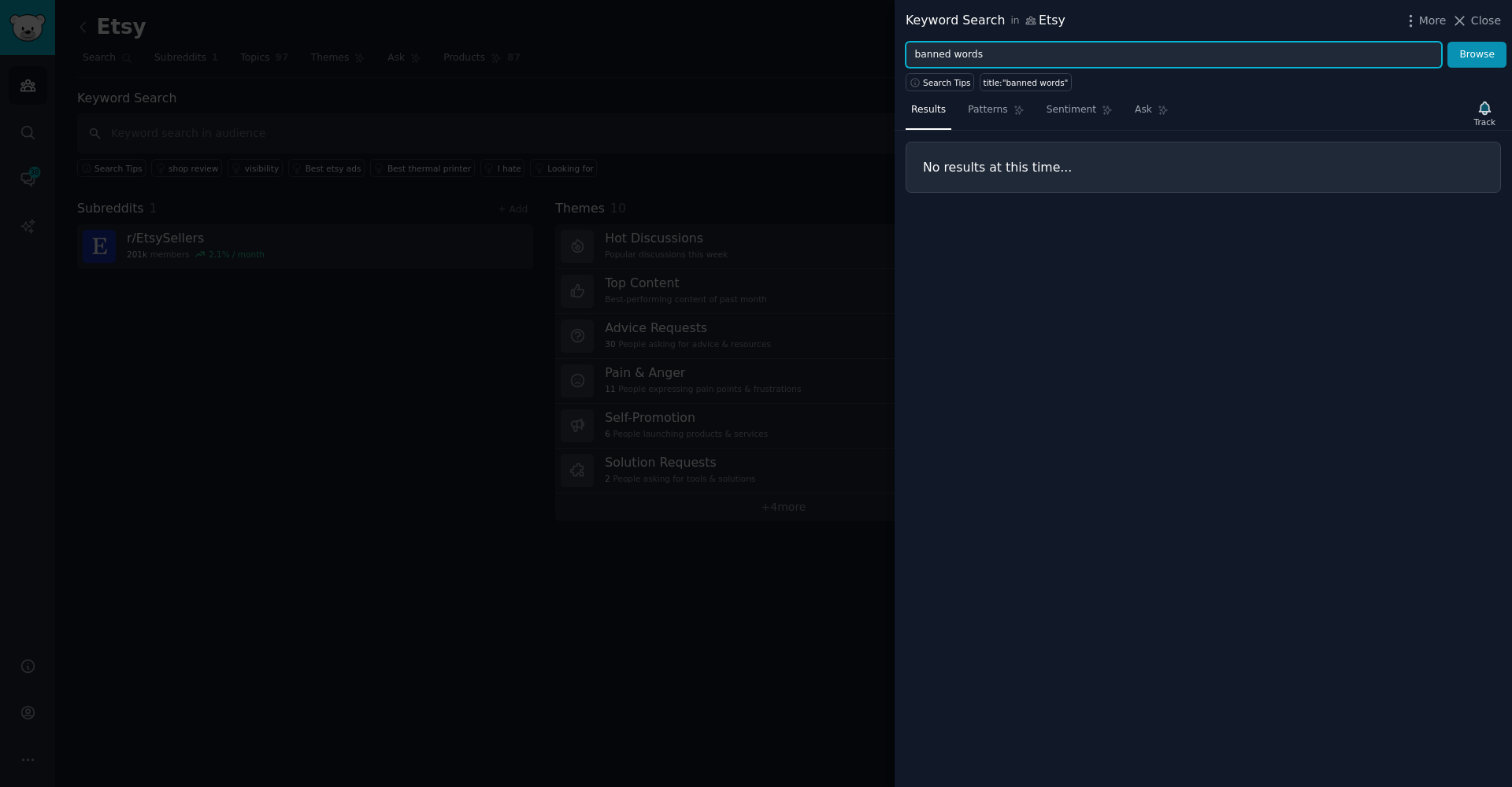
click at [946, 52] on input "banned words" at bounding box center [1174, 55] width 536 height 27
paste input "trademark issue"
type input "trademark issue"
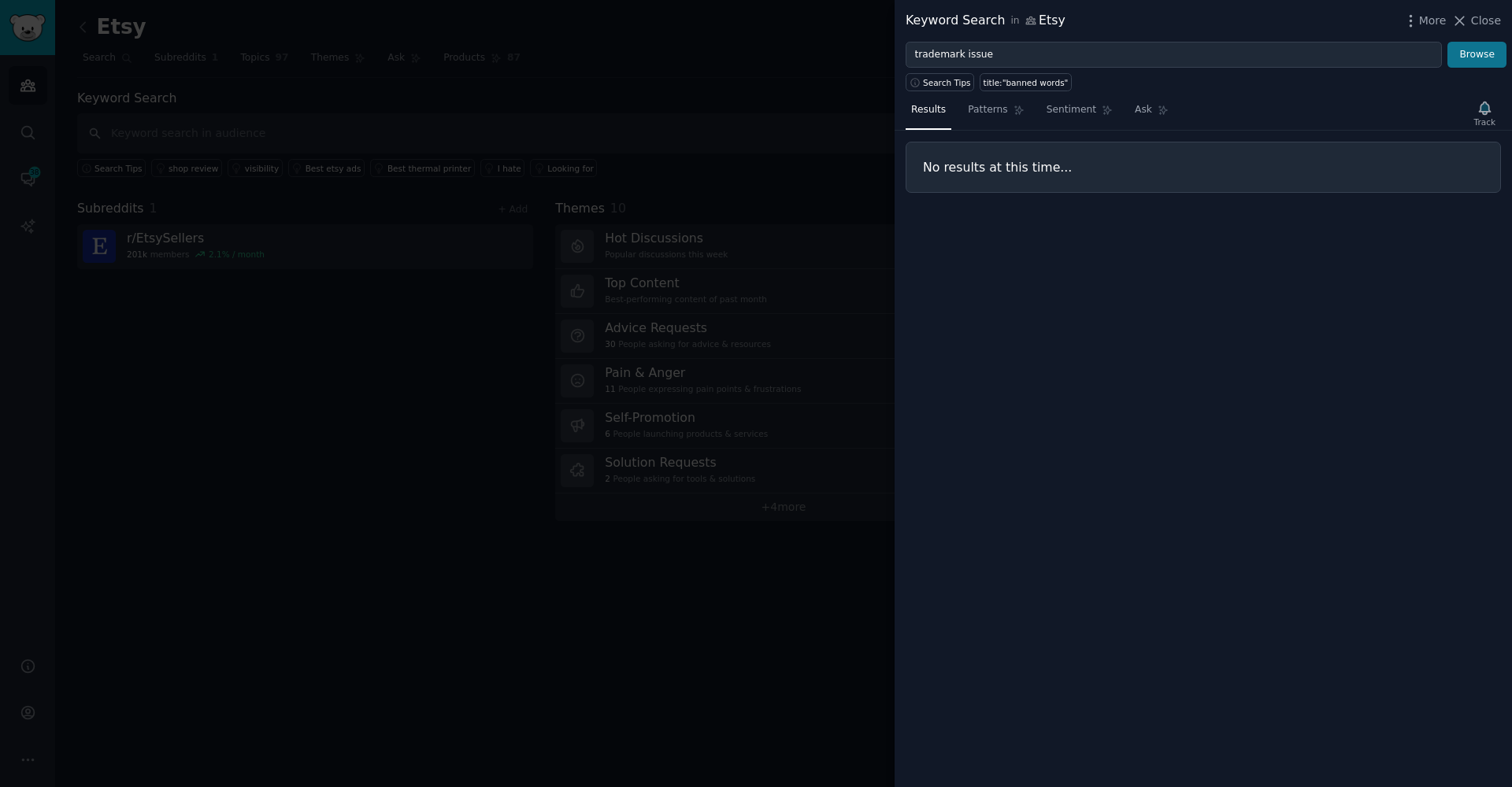
click at [1465, 59] on button "Browse" at bounding box center [1476, 55] width 59 height 27
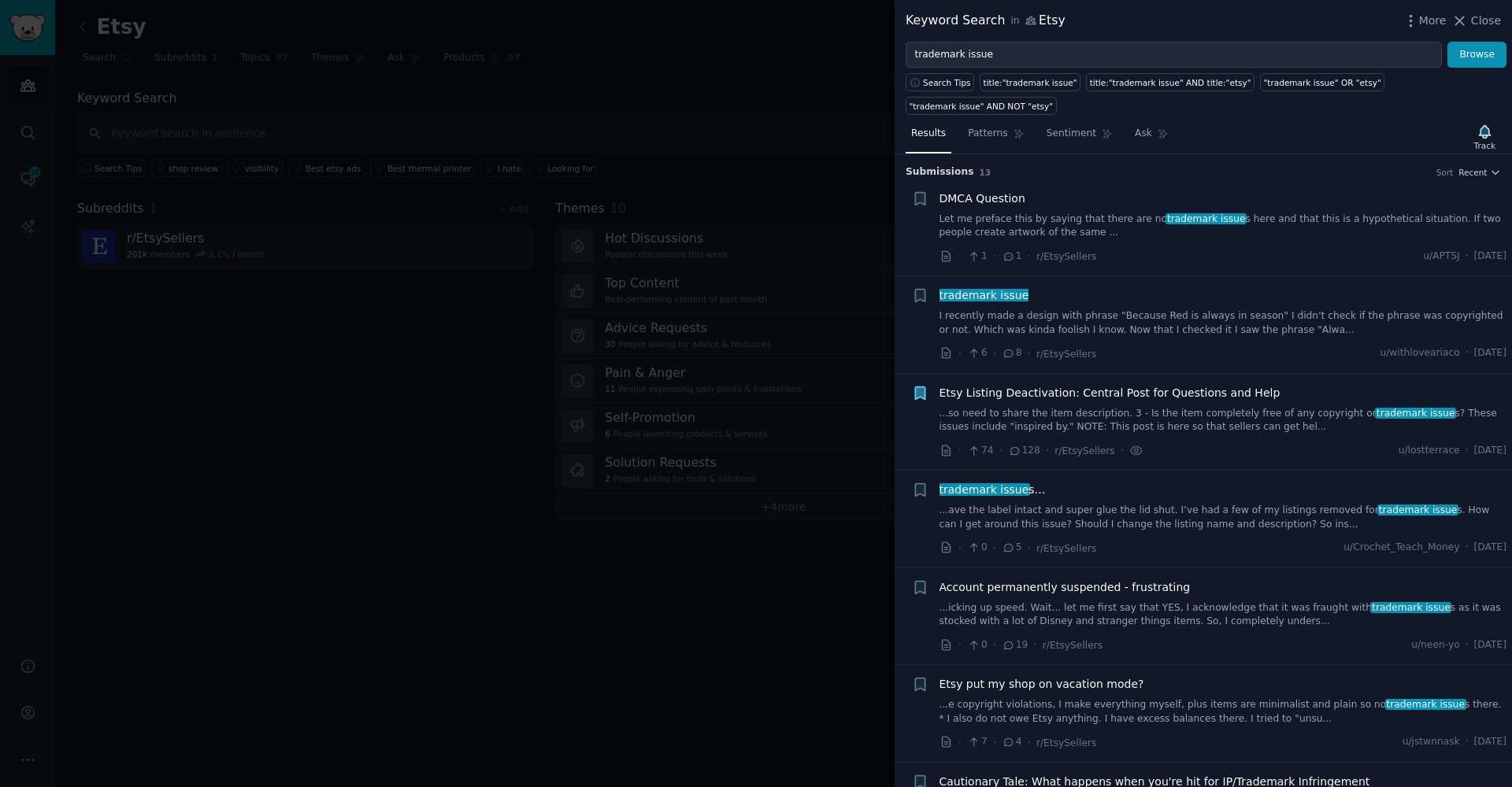
click at [1109, 231] on link "Let me preface this by saying that there are no trademark issue s here and that…" at bounding box center [1223, 226] width 568 height 28
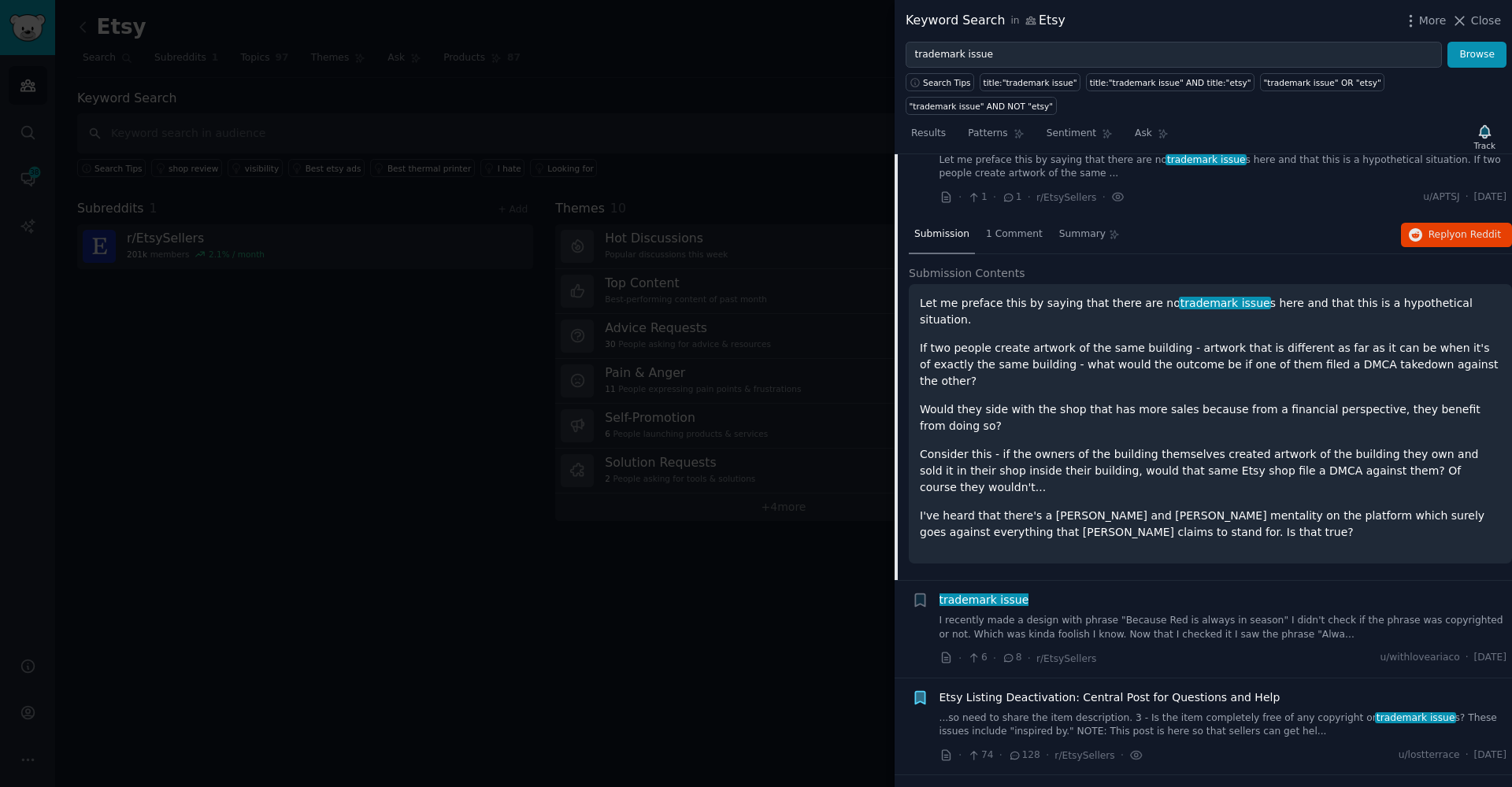
scroll to position [75, 0]
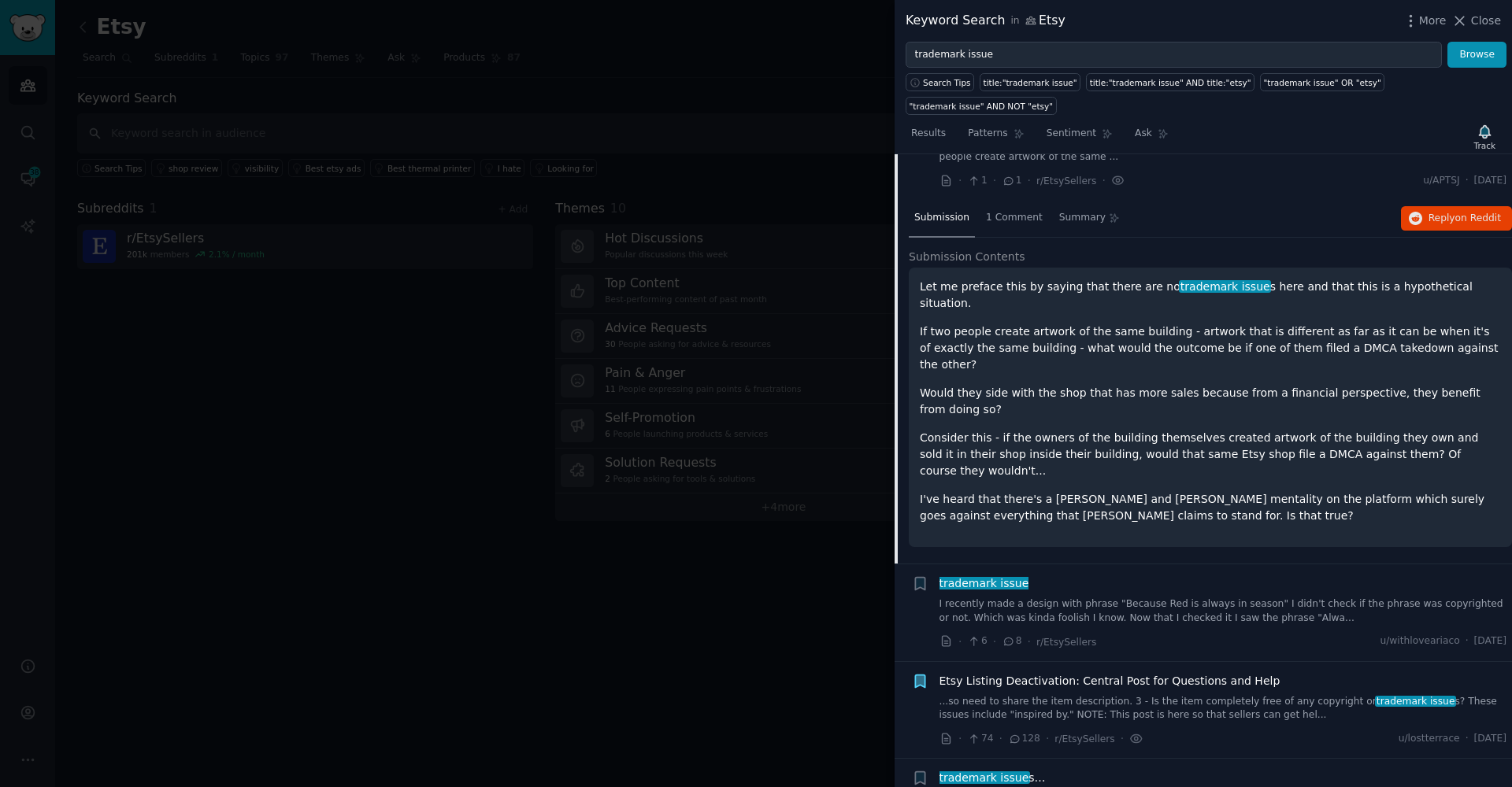
click at [1161, 597] on link "I recently made a design with phrase "Because Red is always in season" I didn't…" at bounding box center [1223, 611] width 568 height 28
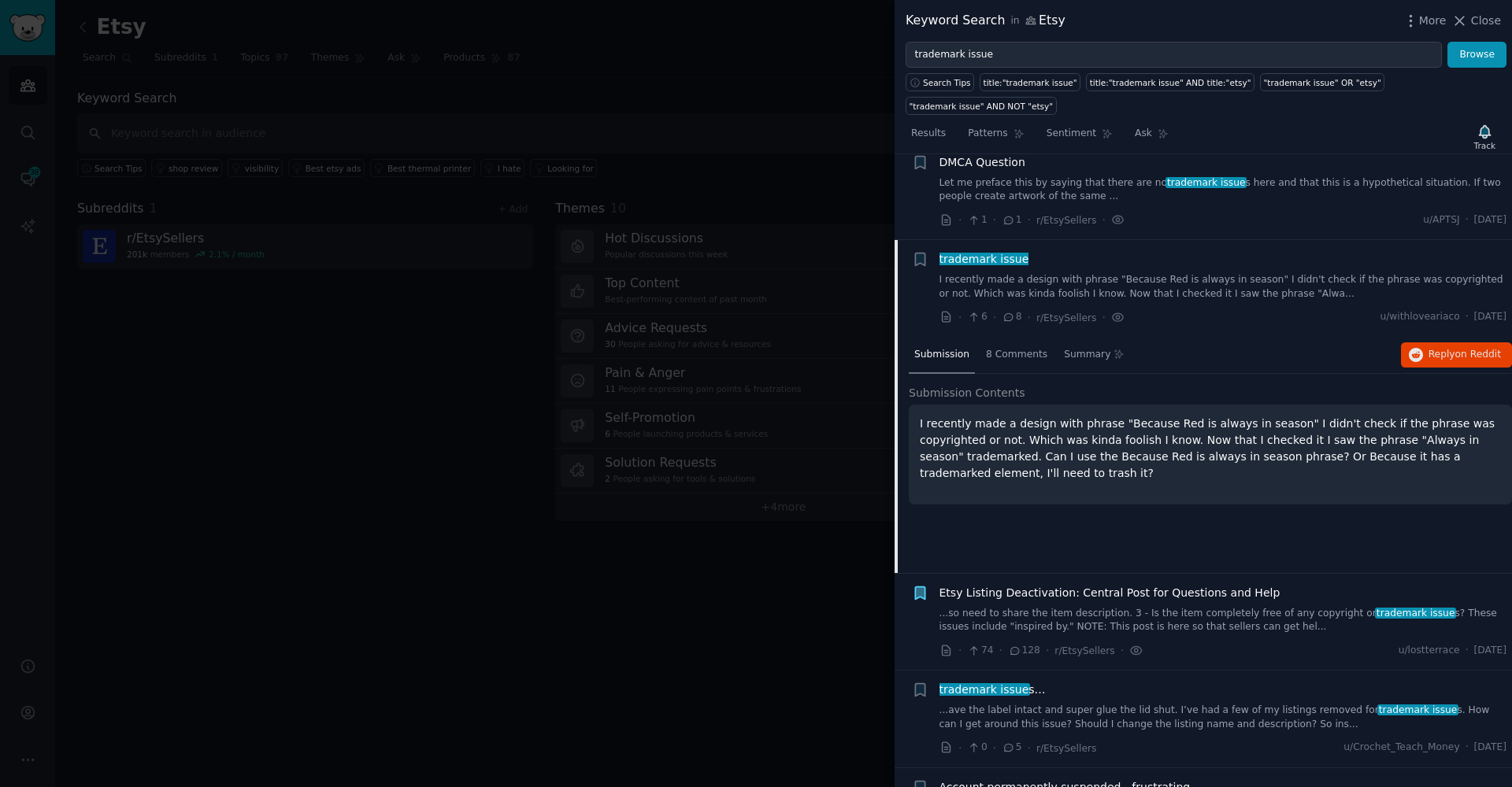
scroll to position [13, 0]
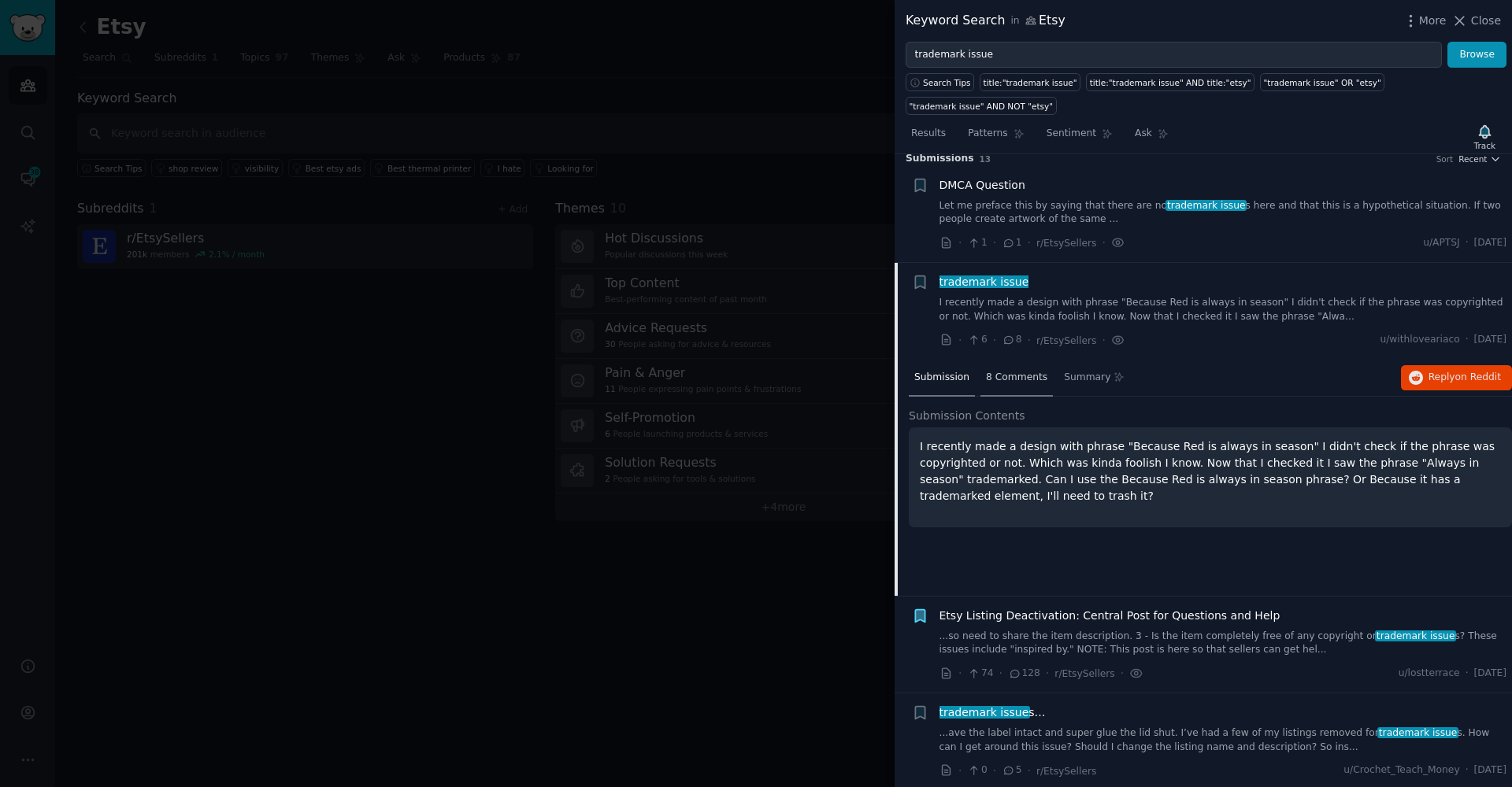
click at [1009, 378] on span "8 Comments" at bounding box center [1017, 378] width 62 height 14
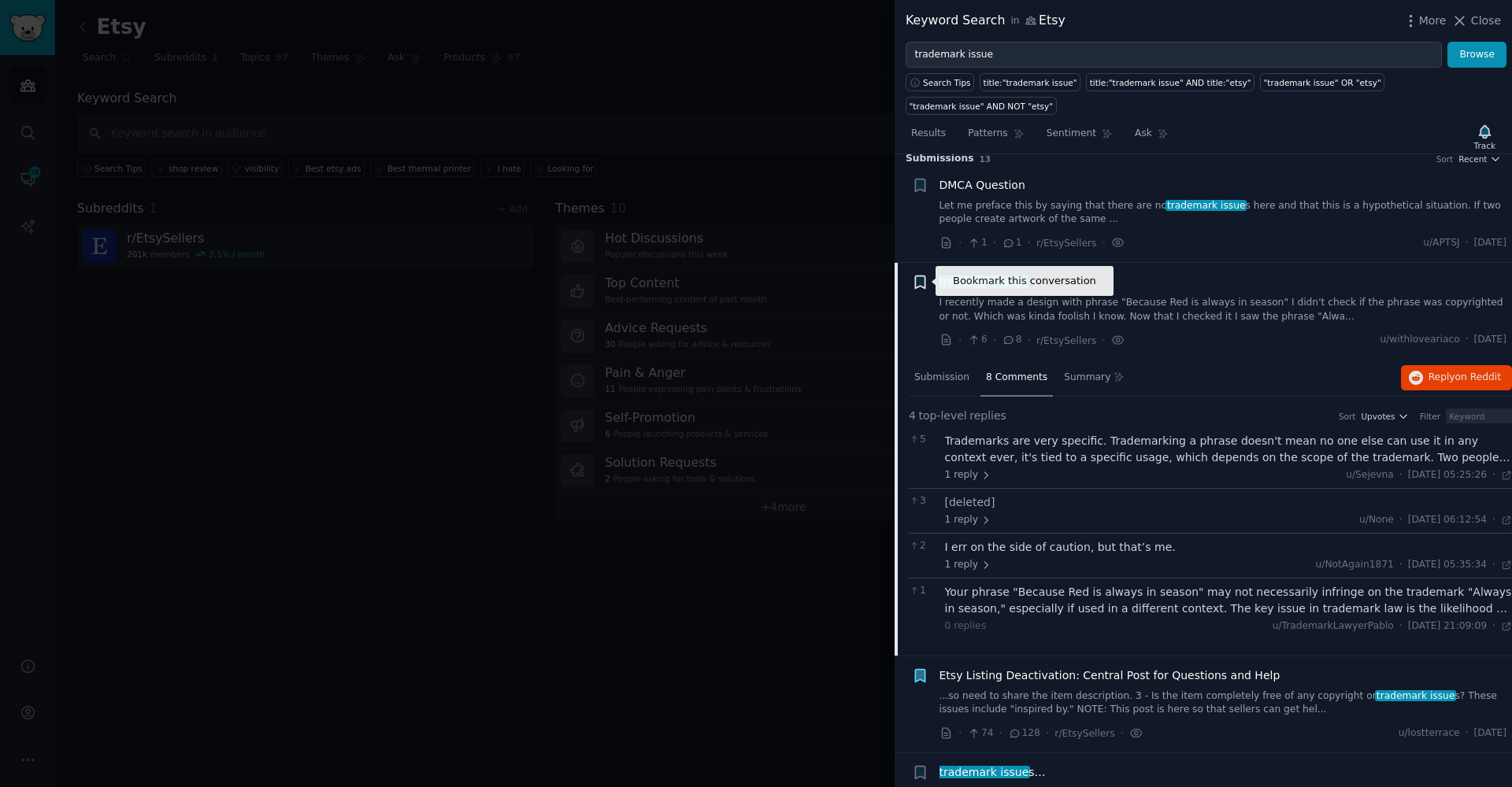
click at [923, 282] on icon "button" at bounding box center [919, 282] width 9 height 13
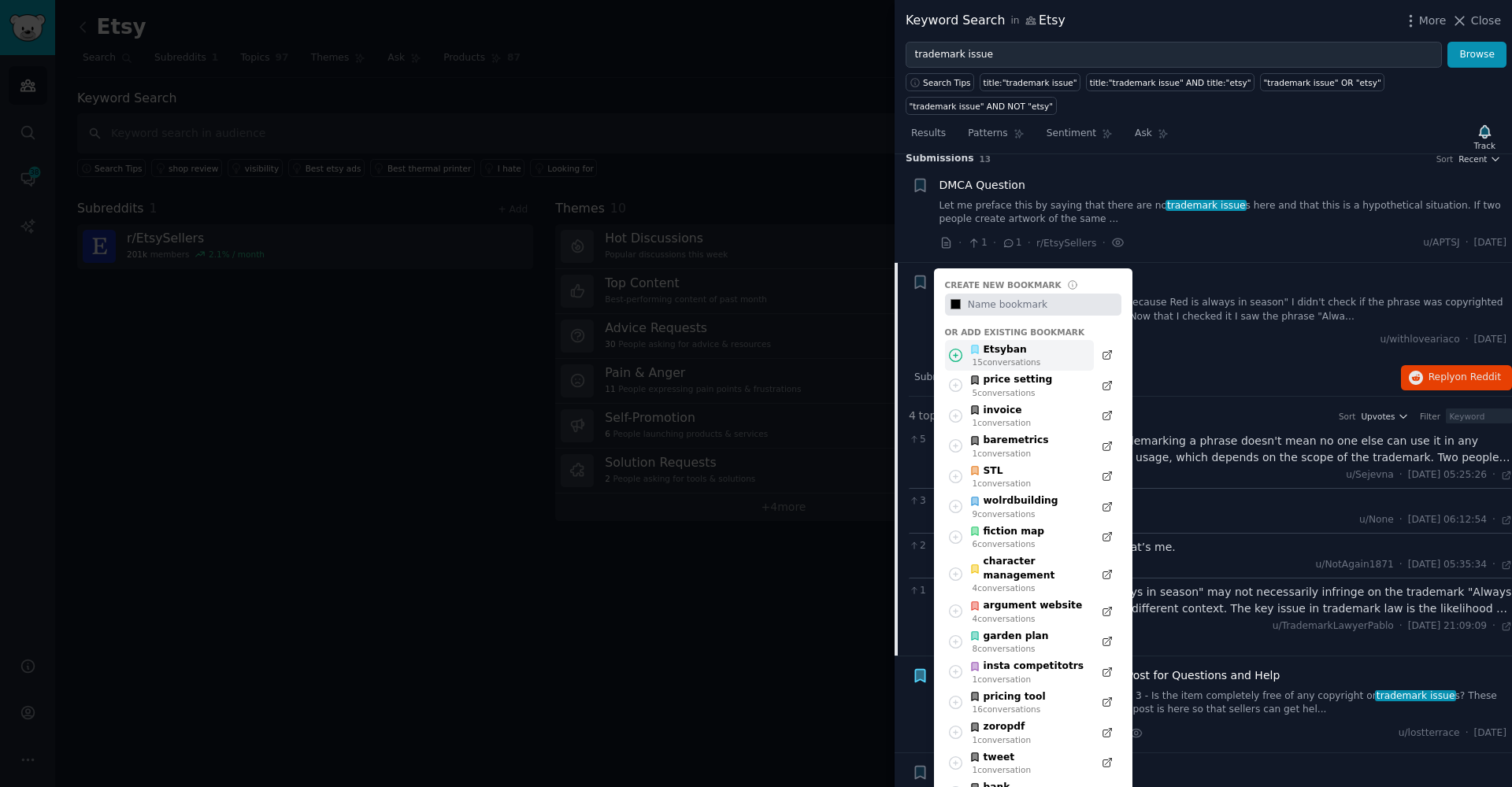
click at [958, 354] on icon at bounding box center [956, 356] width 17 height 17
type input "#000000"
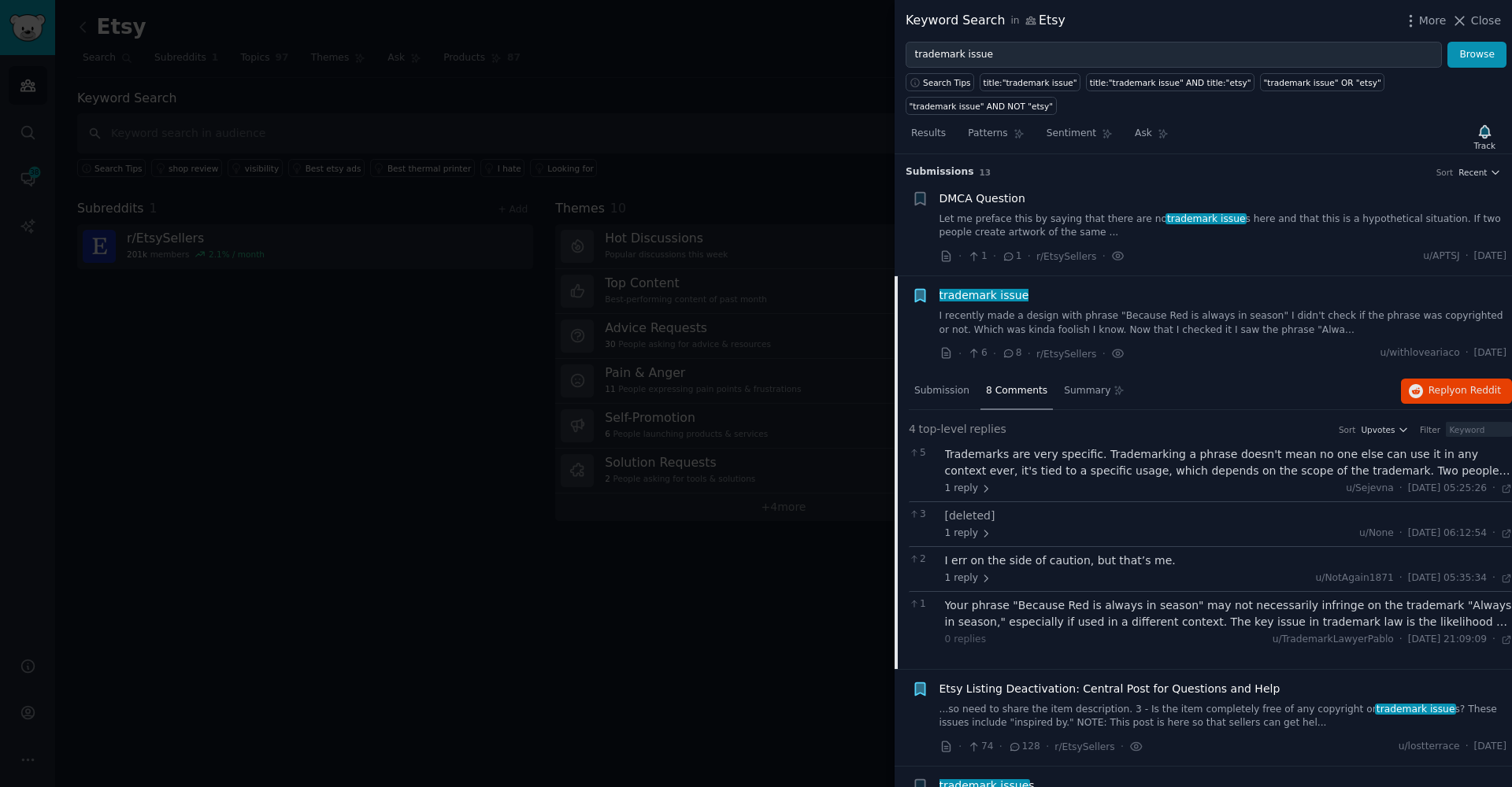
scroll to position [0, 0]
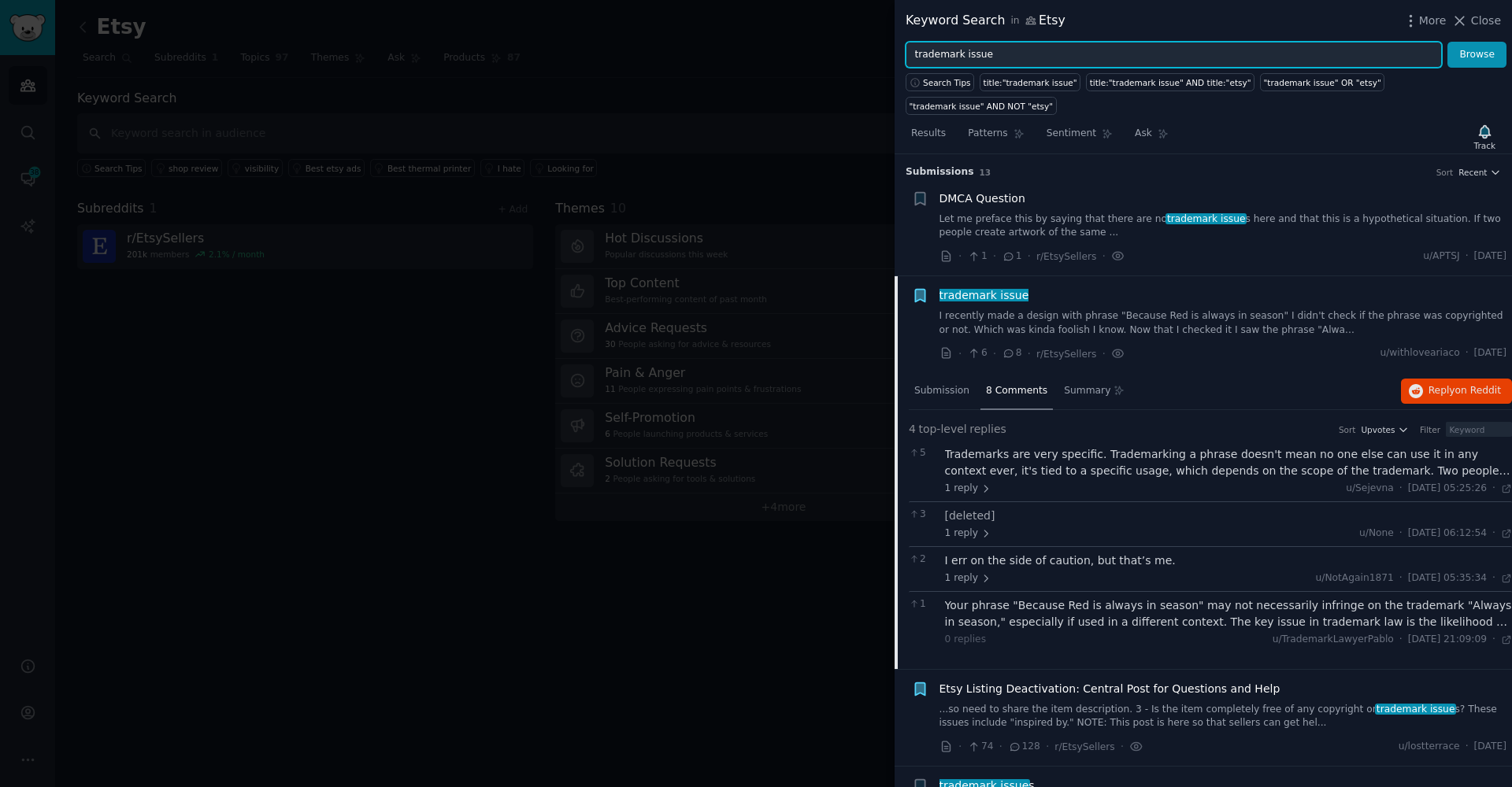
click at [972, 64] on input "trademark issue" at bounding box center [1174, 55] width 536 height 27
paste input "copyright takedown"
type input "copyright takedown"
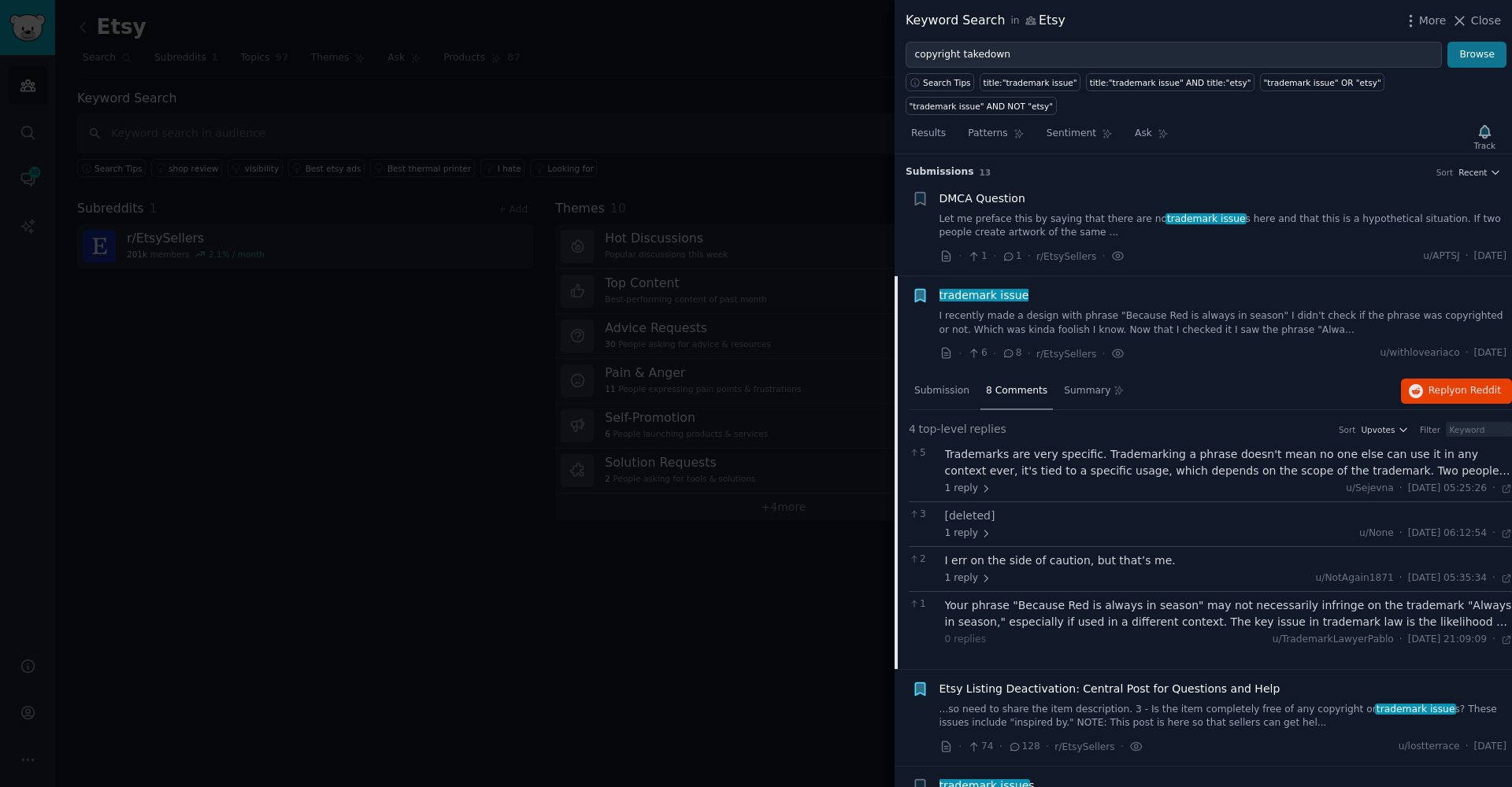
click at [1459, 53] on button "Browse" at bounding box center [1476, 55] width 59 height 27
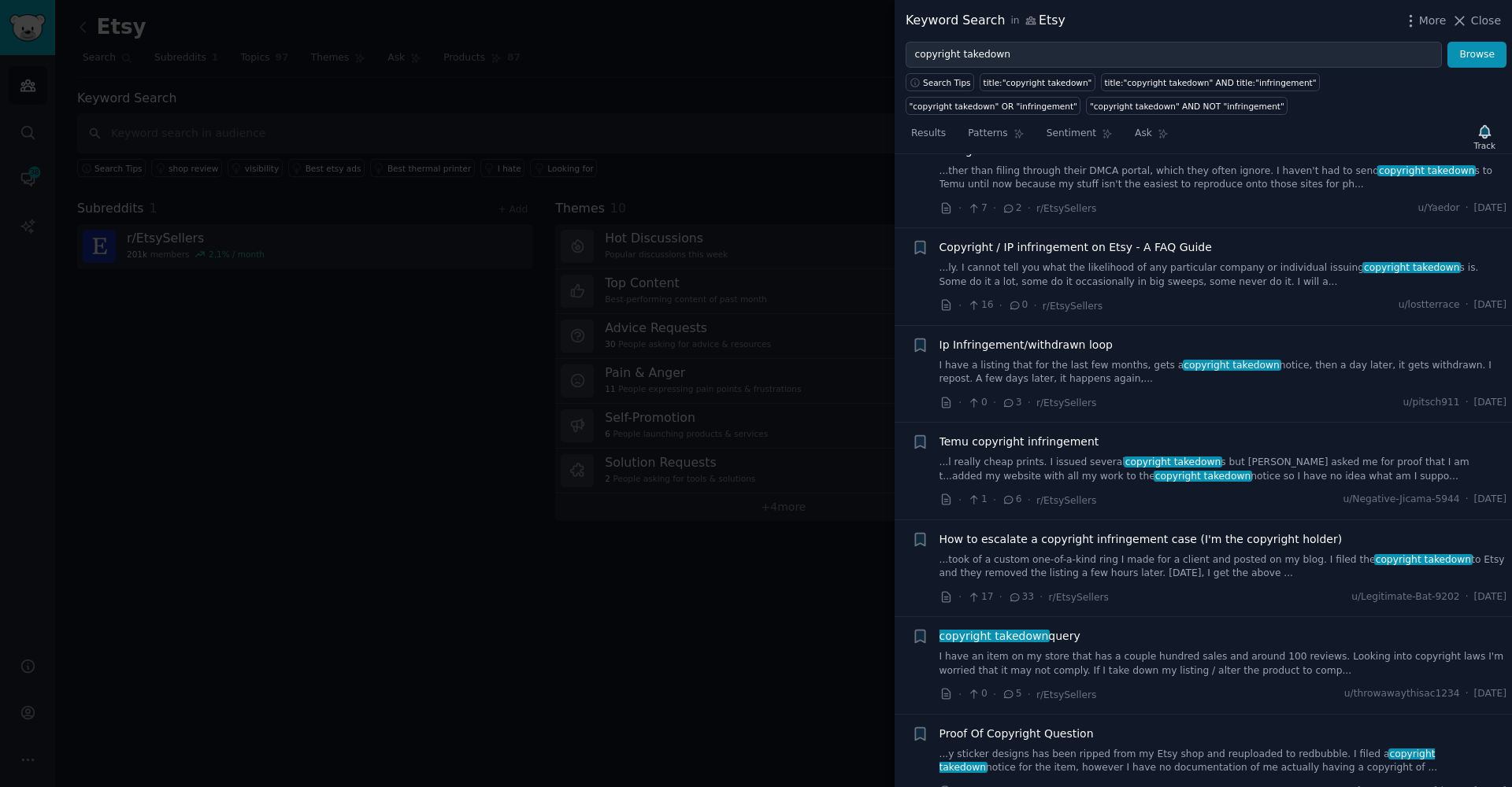
scroll to position [69, 0]
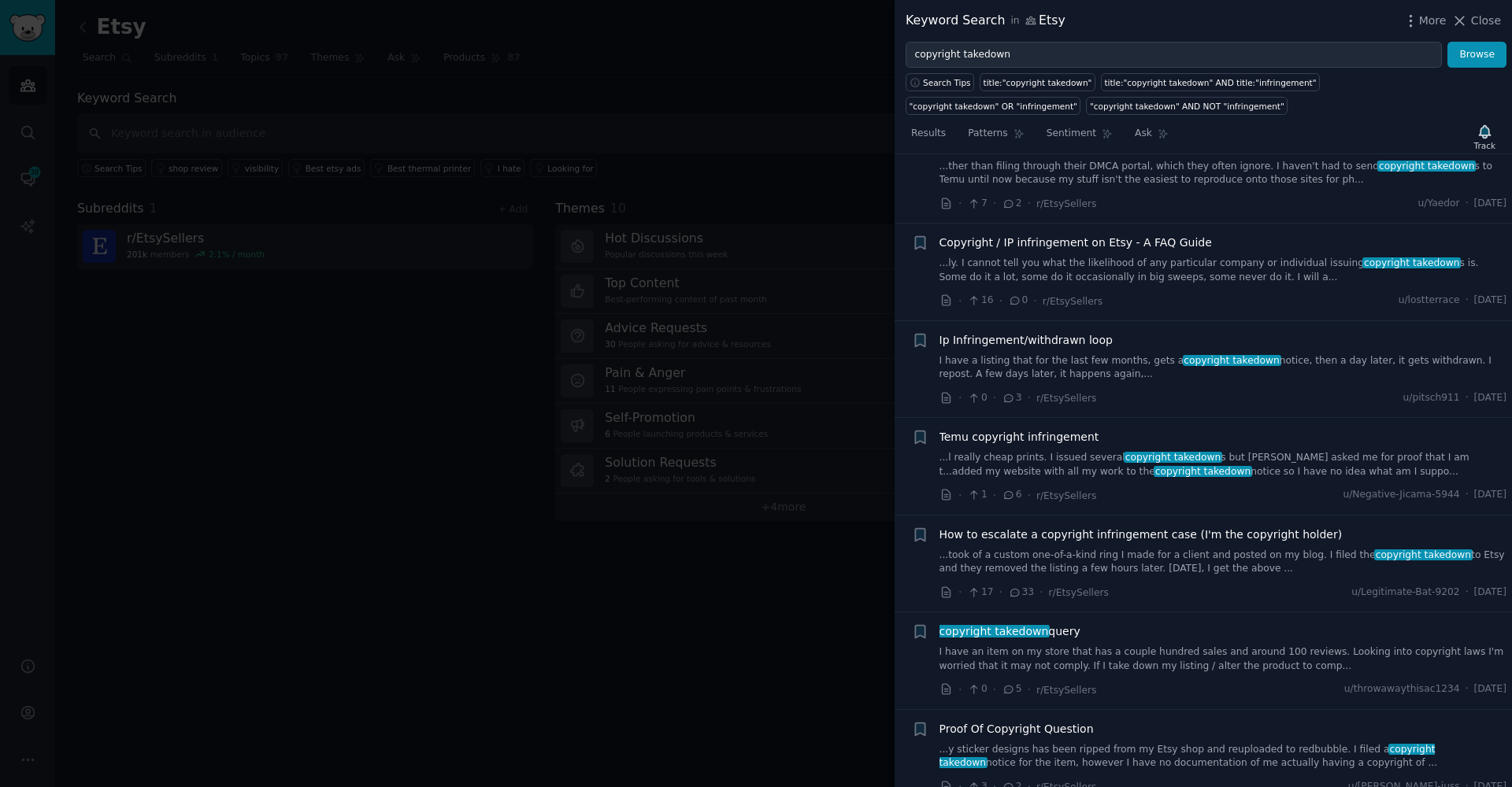
click at [1160, 549] on link "...took of a custom one-of-a-kind ring I made for a client and posted on my blo…" at bounding box center [1223, 562] width 568 height 28
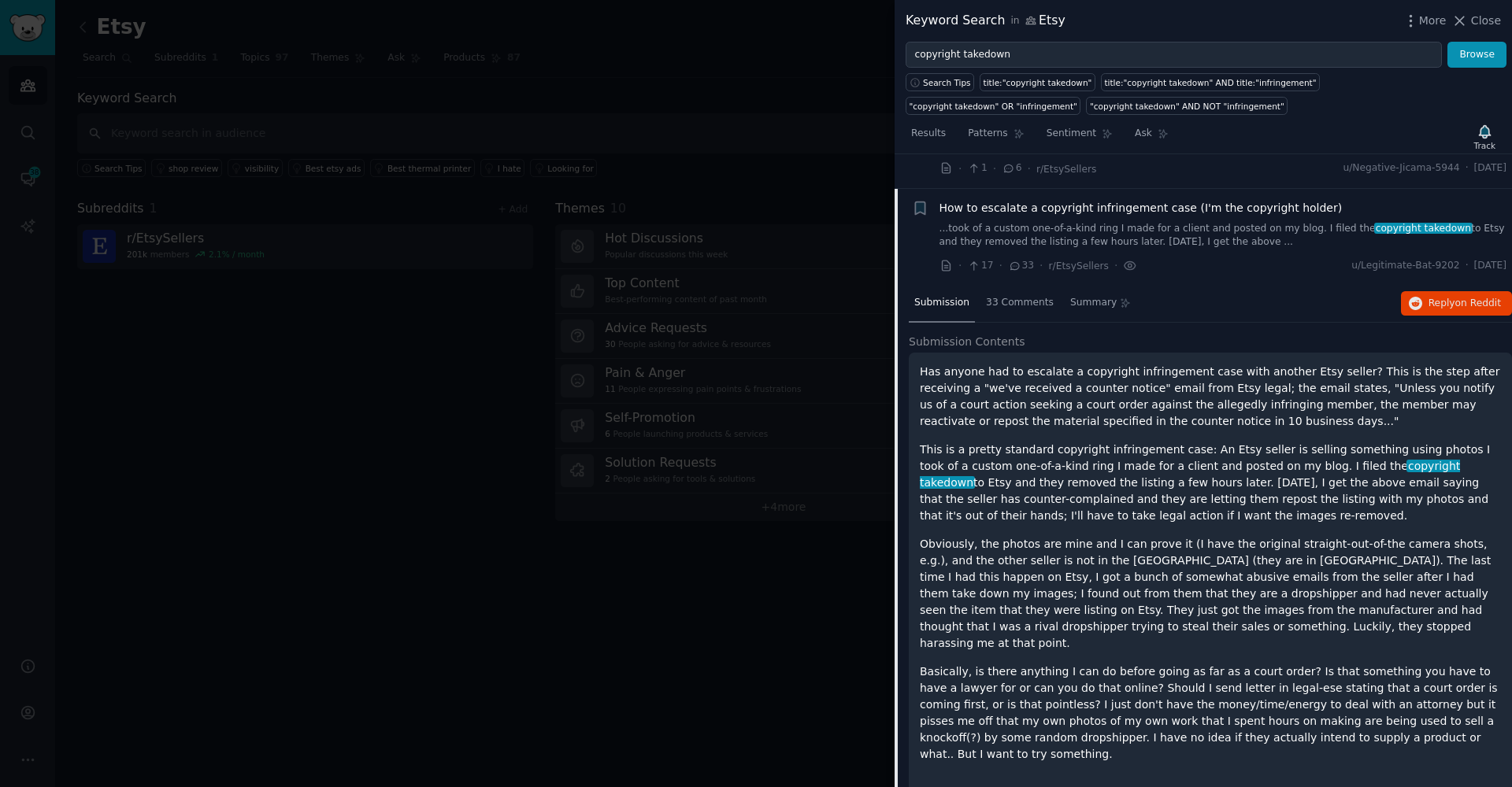
scroll to position [359, 0]
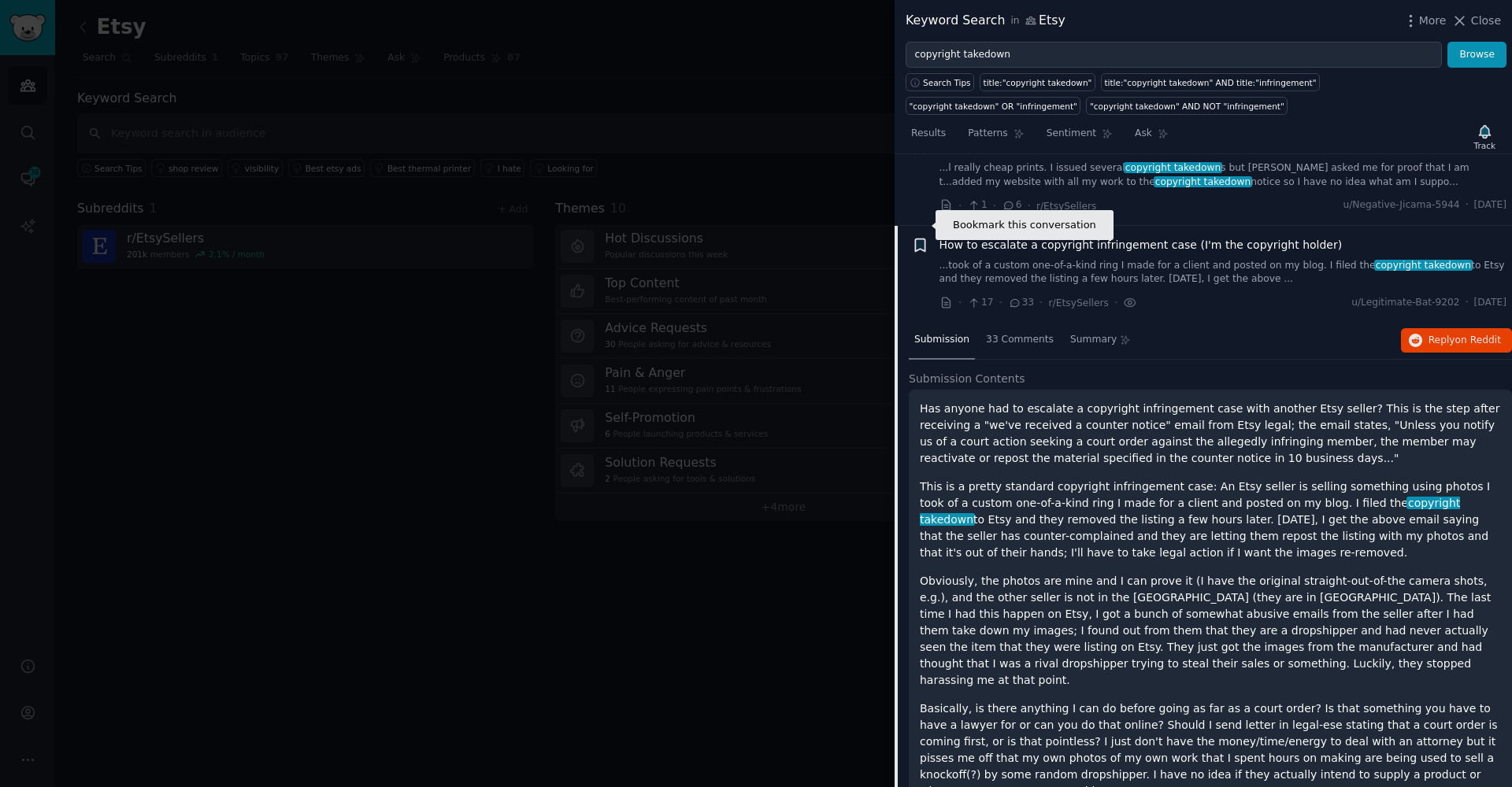
click at [924, 237] on icon "button" at bounding box center [920, 246] width 17 height 17
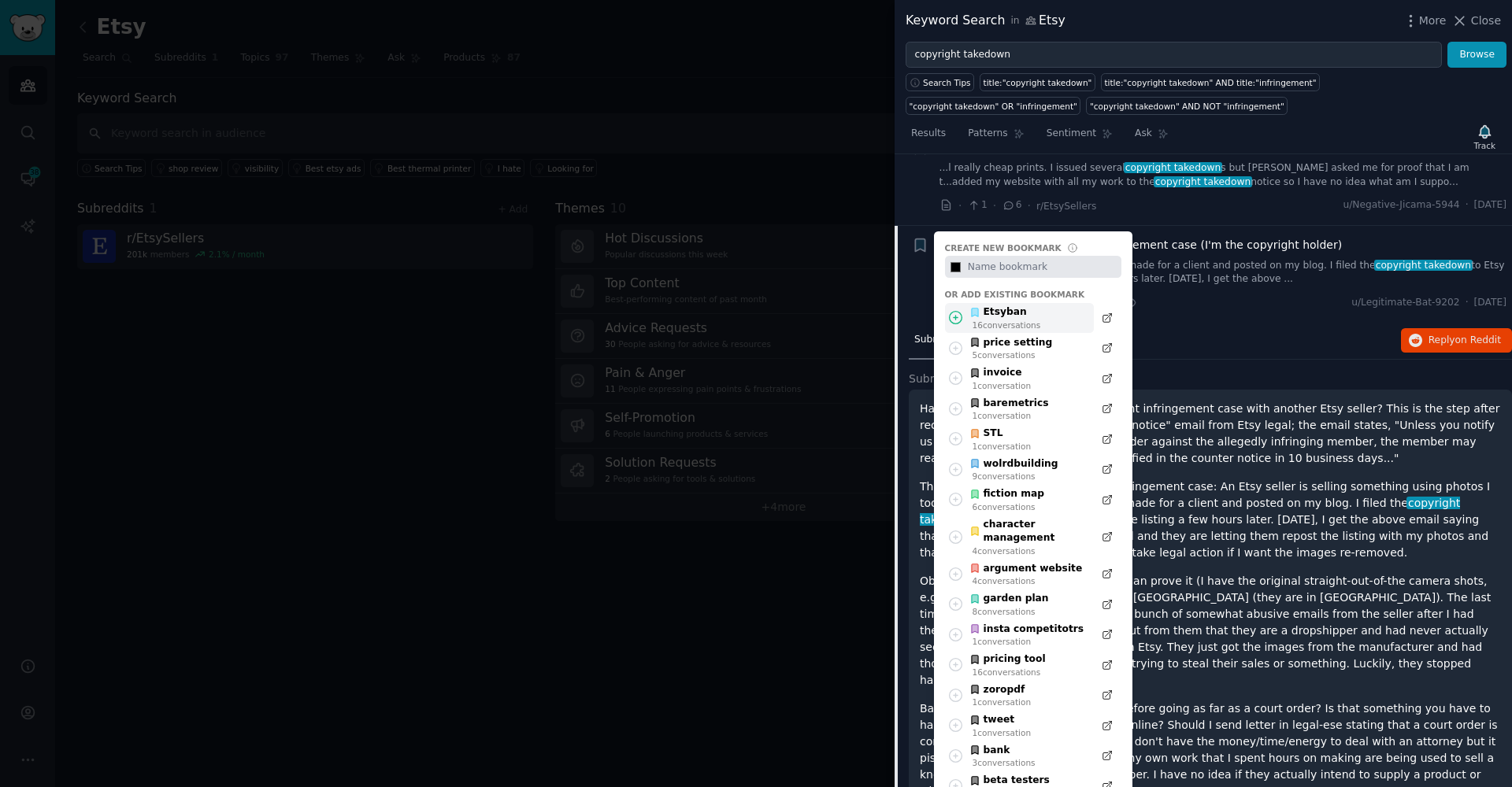
click at [956, 309] on icon at bounding box center [956, 317] width 17 height 17
type input "#000000"
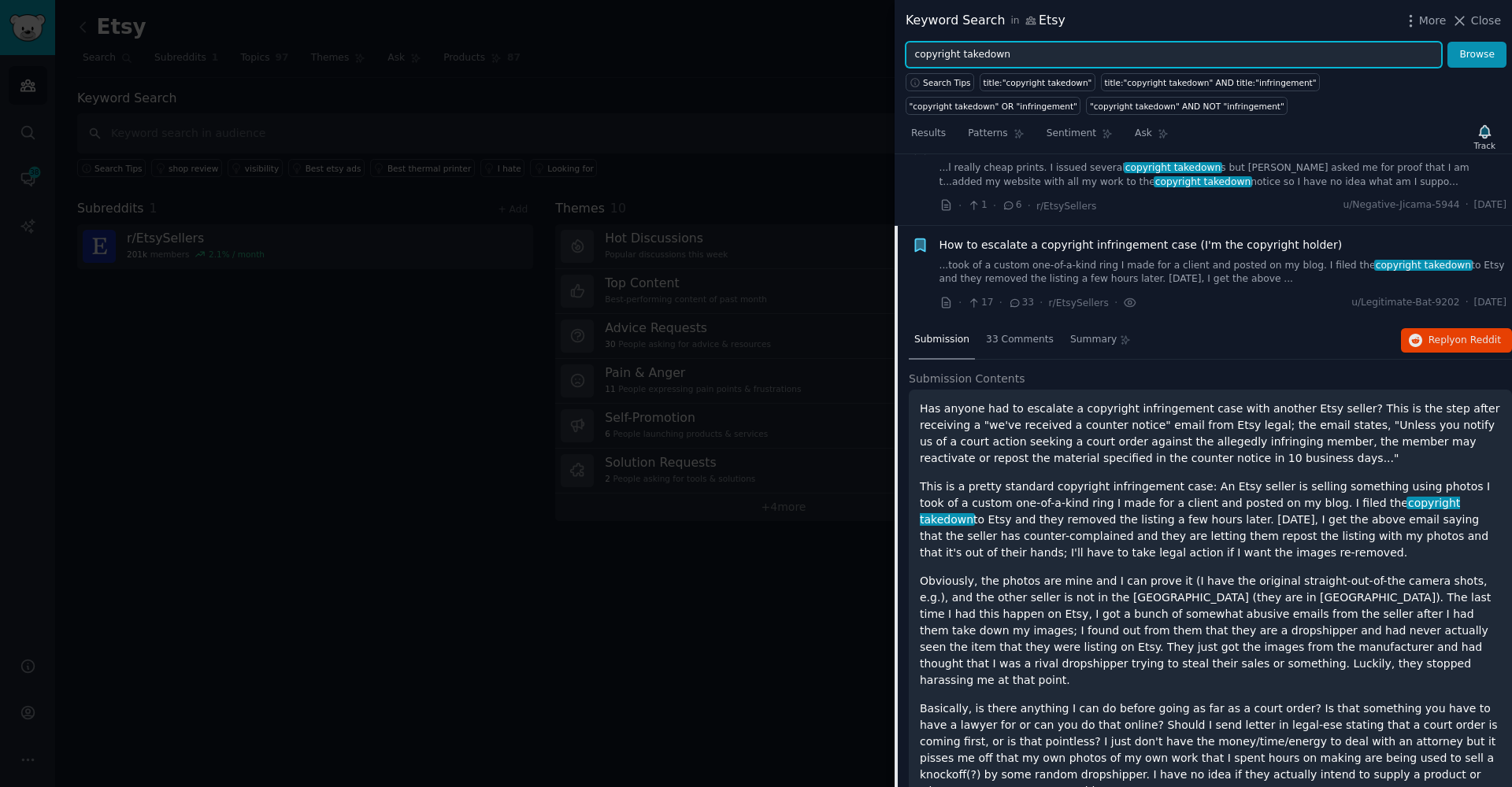
click at [941, 58] on input "copyright takedown" at bounding box center [1174, 55] width 536 height 27
paste input "keywords not allowed"
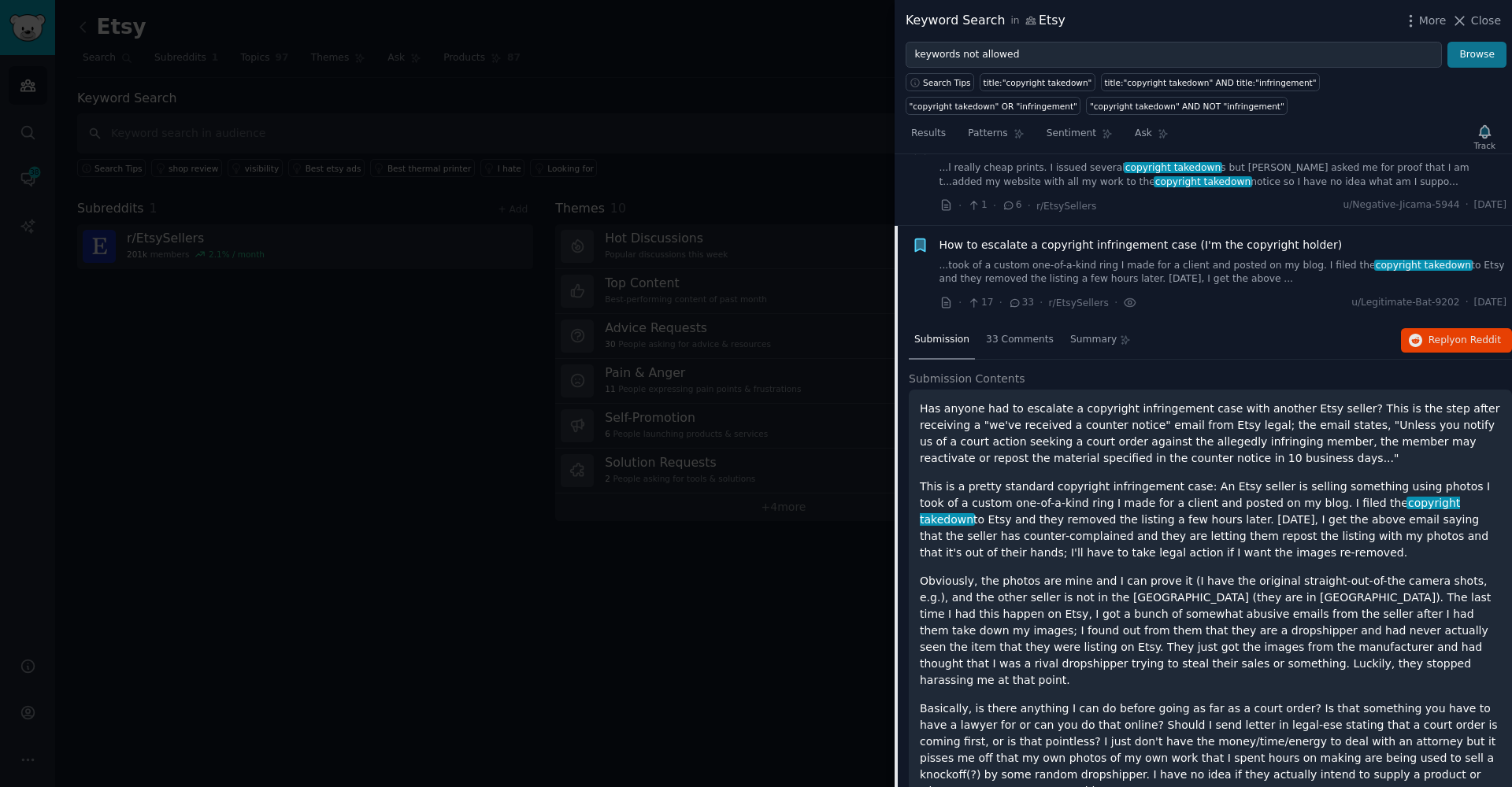
click at [1497, 48] on button "Browse" at bounding box center [1476, 55] width 59 height 27
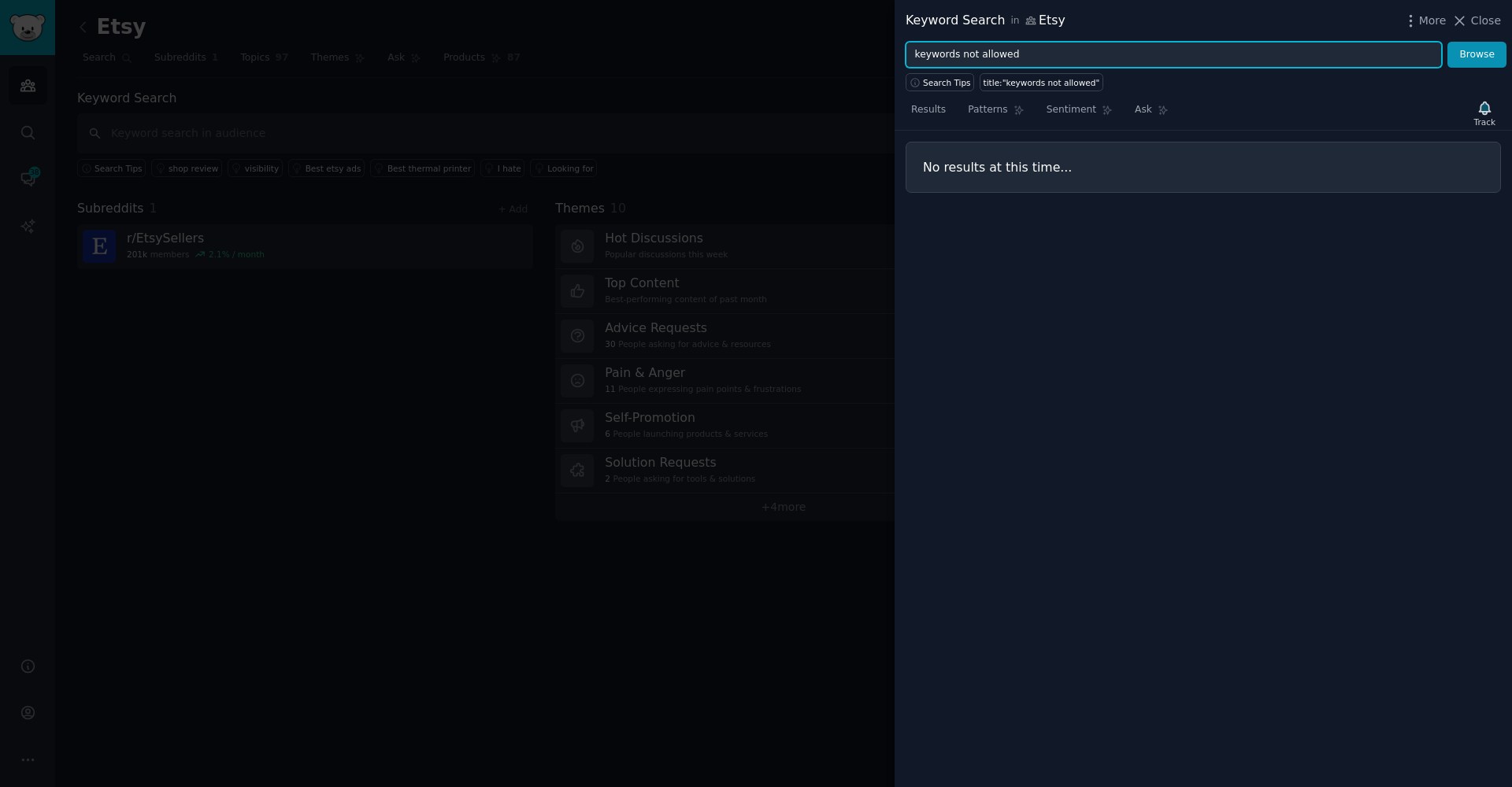
click at [977, 60] on input "keywords not allowed" at bounding box center [1174, 55] width 536 height 27
paste input "compliance tool"
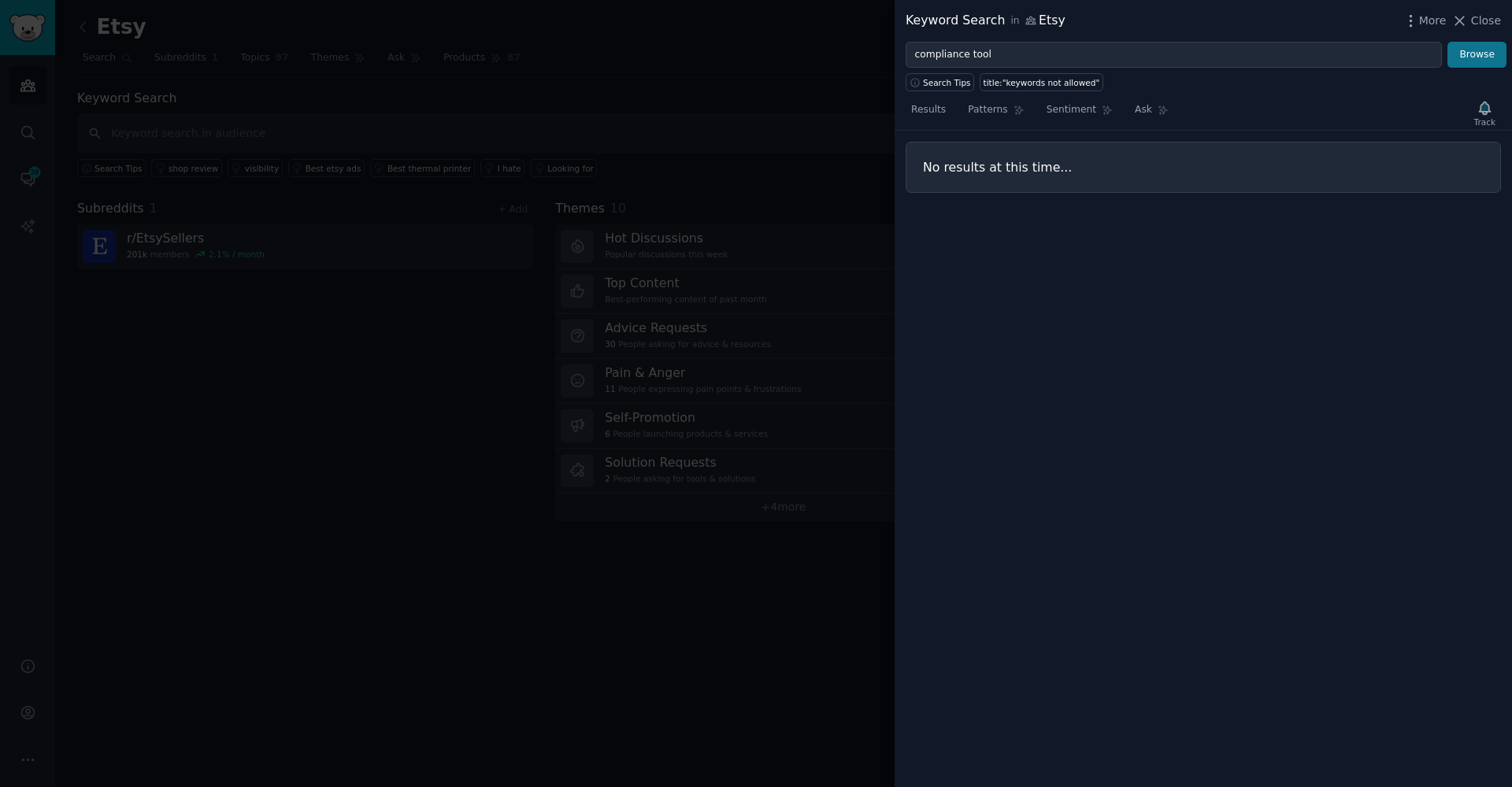
click at [1462, 58] on button "Browse" at bounding box center [1476, 55] width 59 height 27
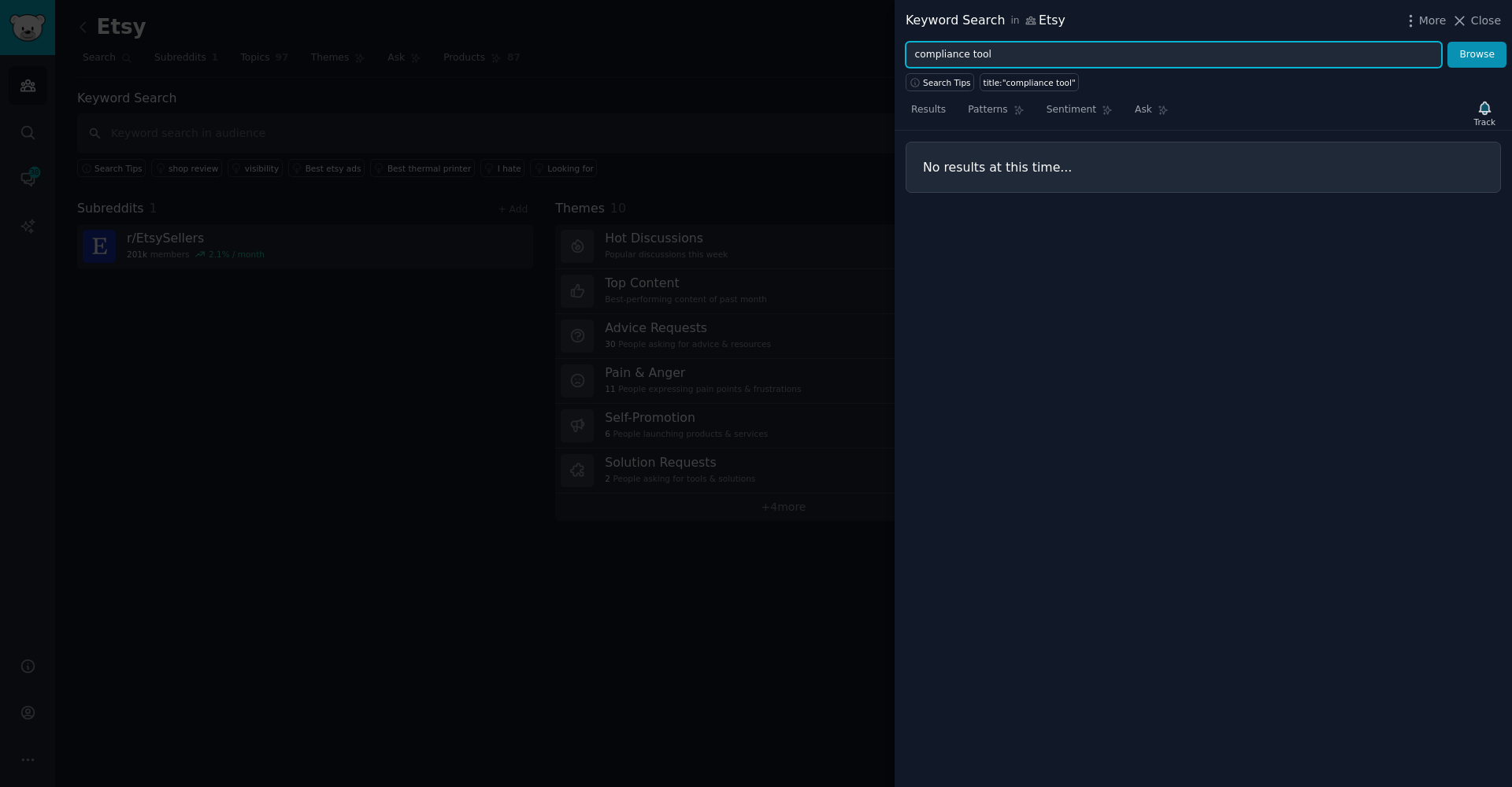
click at [936, 56] on input "compliance tool" at bounding box center [1174, 55] width 536 height 27
paste input "description help"
type input "description help"
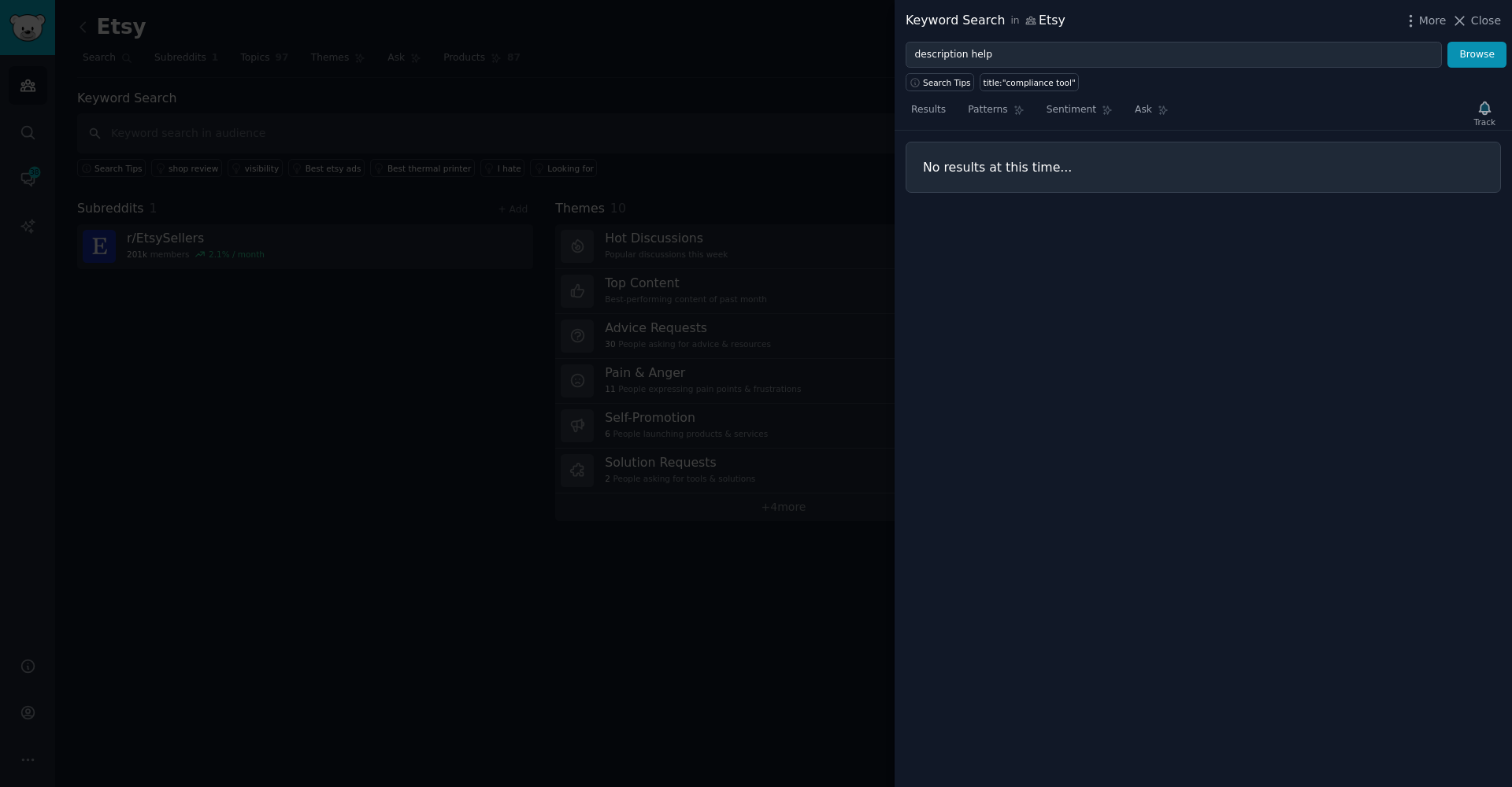
click at [1480, 37] on div "Keyword Search in Etsy More Close" at bounding box center [1203, 21] width 617 height 42
click at [1474, 51] on button "Browse" at bounding box center [1476, 55] width 59 height 27
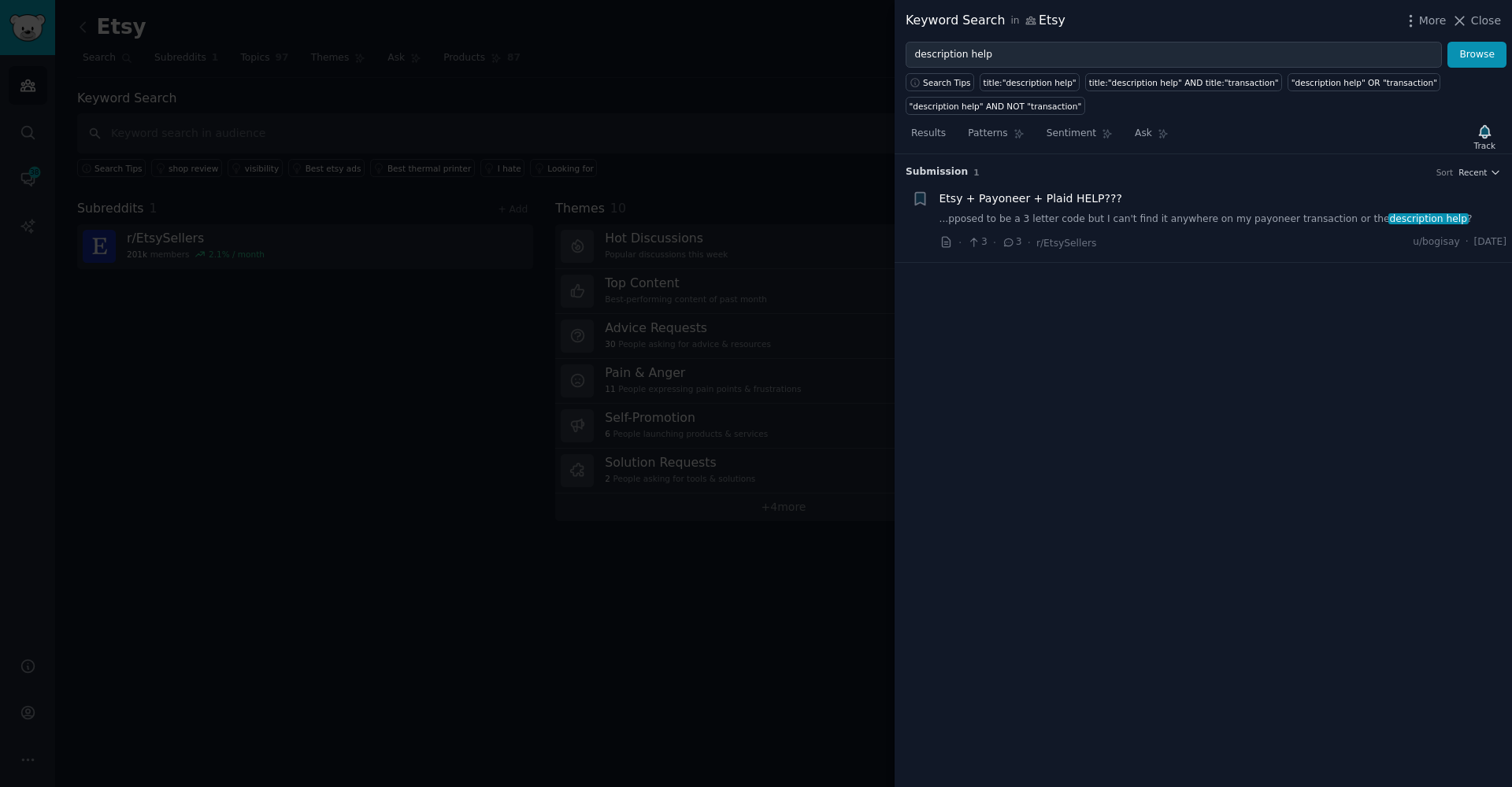
click at [738, 657] on div at bounding box center [756, 394] width 1512 height 787
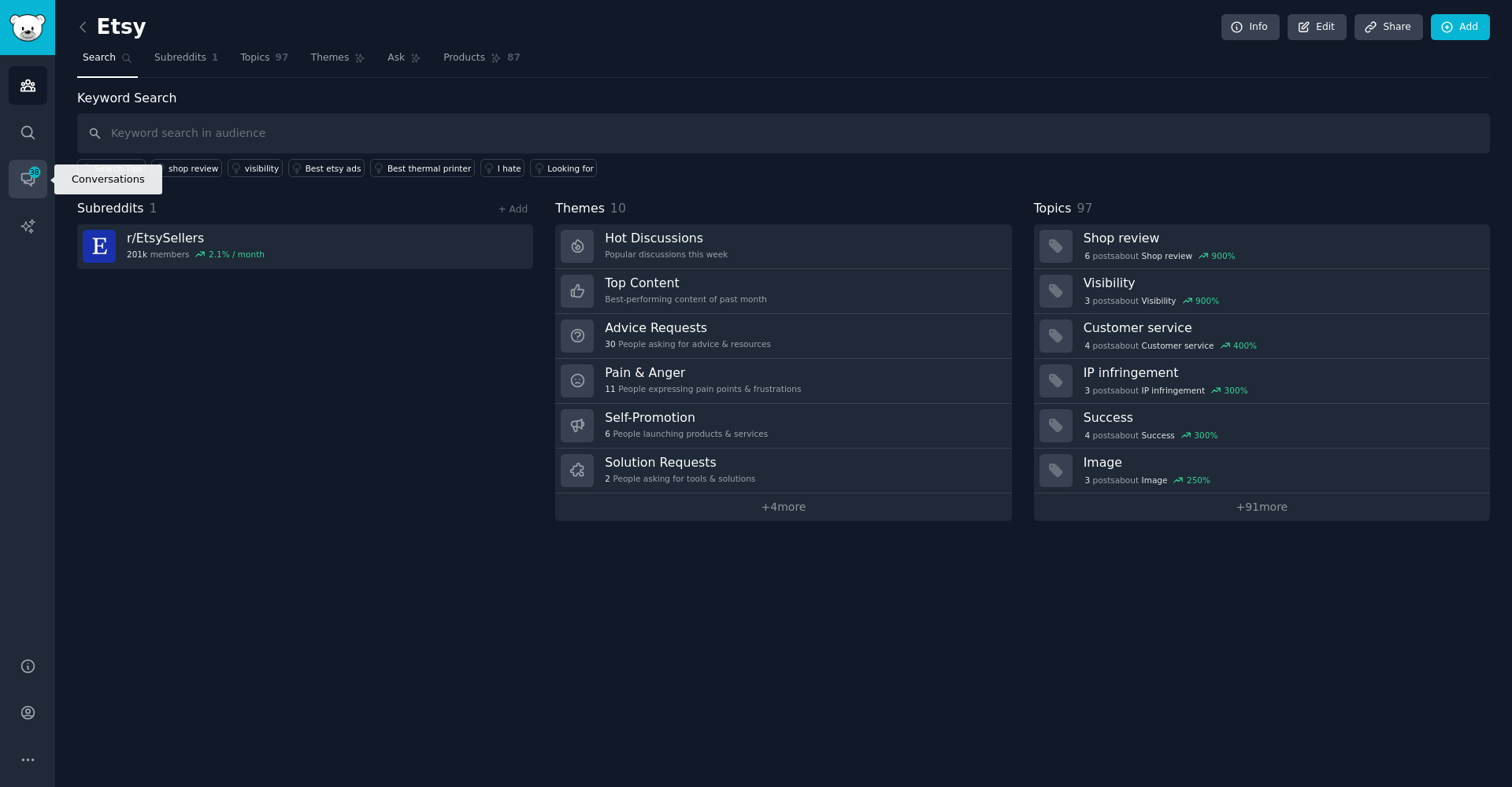
click at [28, 174] on span "38" at bounding box center [34, 172] width 14 height 11
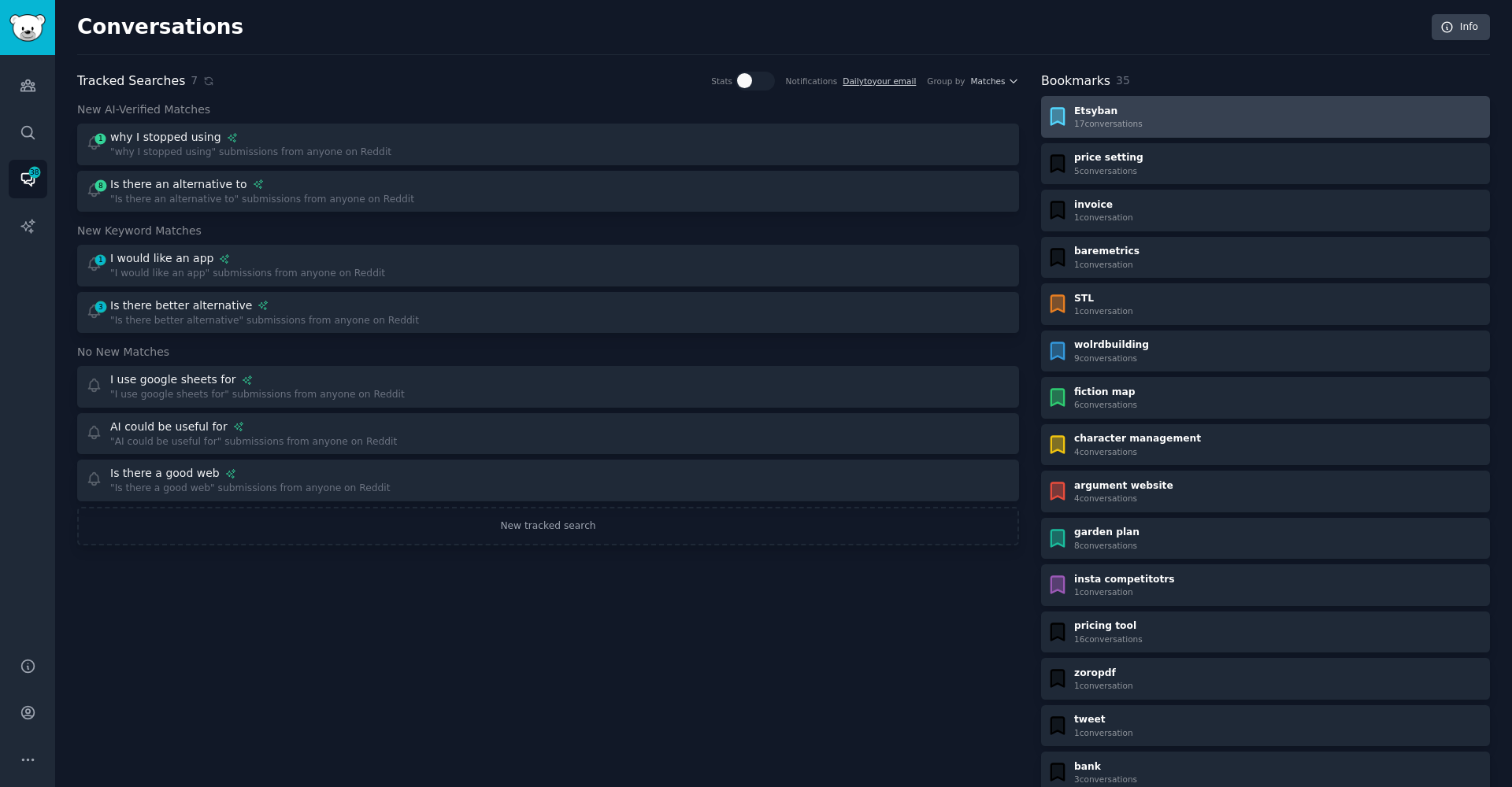
click at [1184, 102] on link "Etsyban 17 conversation s" at bounding box center [1265, 117] width 449 height 42
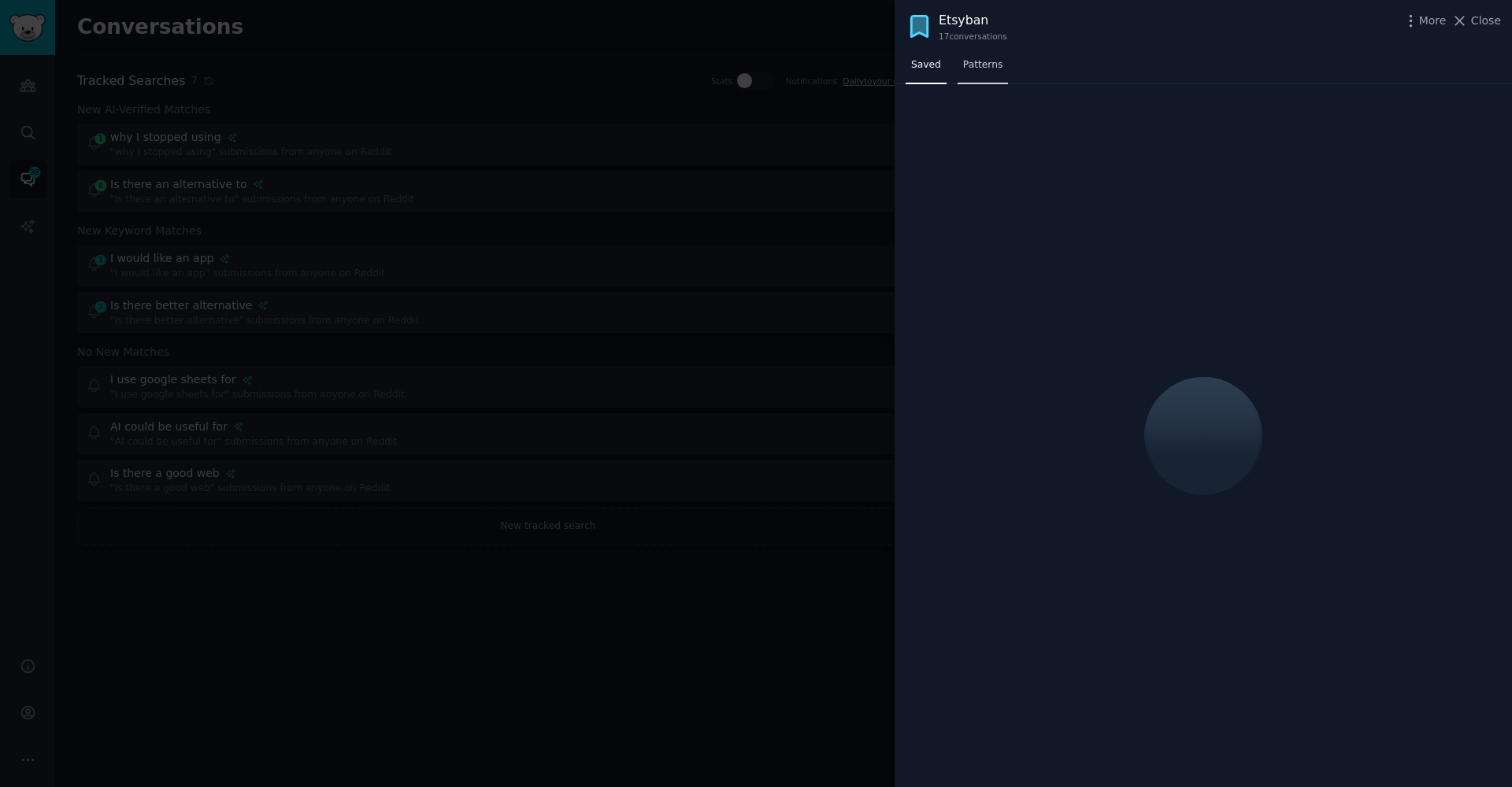
click at [977, 55] on link "Patterns" at bounding box center [982, 69] width 50 height 33
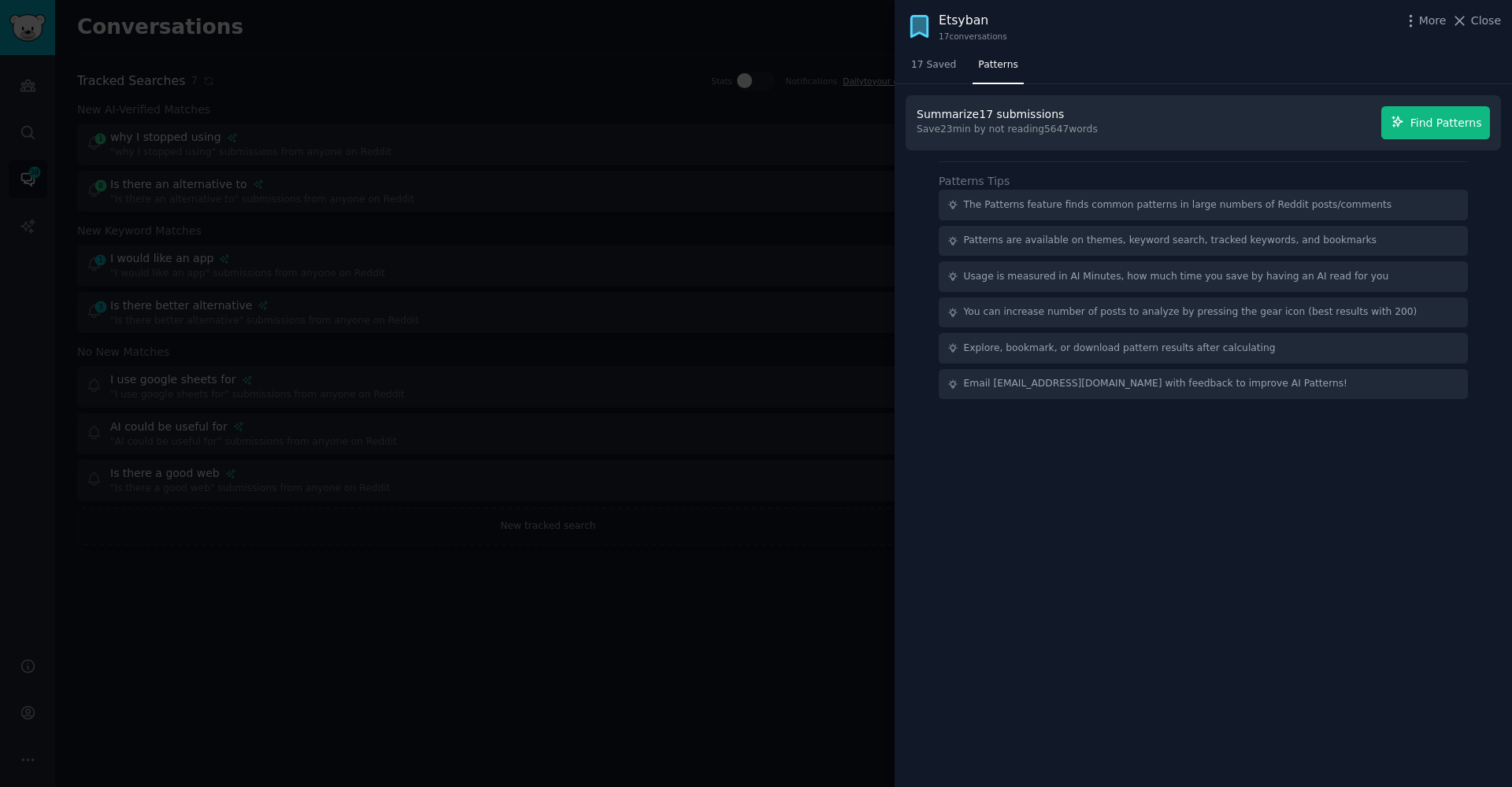
click at [1459, 119] on span "Find Patterns" at bounding box center [1446, 124] width 72 height 17
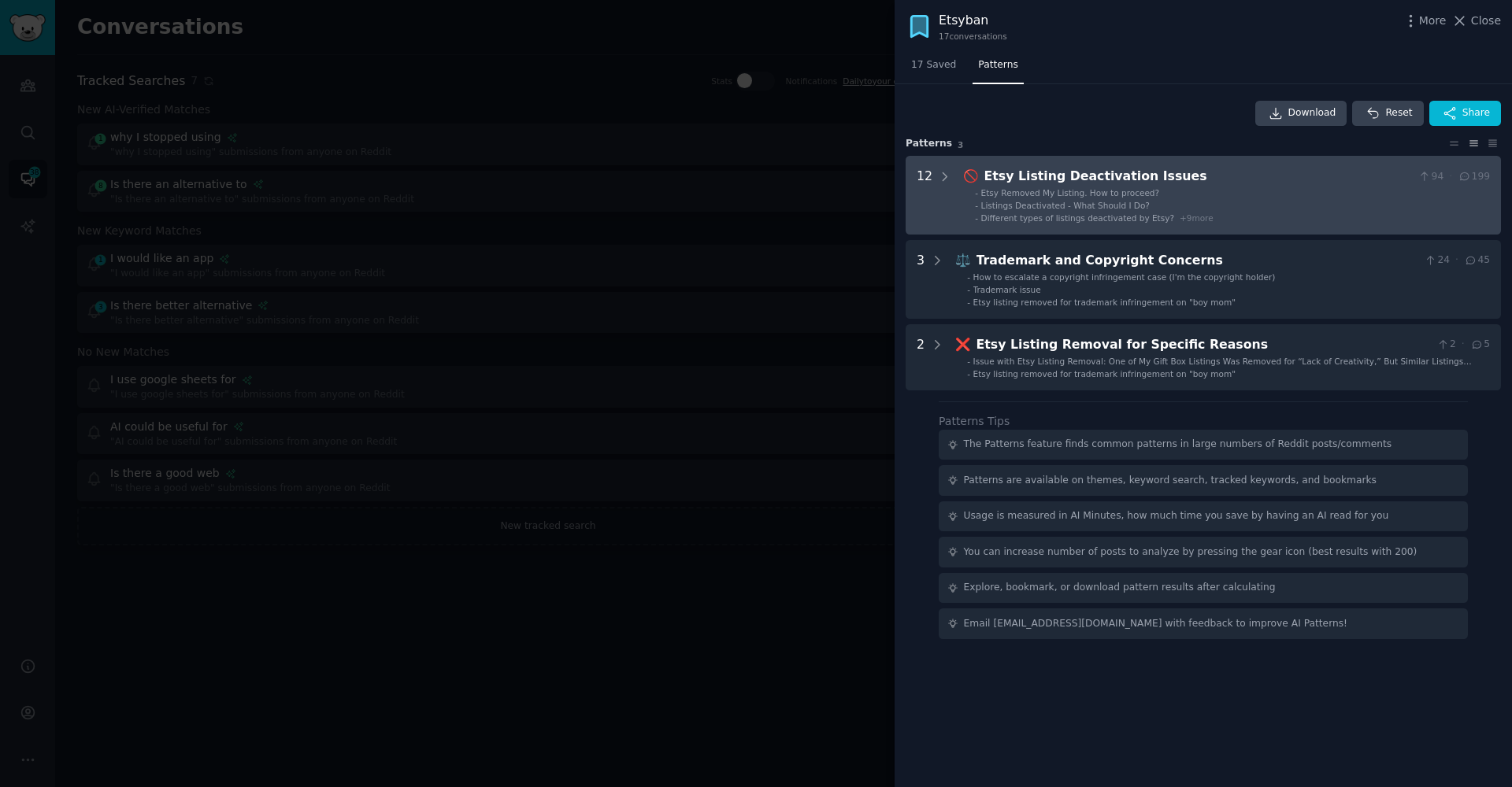
click at [1129, 188] on span "Etsy Removed My Listing. How to proceed?" at bounding box center [1070, 192] width 179 height 9
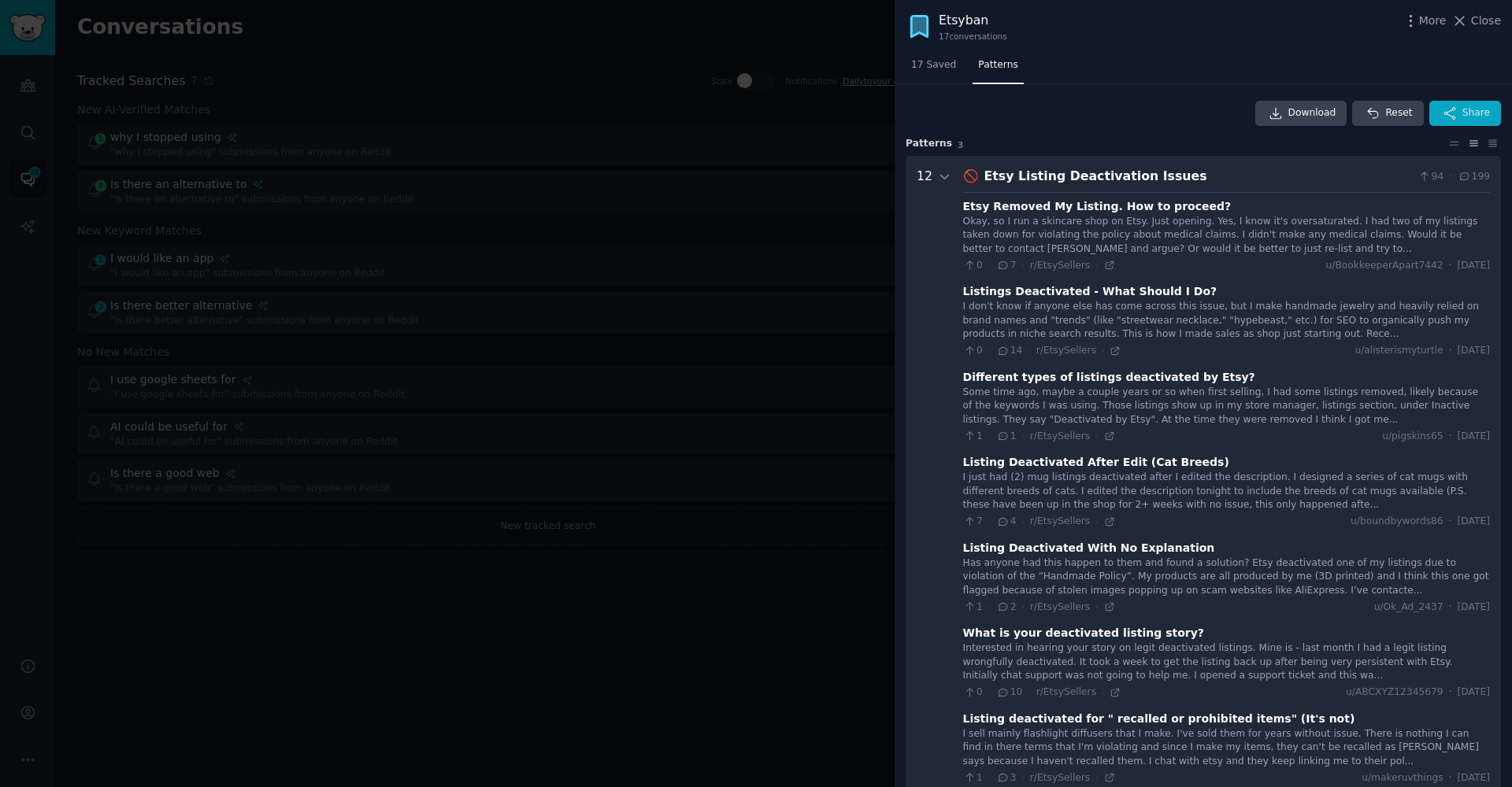
click at [1455, 104] on button "Share" at bounding box center [1465, 114] width 72 height 25
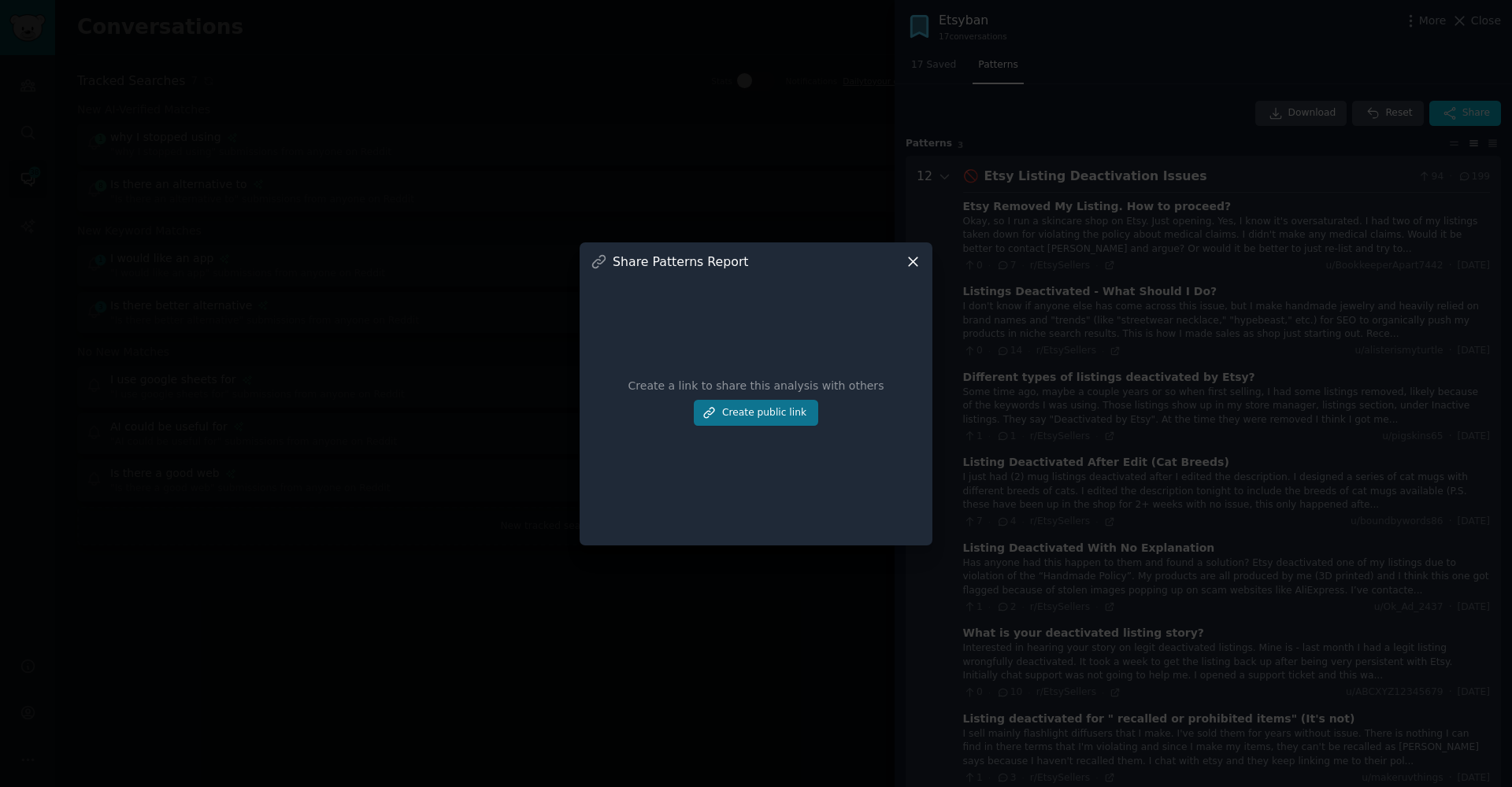
click at [736, 408] on button "Create public link" at bounding box center [755, 414] width 124 height 27
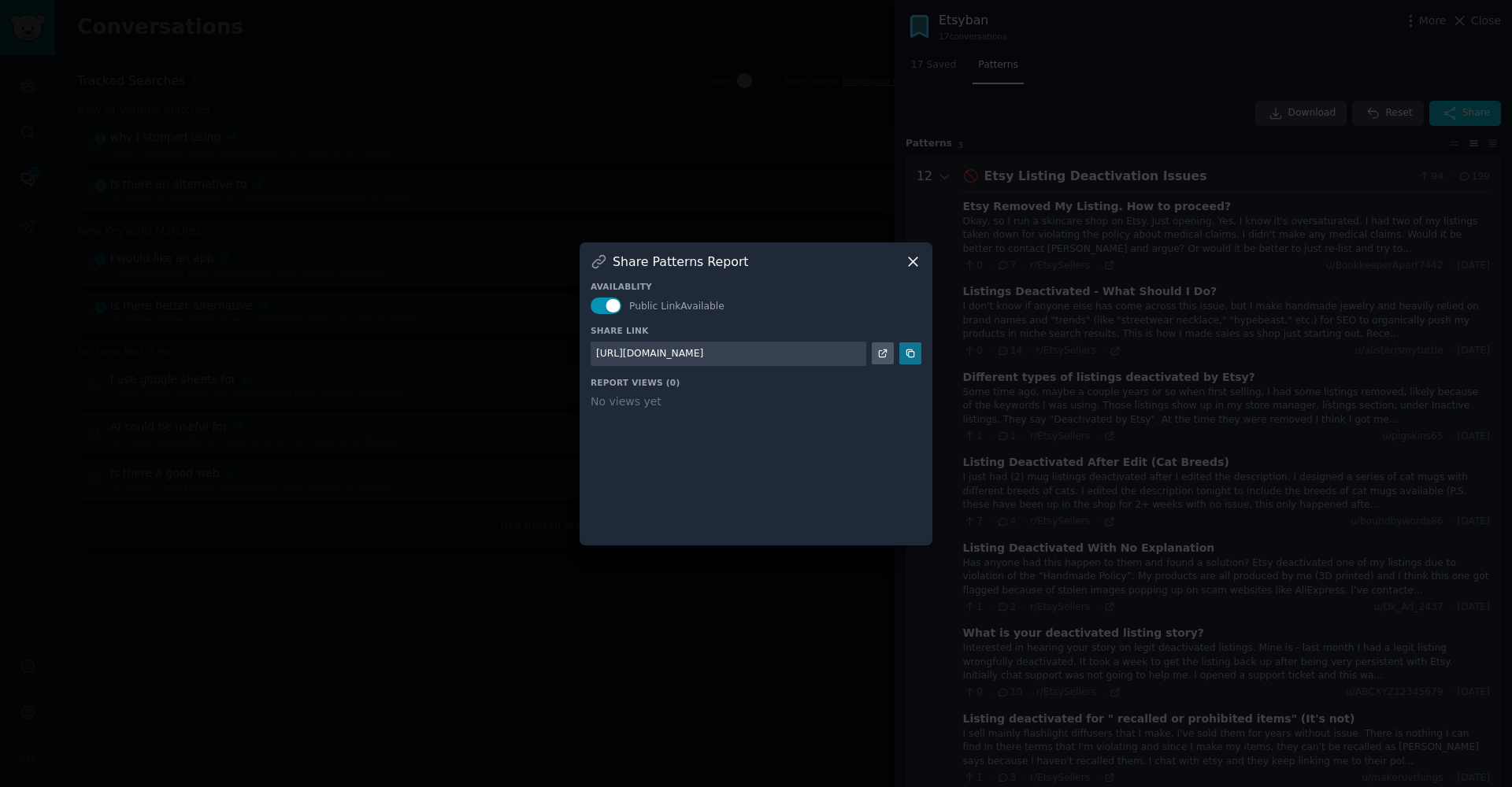
click at [915, 355] on icon at bounding box center [910, 353] width 11 height 11
click at [911, 355] on icon at bounding box center [910, 353] width 11 height 11
